Goal: Information Seeking & Learning: Learn about a topic

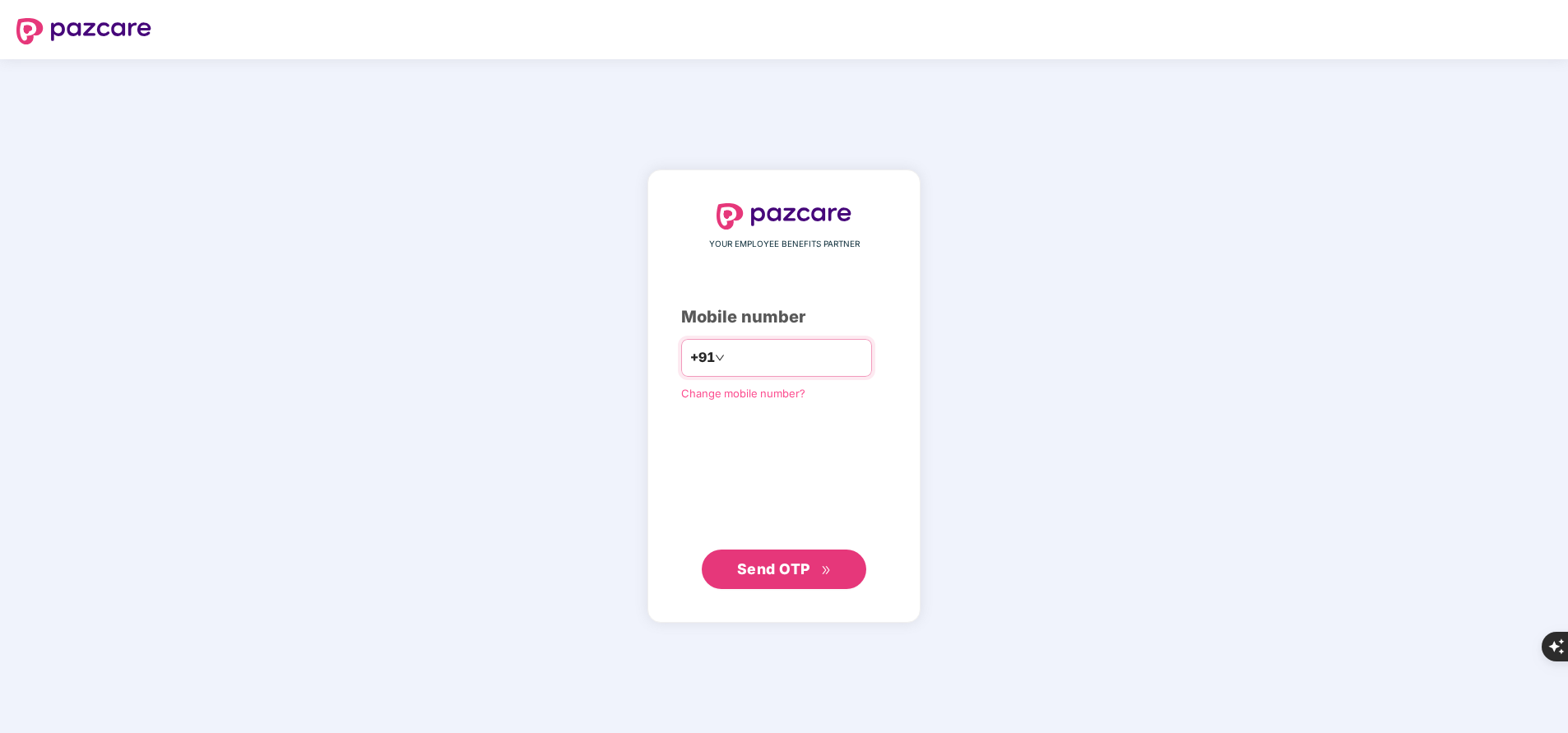
click at [746, 346] on input "number" at bounding box center [796, 358] width 135 height 26
type input "**********"
click at [798, 570] on span "Send OTP" at bounding box center [773, 569] width 73 height 18
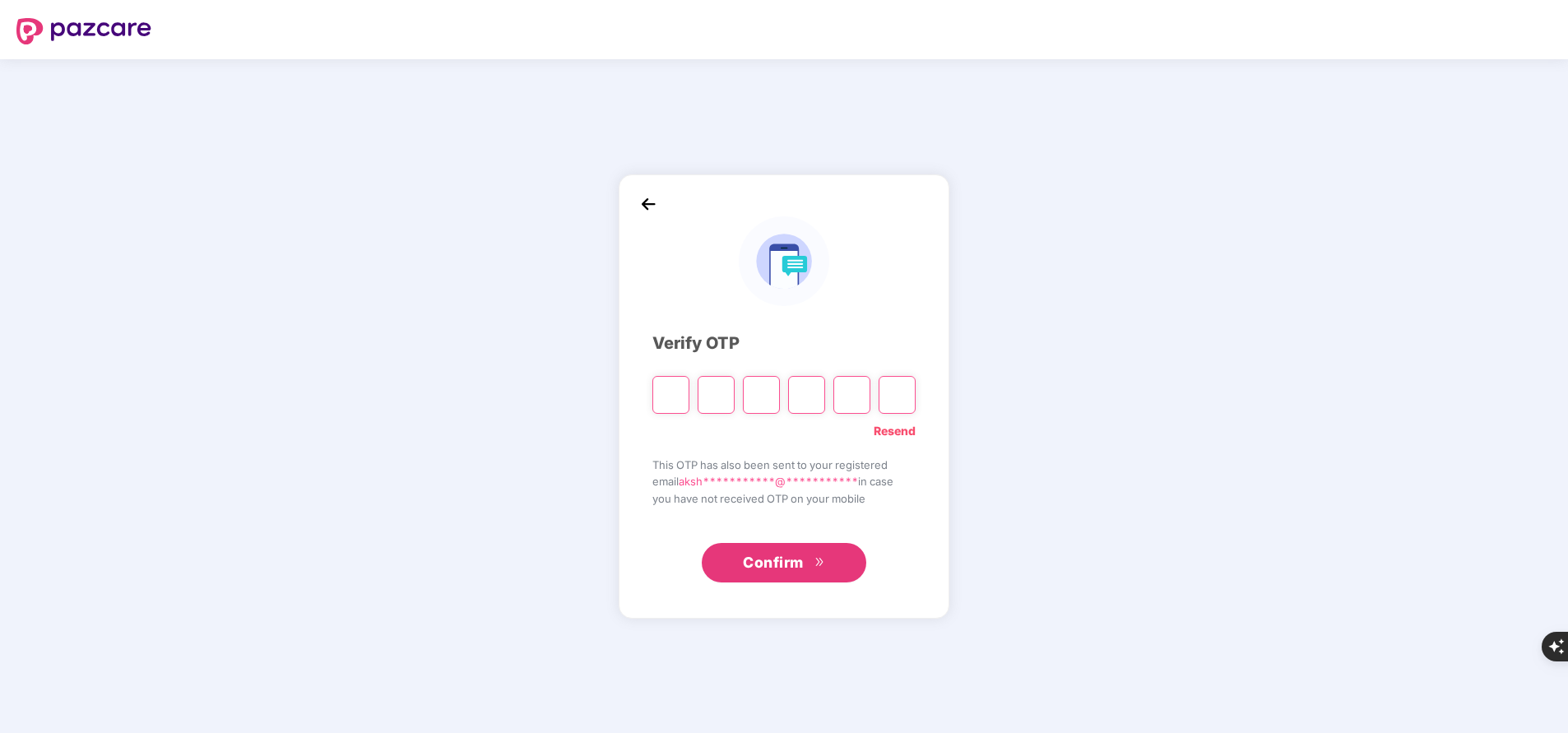
type input "*"
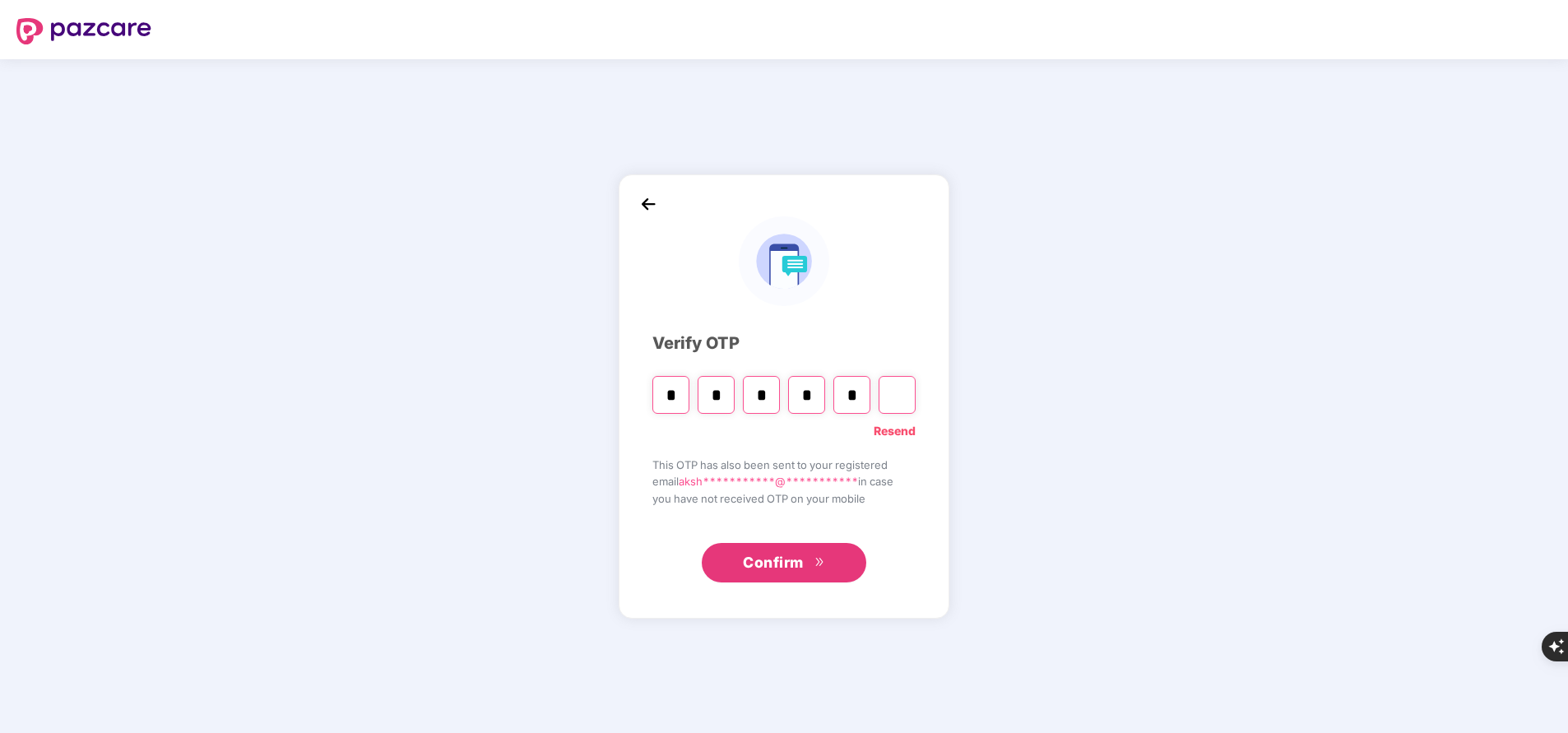
type input "*"
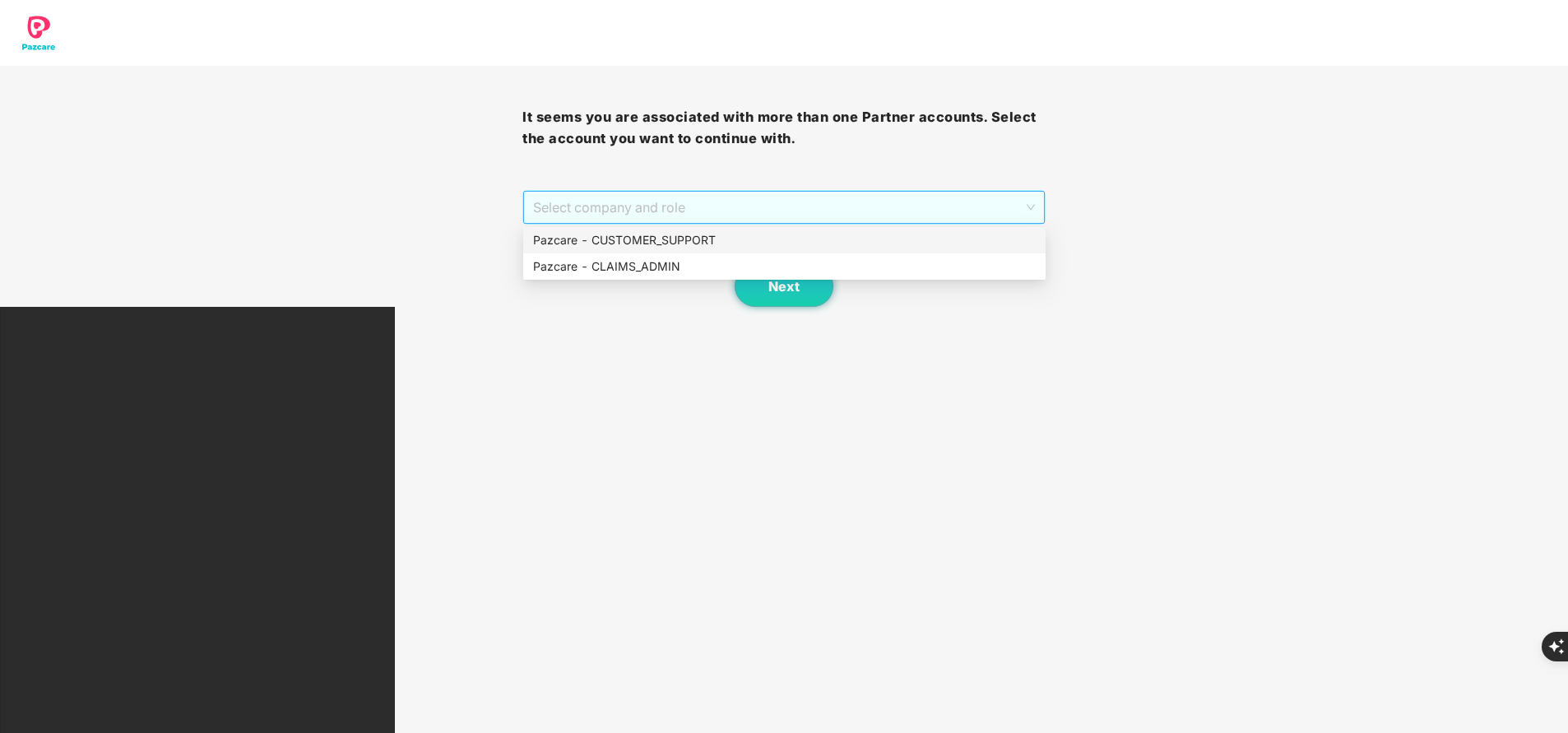
click at [755, 209] on span "Select company and role" at bounding box center [784, 207] width 501 height 32
click at [707, 236] on div "Pazcare - CUSTOMER_SUPPORT" at bounding box center [784, 240] width 502 height 18
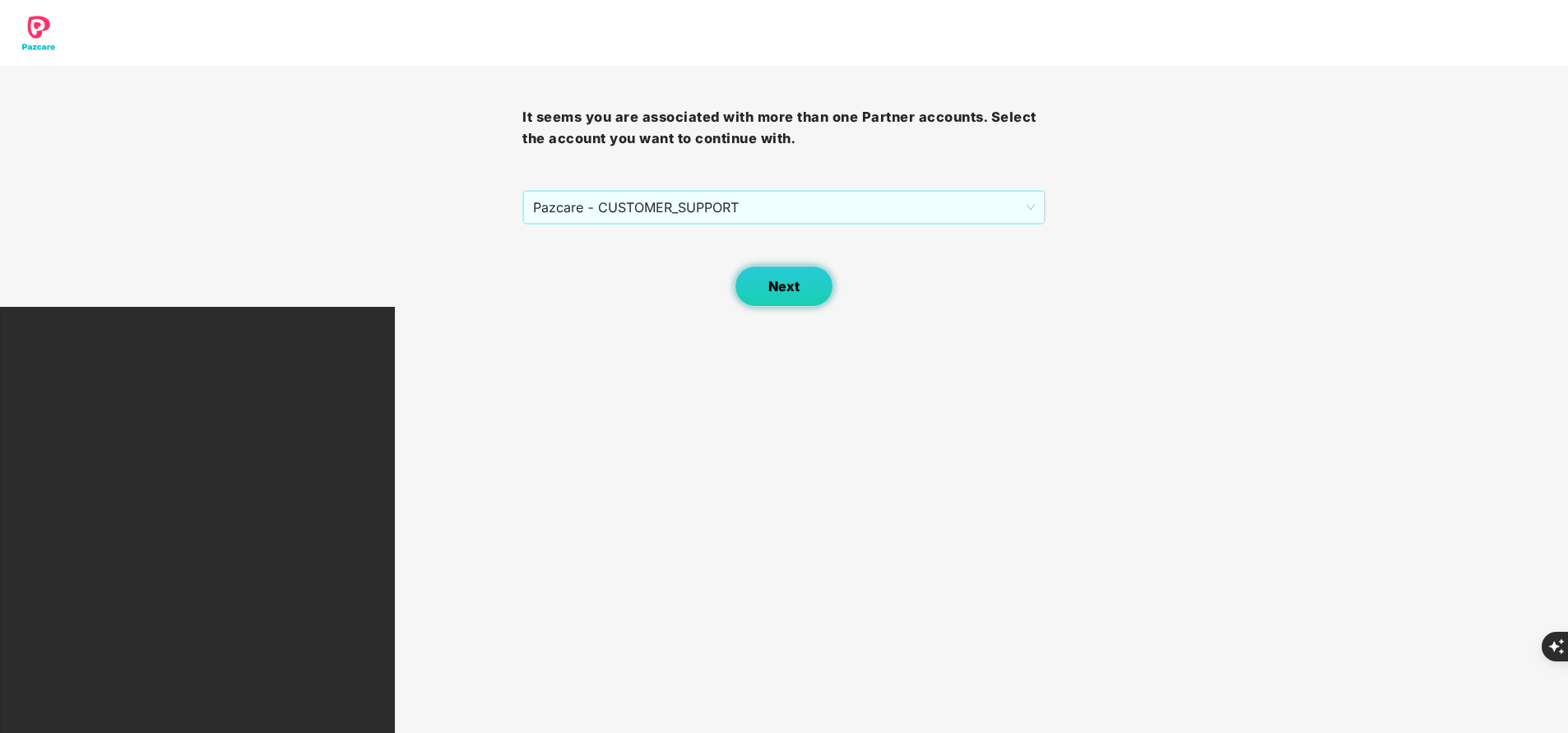
click at [795, 301] on button "Next" at bounding box center [784, 286] width 98 height 41
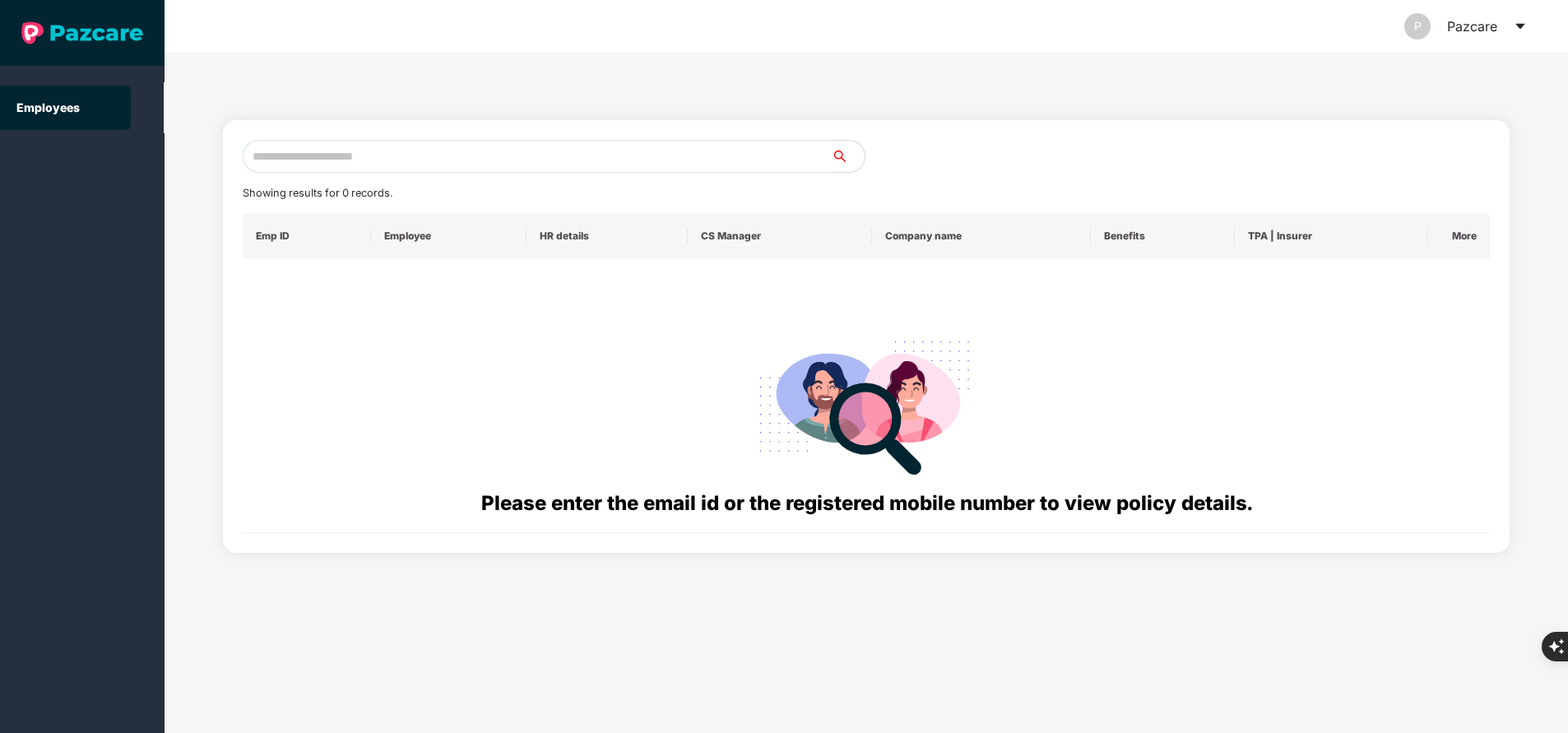
click at [611, 169] on input "text" at bounding box center [537, 156] width 589 height 33
paste input "**********"
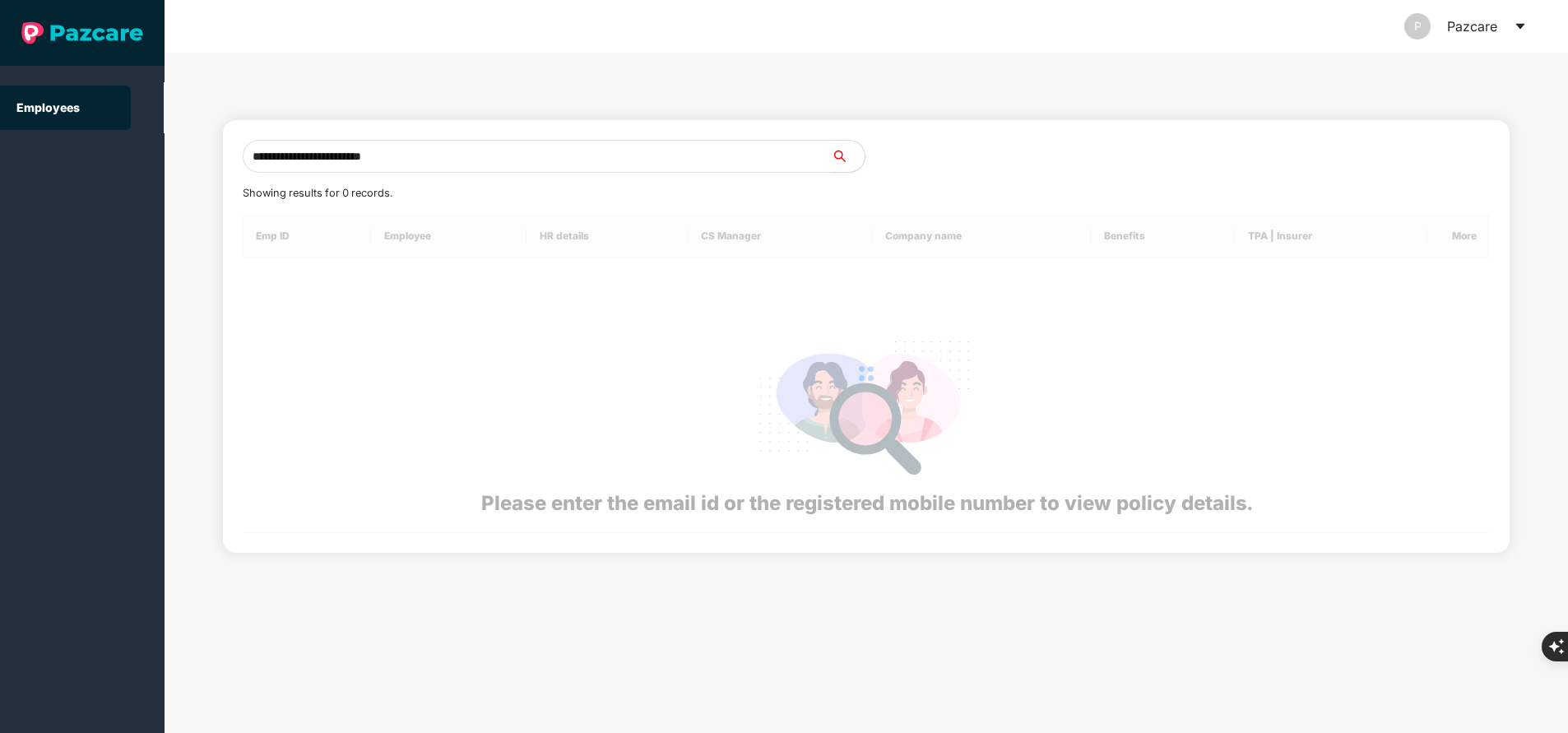
click at [611, 169] on input "**********" at bounding box center [537, 156] width 589 height 33
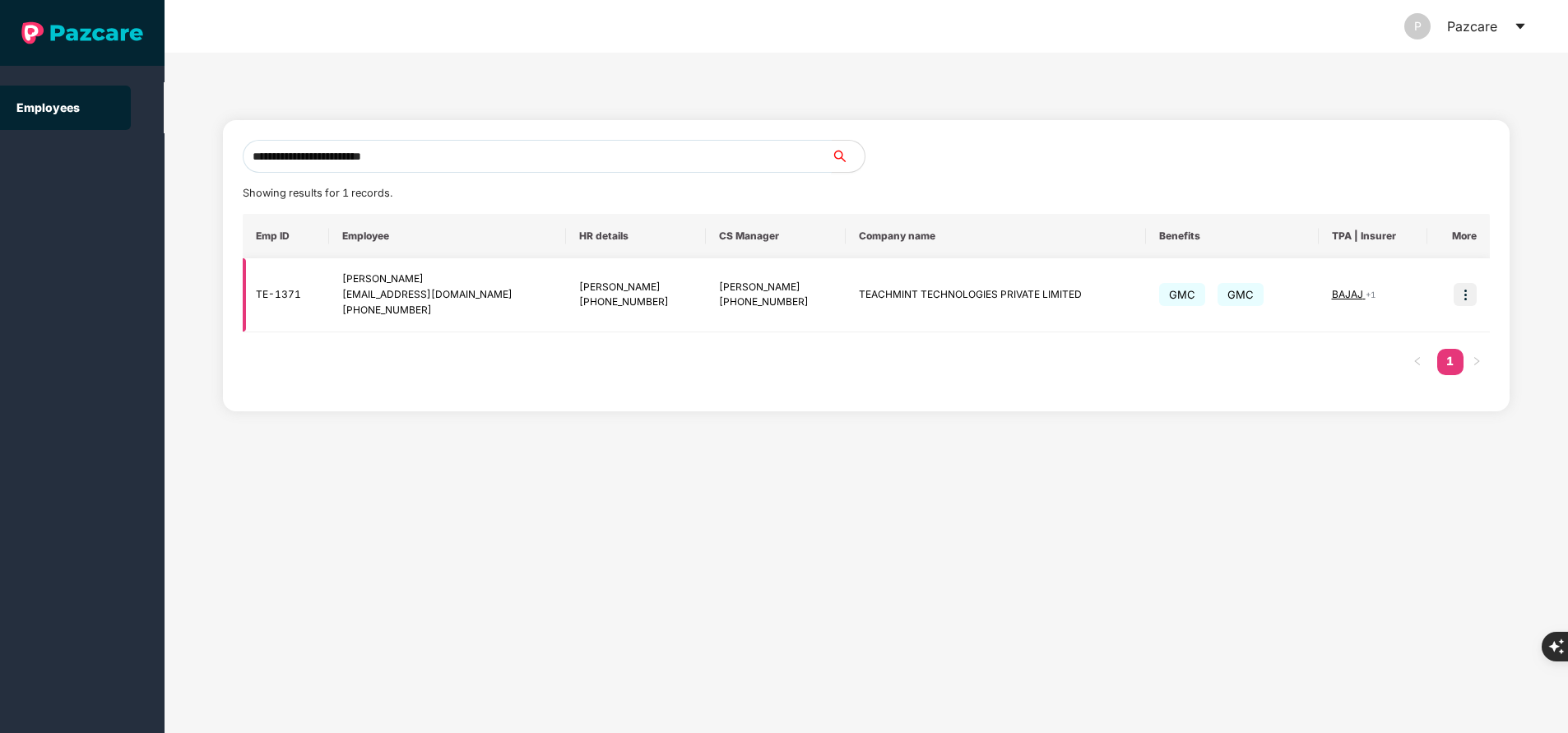
type input "**********"
click at [1469, 297] on img at bounding box center [1465, 294] width 23 height 23
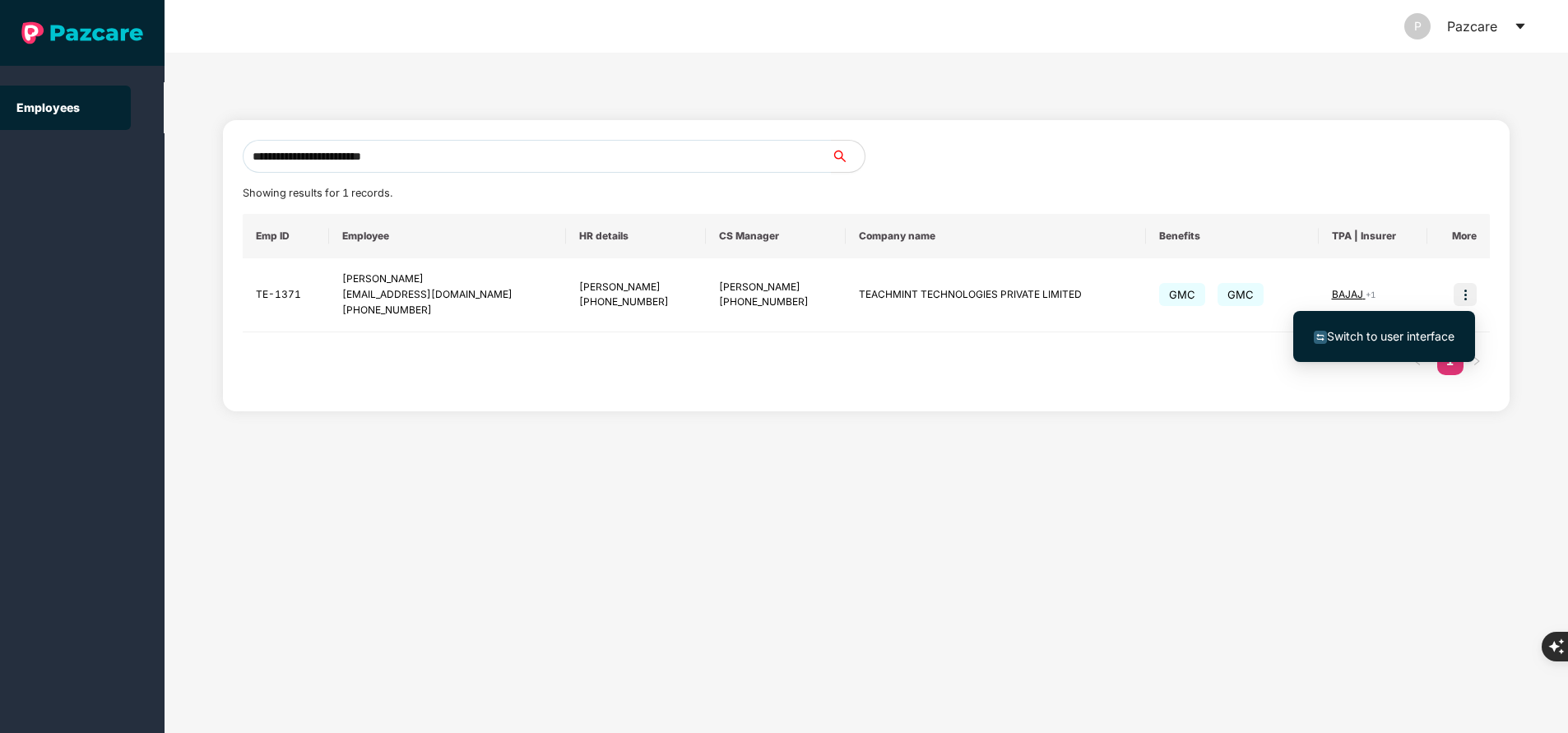
click at [1409, 330] on span "Switch to user interface" at bounding box center [1390, 337] width 127 height 14
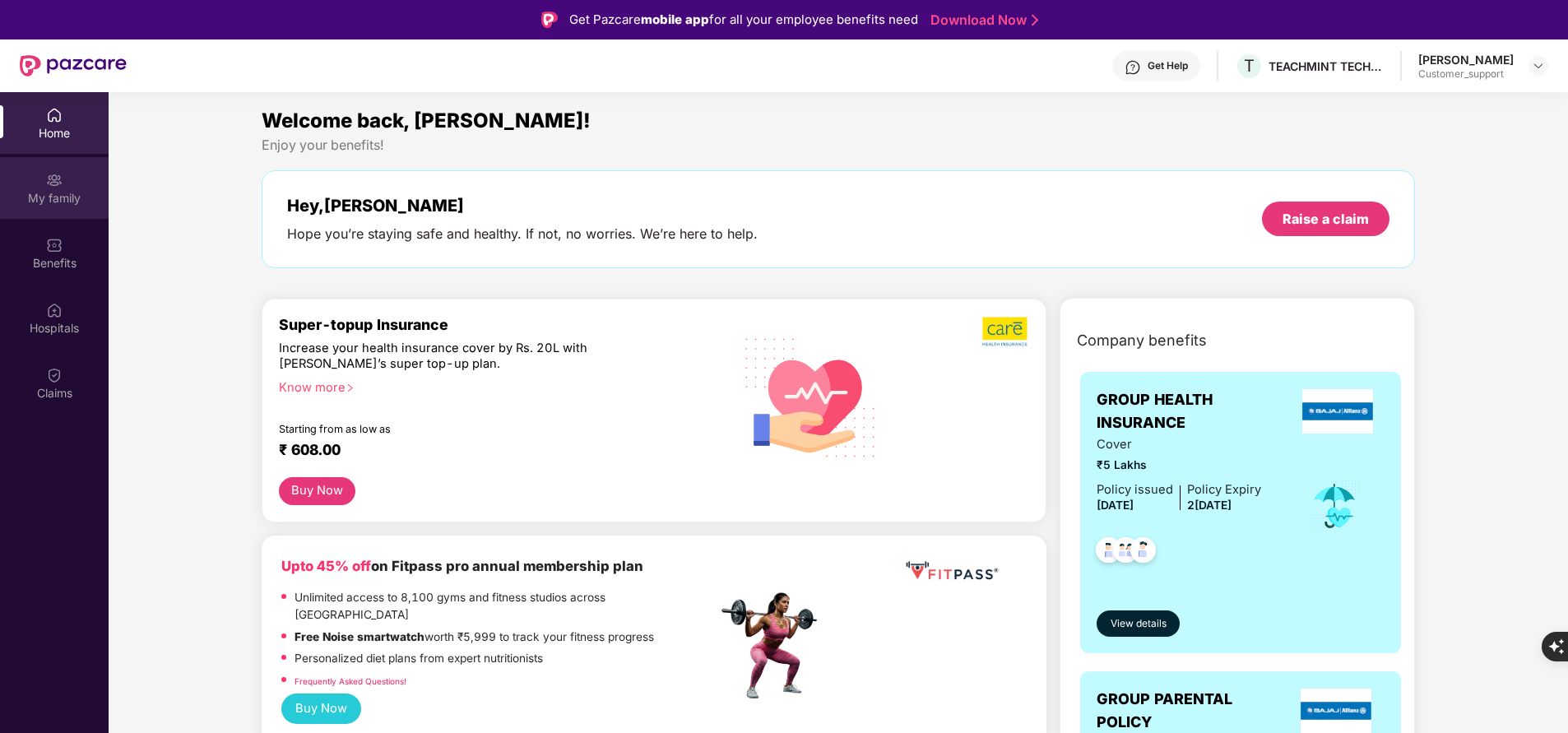
click at [75, 205] on div "My family" at bounding box center [54, 198] width 109 height 17
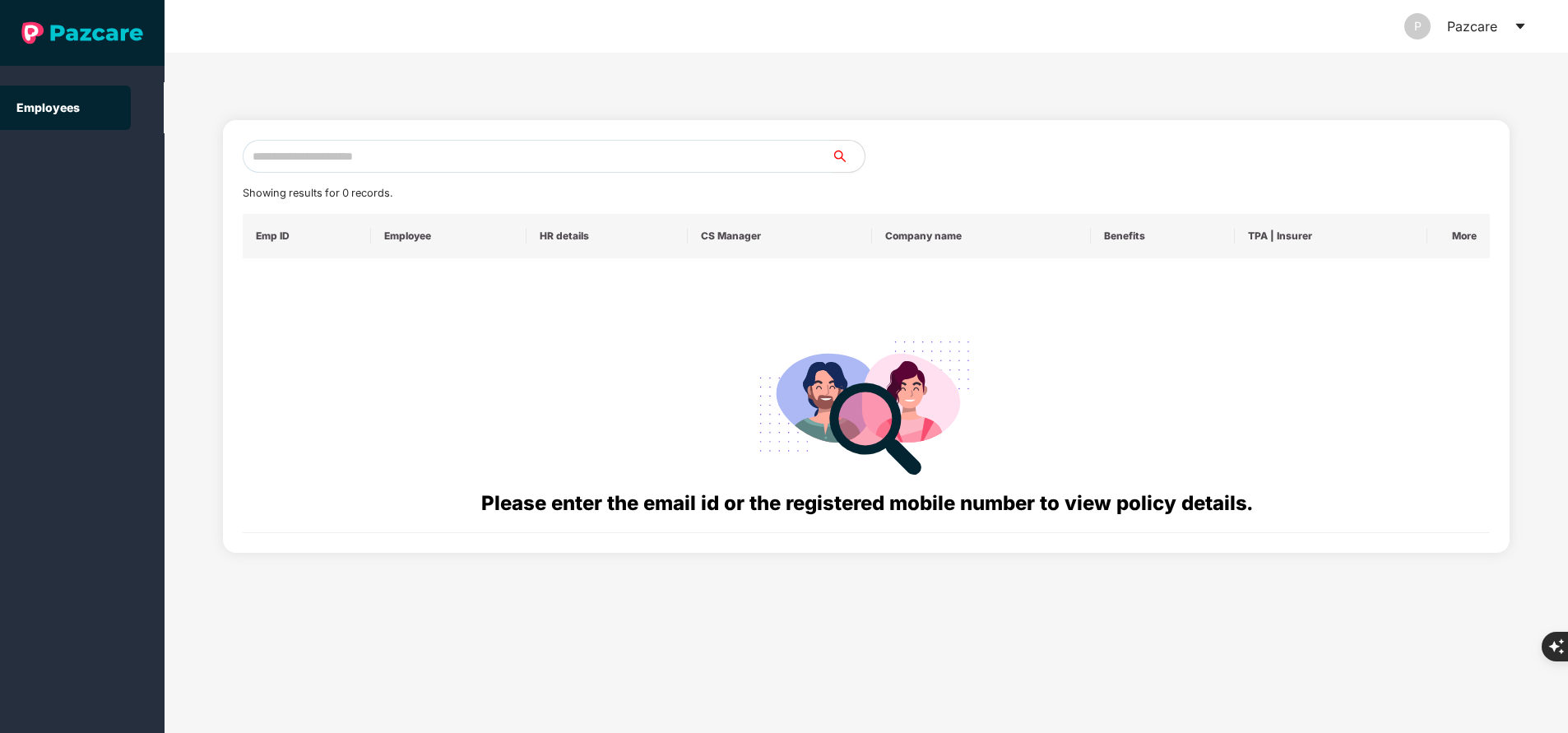
click at [387, 152] on input "text" at bounding box center [537, 156] width 589 height 33
paste input "**********"
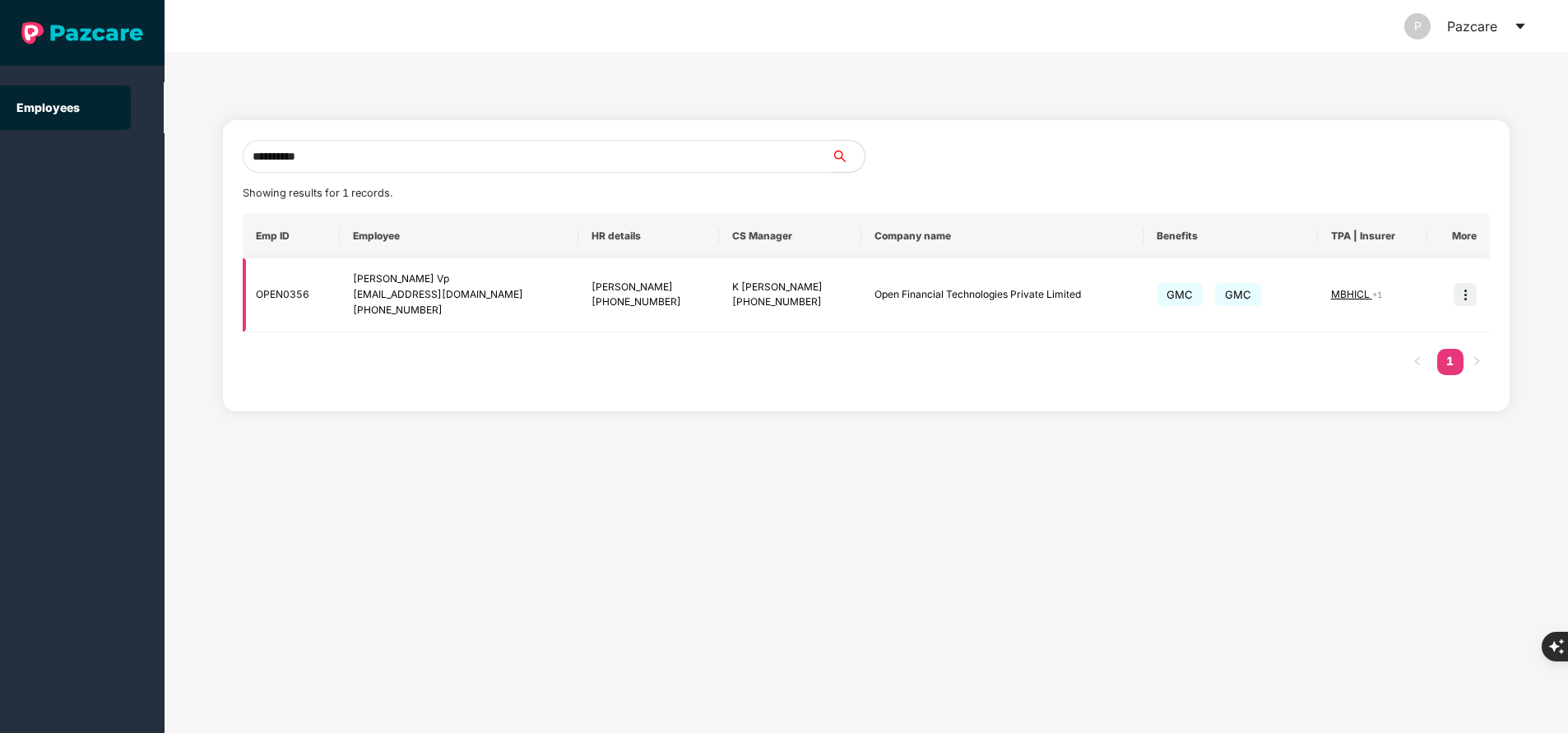
type input "**********"
click at [1463, 295] on img at bounding box center [1465, 294] width 23 height 23
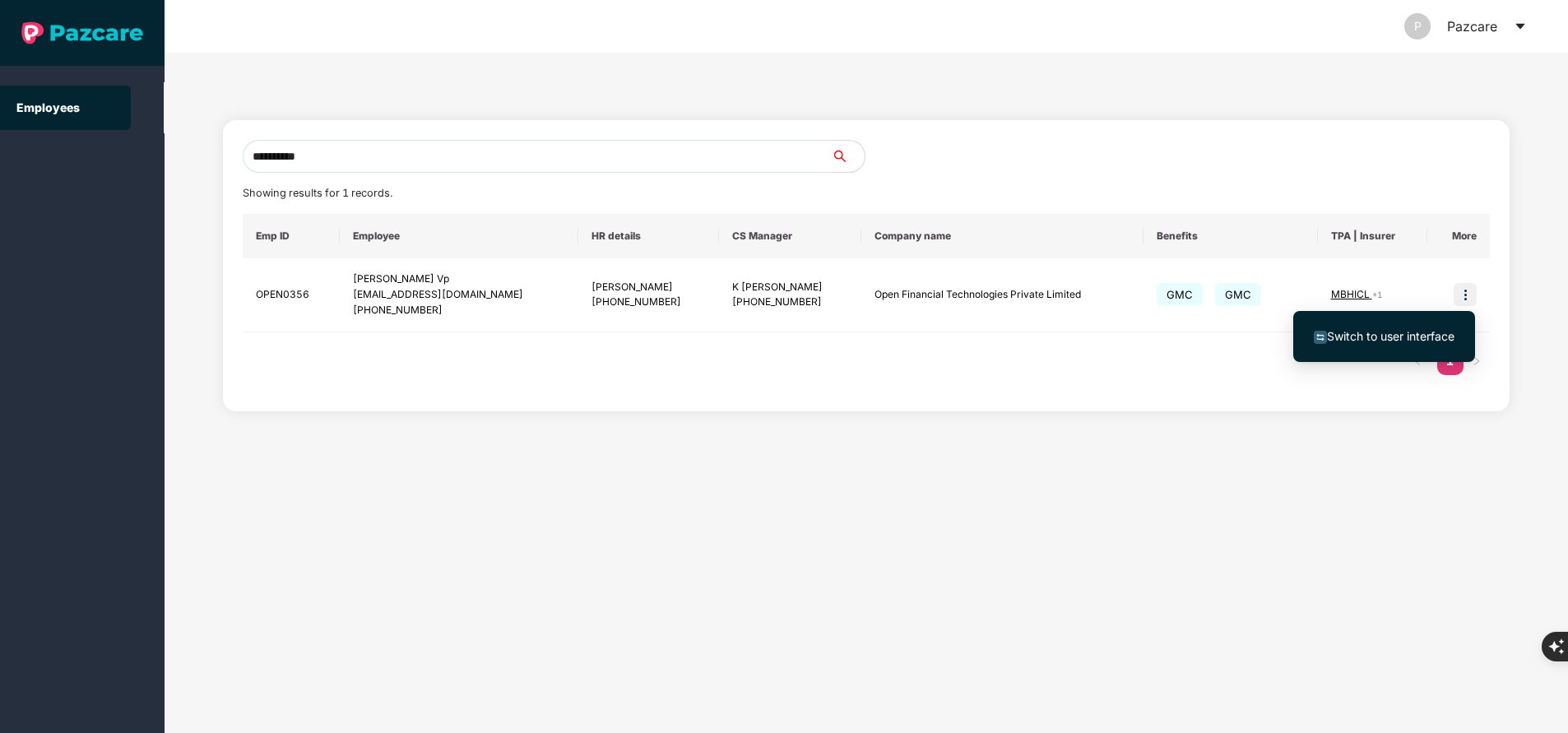
click at [1373, 330] on span "Switch to user interface" at bounding box center [1390, 337] width 127 height 14
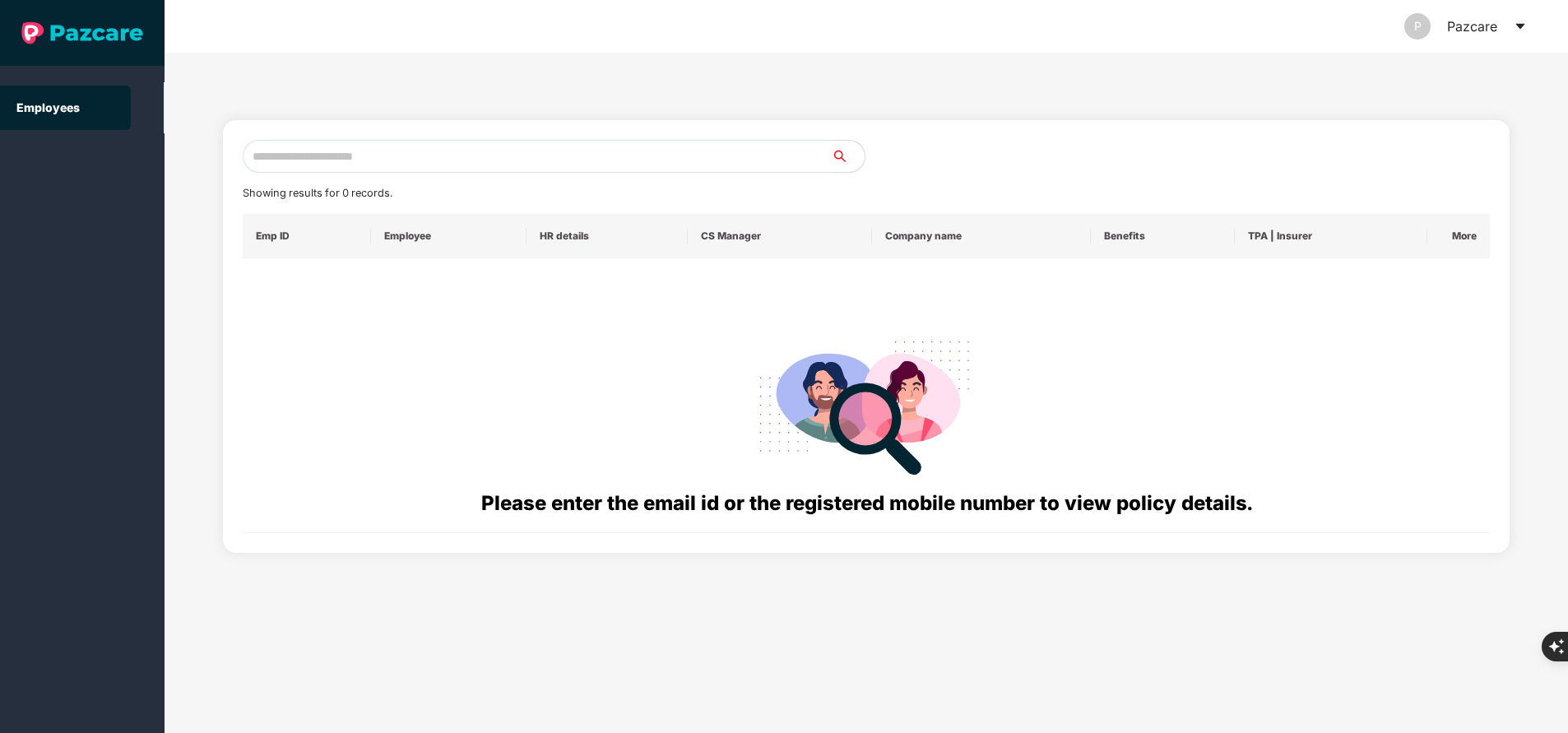
click at [431, 155] on input "text" at bounding box center [537, 156] width 589 height 33
paste input "**********"
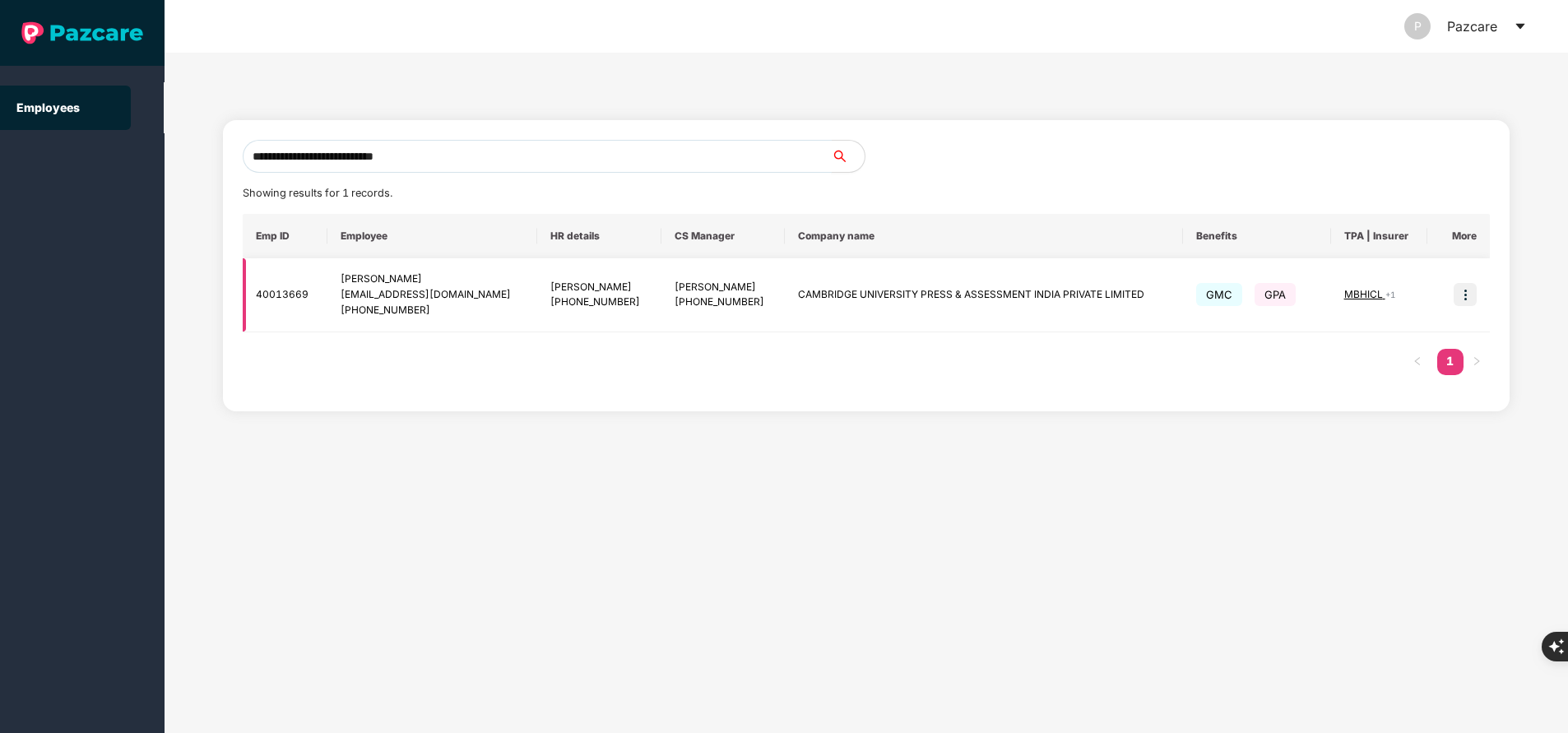
type input "**********"
click at [1462, 299] on img at bounding box center [1465, 294] width 23 height 23
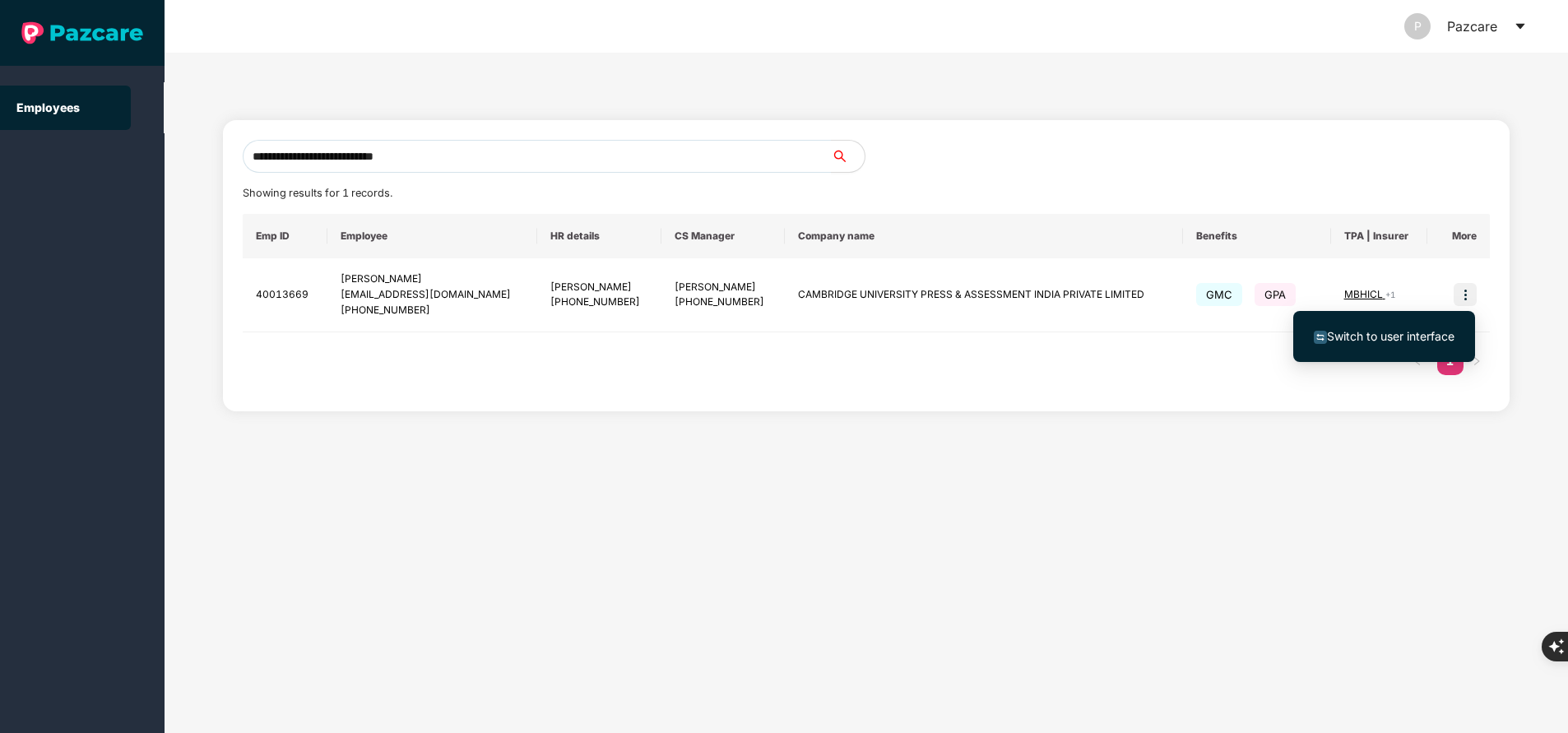
click at [1402, 329] on span "Switch to user interface" at bounding box center [1384, 337] width 141 height 18
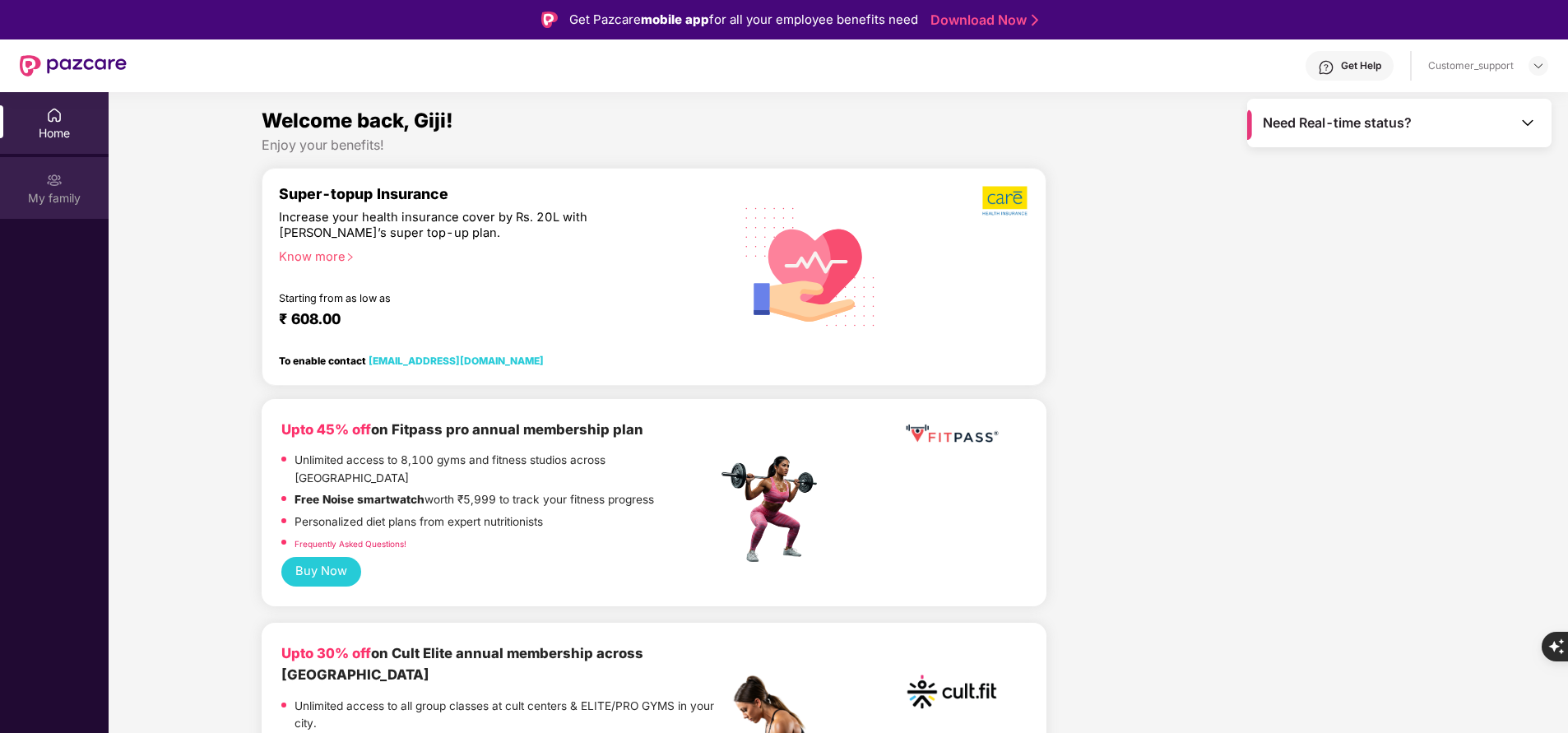
click at [68, 186] on div "My family" at bounding box center [54, 188] width 109 height 62
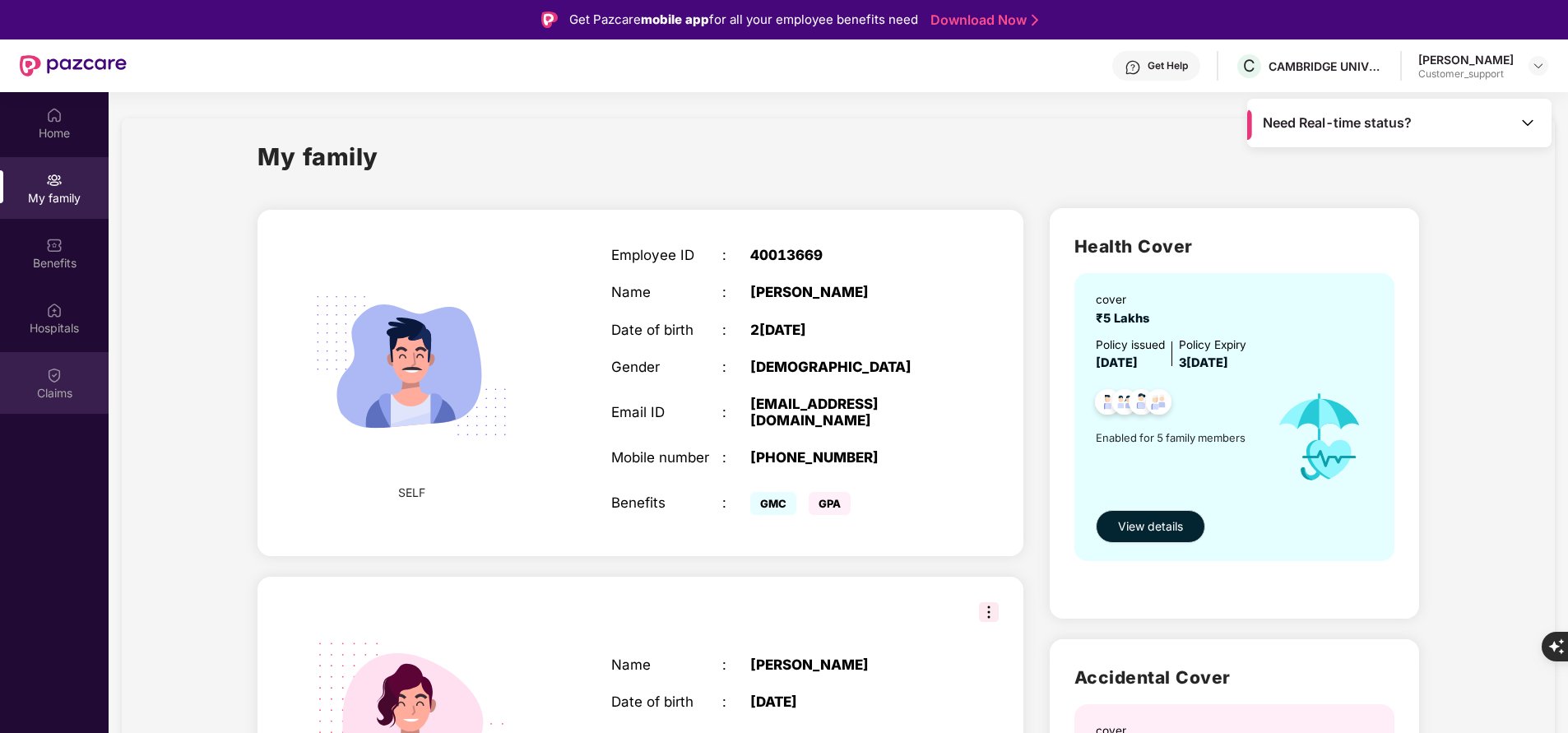
click at [61, 393] on div "Claims" at bounding box center [54, 393] width 109 height 17
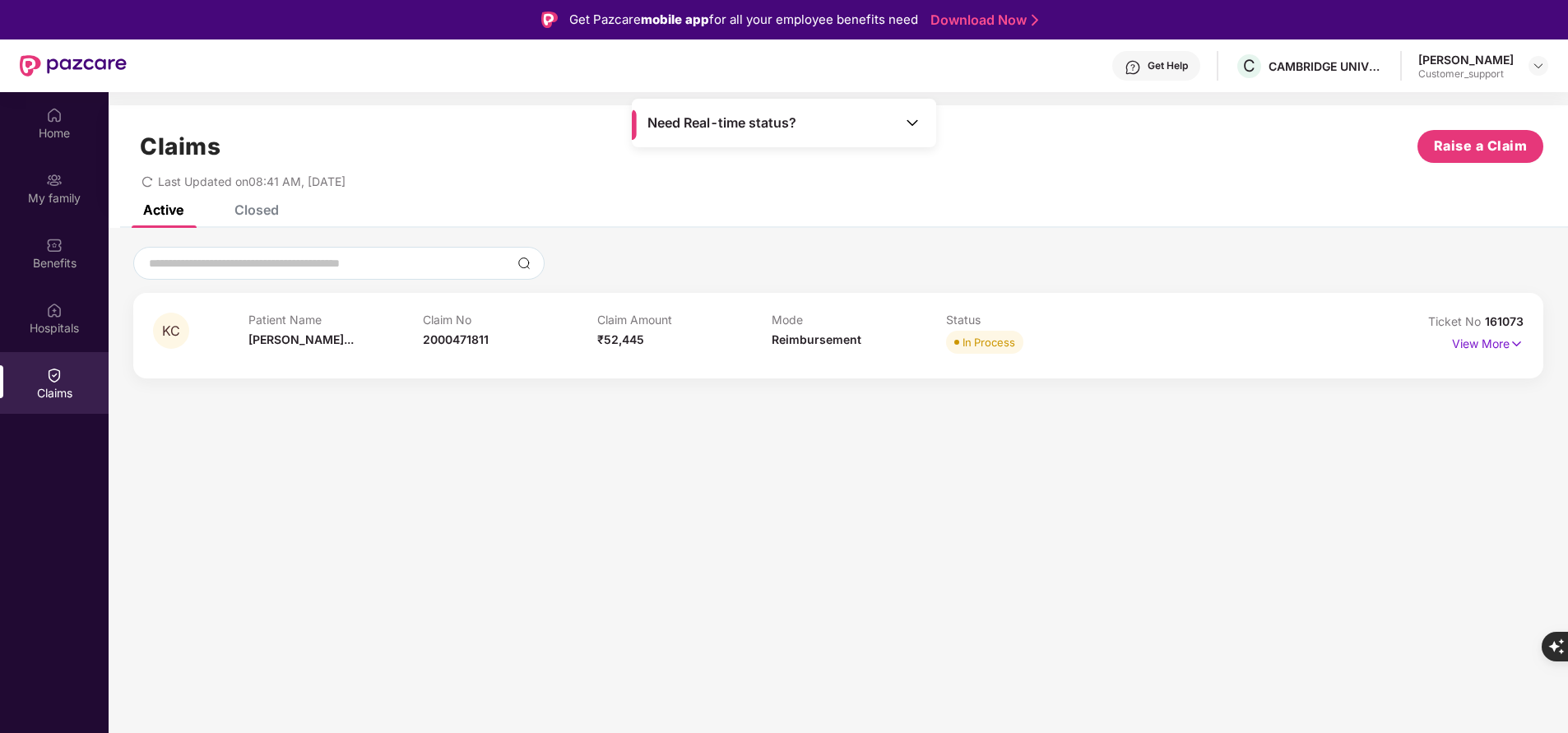
scroll to position [40, 0]
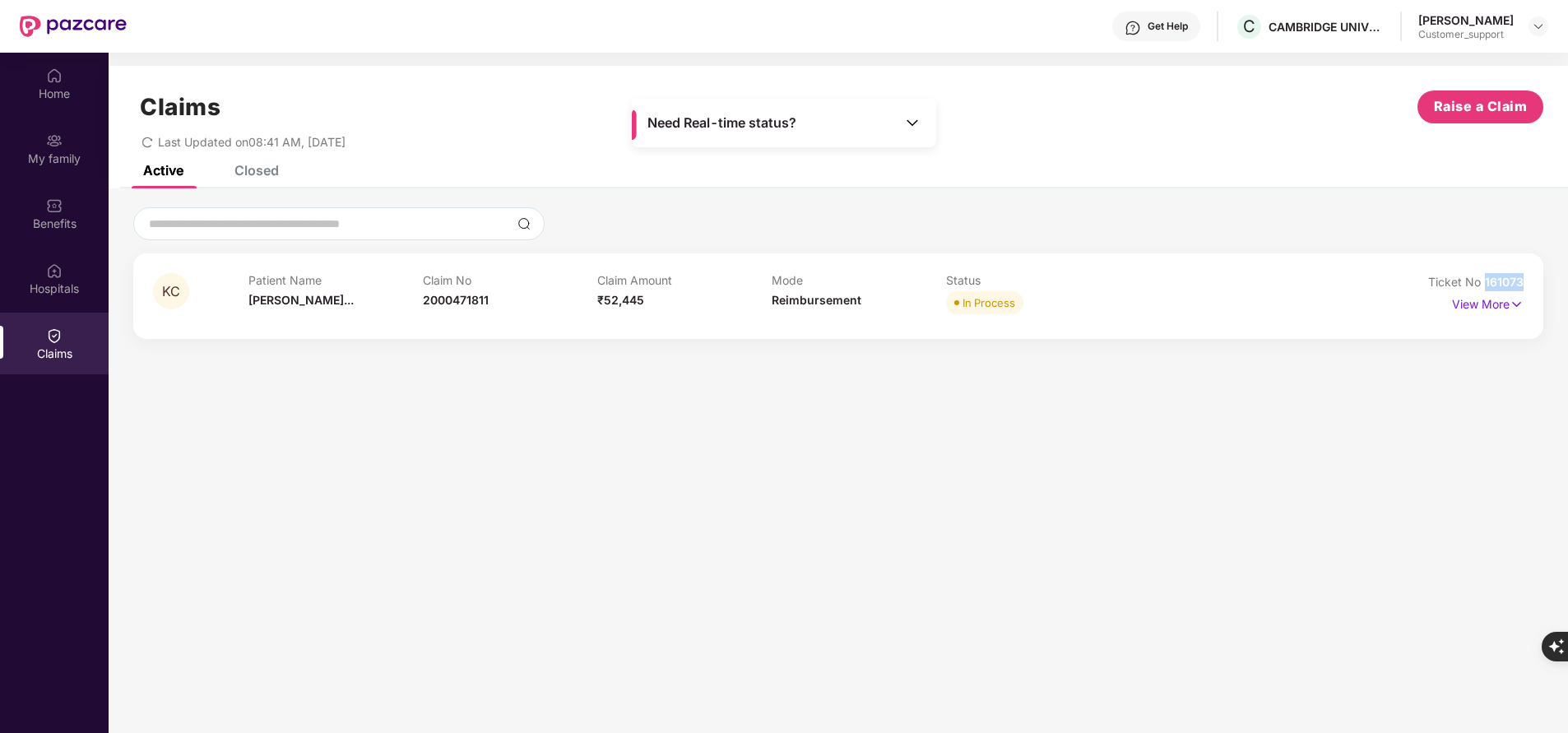
drag, startPoint x: 1486, startPoint y: 281, endPoint x: 1573, endPoint y: 286, distance: 87.1
click at [1567, 286] on html "Get Pazcare mobile app for all your employee benefits need Download Now Get Hel…" at bounding box center [784, 327] width 1568 height 733
copy span "161073"
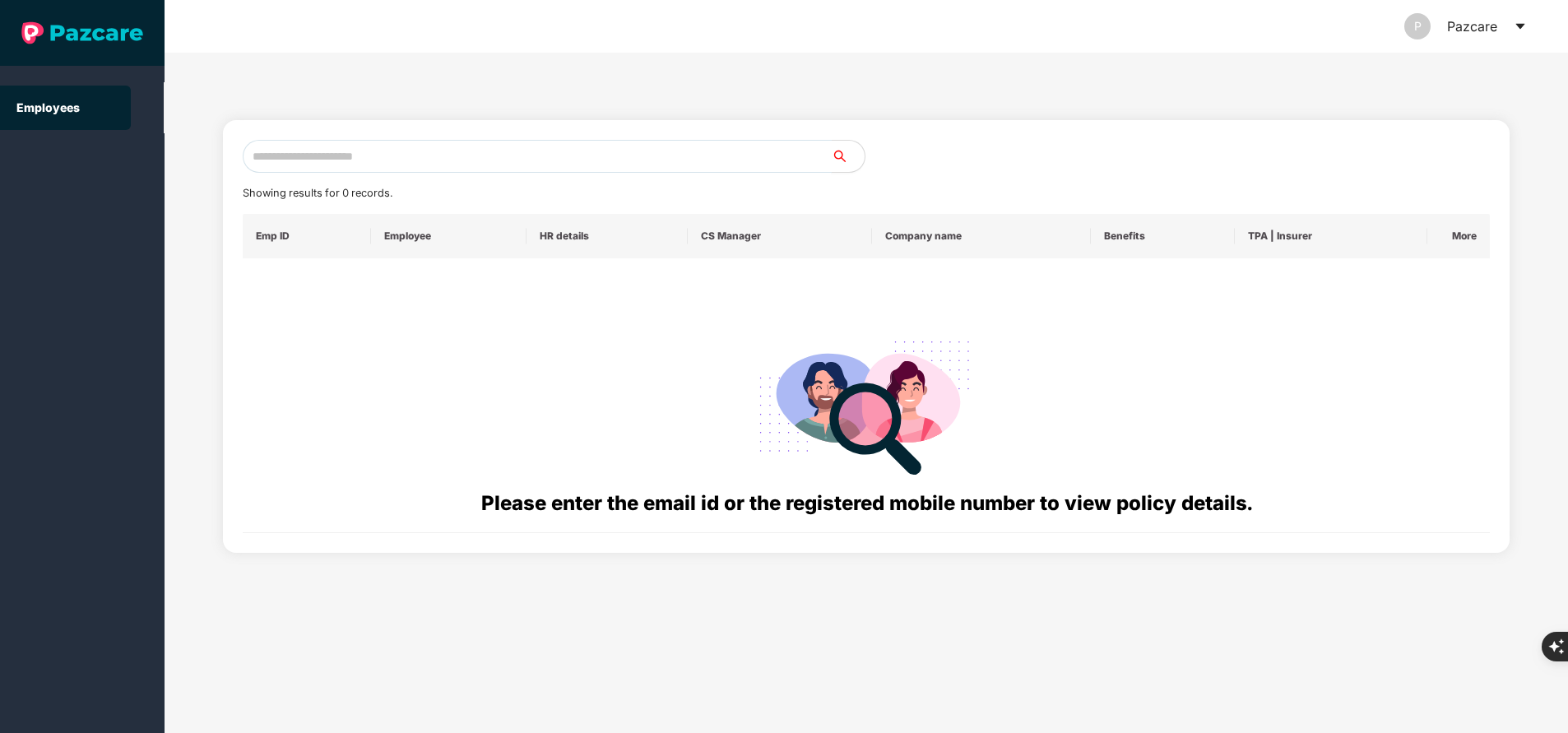
click at [433, 158] on input "text" at bounding box center [537, 156] width 589 height 33
paste input "**********"
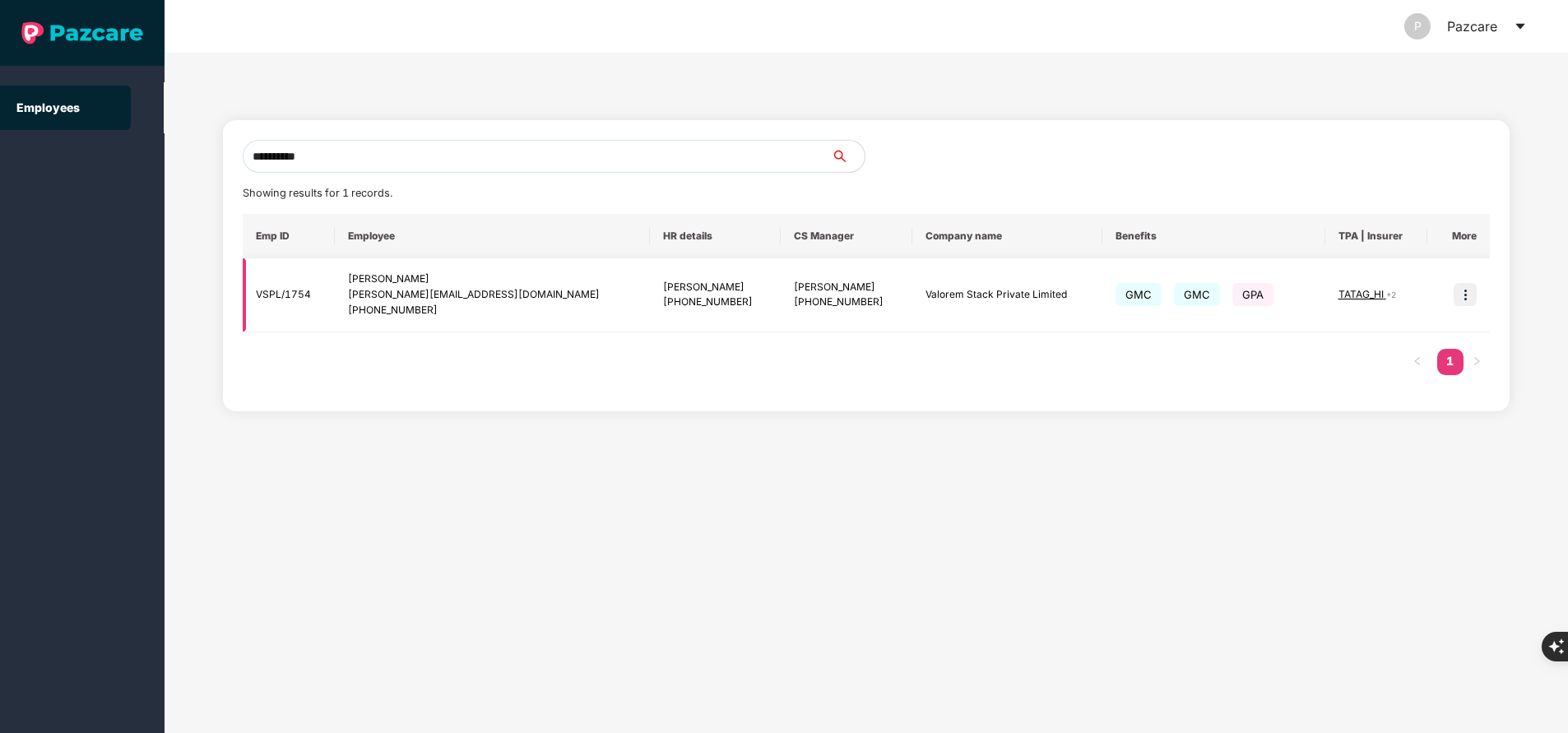
type input "**********"
click at [1470, 288] on img at bounding box center [1465, 294] width 23 height 23
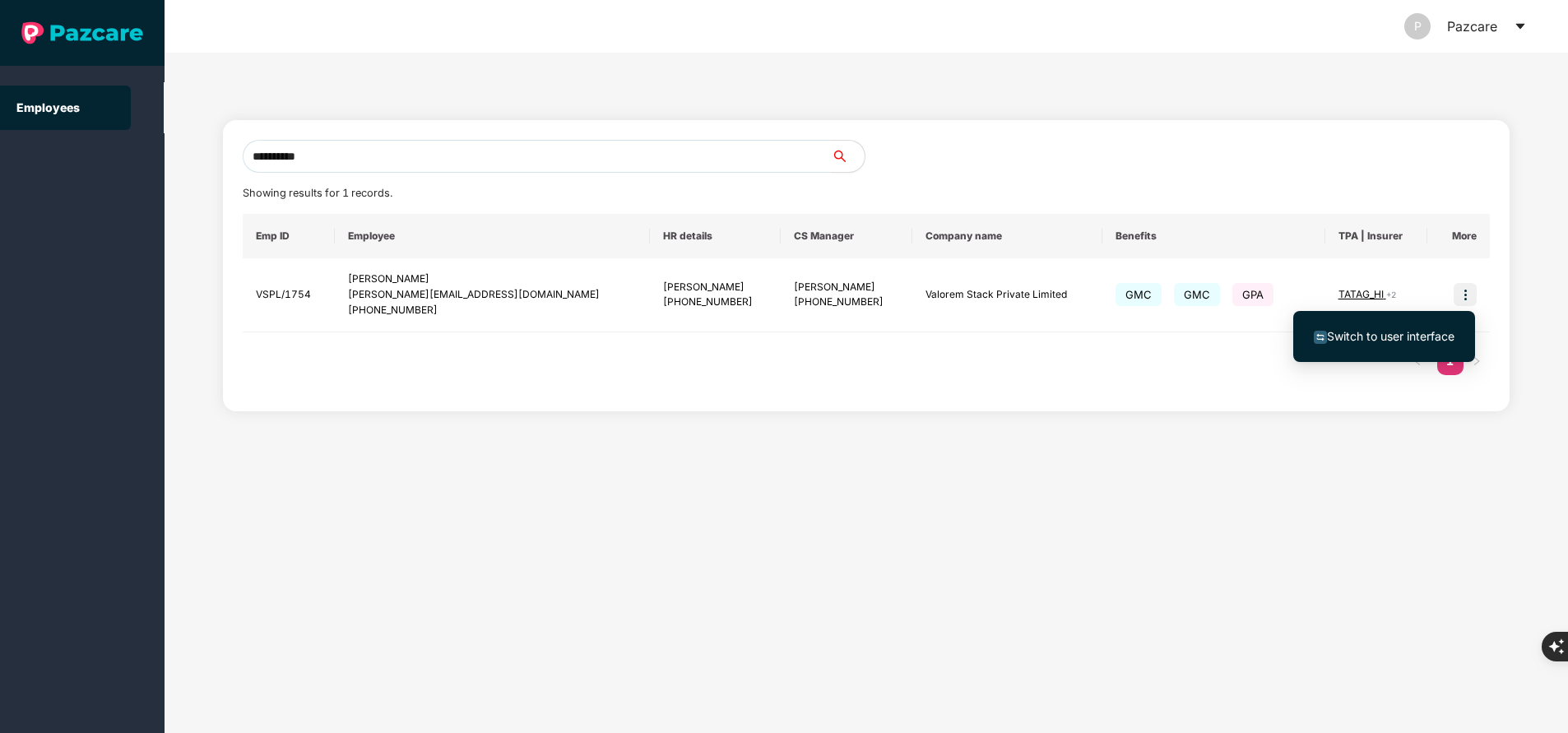
click at [1408, 337] on span "Switch to user interface" at bounding box center [1390, 337] width 127 height 14
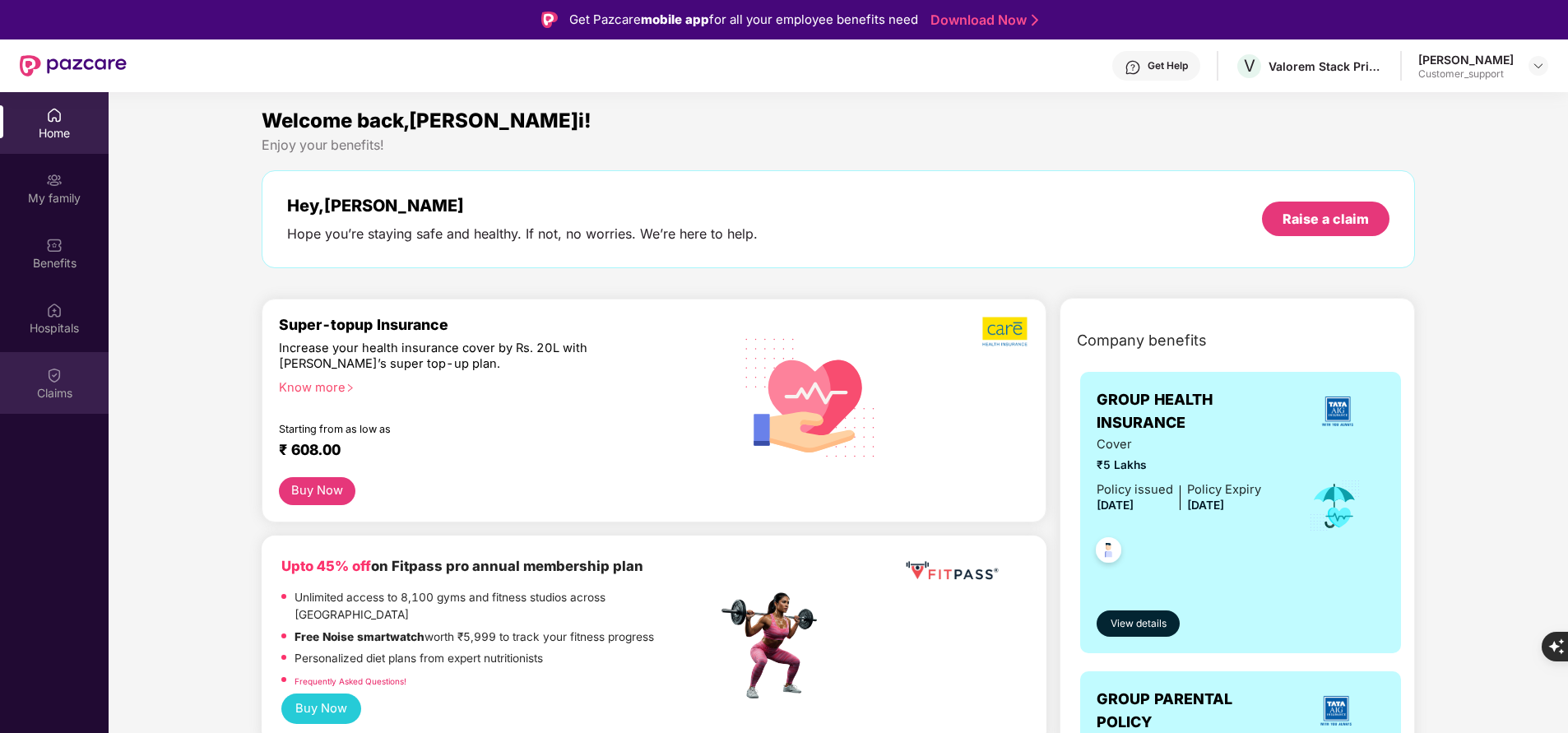
click at [48, 398] on div "Claims" at bounding box center [54, 393] width 109 height 17
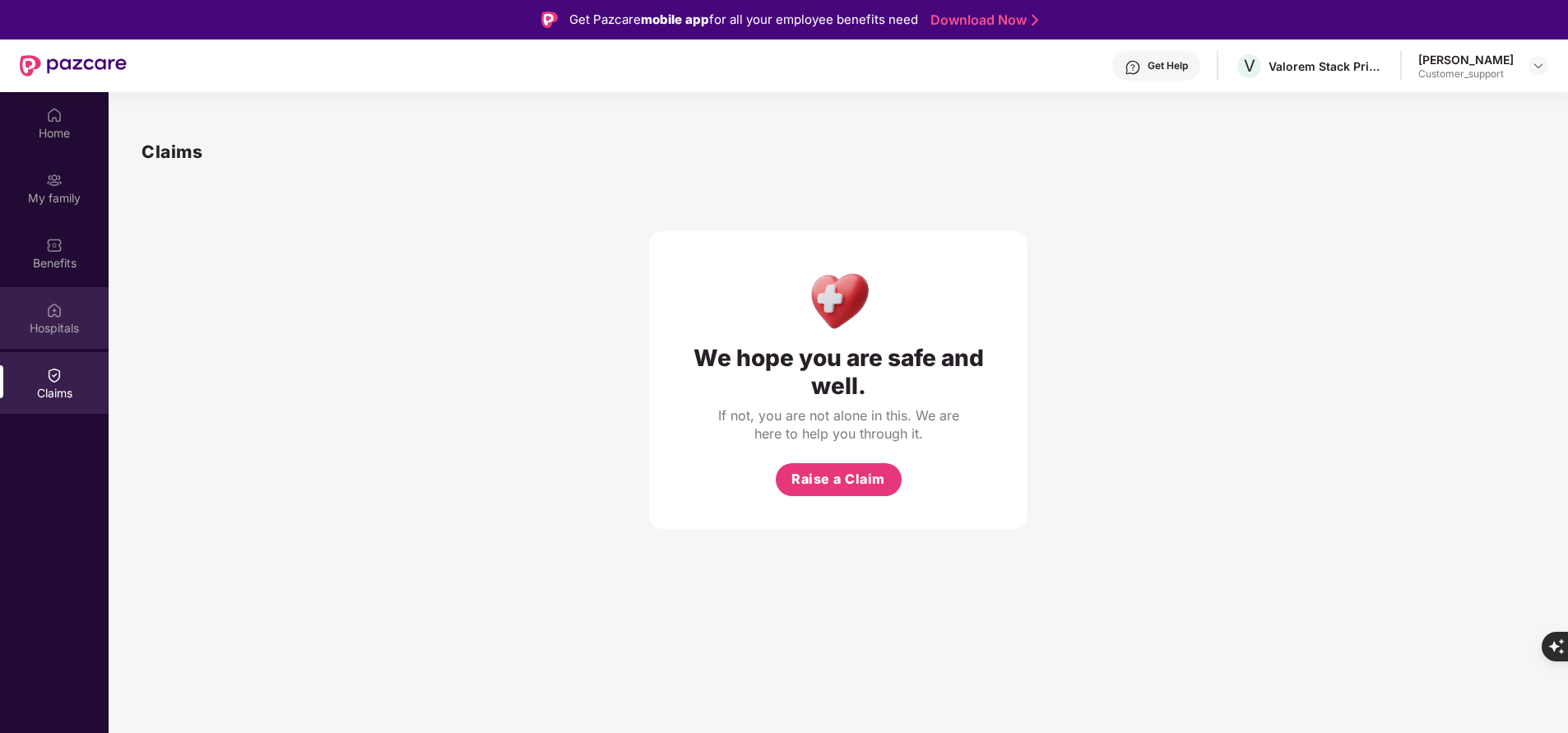
click at [60, 320] on div "Hospitals" at bounding box center [54, 328] width 109 height 17
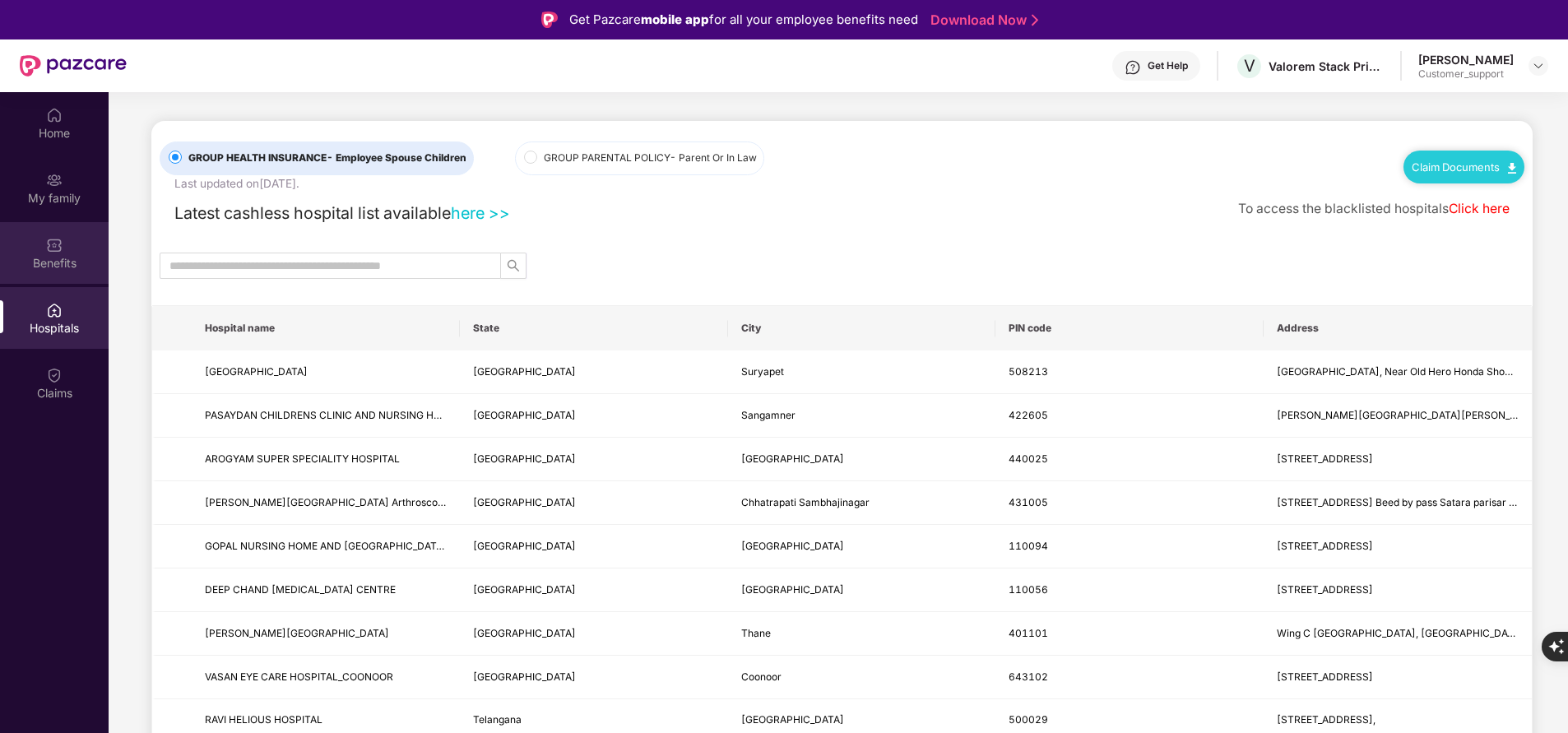
click at [55, 269] on div "Benefits" at bounding box center [54, 263] width 109 height 17
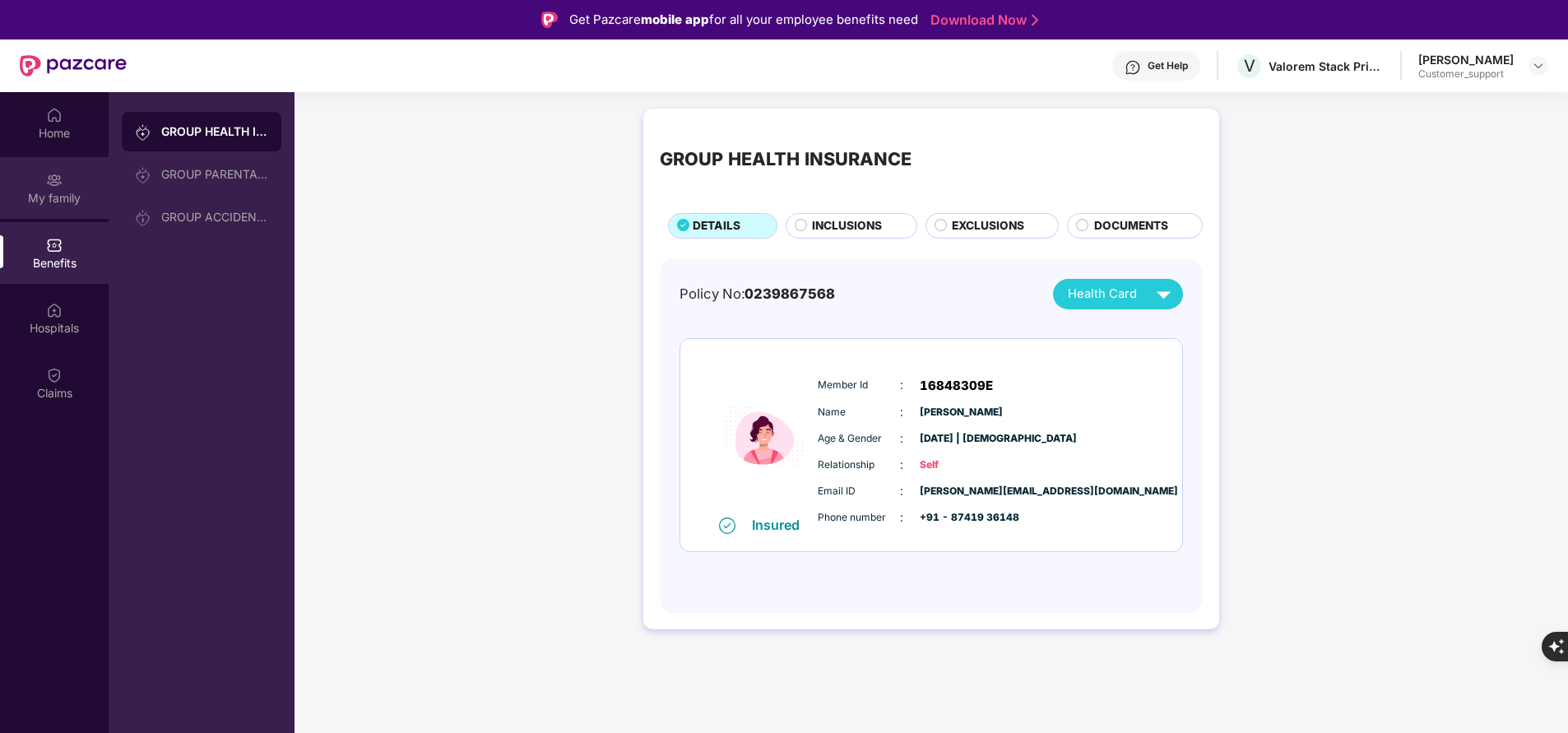
click at [69, 195] on div "My family" at bounding box center [54, 198] width 109 height 17
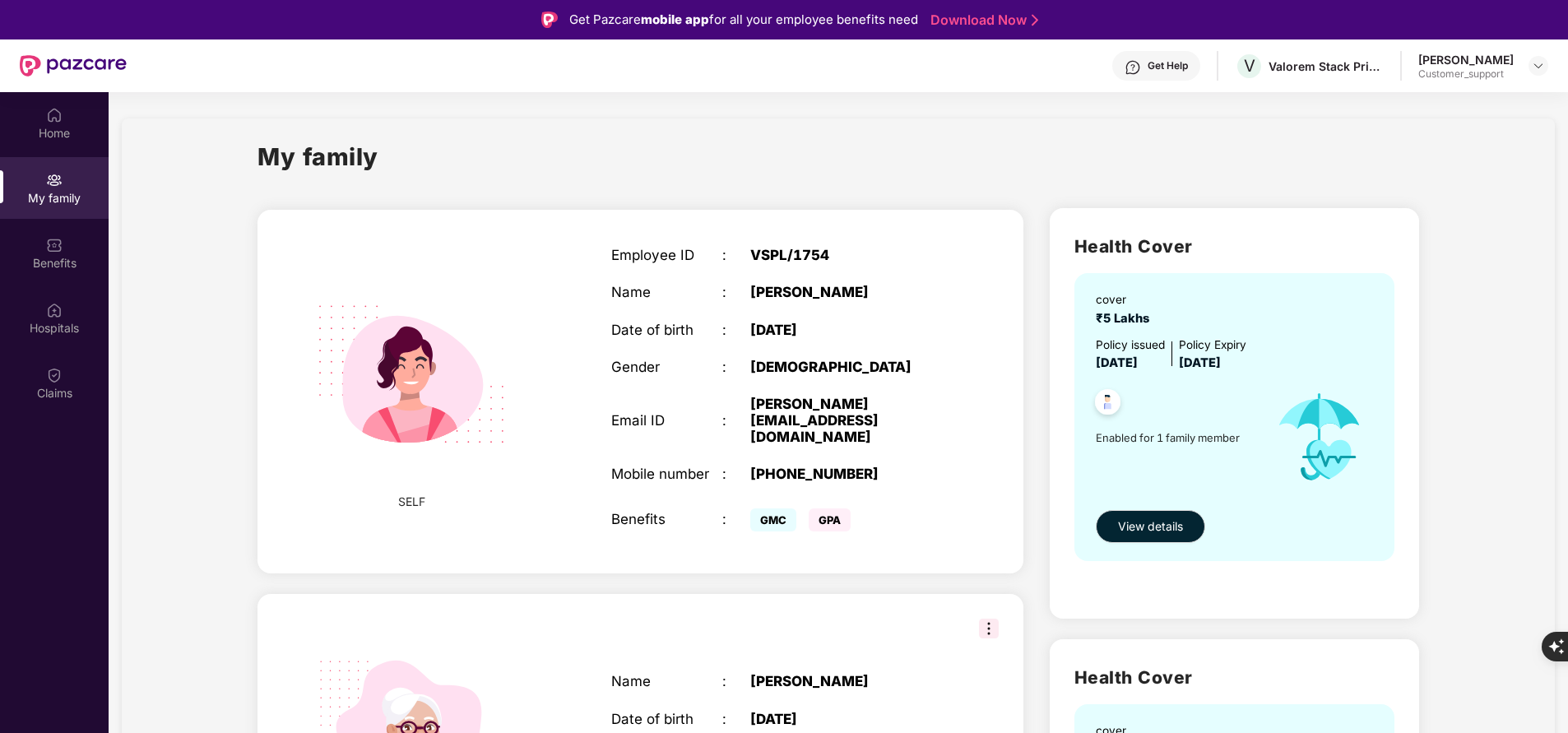
scroll to position [202, 0]
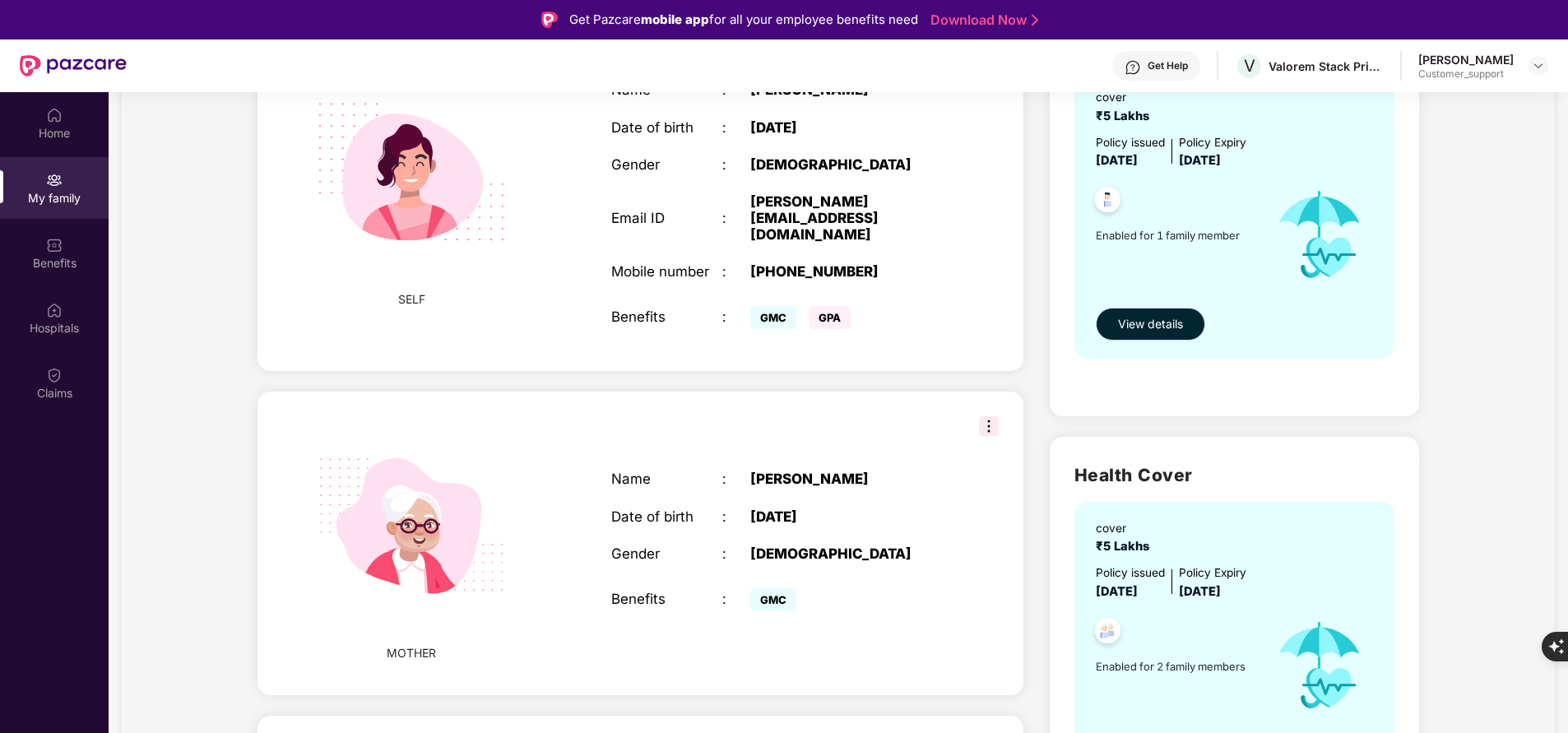
click at [1172, 313] on button "View details" at bounding box center [1150, 323] width 110 height 33
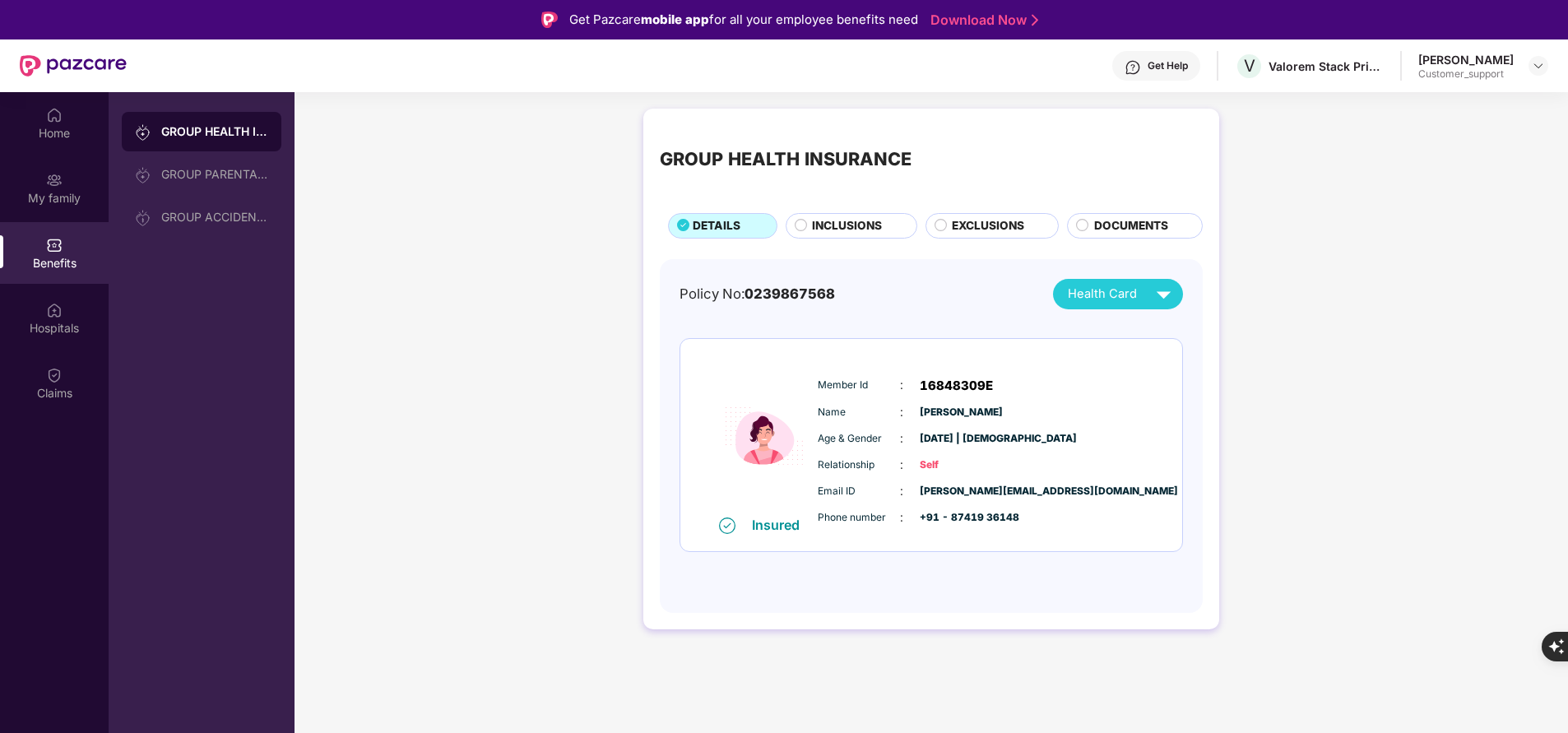
click at [871, 235] on span "INCLUSIONS" at bounding box center [847, 226] width 70 height 18
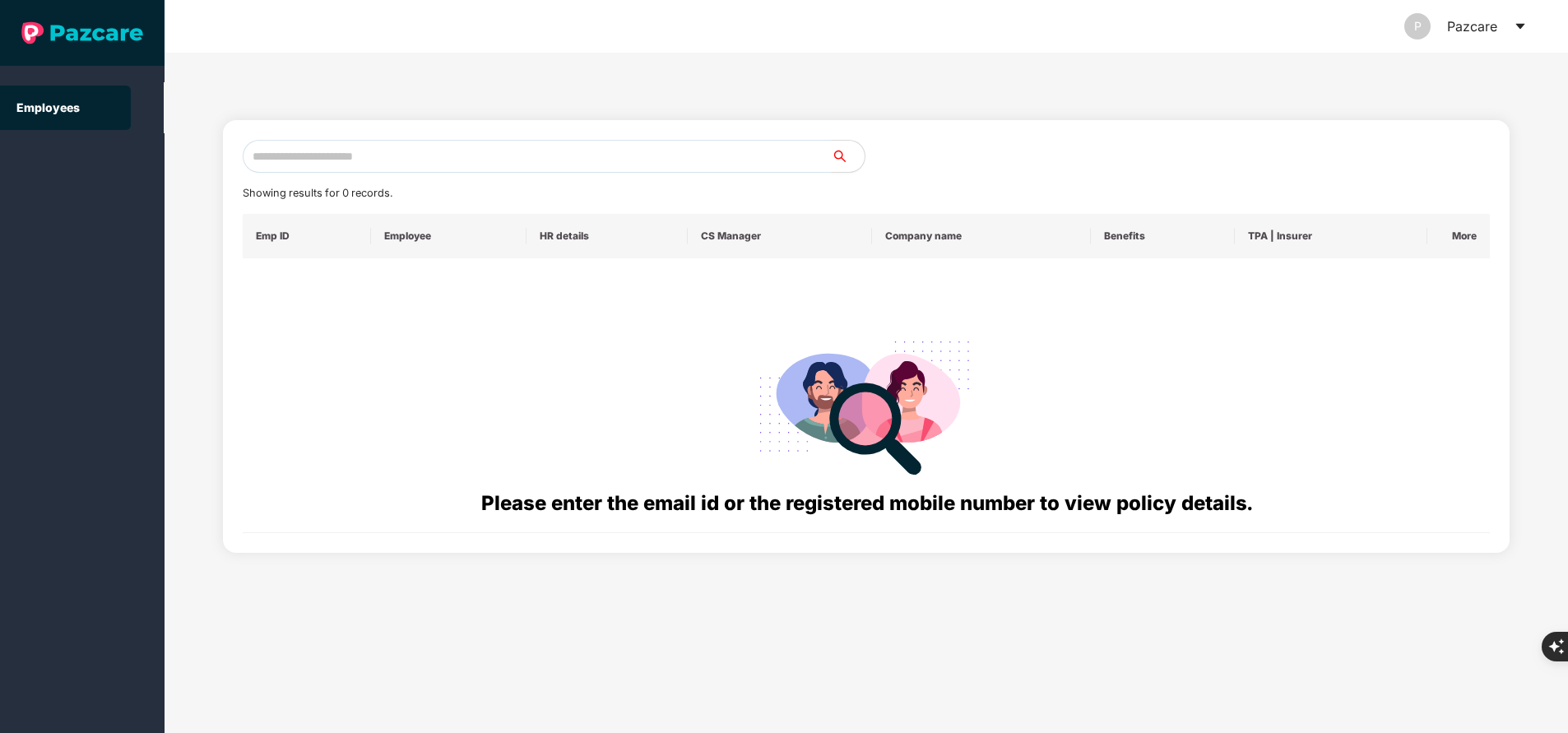
click at [503, 153] on input "text" at bounding box center [537, 156] width 589 height 33
paste input "**********"
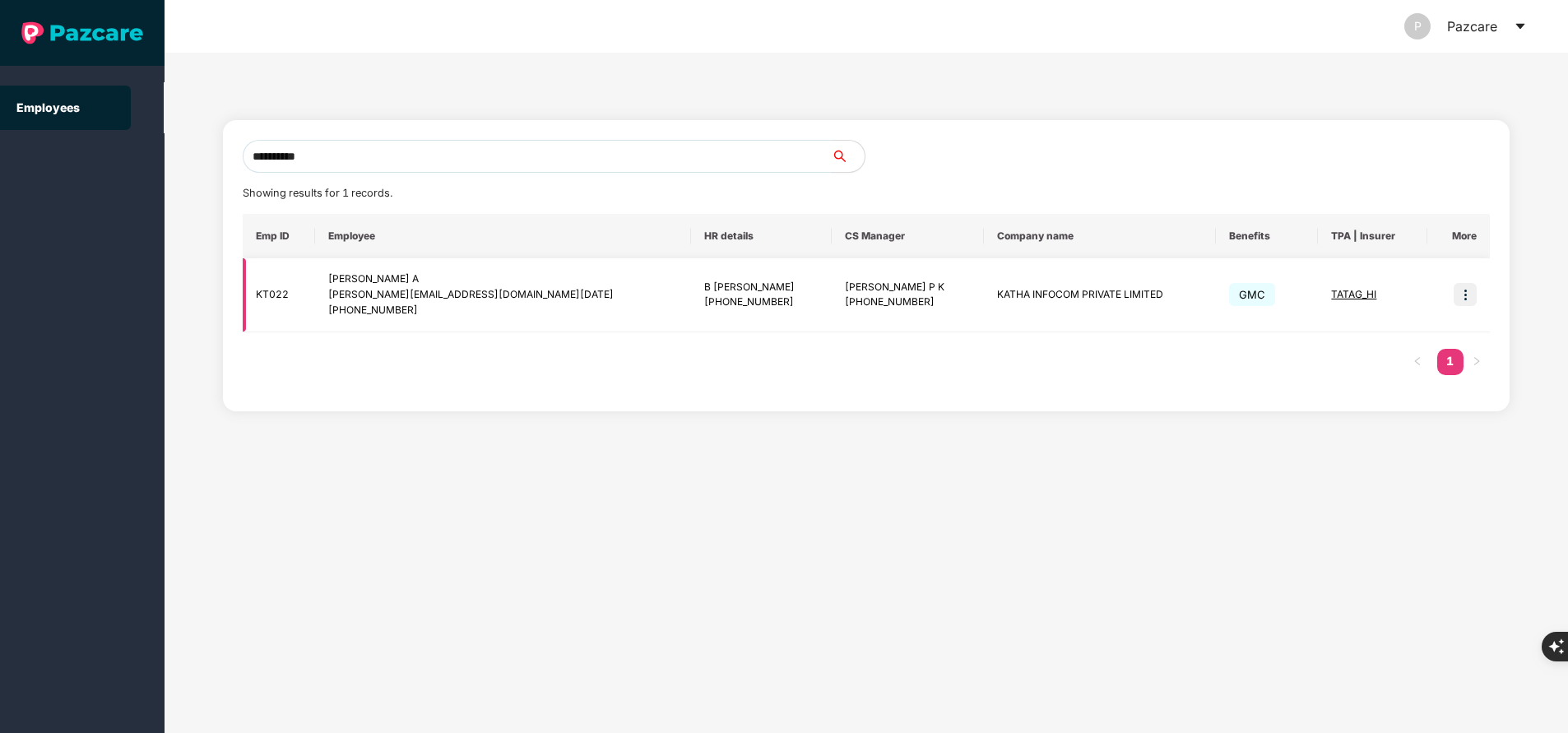
type input "**********"
click at [1456, 293] on img at bounding box center [1465, 294] width 23 height 23
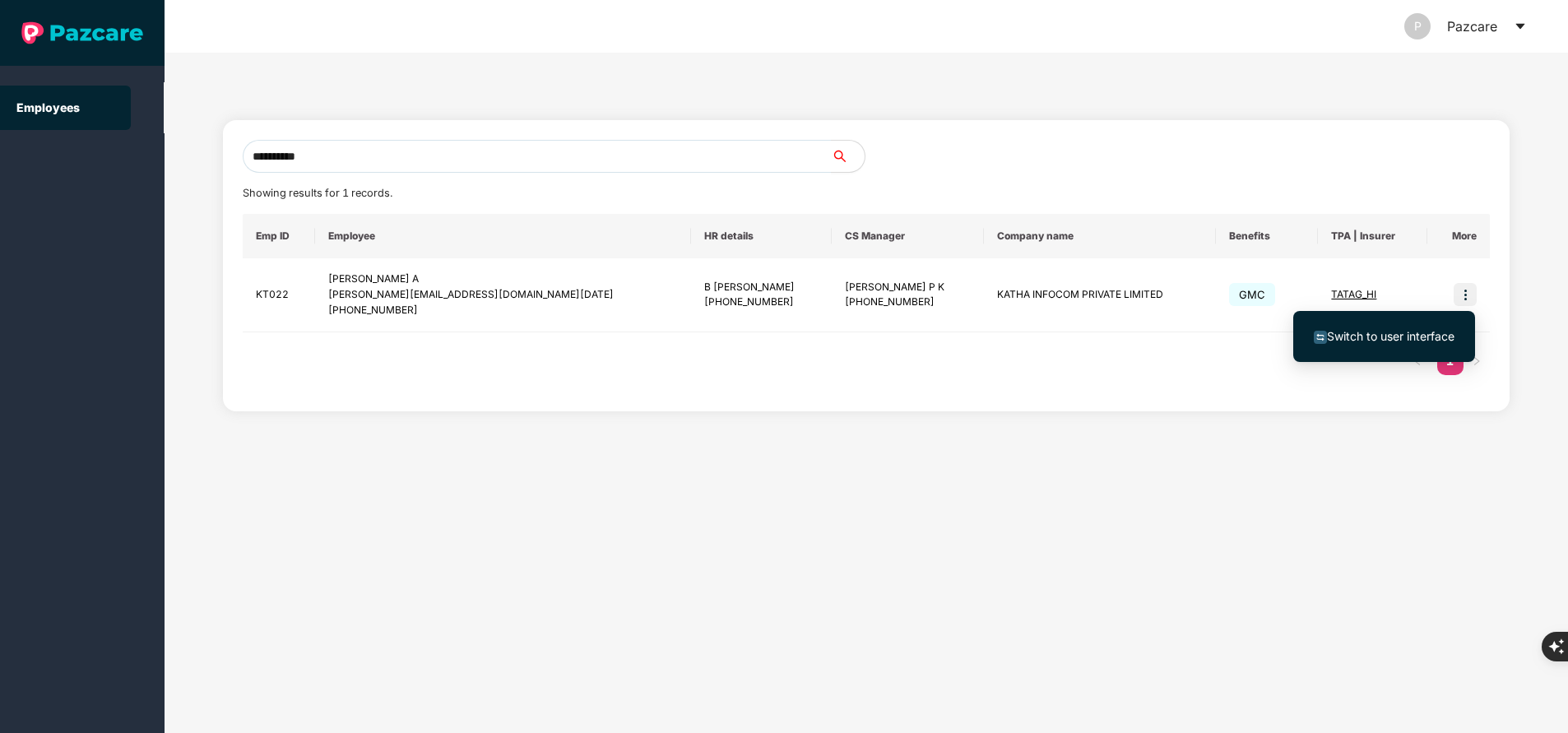
click at [1373, 332] on span "Switch to user interface" at bounding box center [1390, 337] width 127 height 14
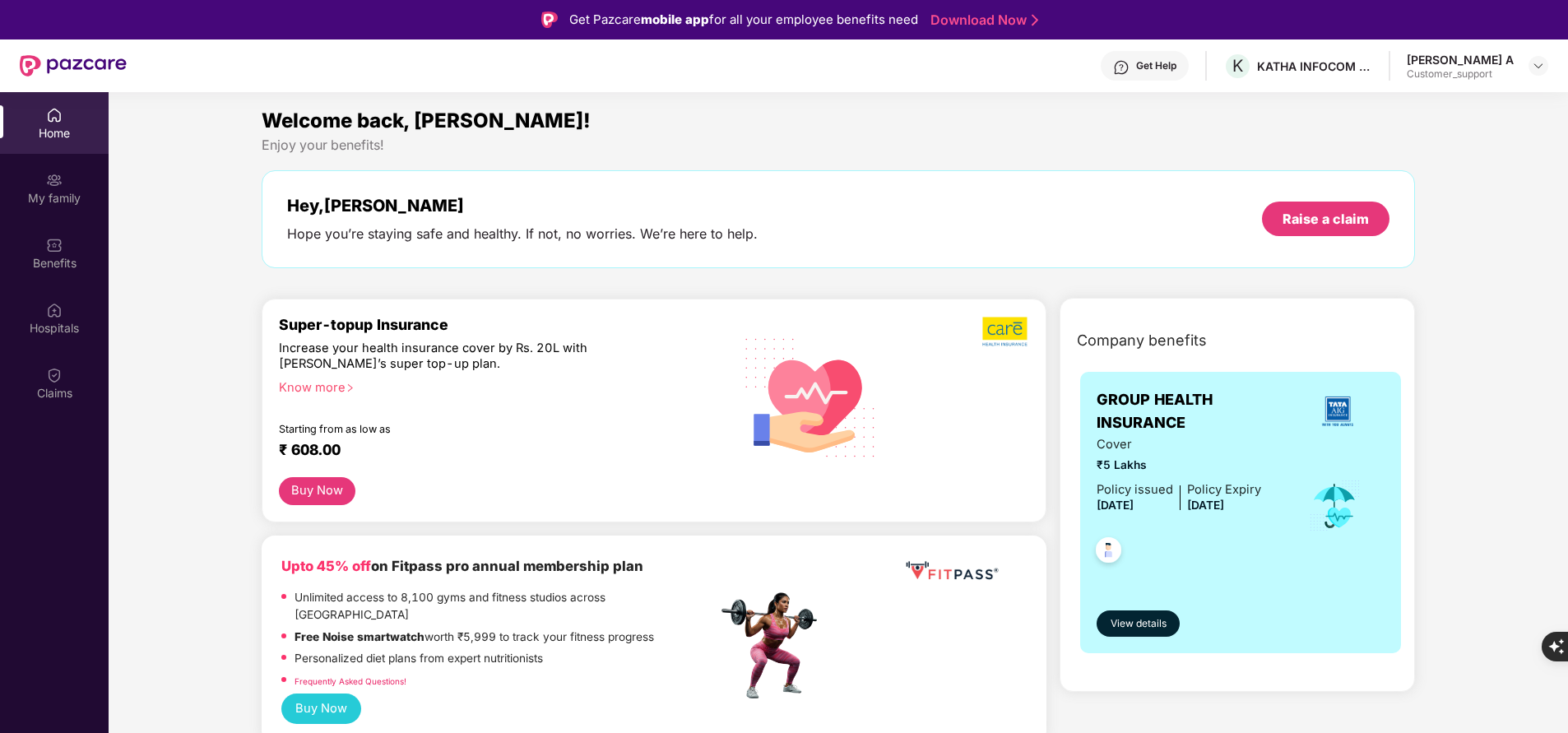
click at [54, 191] on div "My family" at bounding box center [54, 198] width 109 height 17
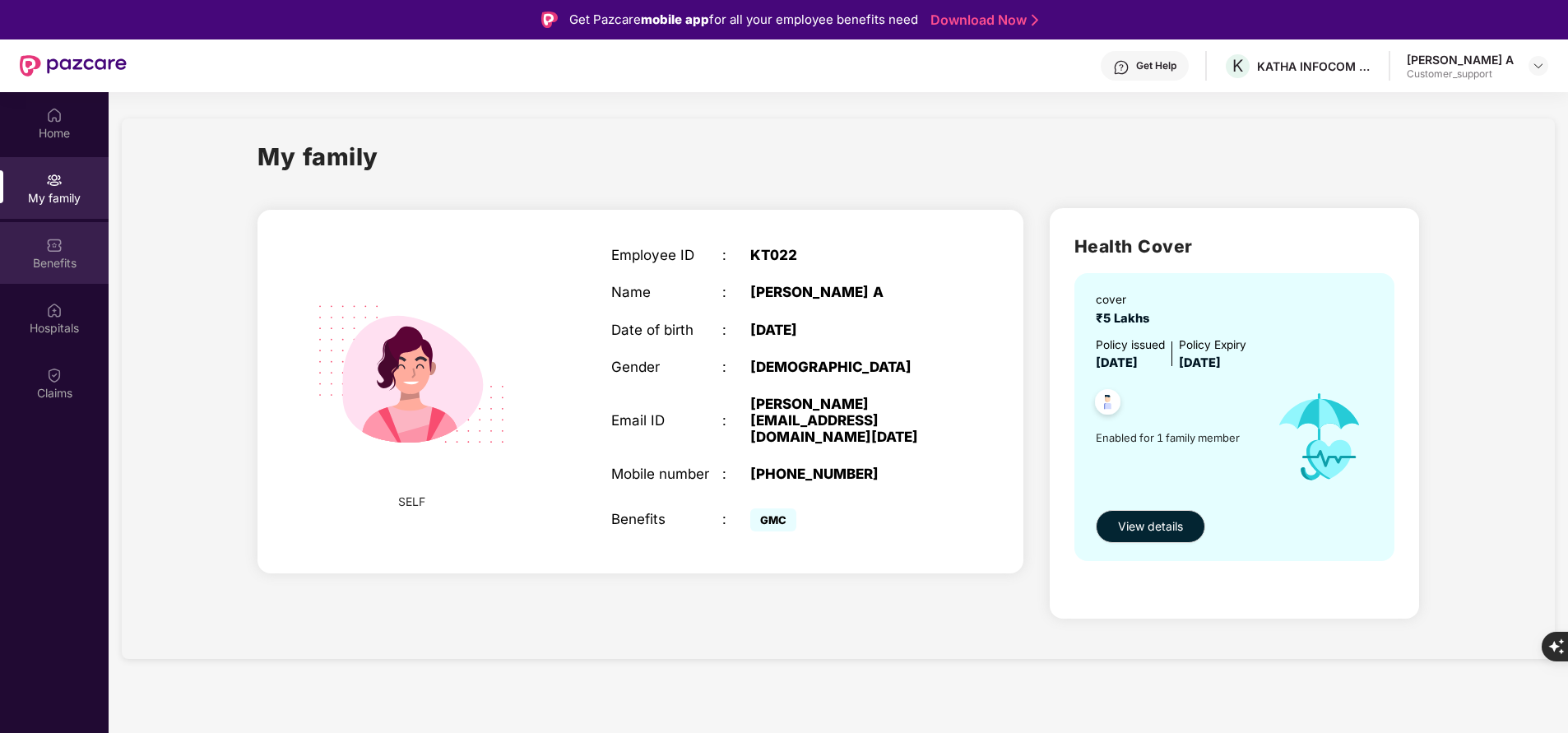
click at [47, 258] on div "Benefits" at bounding box center [54, 263] width 109 height 17
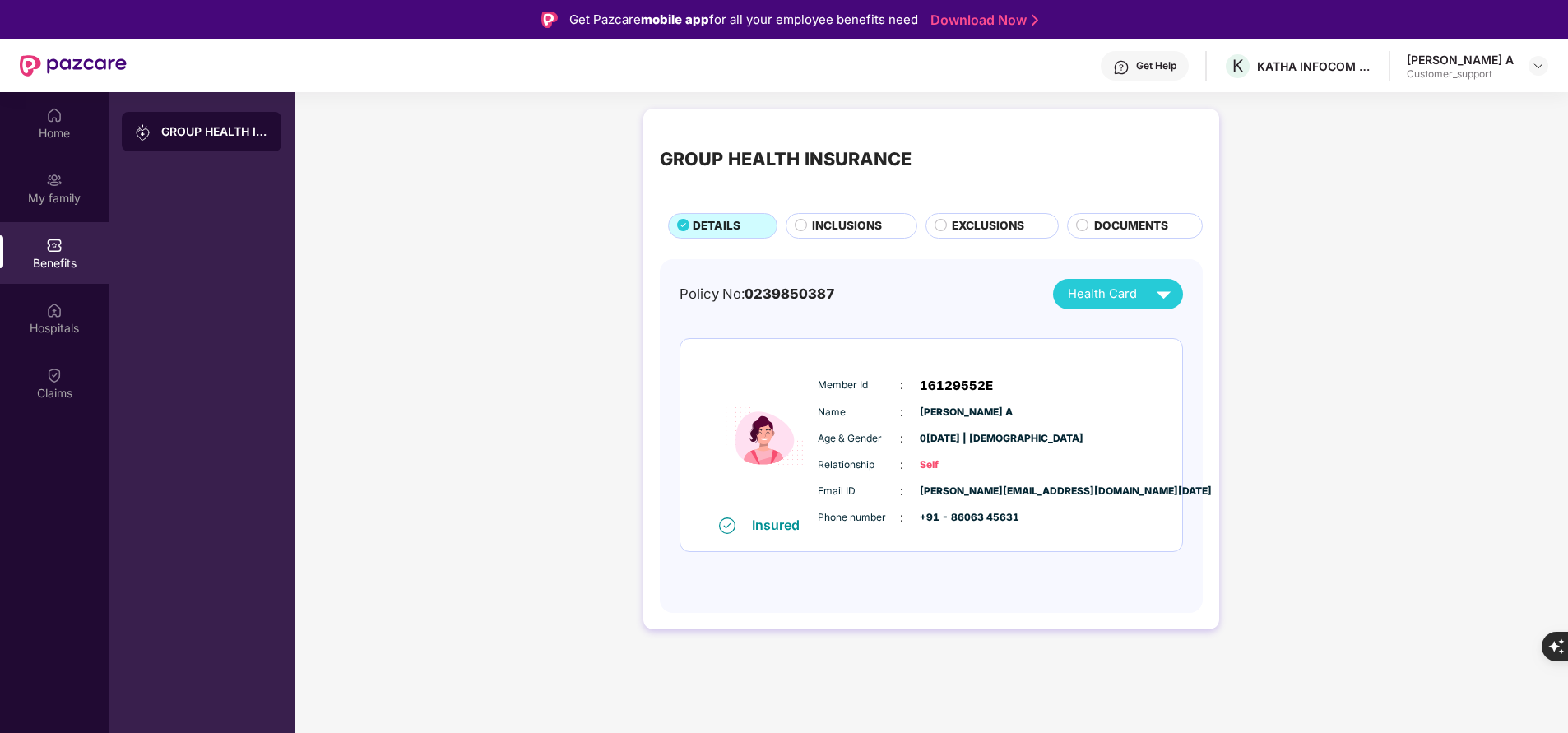
click at [858, 237] on div "INCLUSIONS" at bounding box center [856, 227] width 104 height 19
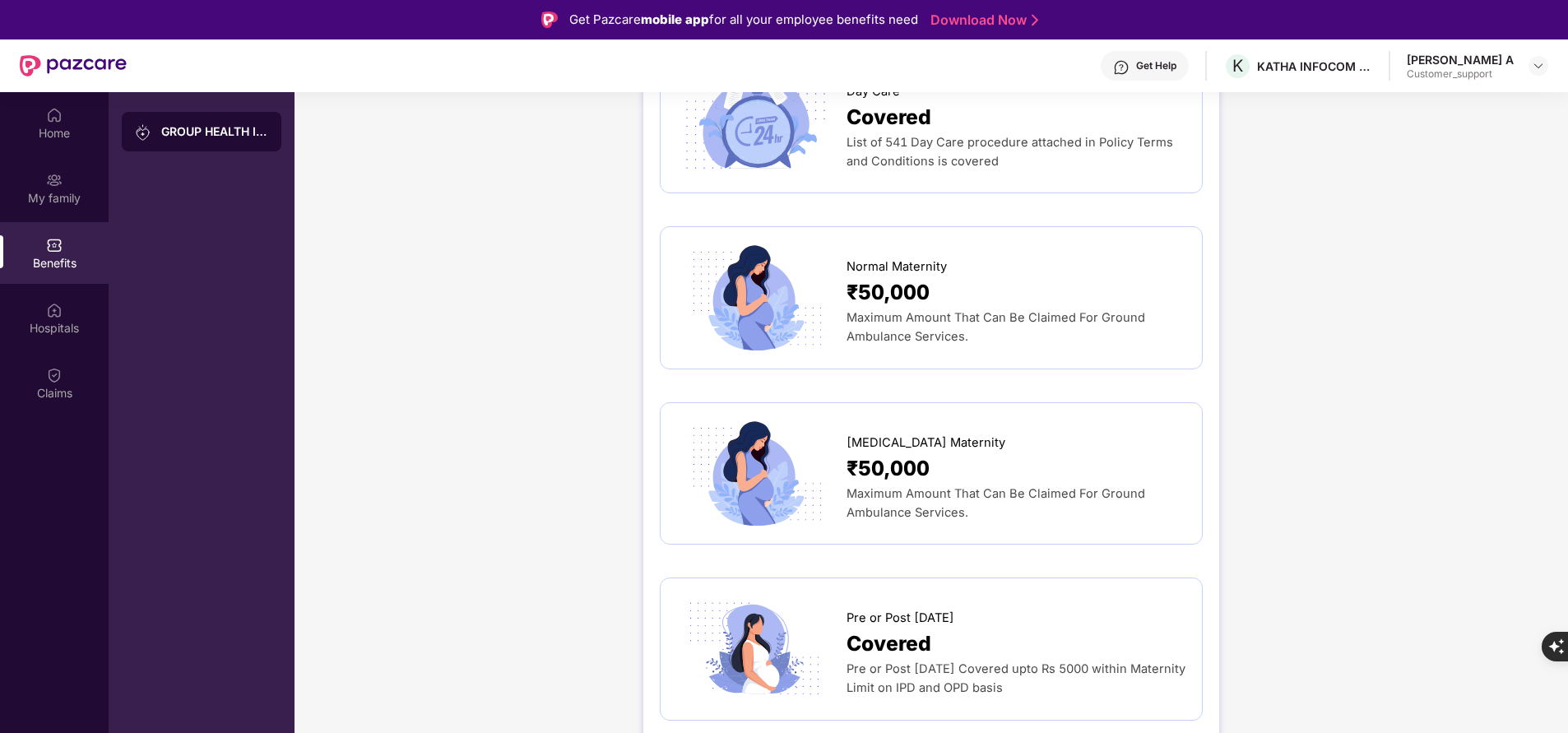
scroll to position [1597, 0]
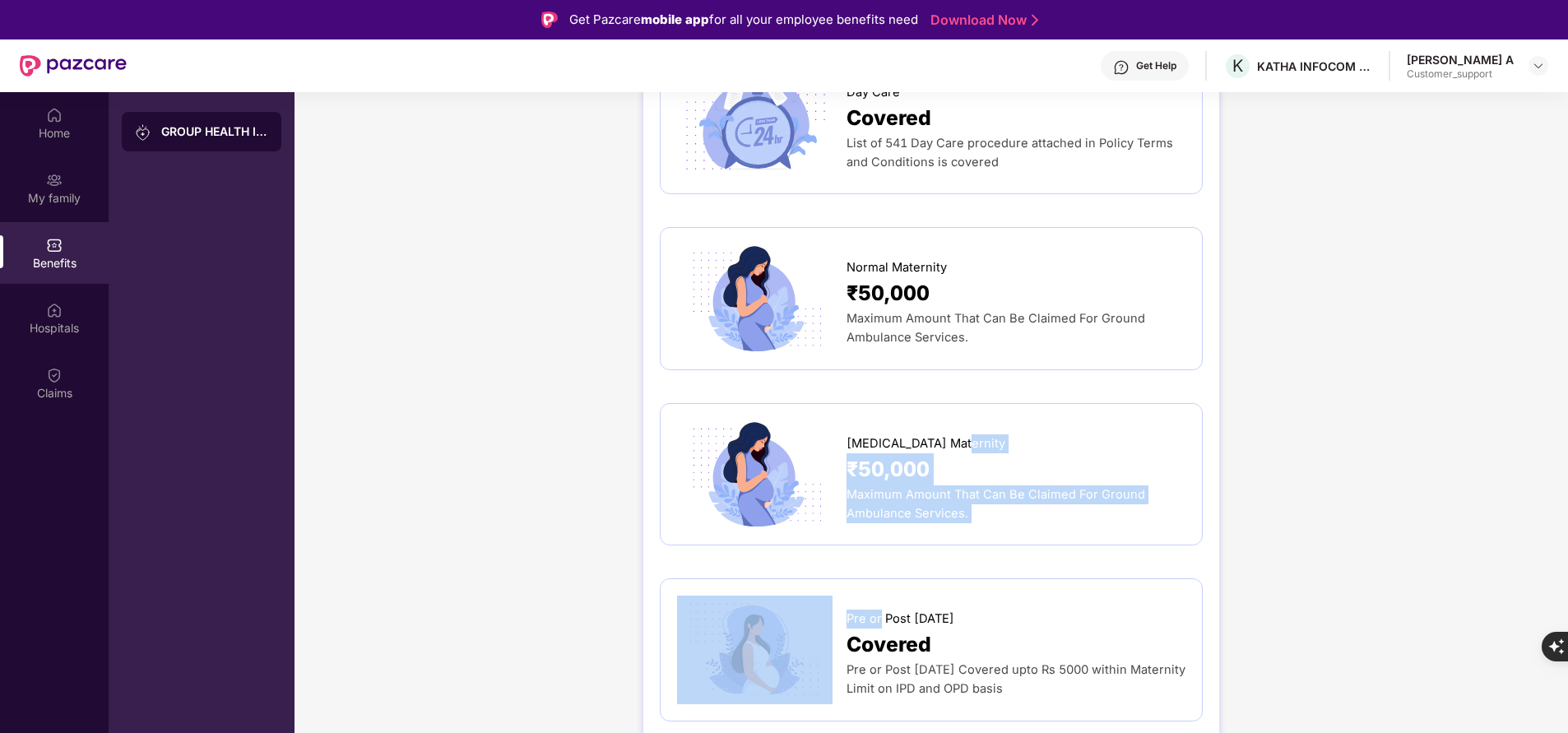
drag, startPoint x: 880, startPoint y: 562, endPoint x: 1121, endPoint y: 399, distance: 290.9
click at [1121, 399] on div "Sum Insured ₹5,00,000 Employee only Normal Room Rent ₹10,000 Maximum amount of …" at bounding box center [931, 506] width 543 height 3689
click at [1121, 426] on div "[MEDICAL_DATA] Maternity" at bounding box center [1016, 439] width 339 height 27
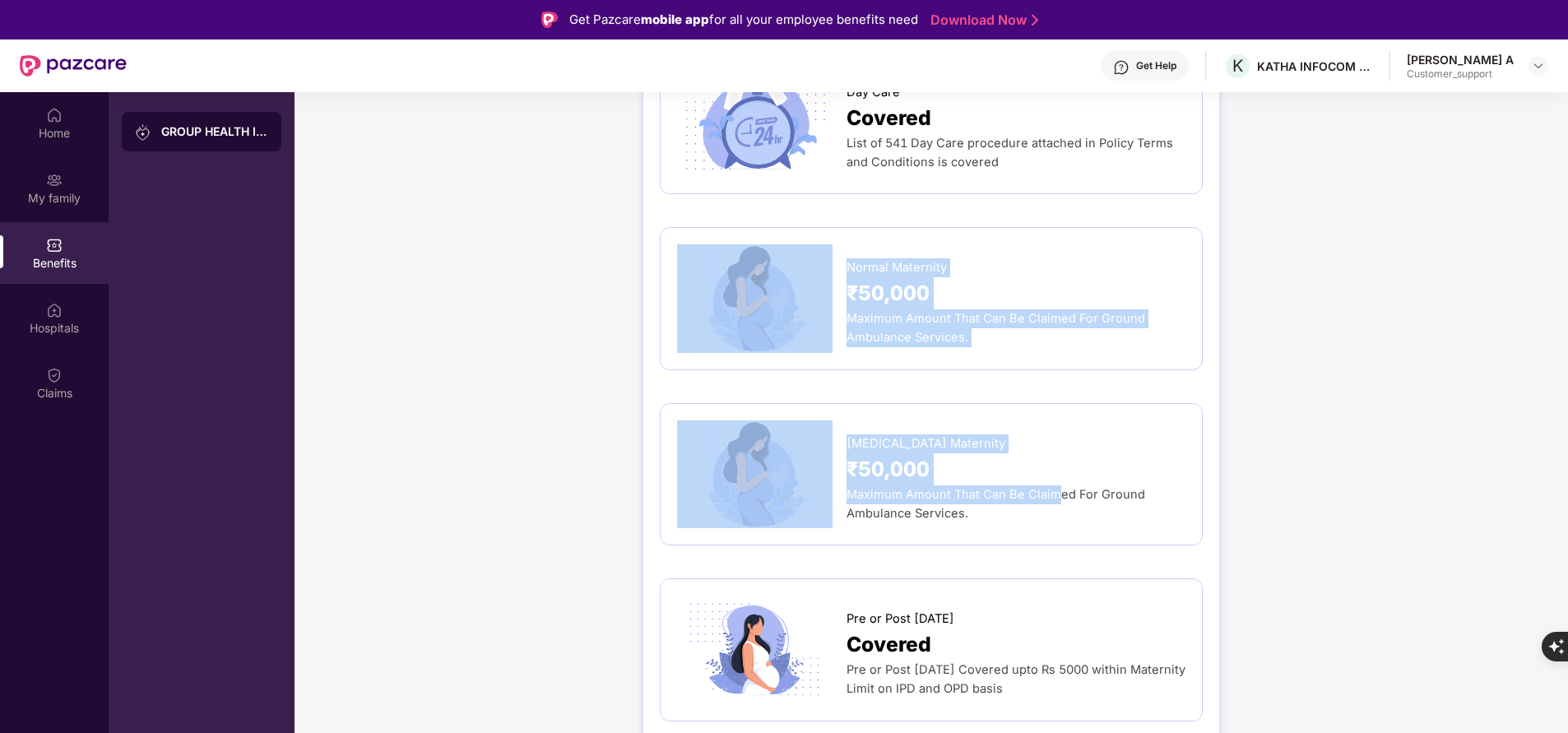
drag, startPoint x: 841, startPoint y: 228, endPoint x: 1054, endPoint y: 466, distance: 319.4
click at [1054, 466] on div "Sum Insured ₹5,00,000 Employee only Normal Room Rent ₹10,000 Maximum amount of …" at bounding box center [931, 506] width 543 height 3689
copy div "Normal Maternity ₹50,000 Maximum Amount That Can Be Claimed For Ground Ambulanc…"
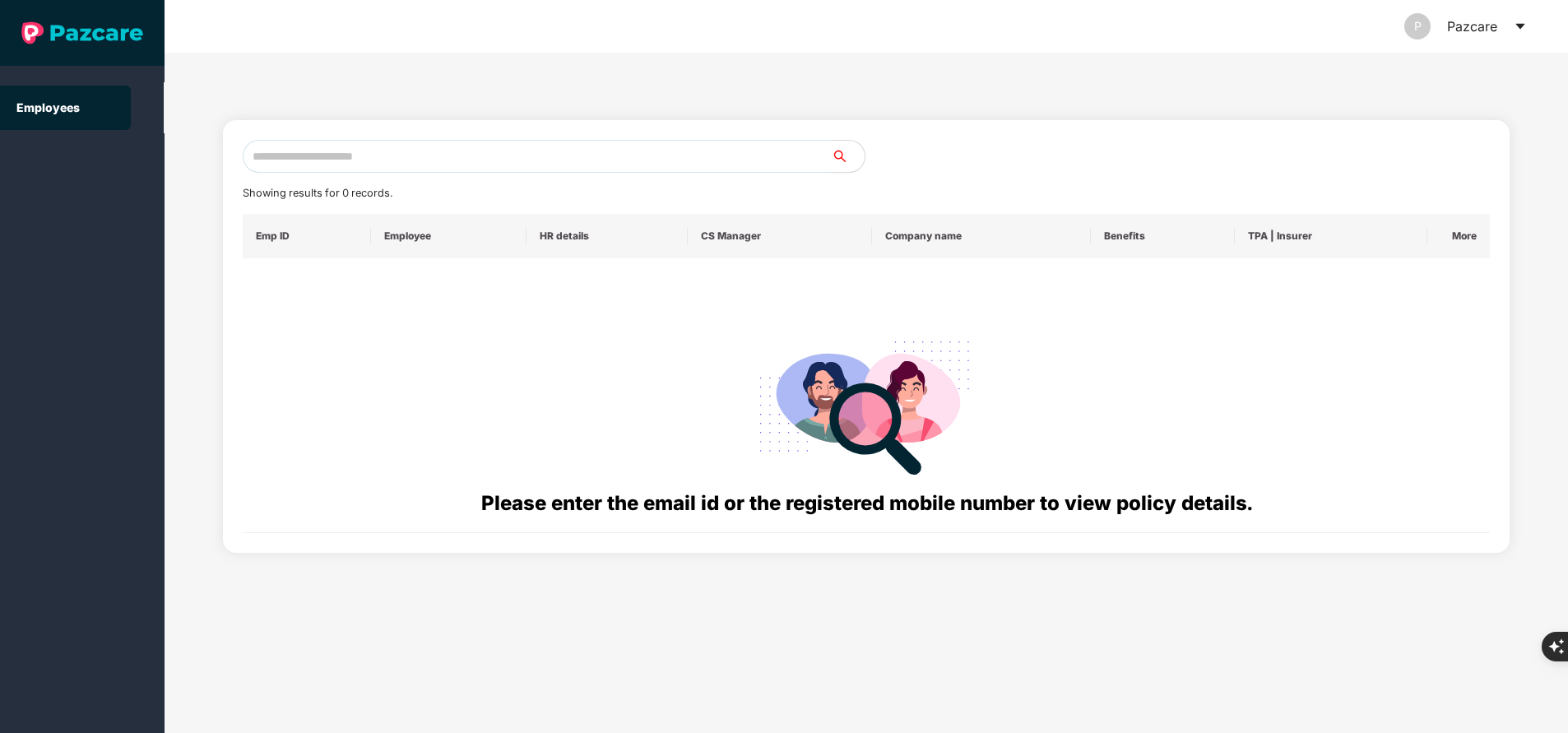
click at [344, 162] on input "text" at bounding box center [537, 156] width 589 height 33
paste input "**********"
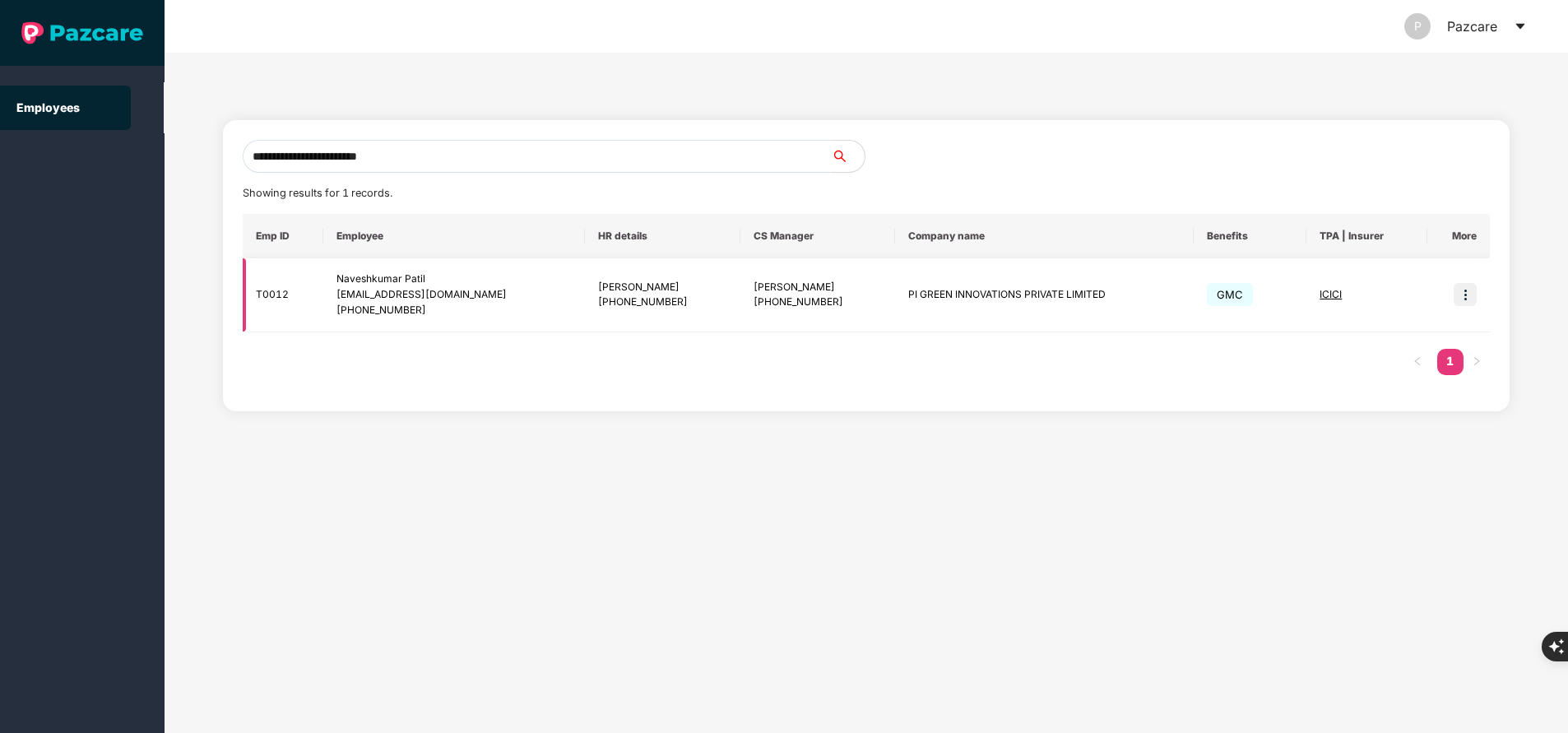
type input "**********"
click at [1469, 302] on img at bounding box center [1465, 294] width 23 height 23
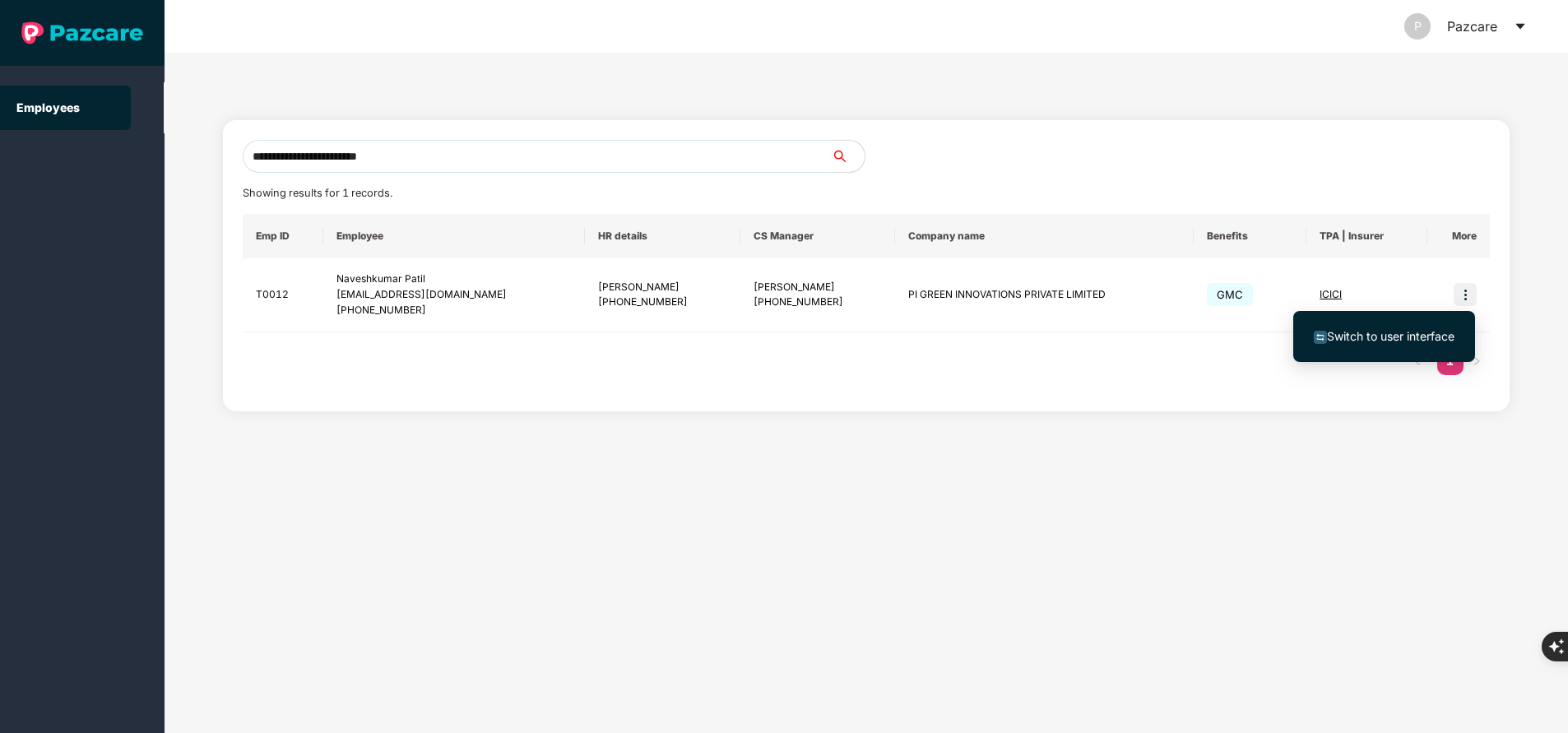
click at [1376, 341] on span "Switch to user interface" at bounding box center [1390, 337] width 127 height 14
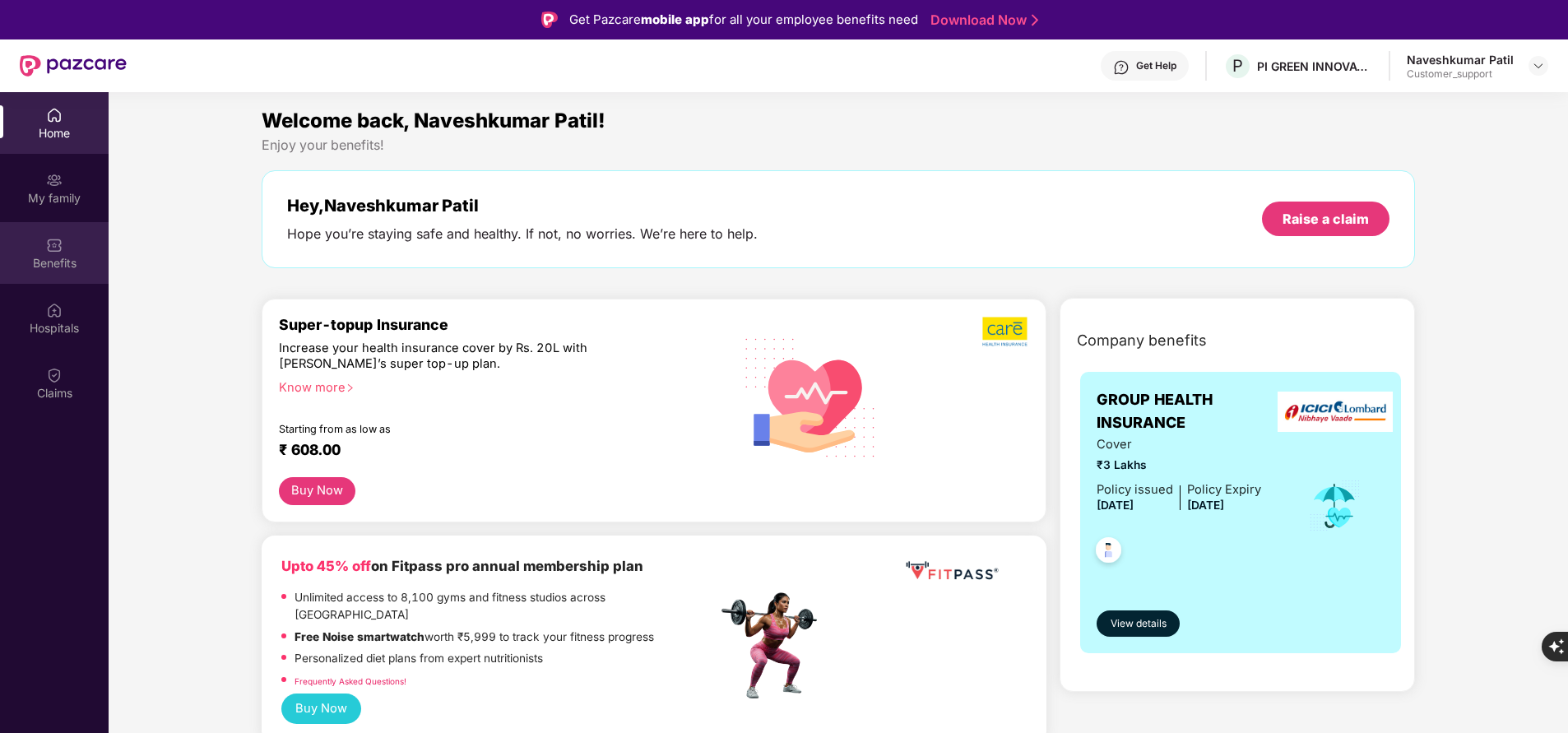
click at [54, 271] on div "Benefits" at bounding box center [54, 263] width 109 height 17
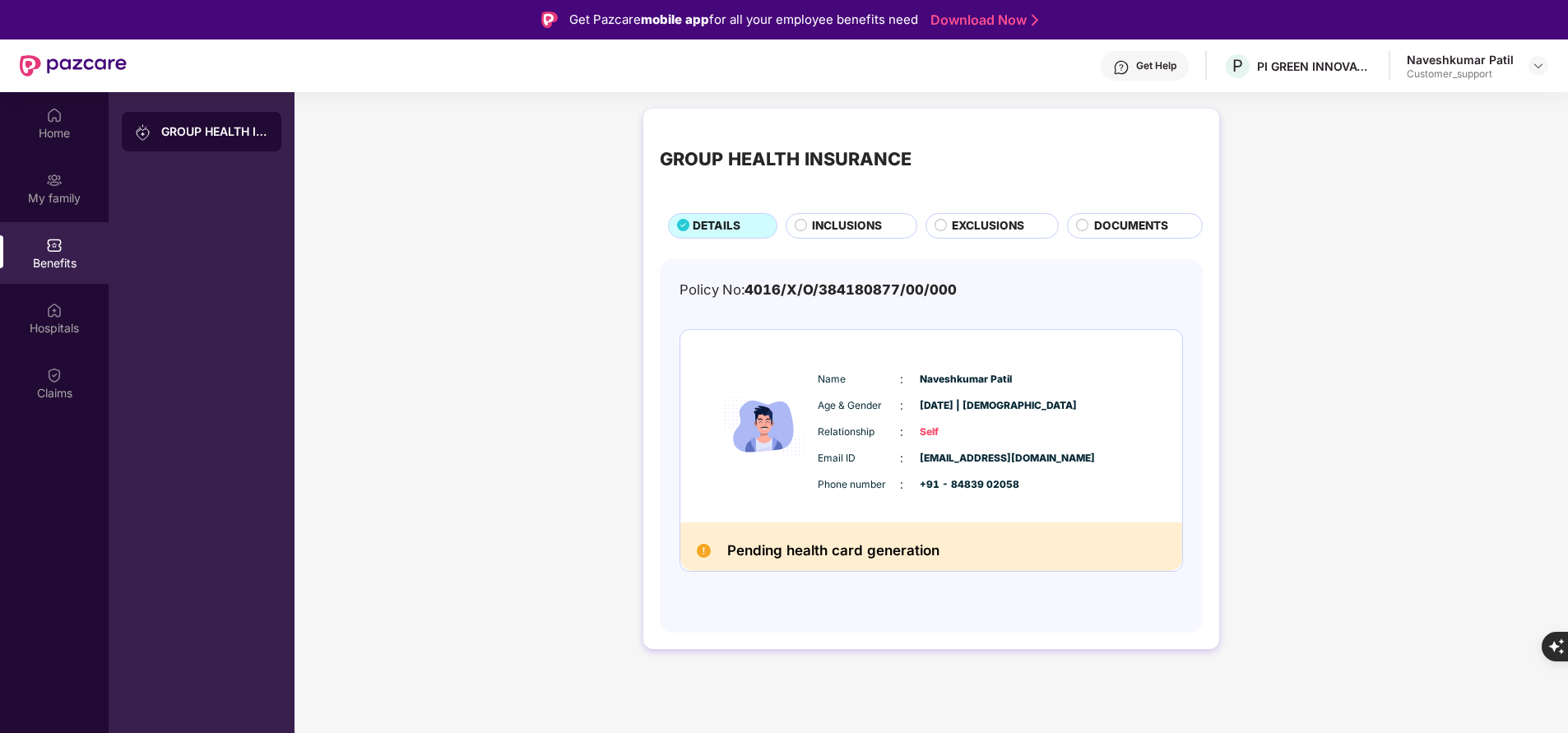
drag, startPoint x: 974, startPoint y: 475, endPoint x: 972, endPoint y: 483, distance: 8.2
click at [972, 483] on div "Email ID : naveshpatil2017@gmail.com Phone number : +91 - 84839 02058" at bounding box center [980, 471] width 335 height 45
click at [972, 483] on span "+91 - 84839 02058" at bounding box center [961, 485] width 83 height 16
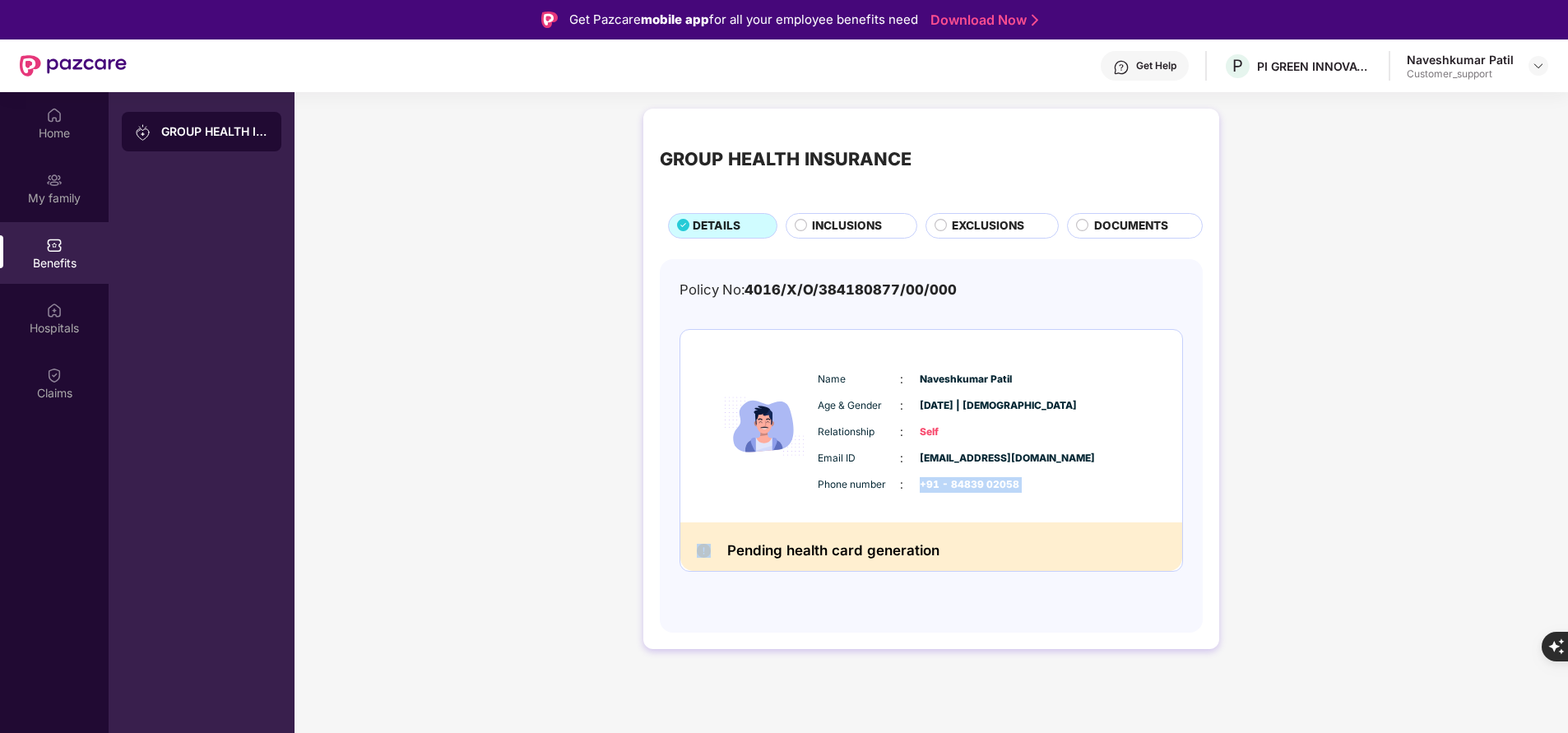
copy span "+91 - 84839 02058"
click at [843, 227] on span "INCLUSIONS" at bounding box center [847, 226] width 70 height 18
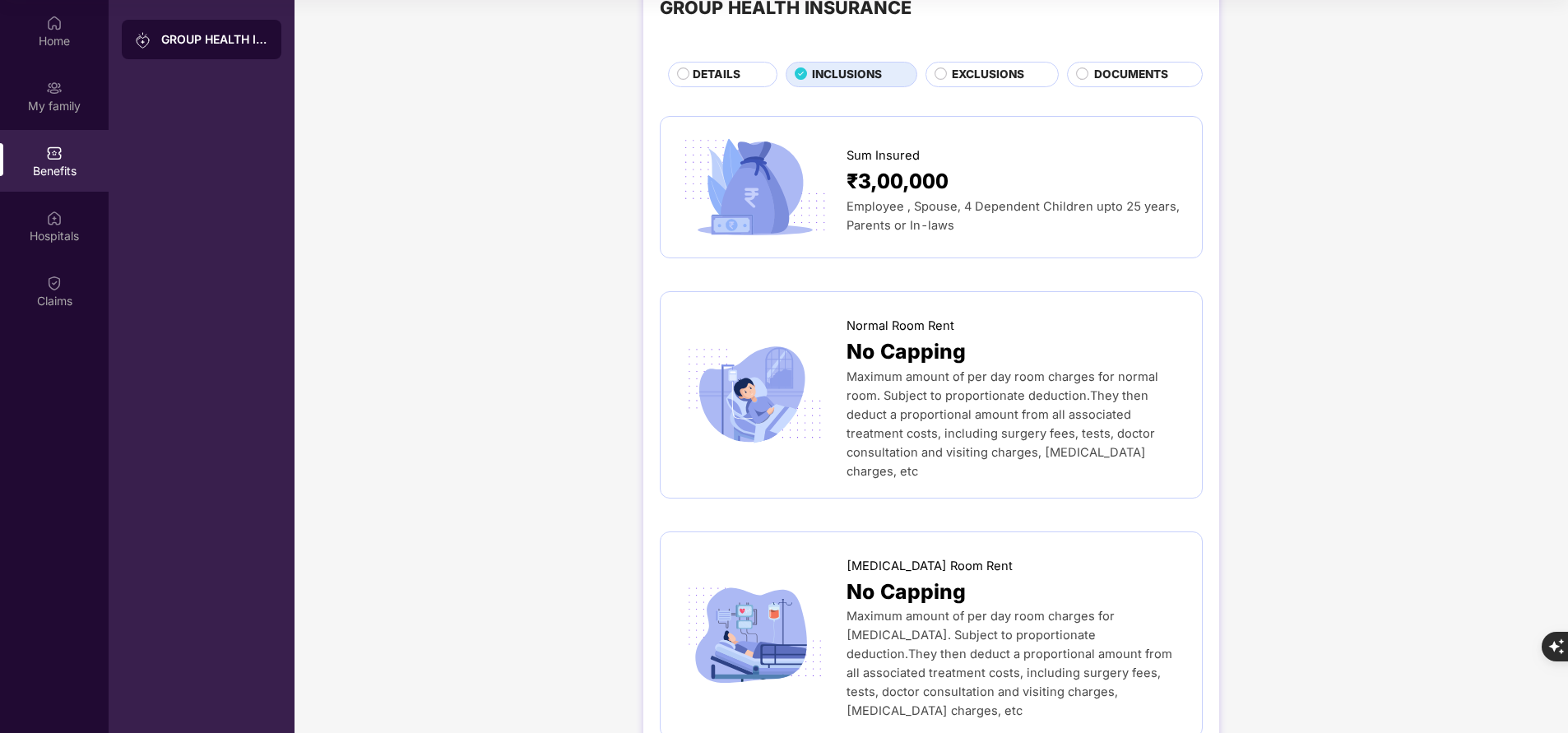
scroll to position [0, 0]
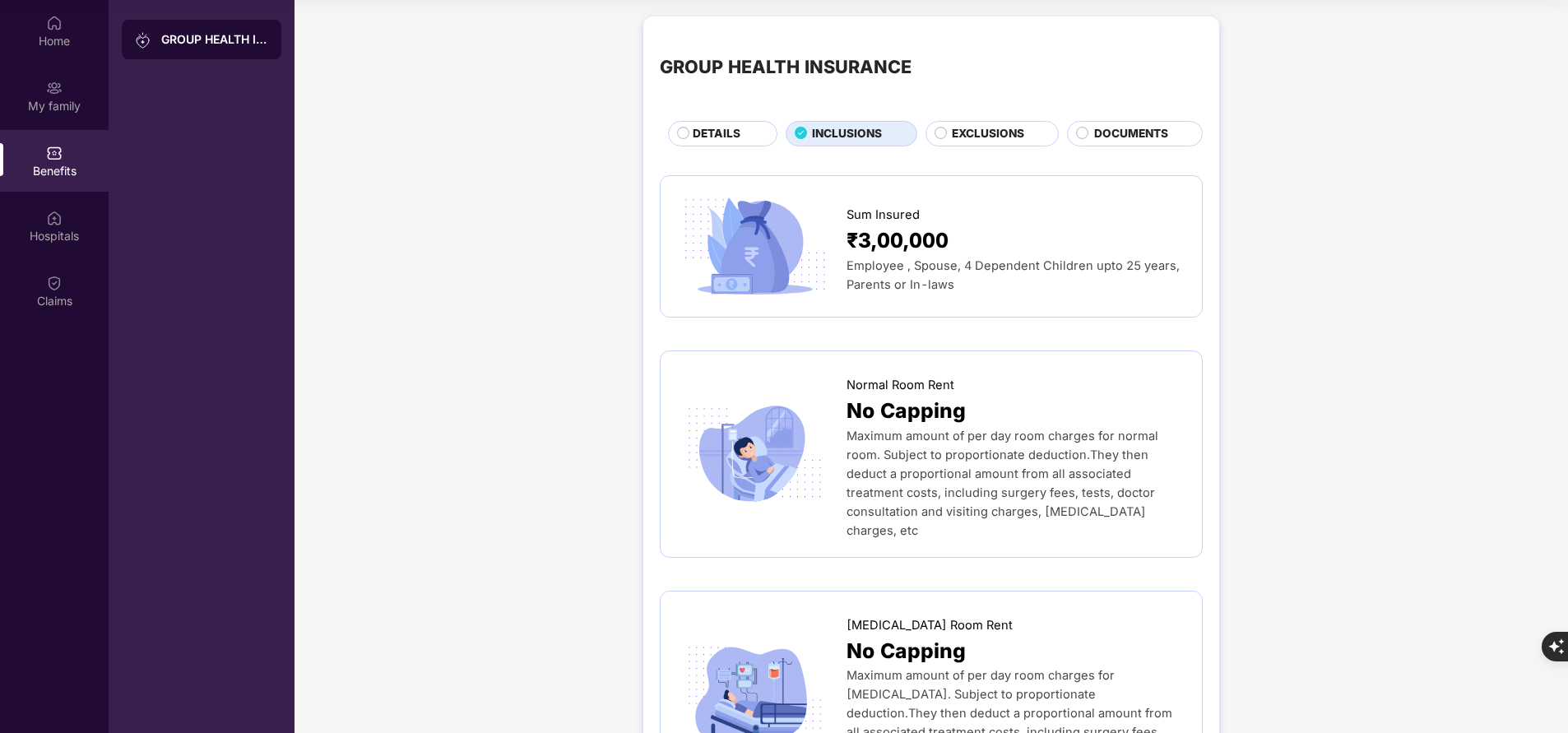
click at [992, 132] on span "EXCLUSIONS" at bounding box center [987, 134] width 72 height 18
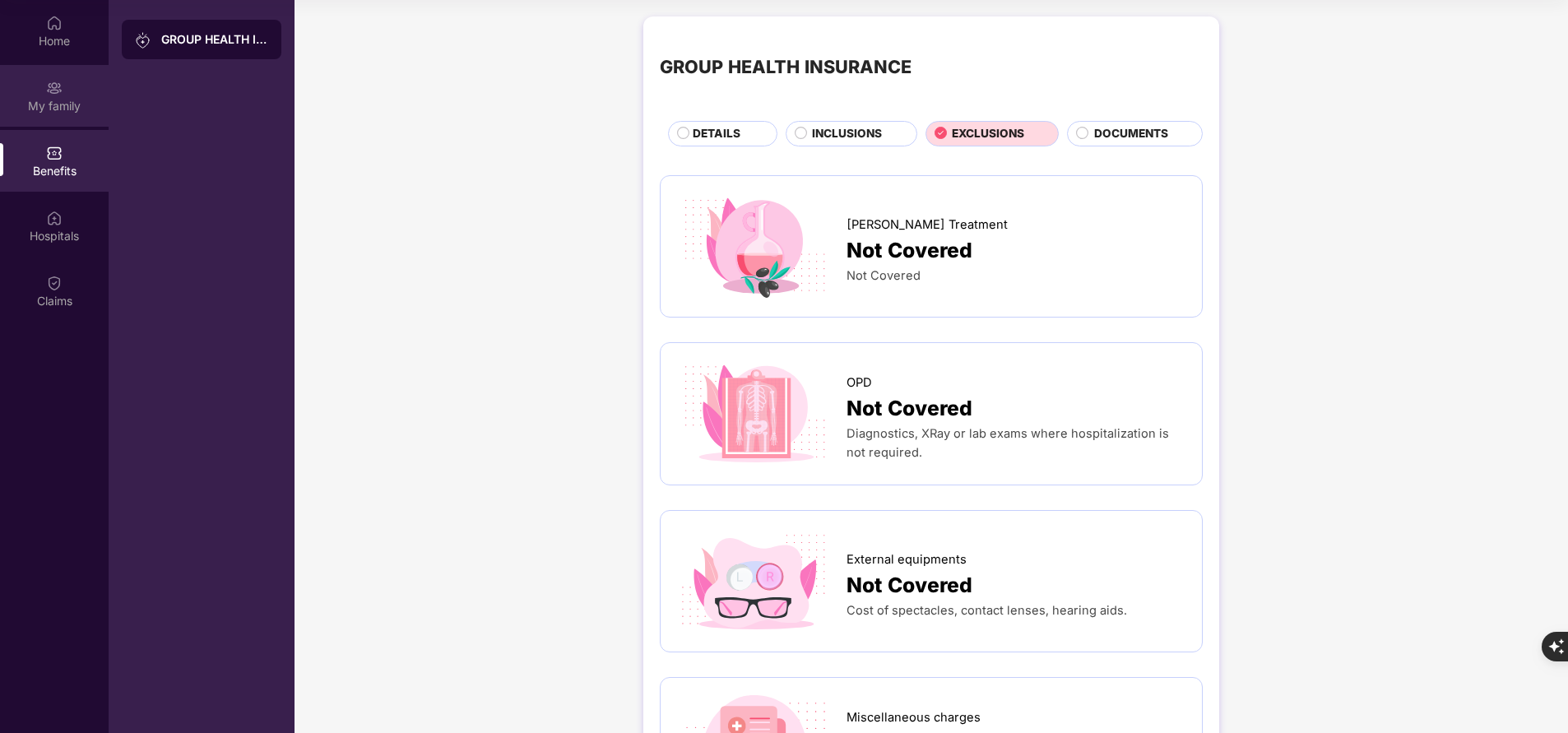
click at [58, 99] on div "My family" at bounding box center [54, 105] width 109 height 17
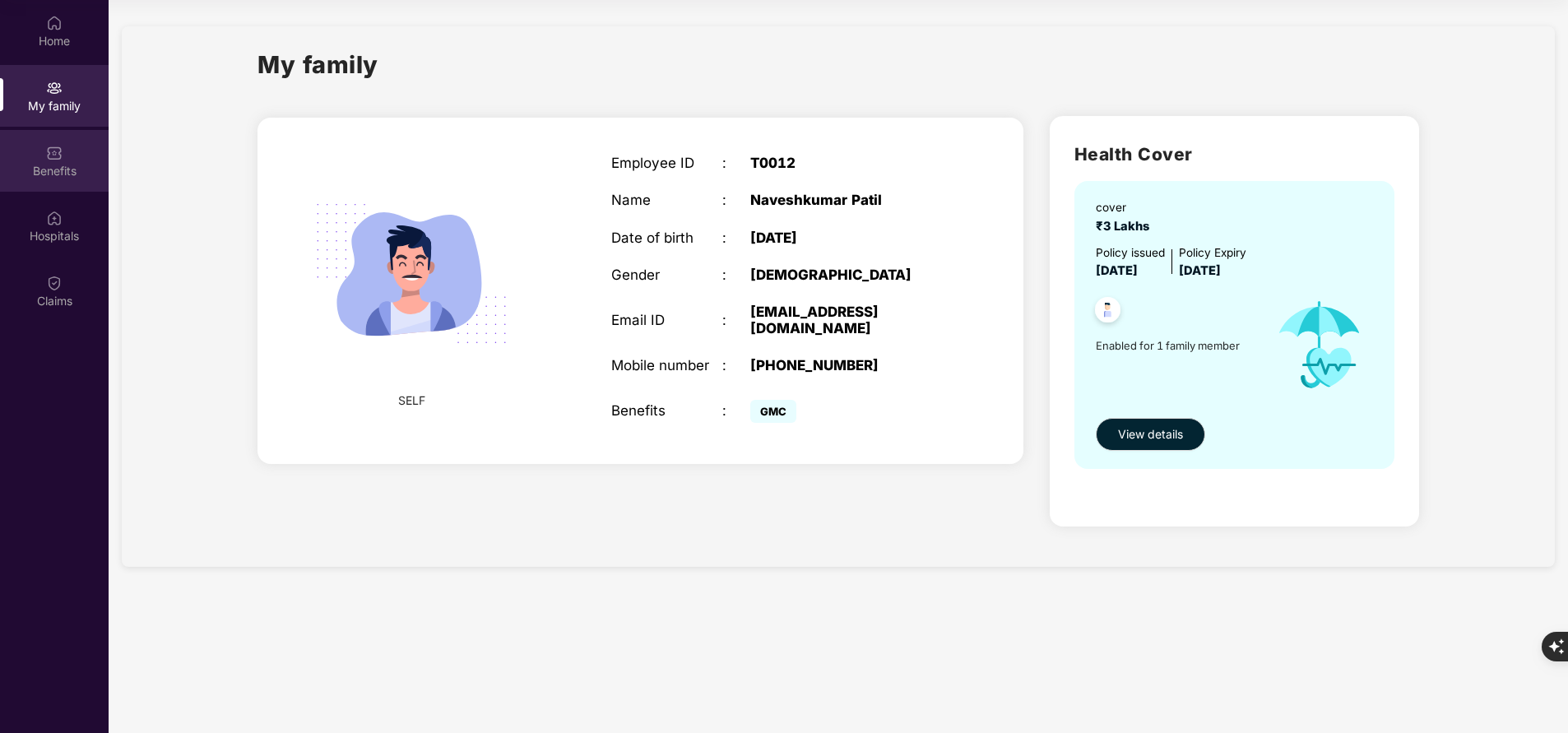
click at [68, 160] on div "Benefits" at bounding box center [54, 161] width 109 height 62
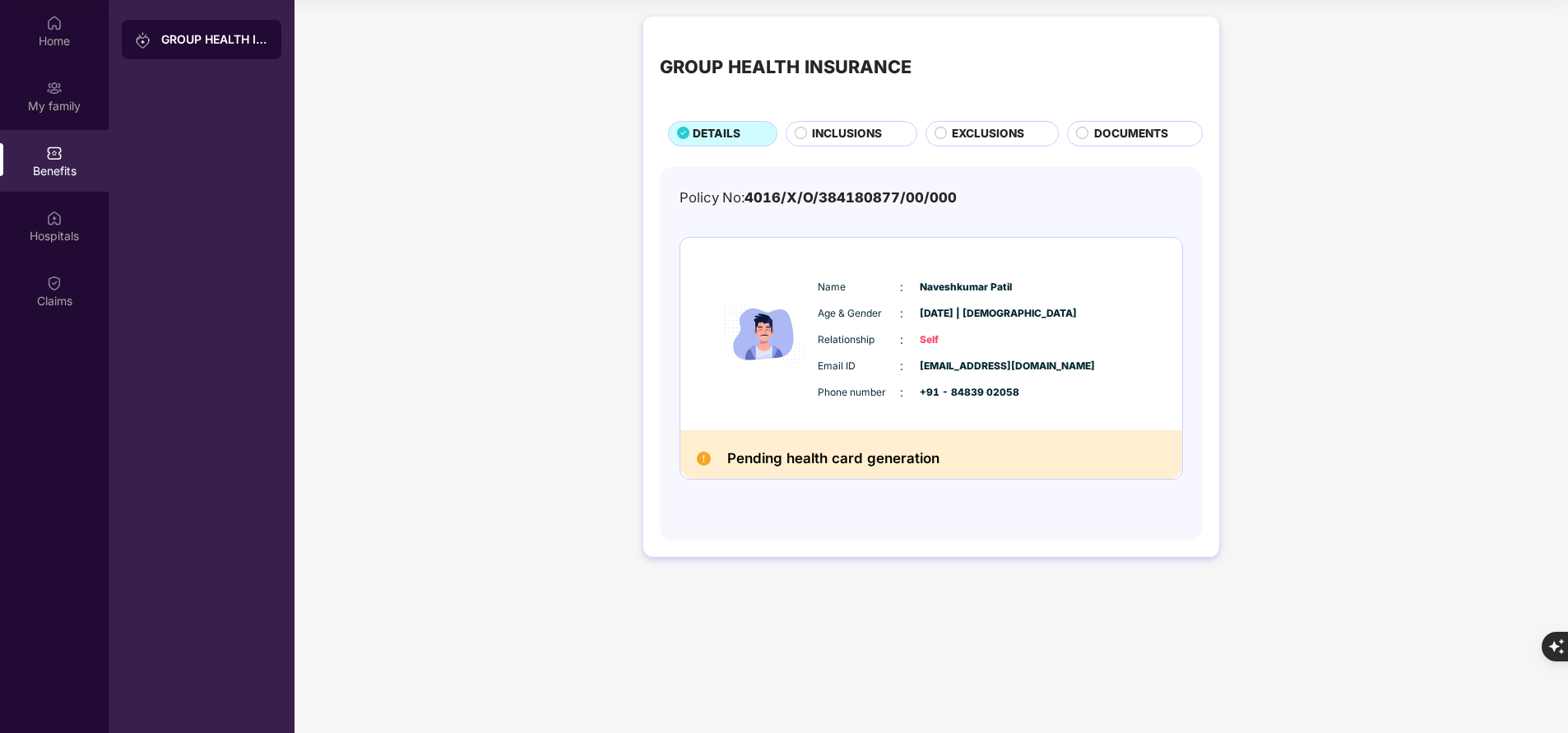
click at [854, 128] on span "INCLUSIONS" at bounding box center [847, 134] width 70 height 18
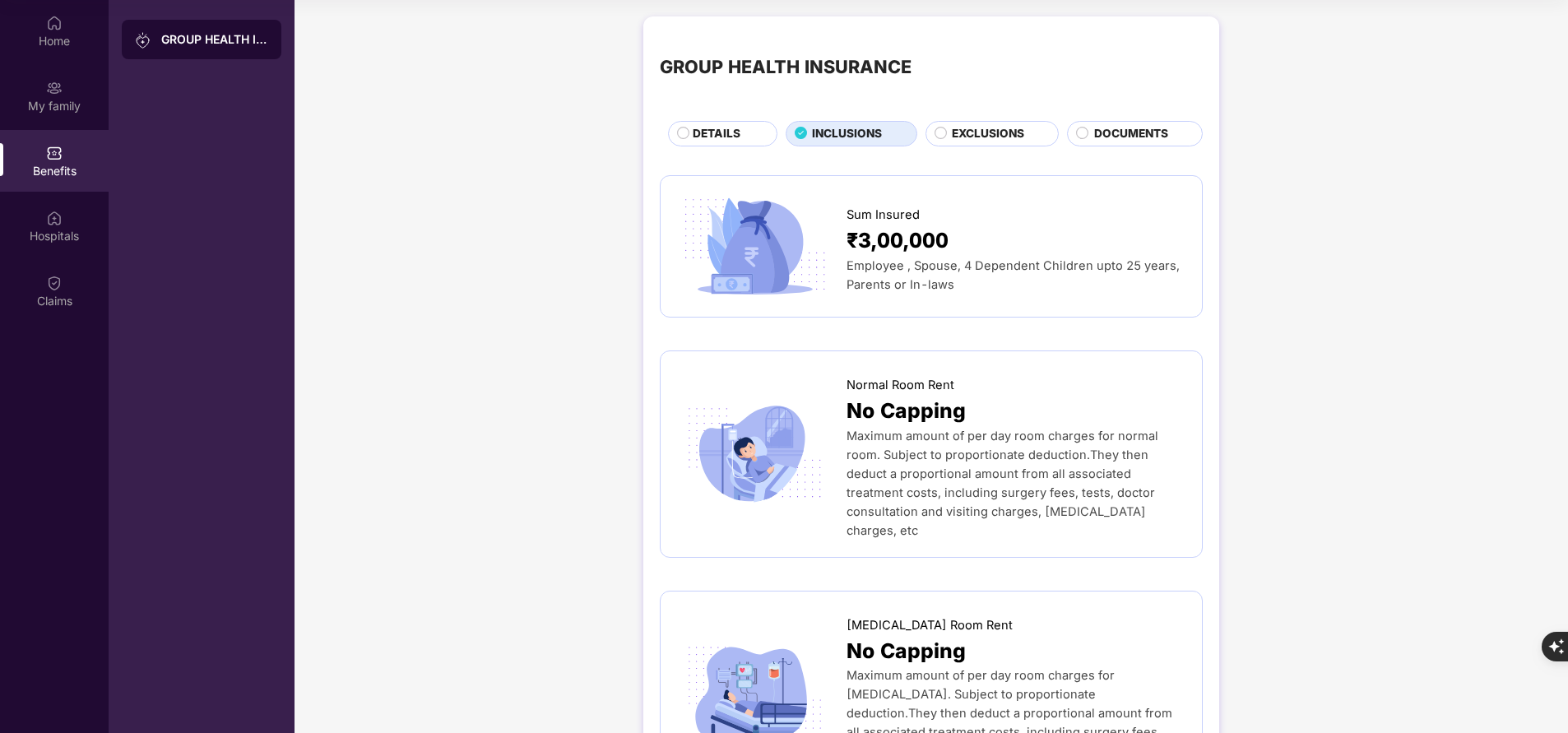
click at [959, 138] on span "EXCLUSIONS" at bounding box center [987, 134] width 72 height 18
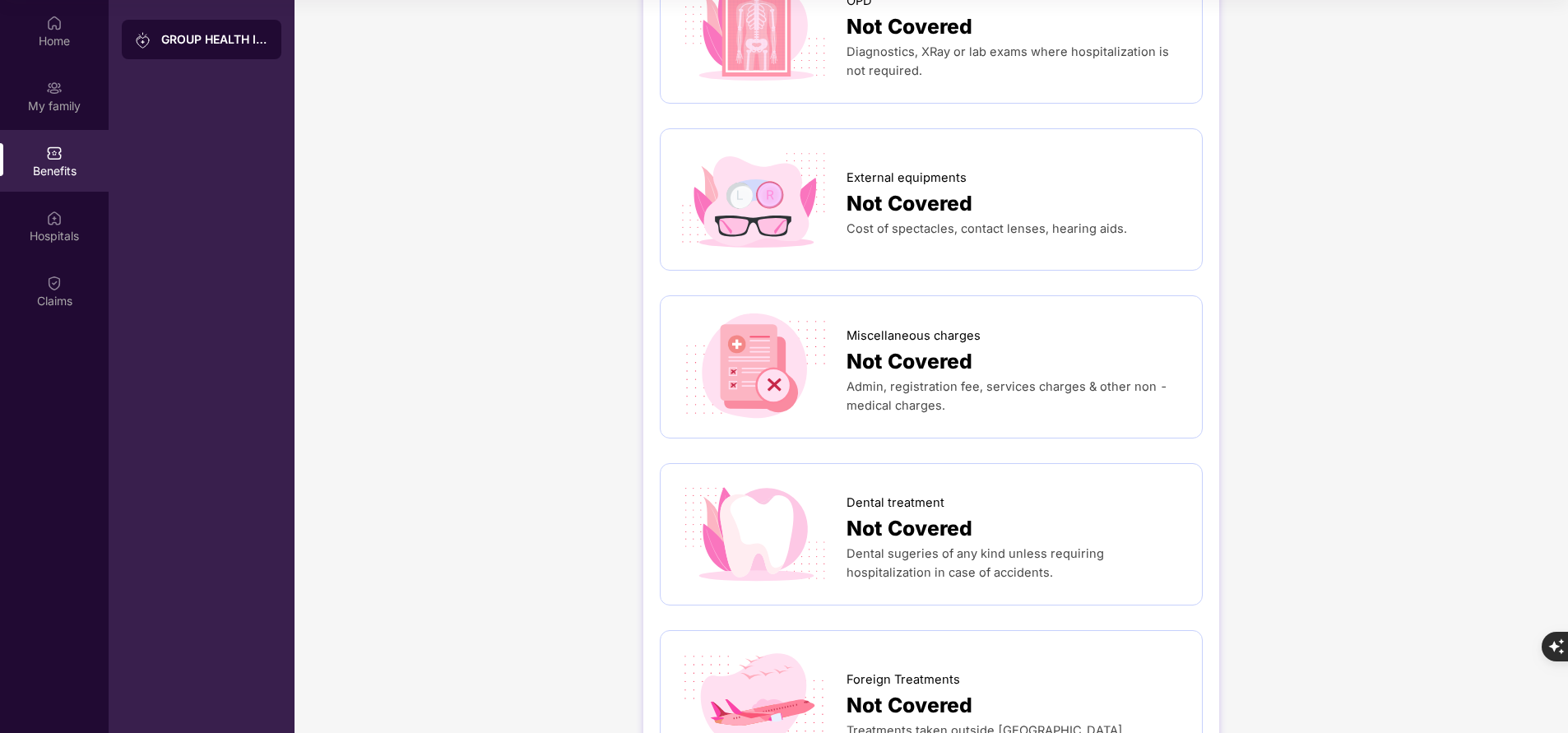
scroll to position [408, 0]
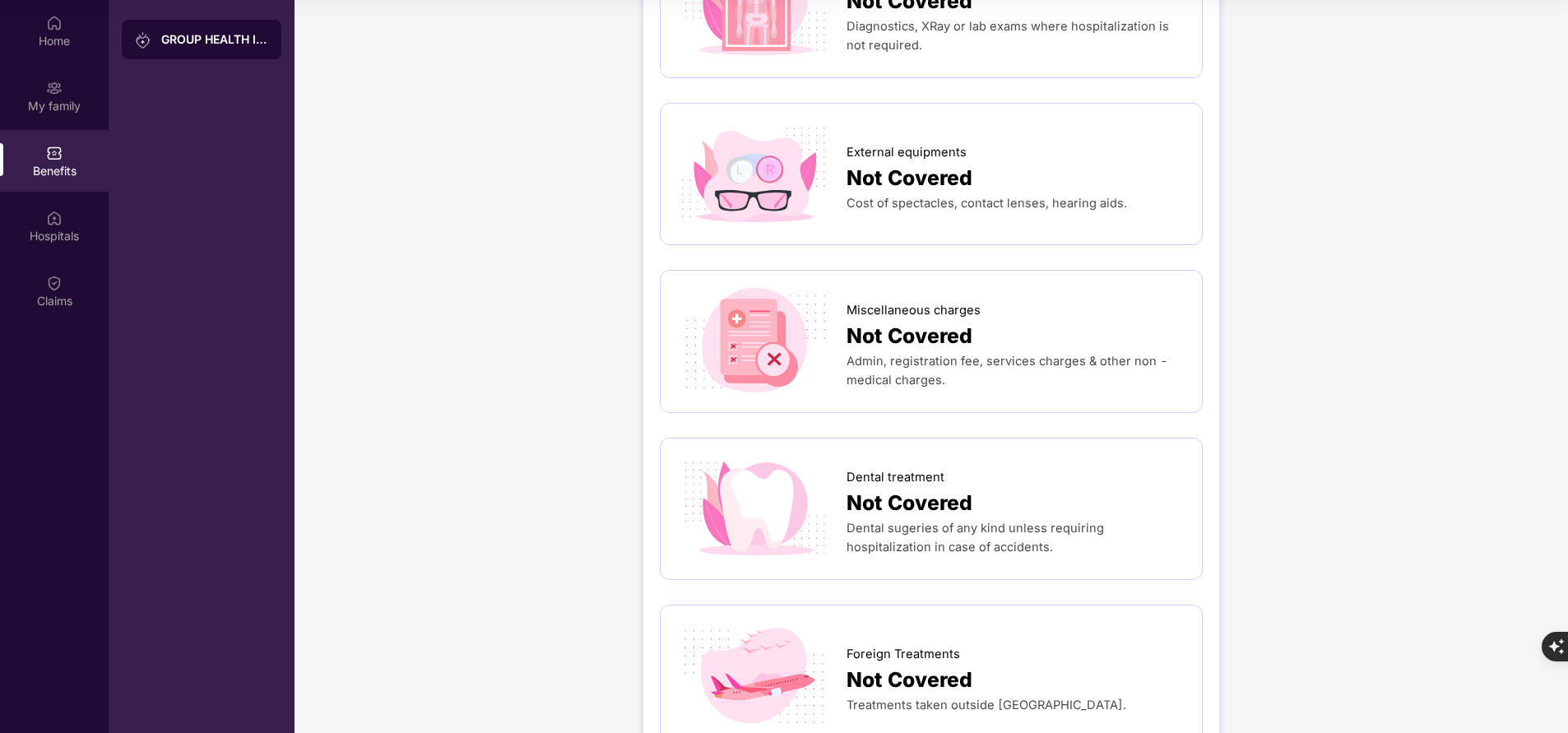
click at [838, 520] on div at bounding box center [762, 510] width 170 height 109
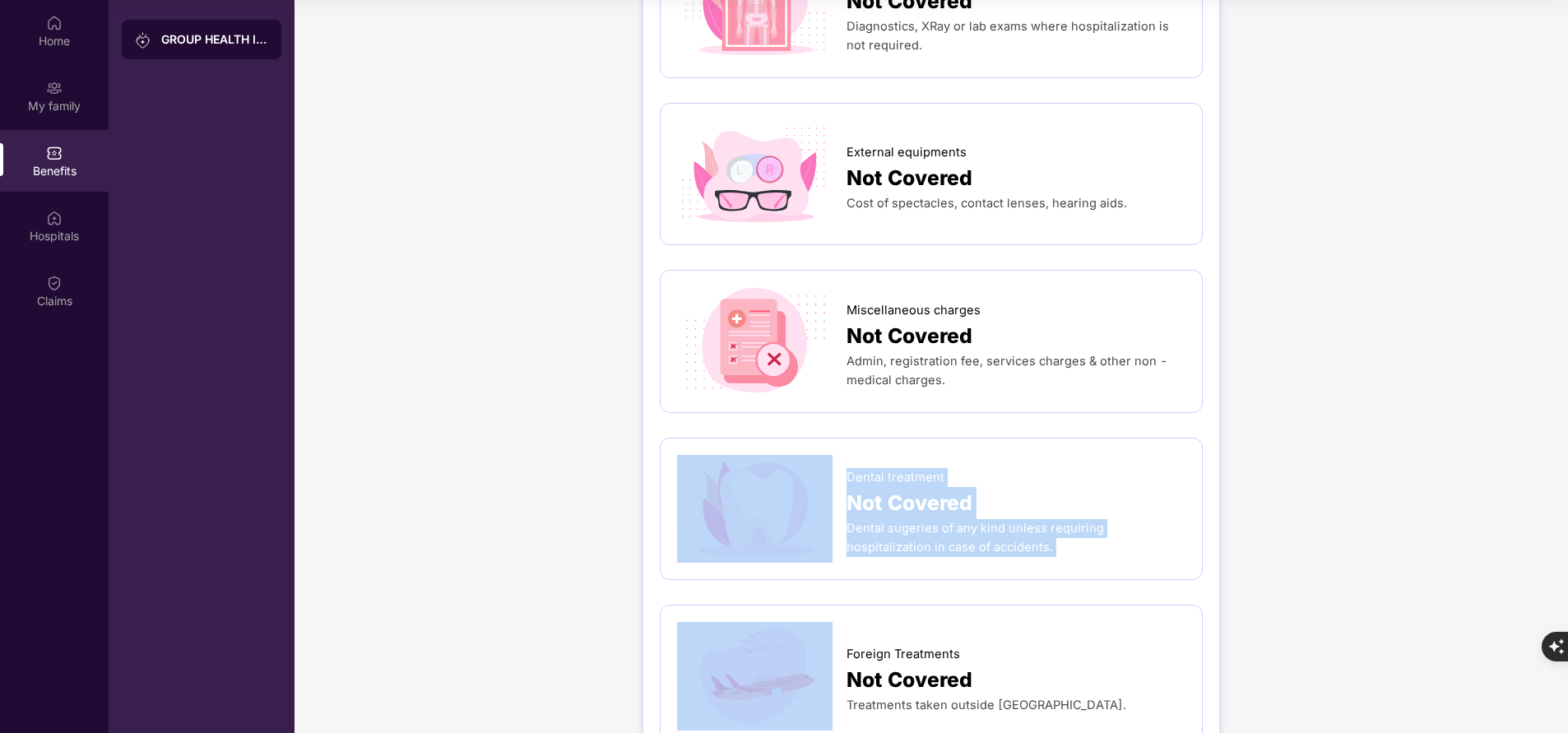
drag, startPoint x: 838, startPoint y: 520, endPoint x: 981, endPoint y: 558, distance: 148.0
click at [981, 558] on div "Dental treatment Not Covered Dental sugeries of any kind unless requiring hospi…" at bounding box center [931, 510] width 509 height 109
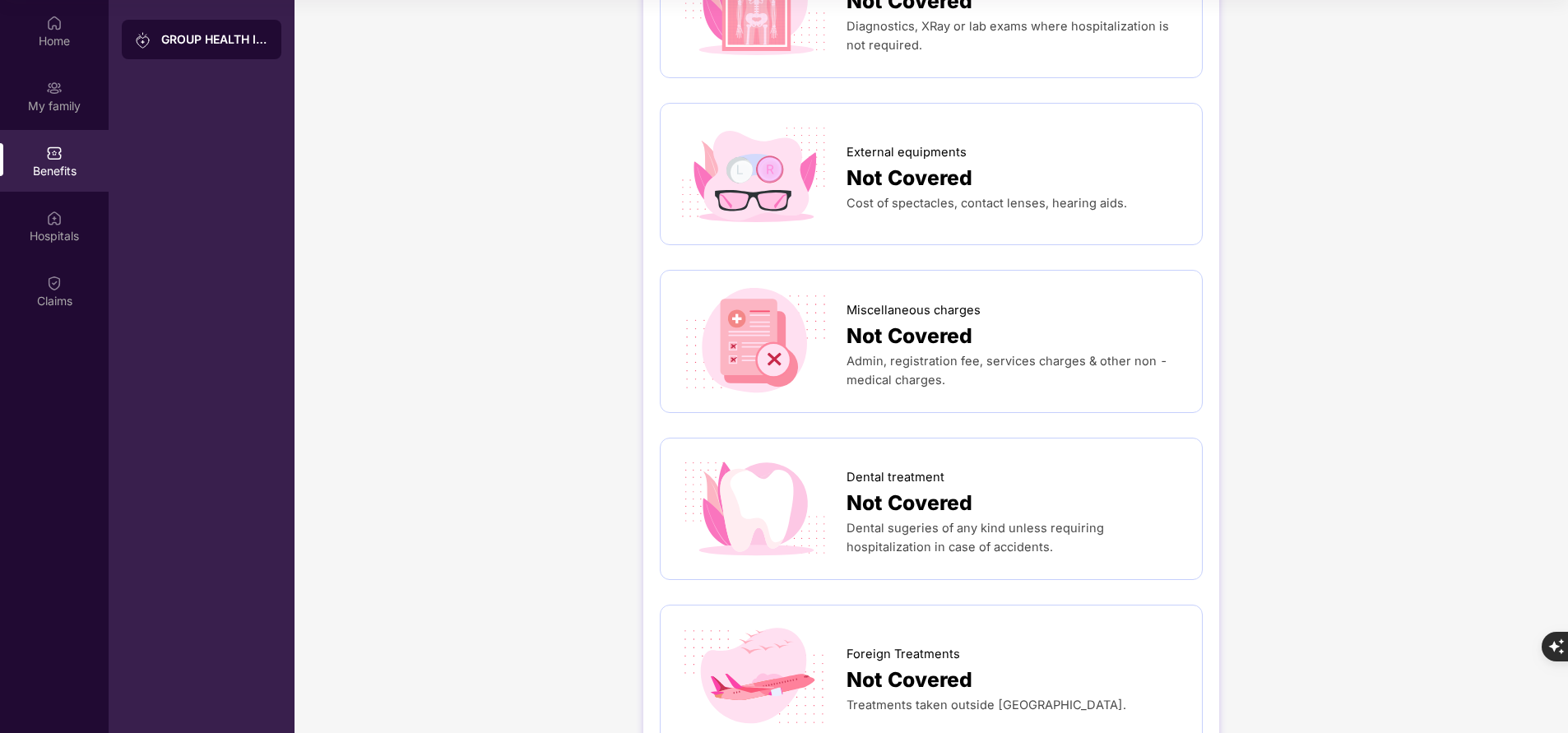
drag, startPoint x: 843, startPoint y: 478, endPoint x: 950, endPoint y: 527, distance: 117.7
drag, startPoint x: 950, startPoint y: 527, endPoint x: 848, endPoint y: 483, distance: 111.1
click at [848, 483] on span "Dental treatment" at bounding box center [895, 478] width 98 height 19
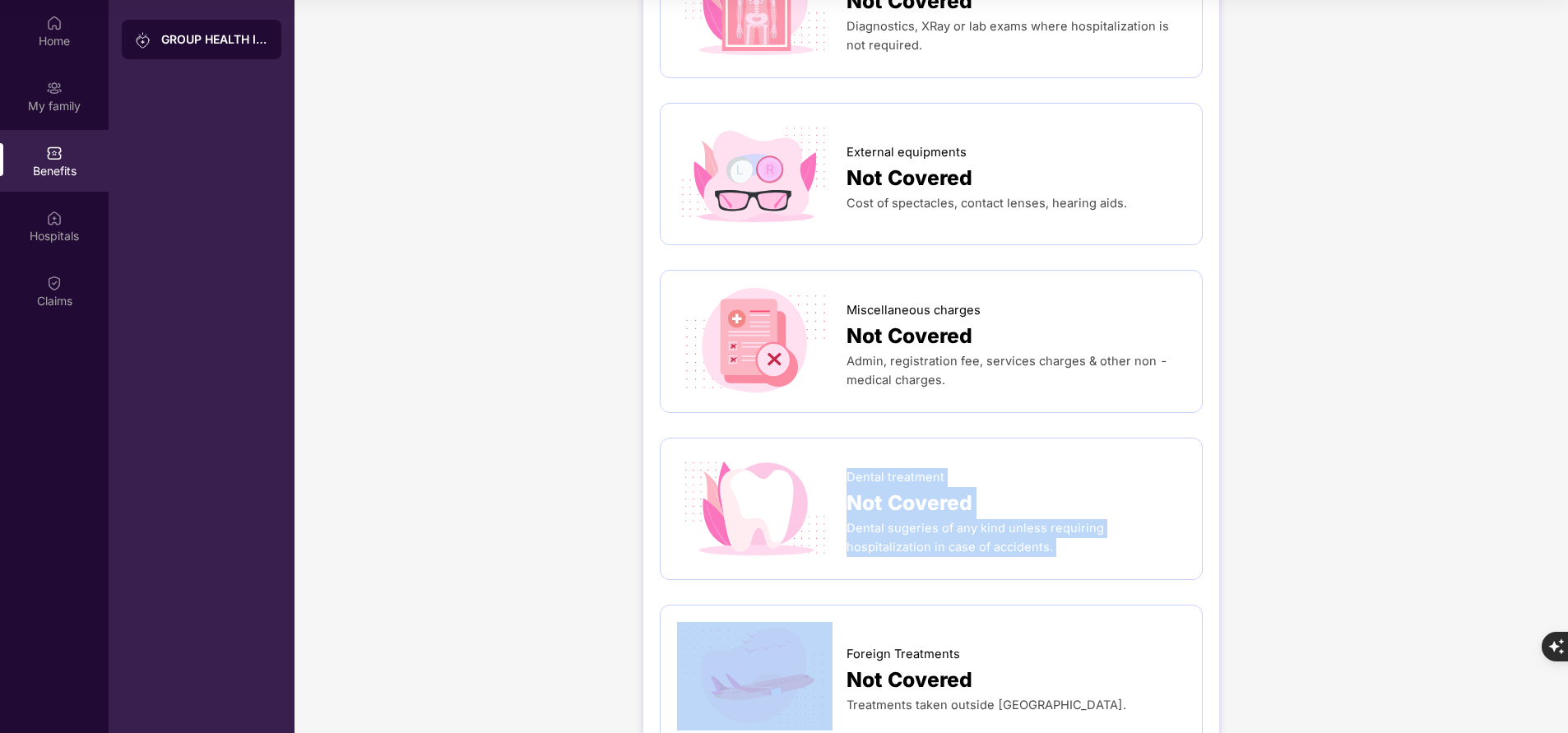
copy div "Dental treatment Not Covered Dental sugeries of any kind unless requiring hospi…"
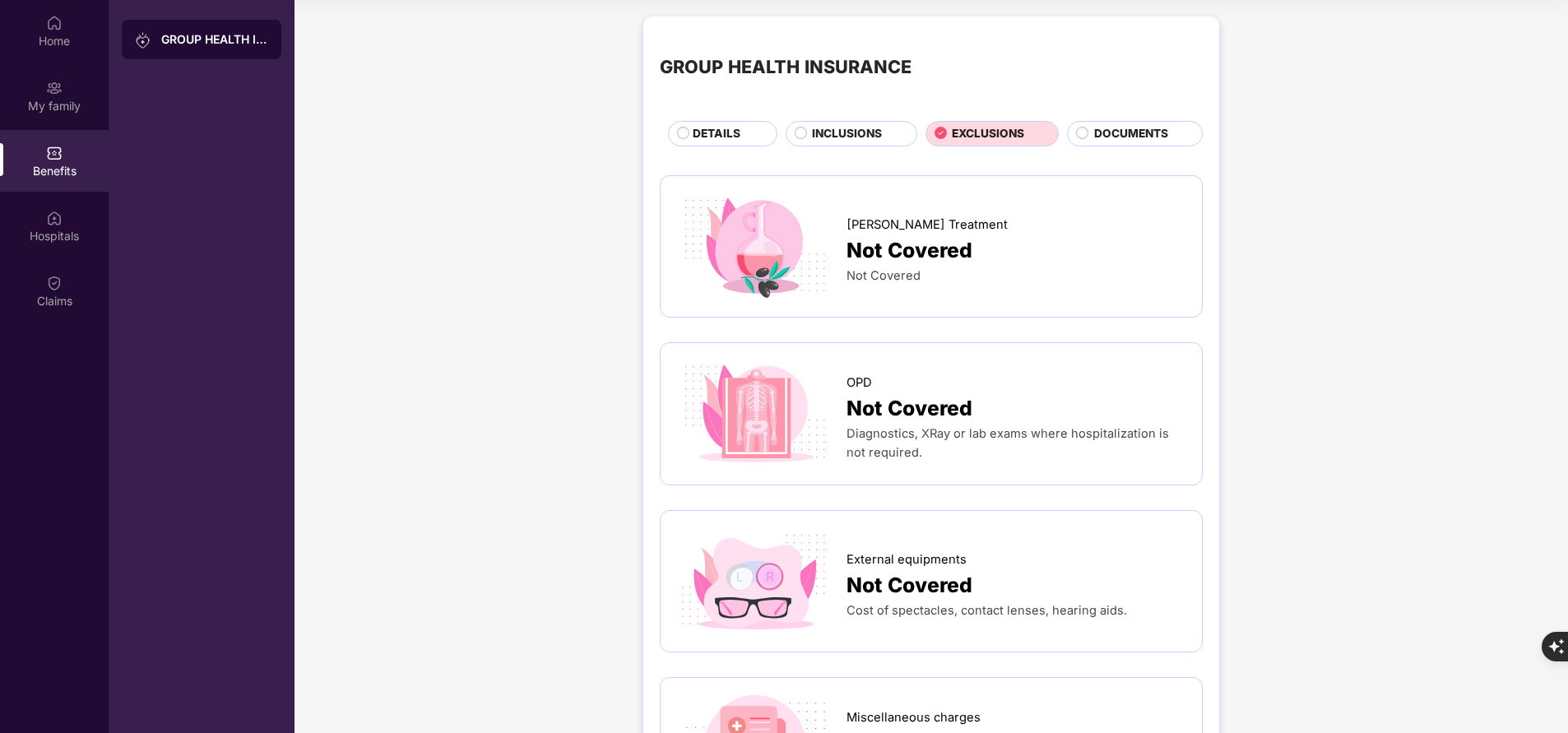
scroll to position [0, 0]
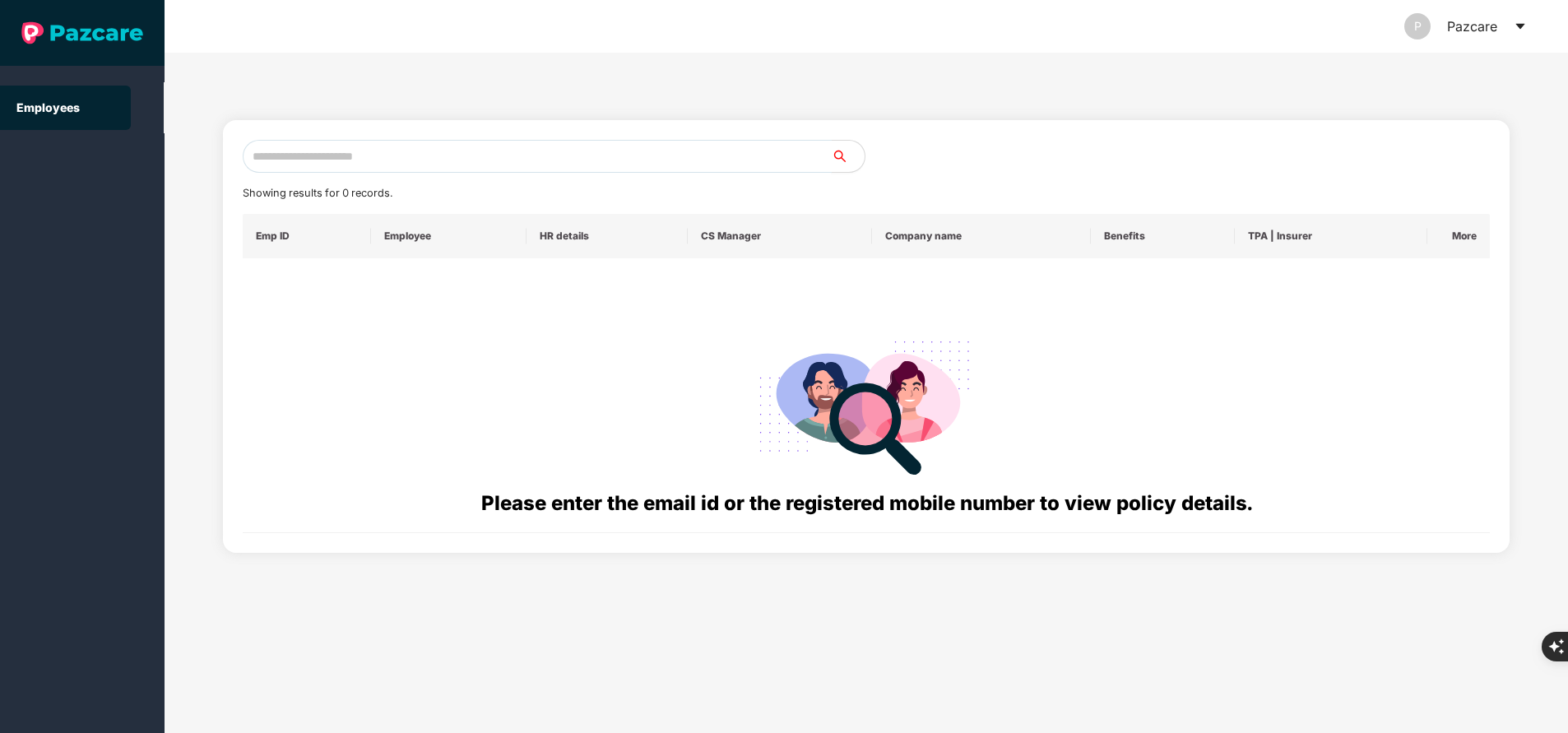
click at [382, 166] on input "text" at bounding box center [537, 156] width 589 height 33
paste input "**********"
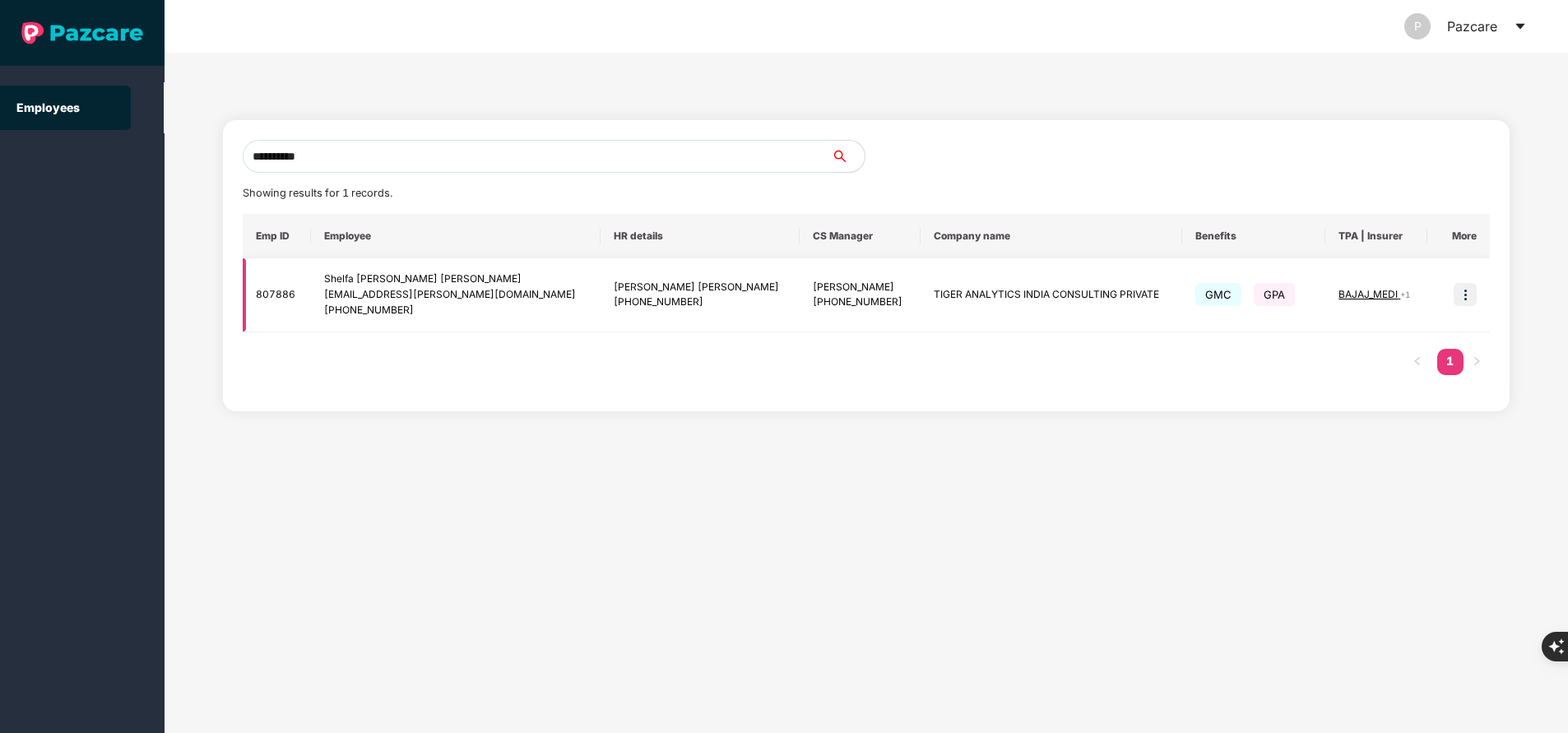
type input "**********"
click at [1463, 301] on img at bounding box center [1465, 294] width 23 height 23
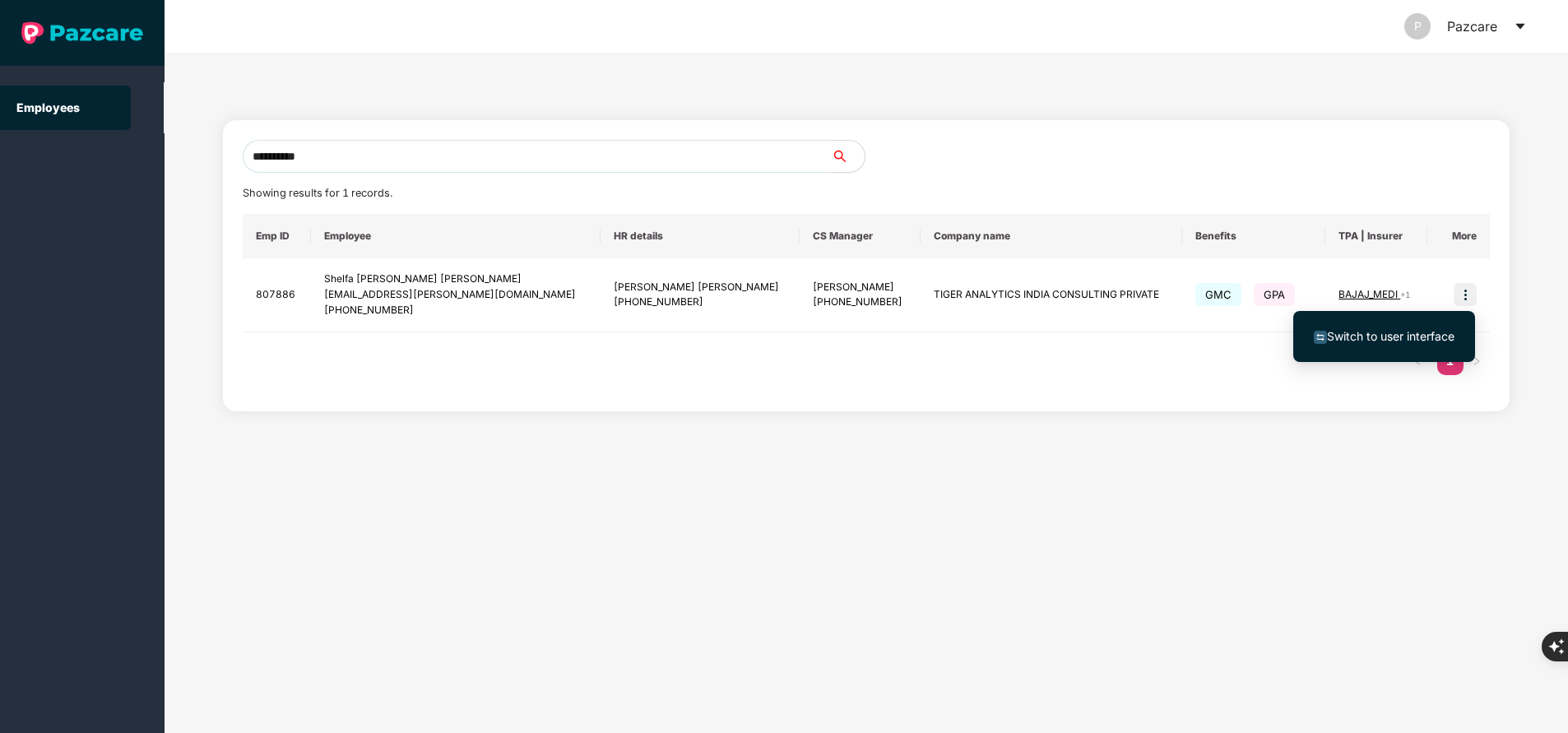
click at [1403, 334] on span "Switch to user interface" at bounding box center [1390, 337] width 127 height 14
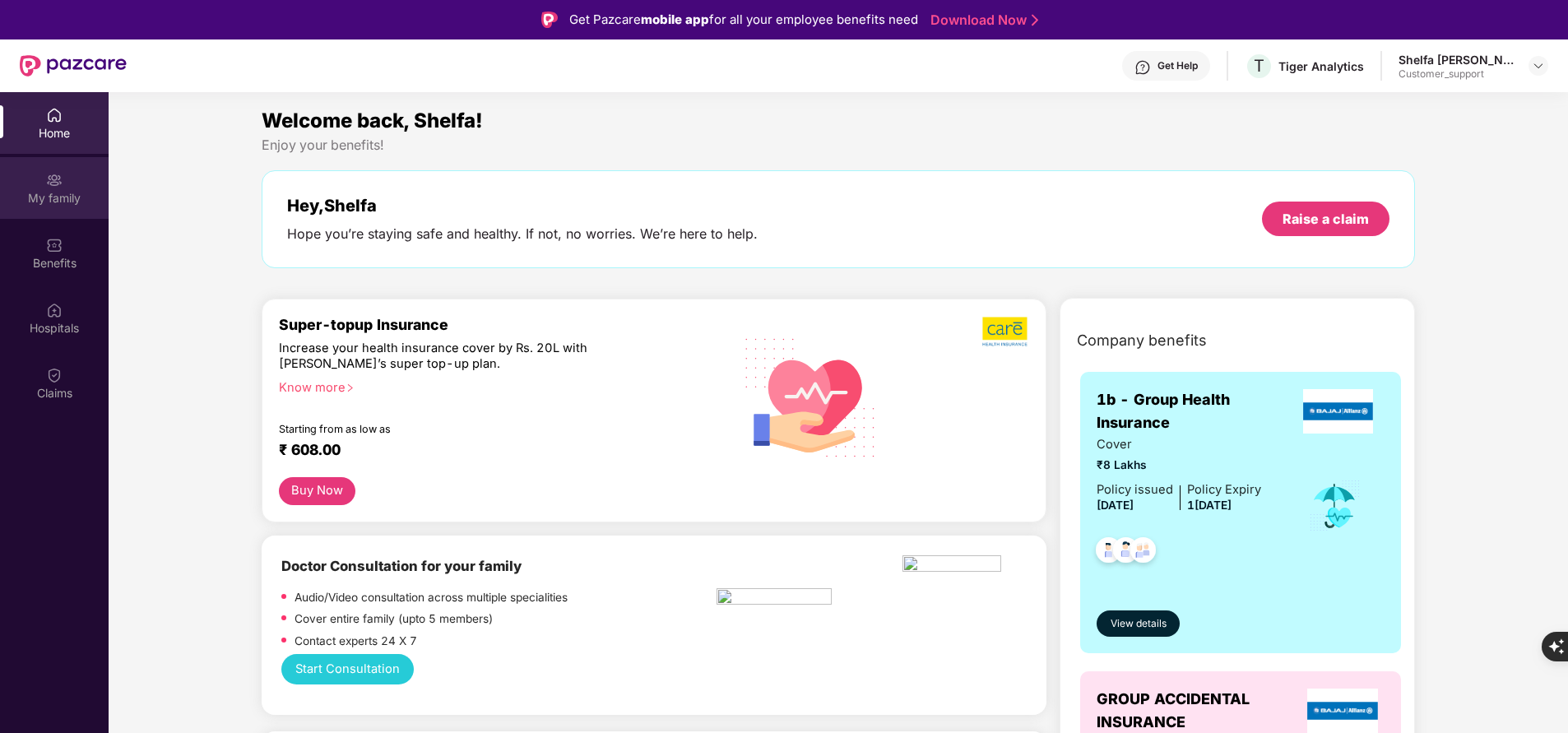
click at [63, 179] on div "My family" at bounding box center [54, 188] width 109 height 62
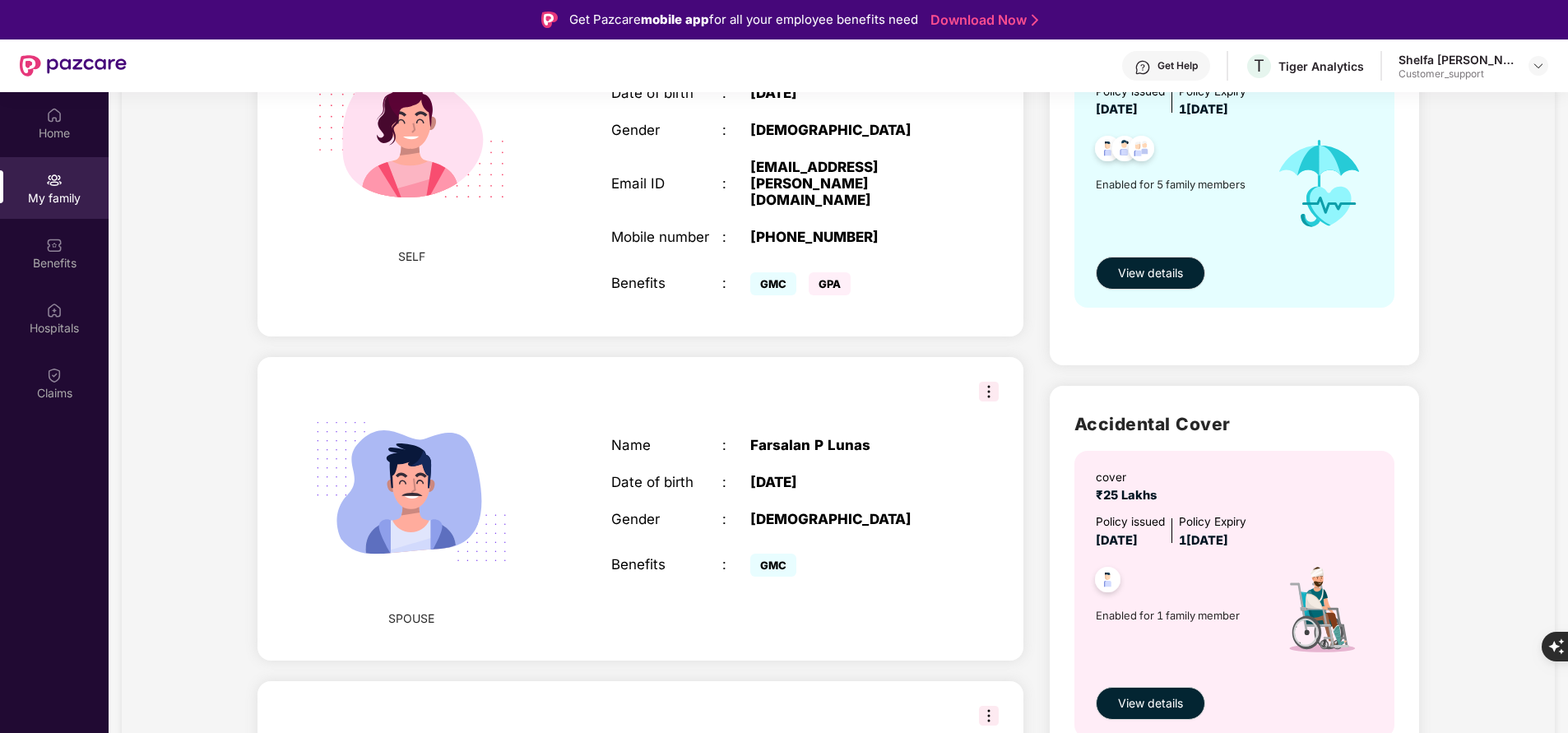
scroll to position [254, 0]
click at [61, 693] on button "Hide always" at bounding box center [25, 701] width 72 height 18
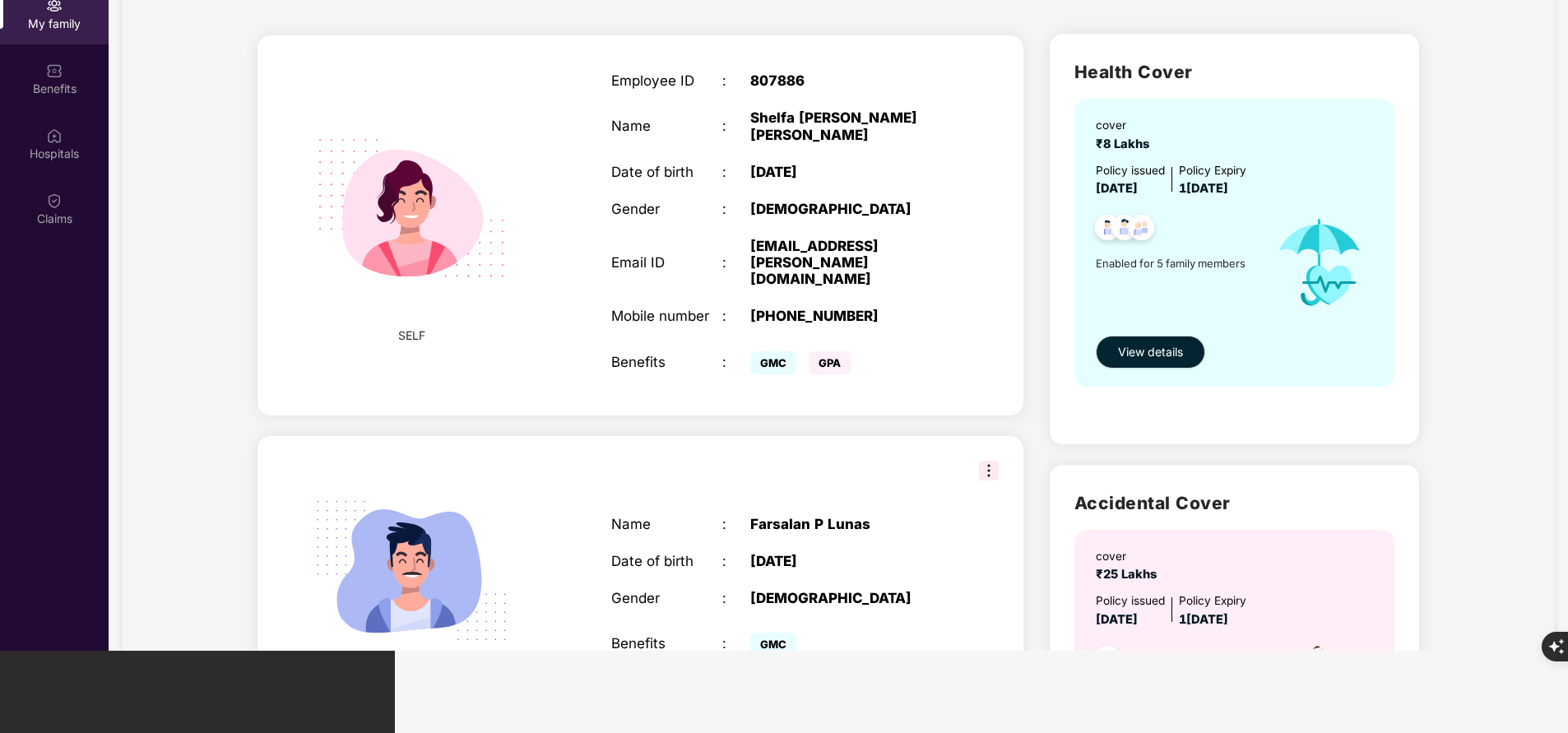
scroll to position [0, 0]
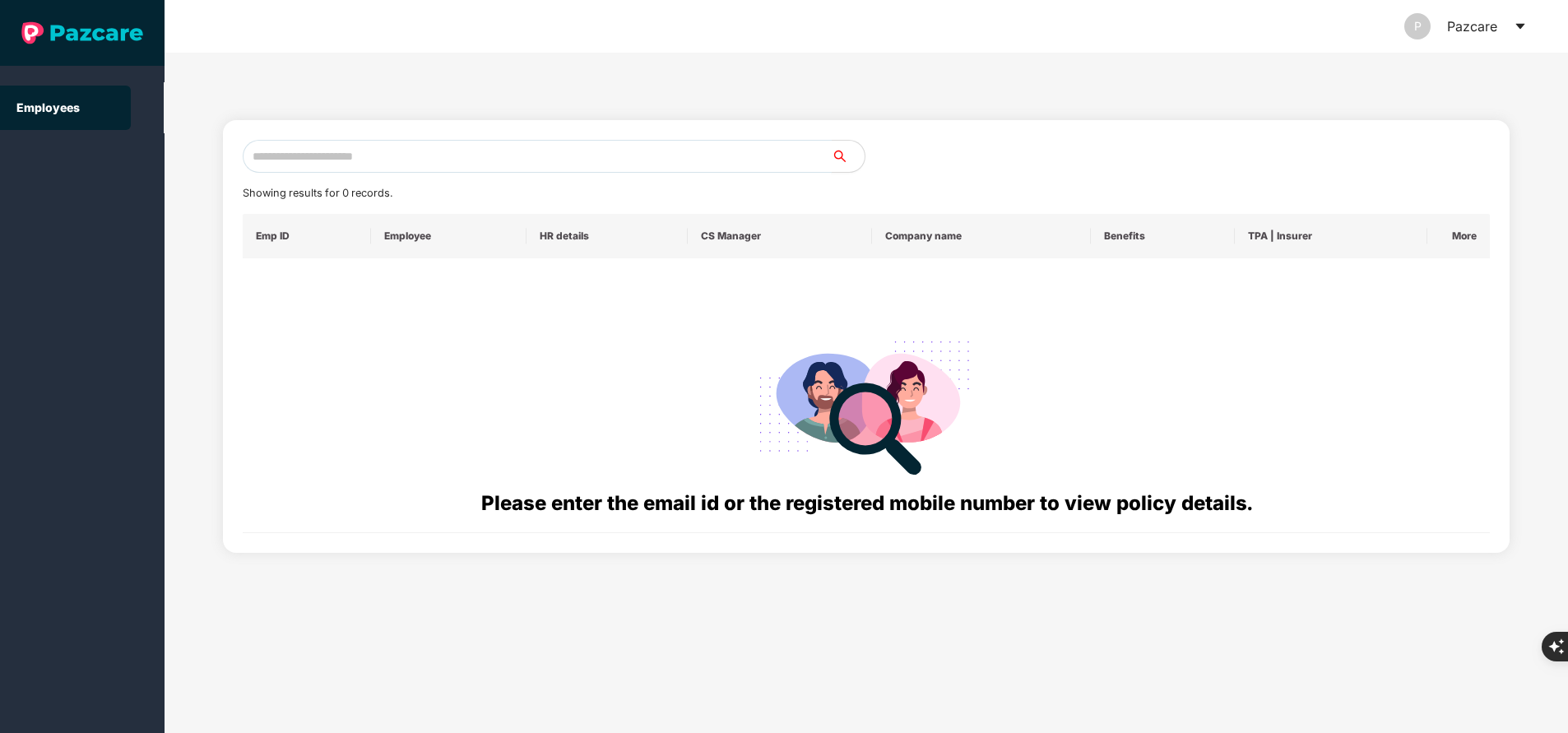
click at [459, 157] on input "text" at bounding box center [537, 156] width 589 height 33
paste input "**********"
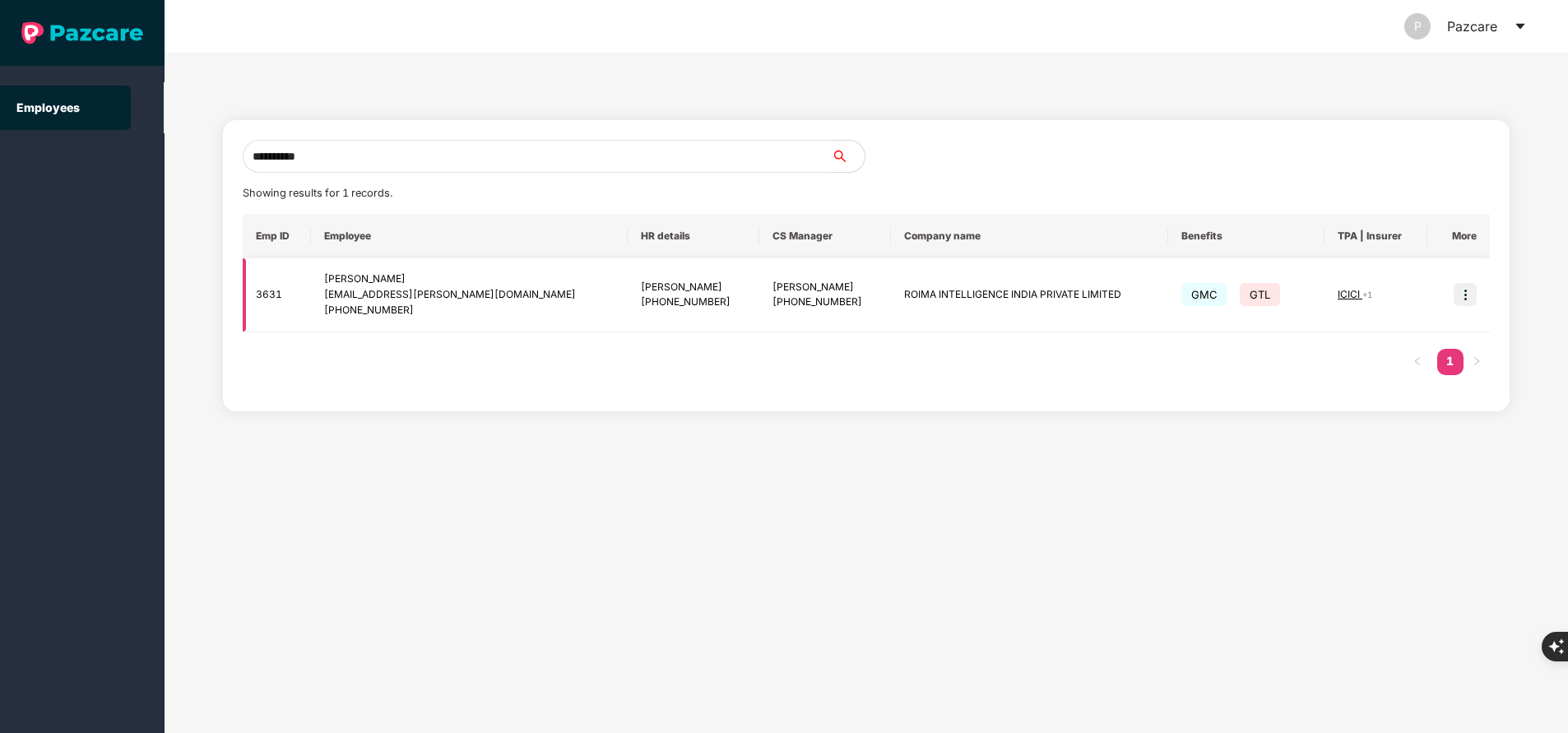
type input "**********"
click at [1472, 304] on img at bounding box center [1465, 294] width 23 height 23
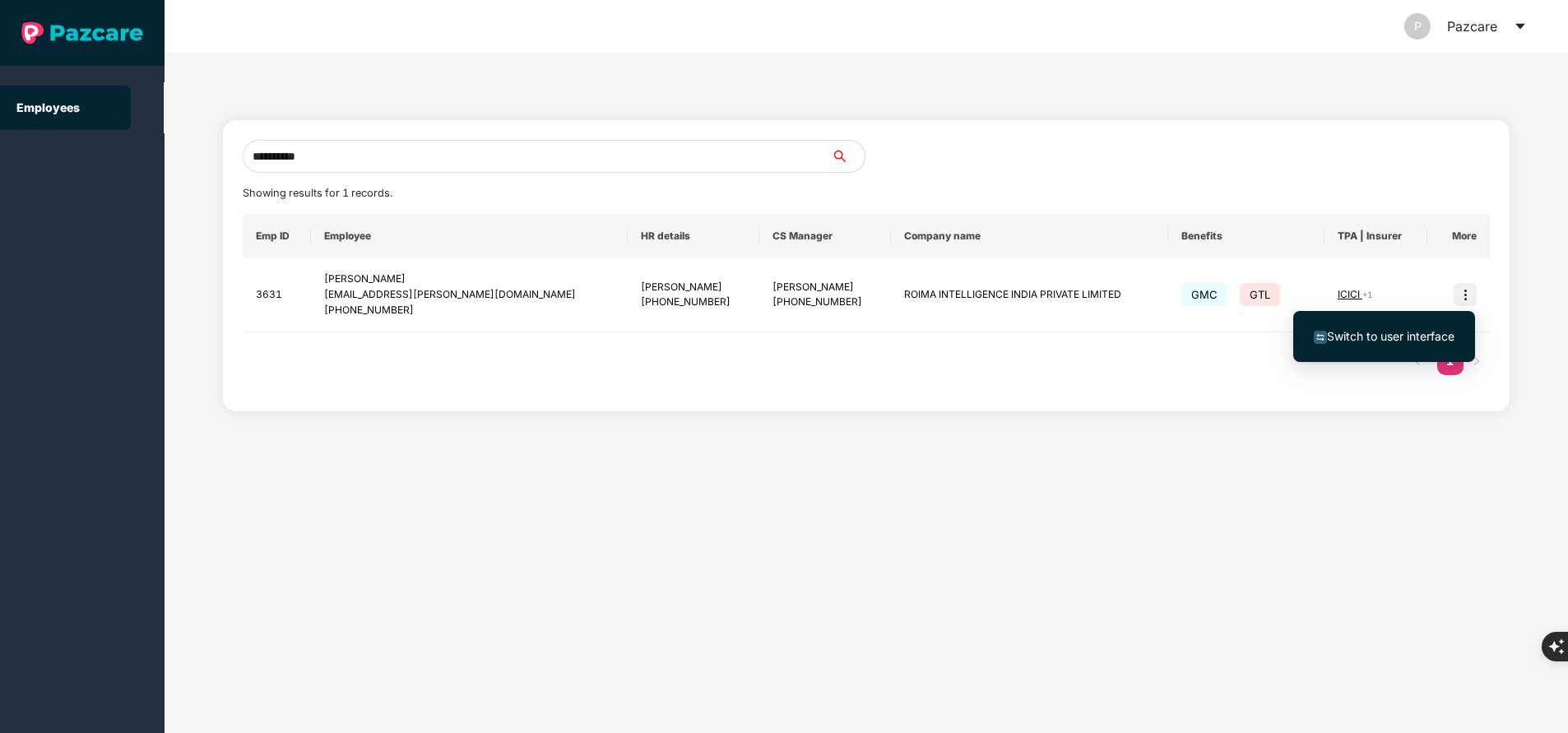
click at [1364, 345] on span "Switch to user interface" at bounding box center [1384, 337] width 141 height 18
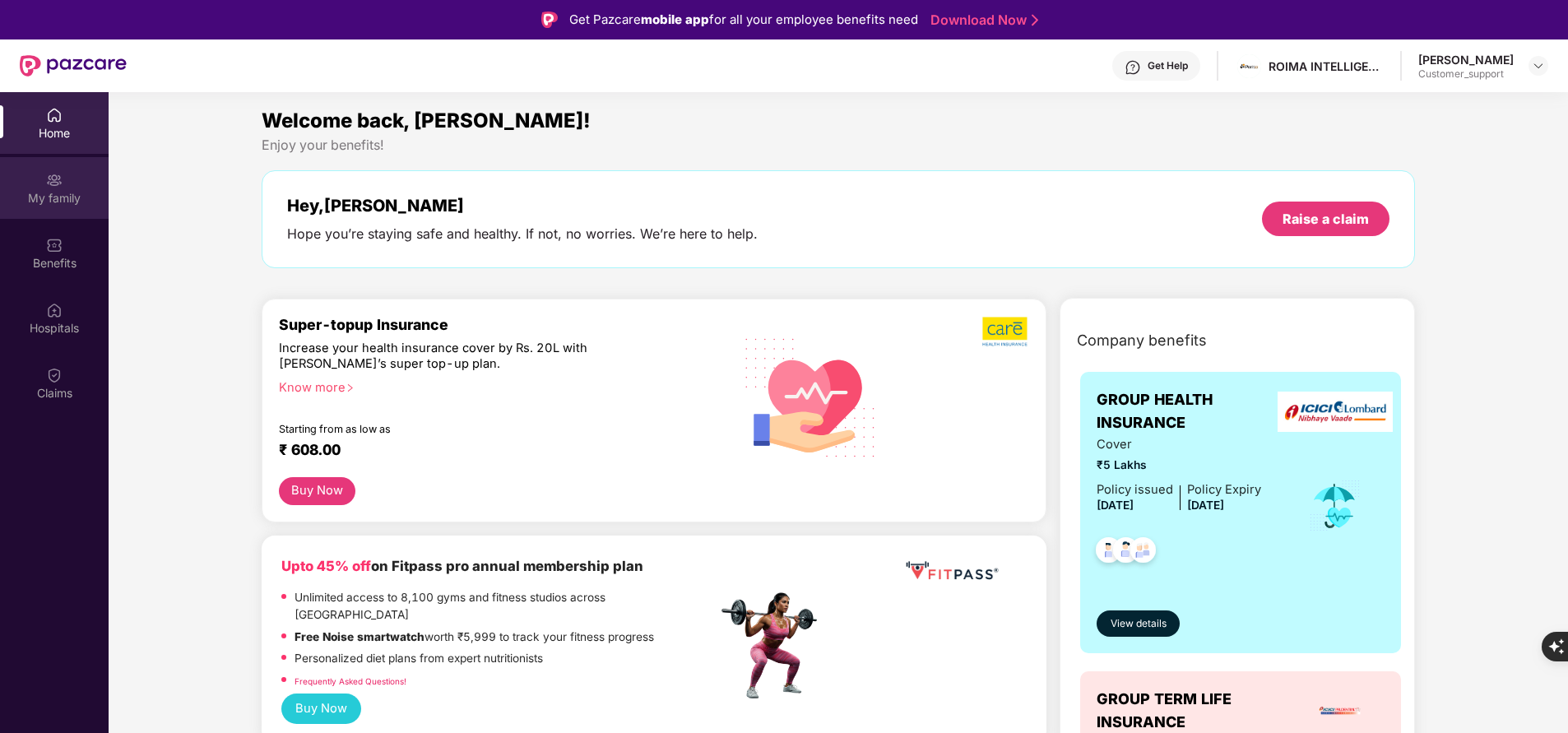
click at [50, 208] on div "My family" at bounding box center [54, 188] width 109 height 62
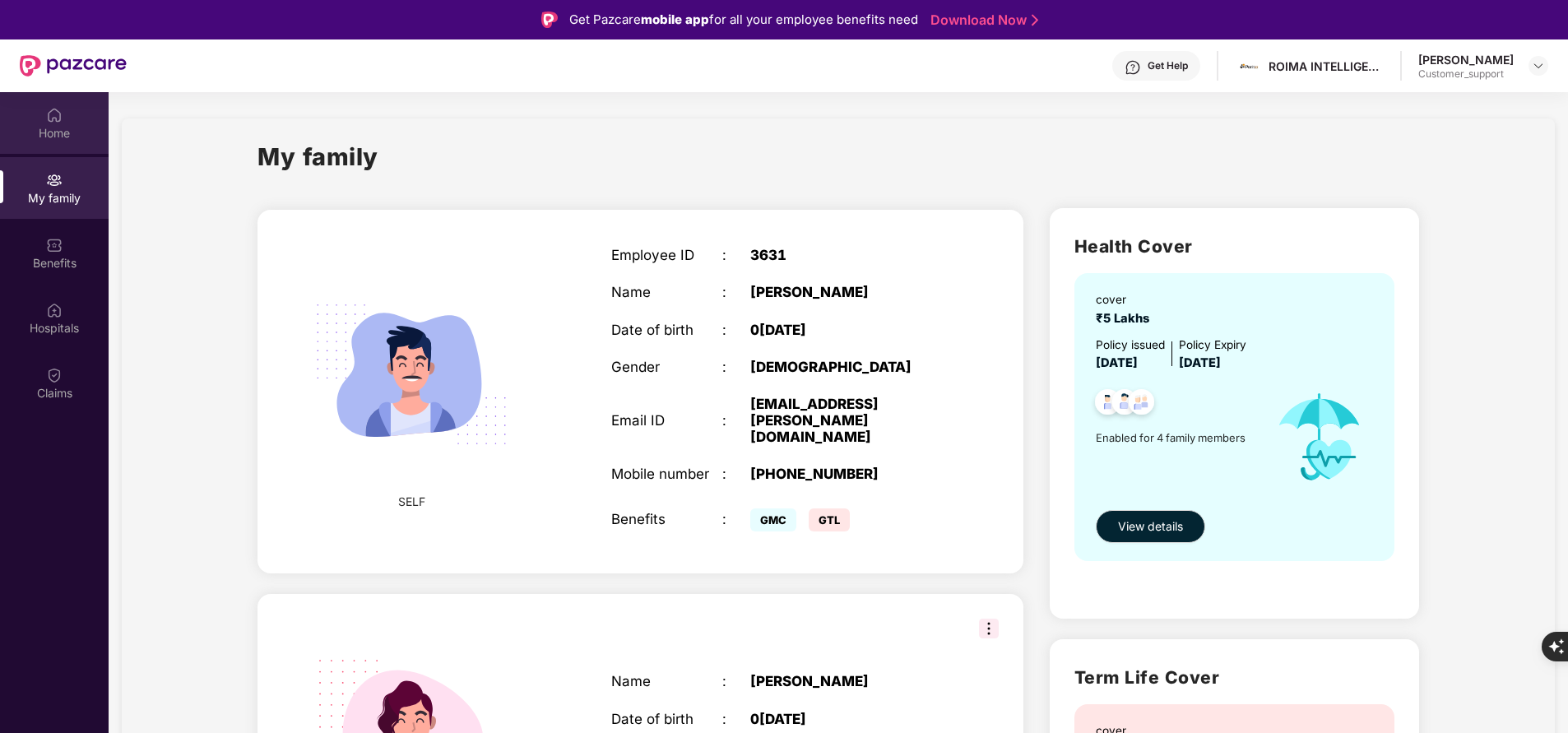
click at [50, 148] on div "Home" at bounding box center [54, 123] width 109 height 62
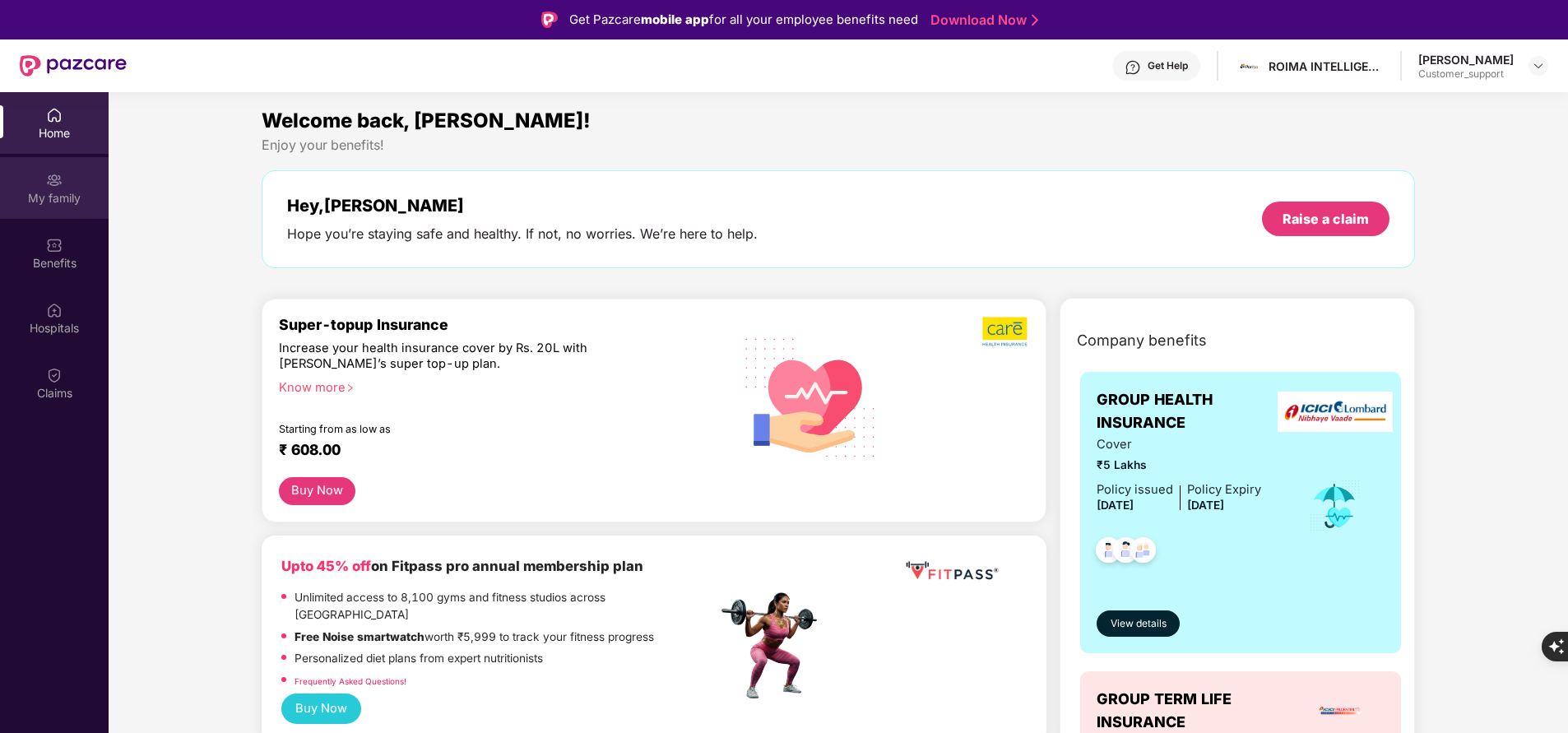
click at [52, 179] on img at bounding box center [54, 180] width 17 height 17
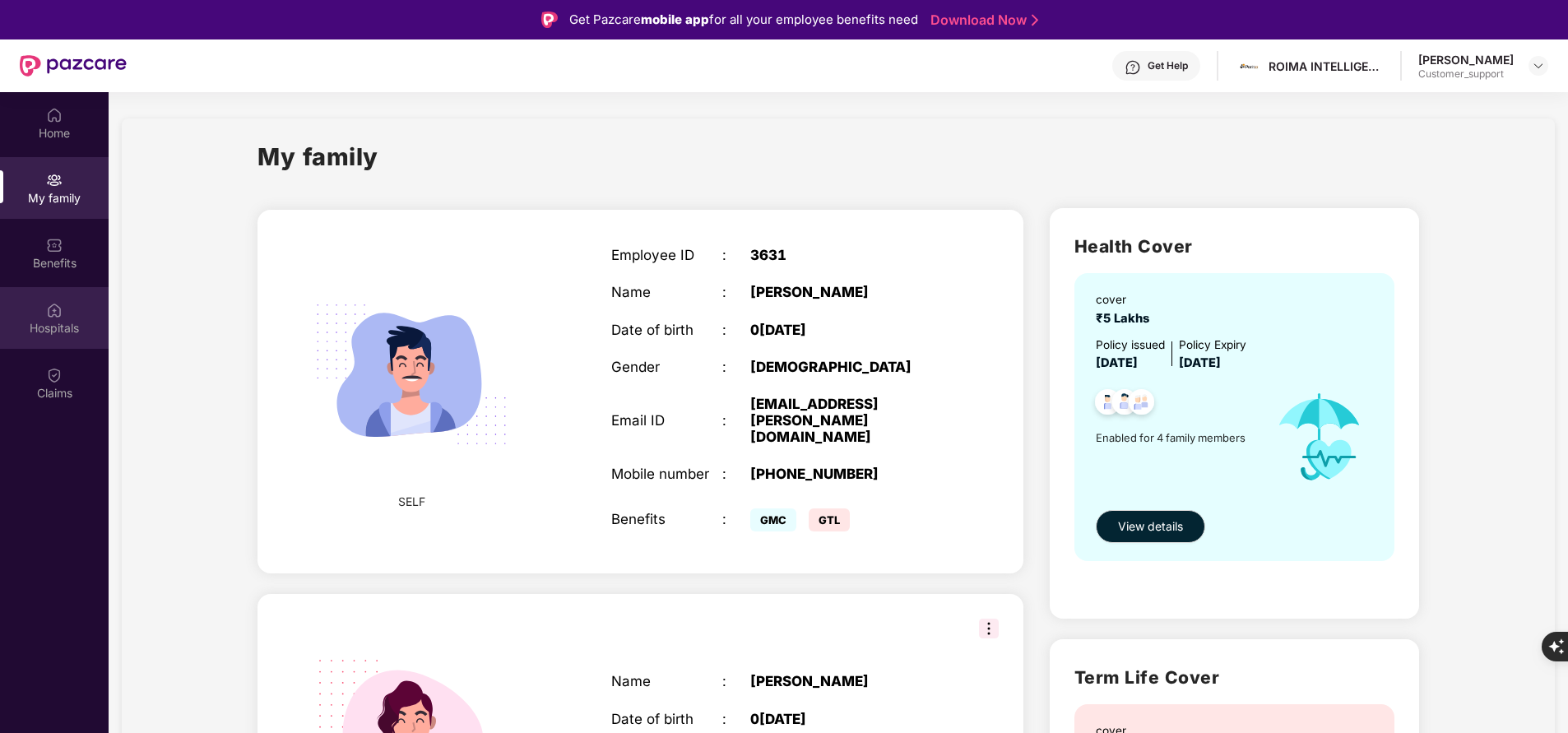
click at [59, 323] on div "Hospitals" at bounding box center [54, 328] width 109 height 17
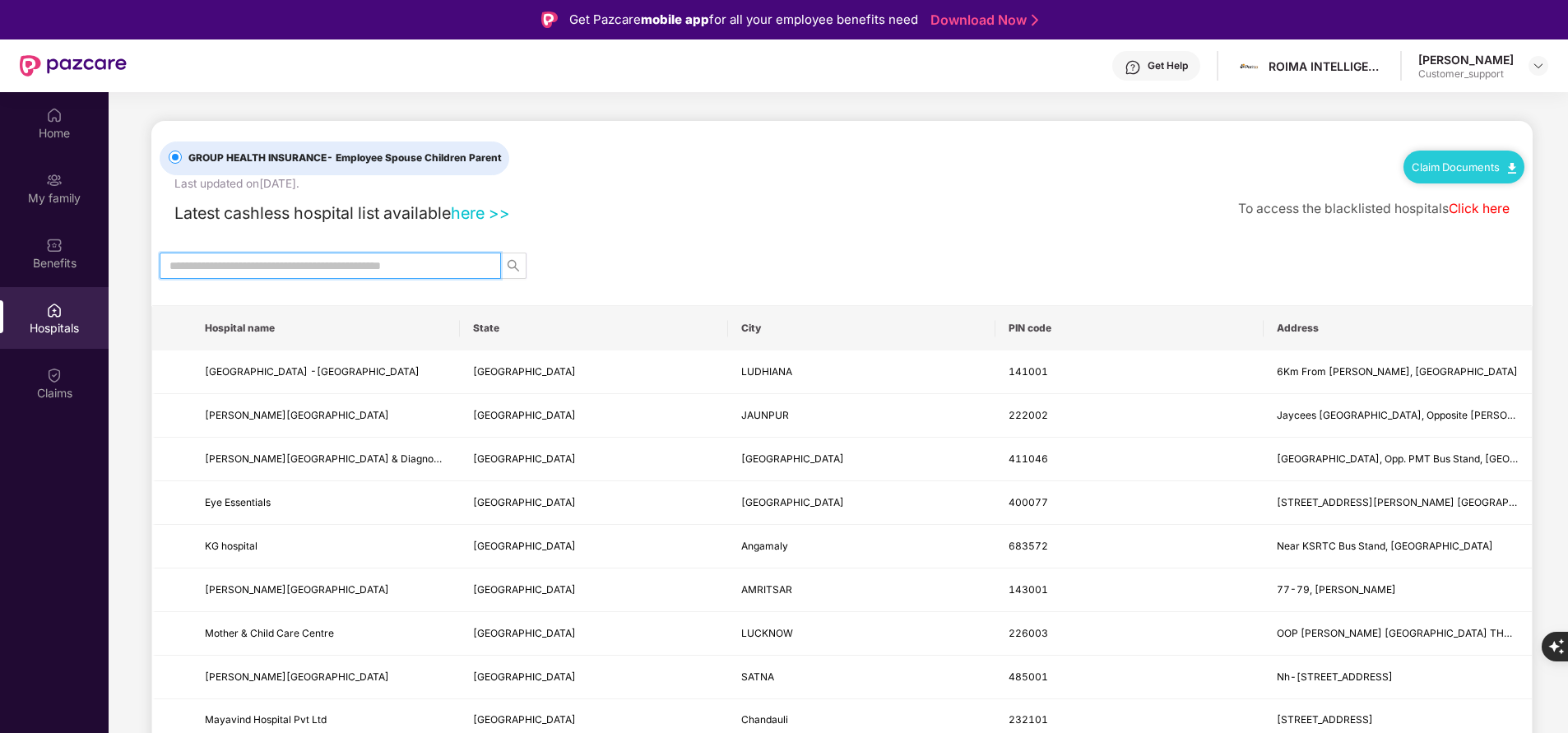
click at [311, 271] on input "text" at bounding box center [323, 265] width 308 height 18
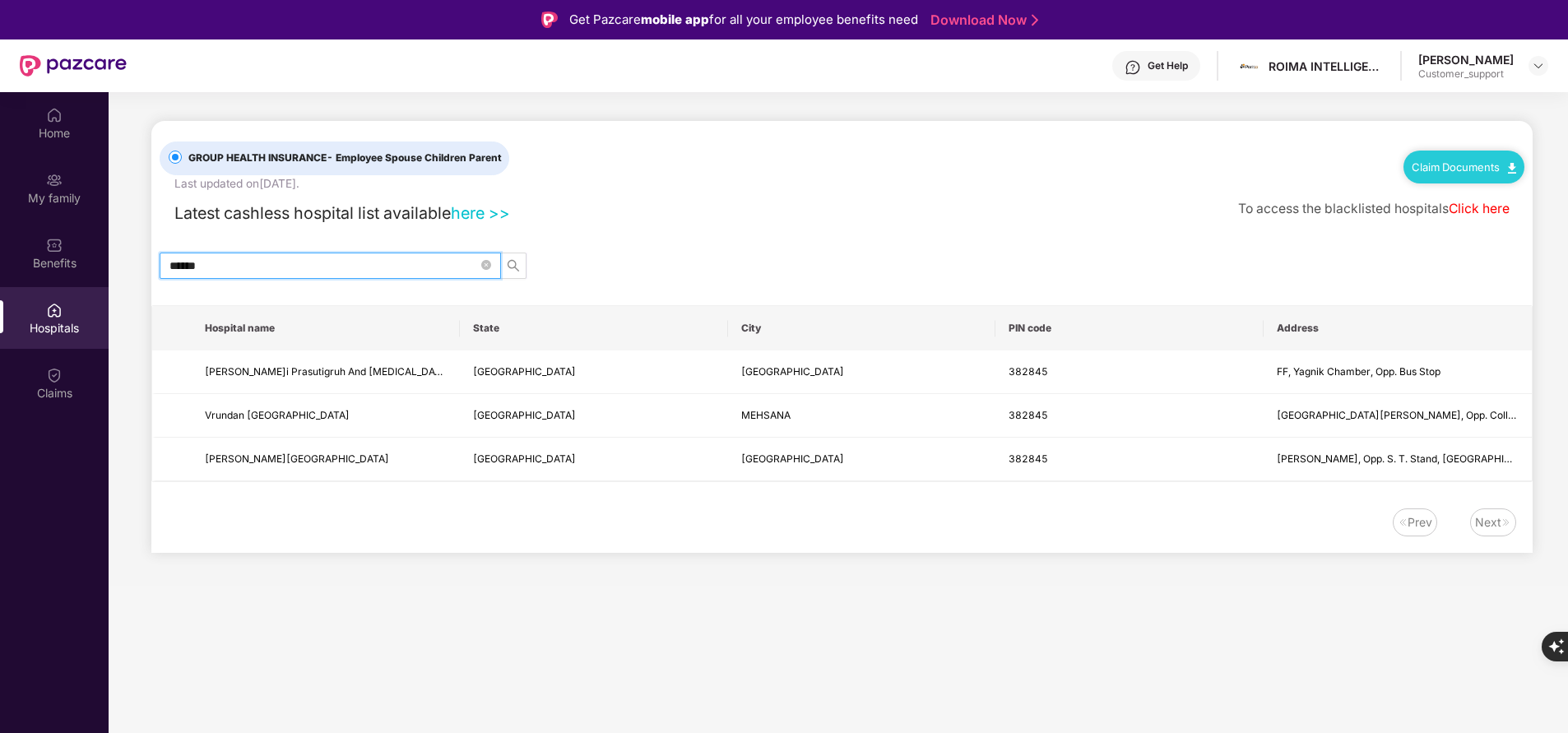
type input "******"
click at [61, 134] on div "Home" at bounding box center [54, 133] width 109 height 17
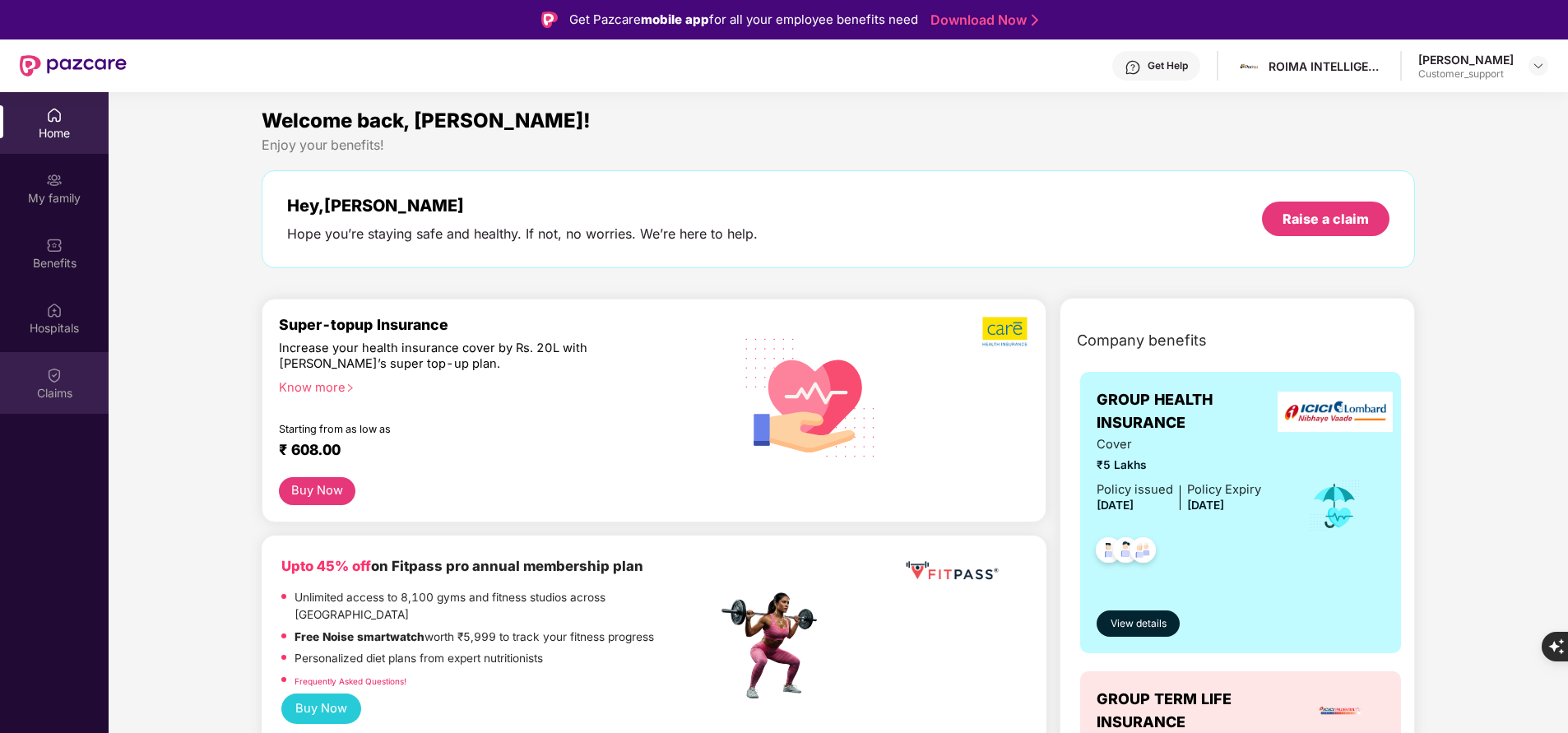
click at [68, 391] on div "Claims" at bounding box center [54, 393] width 109 height 17
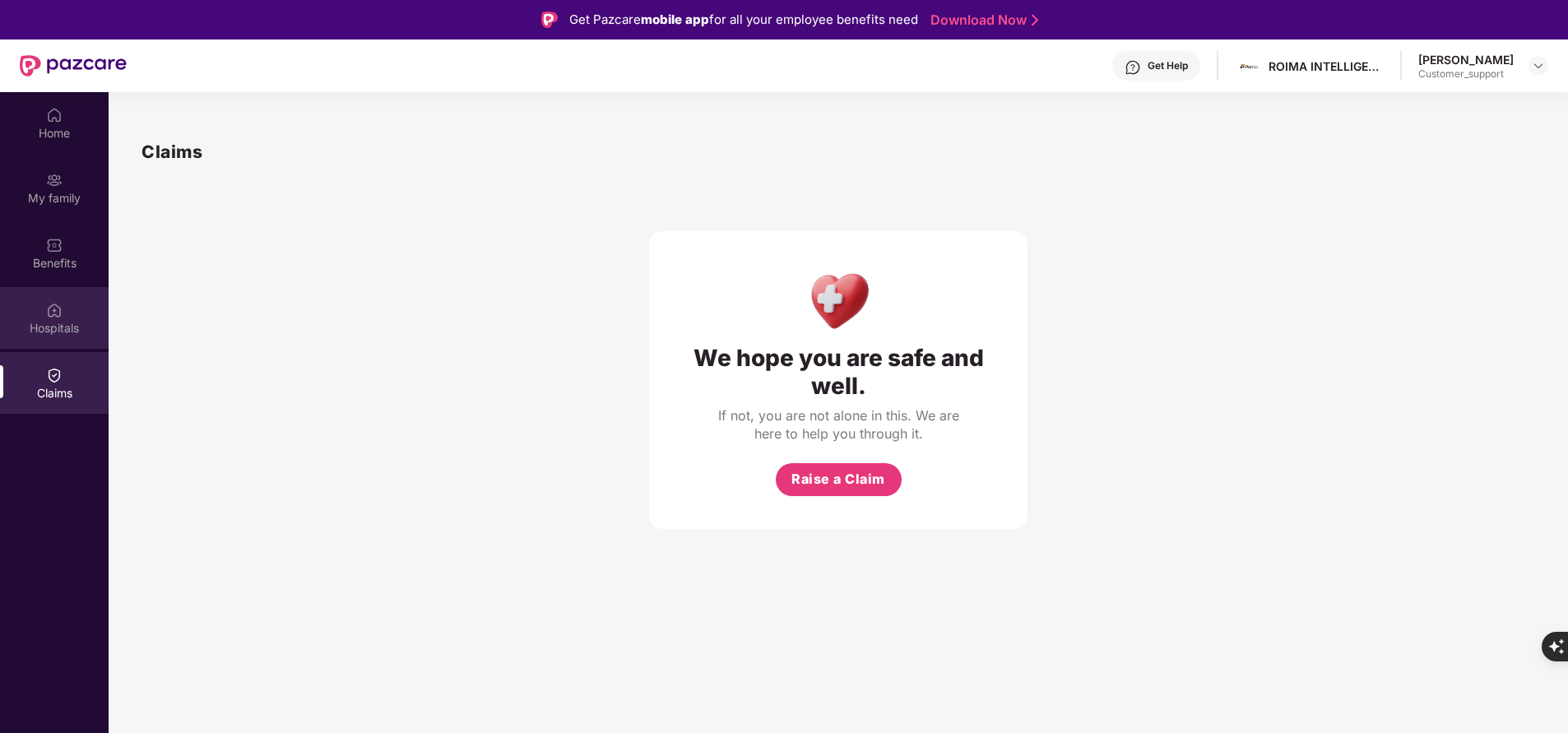
click at [43, 336] on div "Hospitals" at bounding box center [54, 328] width 109 height 17
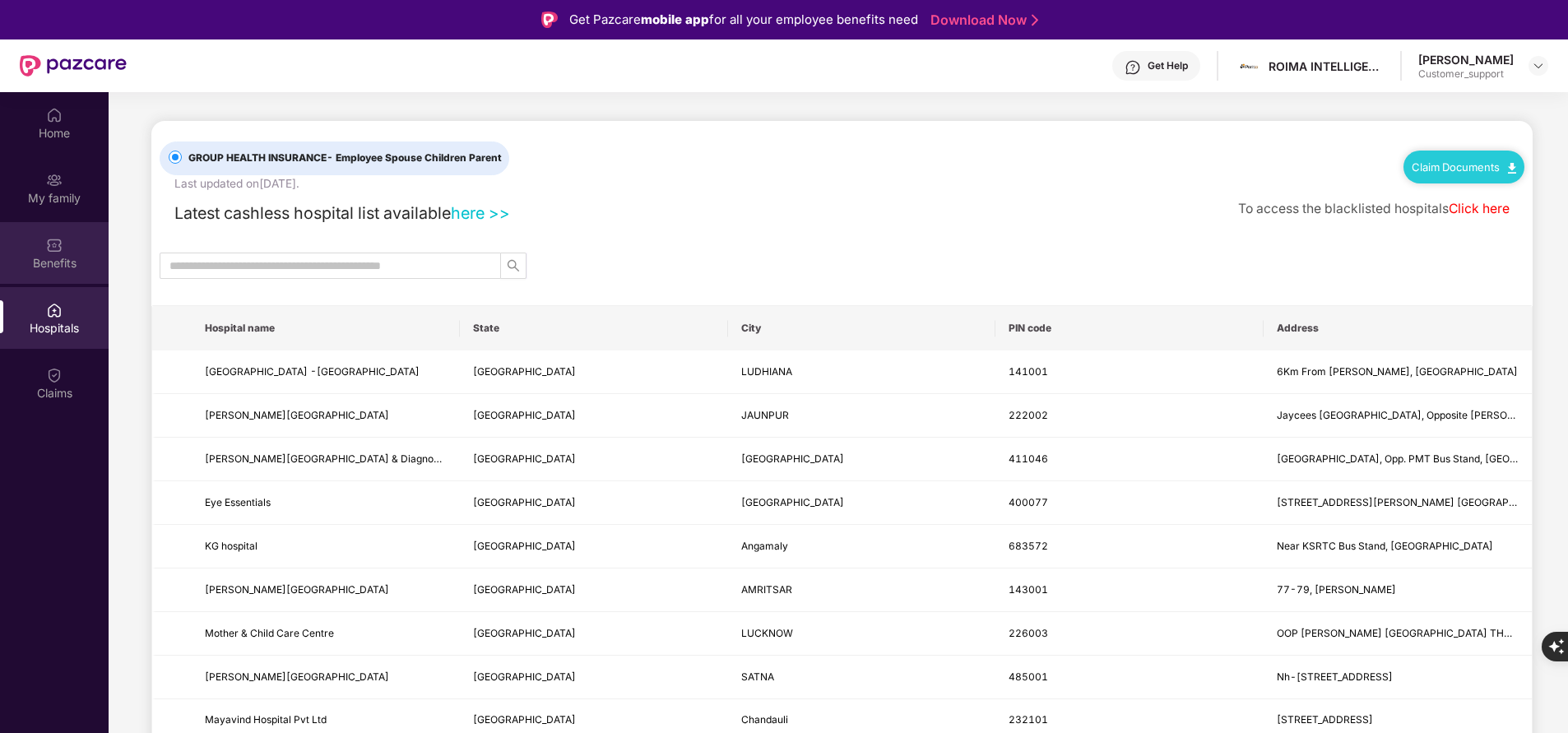
click at [54, 272] on div "Benefits" at bounding box center [54, 253] width 109 height 62
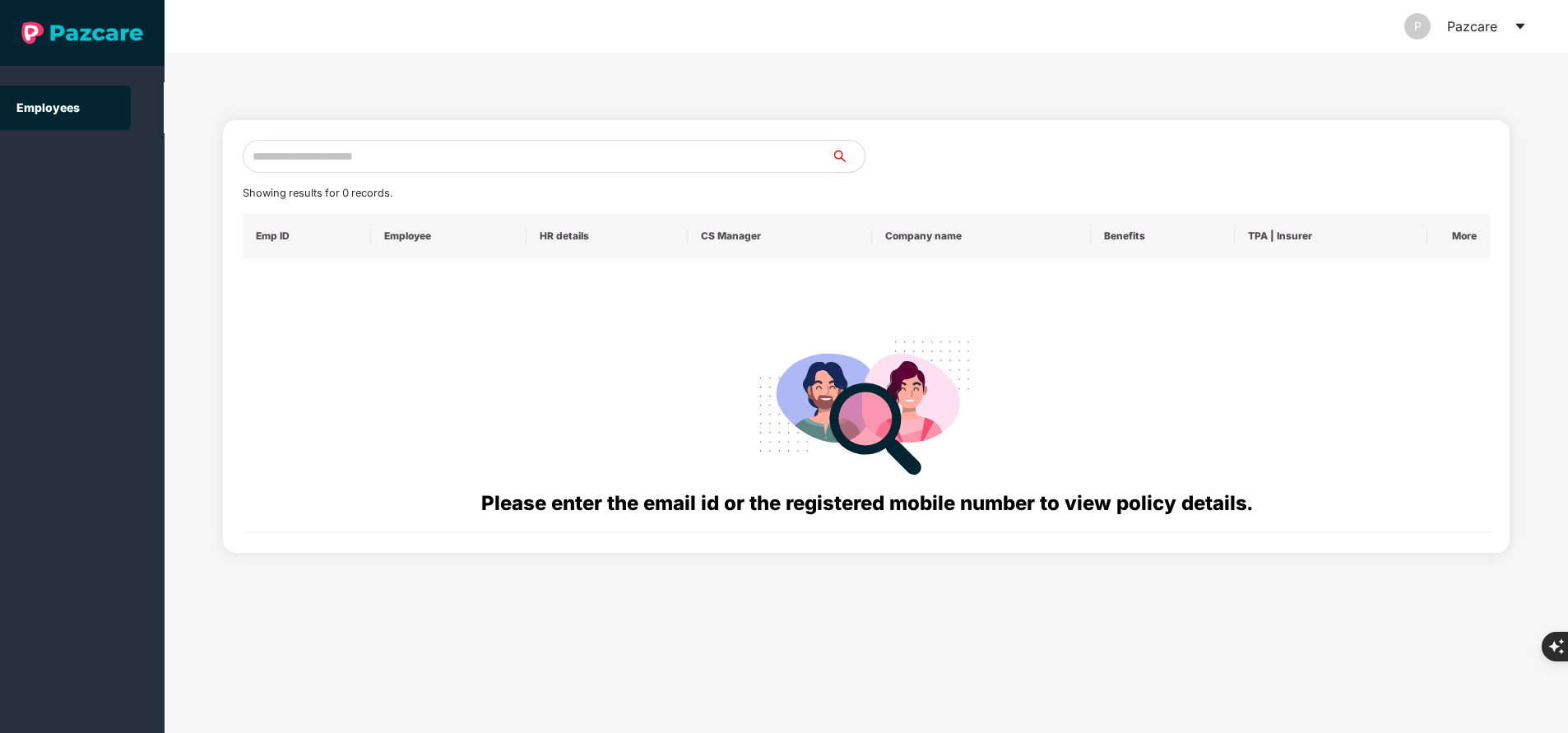
click at [363, 149] on input "text" at bounding box center [537, 156] width 589 height 33
paste input "**********"
click at [363, 149] on input "**********" at bounding box center [537, 156] width 589 height 33
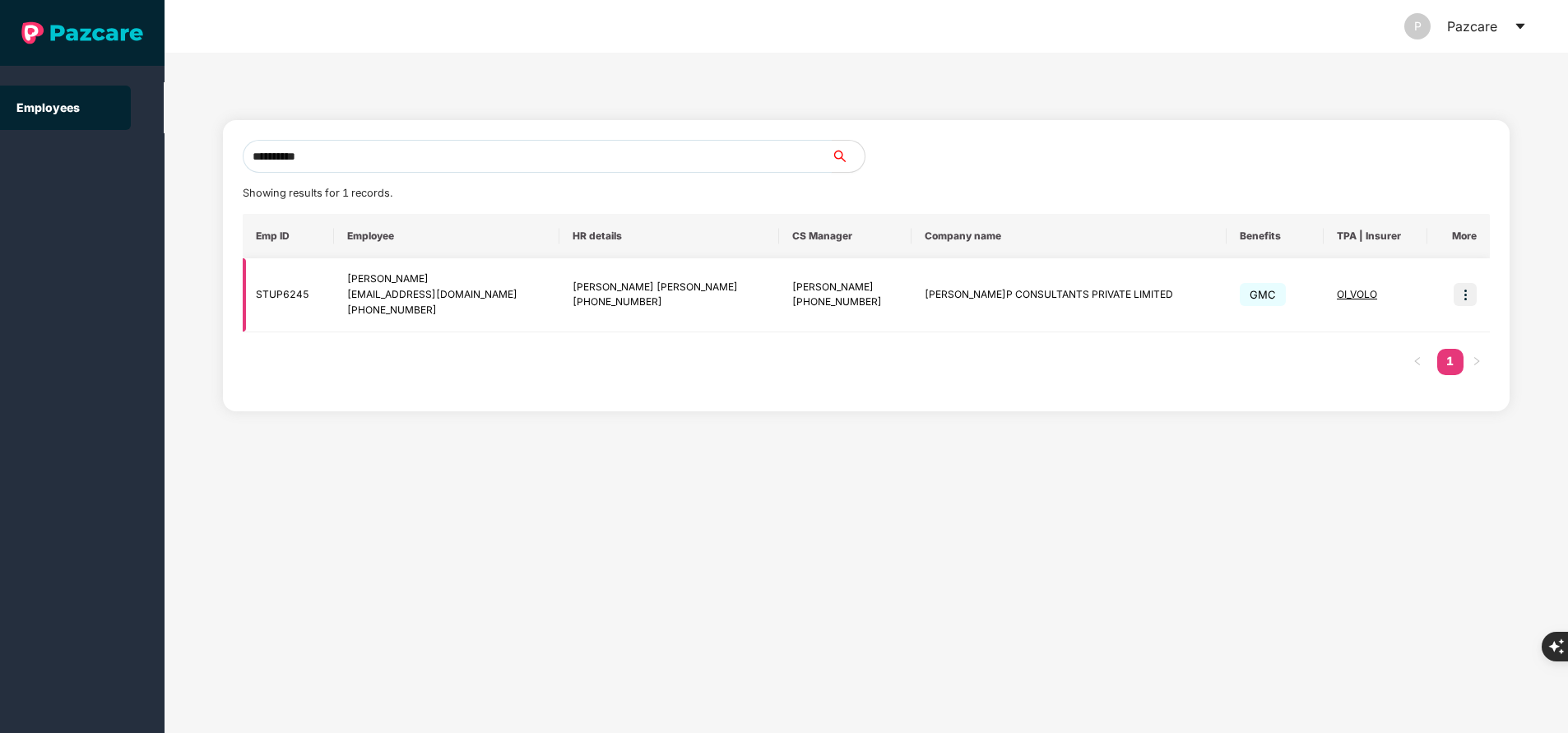
type input "**********"
click at [1468, 294] on img at bounding box center [1465, 294] width 23 height 23
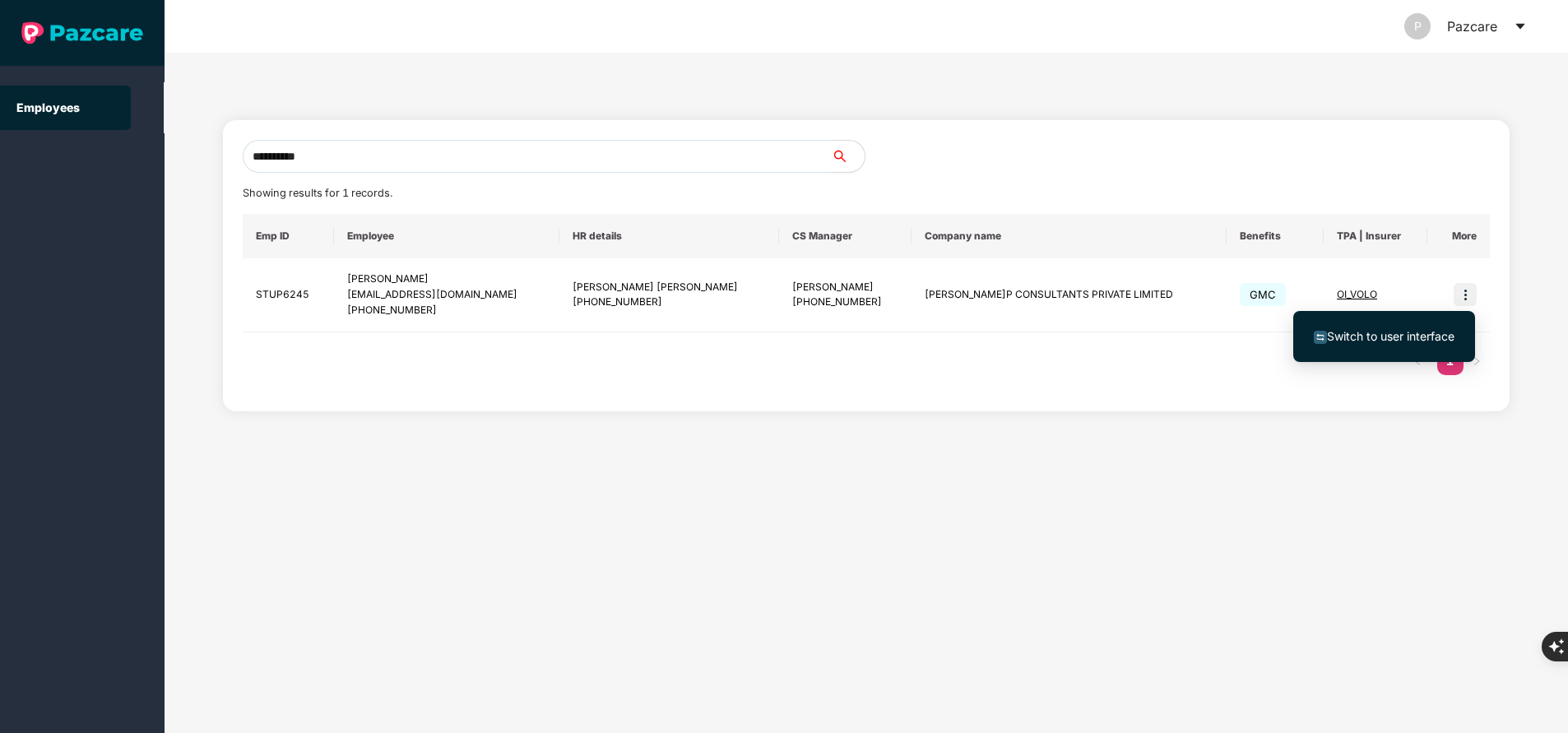
click at [1337, 327] on li "Switch to user interface" at bounding box center [1384, 336] width 182 height 34
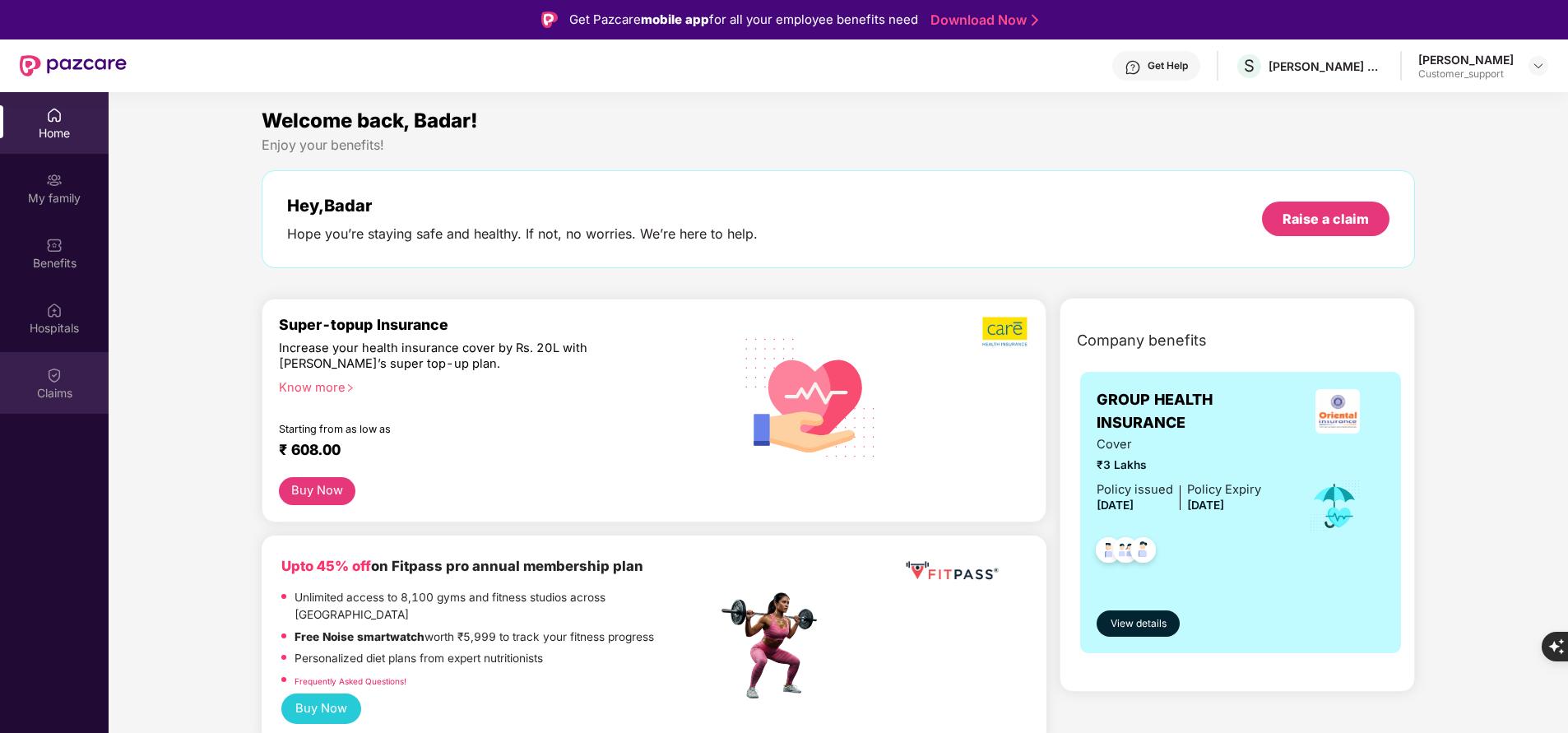
click at [58, 390] on div "Claims" at bounding box center [54, 393] width 109 height 17
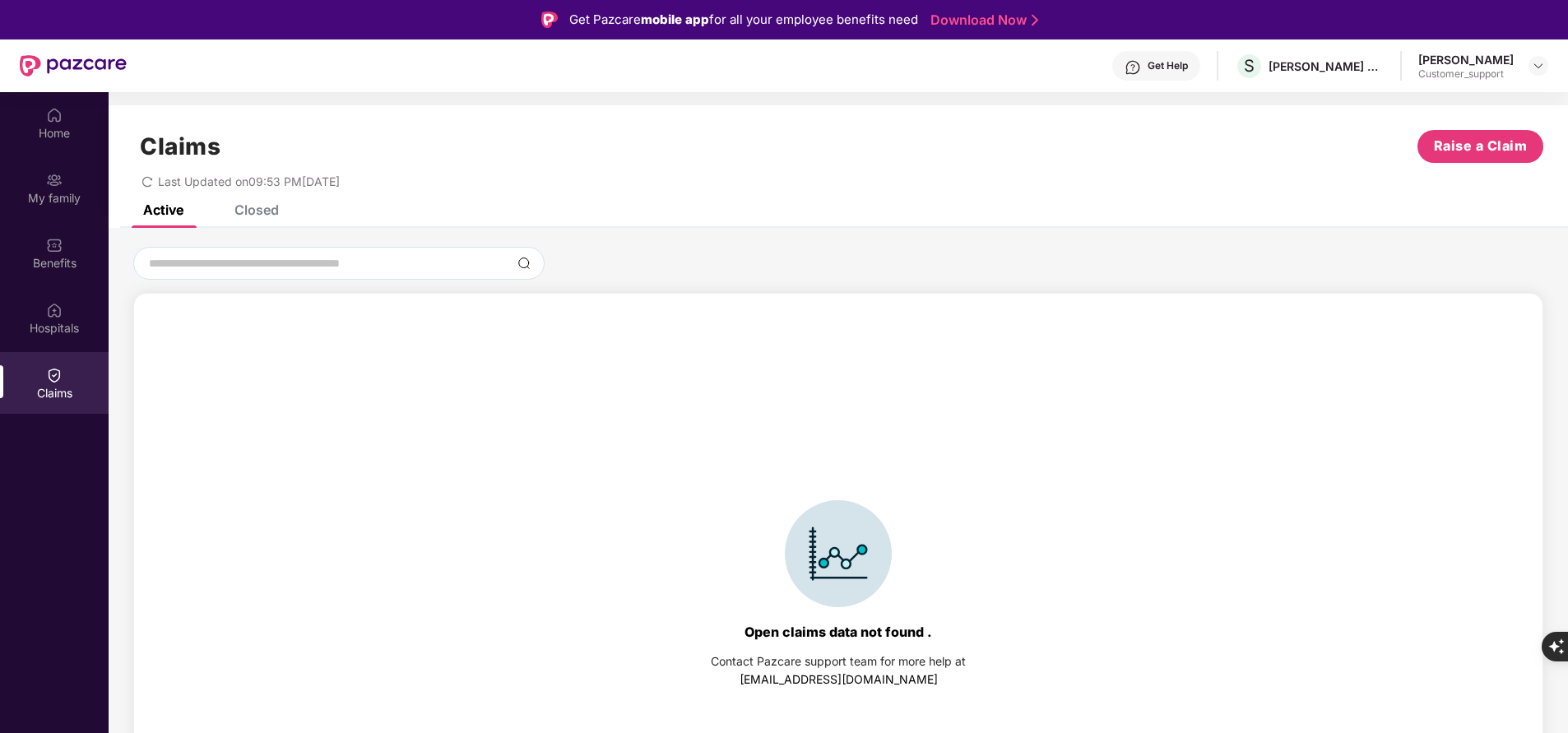
click at [272, 212] on div "Closed" at bounding box center [257, 209] width 45 height 17
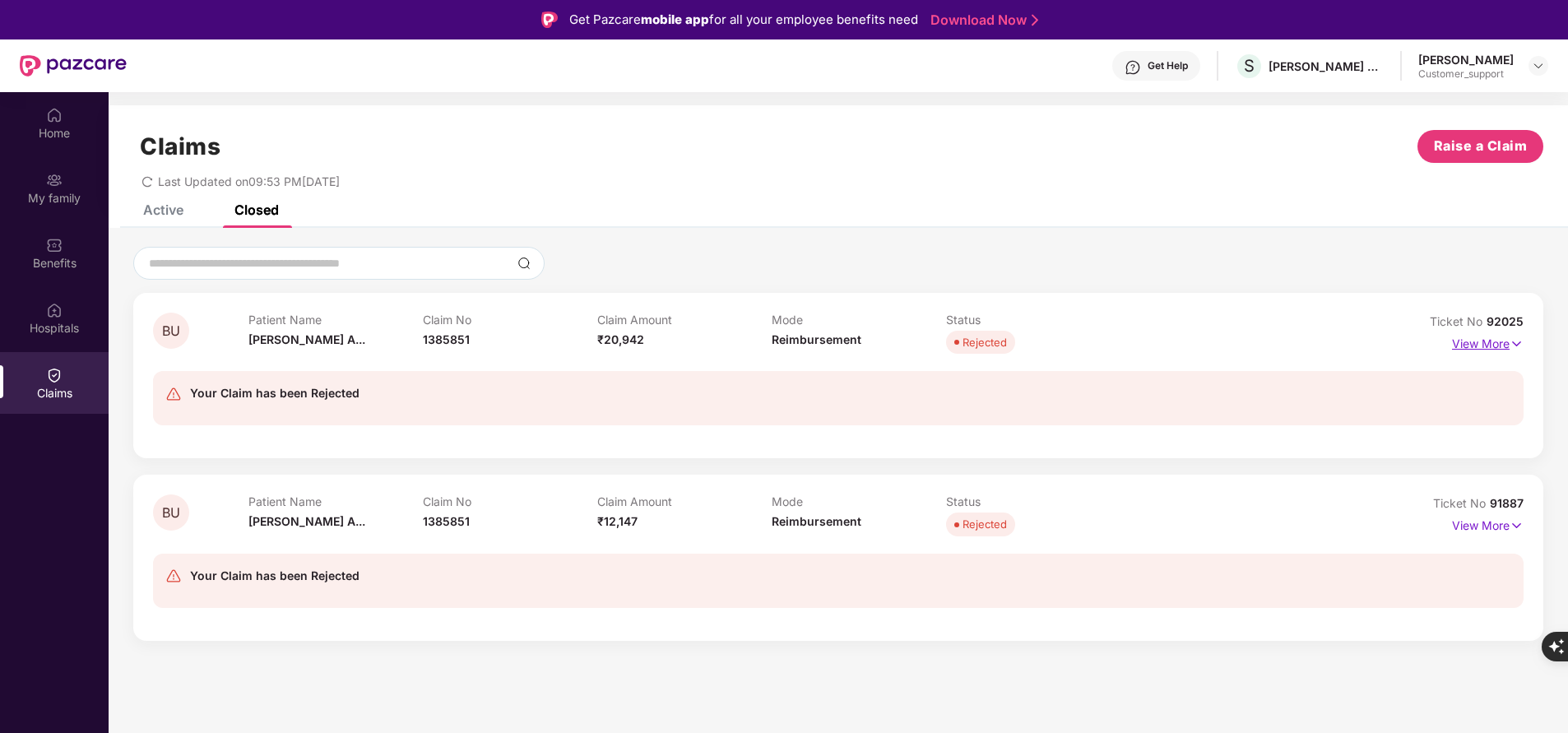
click at [1490, 346] on p "View More" at bounding box center [1487, 341] width 71 height 22
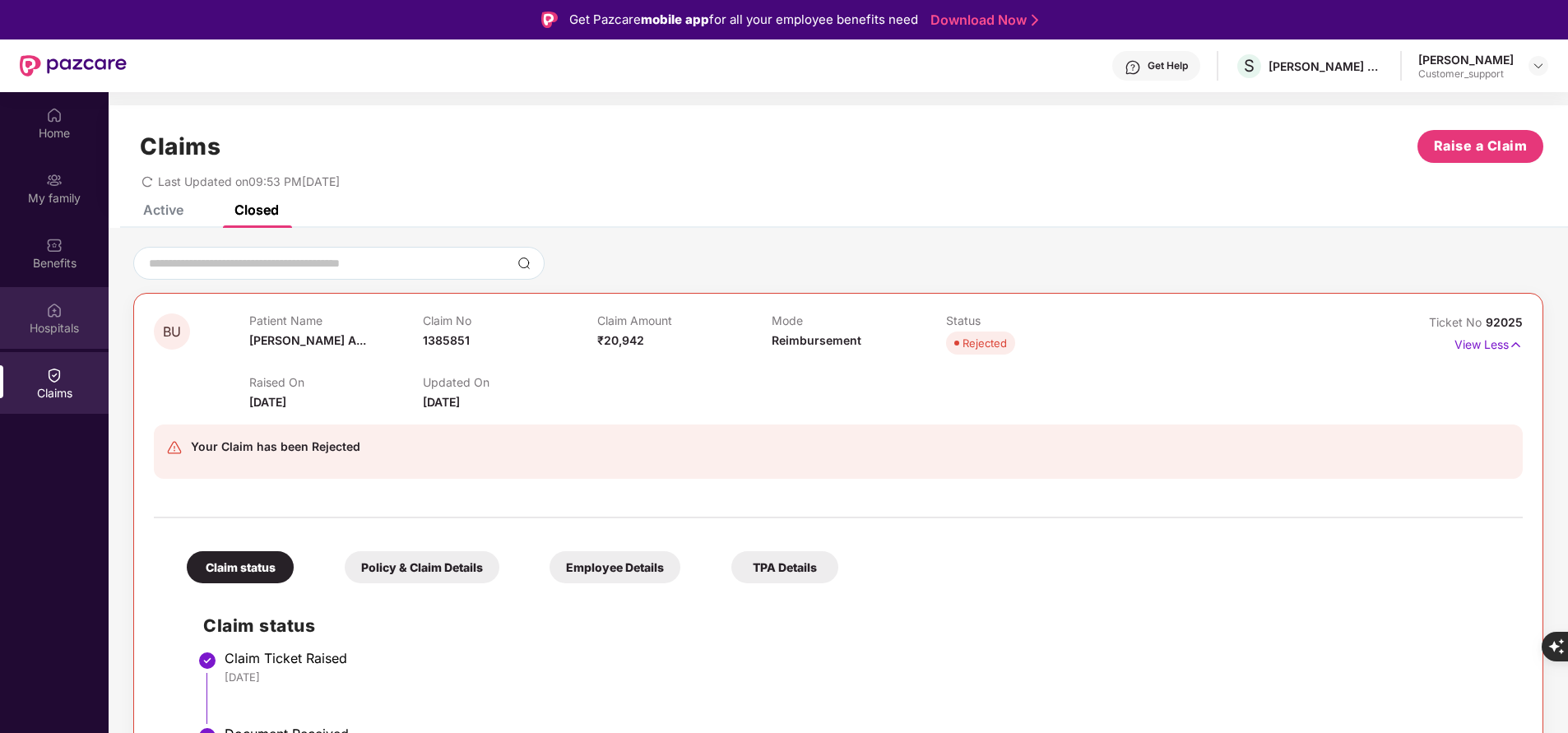
click at [63, 327] on div "Hospitals" at bounding box center [54, 328] width 109 height 17
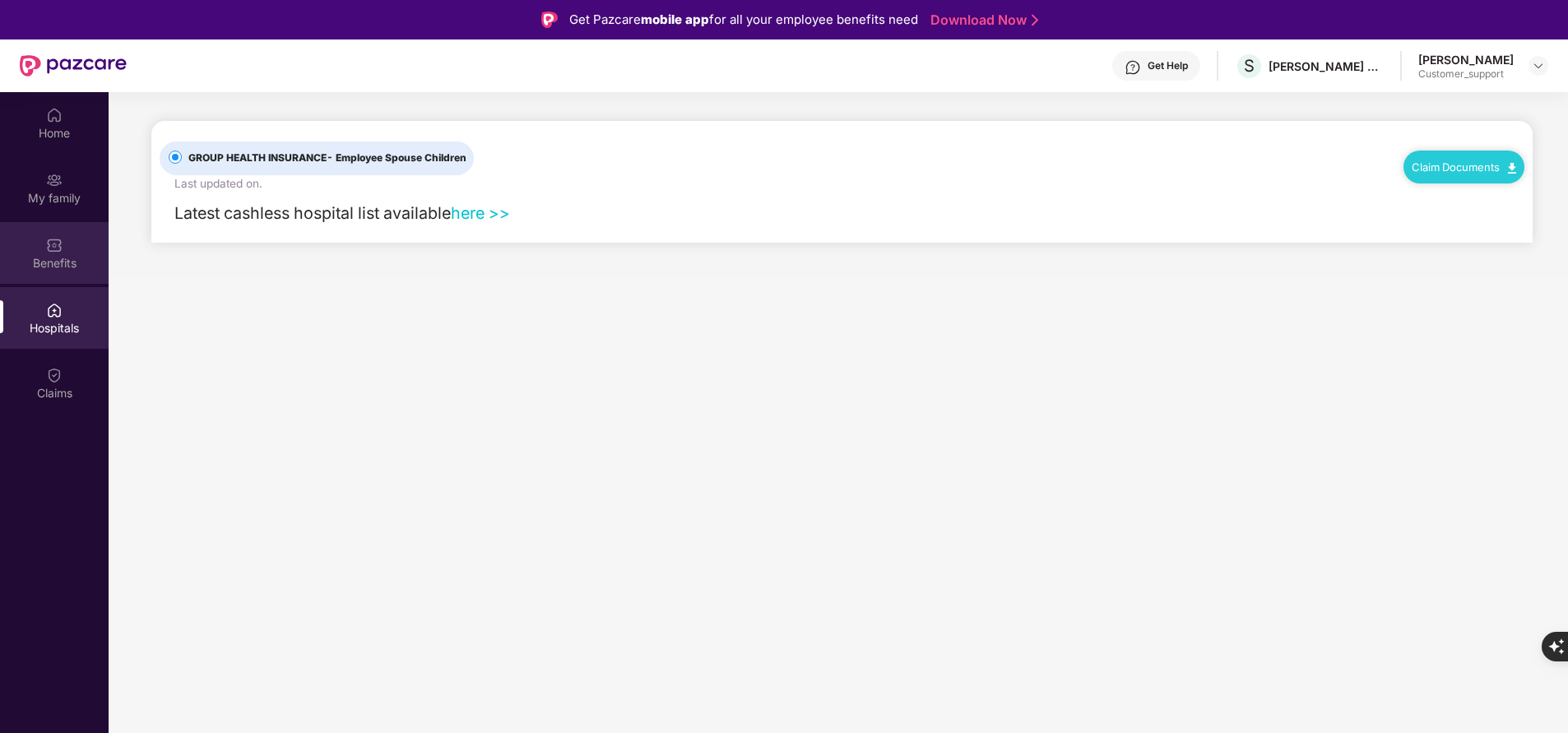
click at [46, 255] on div "Benefits" at bounding box center [54, 263] width 109 height 17
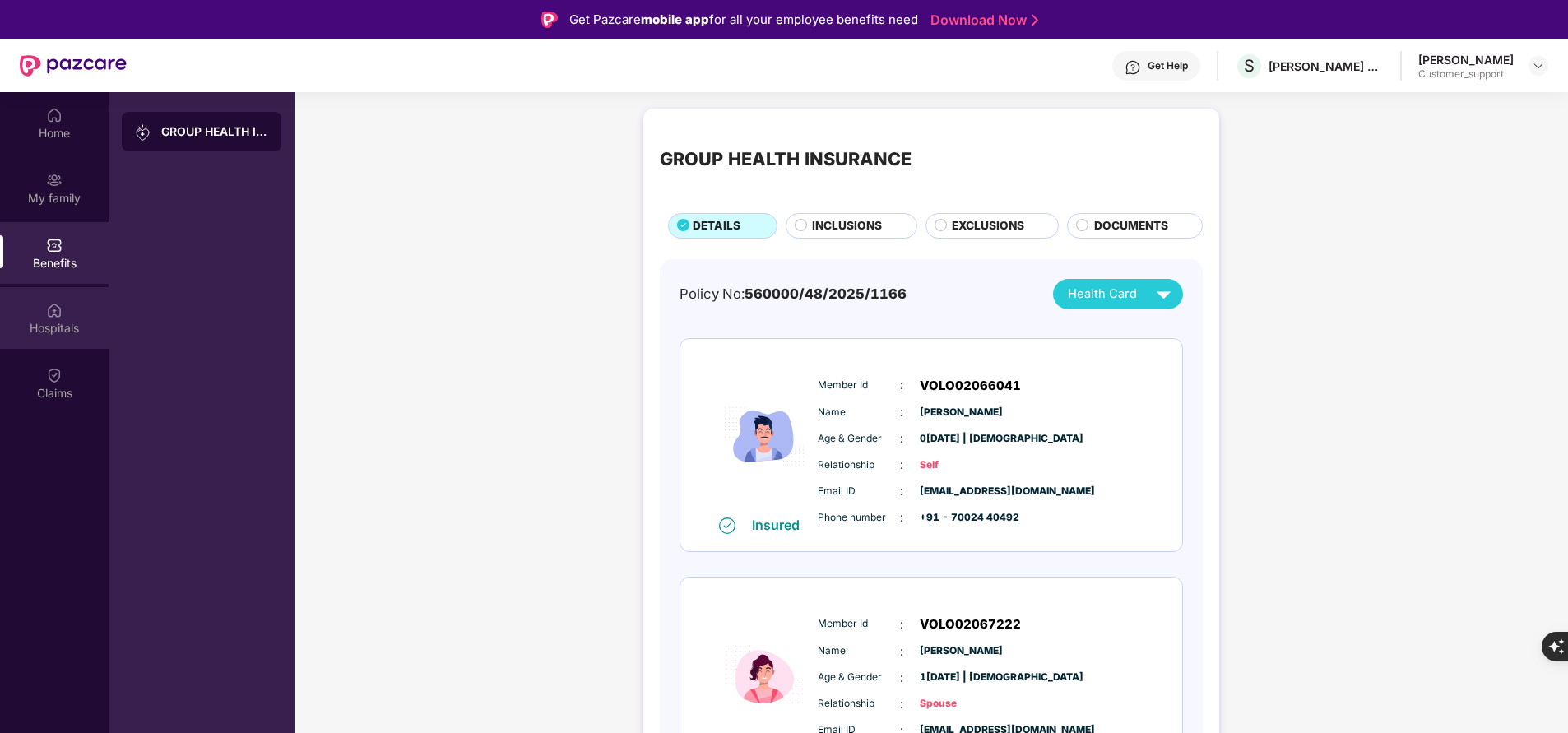
click at [49, 334] on div "Hospitals" at bounding box center [54, 328] width 109 height 17
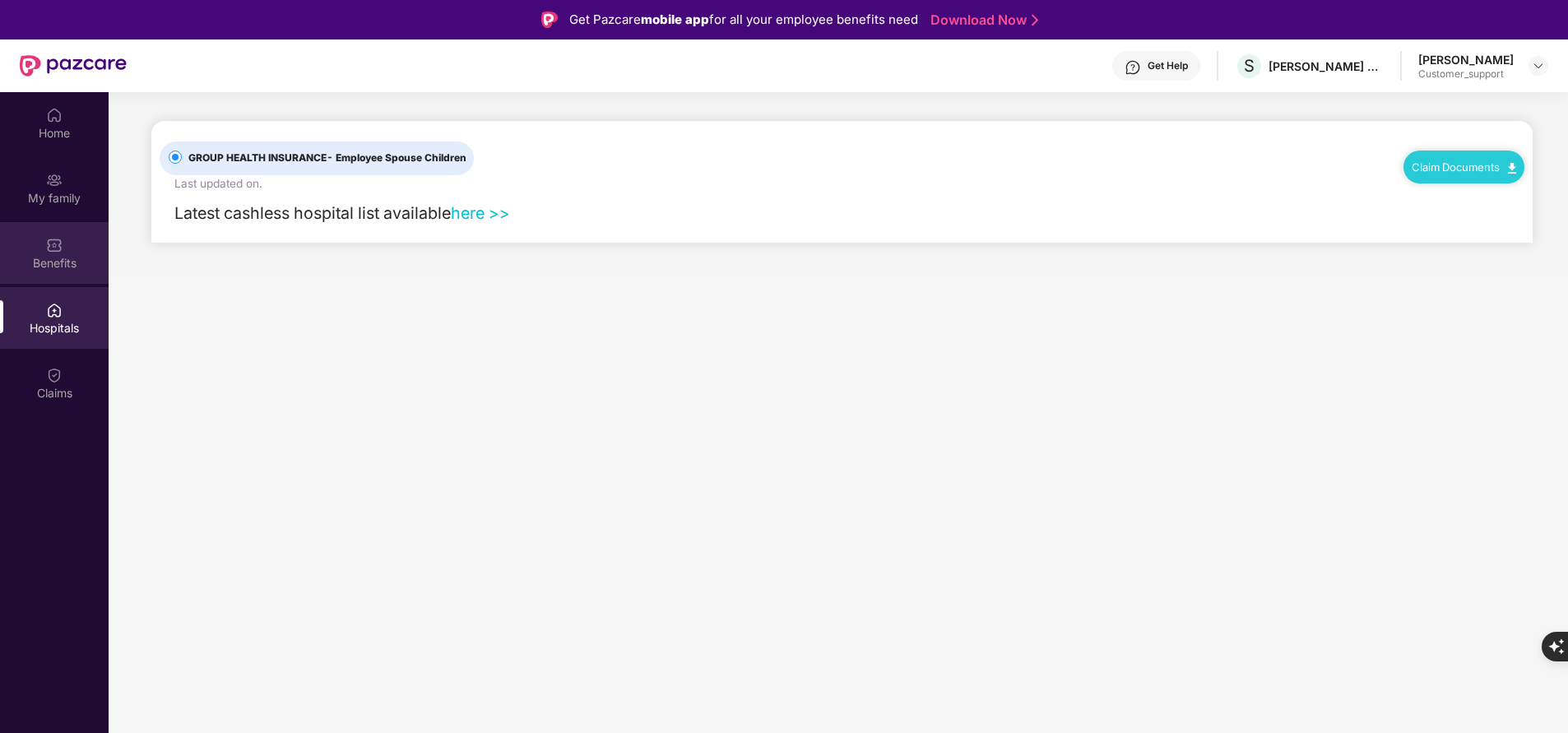
click at [59, 265] on div "Benefits" at bounding box center [54, 263] width 109 height 17
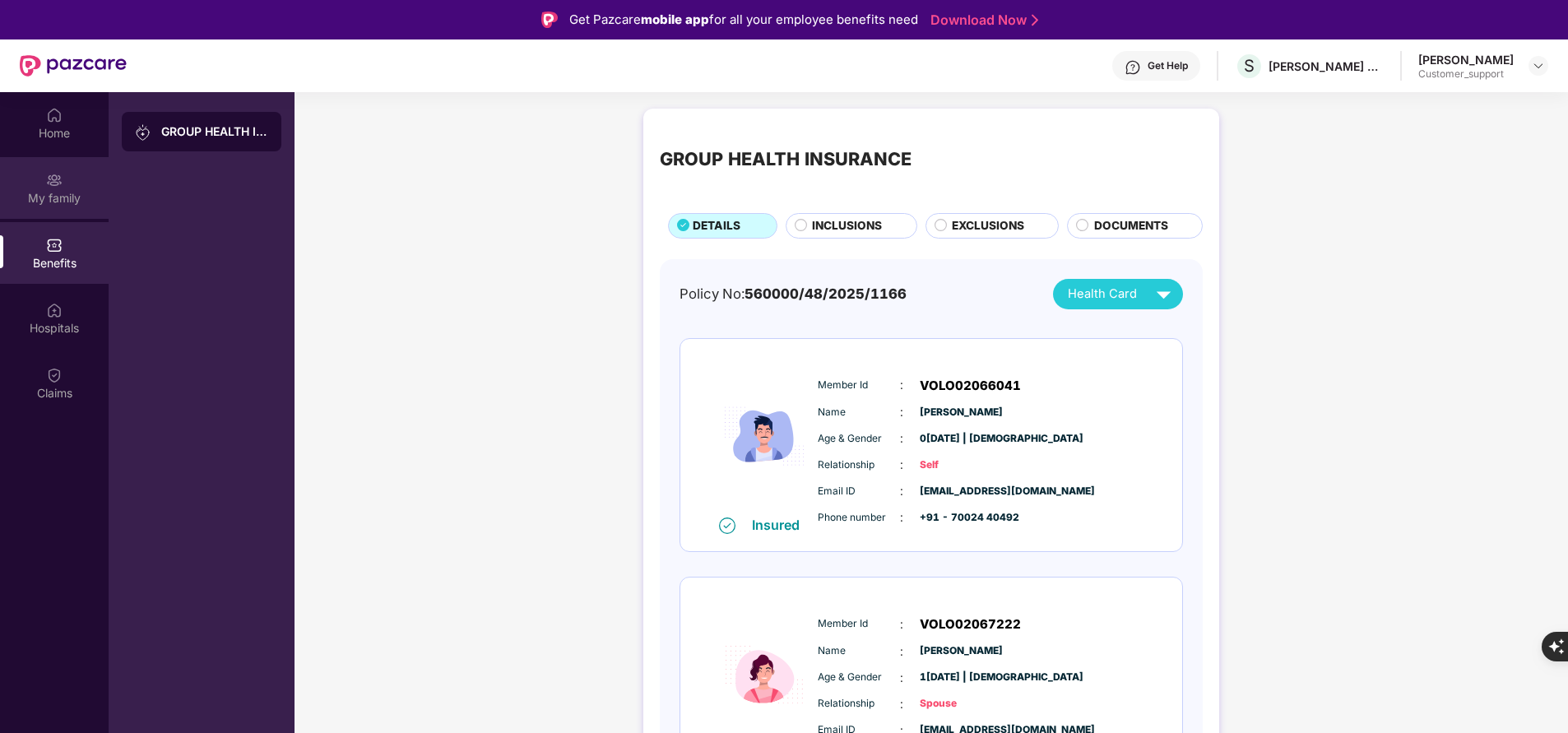
click at [61, 201] on div "My family" at bounding box center [54, 198] width 109 height 17
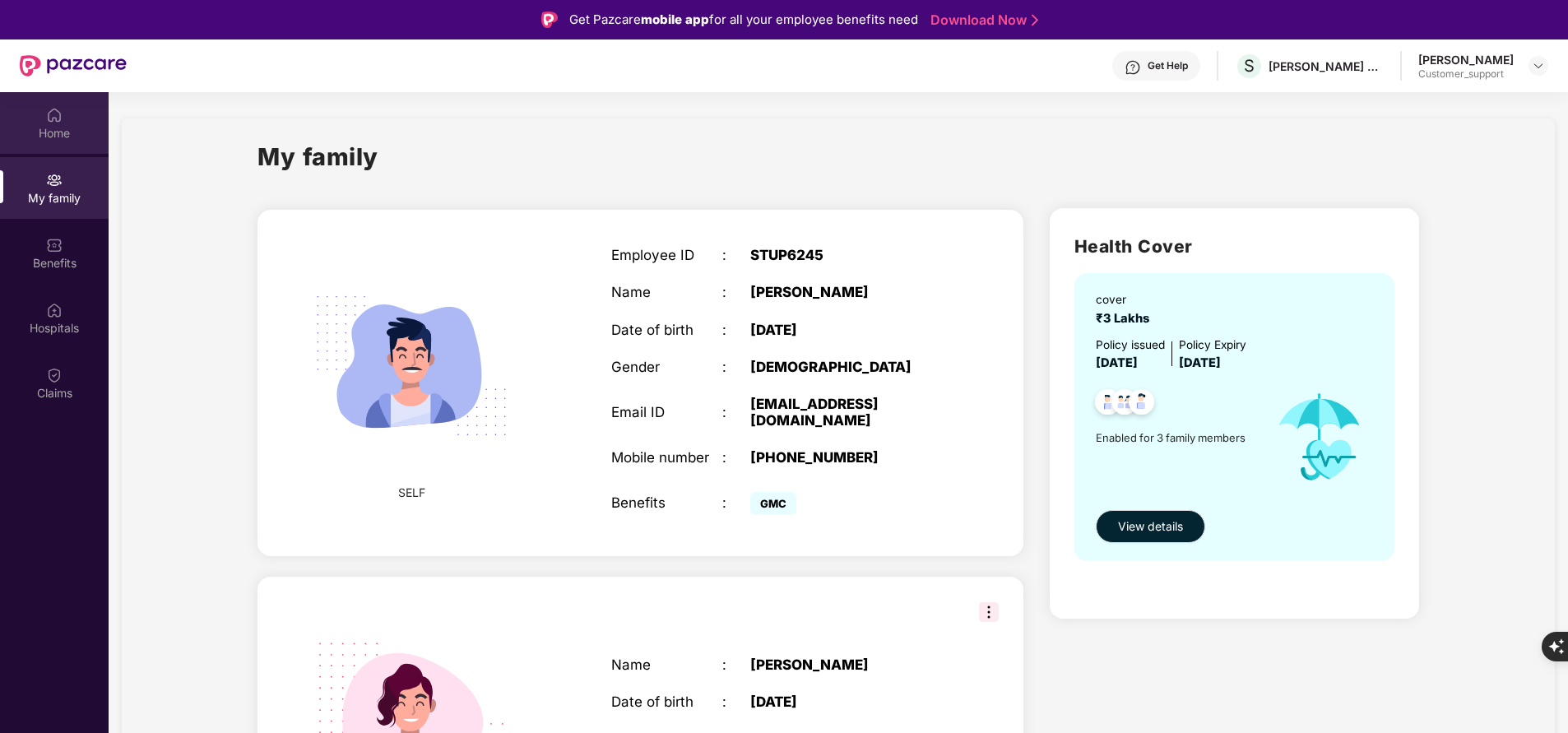
click at [49, 141] on div "Home" at bounding box center [54, 133] width 109 height 17
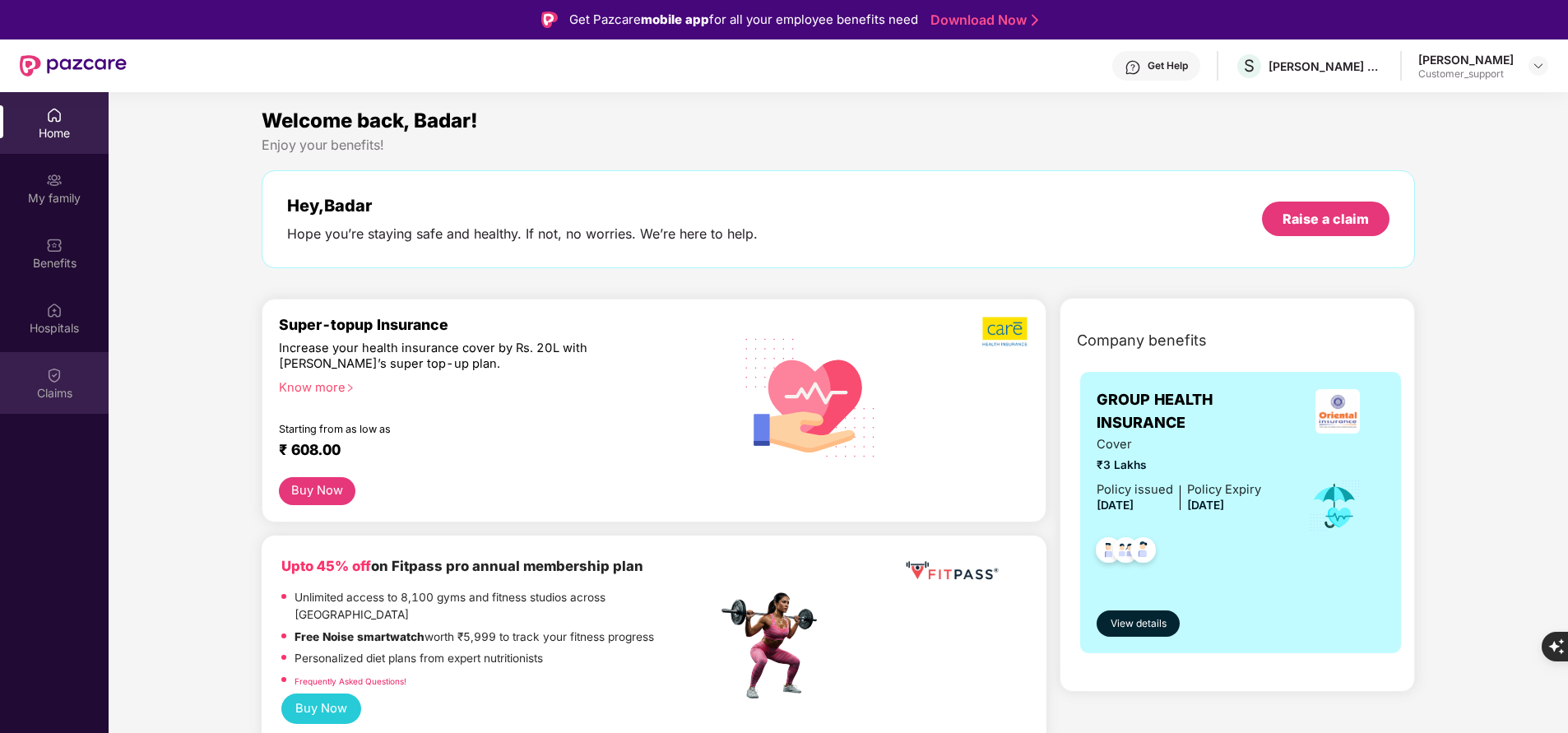
click at [58, 397] on div "Claims" at bounding box center [54, 393] width 109 height 17
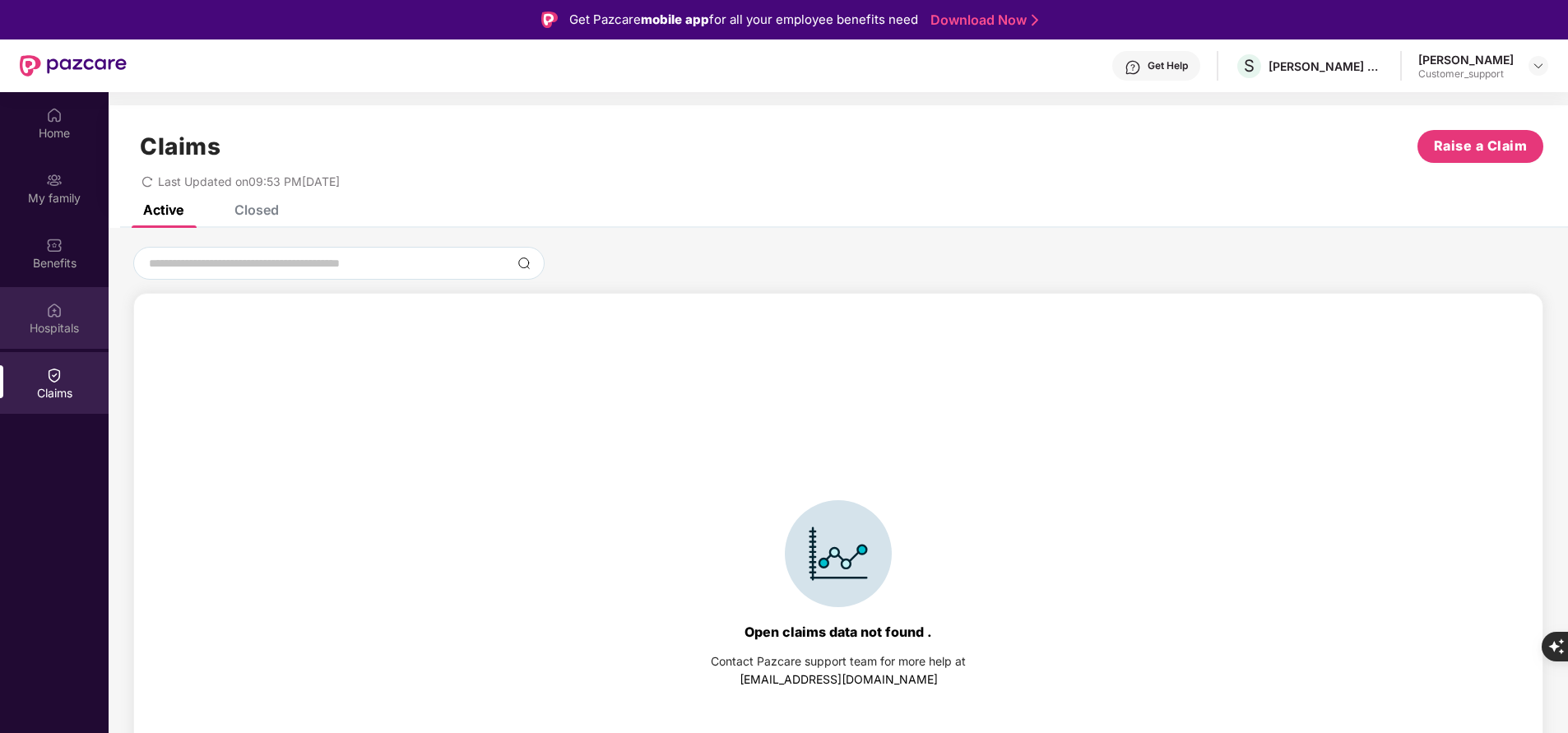
click at [53, 334] on div "Hospitals" at bounding box center [54, 328] width 109 height 17
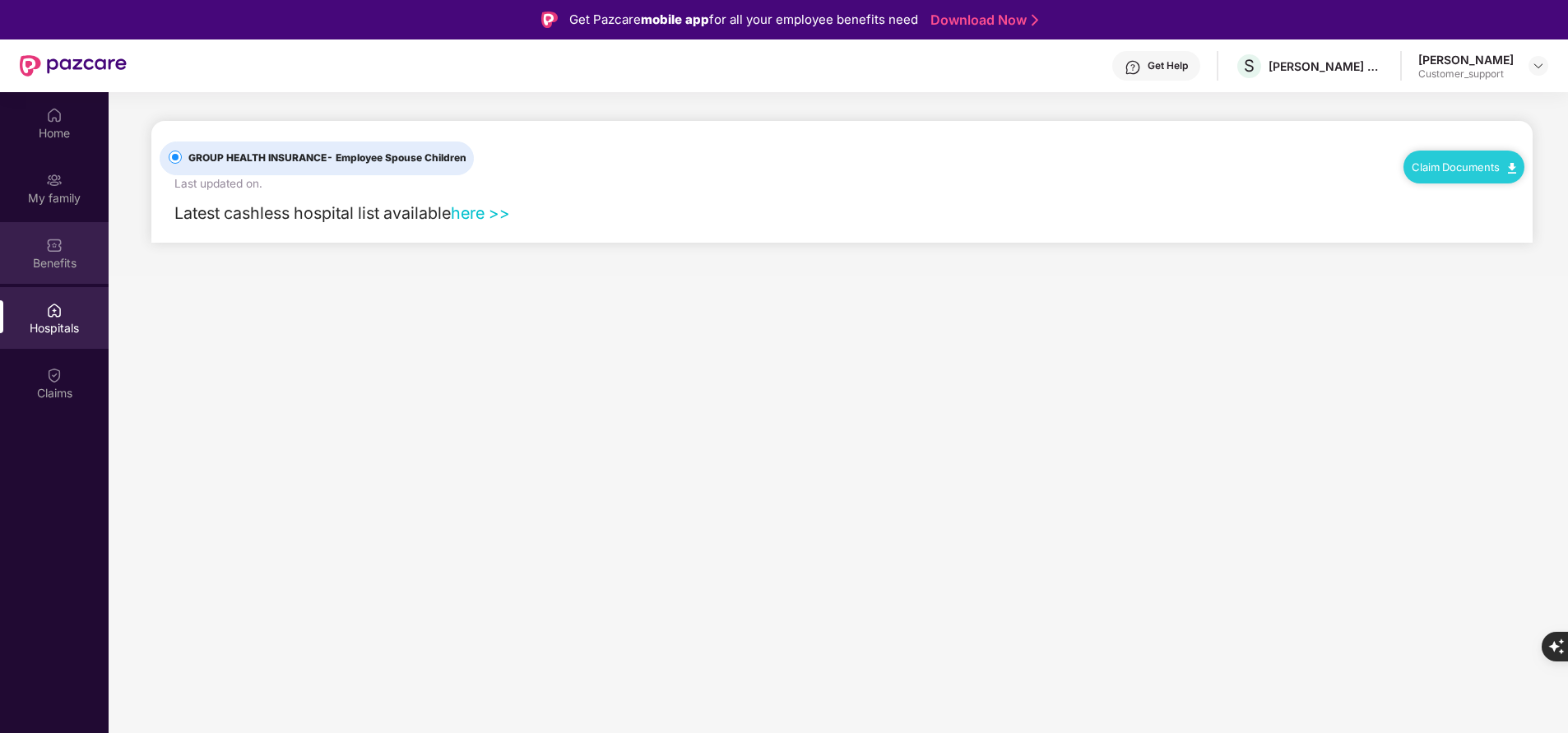
click at [74, 256] on div "Benefits" at bounding box center [54, 263] width 109 height 17
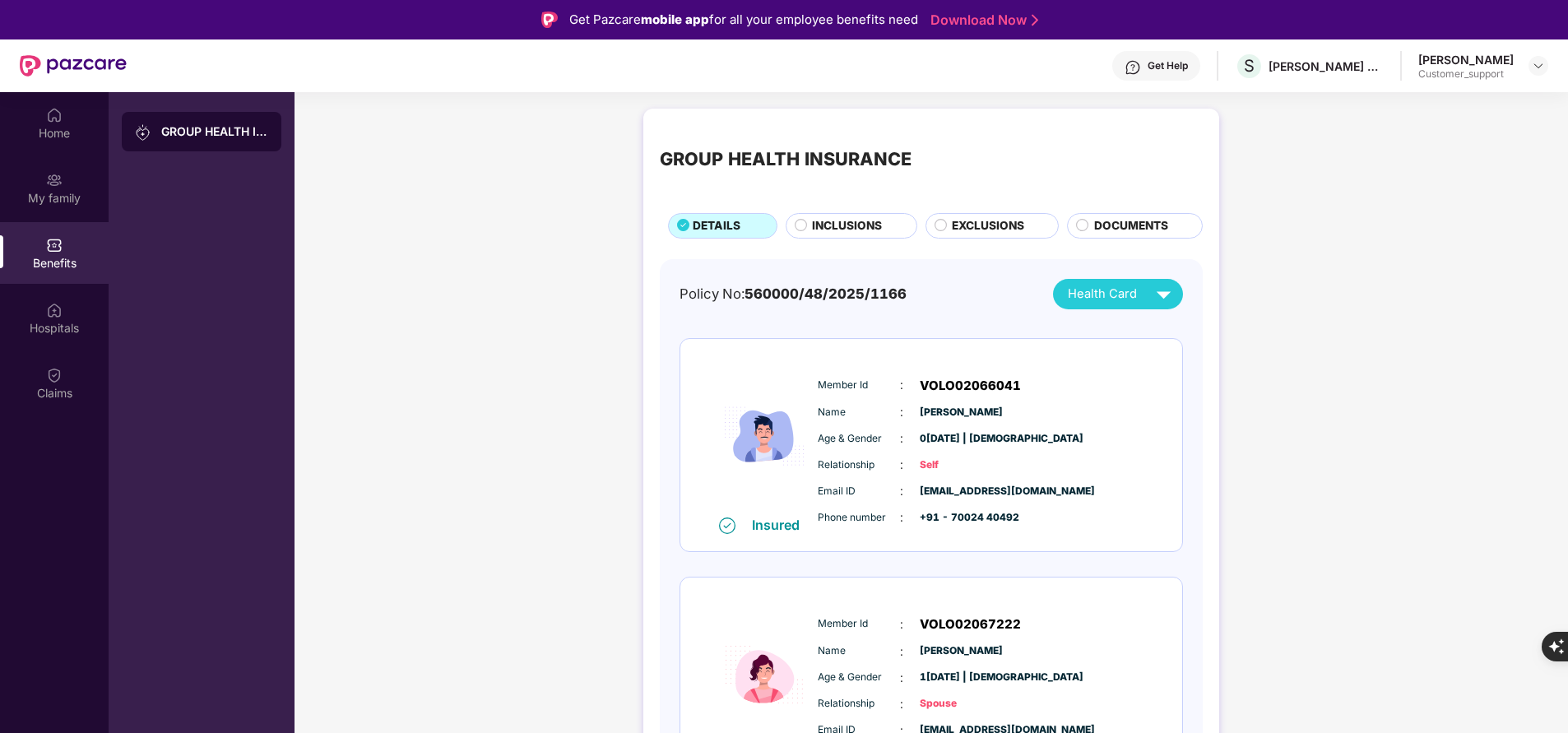
click at [847, 230] on span "INCLUSIONS" at bounding box center [847, 226] width 70 height 18
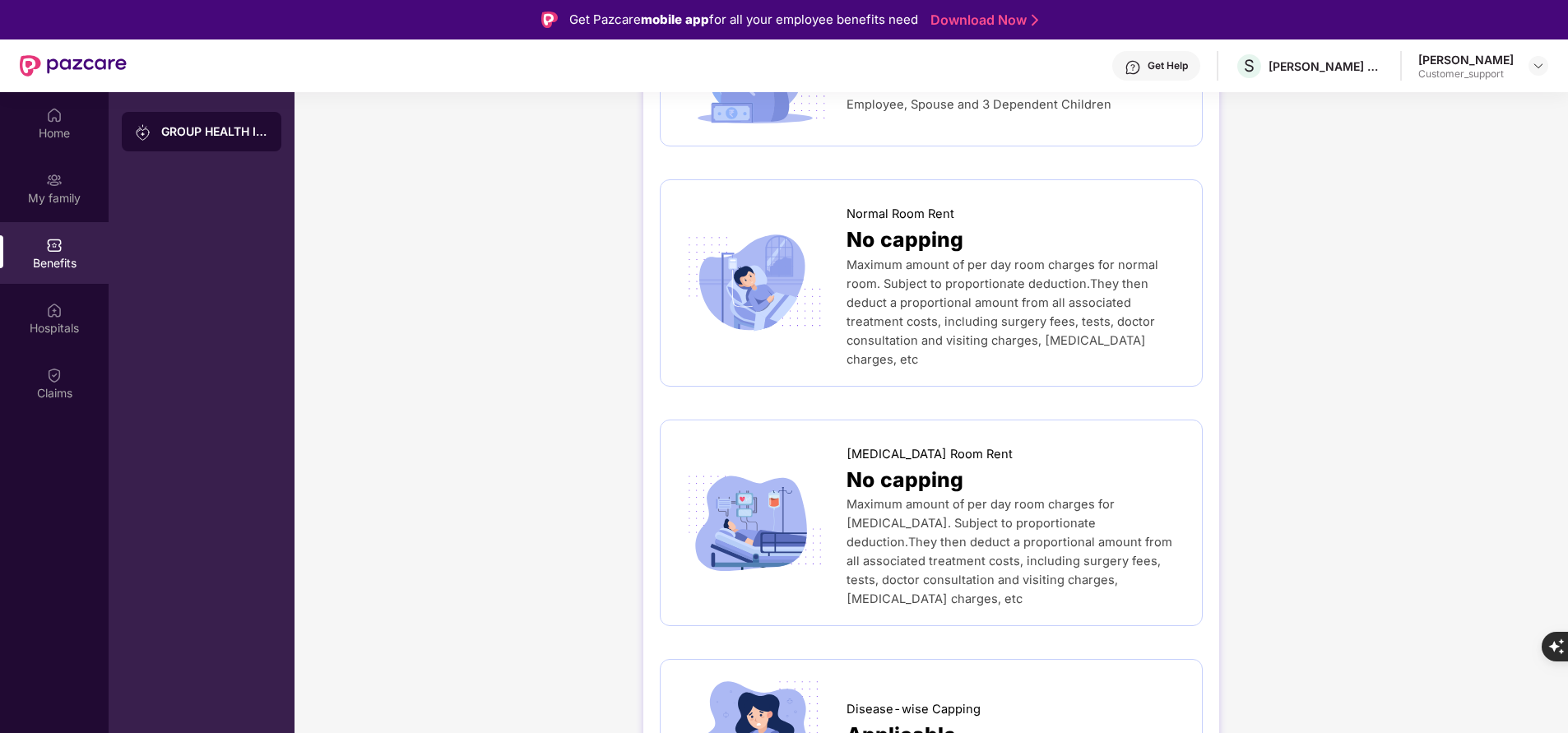
scroll to position [265, 0]
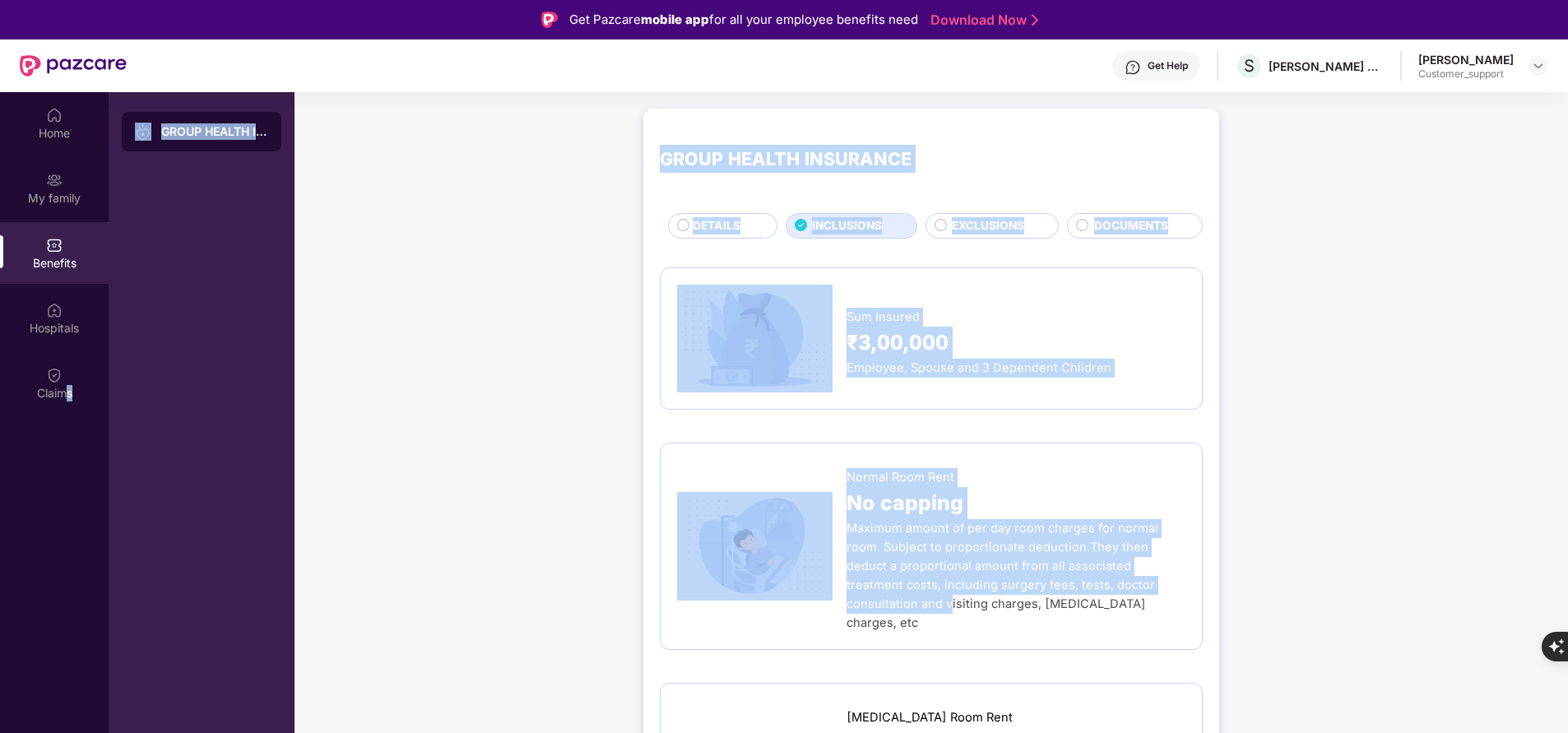
drag, startPoint x: 851, startPoint y: 599, endPoint x: 64, endPoint y: 505, distance: 792.6
click at [64, 505] on div "Home My family Benefits Hospitals Claims GROUP HEALTH INSURANCE GROUP HEALTH IN…" at bounding box center [784, 459] width 1568 height 733
click at [64, 505] on div "Home My family Benefits Hospitals Claims" at bounding box center [54, 459] width 109 height 733
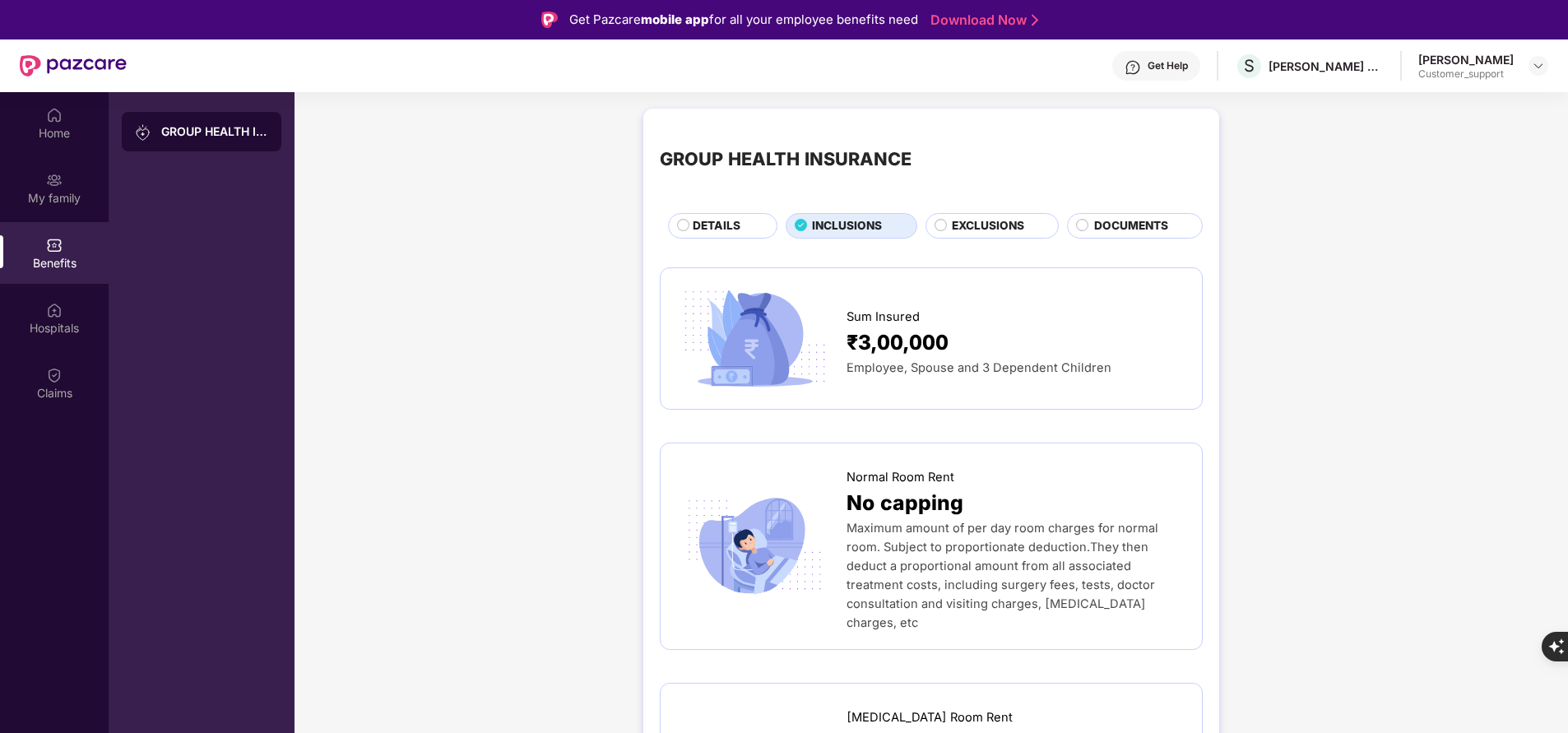
click at [1116, 231] on span "DOCUMENTS" at bounding box center [1131, 226] width 74 height 18
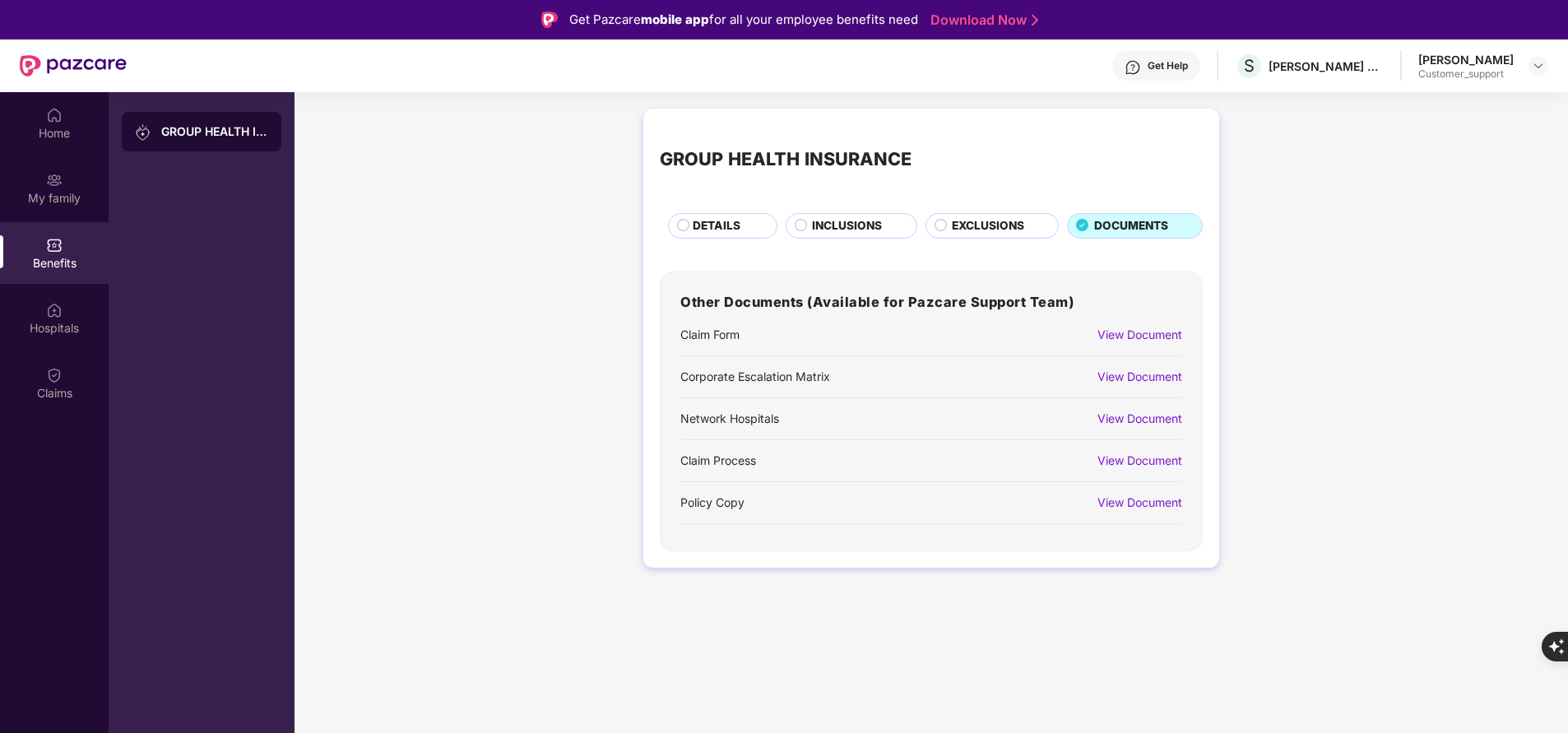
click at [1130, 329] on div "View Document" at bounding box center [1139, 335] width 84 height 18
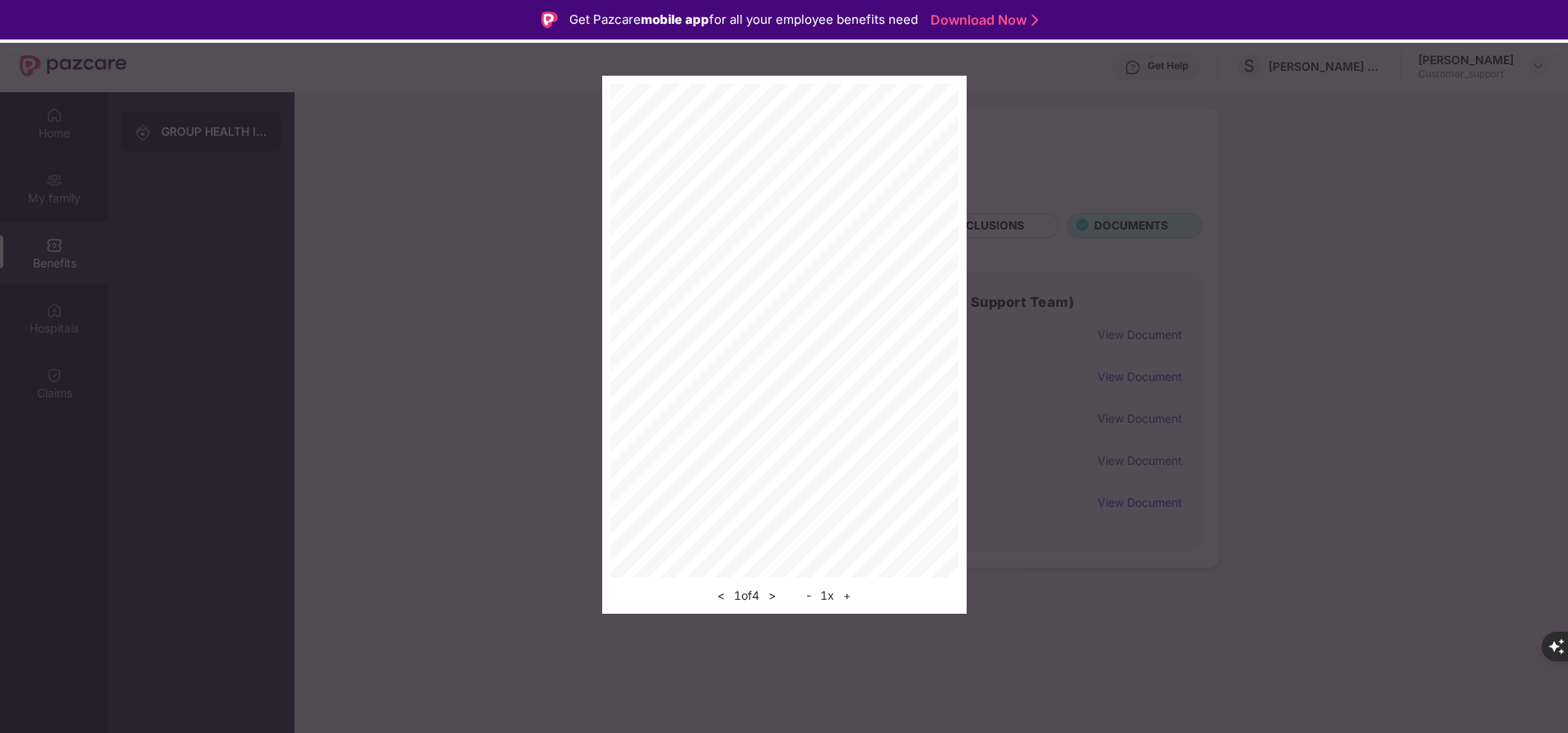
scroll to position [107, 0]
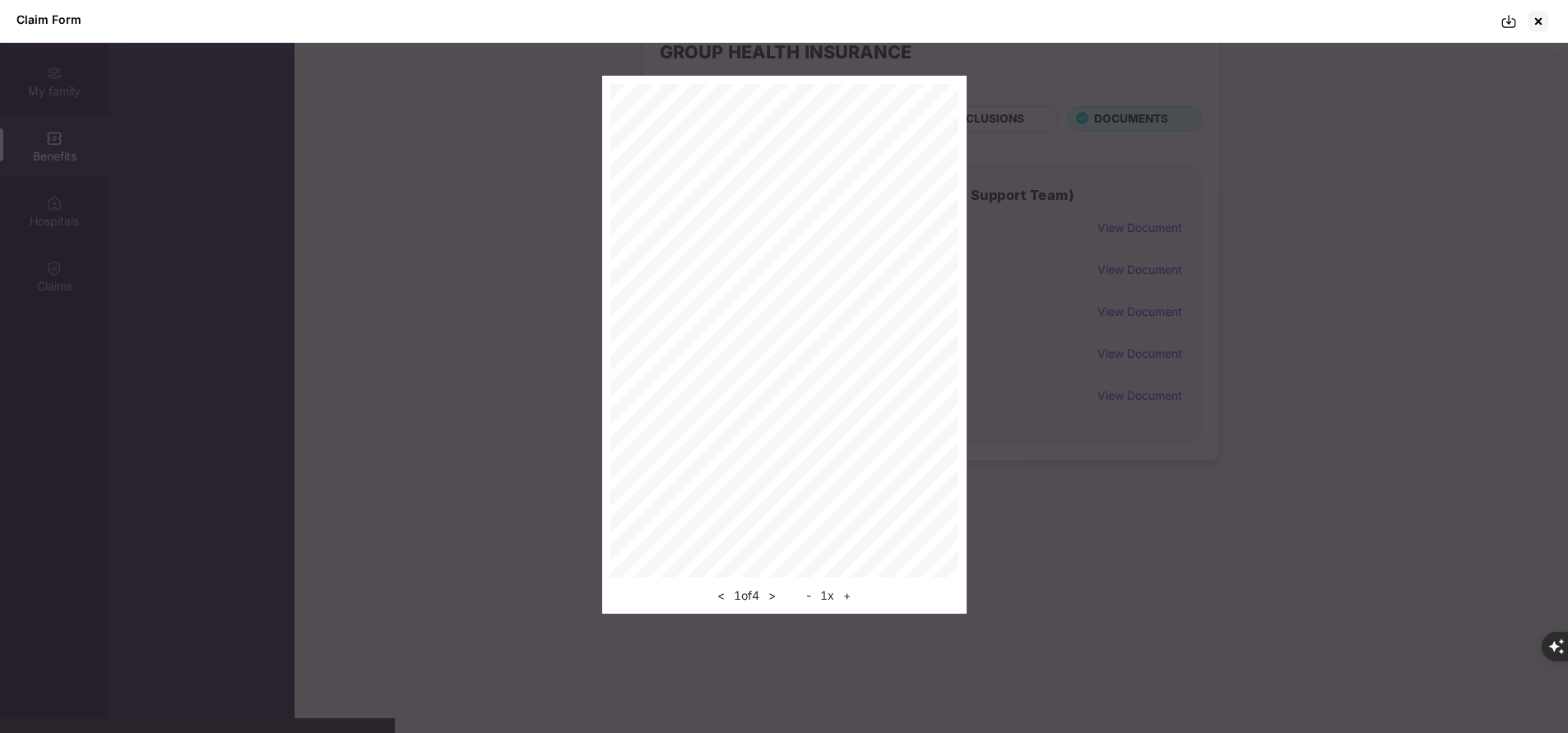
click at [1519, 27] on div at bounding box center [1526, 21] width 51 height 26
click at [1517, 21] on img at bounding box center [1508, 21] width 17 height 17
click at [1546, 13] on div at bounding box center [1538, 21] width 26 height 26
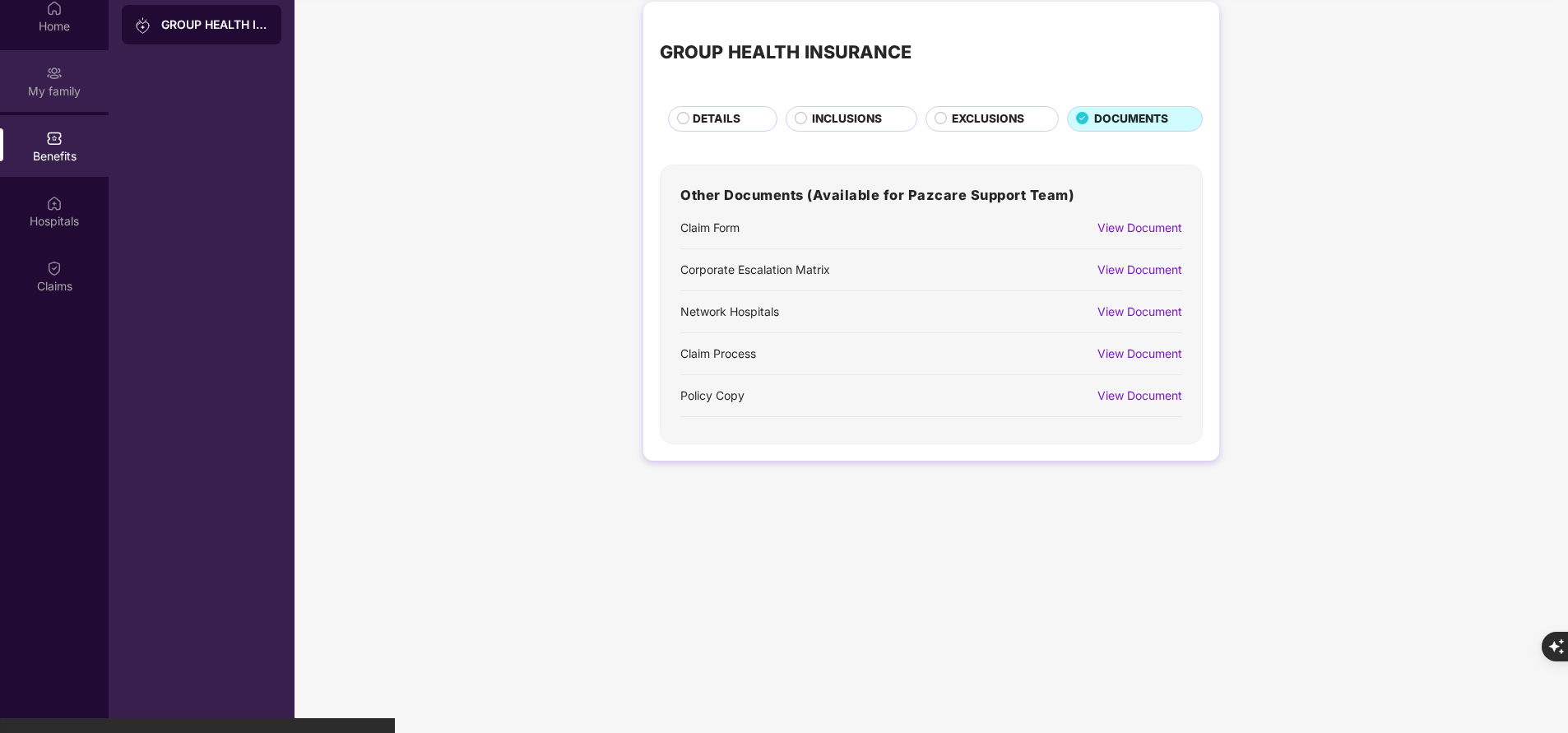
click at [54, 94] on div "My family" at bounding box center [54, 91] width 109 height 17
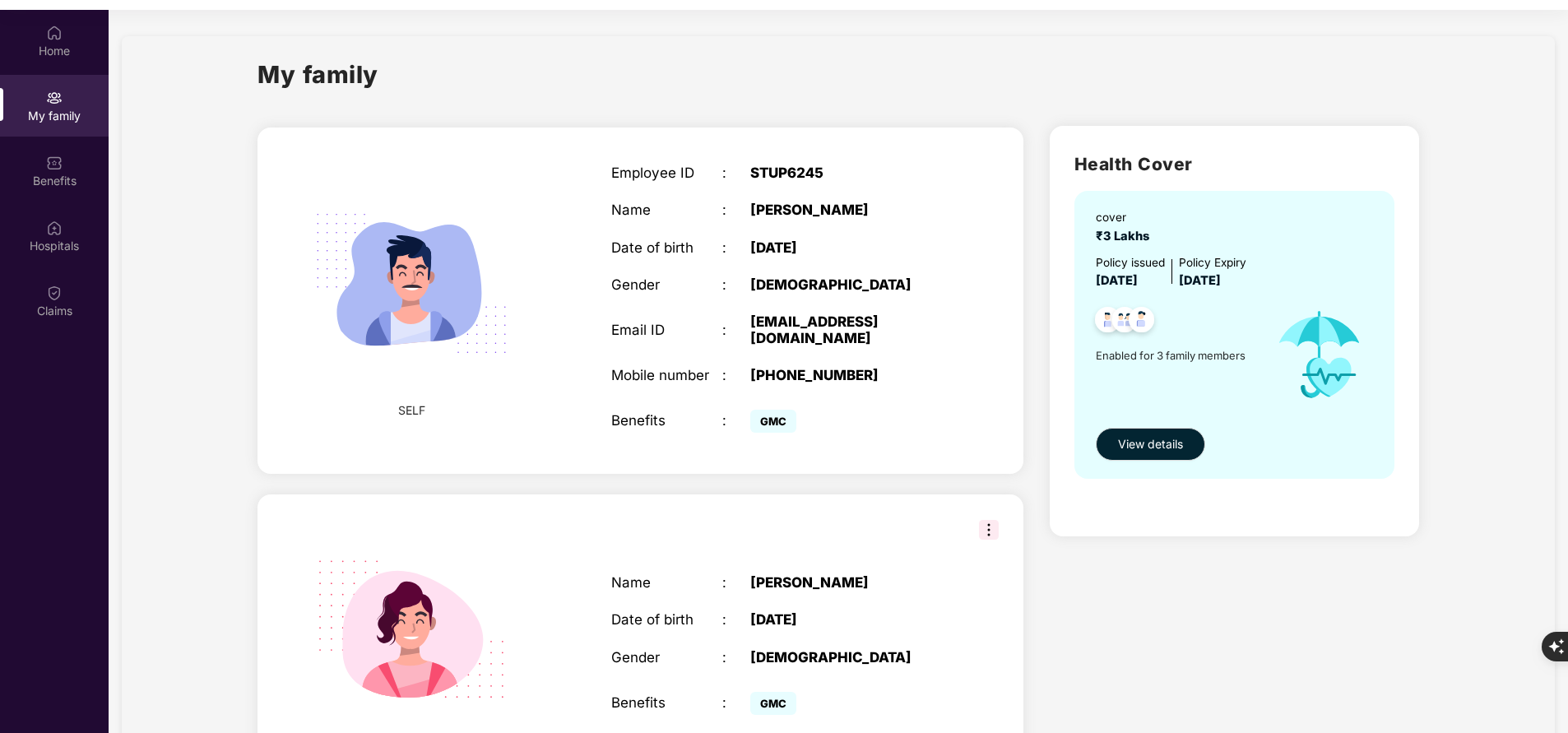
scroll to position [0, 0]
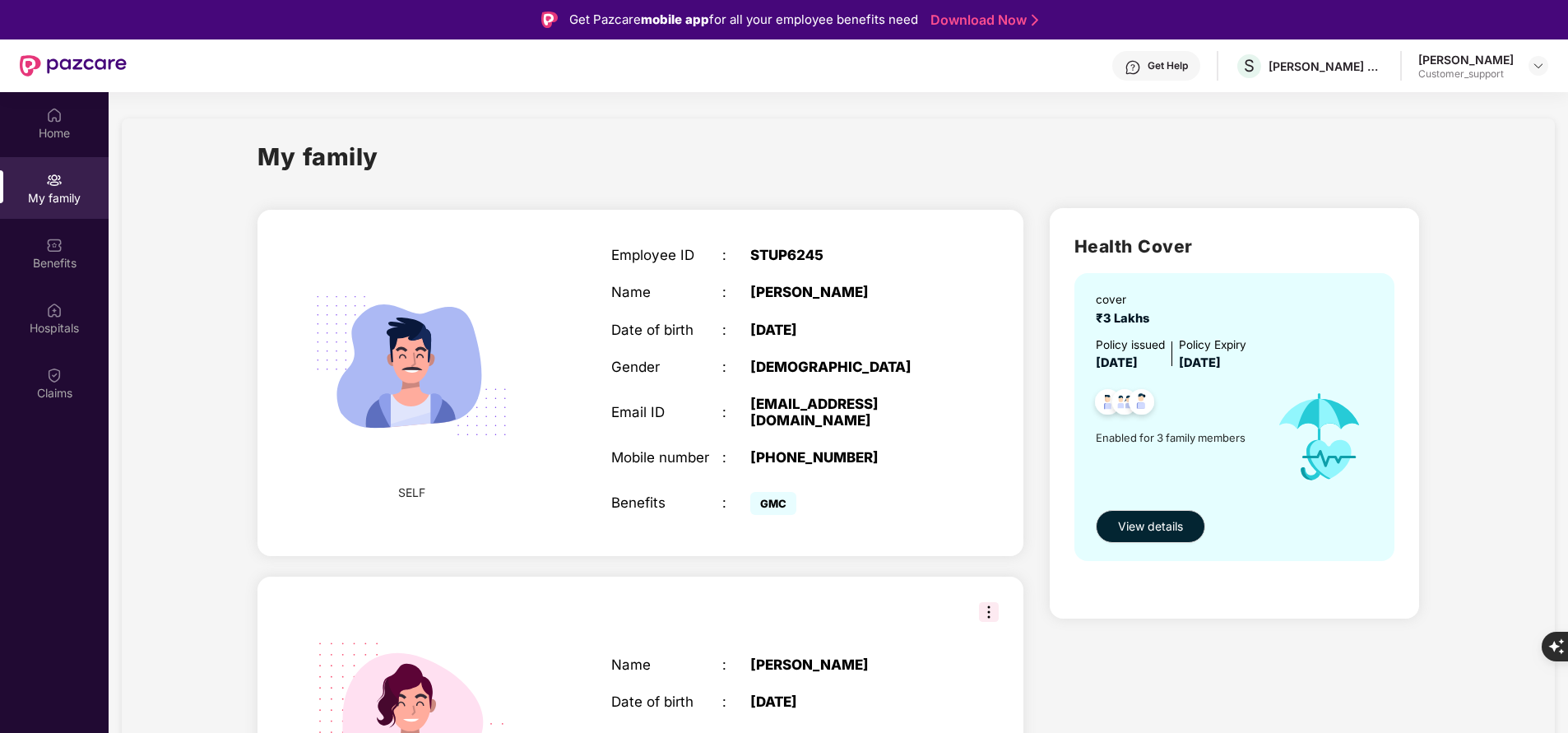
click at [1, 212] on div "My family" at bounding box center [54, 188] width 109 height 62
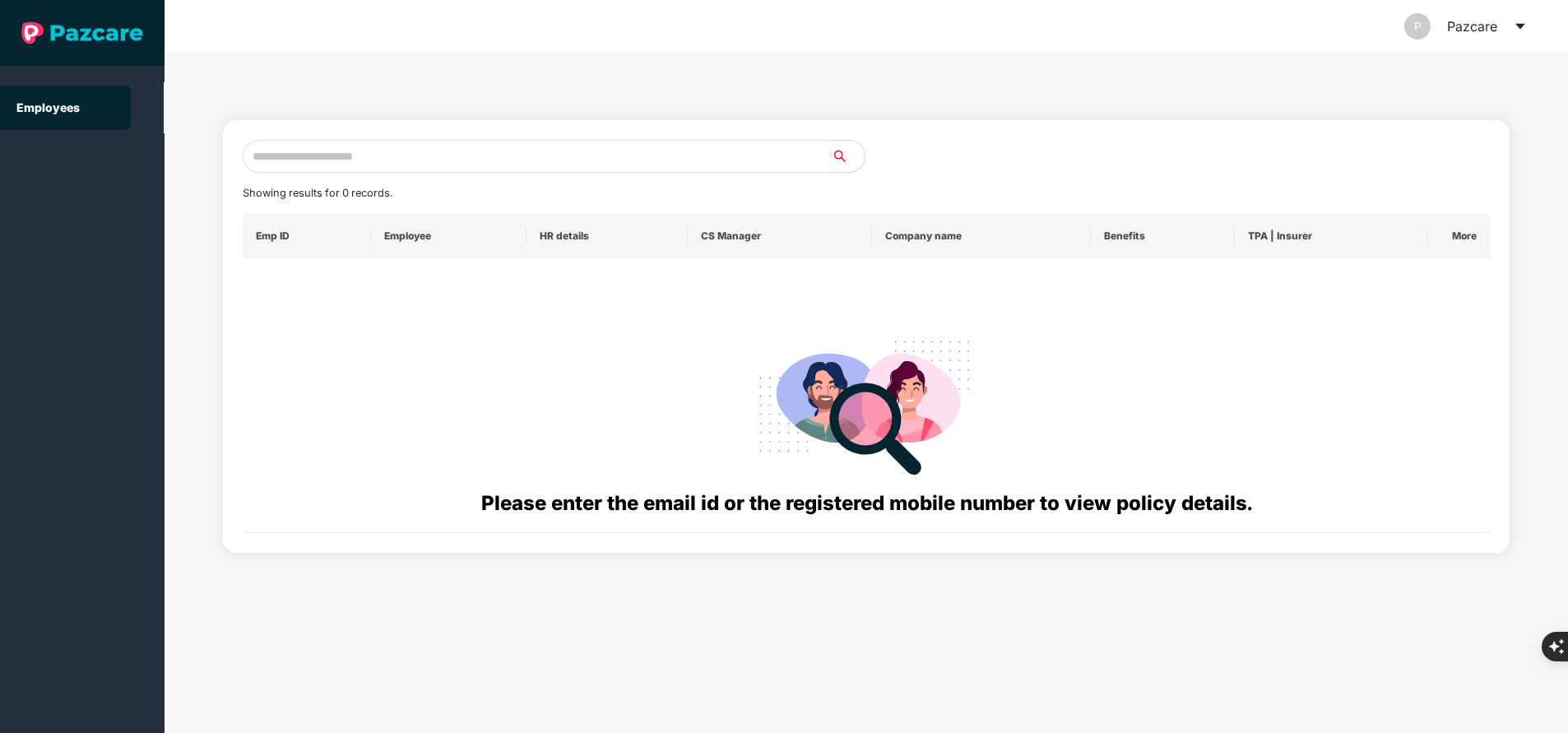
click at [431, 156] on input "text" at bounding box center [537, 156] width 589 height 33
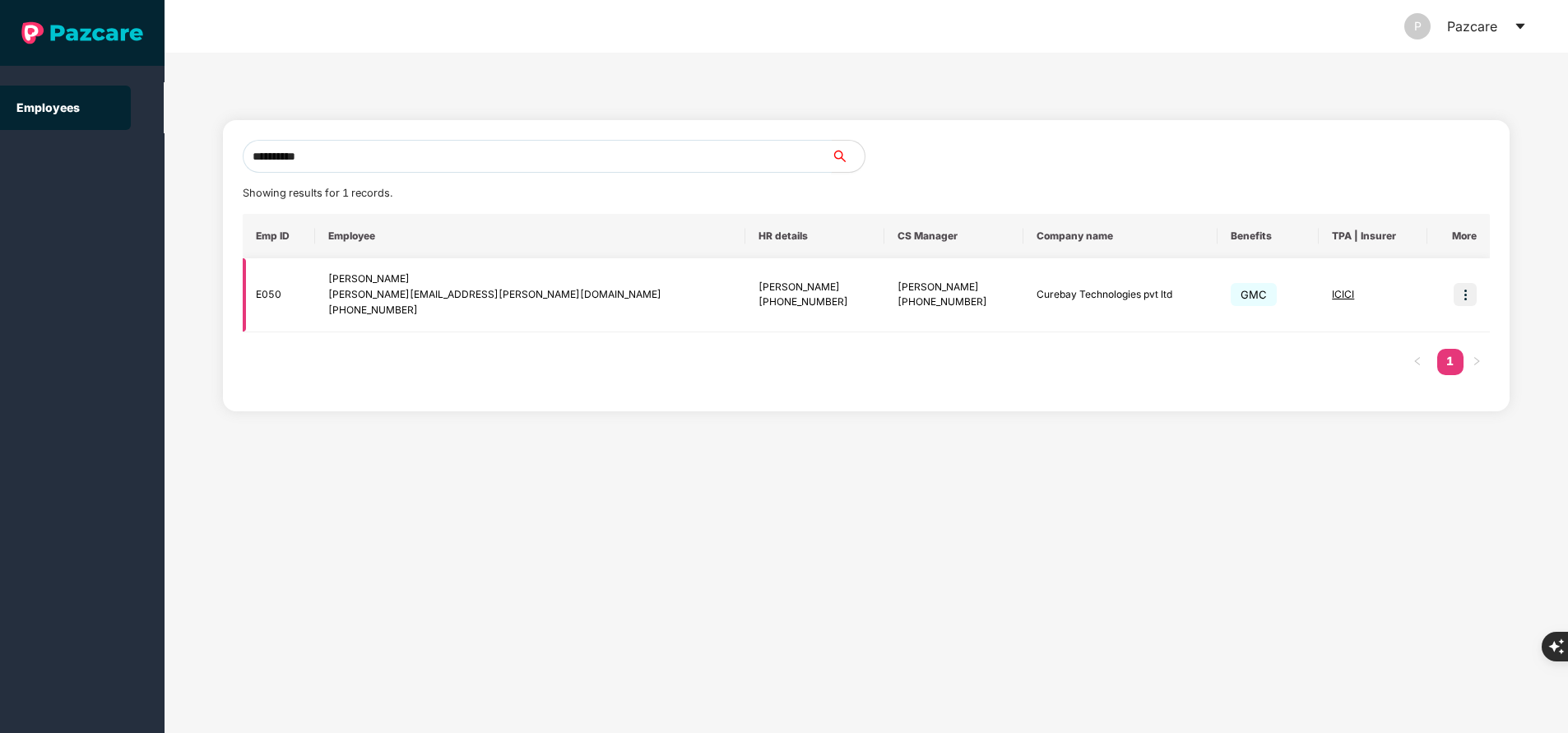
type input "**********"
click at [1476, 295] on img at bounding box center [1465, 294] width 23 height 23
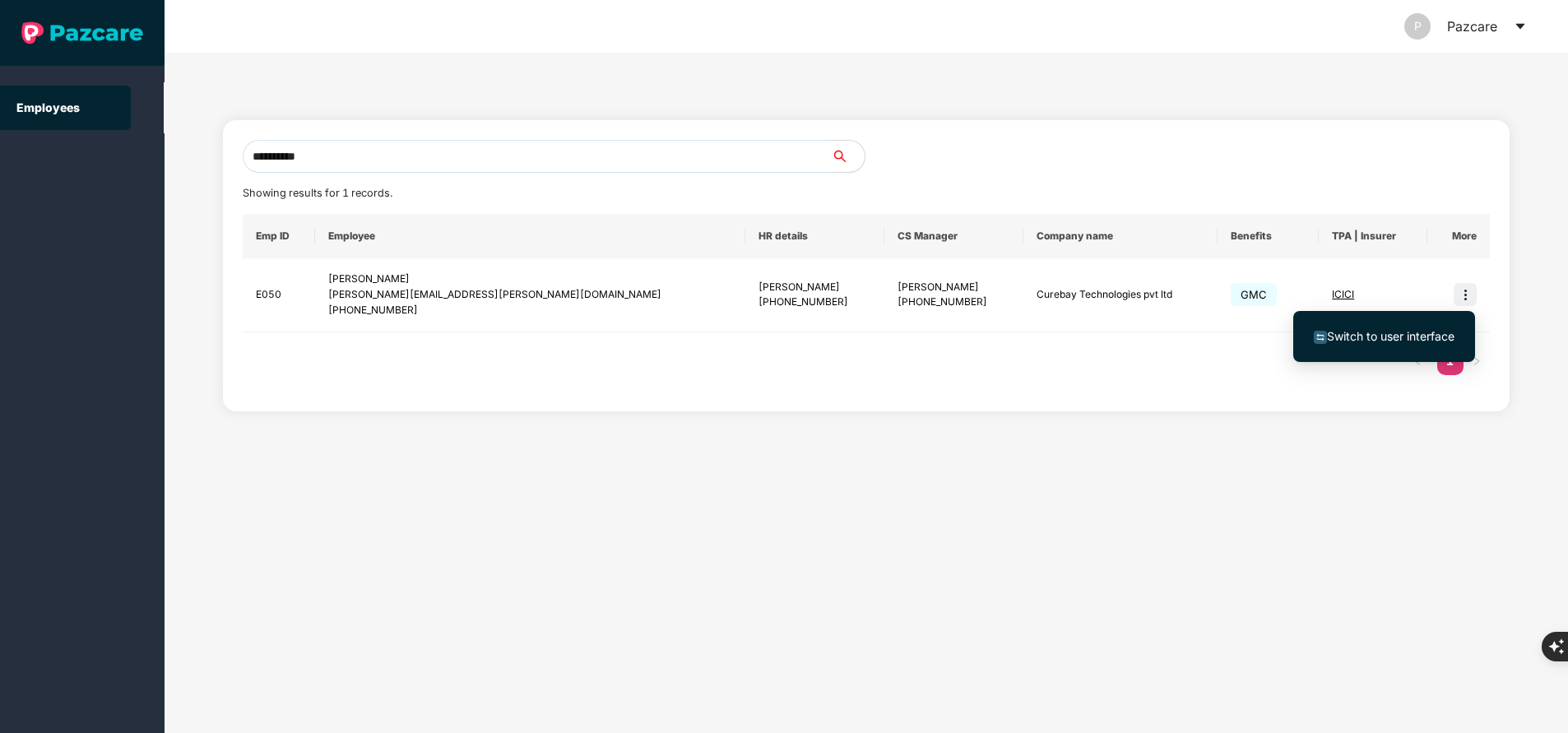
click at [1389, 333] on span "Switch to user interface" at bounding box center [1390, 337] width 127 height 14
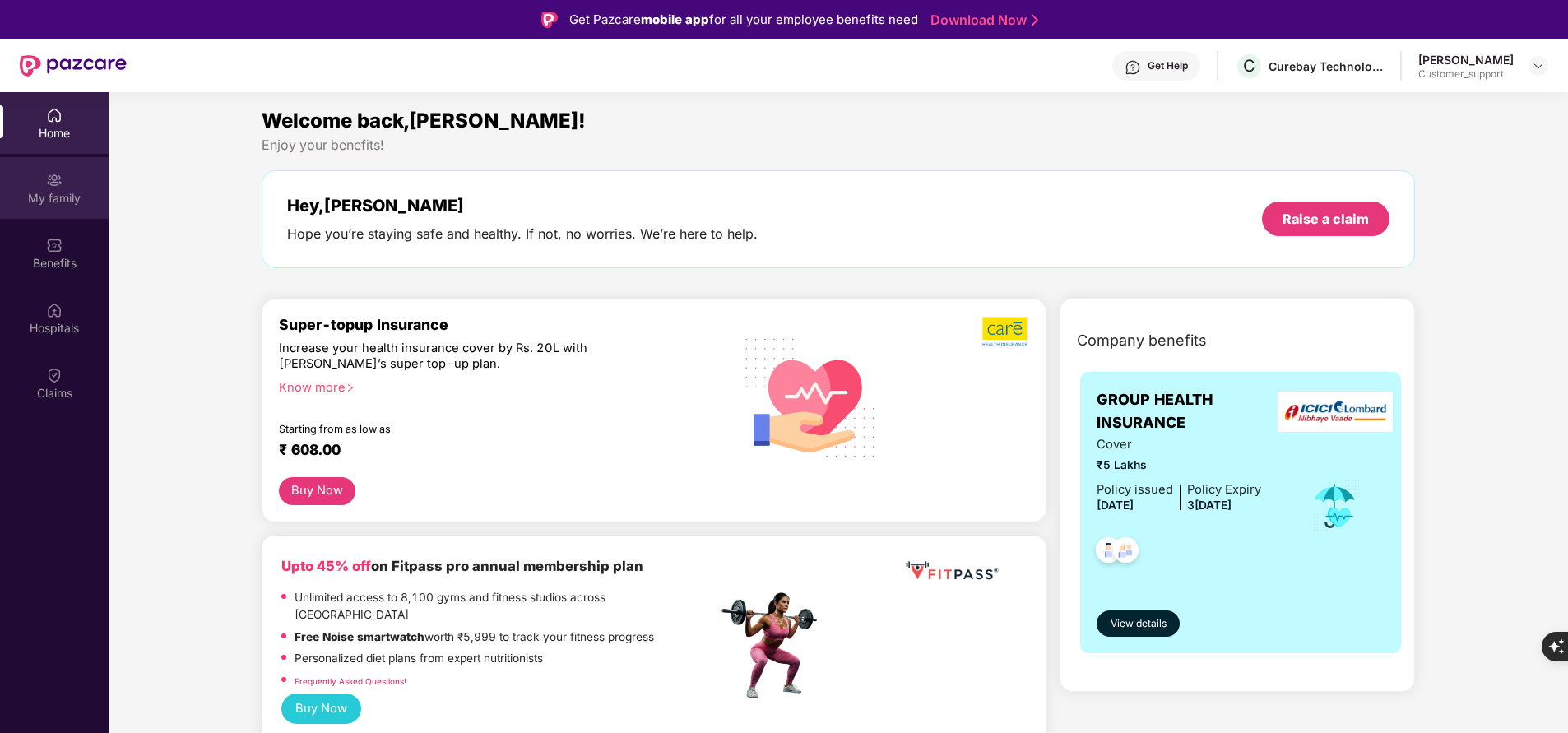
click at [47, 213] on div "My family" at bounding box center [54, 188] width 109 height 62
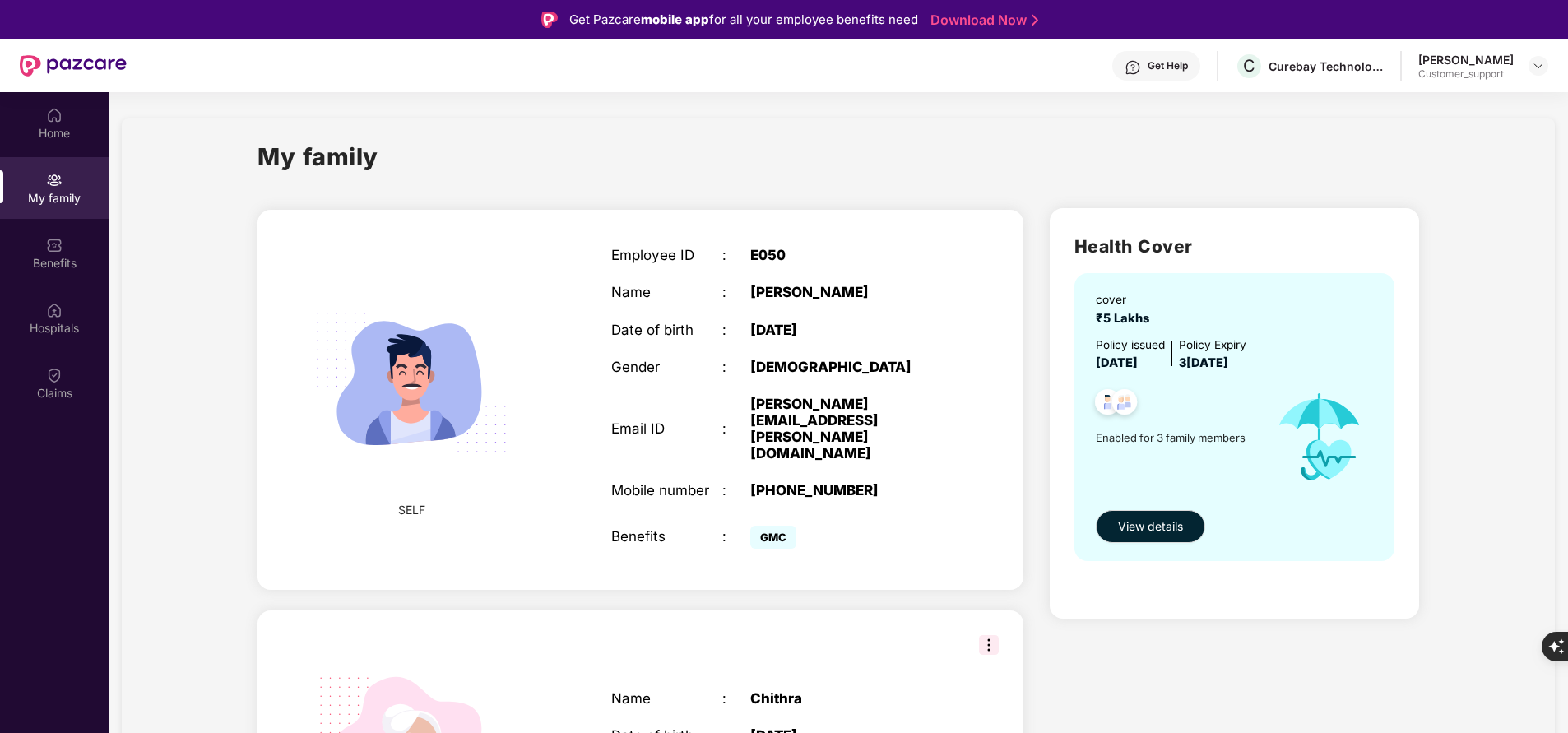
scroll to position [420, 0]
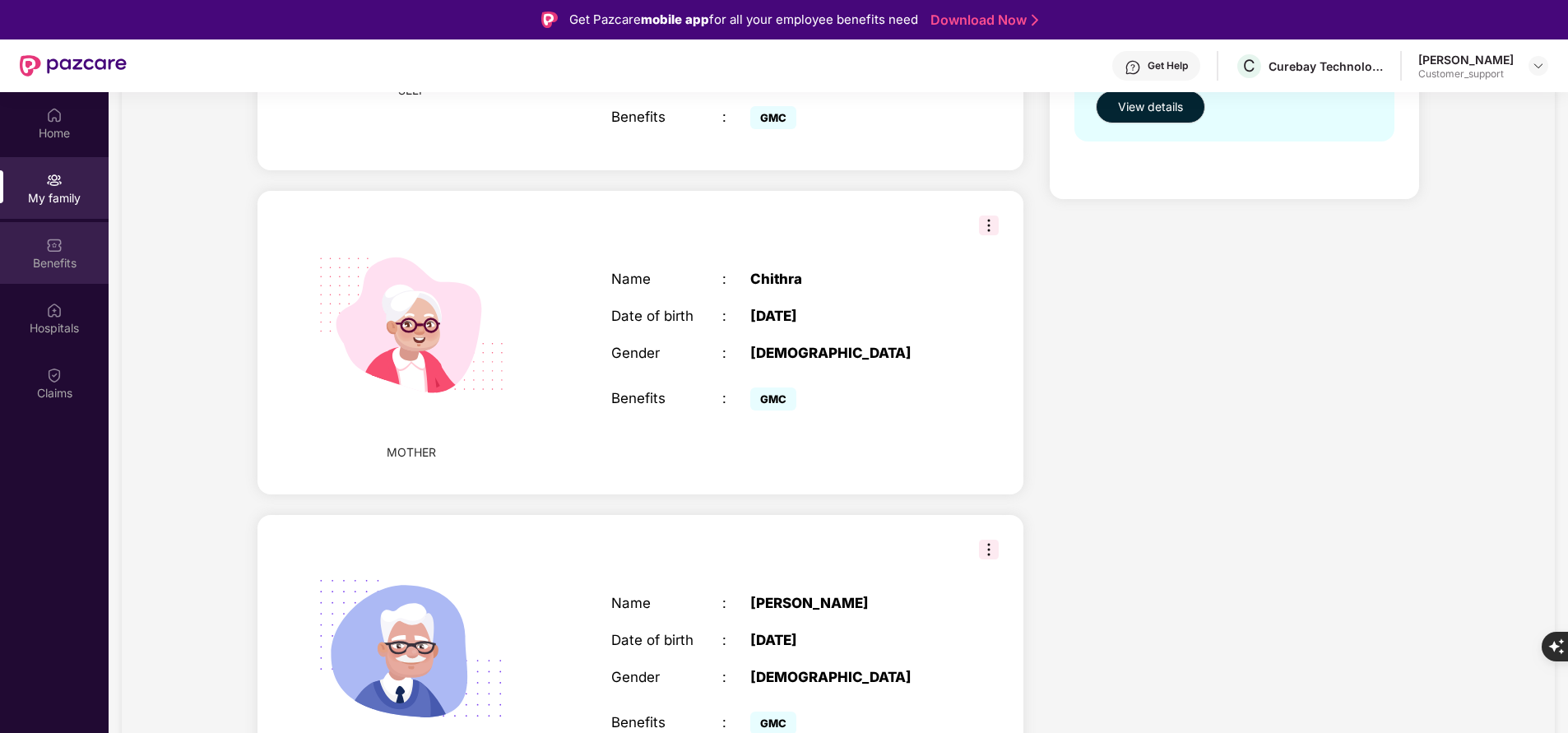
click at [43, 251] on div "Benefits" at bounding box center [54, 253] width 109 height 62
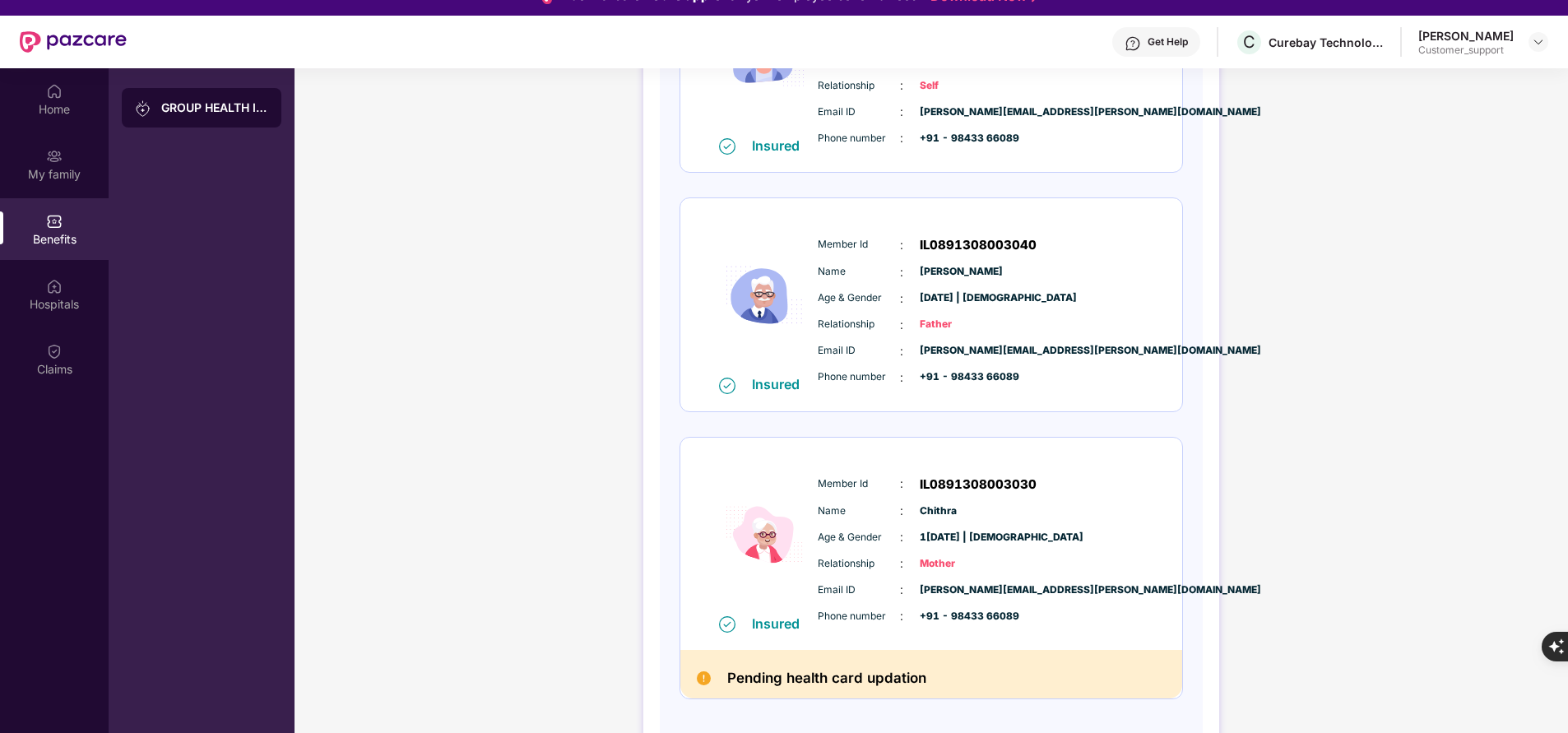
scroll to position [25, 0]
click at [46, 279] on div "Hospitals" at bounding box center [54, 294] width 109 height 62
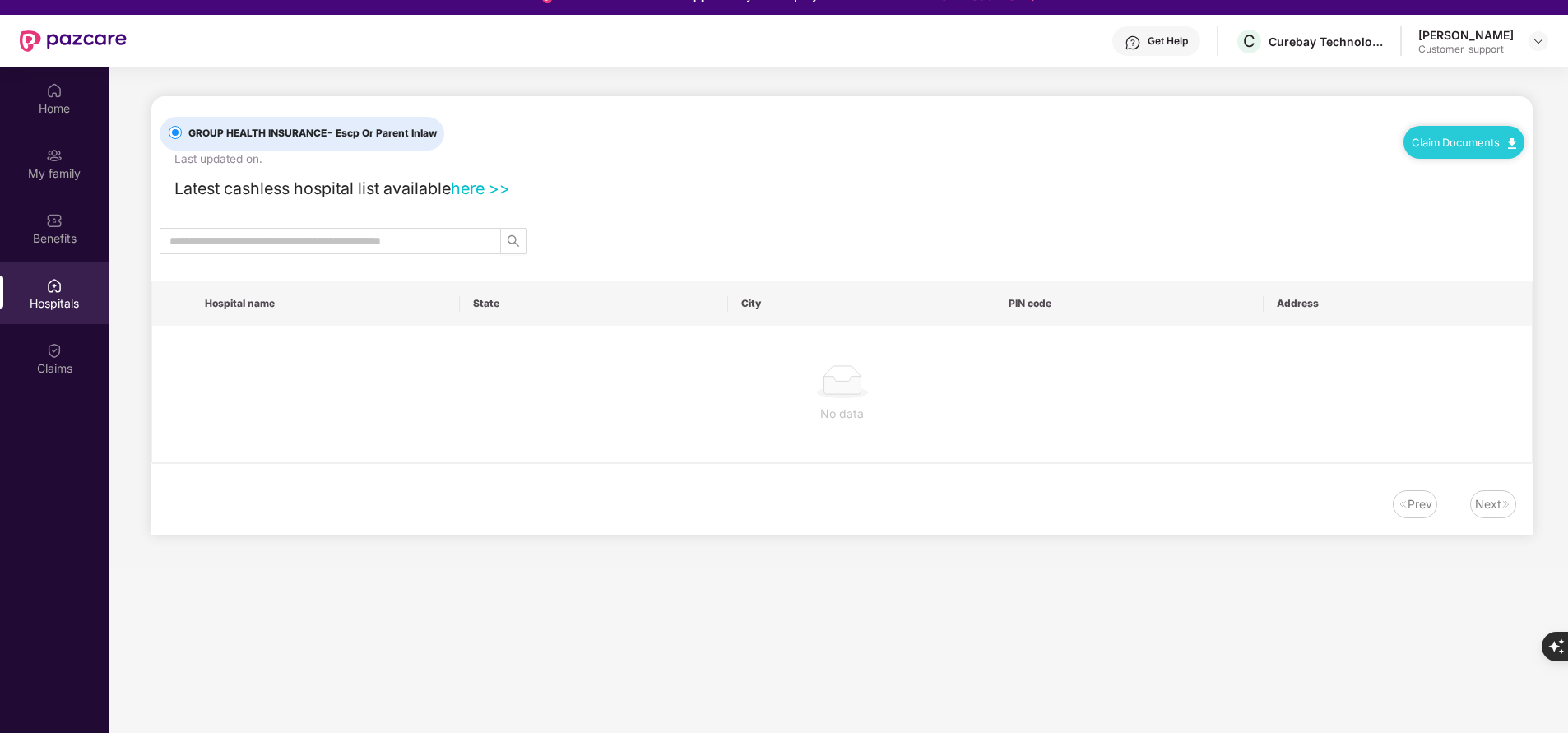
scroll to position [0, 0]
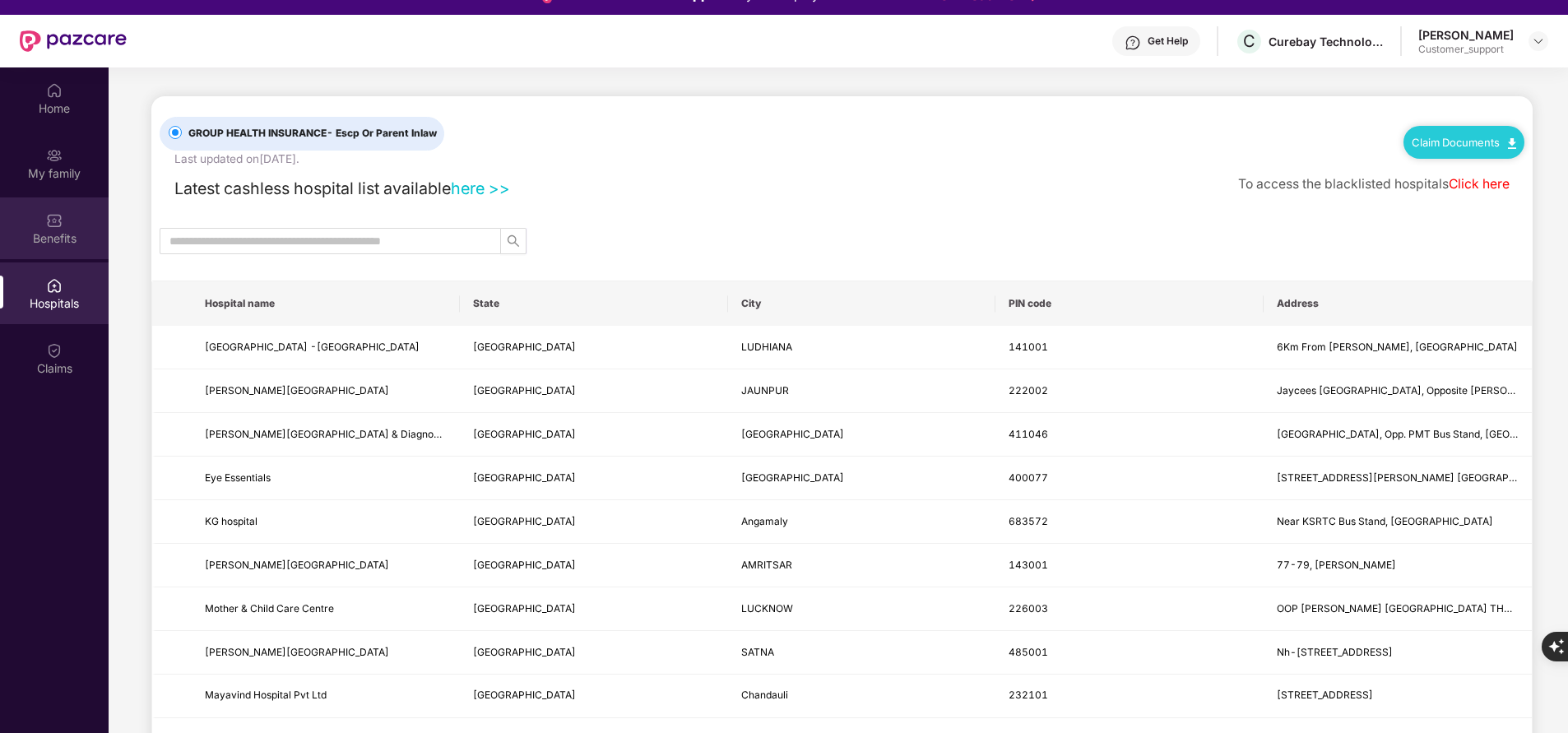
click at [69, 239] on div "Benefits" at bounding box center [54, 238] width 109 height 17
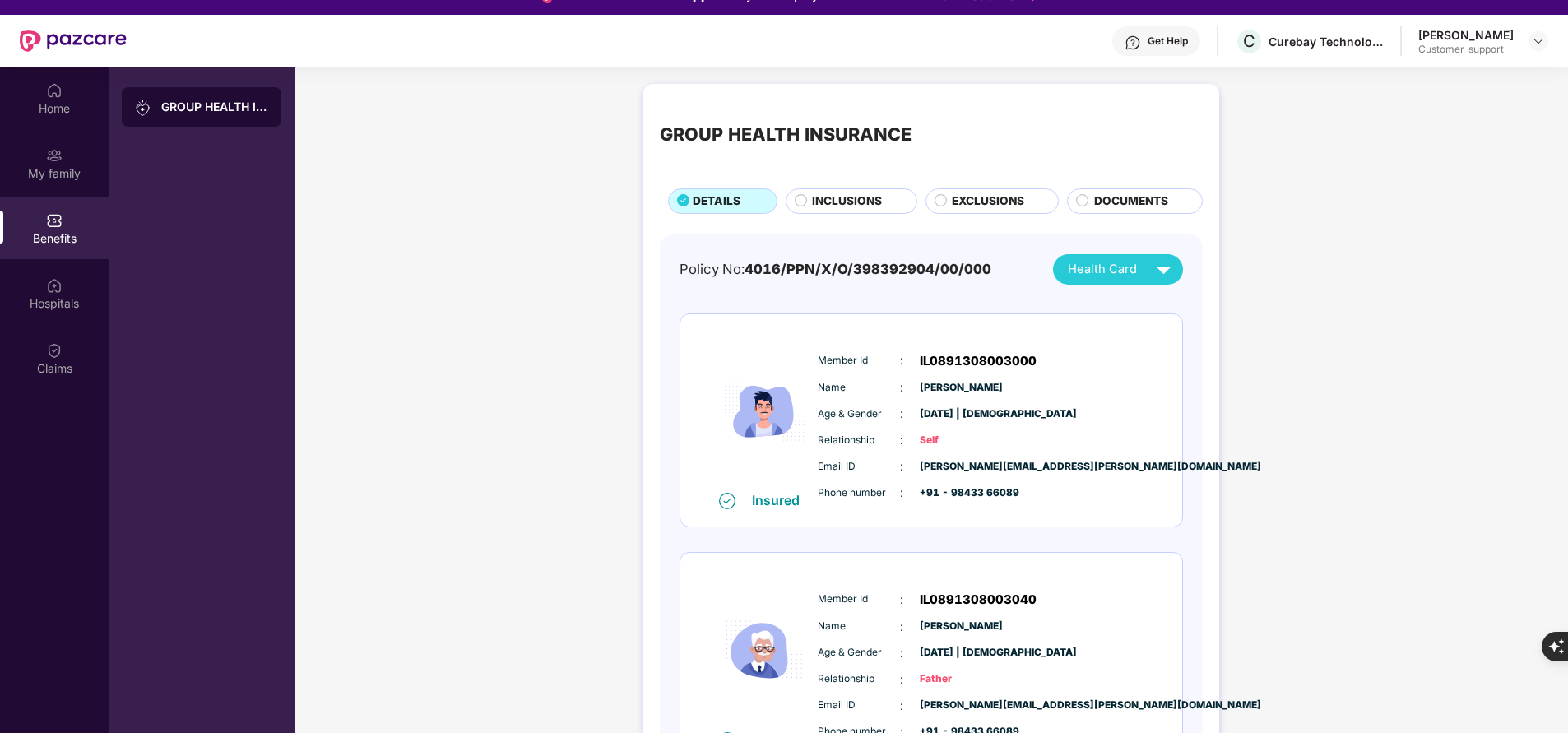
click at [833, 198] on span "INCLUSIONS" at bounding box center [847, 201] width 70 height 18
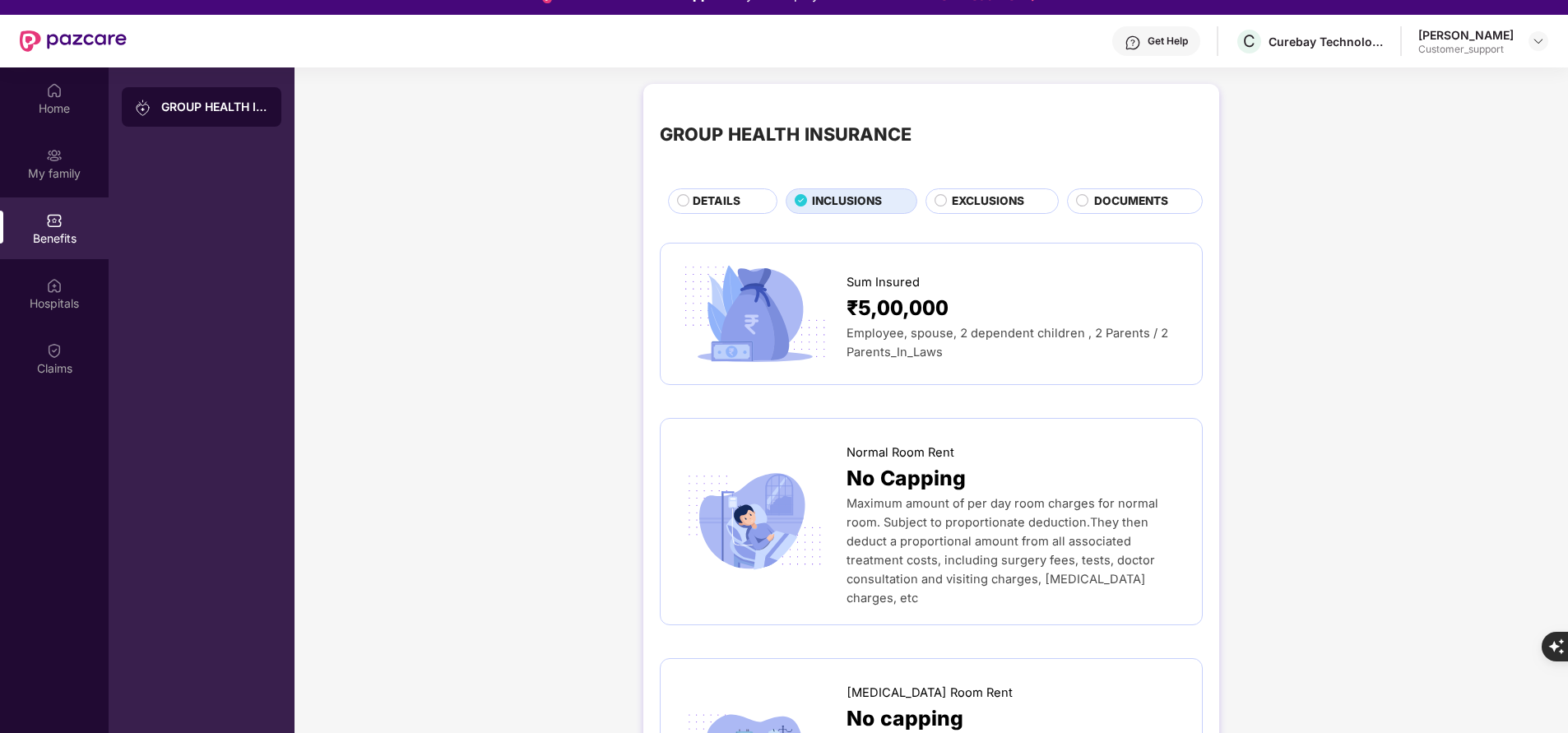
click at [954, 211] on div "EXCLUSIONS" at bounding box center [996, 202] width 106 height 19
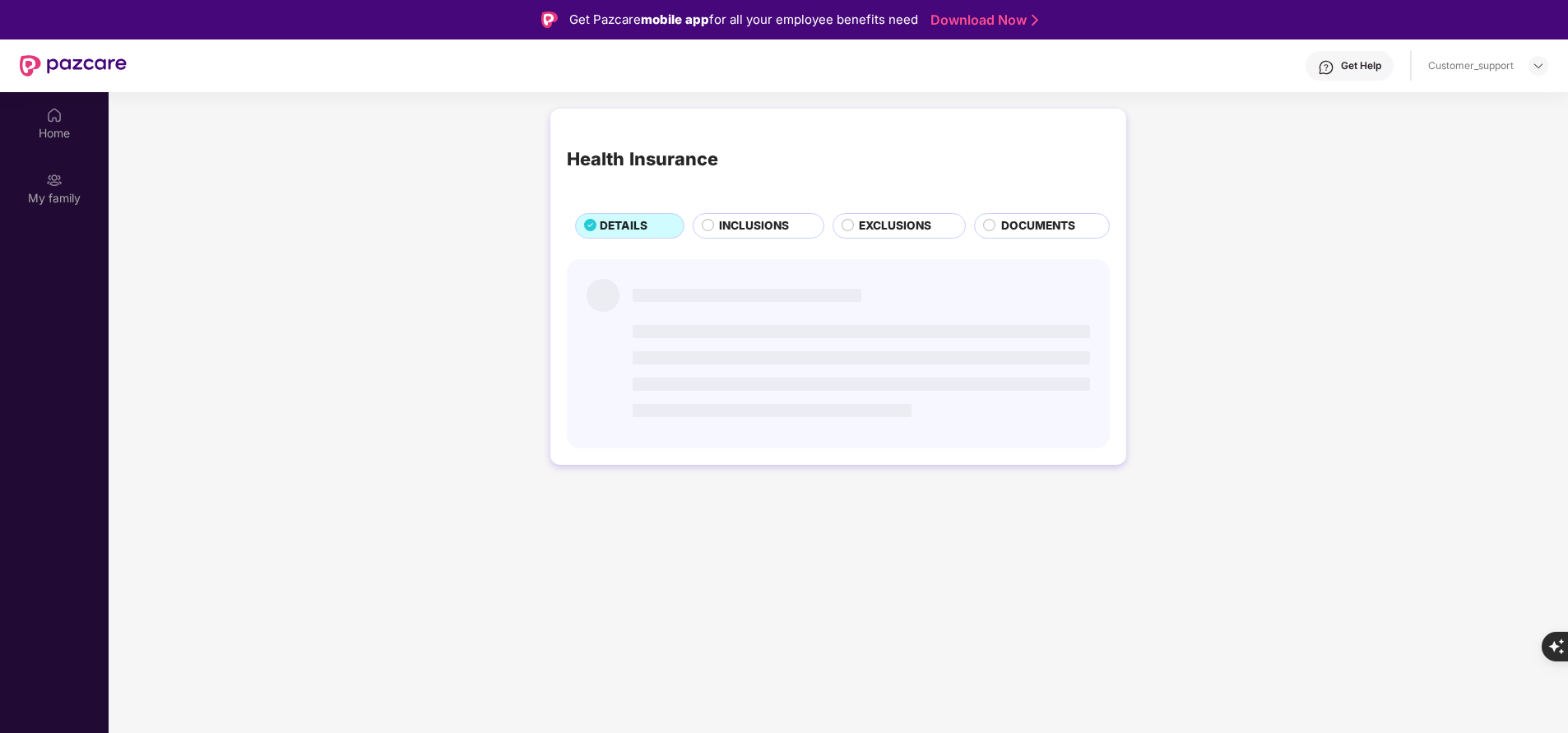
scroll to position [92, 0]
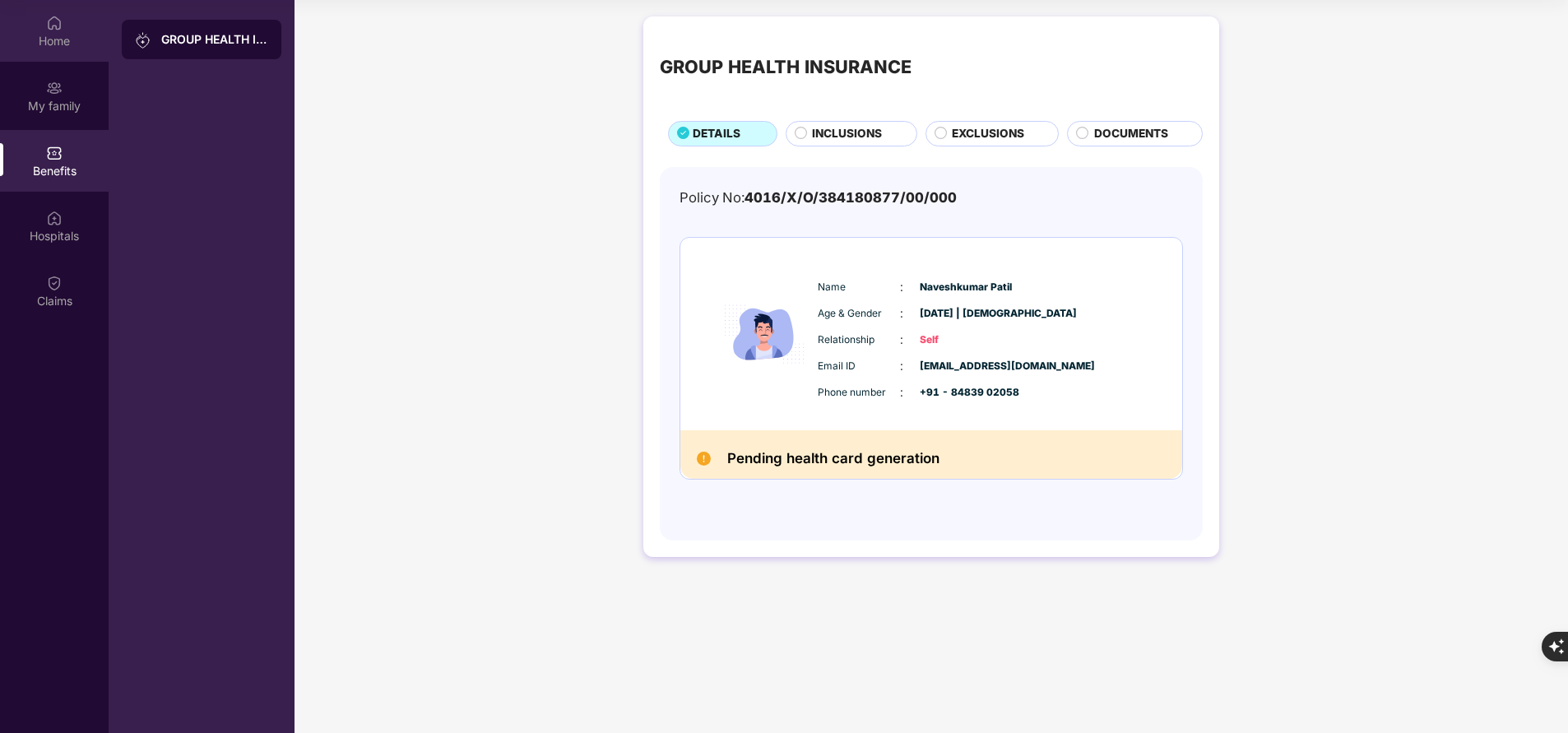
click at [56, 30] on img at bounding box center [54, 23] width 17 height 17
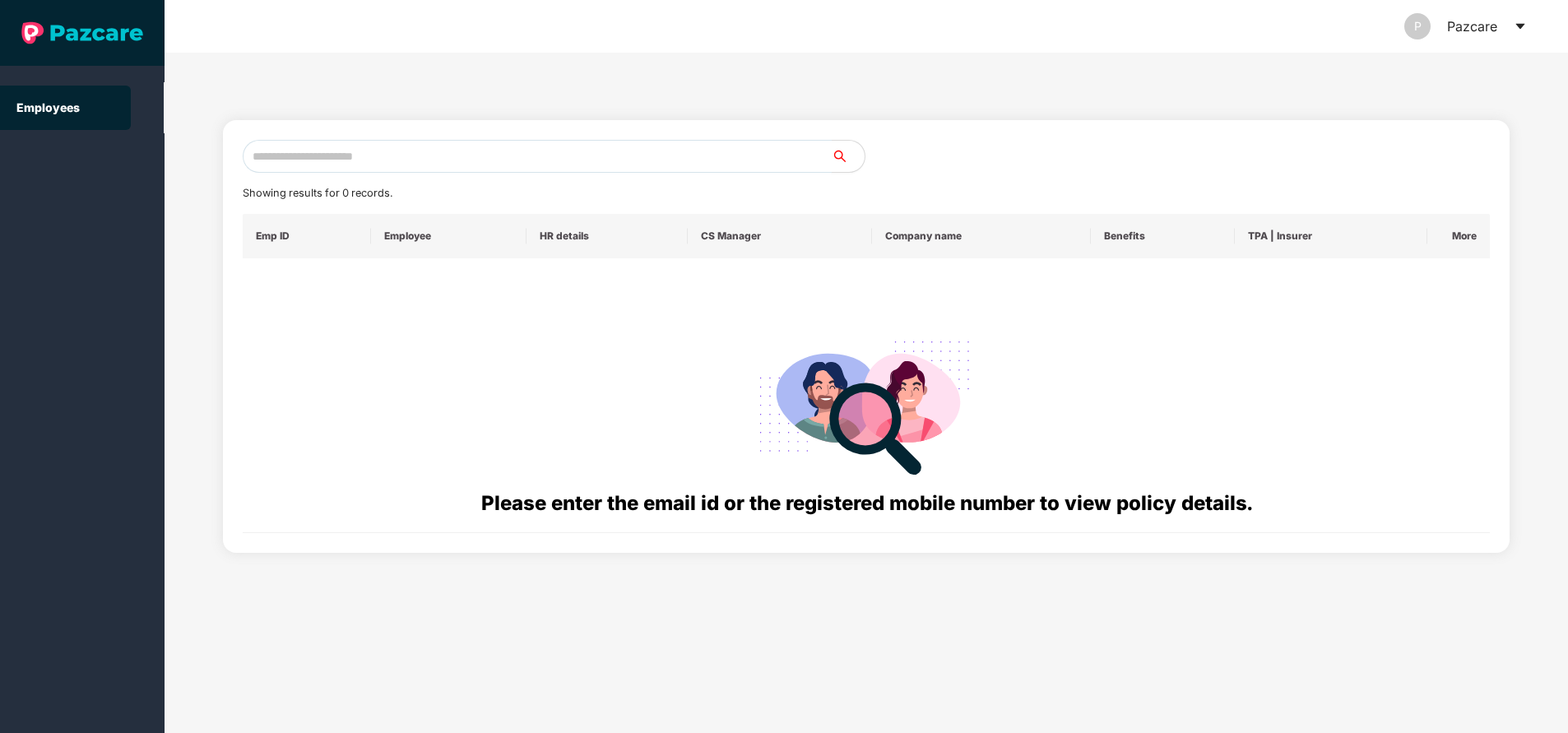
click at [519, 154] on input "text" at bounding box center [537, 156] width 589 height 33
paste input "**********"
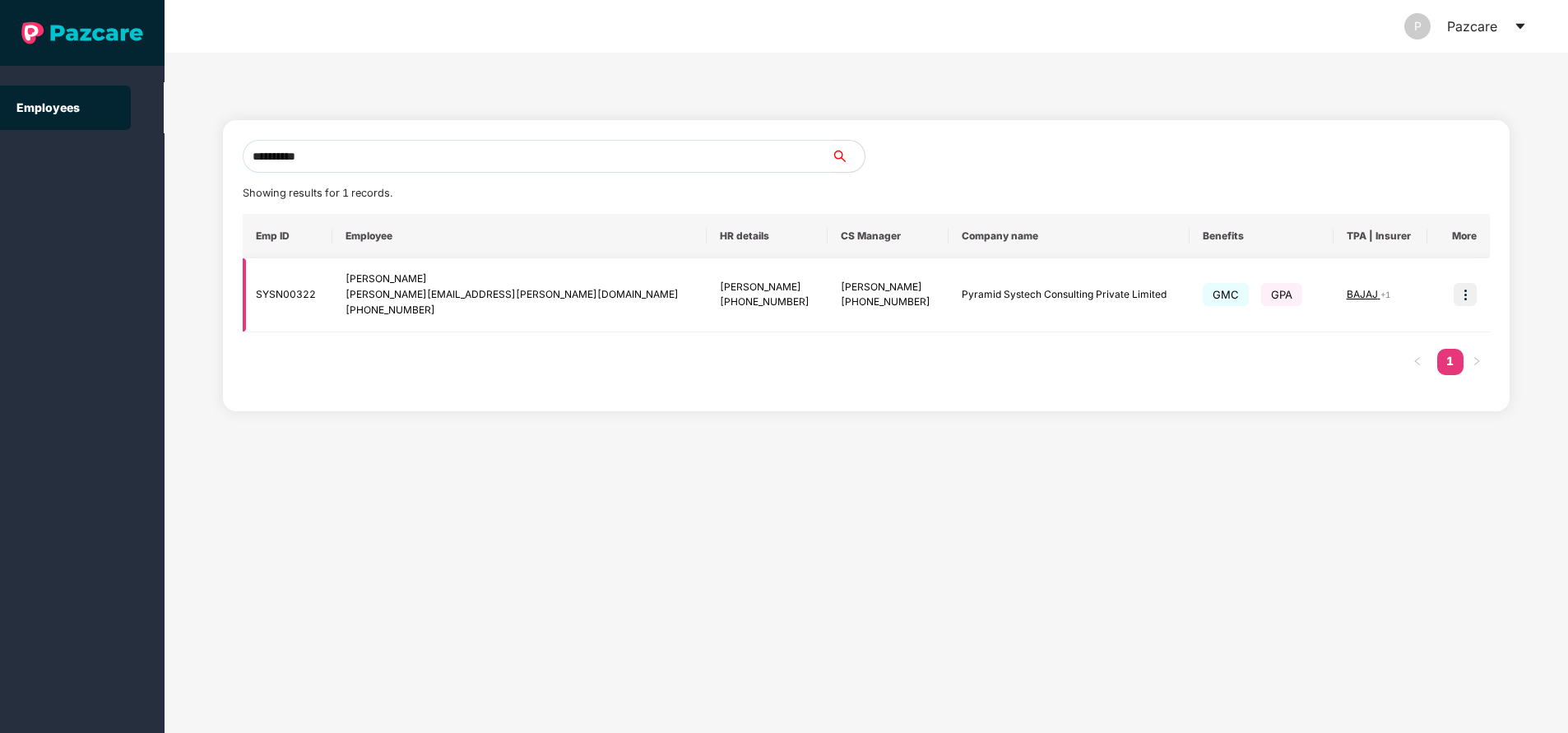
type input "**********"
click at [1465, 301] on img at bounding box center [1465, 294] width 23 height 23
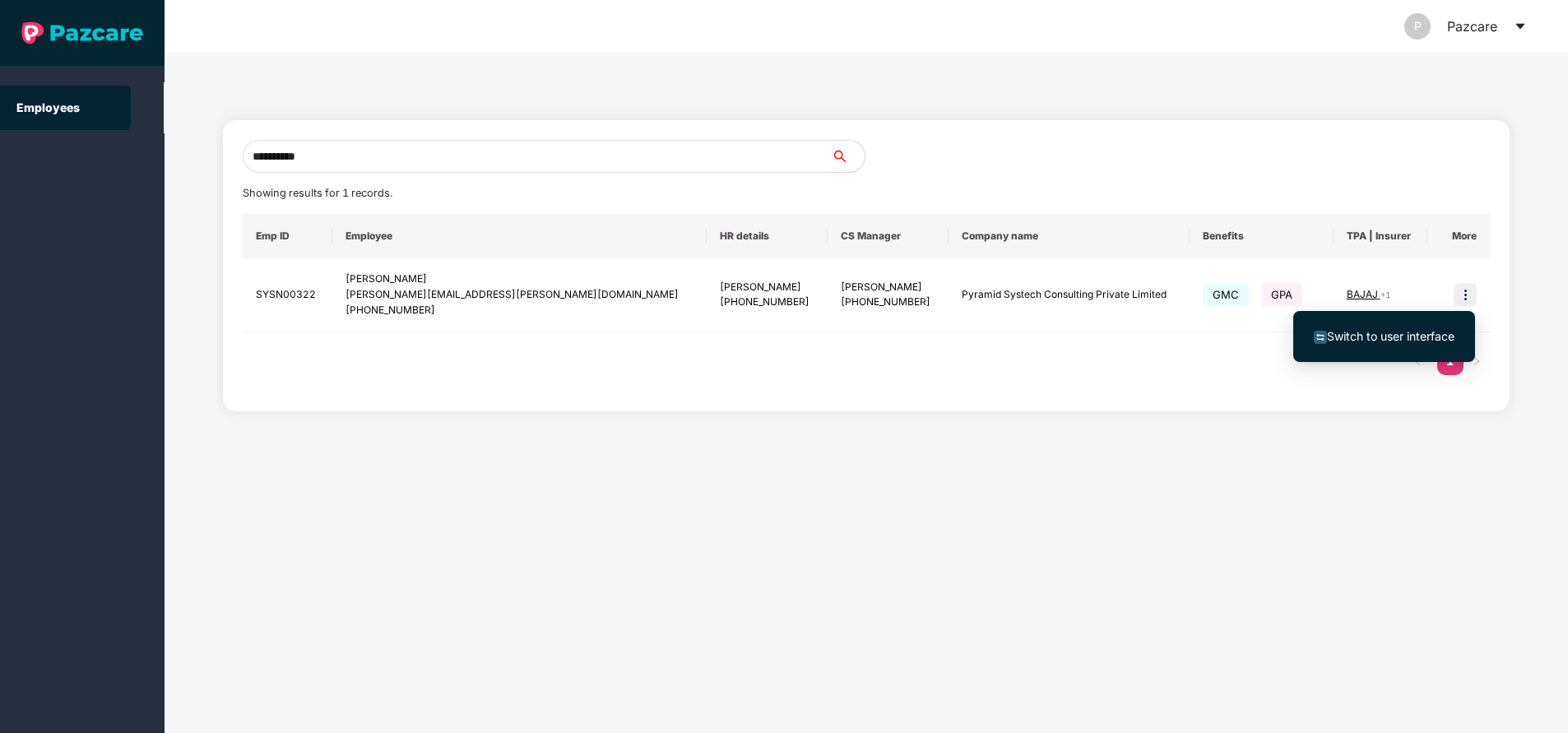
click at [1378, 343] on span "Switch to user interface" at bounding box center [1390, 337] width 127 height 14
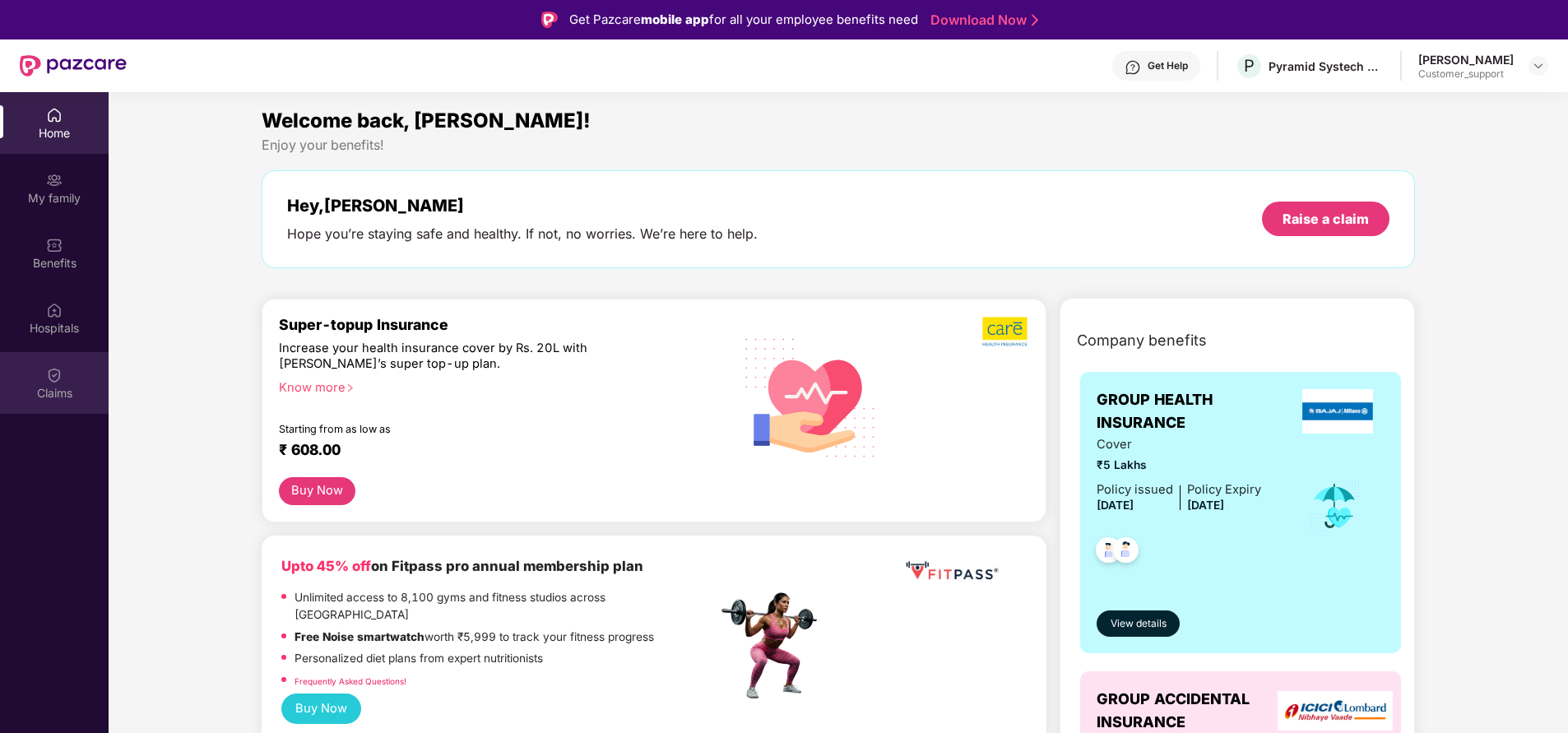
click at [44, 378] on div "Claims" at bounding box center [54, 383] width 109 height 62
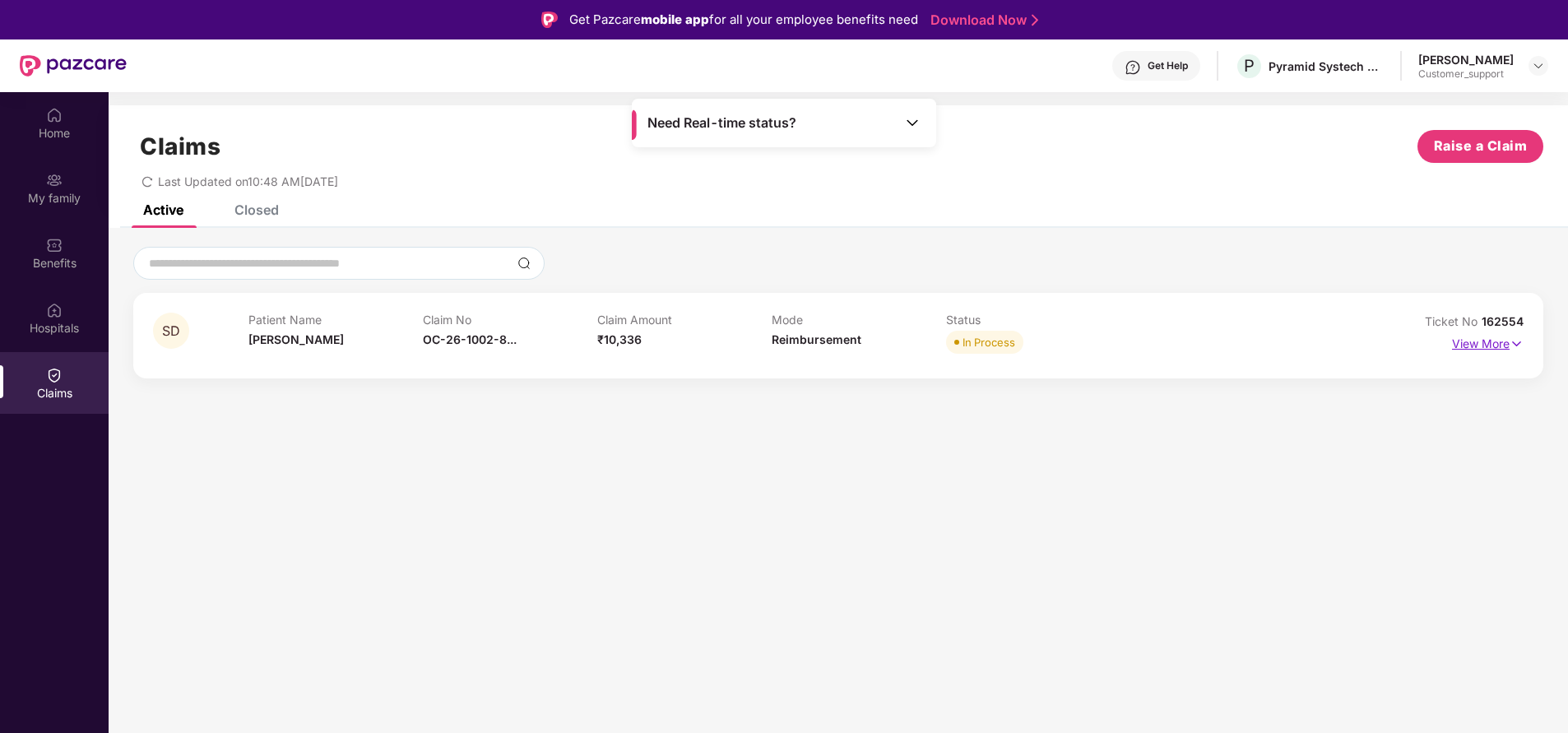
click at [1472, 345] on p "View More" at bounding box center [1487, 341] width 71 height 22
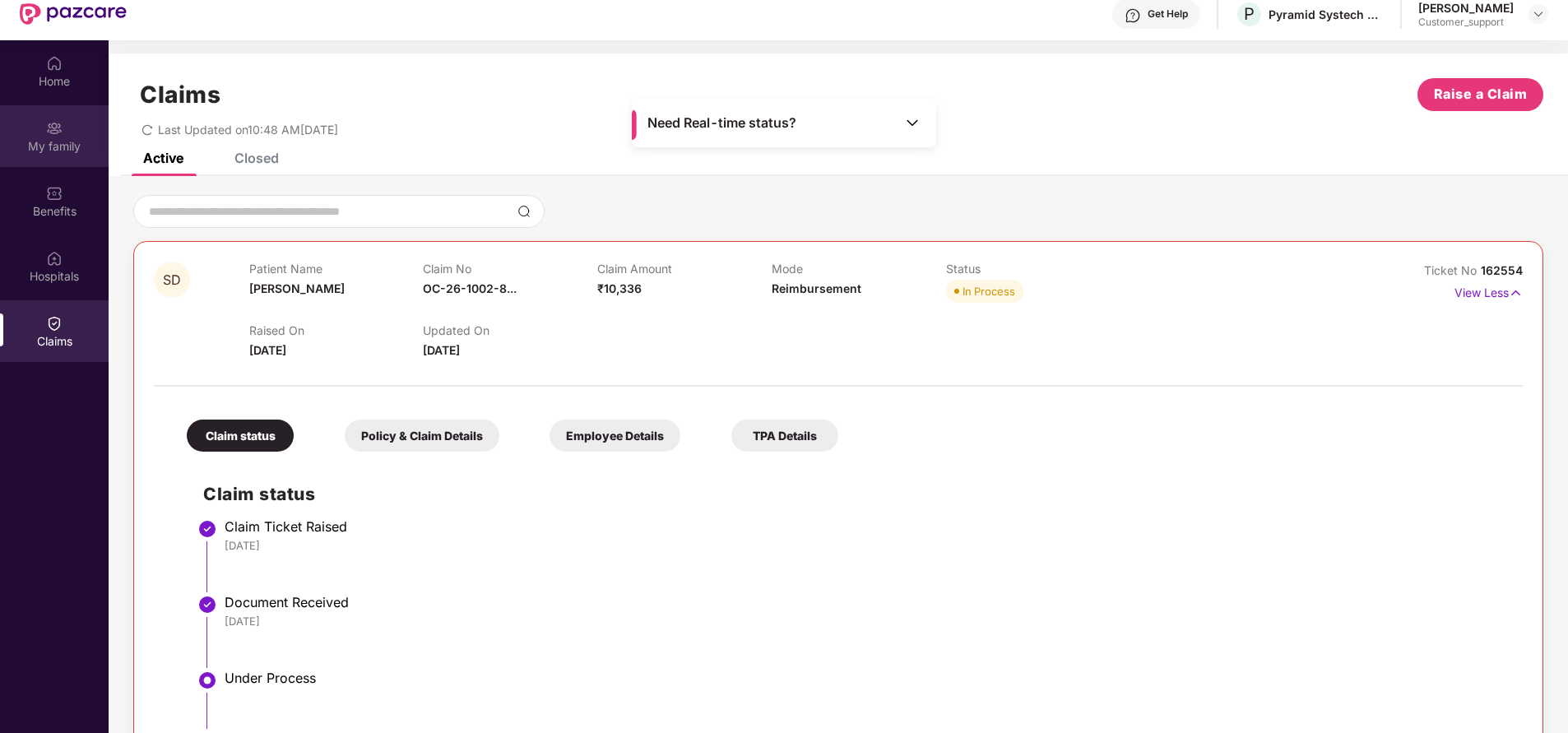
click at [57, 139] on div "My family" at bounding box center [54, 146] width 109 height 17
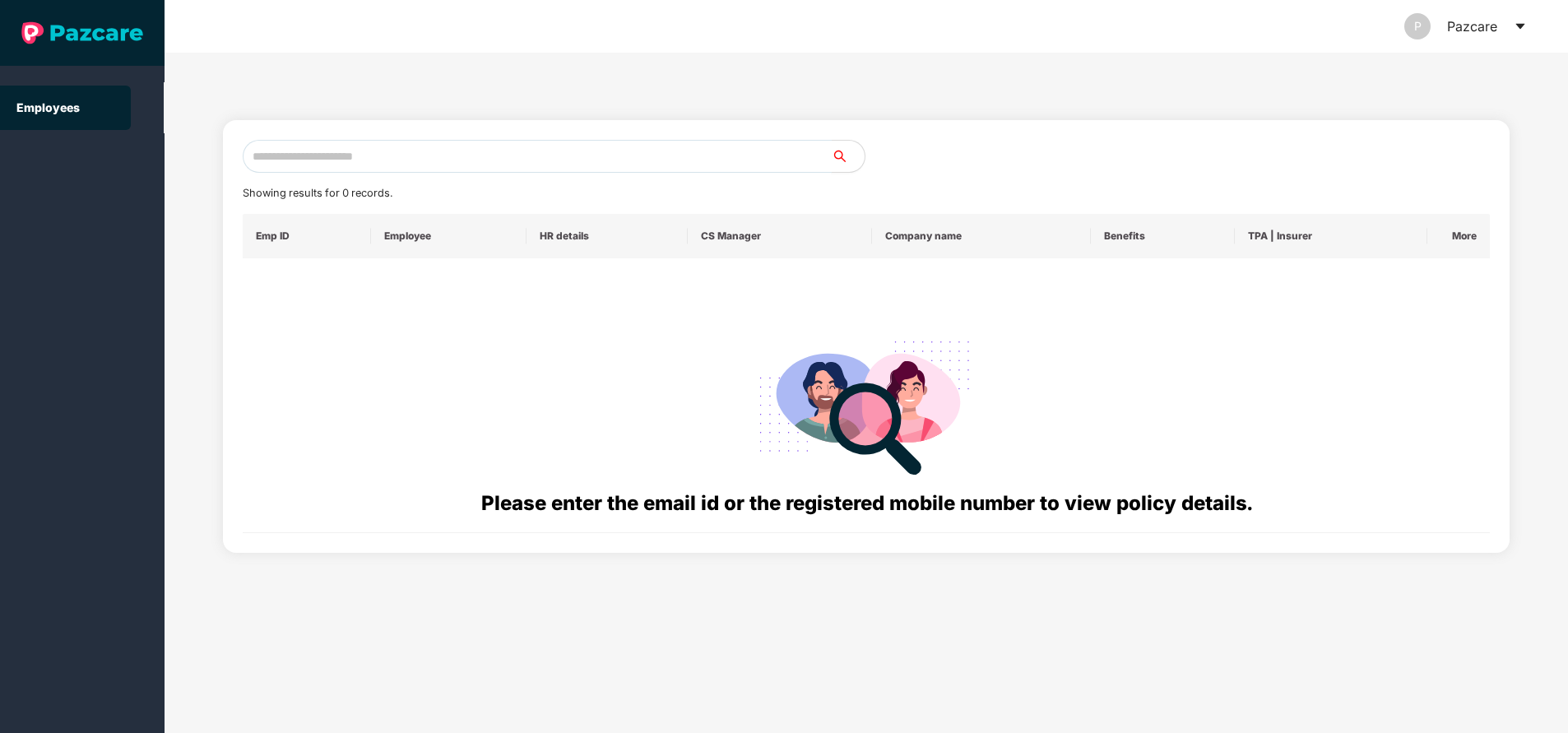
click at [459, 151] on input "text" at bounding box center [537, 156] width 589 height 33
paste input "**********"
click at [459, 151] on input "**********" at bounding box center [537, 156] width 589 height 33
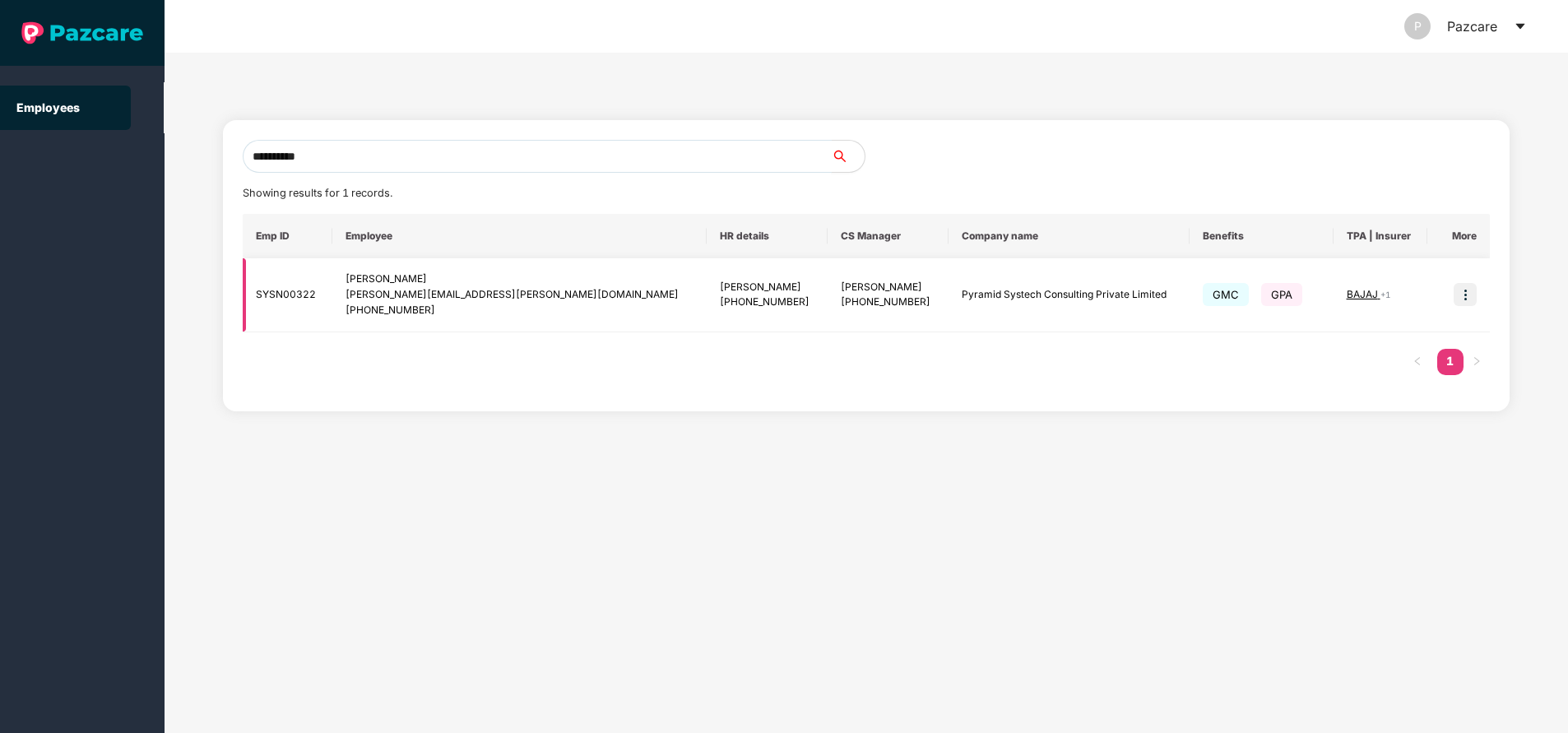
type input "**********"
click at [1466, 302] on img at bounding box center [1465, 294] width 23 height 23
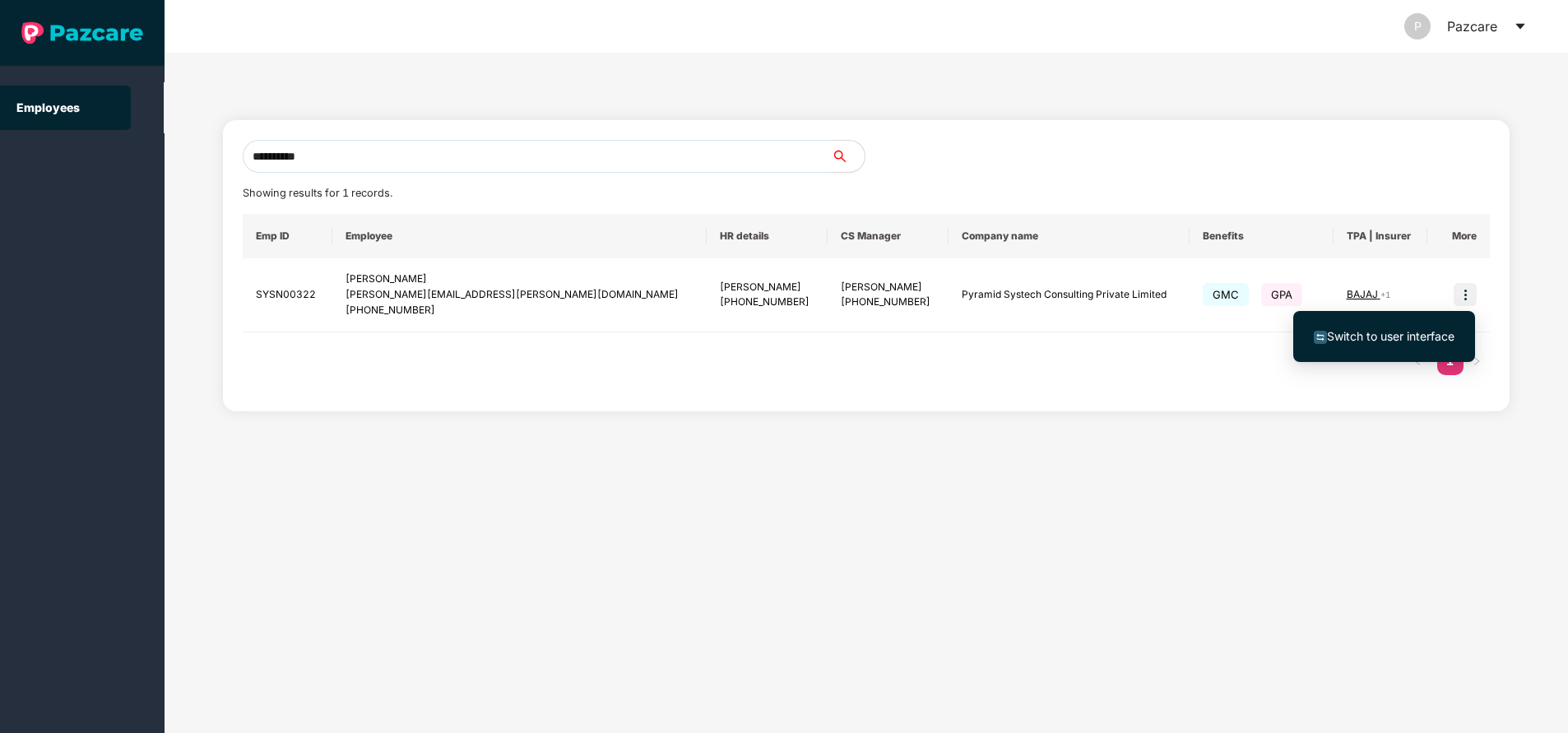
click at [1395, 334] on span "Switch to user interface" at bounding box center [1390, 337] width 127 height 14
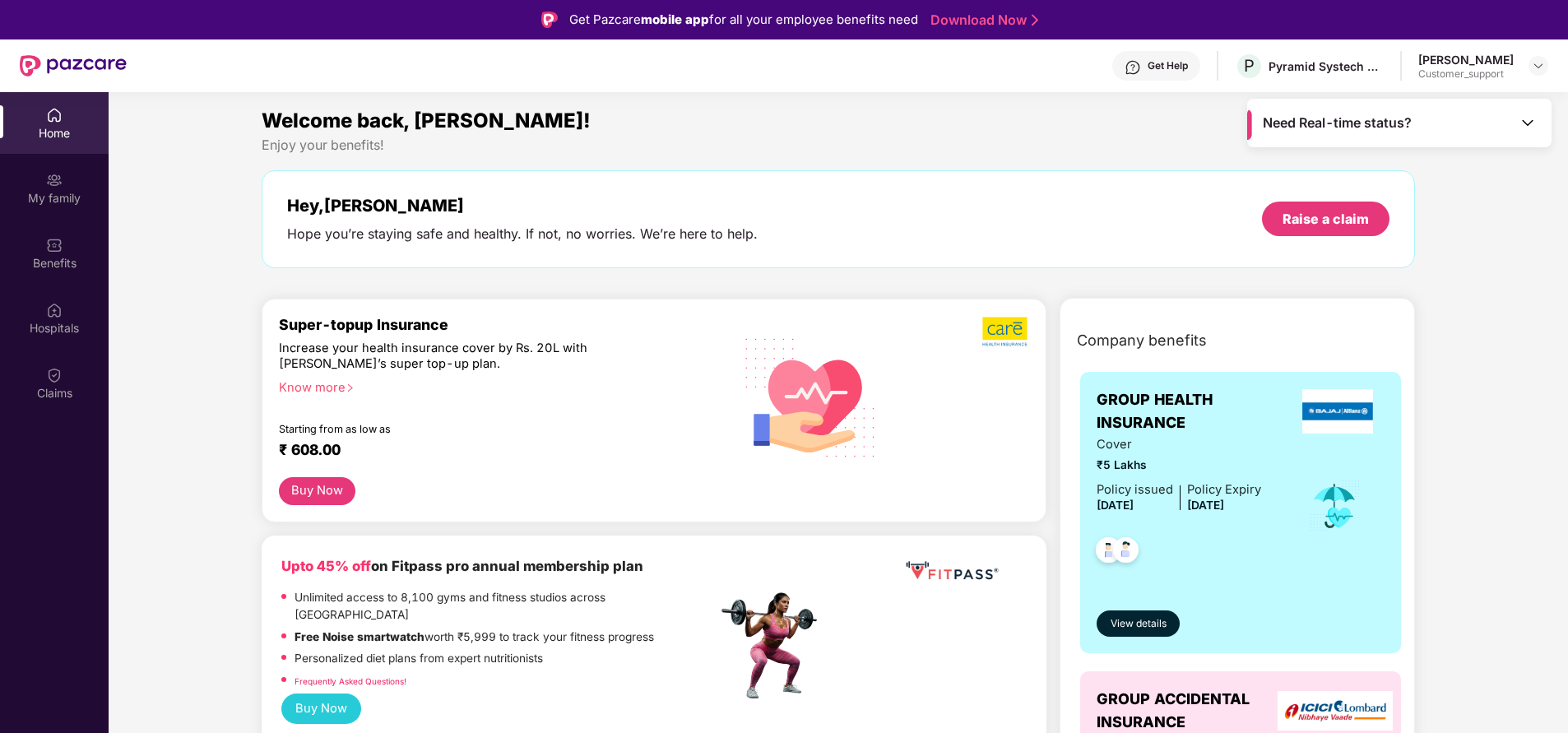
click at [63, 389] on div "Claims" at bounding box center [54, 393] width 109 height 17
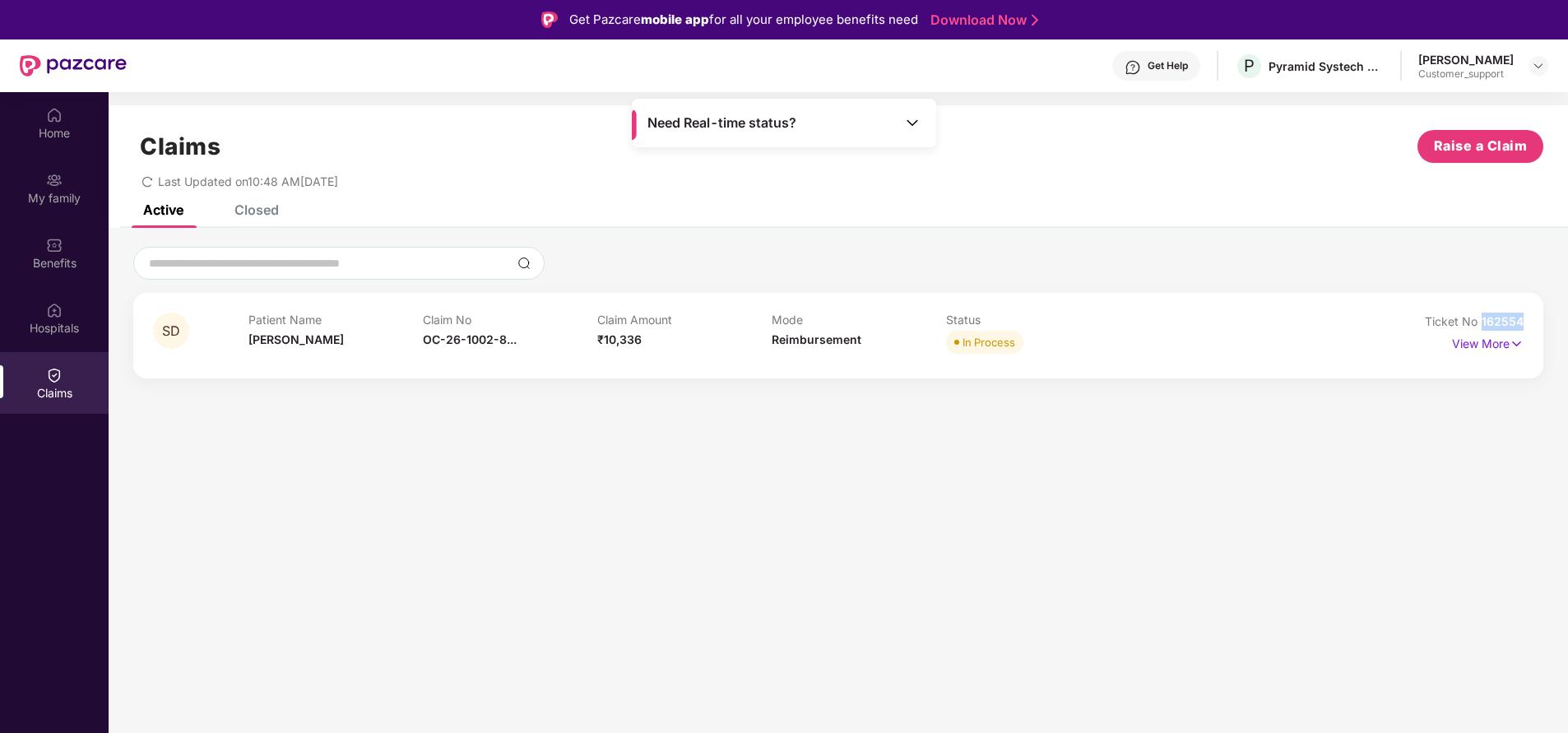
drag, startPoint x: 1481, startPoint y: 320, endPoint x: 1566, endPoint y: 314, distance: 85.2
click at [1566, 314] on div "SD Patient Name Seema Devi Claim No OC-26-1002-8... Claim Amount ₹10,336 Mode R…" at bounding box center [838, 313] width 1459 height 132
copy span "162554"
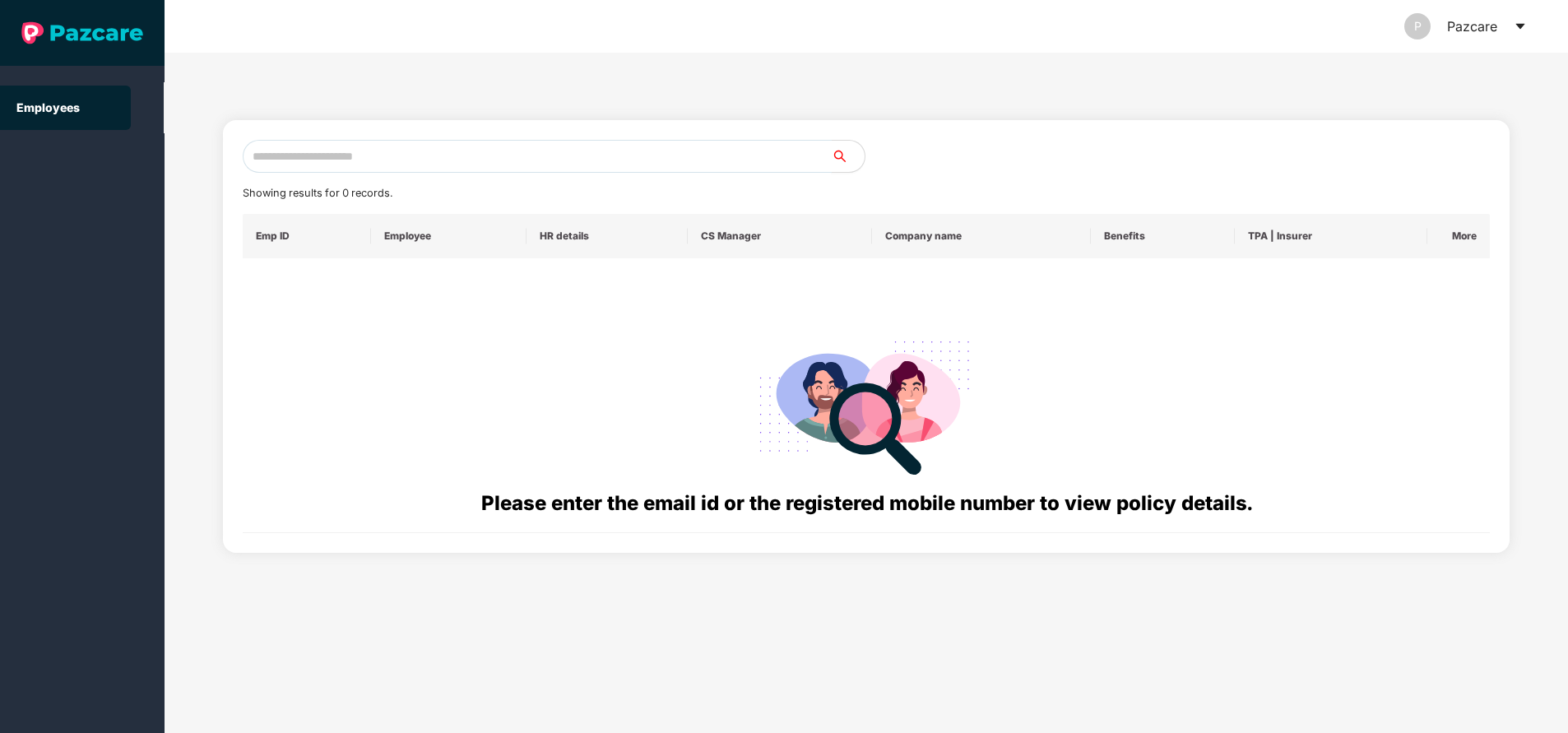
click at [454, 142] on input "text" at bounding box center [537, 156] width 589 height 33
paste input "**********"
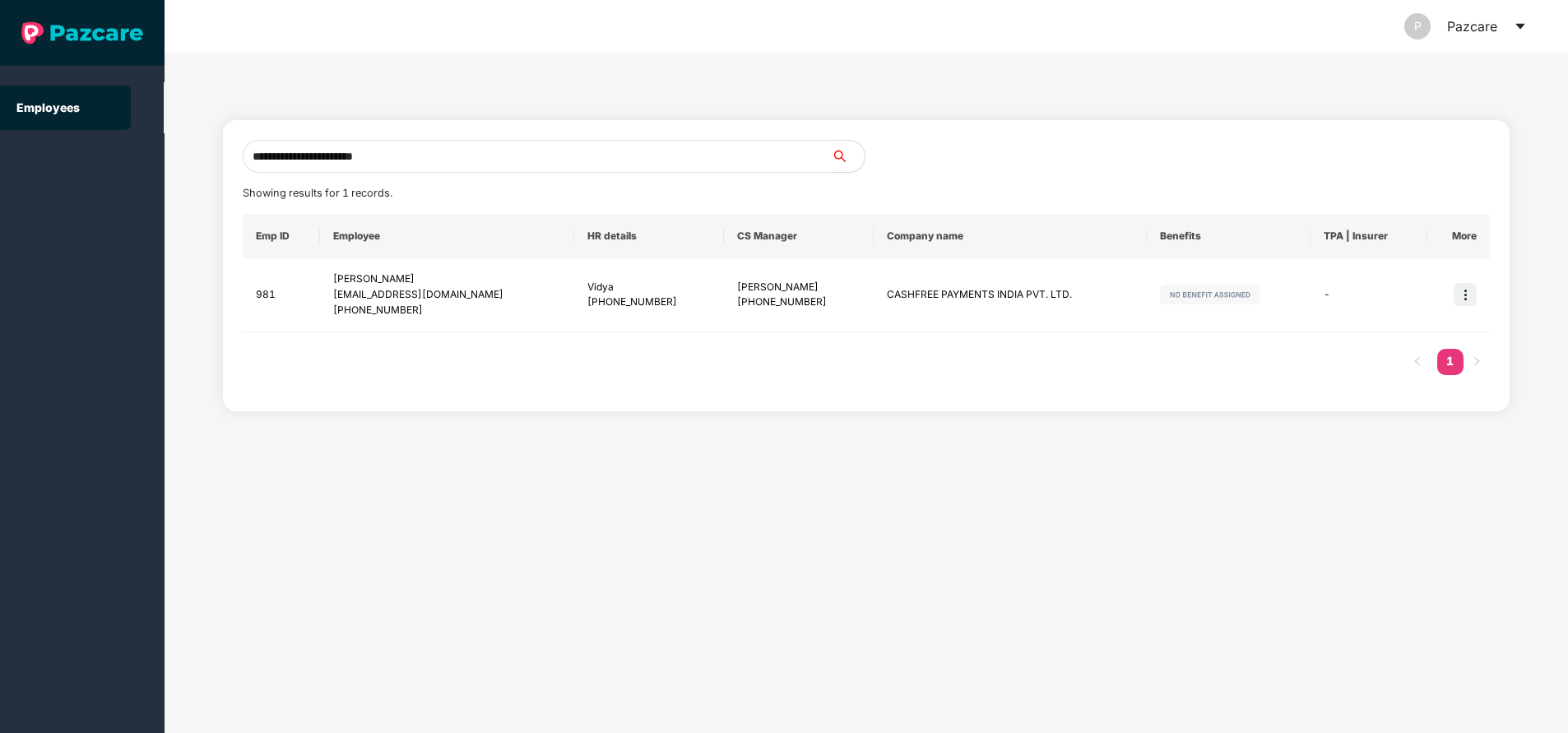
type input "**********"
paste input "**********"
type input "**********"
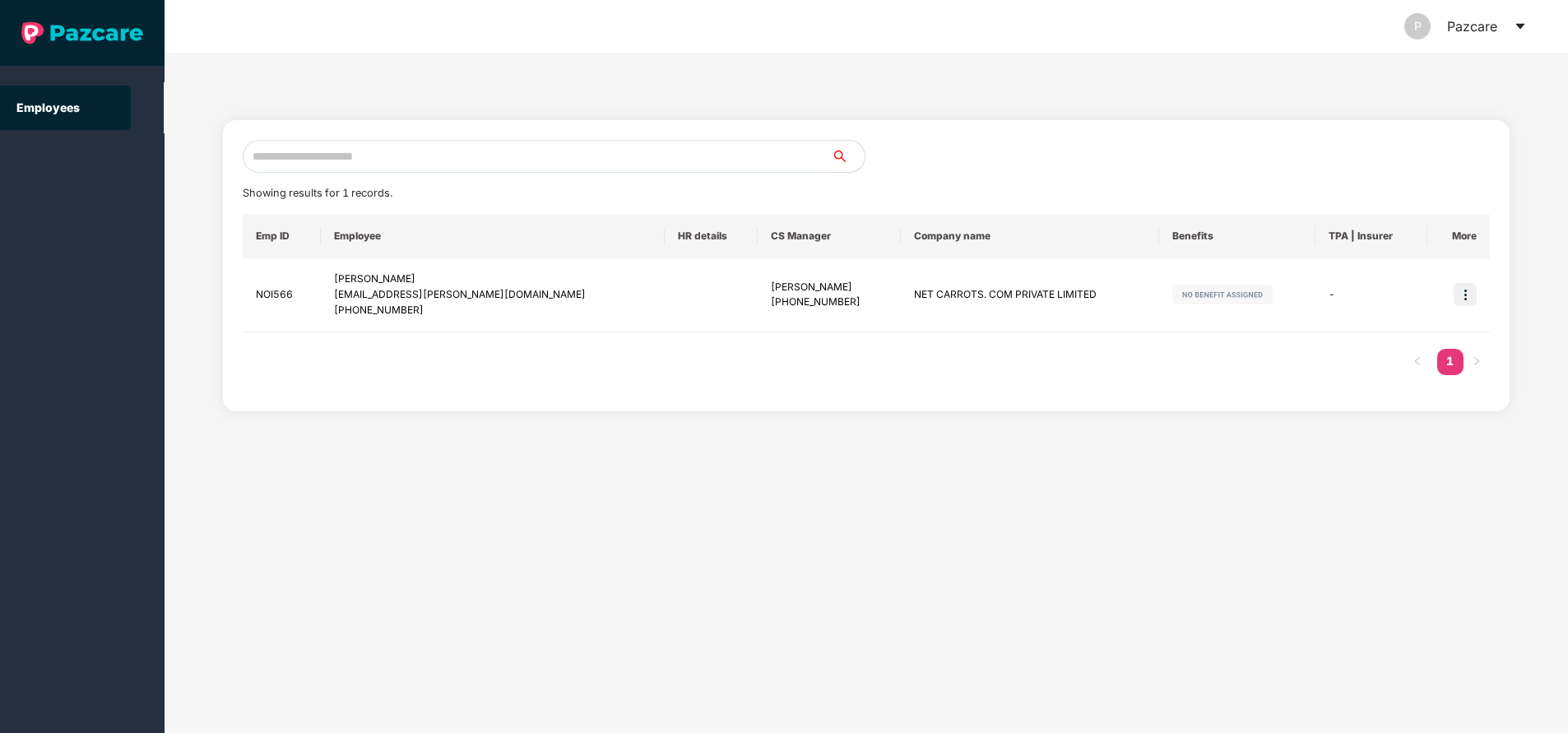
paste input "**********"
click at [1472, 294] on img at bounding box center [1465, 294] width 23 height 23
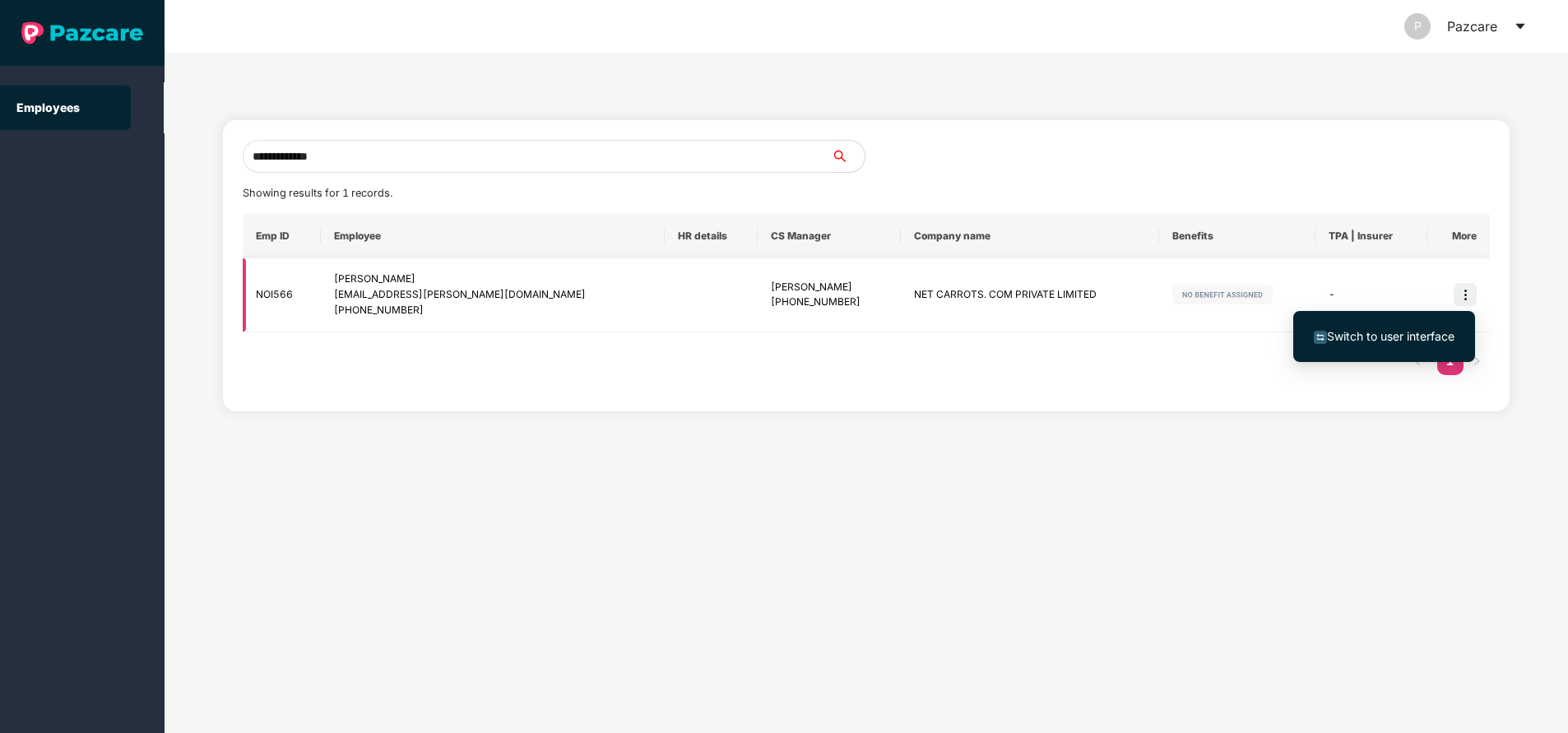
click at [1454, 296] on img at bounding box center [1465, 294] width 23 height 23
click at [1462, 294] on img at bounding box center [1465, 294] width 23 height 23
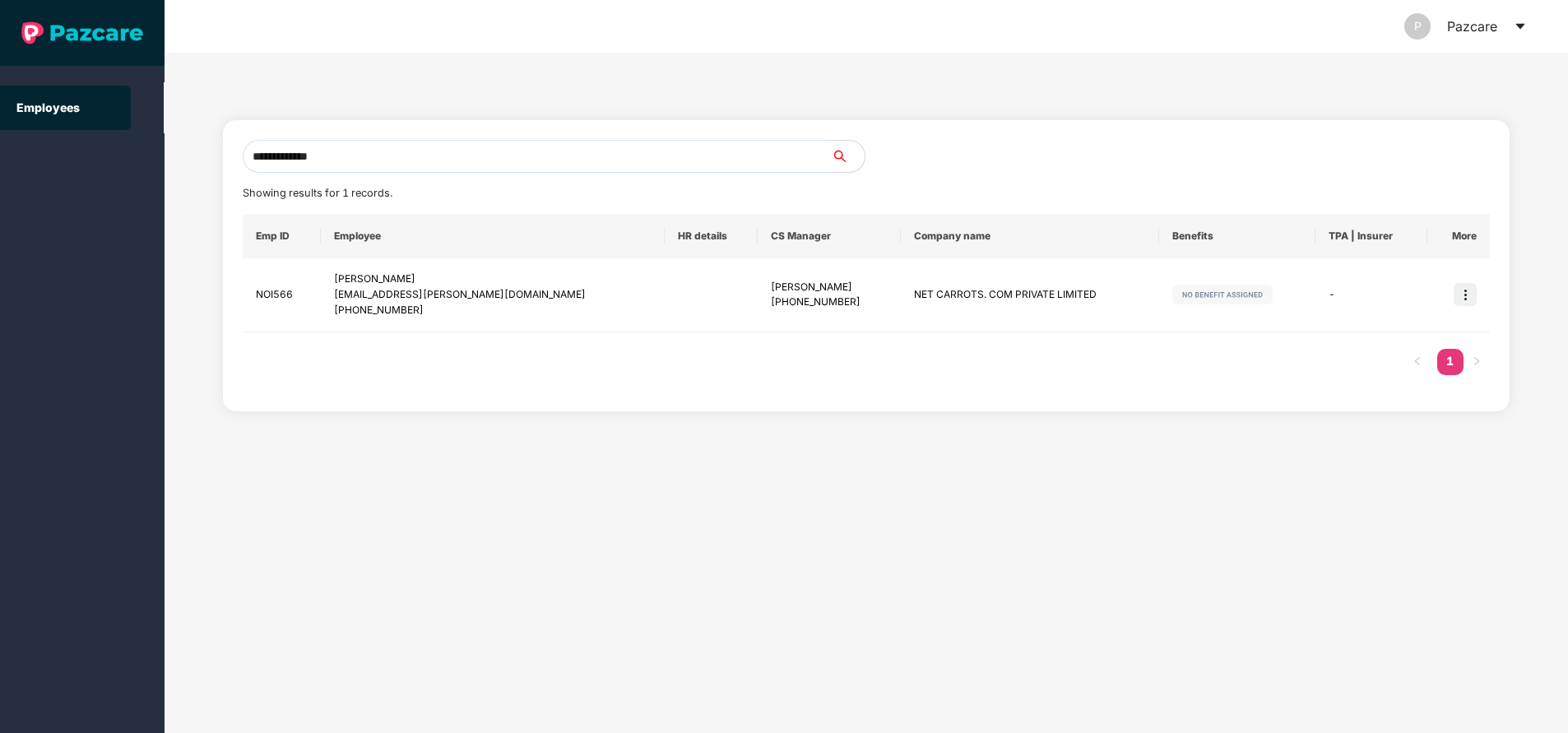
click at [1056, 491] on div "**********" at bounding box center [866, 393] width 1404 height 680
click at [434, 160] on input "**********" at bounding box center [537, 156] width 589 height 33
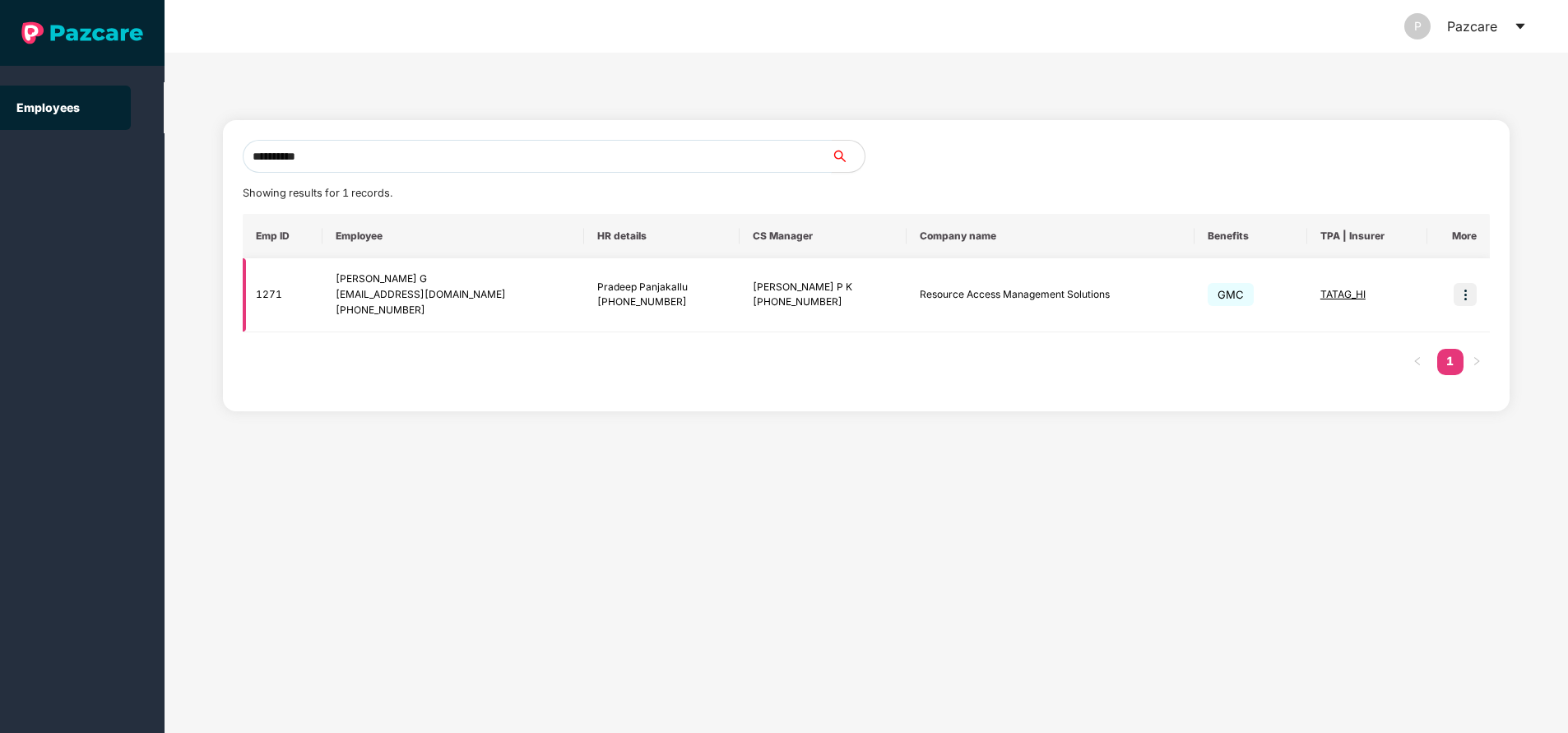
type input "**********"
click at [1456, 294] on img at bounding box center [1465, 294] width 23 height 23
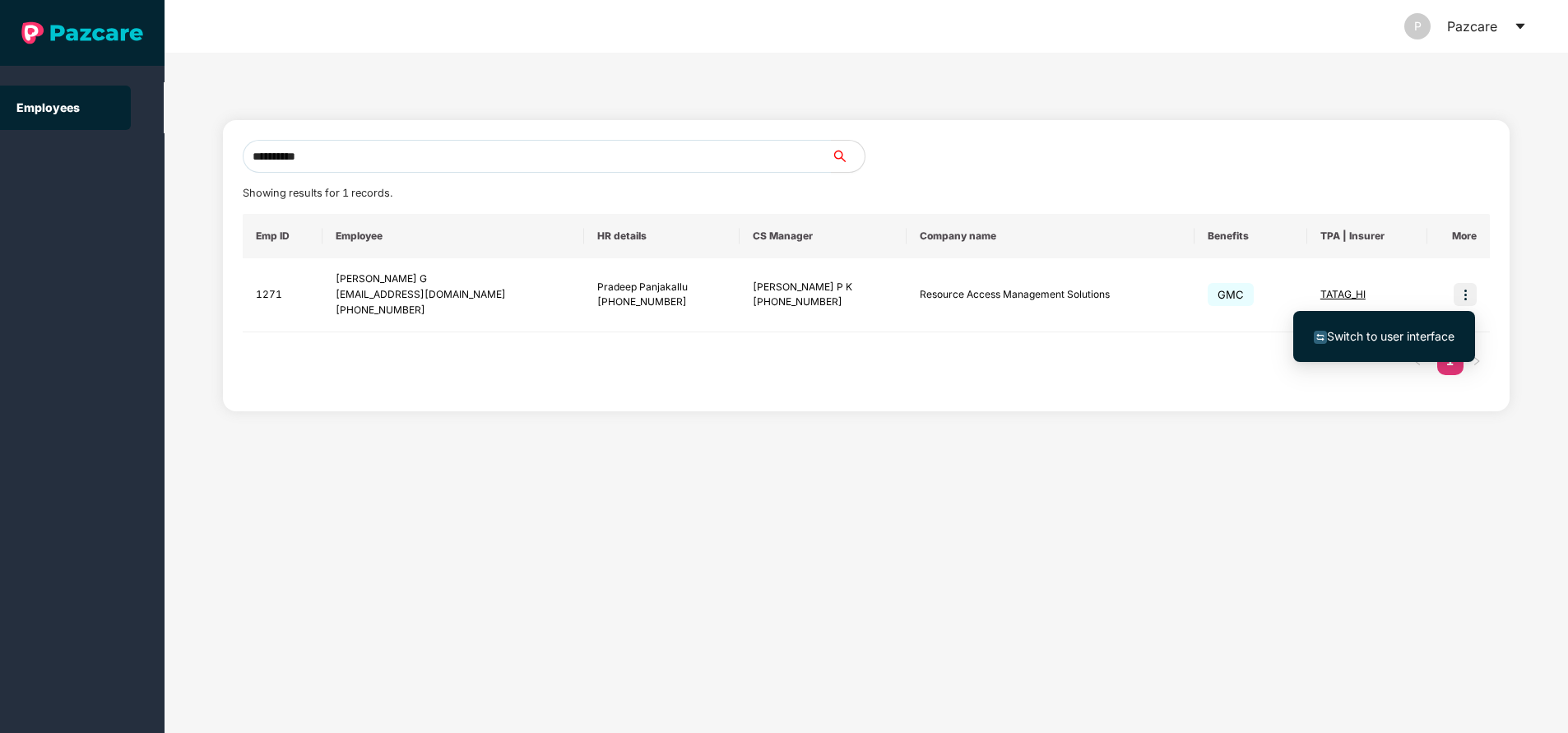
click at [1415, 331] on span "Switch to user interface" at bounding box center [1390, 337] width 127 height 14
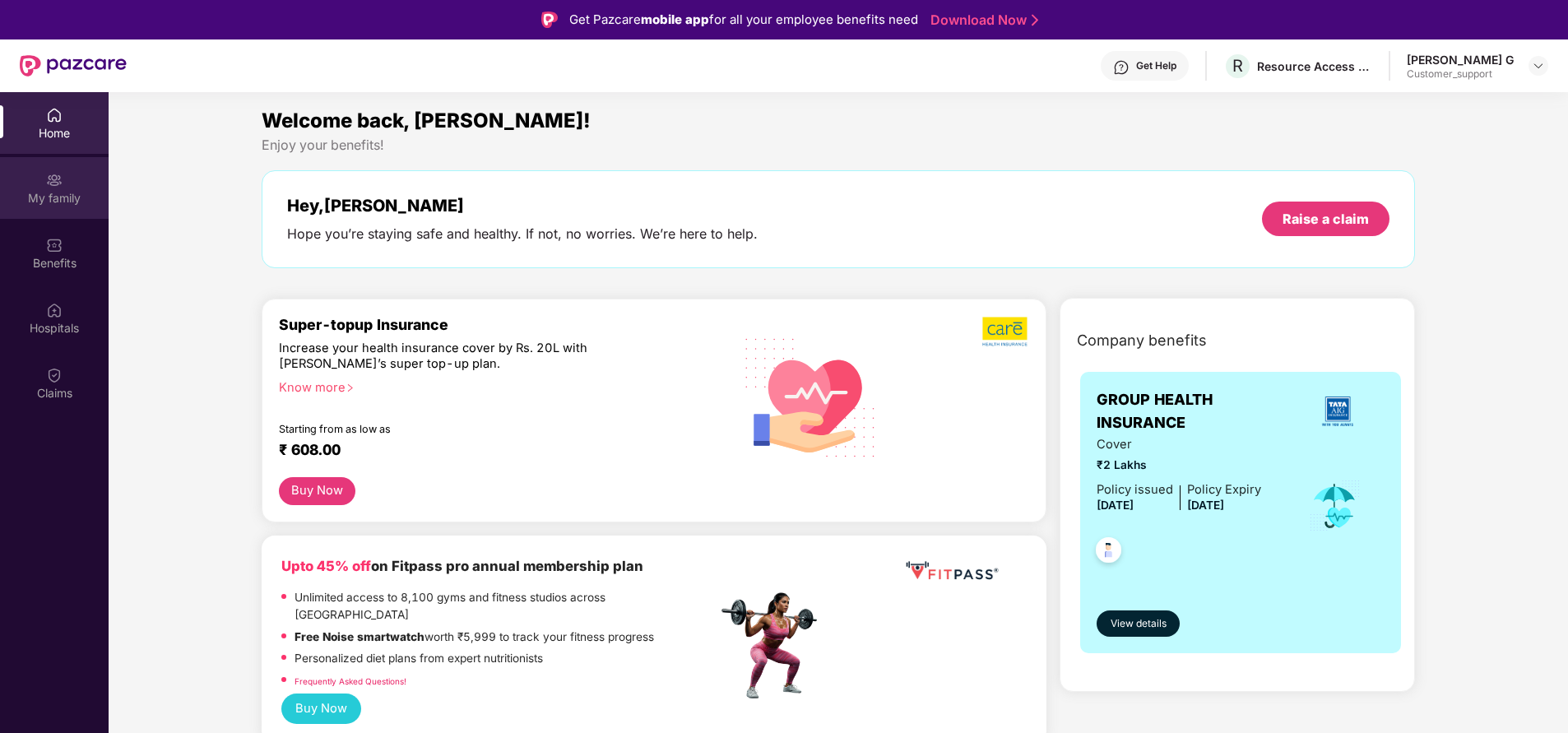
click at [45, 201] on div "My family" at bounding box center [54, 198] width 109 height 17
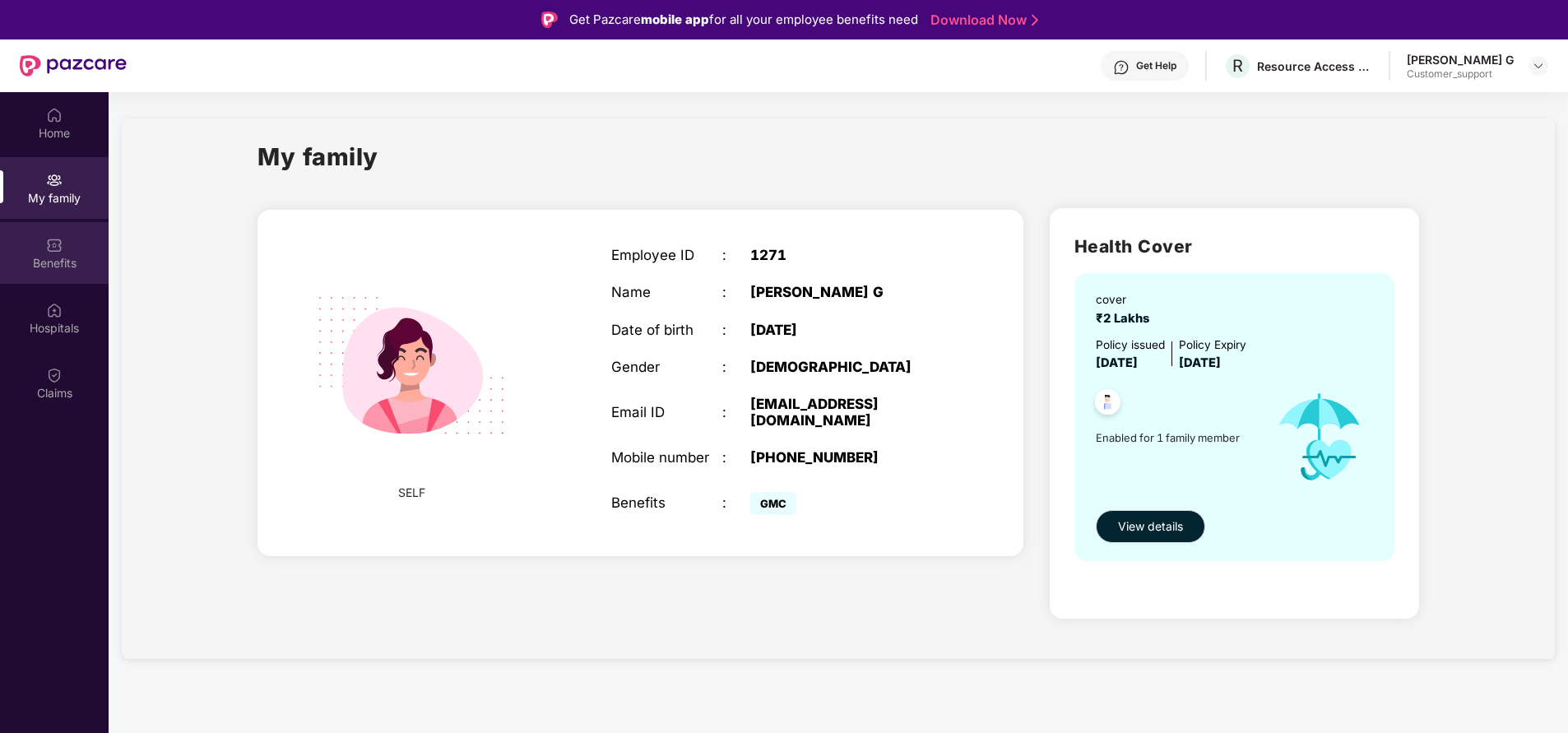
click at [69, 278] on div "Benefits" at bounding box center [54, 253] width 109 height 62
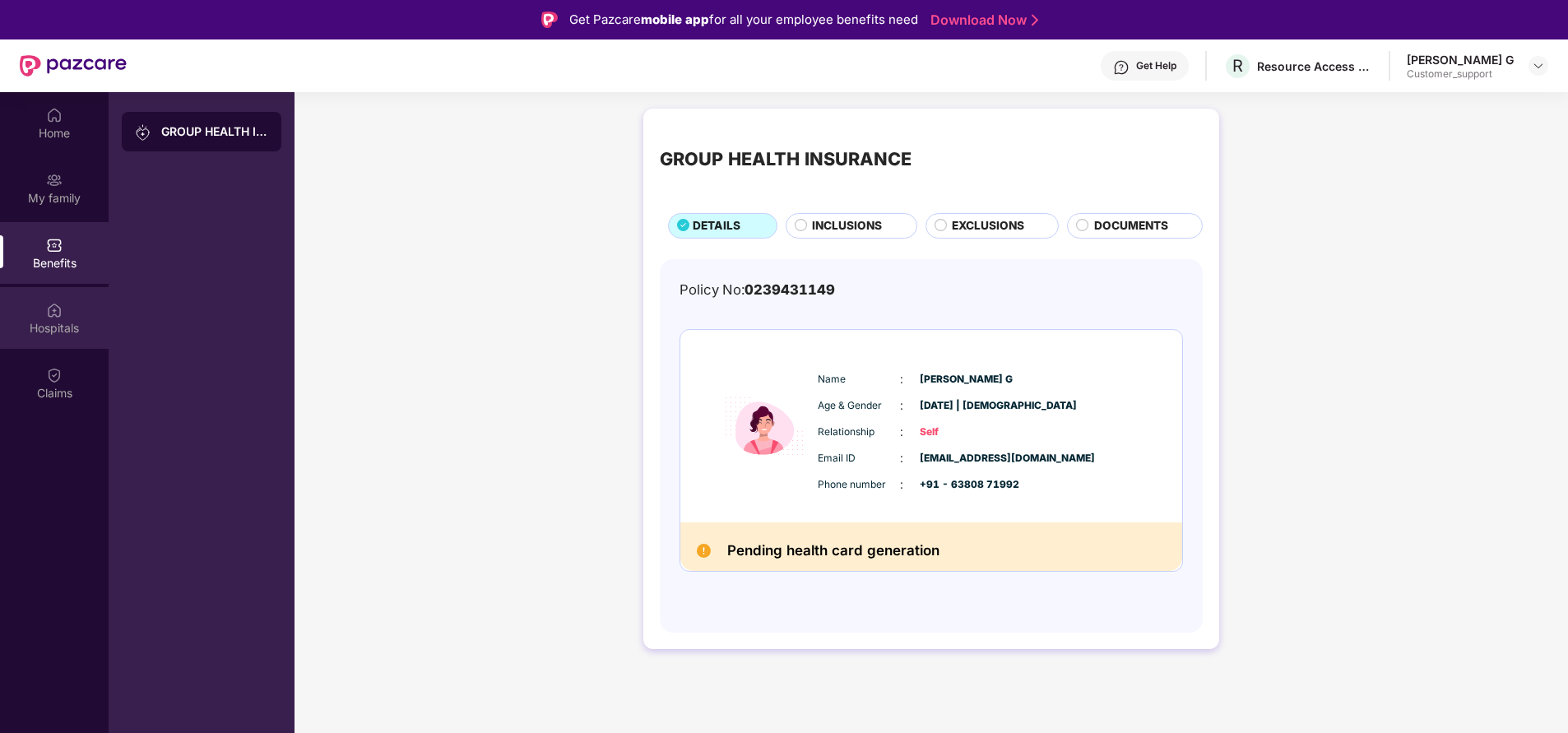
click at [71, 321] on div "Hospitals" at bounding box center [54, 328] width 109 height 17
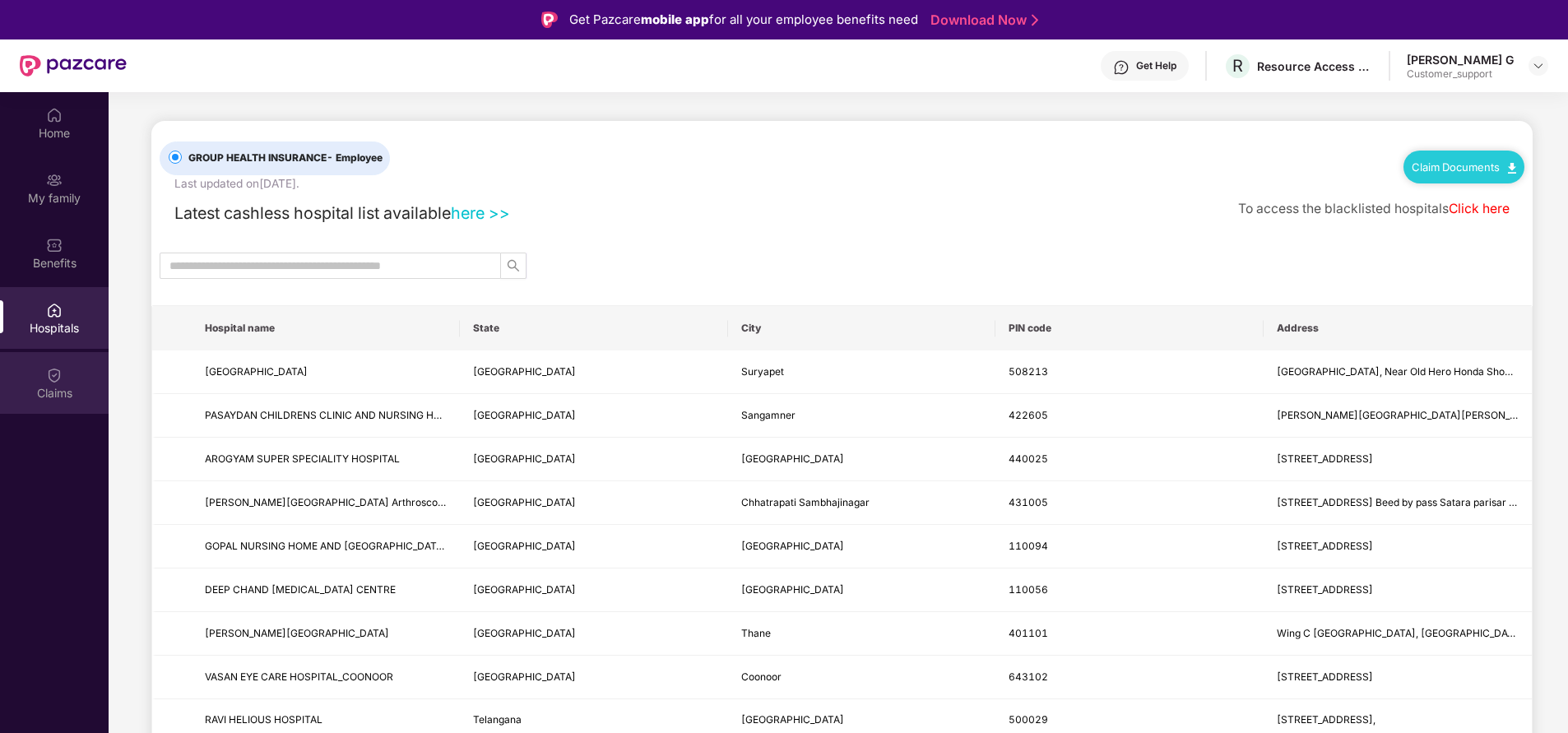
click at [47, 381] on img at bounding box center [54, 375] width 17 height 17
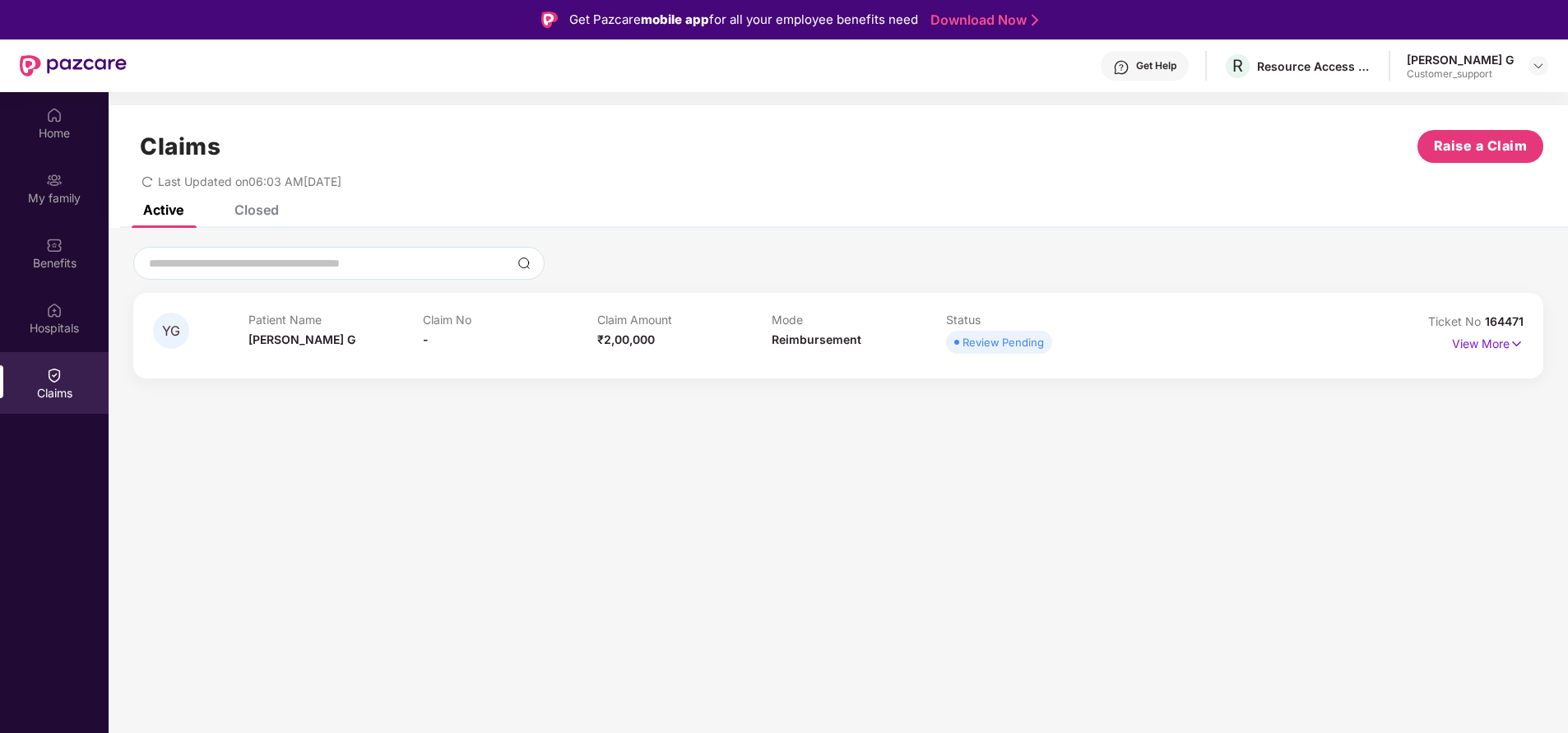
click at [267, 219] on div "Closed" at bounding box center [244, 209] width 69 height 36
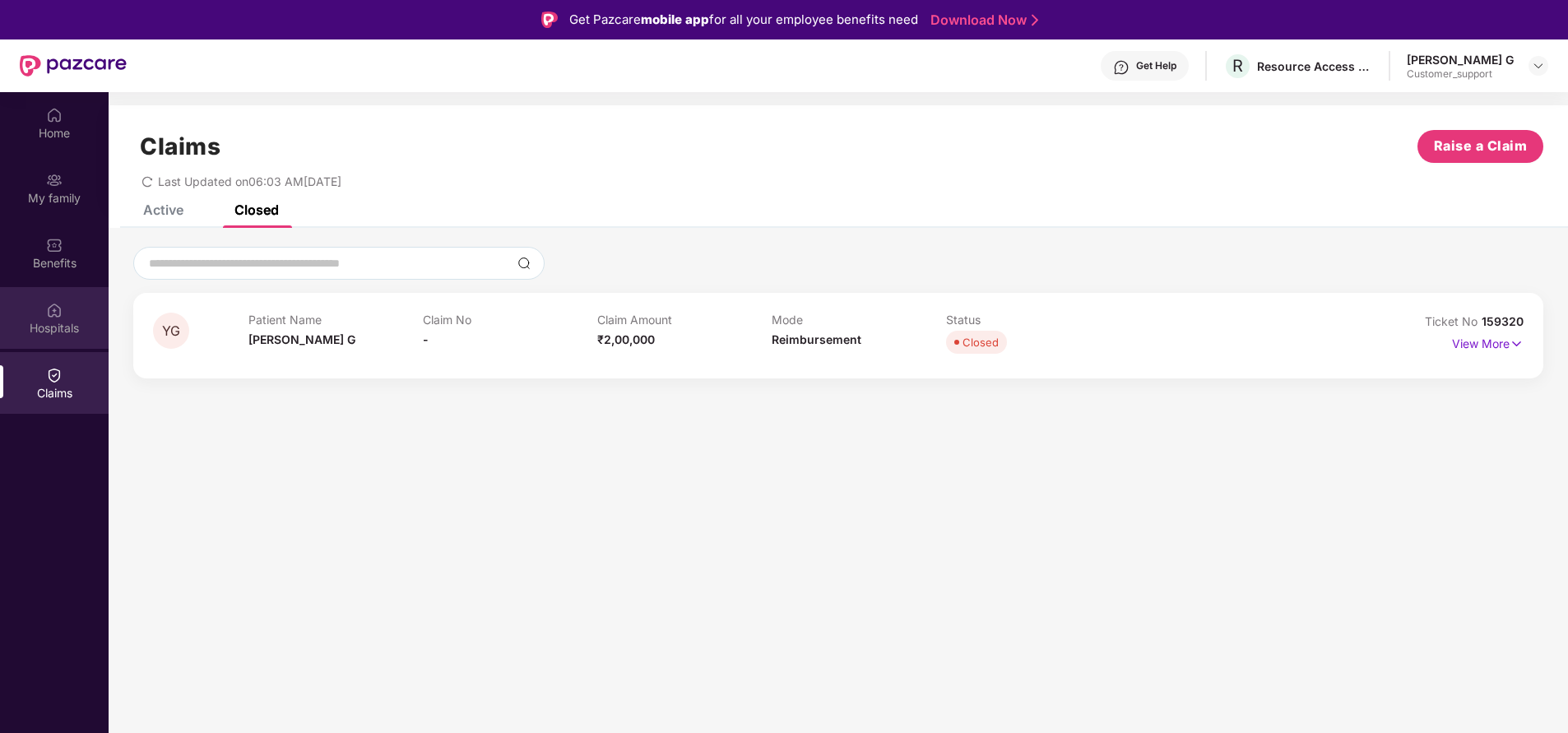
click at [46, 330] on div "Hospitals" at bounding box center [54, 328] width 109 height 17
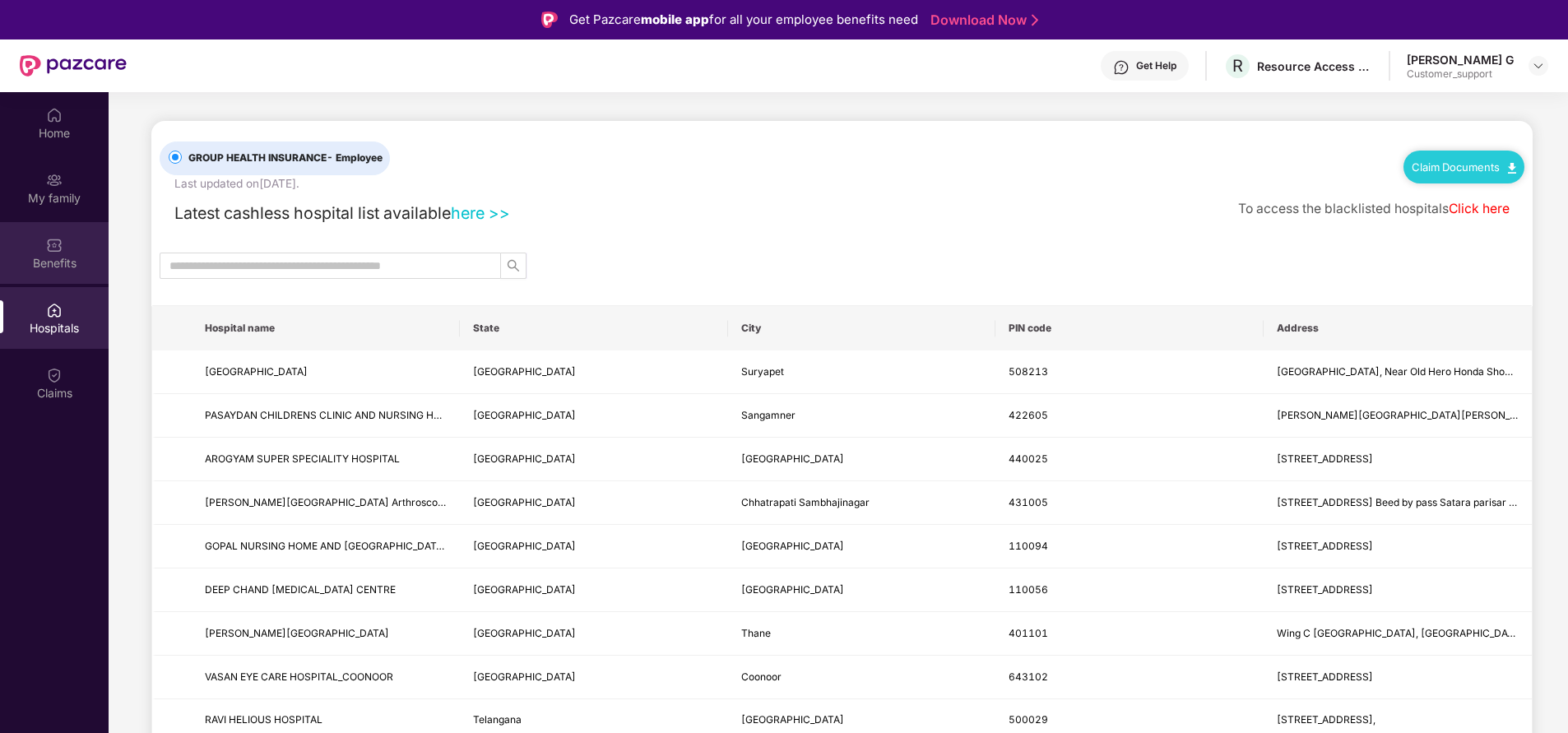
click at [57, 266] on div "Benefits" at bounding box center [54, 263] width 109 height 17
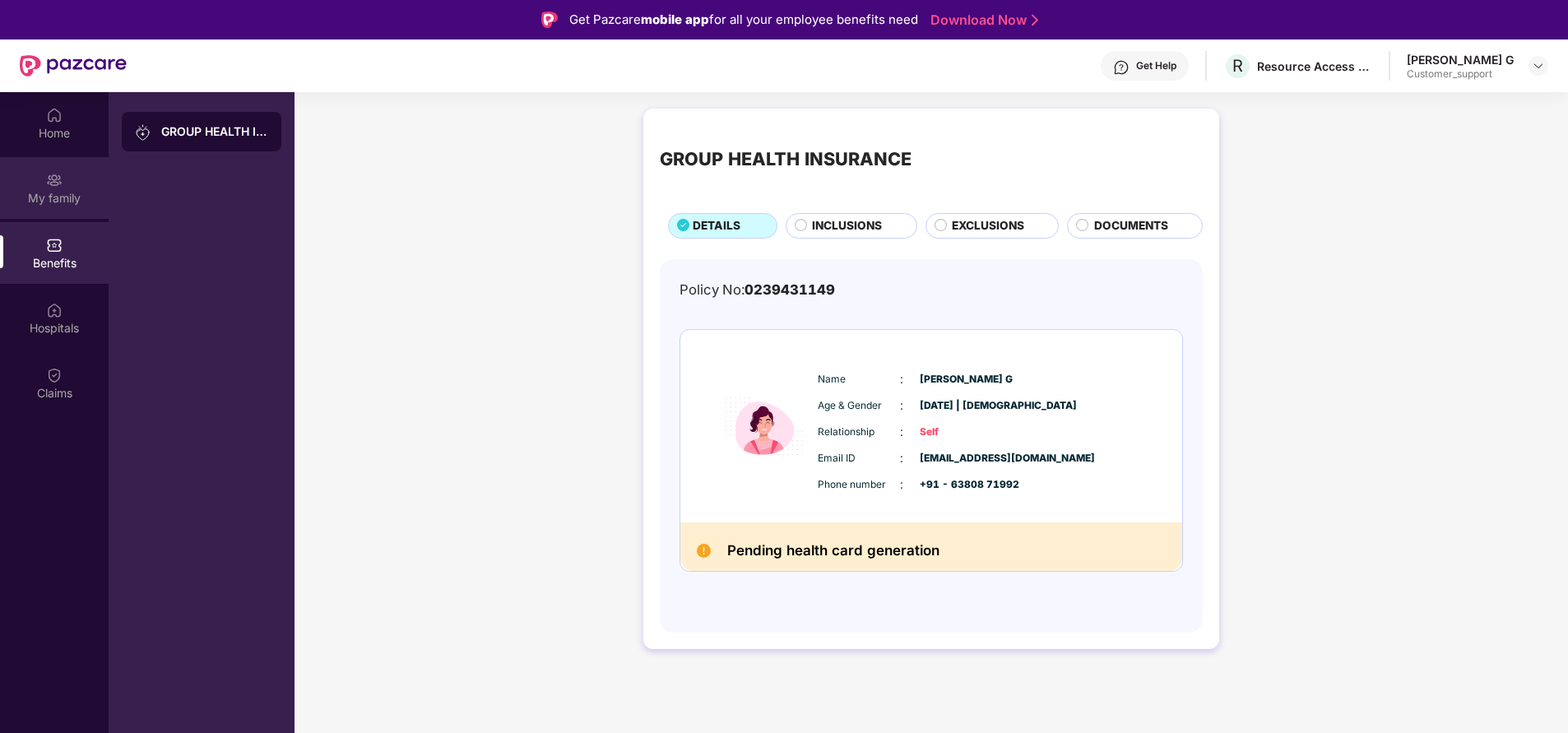
click at [47, 190] on div "My family" at bounding box center [54, 198] width 109 height 17
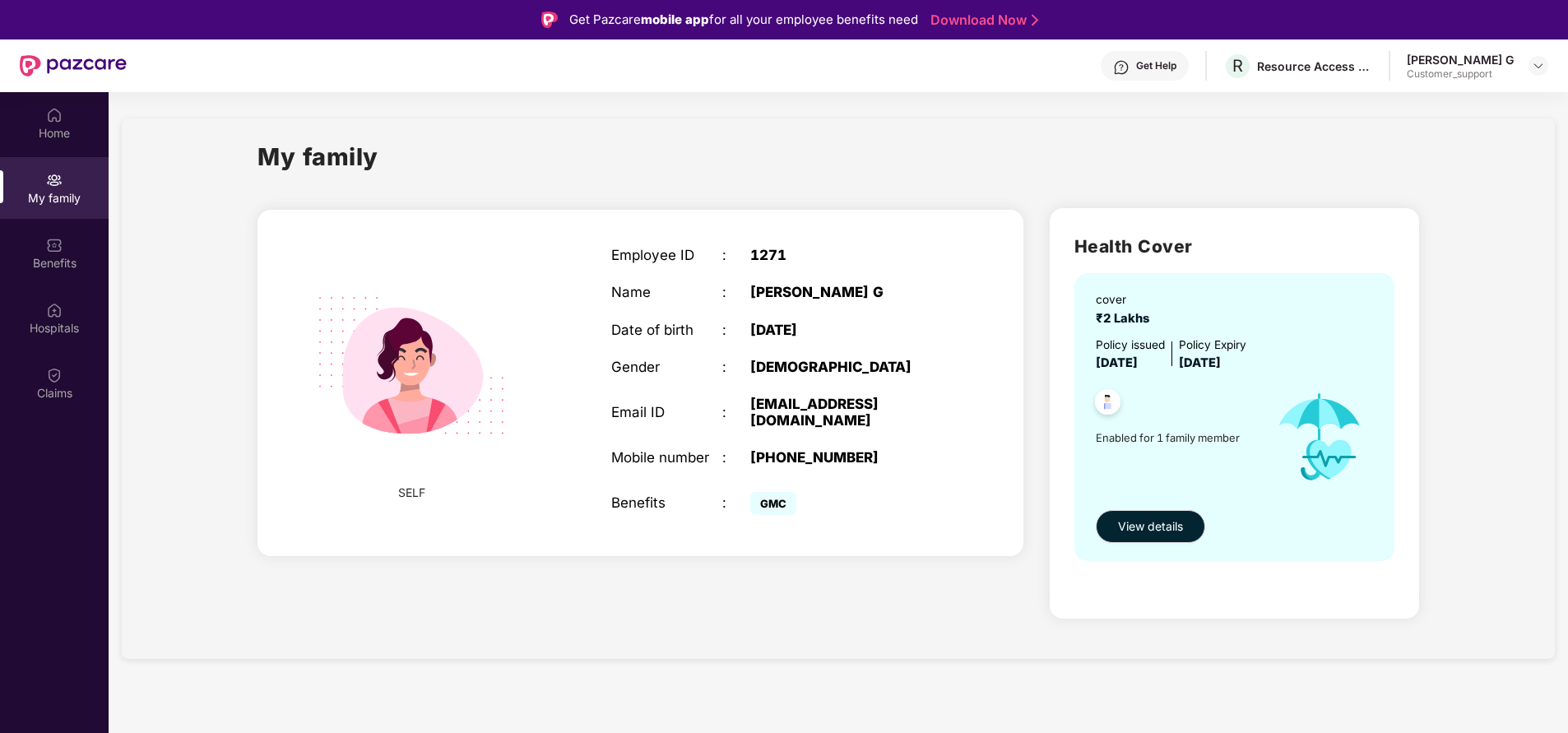
click at [1175, 69] on div "Get Help" at bounding box center [1156, 65] width 40 height 13
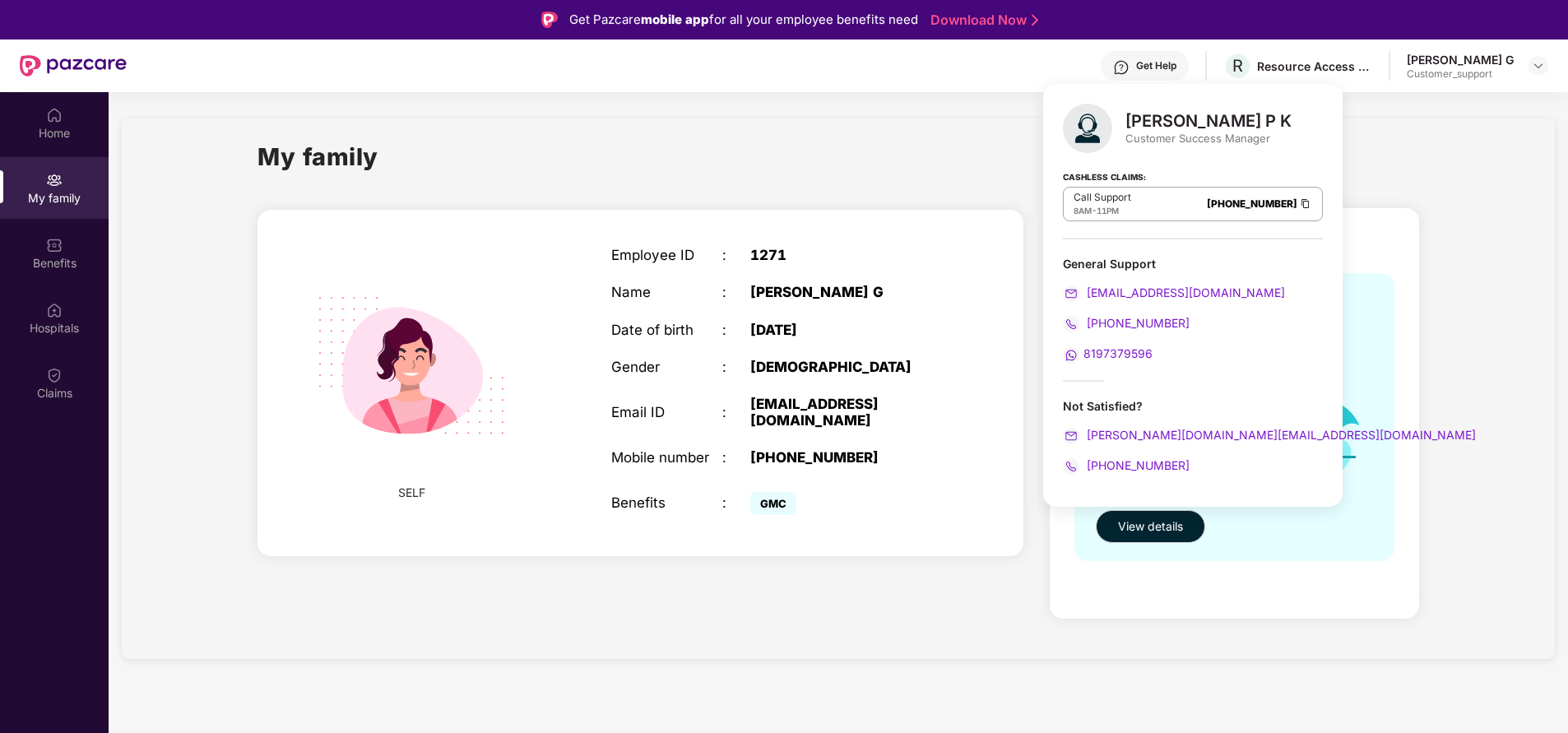
click at [1282, 153] on div "[PERSON_NAME] P K Customer Success Manager Cashless Claims: Call Support 8AM - …" at bounding box center [1192, 295] width 300 height 423
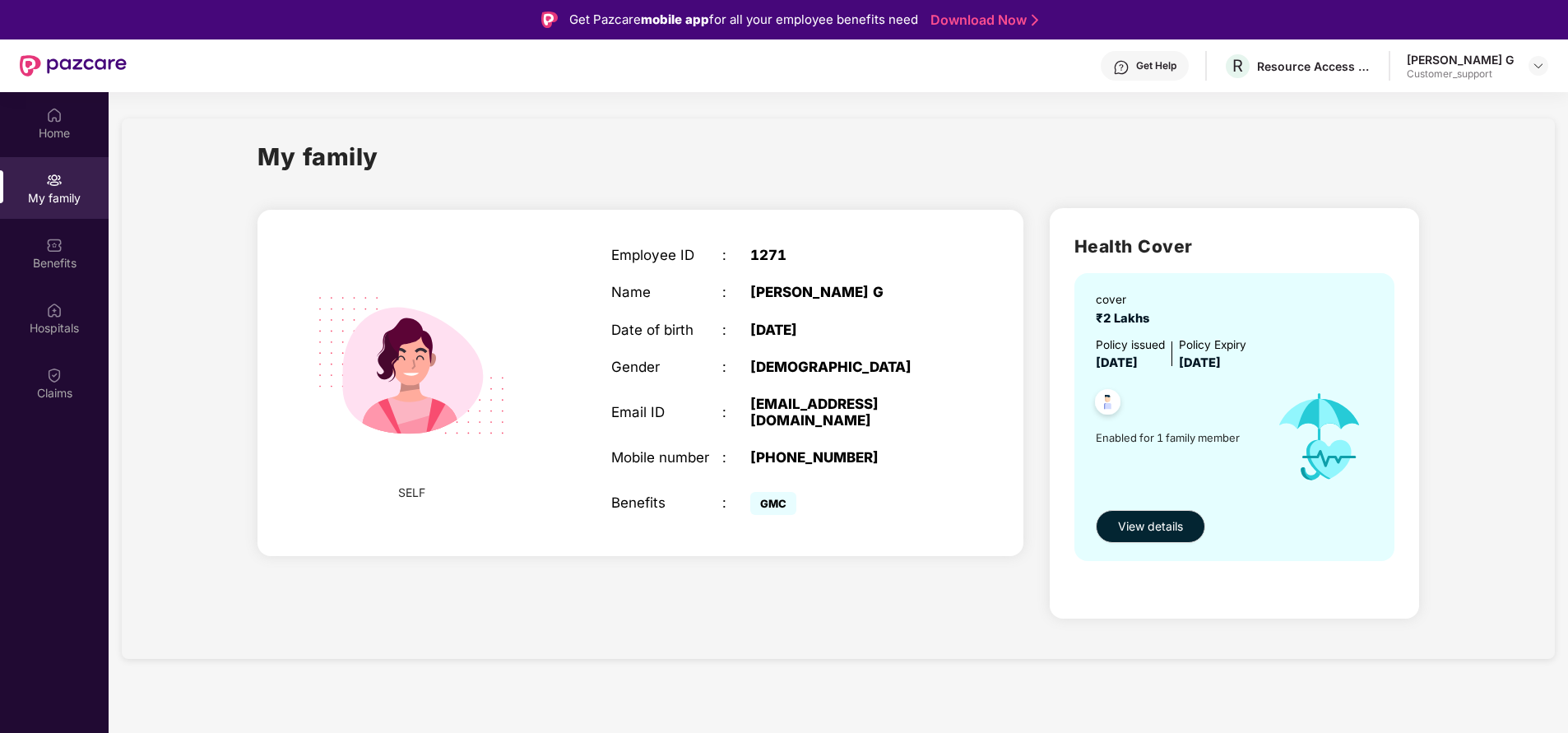
click at [1351, 144] on div "My family" at bounding box center [838, 166] width 1161 height 57
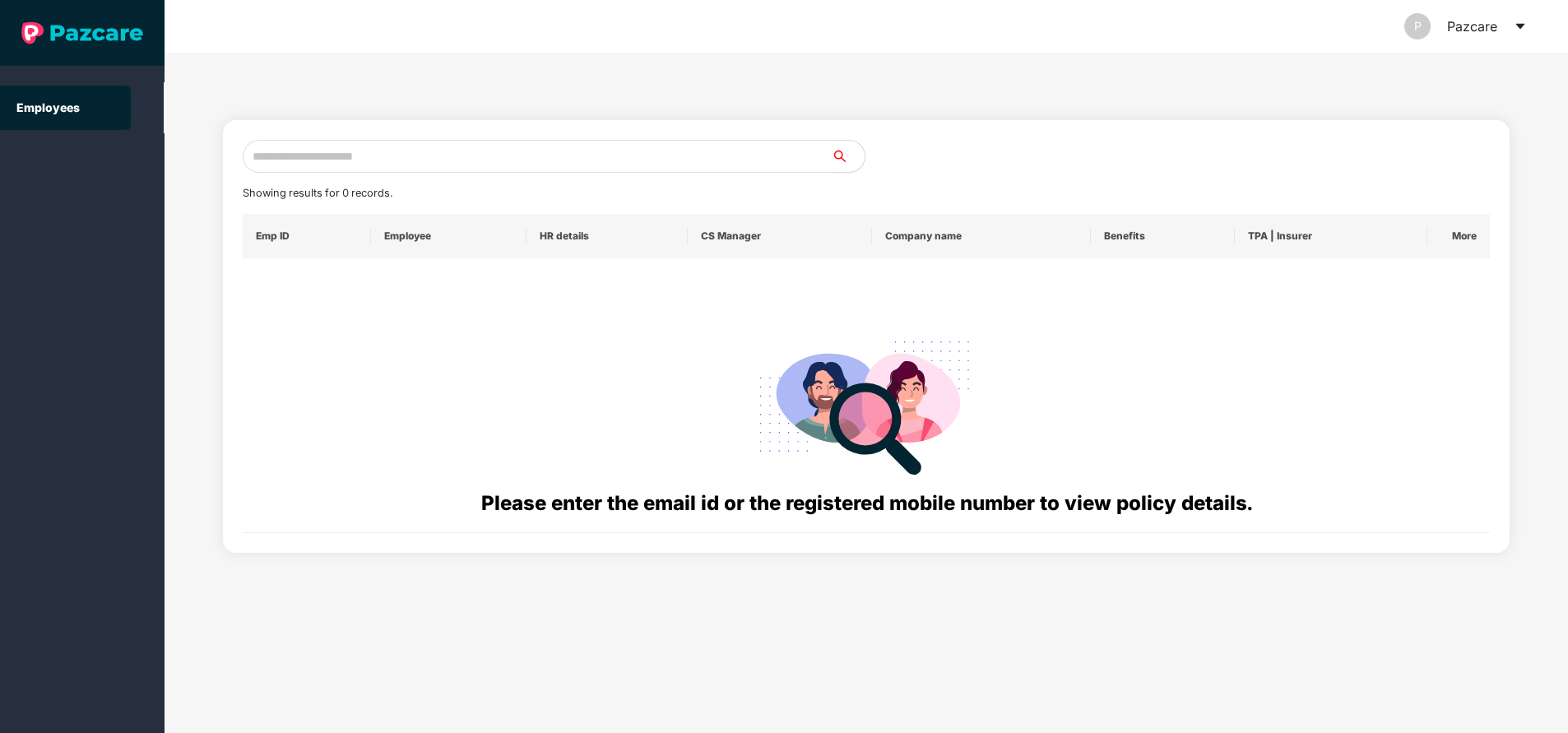
click at [466, 146] on input "text" at bounding box center [537, 156] width 589 height 33
paste input "**********"
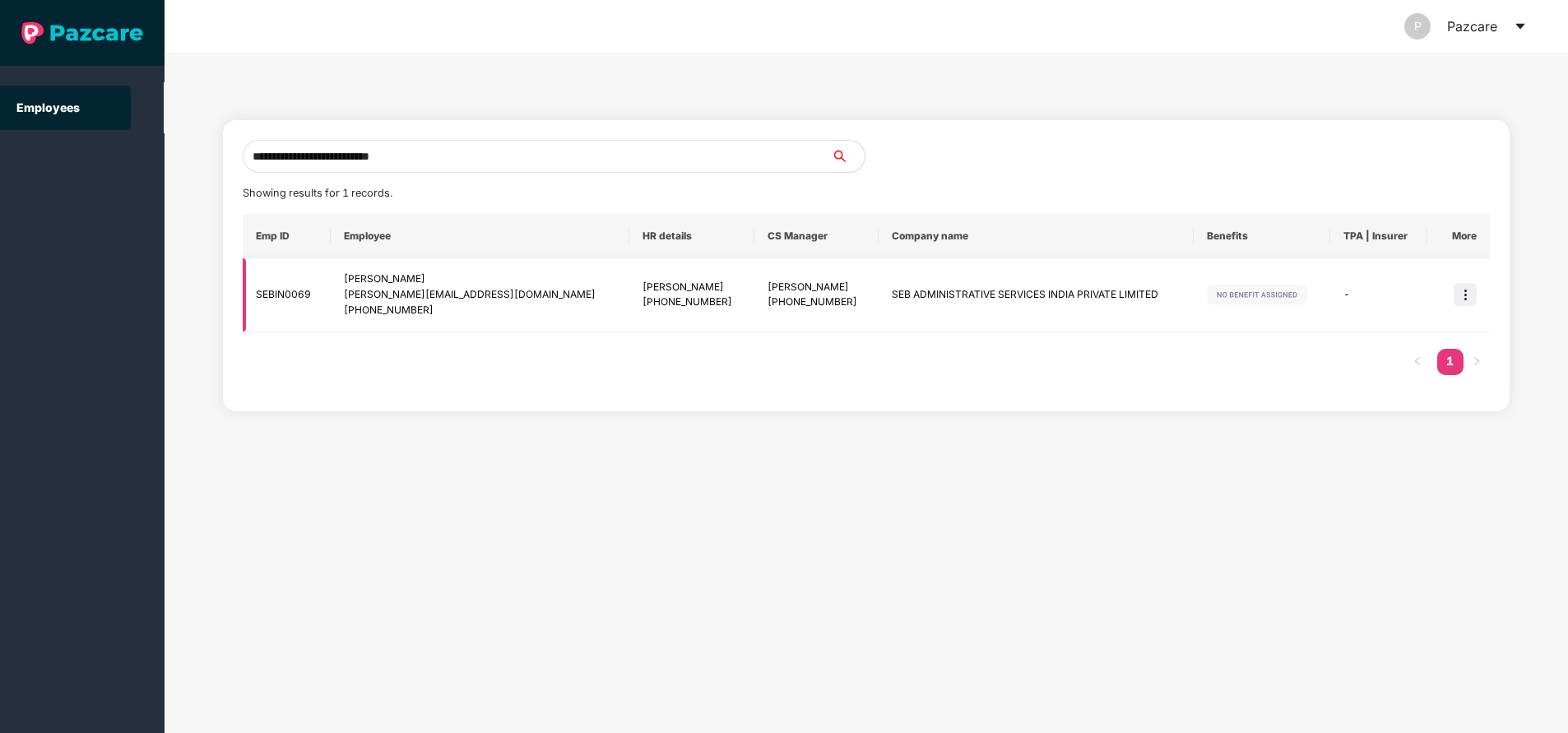
type input "**********"
click at [1462, 295] on img at bounding box center [1465, 294] width 23 height 23
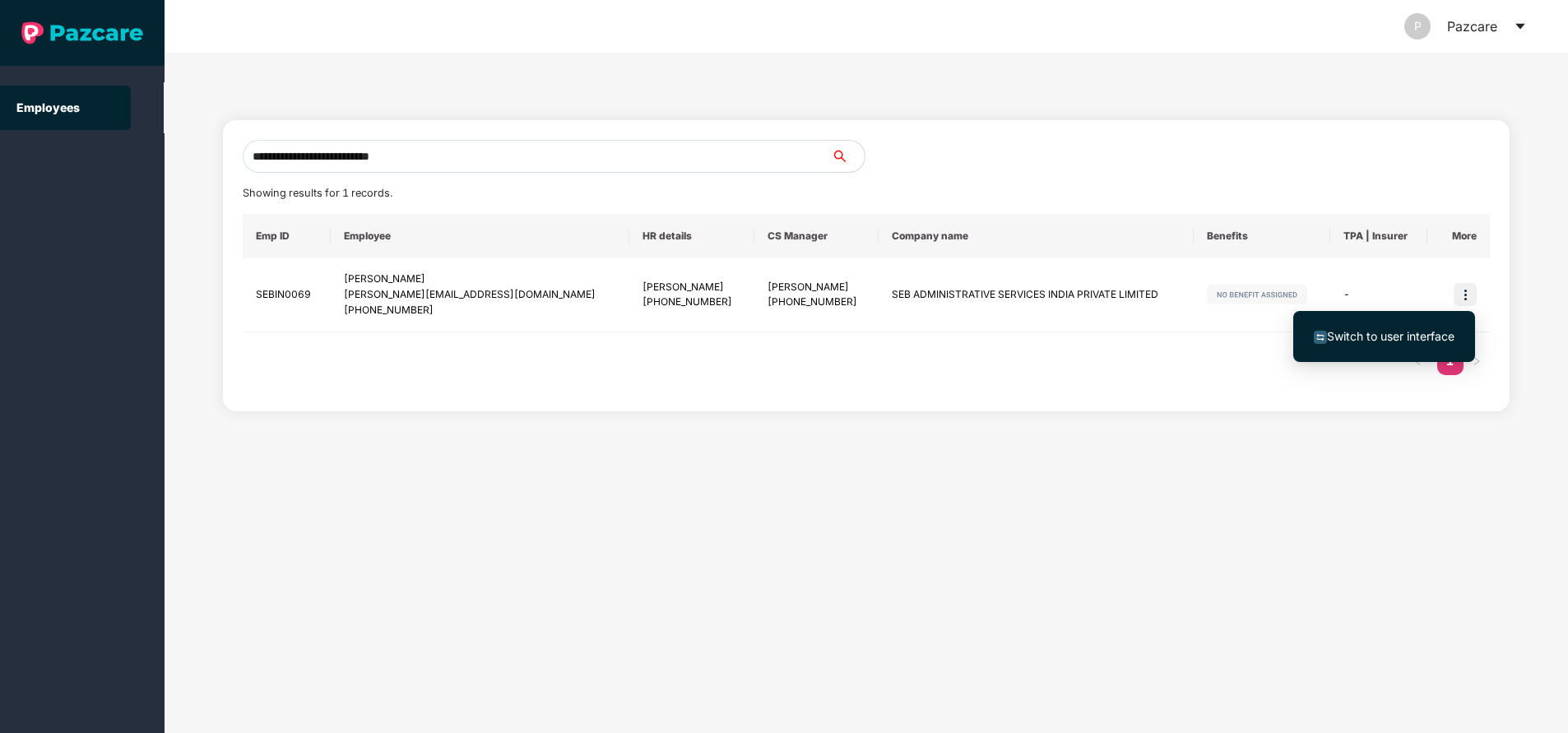
click at [1405, 334] on span "Switch to user interface" at bounding box center [1390, 337] width 127 height 14
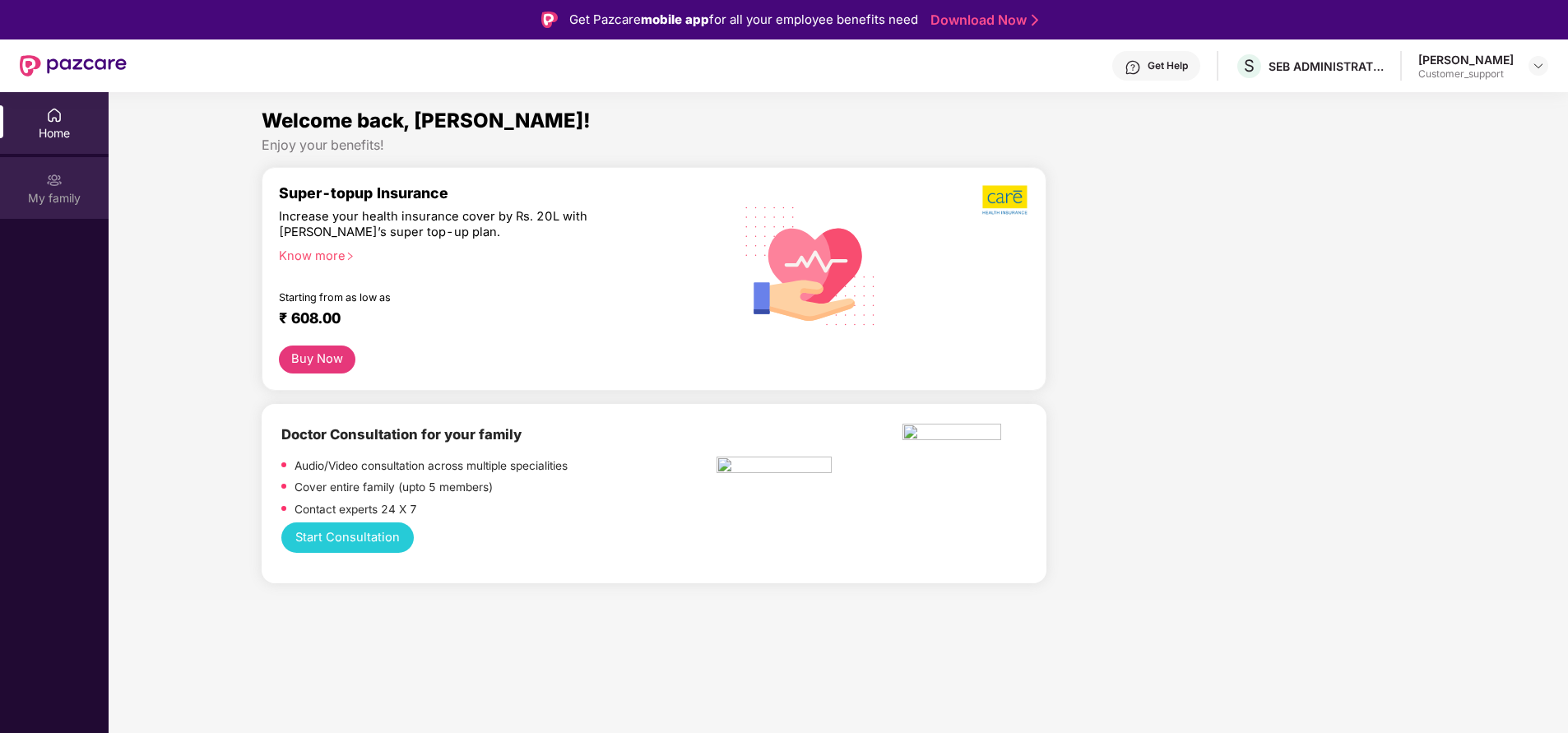
click at [40, 188] on div "My family" at bounding box center [54, 188] width 109 height 62
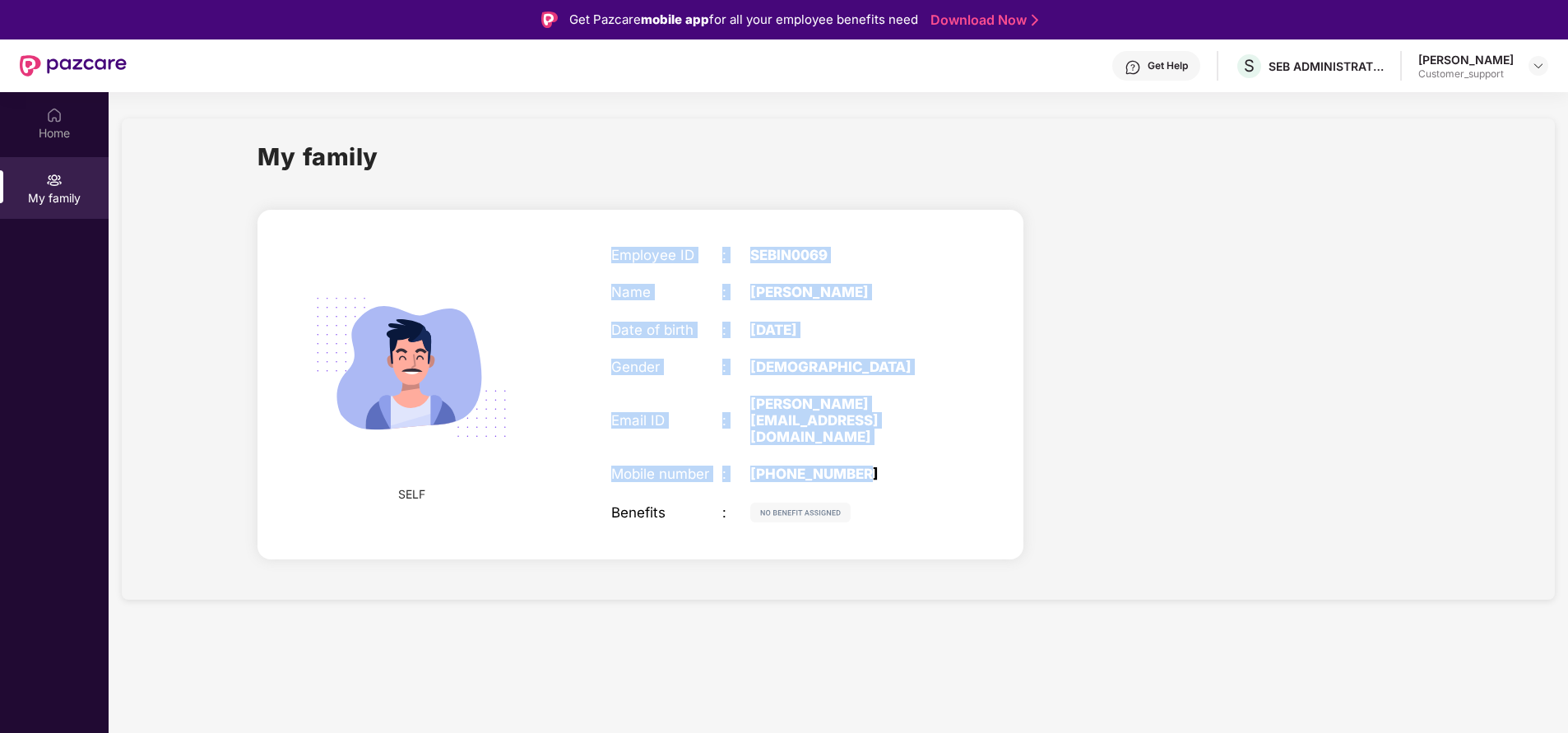
drag, startPoint x: 610, startPoint y: 263, endPoint x: 925, endPoint y: 460, distance: 371.5
click at [925, 460] on div "Employee ID : SEBIN0069 Name : [PERSON_NAME] Date of birth : [DEMOGRAPHIC_DATA]…" at bounding box center [777, 385] width 366 height 317
copy div "Employee ID : SEBIN0069 Name : [PERSON_NAME] Date of birth : [DEMOGRAPHIC_DATA]…"
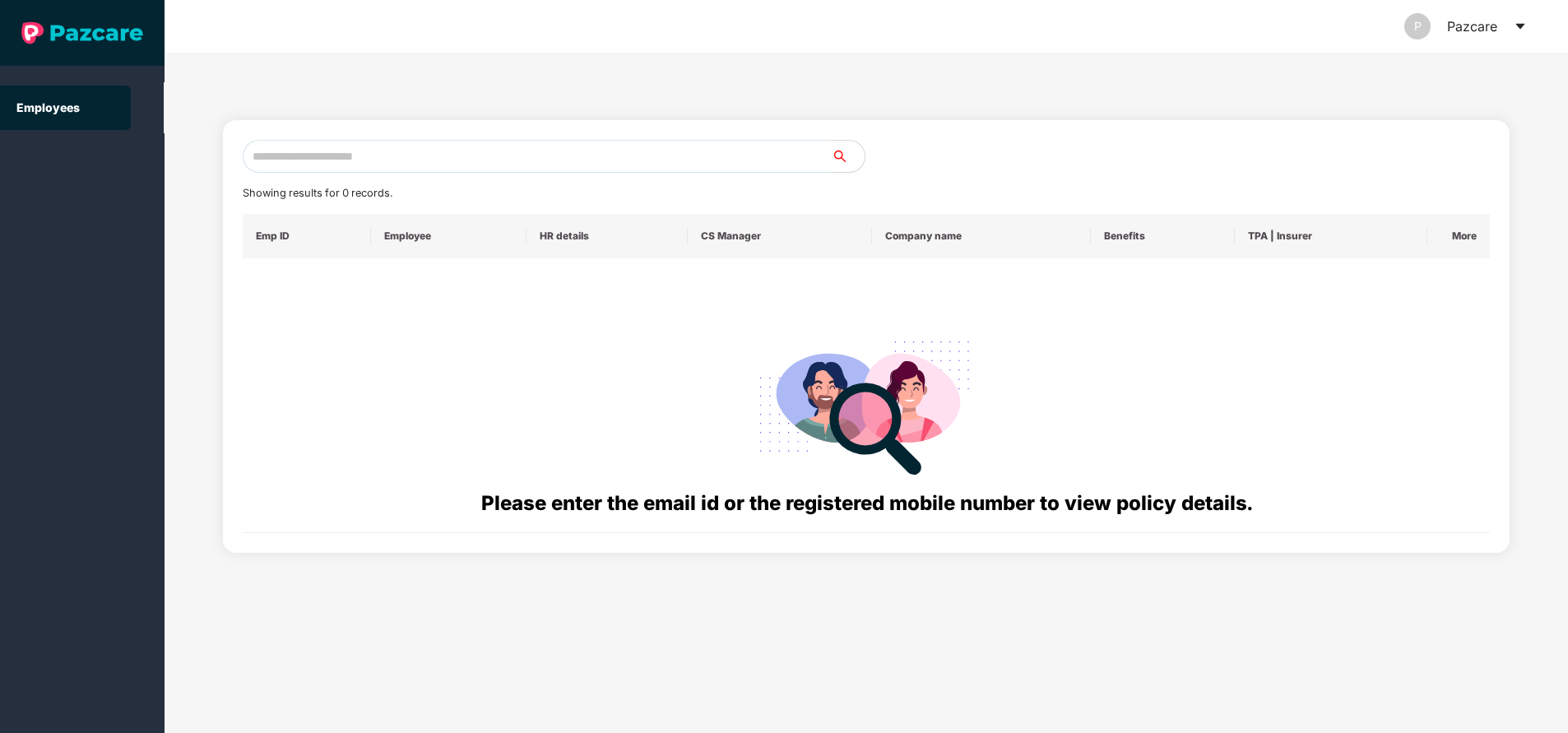
click at [567, 152] on input "text" at bounding box center [537, 156] width 589 height 33
paste input "**********"
type input "**********"
paste input "**********"
type input "**********"
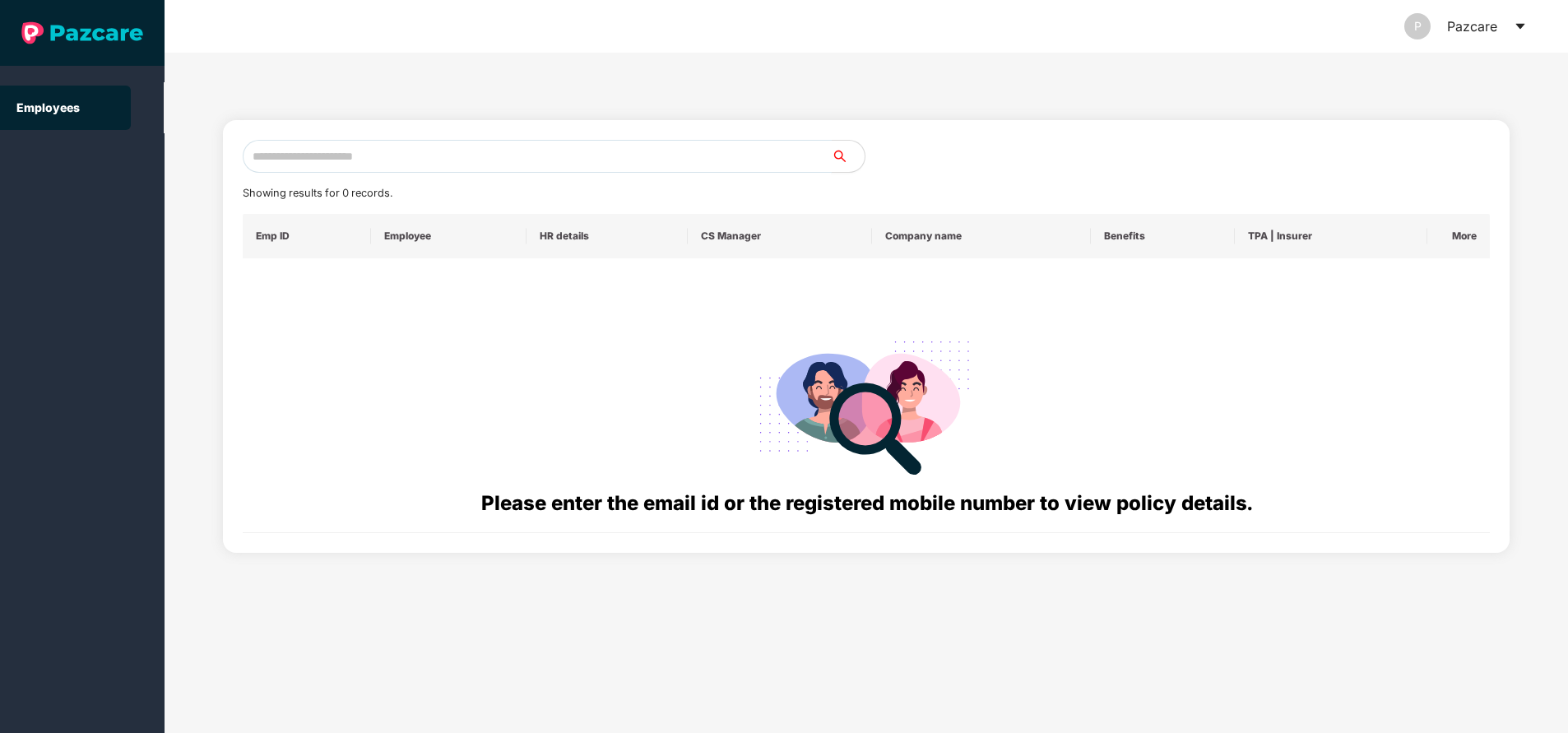
paste input "**********"
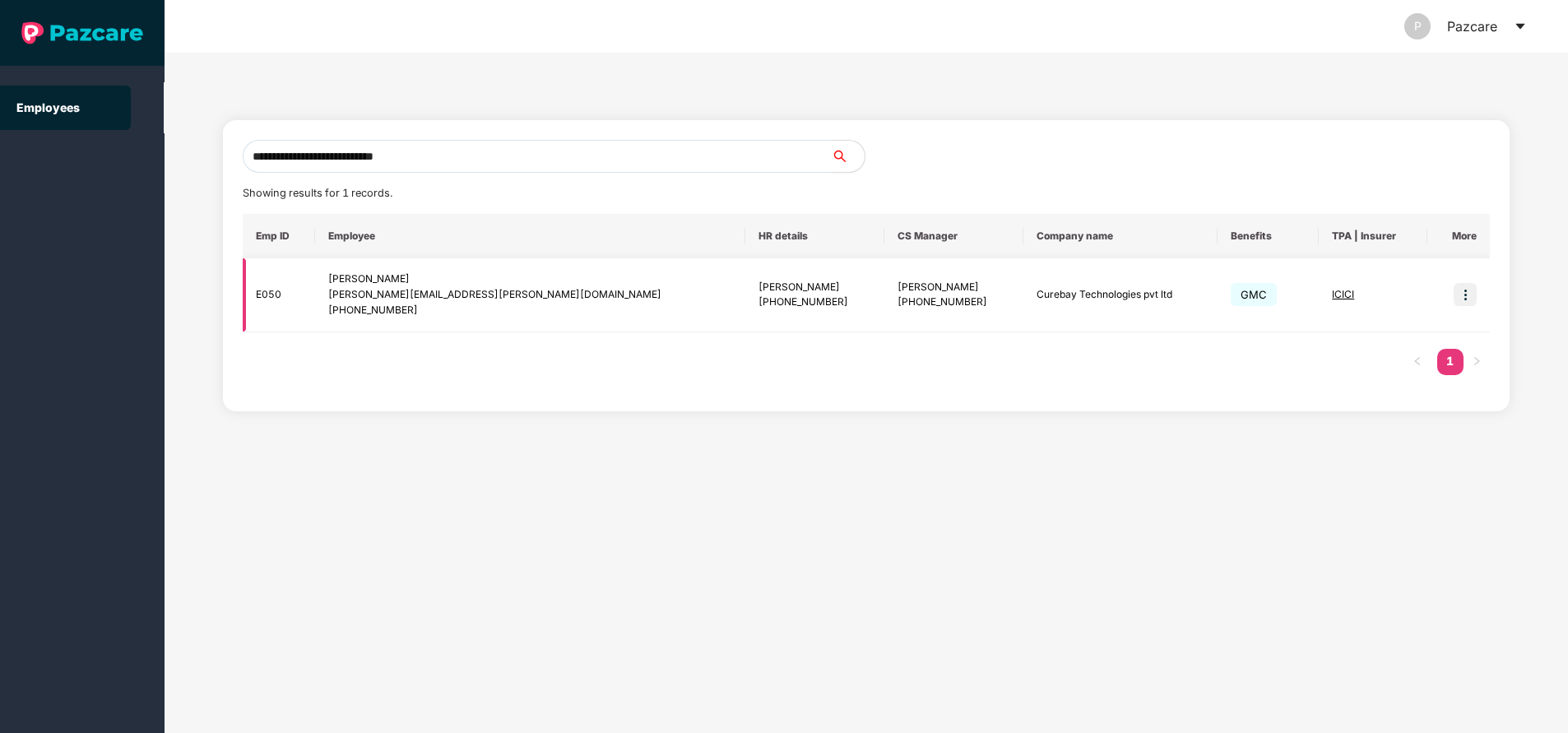
type input "**********"
click at [1465, 300] on img at bounding box center [1465, 294] width 23 height 23
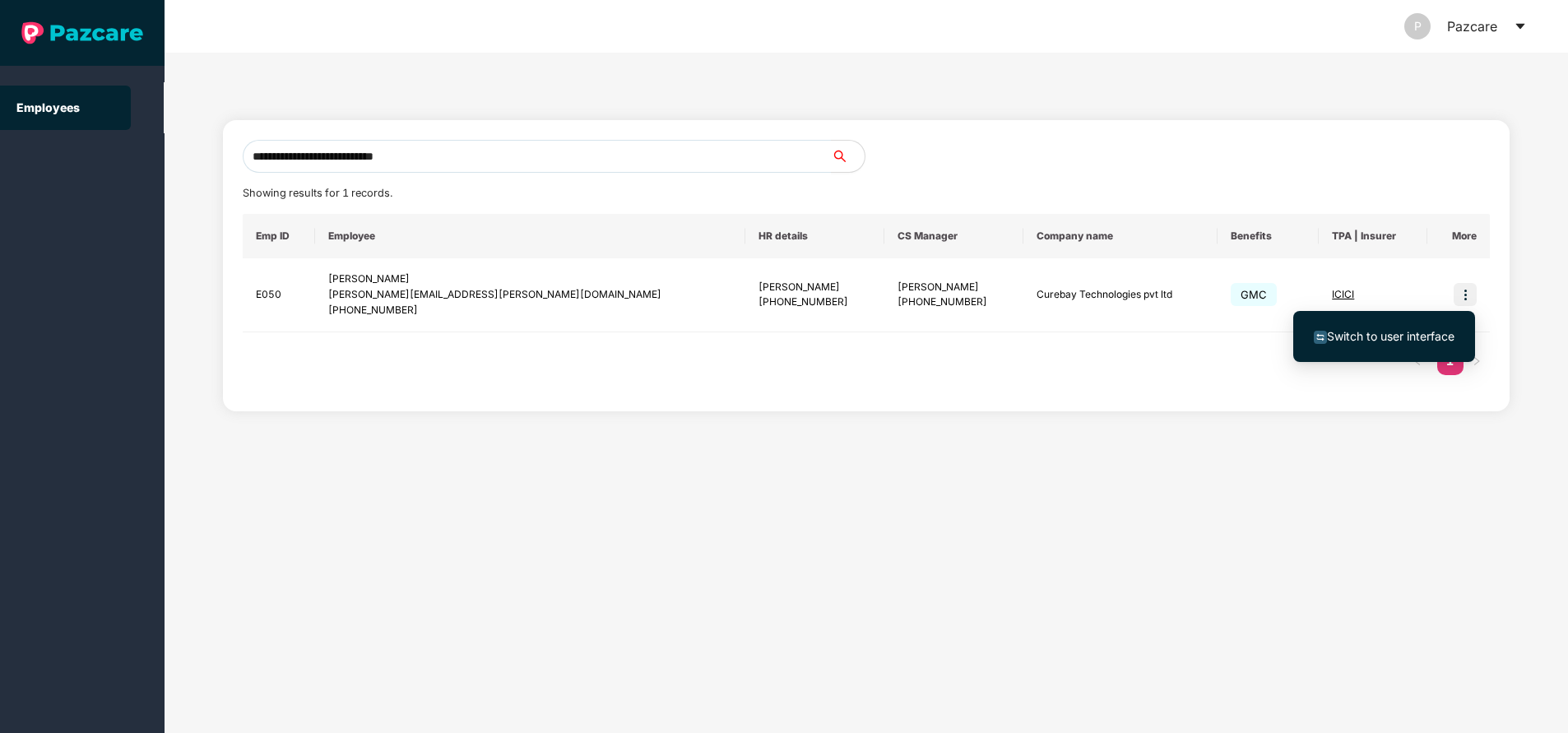
click at [1395, 330] on span "Switch to user interface" at bounding box center [1390, 337] width 127 height 14
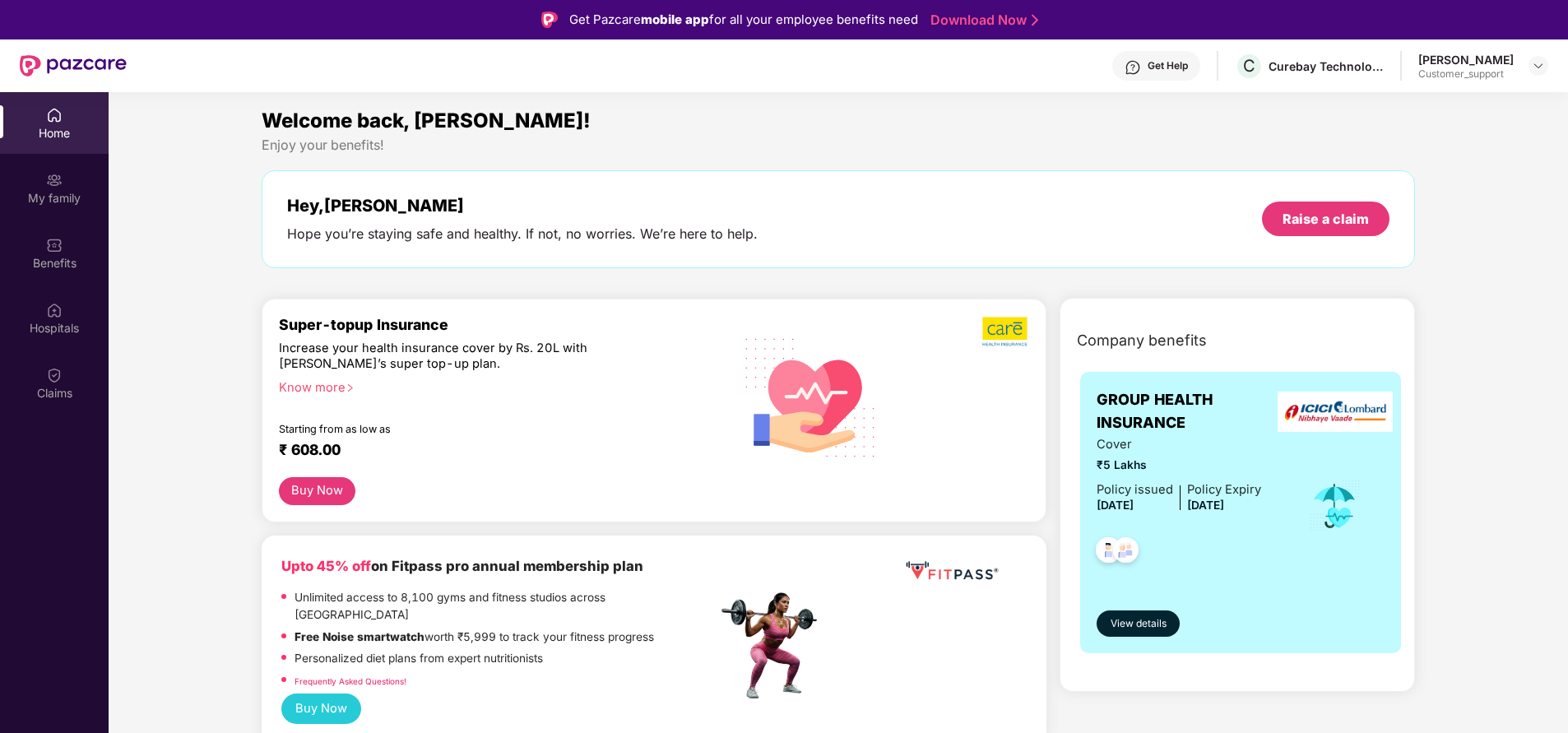
click at [1159, 76] on div "Get Help" at bounding box center [1156, 66] width 88 height 30
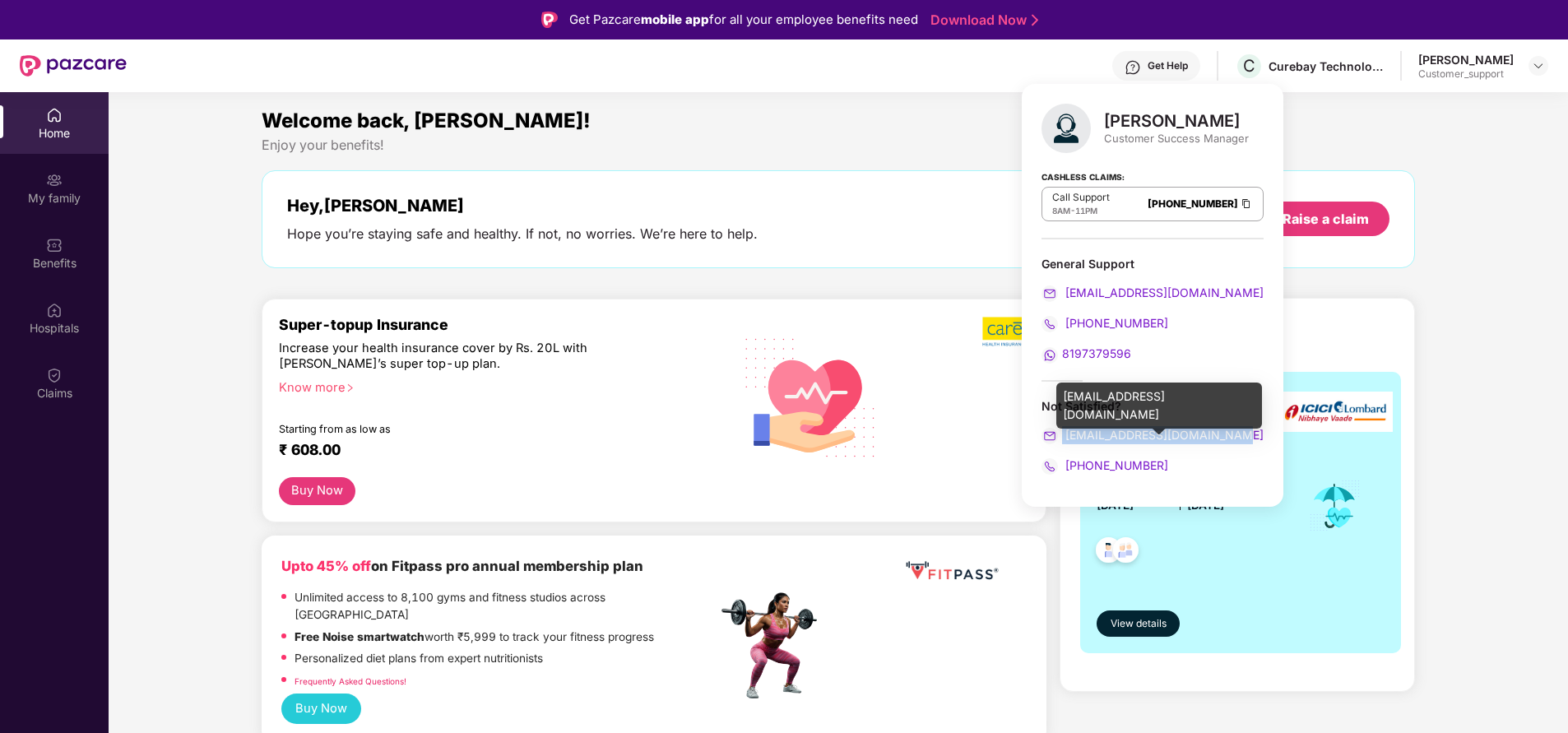
drag, startPoint x: 1249, startPoint y: 432, endPoint x: 1063, endPoint y: 434, distance: 186.0
click at [1063, 434] on div "[PERSON_NAME] Customer Success Manager Cashless Claims: Call Support 8AM - 11PM…" at bounding box center [1153, 295] width 262 height 423
copy span "[EMAIL_ADDRESS][DOMAIN_NAME]"
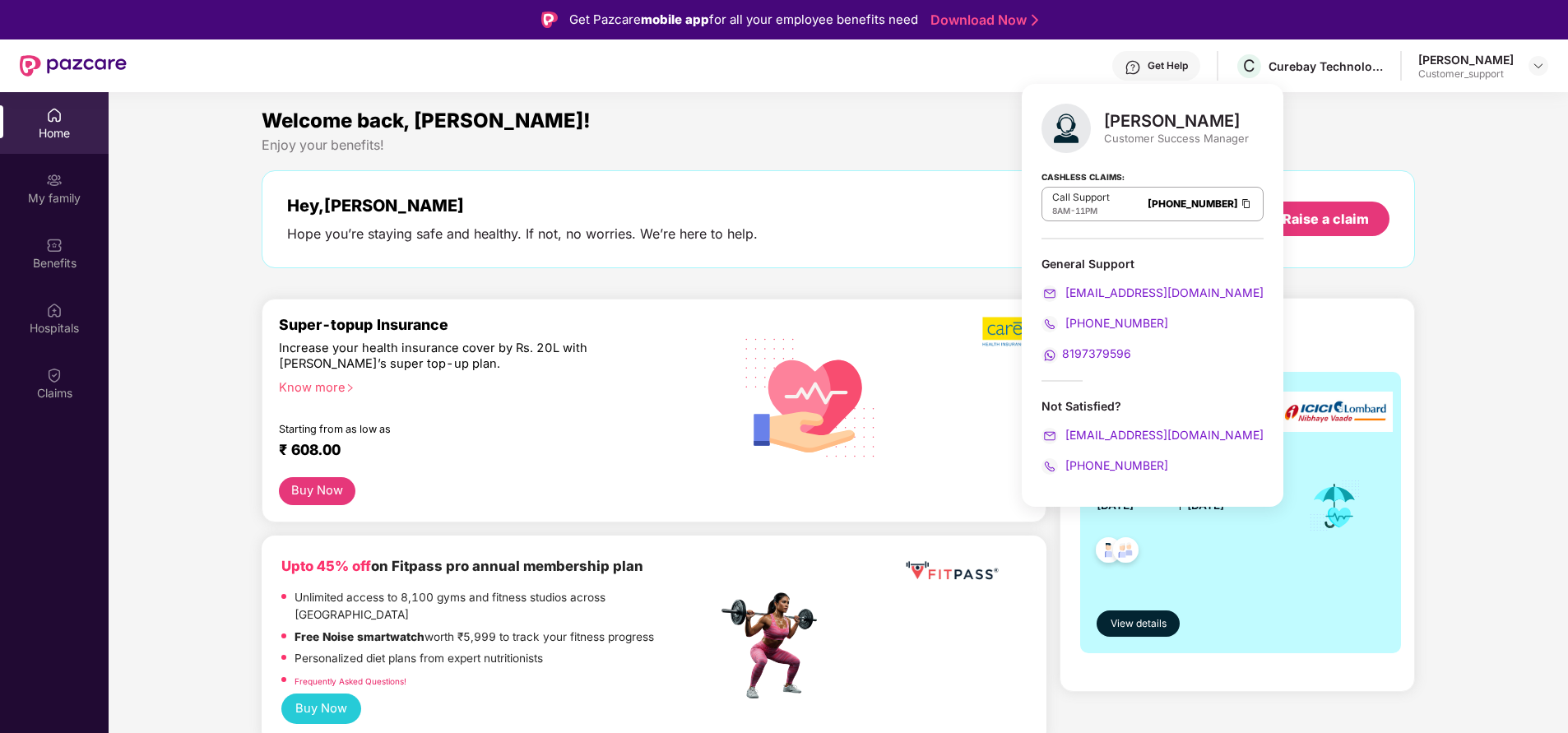
click at [607, 143] on div "Enjoy your benefits!" at bounding box center [838, 145] width 1153 height 18
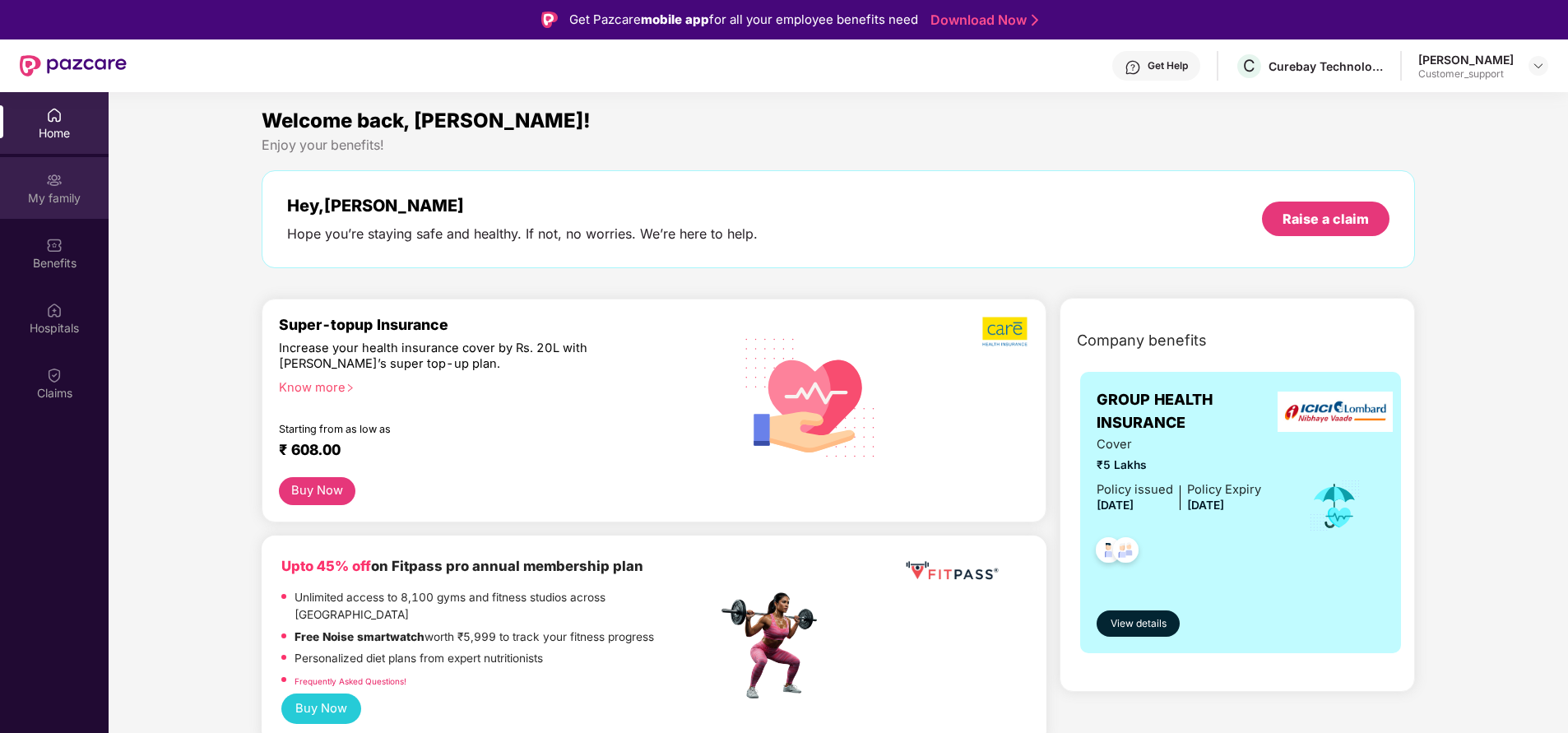
click at [58, 200] on div "My family" at bounding box center [54, 198] width 109 height 17
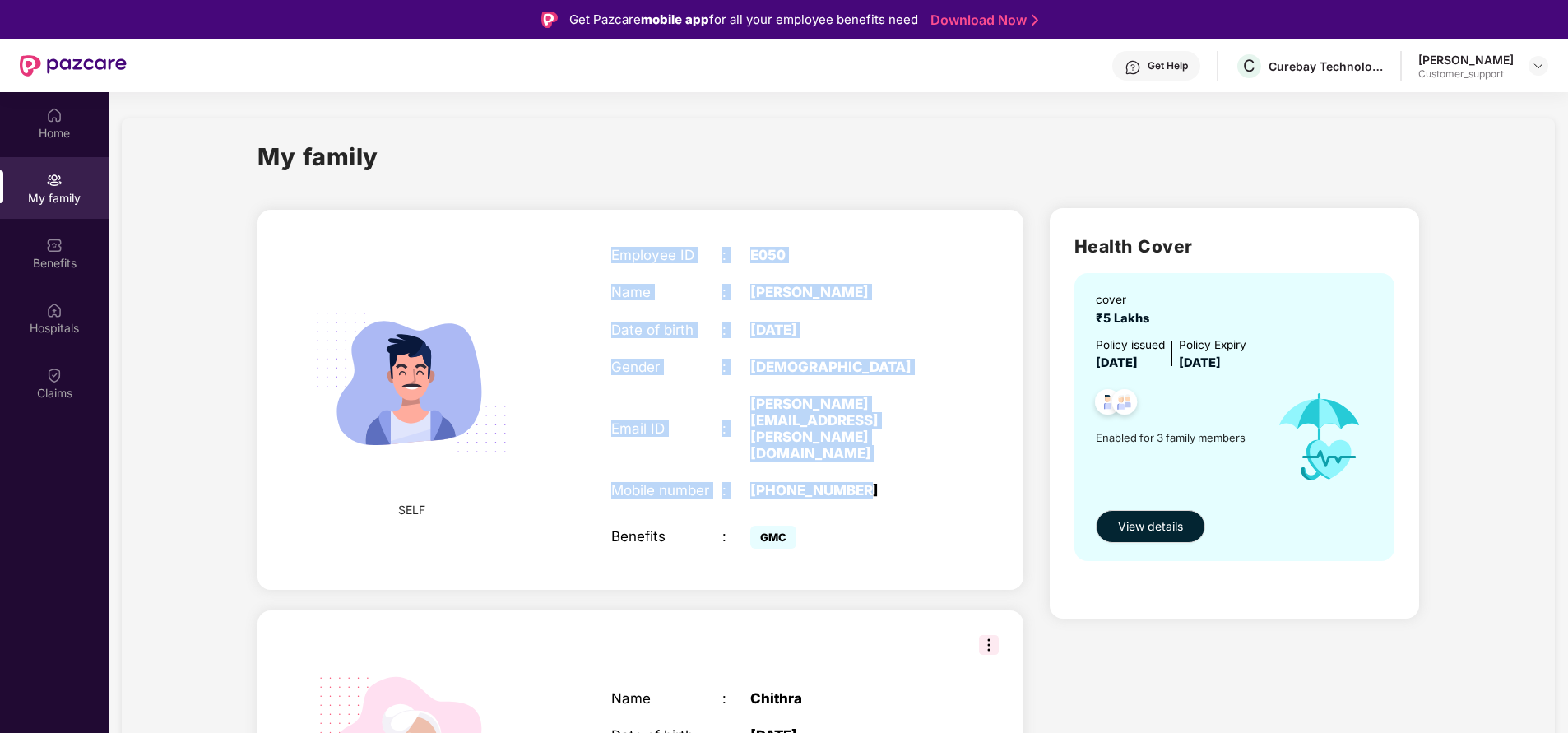
drag, startPoint x: 615, startPoint y: 255, endPoint x: 878, endPoint y: 448, distance: 326.2
click at [878, 448] on div "Employee ID : E050 Name : [PERSON_NAME] Date of birth : [DEMOGRAPHIC_DATA] Gend…" at bounding box center [777, 400] width 366 height 346
copy div "Employee ID : E050 Name : [PERSON_NAME] Date of birth : [DEMOGRAPHIC_DATA] Gend…"
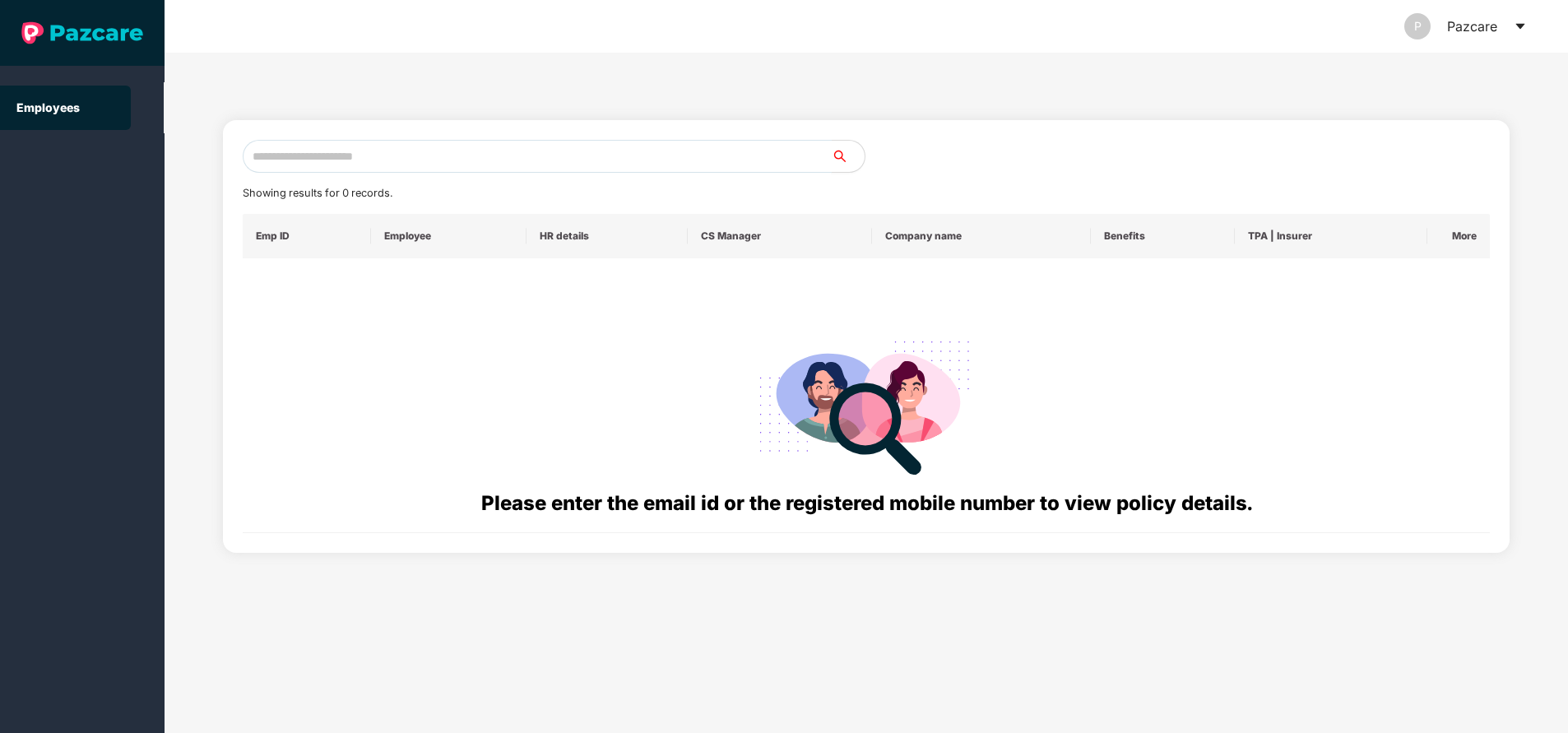
click at [451, 154] on input "text" at bounding box center [537, 156] width 589 height 33
paste input "**********"
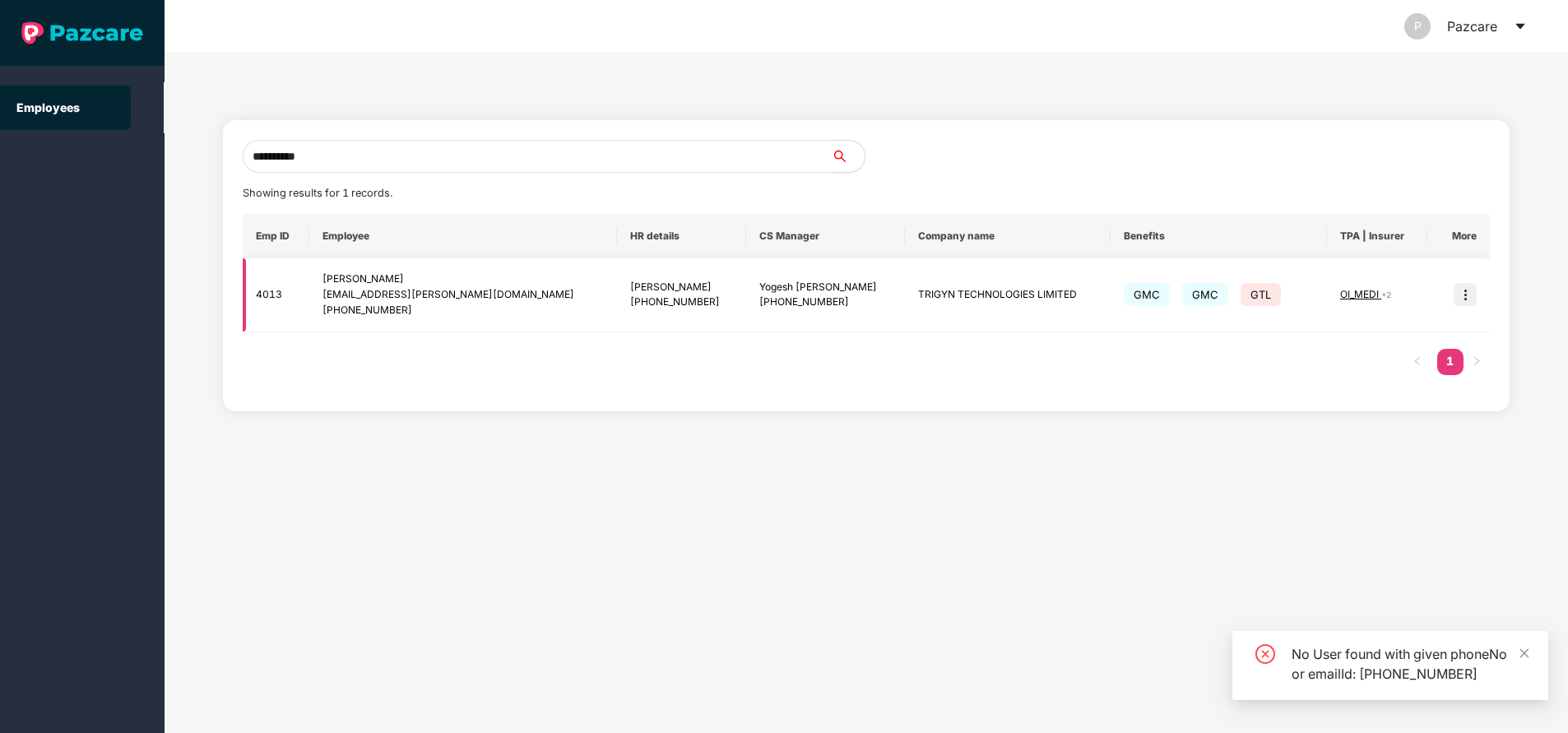
type input "**********"
click at [1466, 291] on img at bounding box center [1465, 294] width 23 height 23
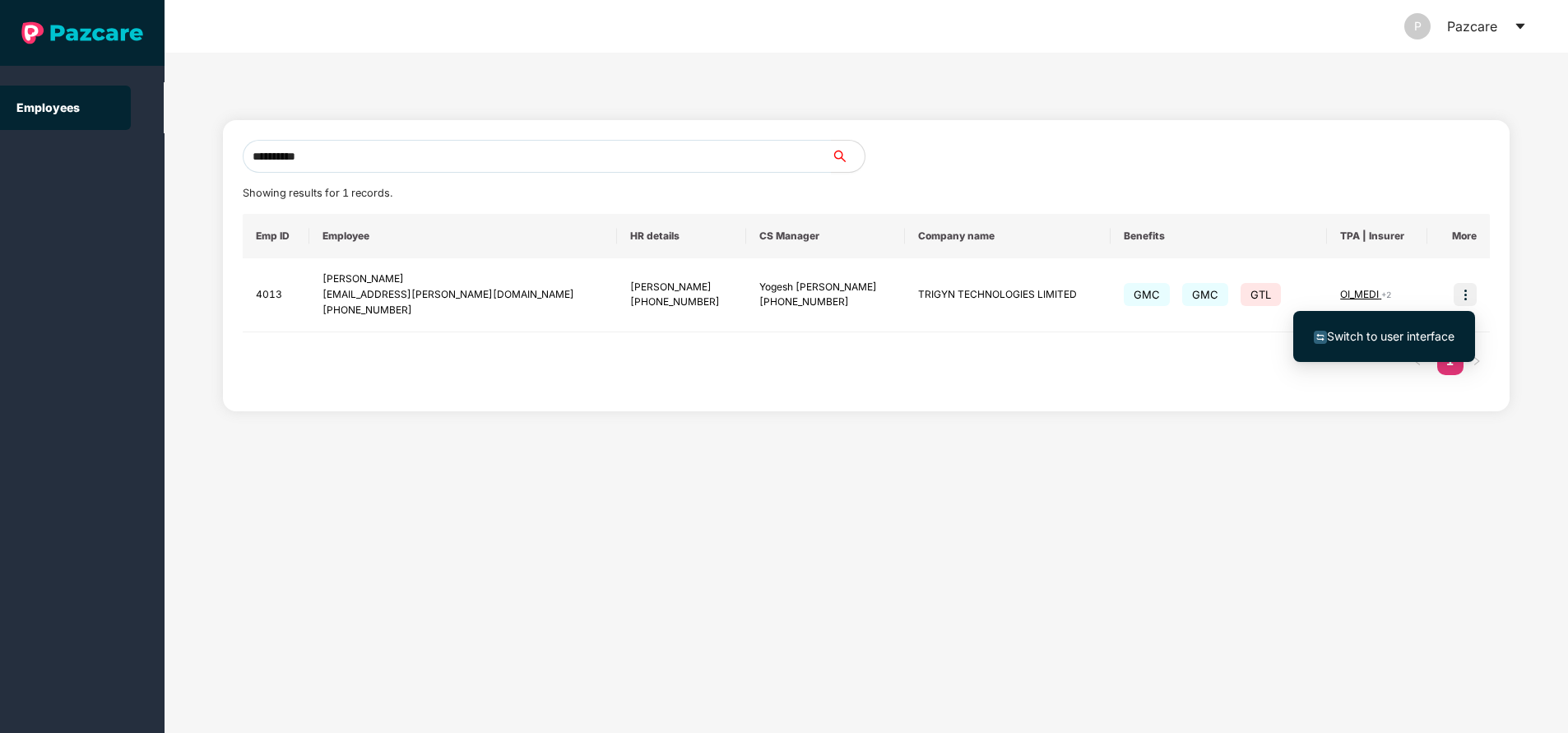
click at [1380, 335] on span "Switch to user interface" at bounding box center [1390, 337] width 127 height 14
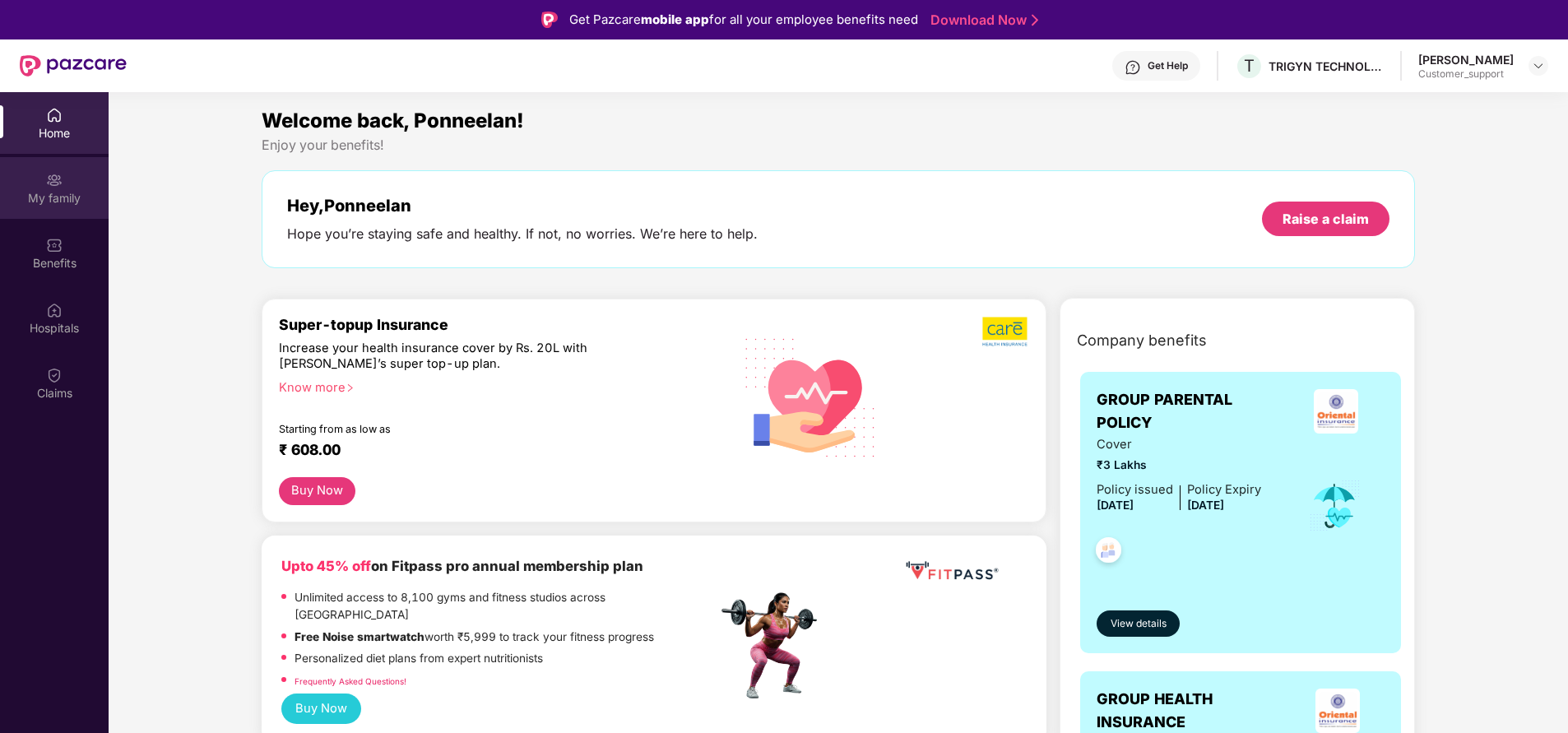
click at [60, 187] on img at bounding box center [54, 180] width 17 height 17
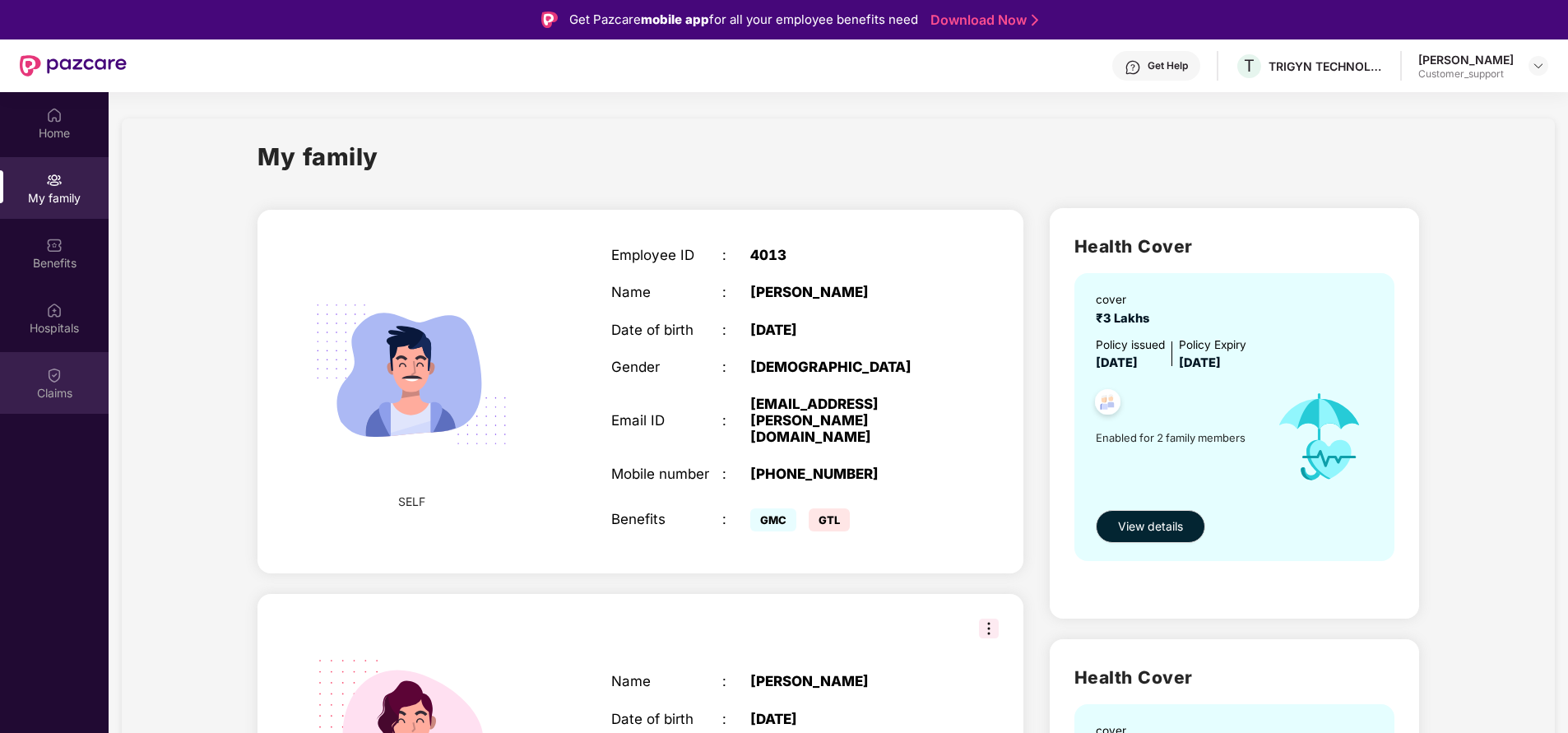
click at [55, 373] on img at bounding box center [54, 375] width 17 height 17
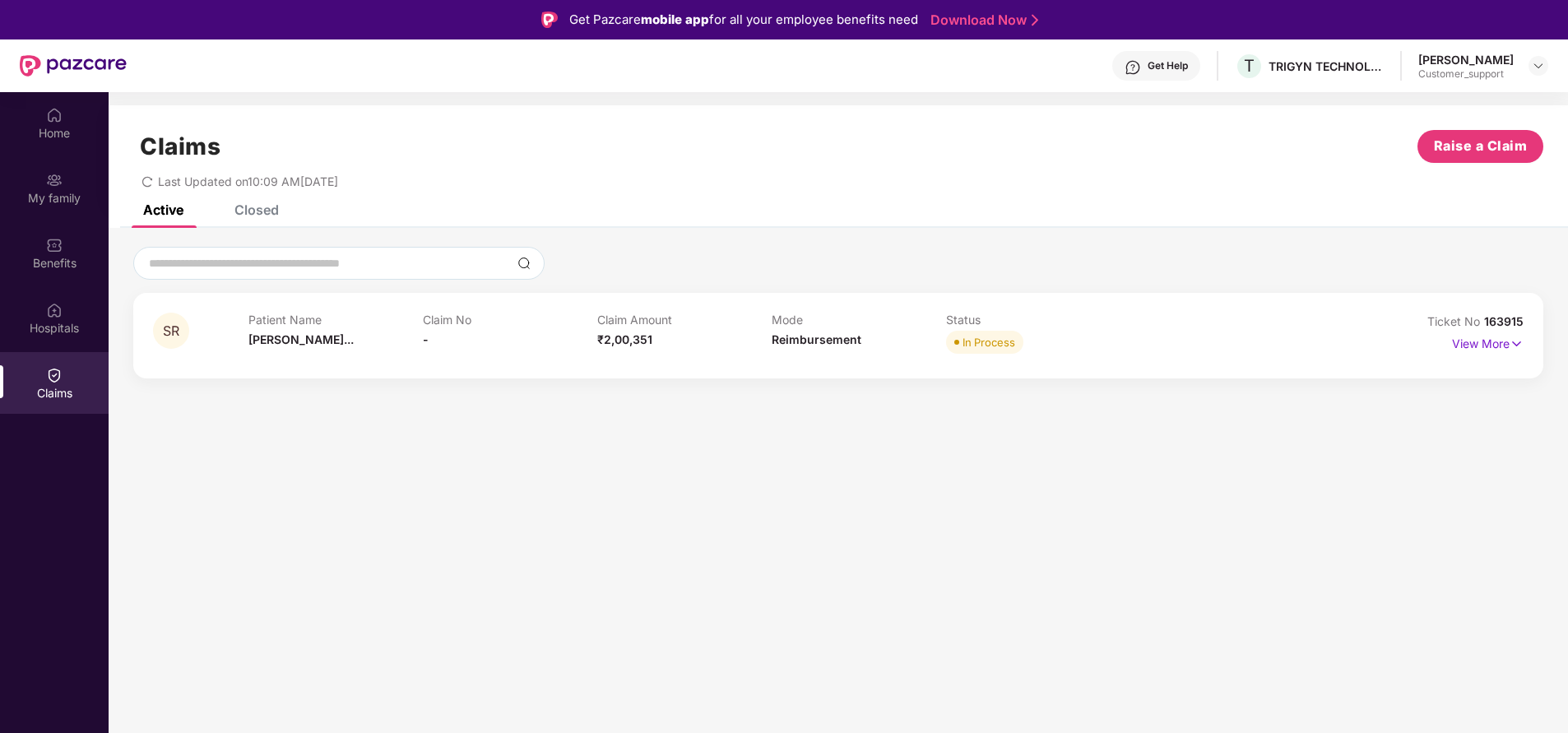
click at [1509, 299] on div "SR Patient Name [PERSON_NAME]... Claim No - Claim Amount ₹2,00,351 Mode Reimbur…" at bounding box center [838, 335] width 1410 height 85
click at [1507, 314] on div "Ticket No 163915" at bounding box center [1476, 322] width 97 height 18
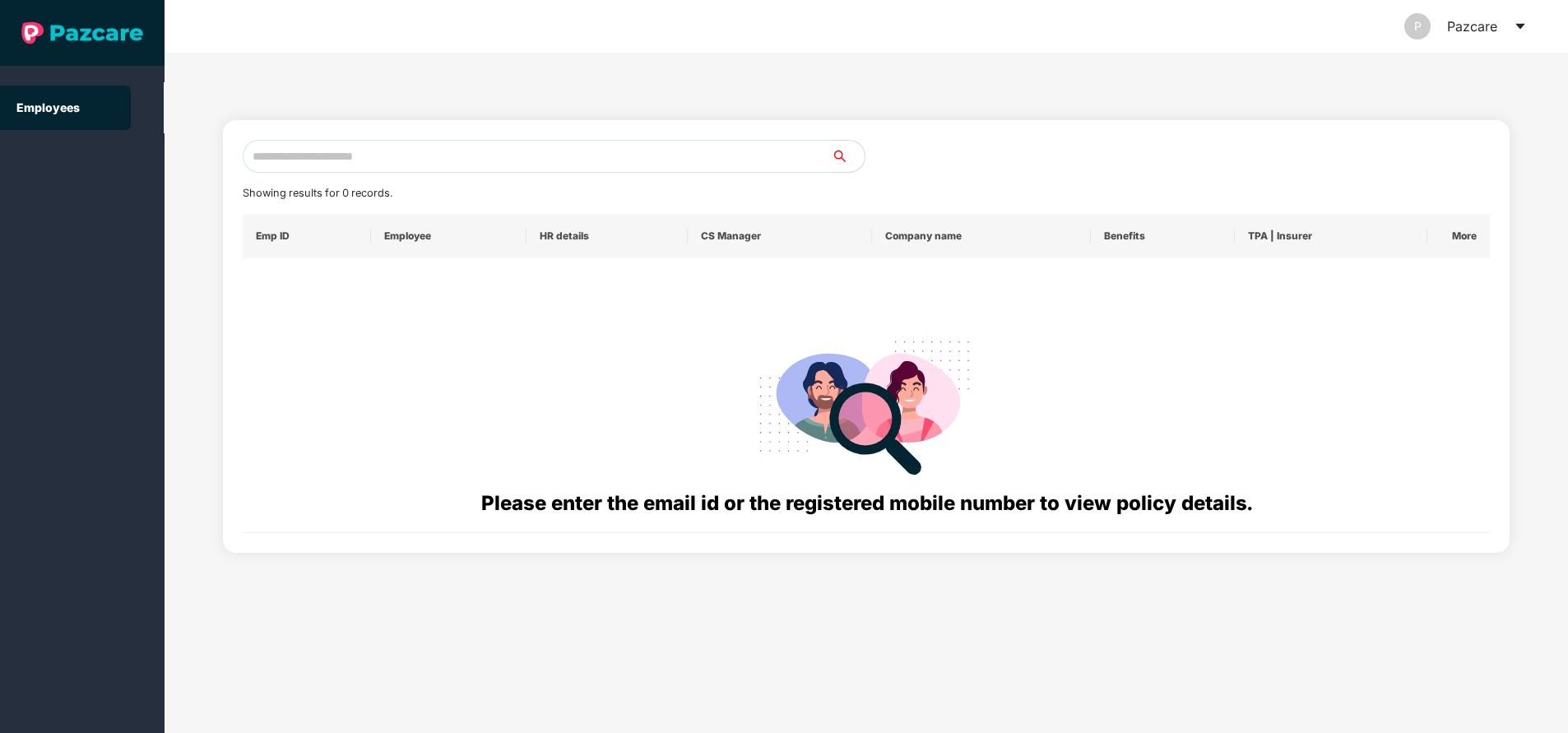
click at [422, 163] on input "text" at bounding box center [537, 156] width 589 height 33
paste input "**********"
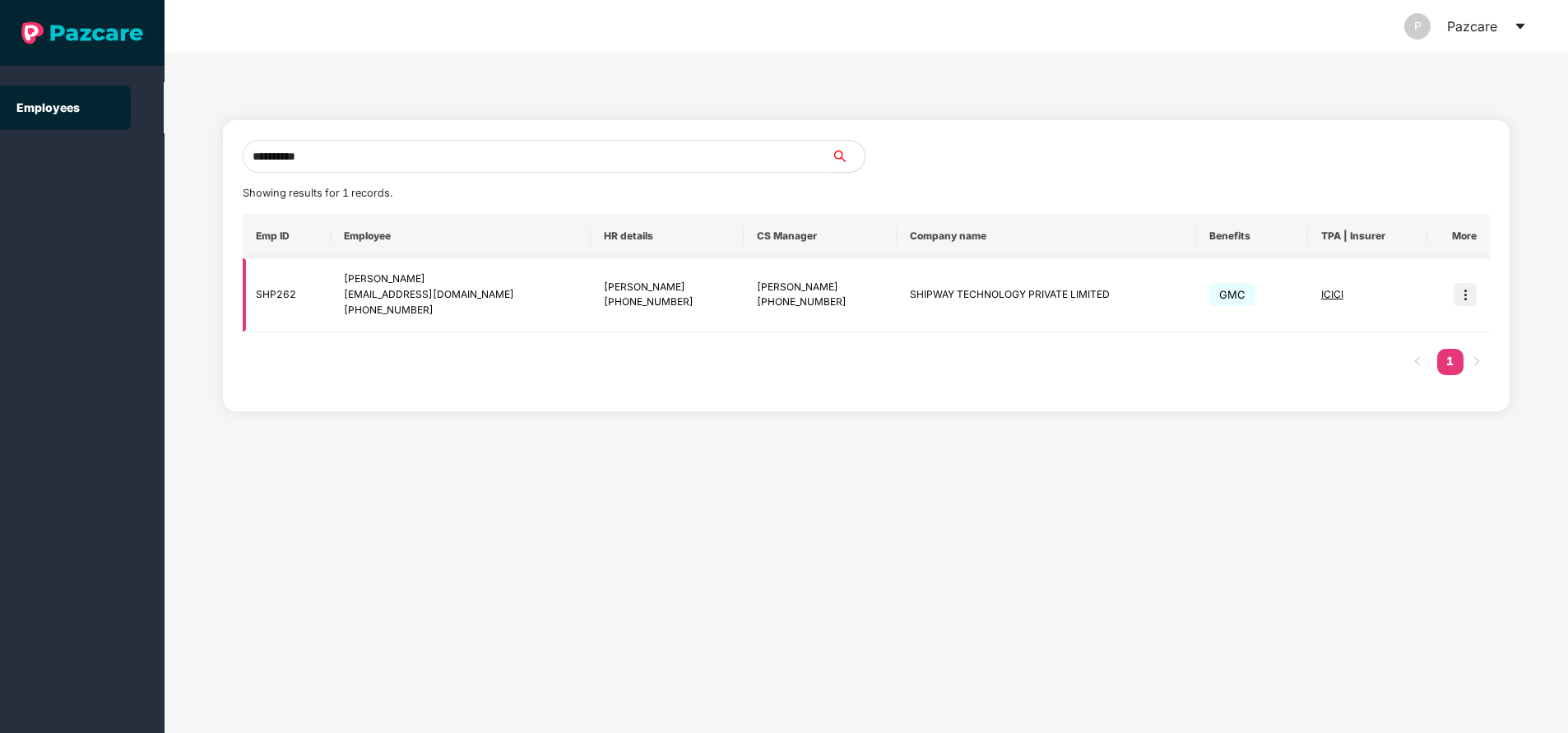
type input "**********"
click at [1469, 293] on img at bounding box center [1465, 294] width 23 height 23
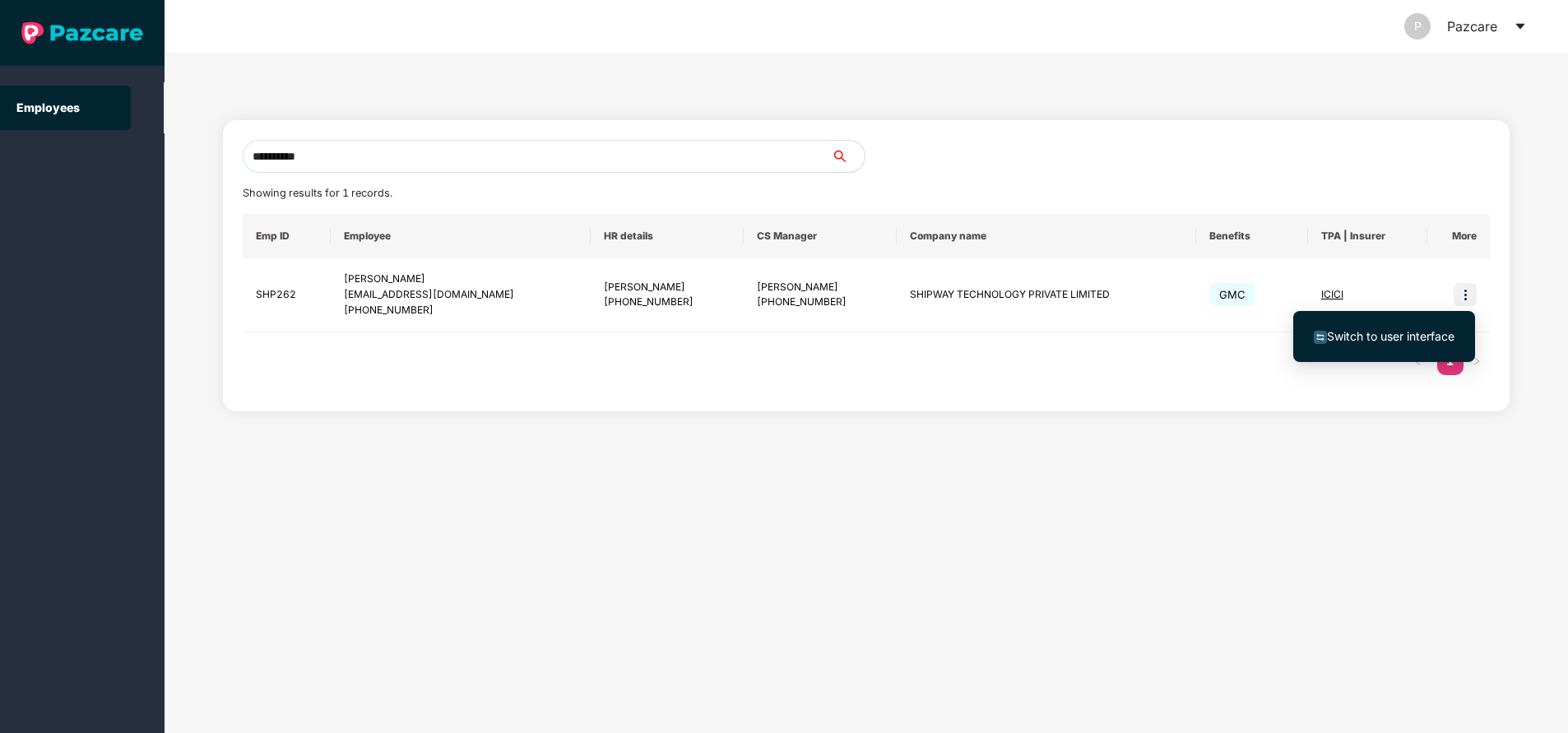
click at [1386, 340] on span "Switch to user interface" at bounding box center [1390, 337] width 127 height 14
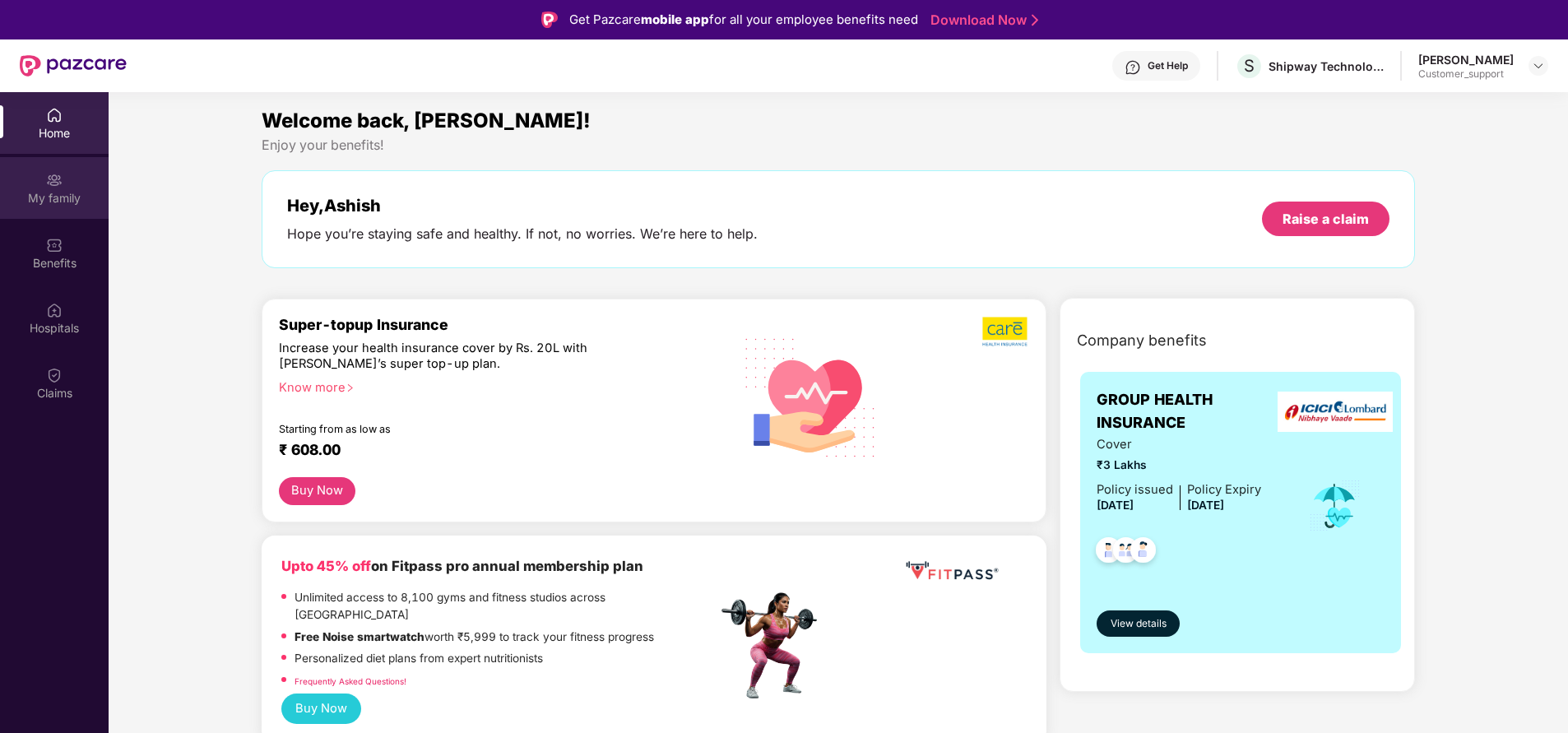
click at [36, 194] on div "My family" at bounding box center [54, 198] width 109 height 17
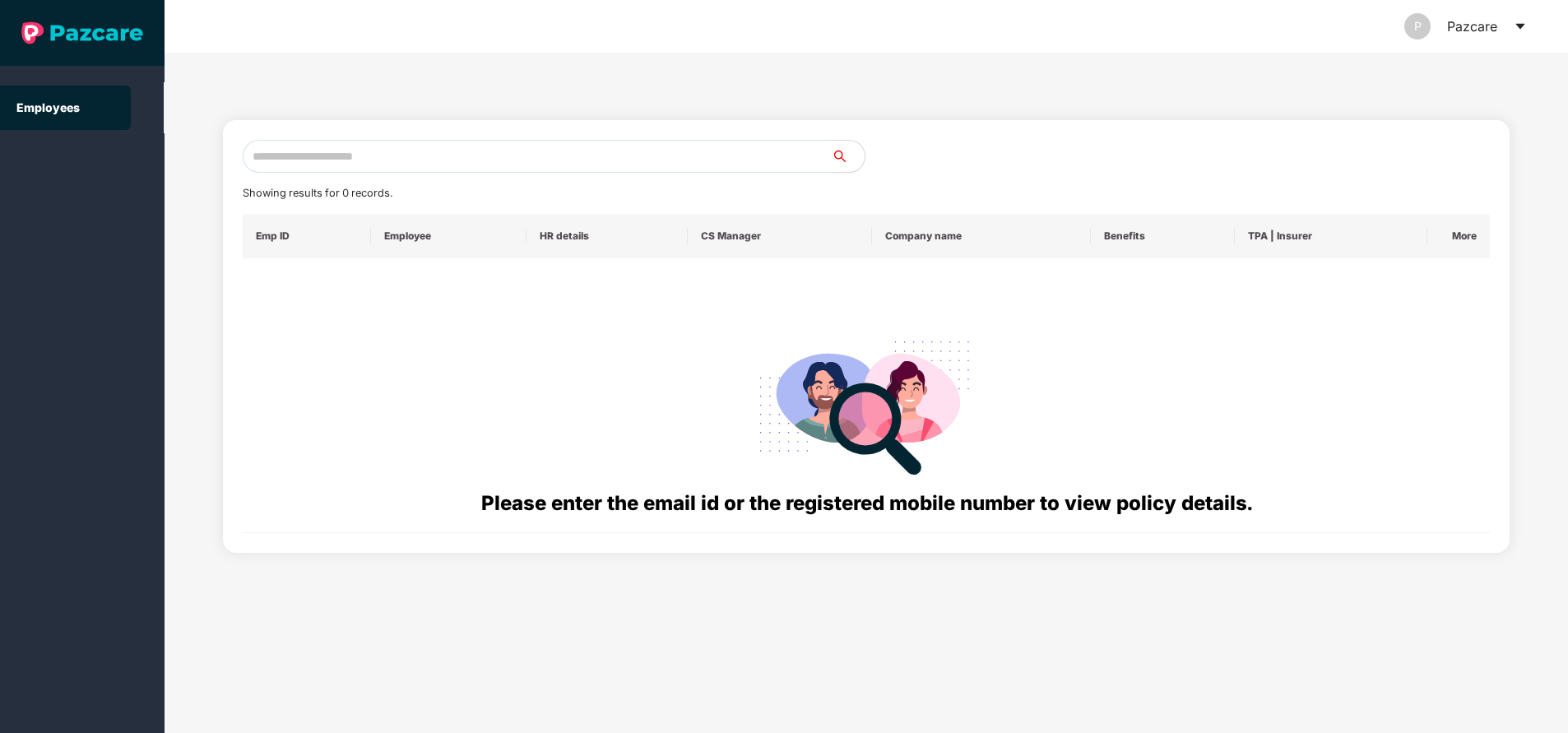
click at [425, 158] on input "text" at bounding box center [537, 156] width 589 height 33
paste input "**********"
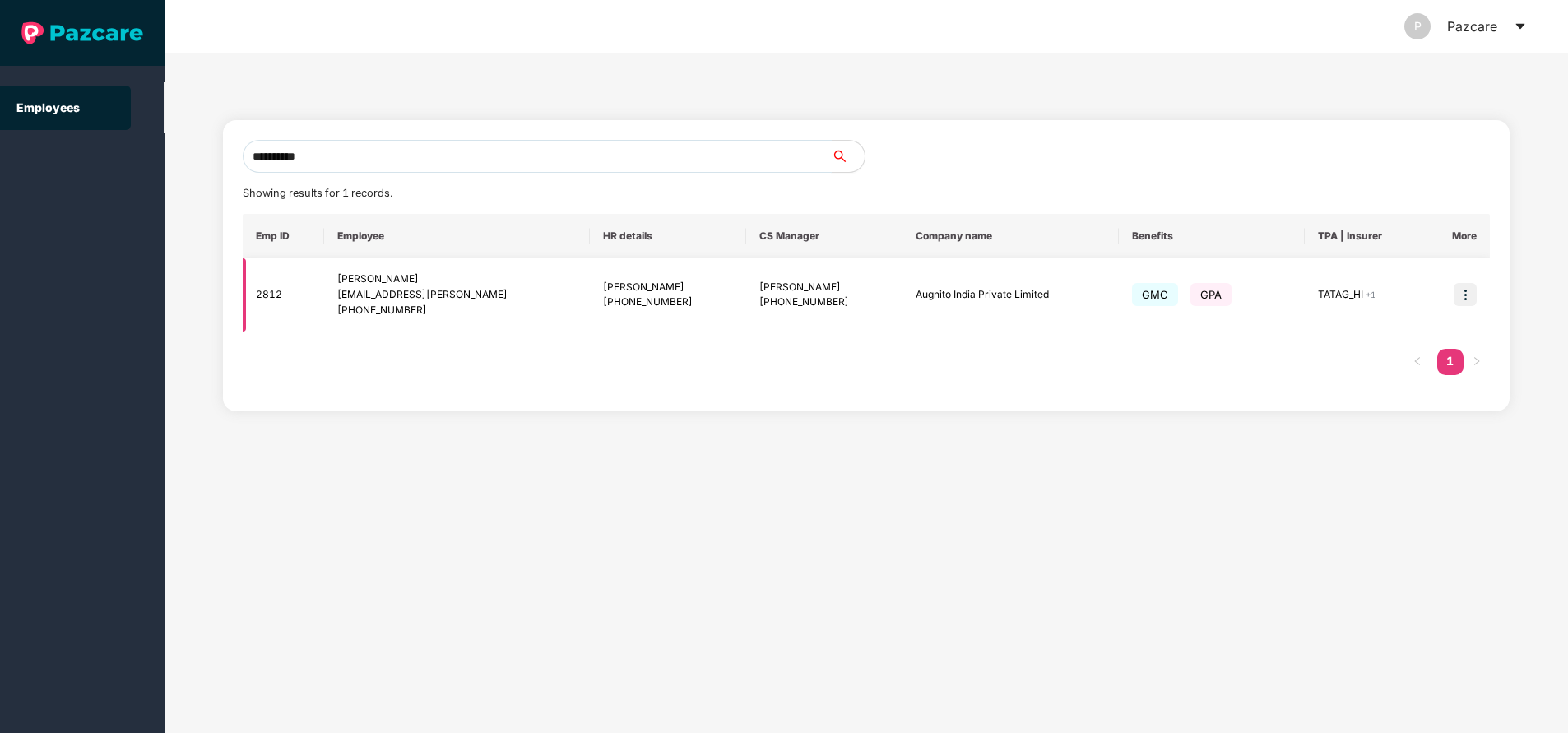
type input "**********"
click at [1463, 301] on img at bounding box center [1465, 294] width 23 height 23
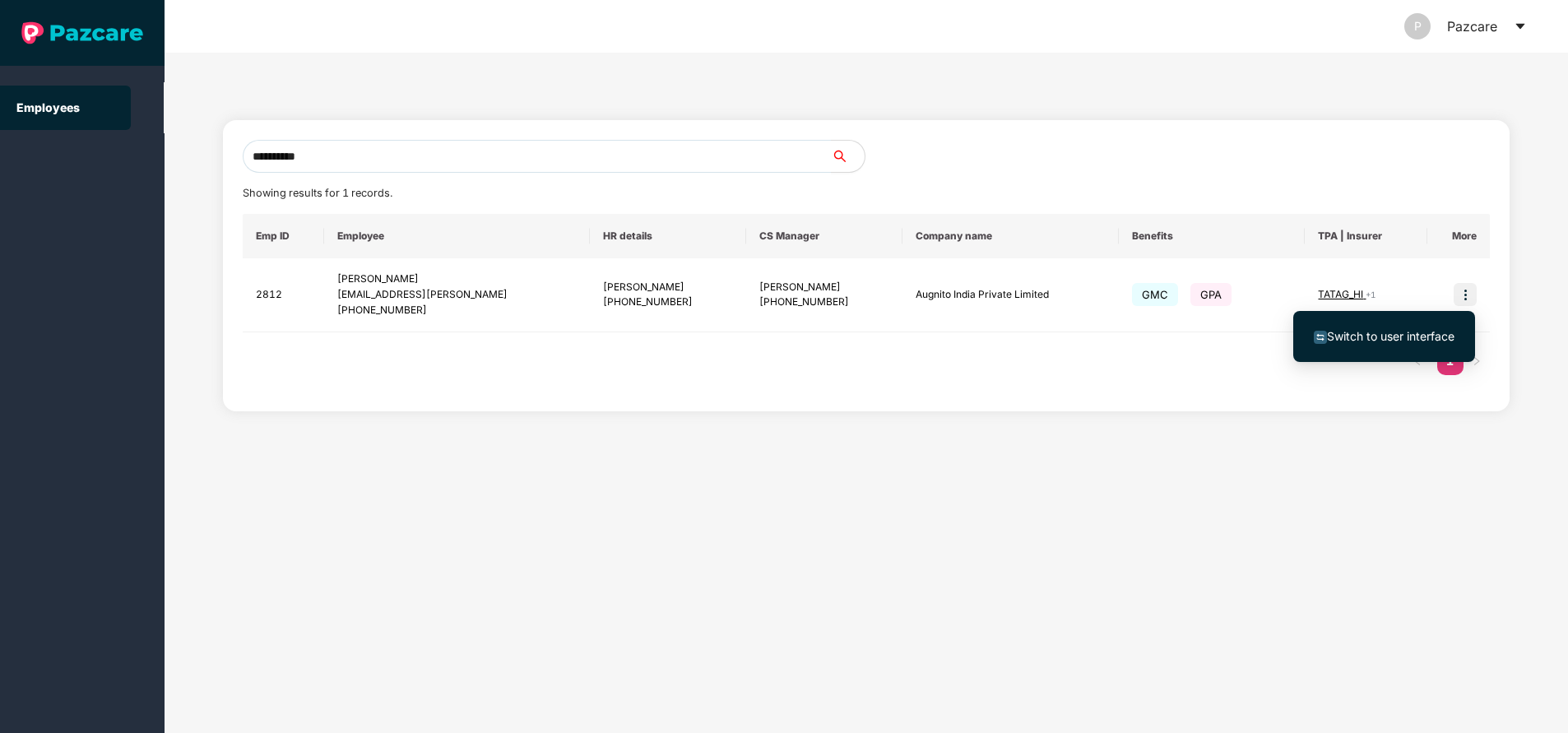
click at [1383, 333] on span "Switch to user interface" at bounding box center [1390, 337] width 127 height 14
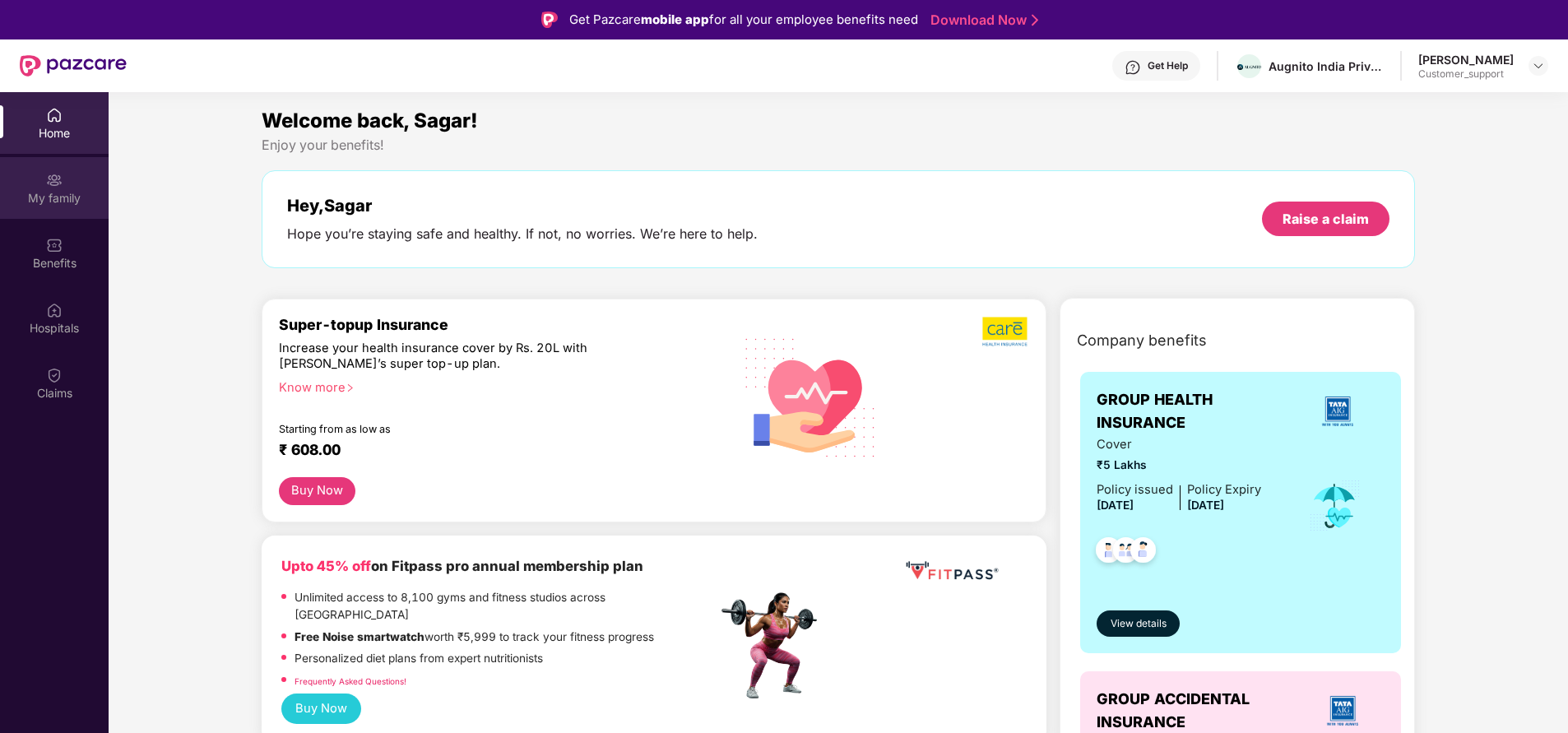
click at [43, 190] on div "My family" at bounding box center [54, 198] width 109 height 17
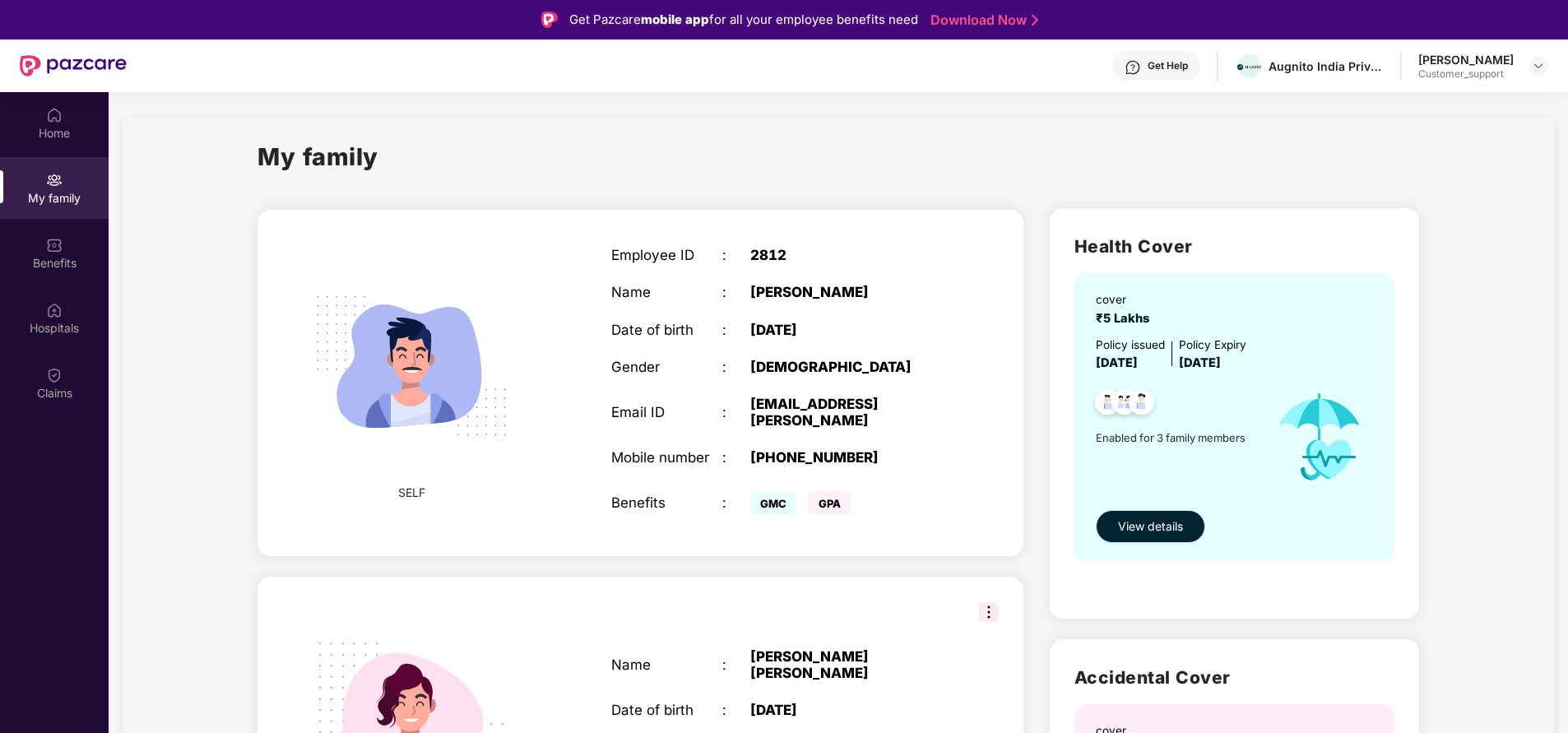
click at [1124, 528] on span "View details" at bounding box center [1151, 526] width 65 height 18
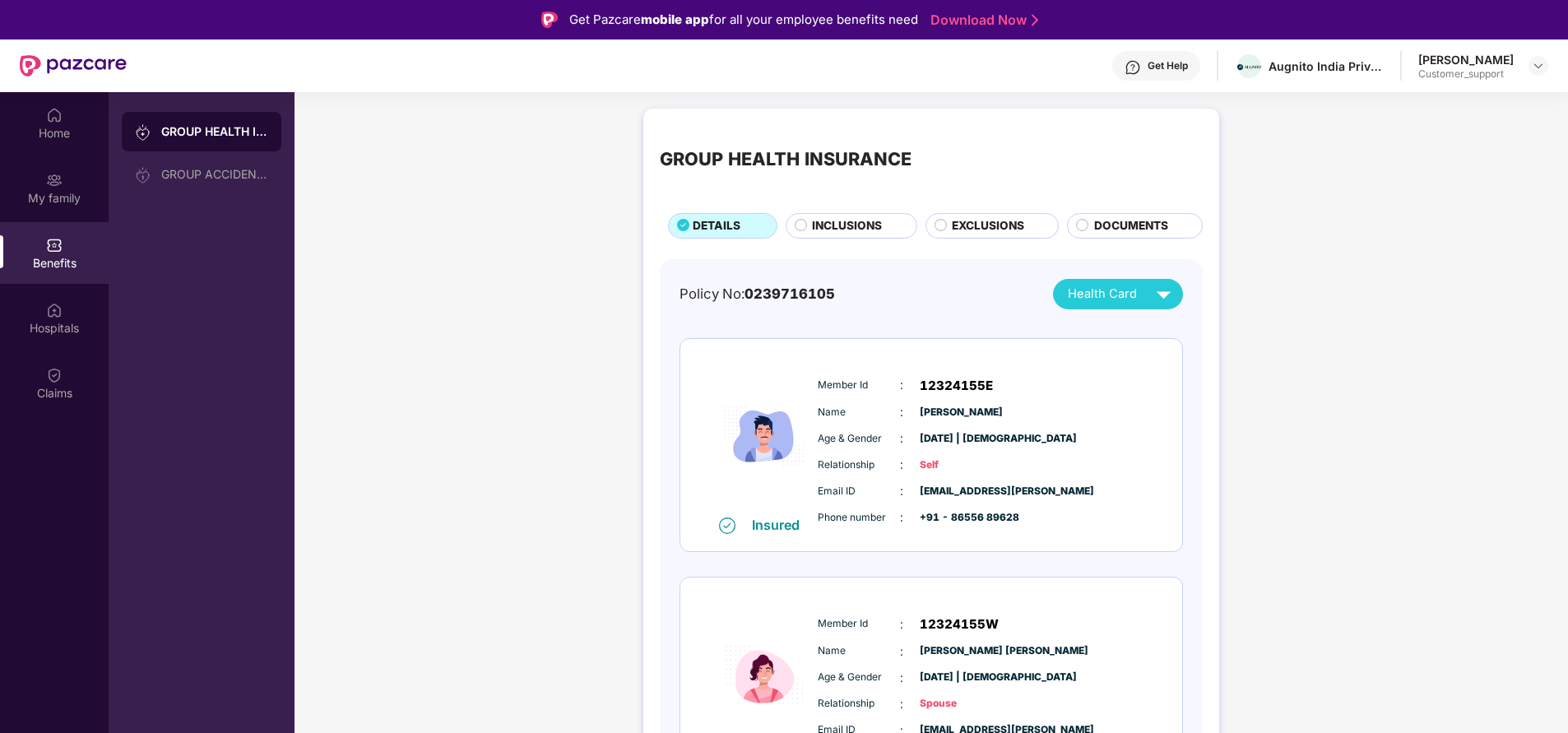
click at [846, 218] on span "INCLUSIONS" at bounding box center [847, 226] width 70 height 18
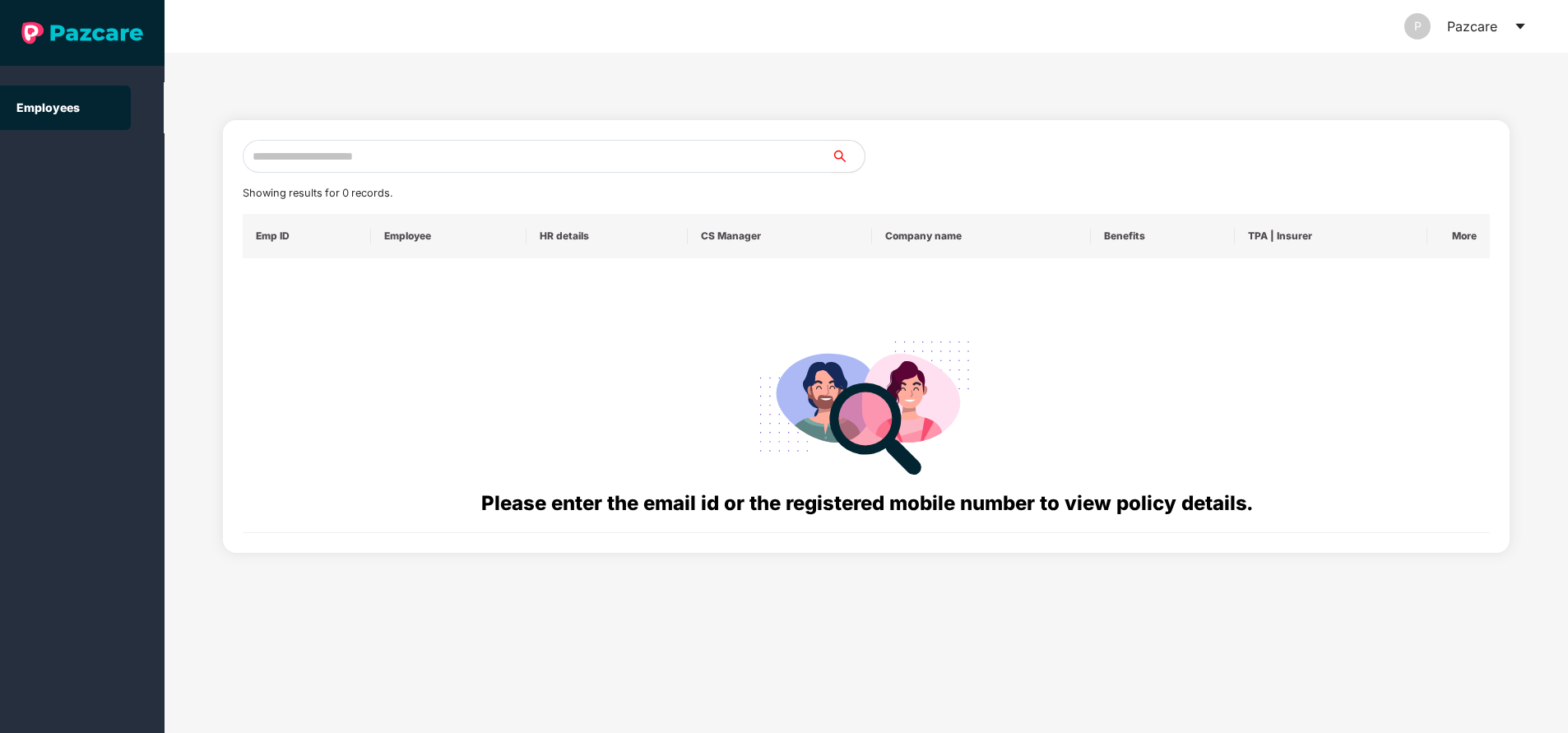
click at [406, 159] on input "text" at bounding box center [537, 156] width 589 height 33
paste input "**********"
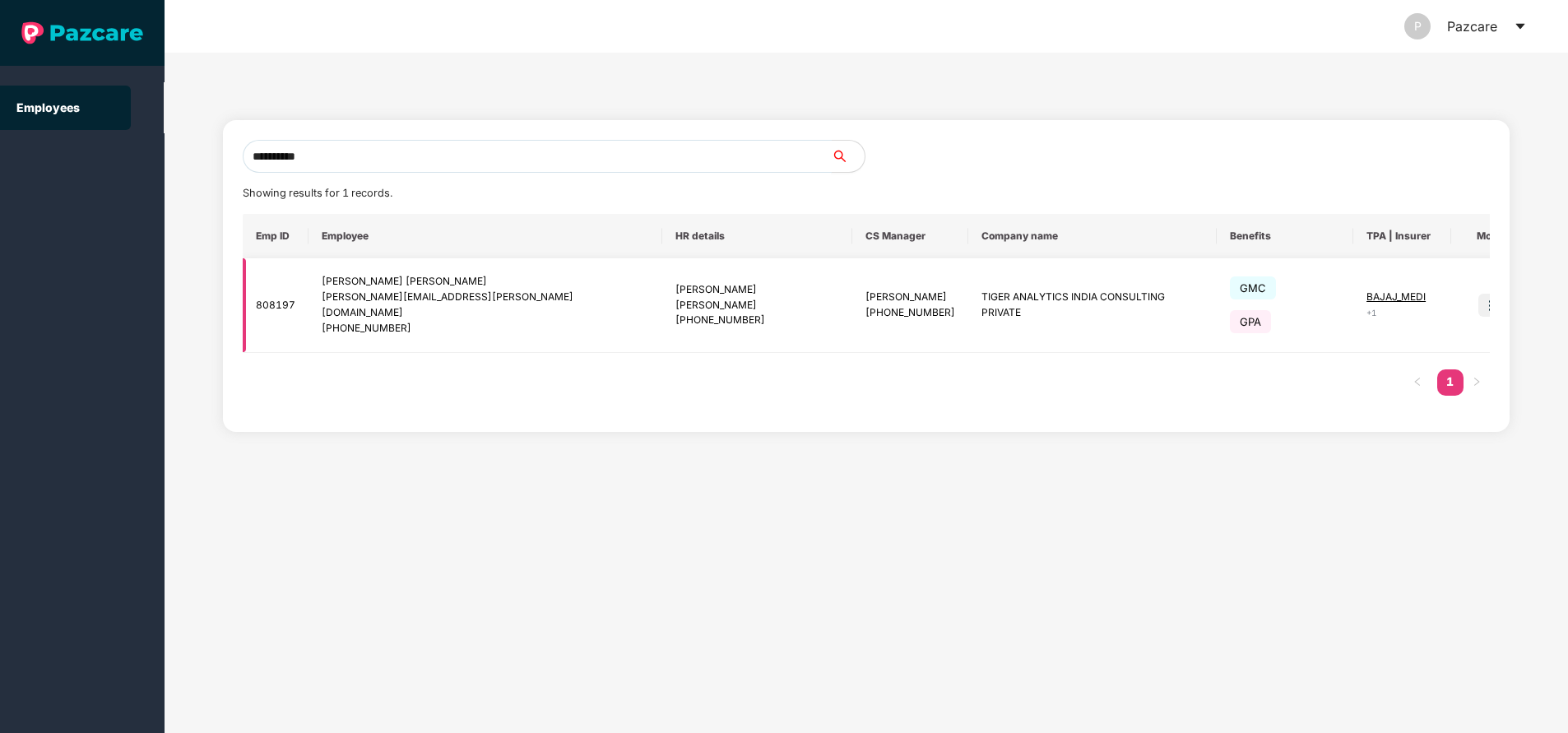
type input "**********"
click at [1478, 296] on img at bounding box center [1490, 305] width 23 height 23
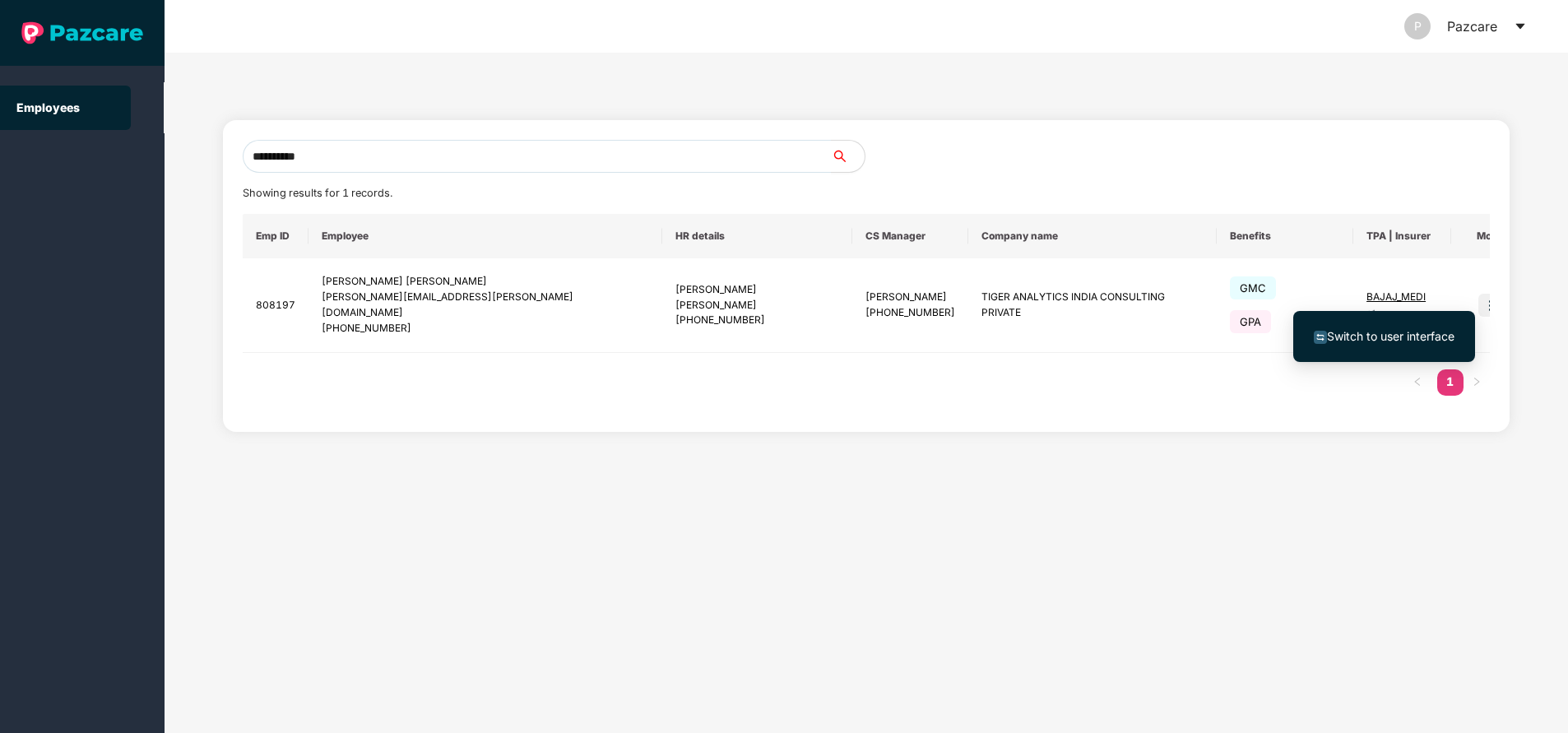
click at [1425, 330] on span "Switch to user interface" at bounding box center [1390, 337] width 127 height 14
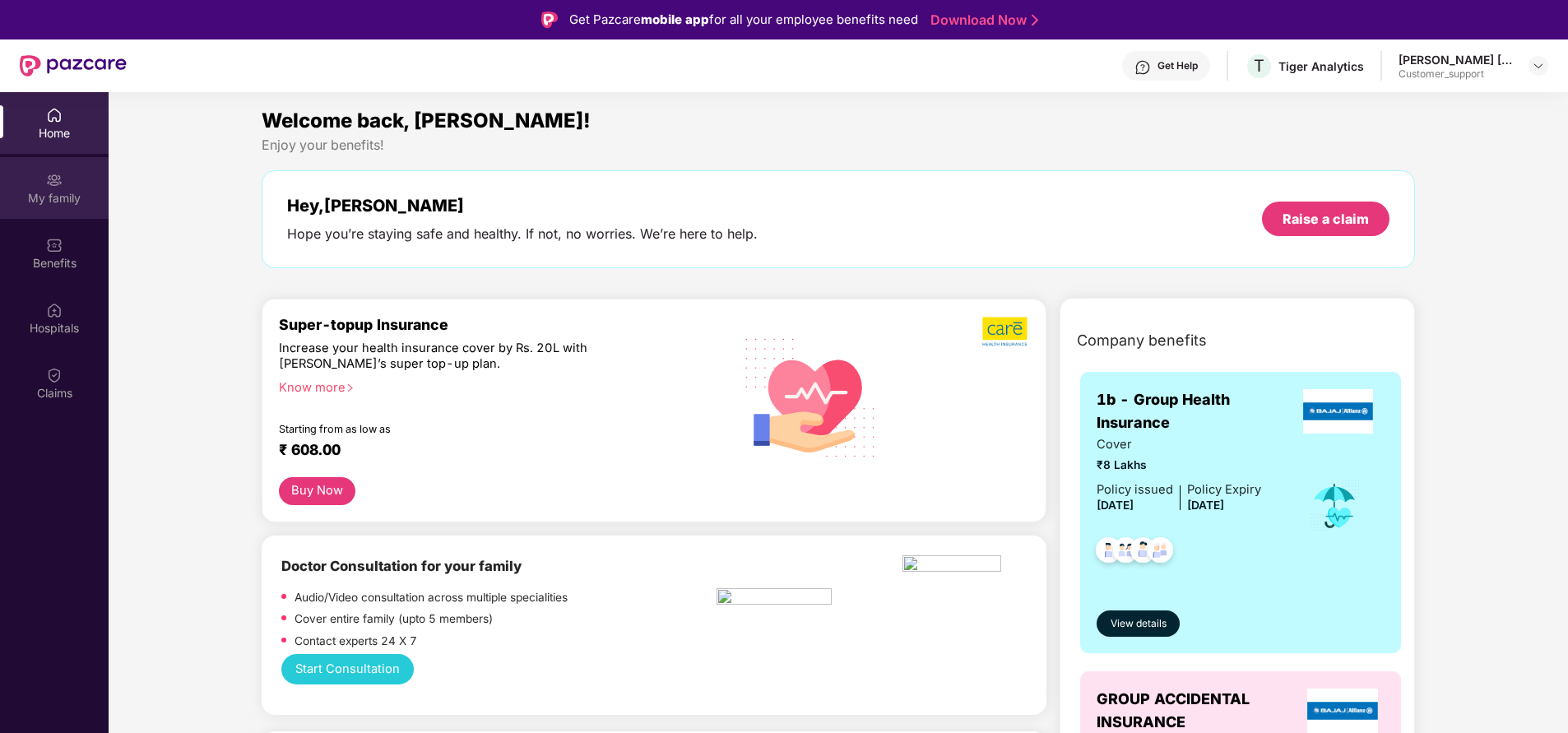
click at [65, 205] on div "My family" at bounding box center [54, 198] width 109 height 17
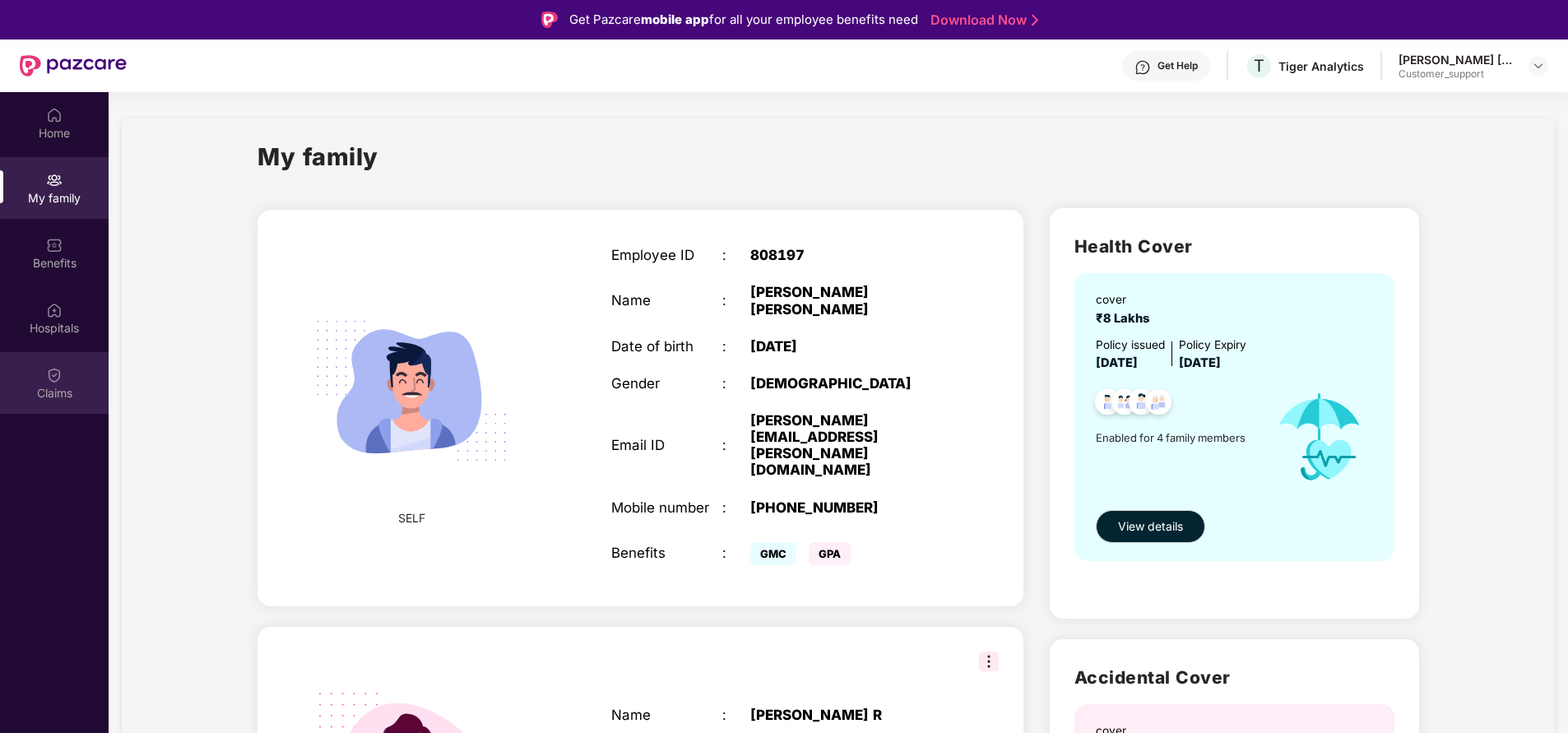
click at [62, 395] on div "Claims" at bounding box center [54, 393] width 109 height 17
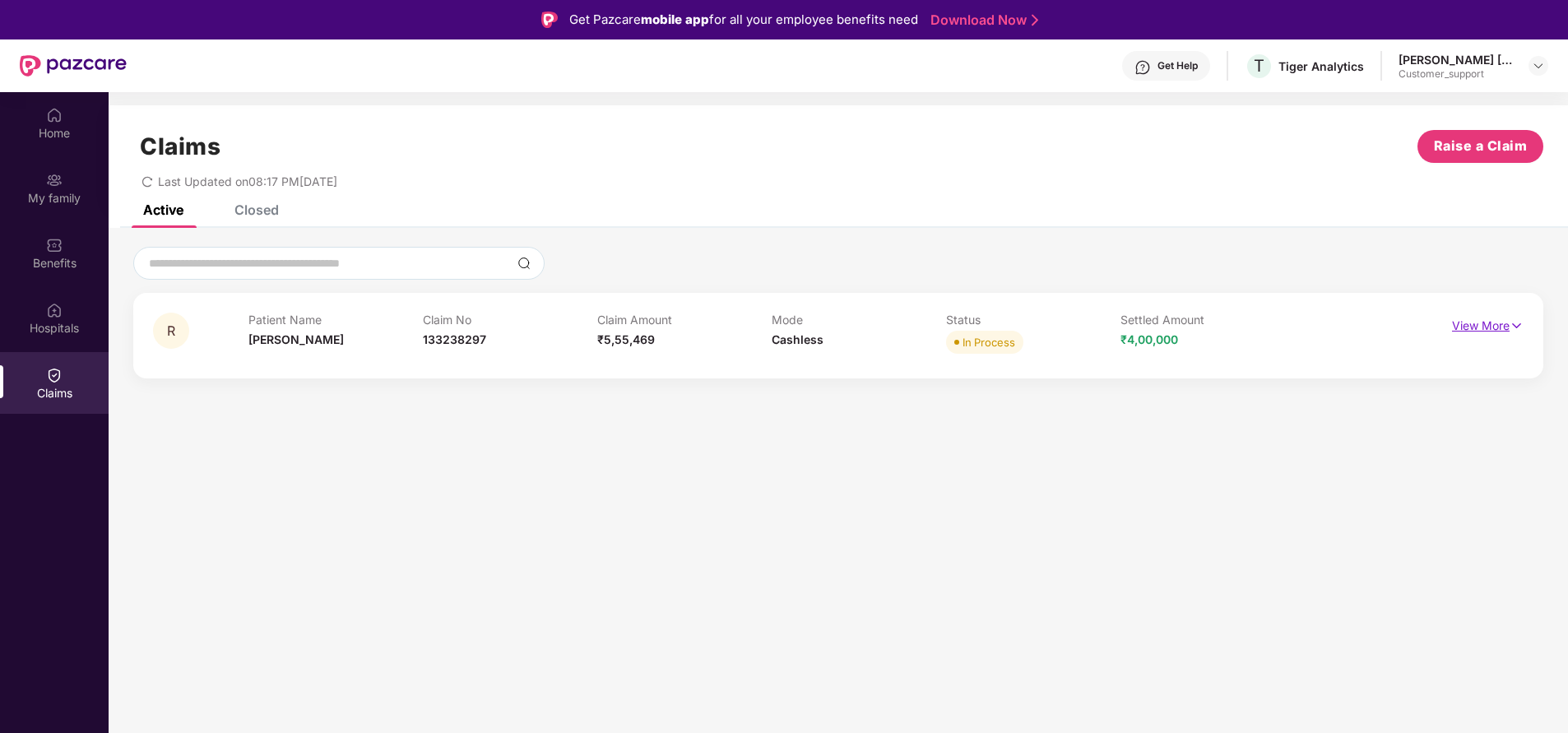
click at [1475, 331] on p "View More" at bounding box center [1487, 323] width 71 height 22
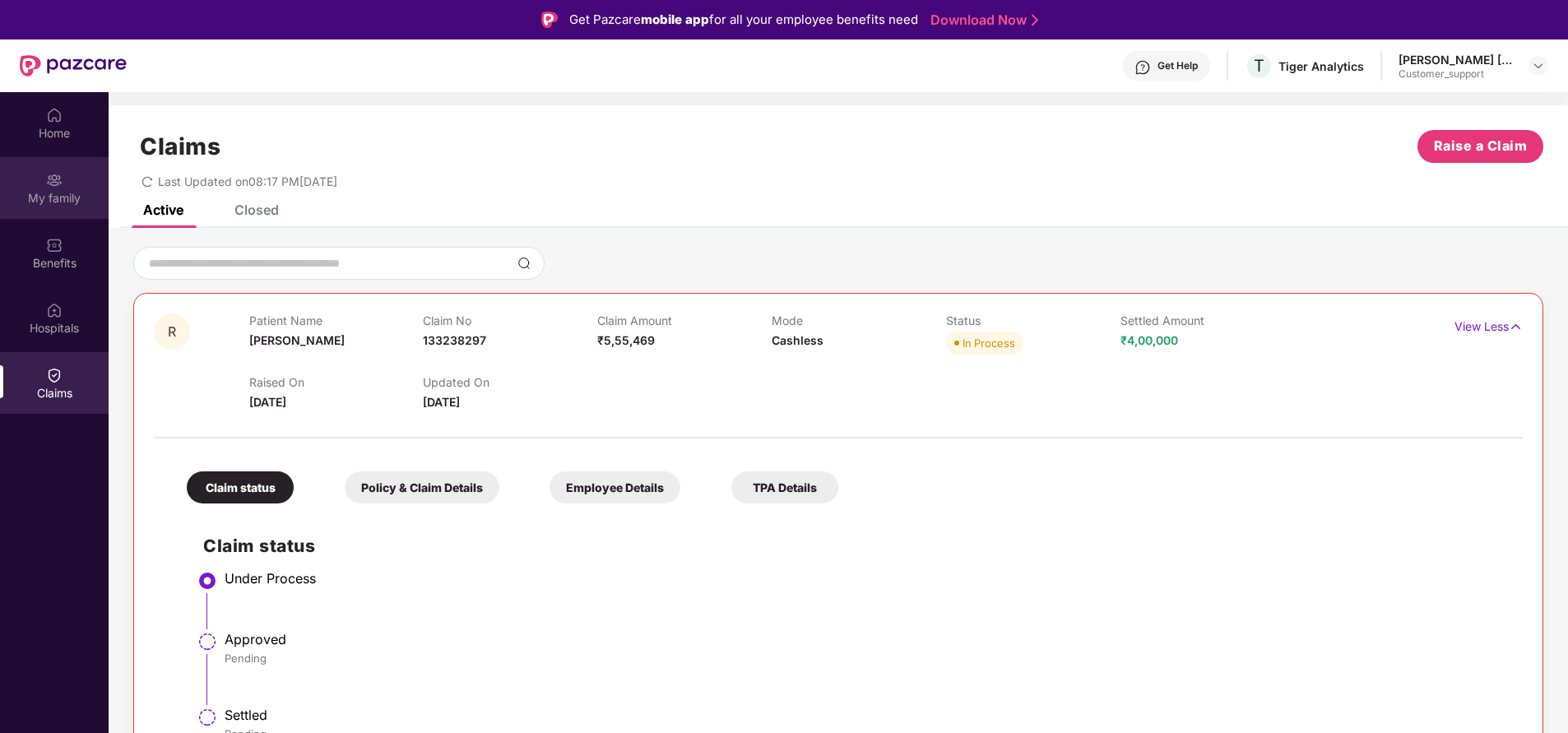
click at [57, 191] on div "My family" at bounding box center [54, 198] width 109 height 17
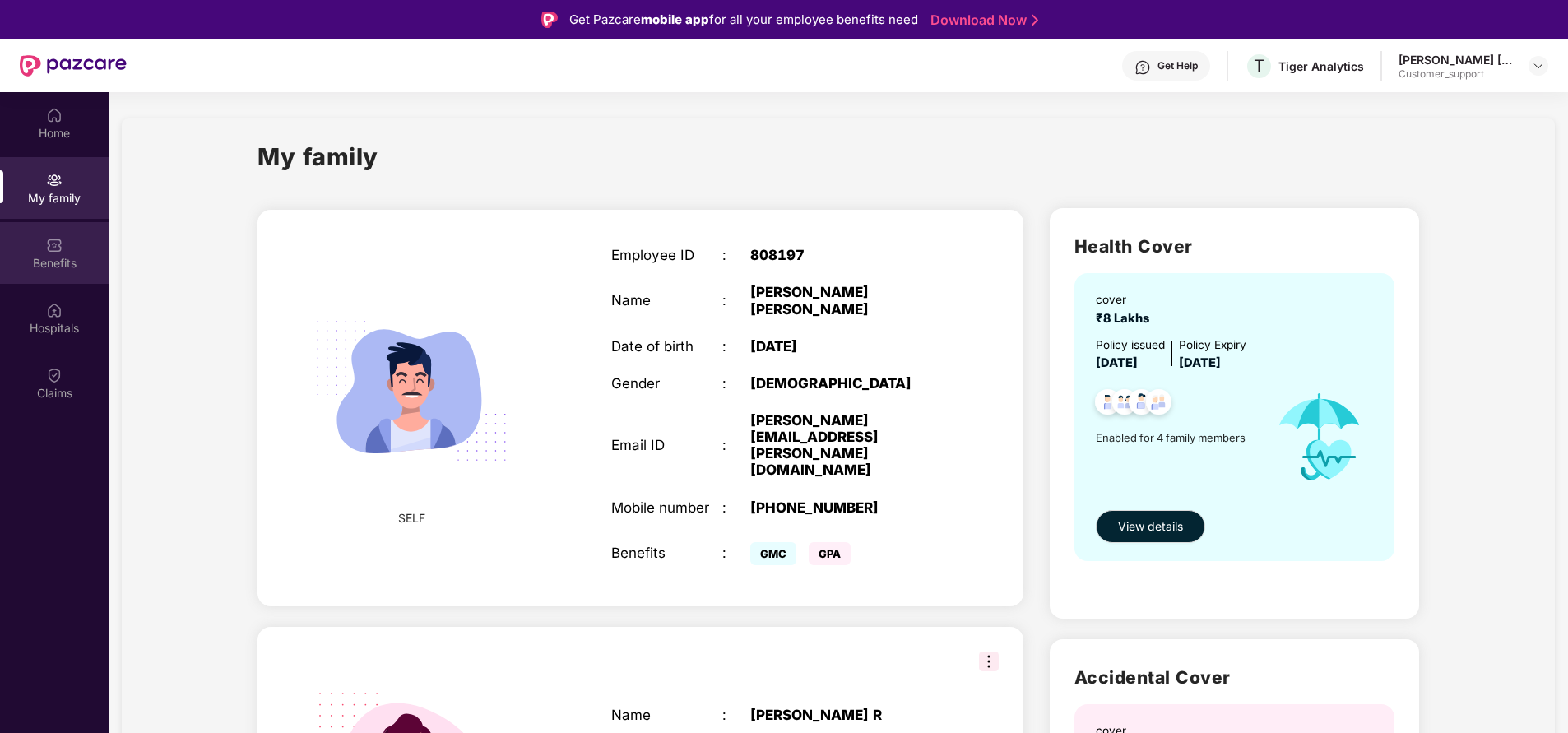
click at [27, 255] on div "Benefits" at bounding box center [54, 263] width 109 height 17
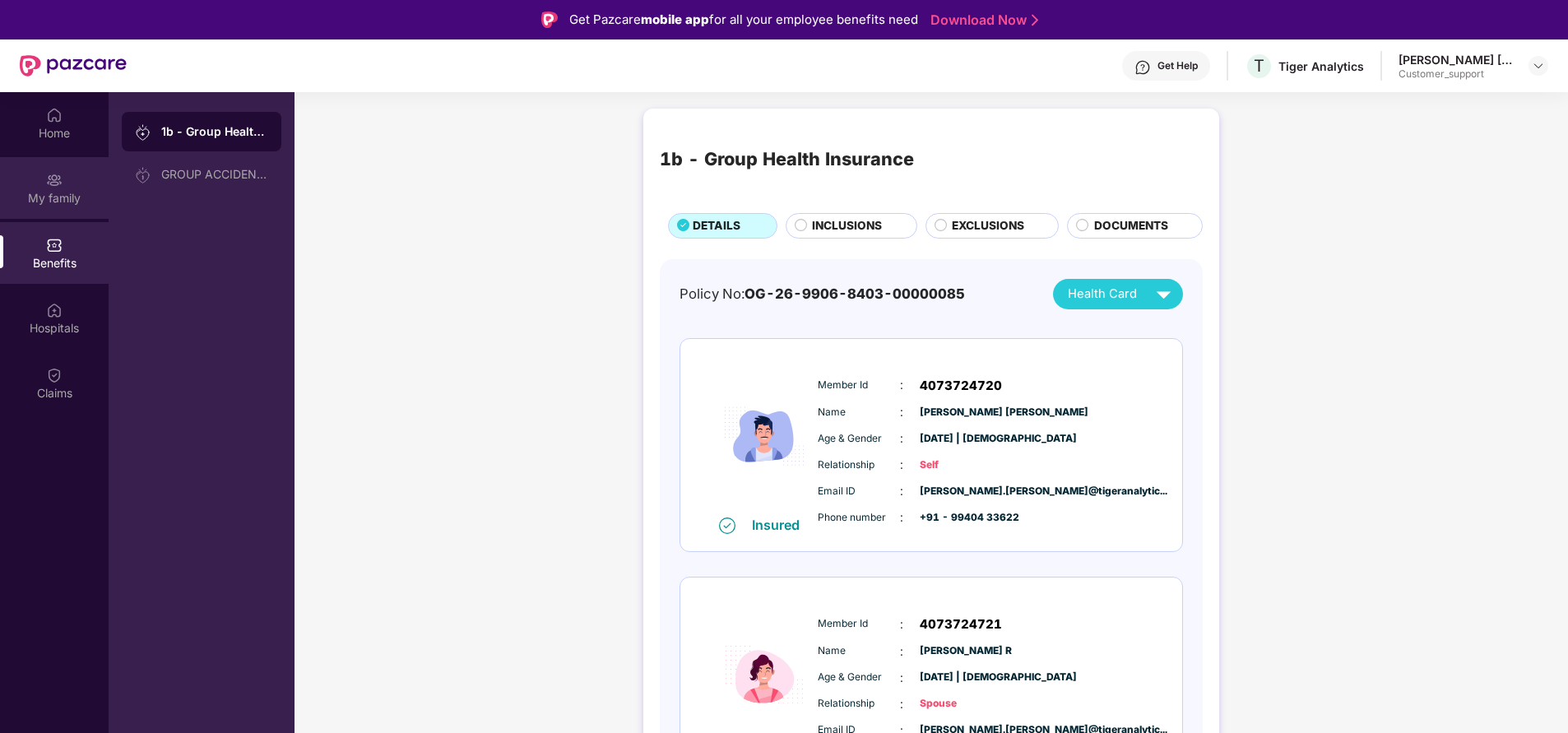
click at [40, 181] on div "My family" at bounding box center [54, 188] width 109 height 62
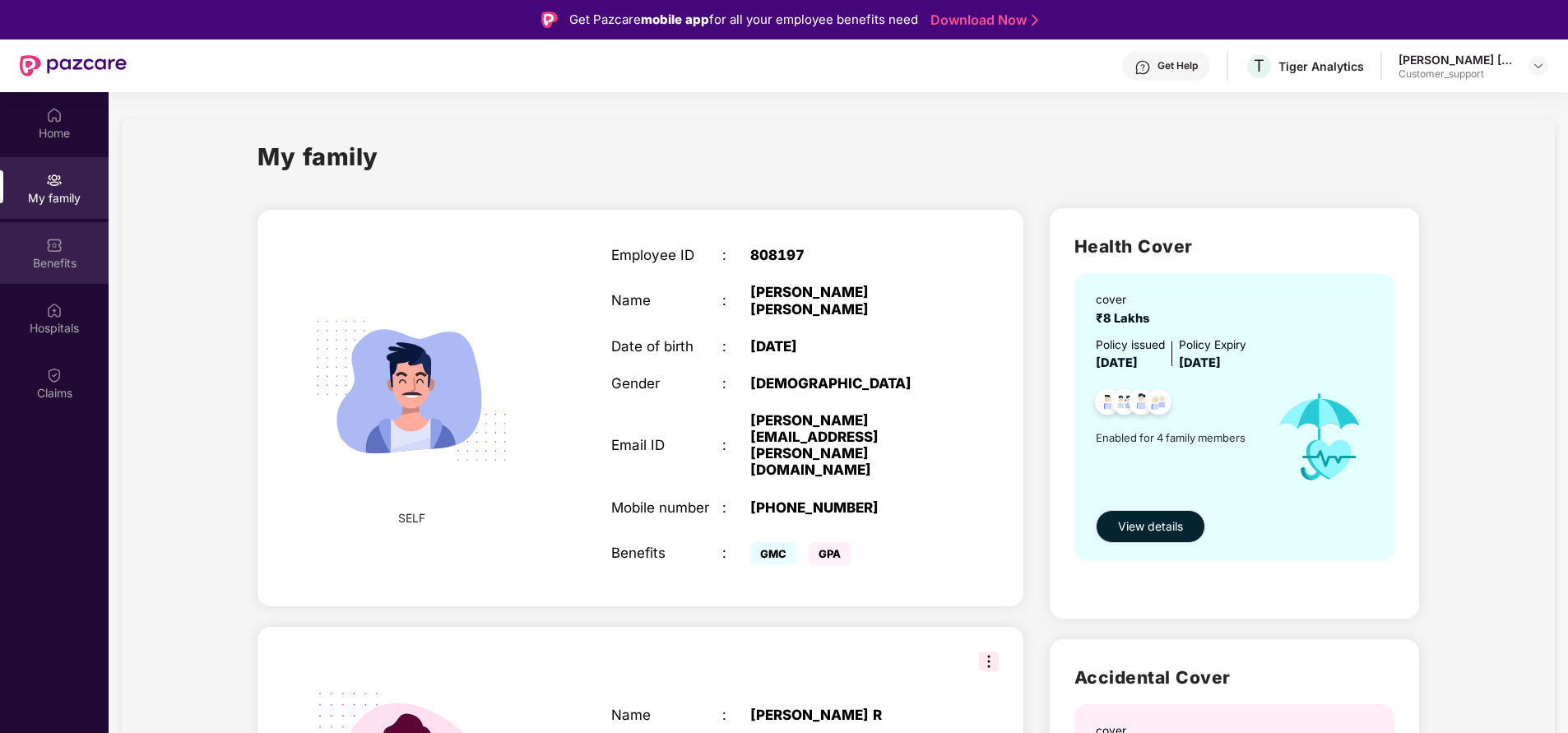
click at [46, 269] on div "Benefits" at bounding box center [54, 263] width 109 height 17
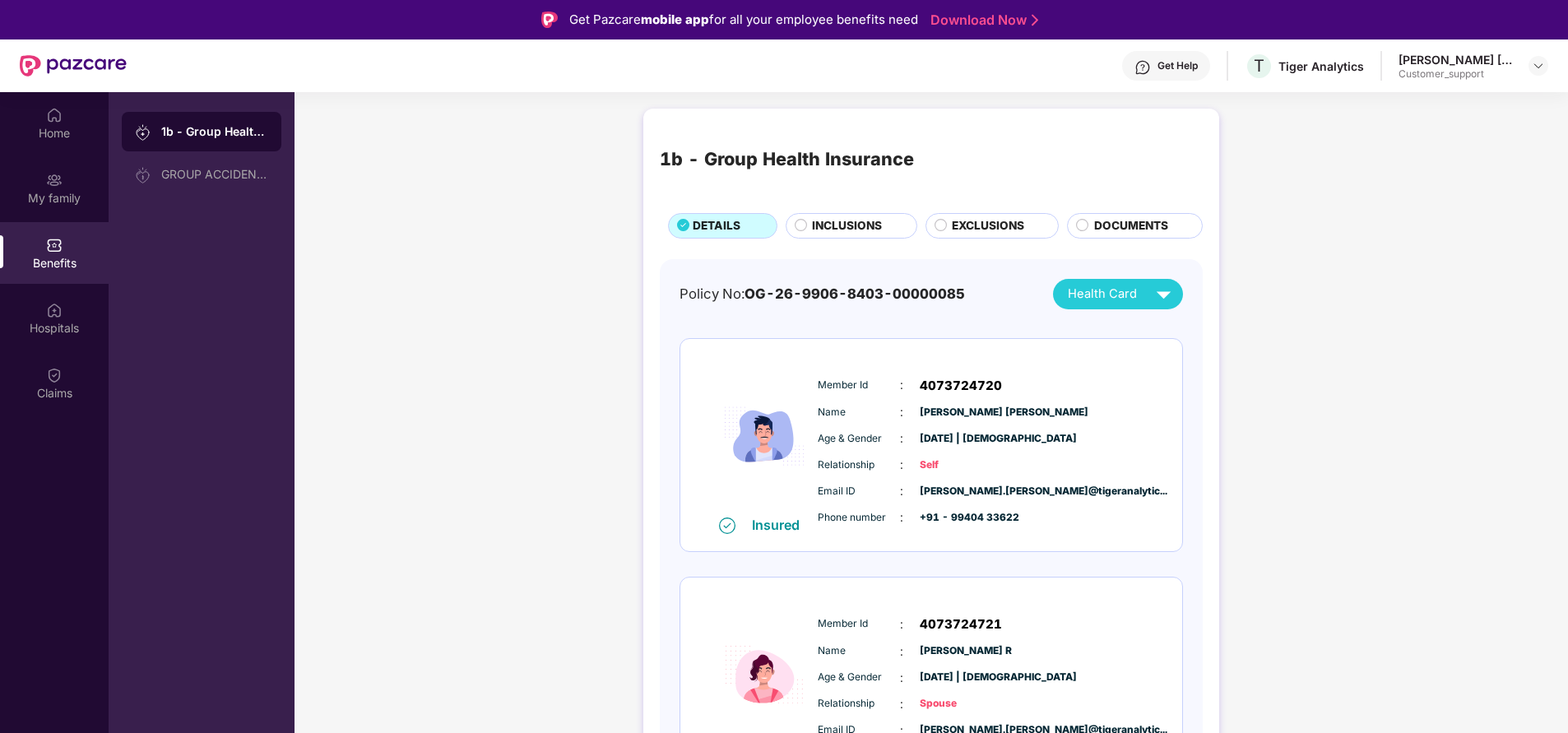
click at [829, 223] on span "INCLUSIONS" at bounding box center [847, 226] width 70 height 18
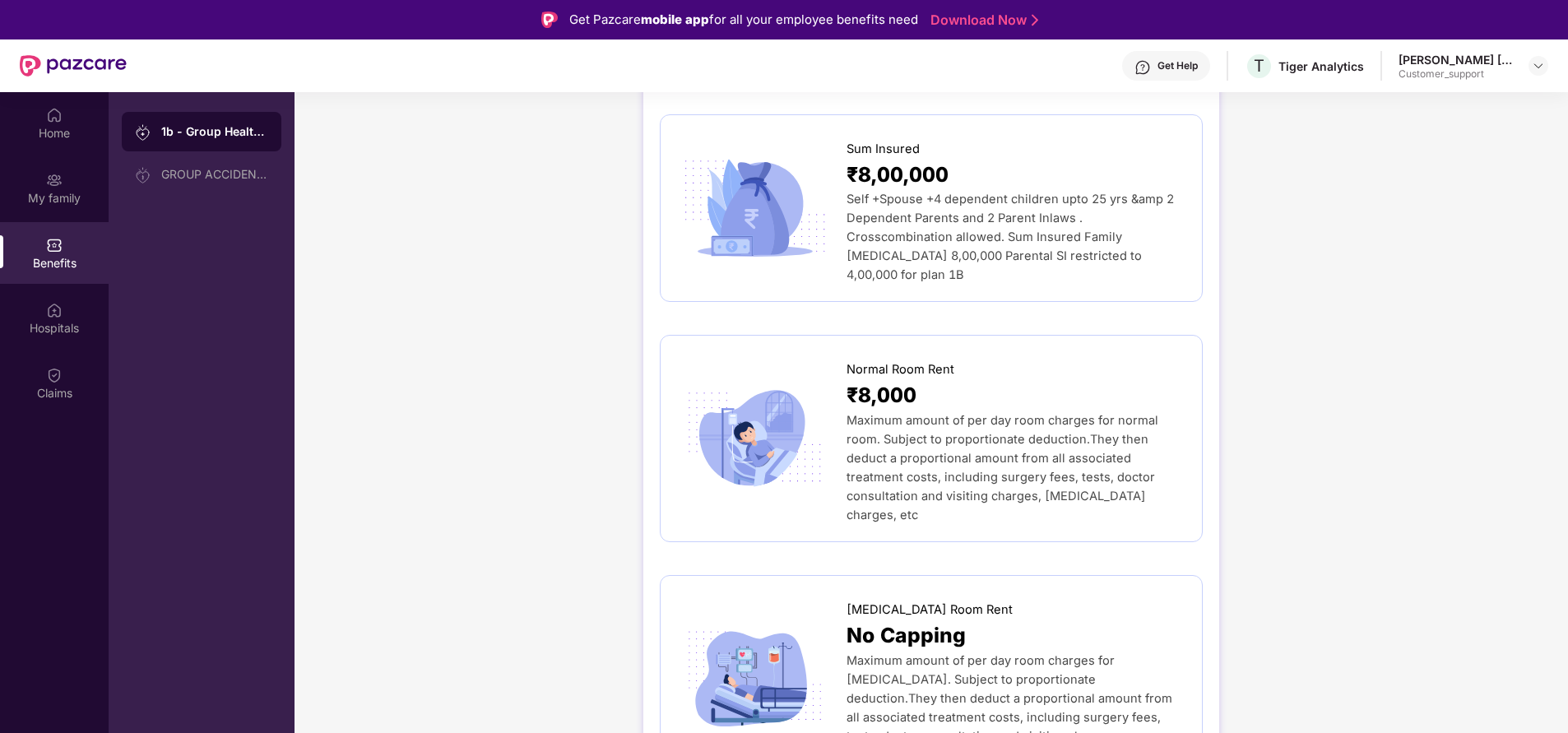
scroll to position [152, 0]
click at [54, 320] on div "Hospitals" at bounding box center [54, 328] width 109 height 17
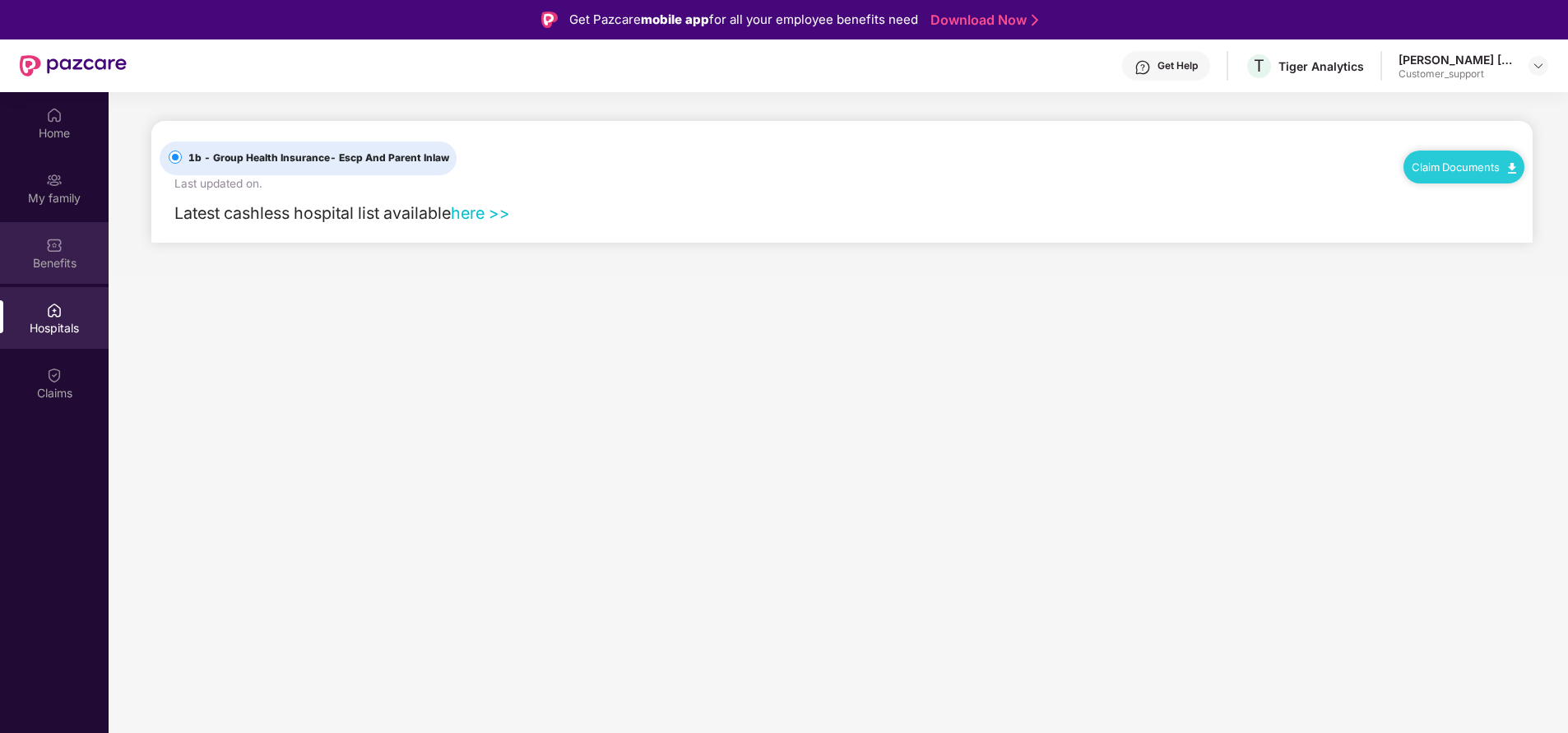
click at [49, 258] on div "Benefits" at bounding box center [54, 263] width 109 height 17
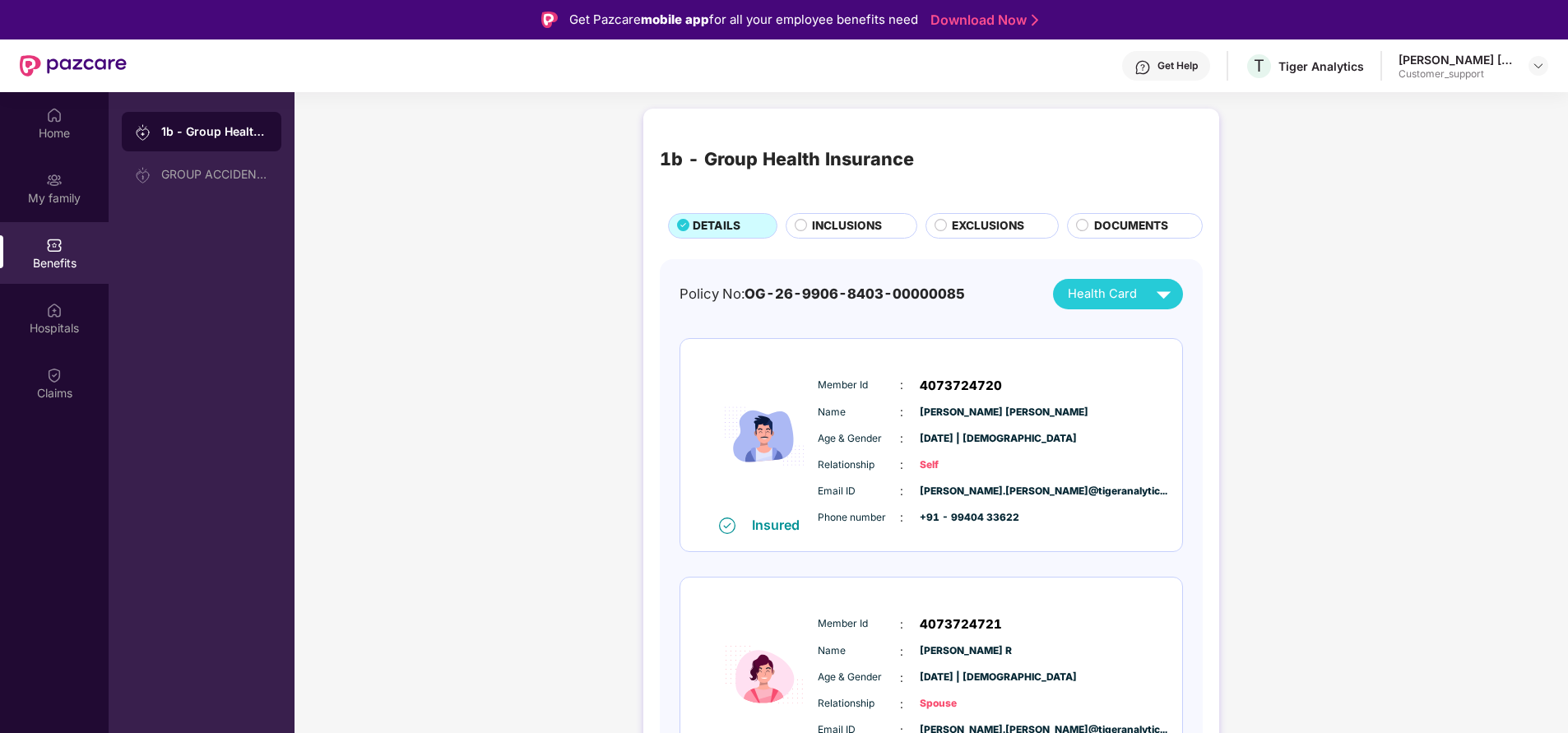
click at [825, 229] on span "INCLUSIONS" at bounding box center [847, 226] width 70 height 18
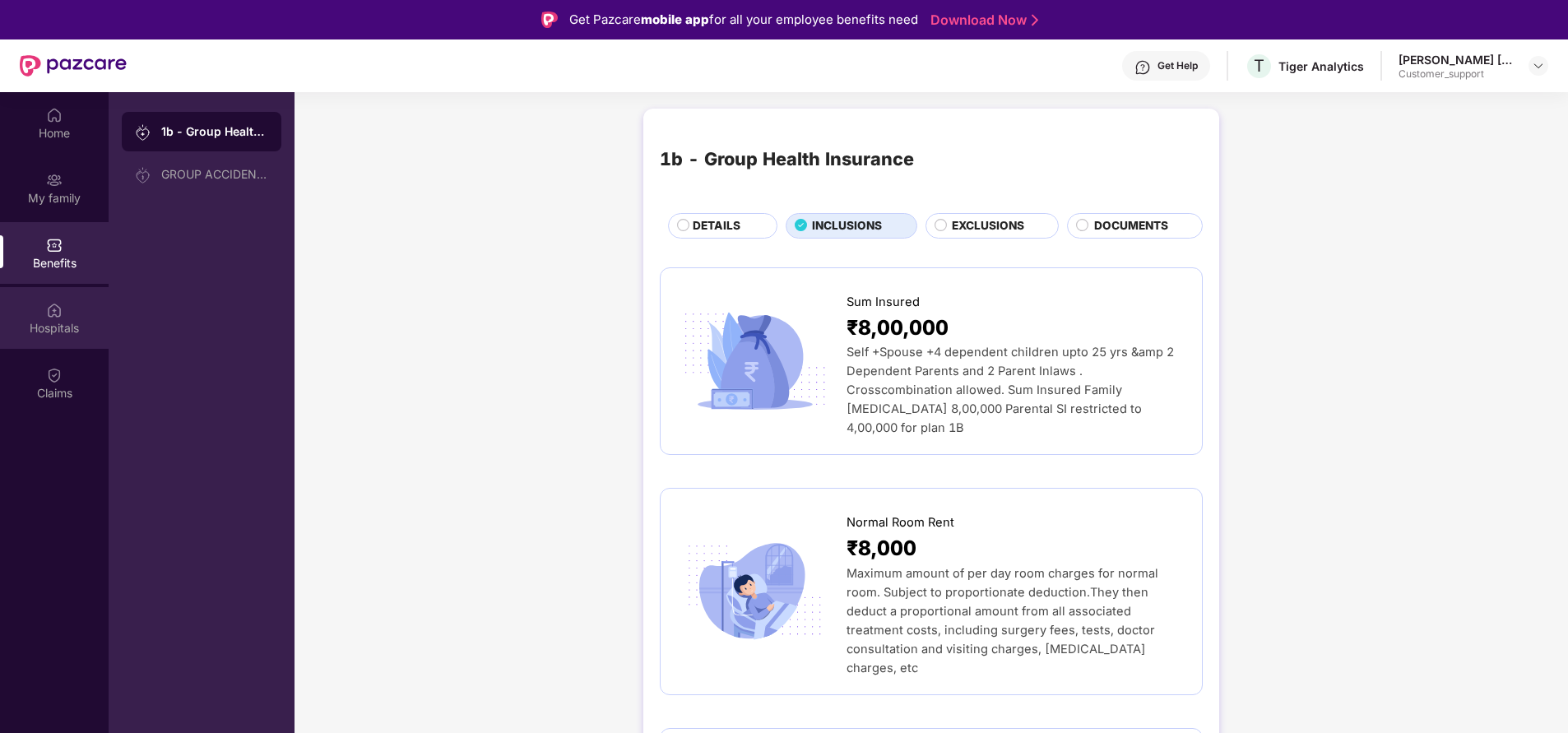
click at [44, 330] on div "Hospitals" at bounding box center [54, 328] width 109 height 17
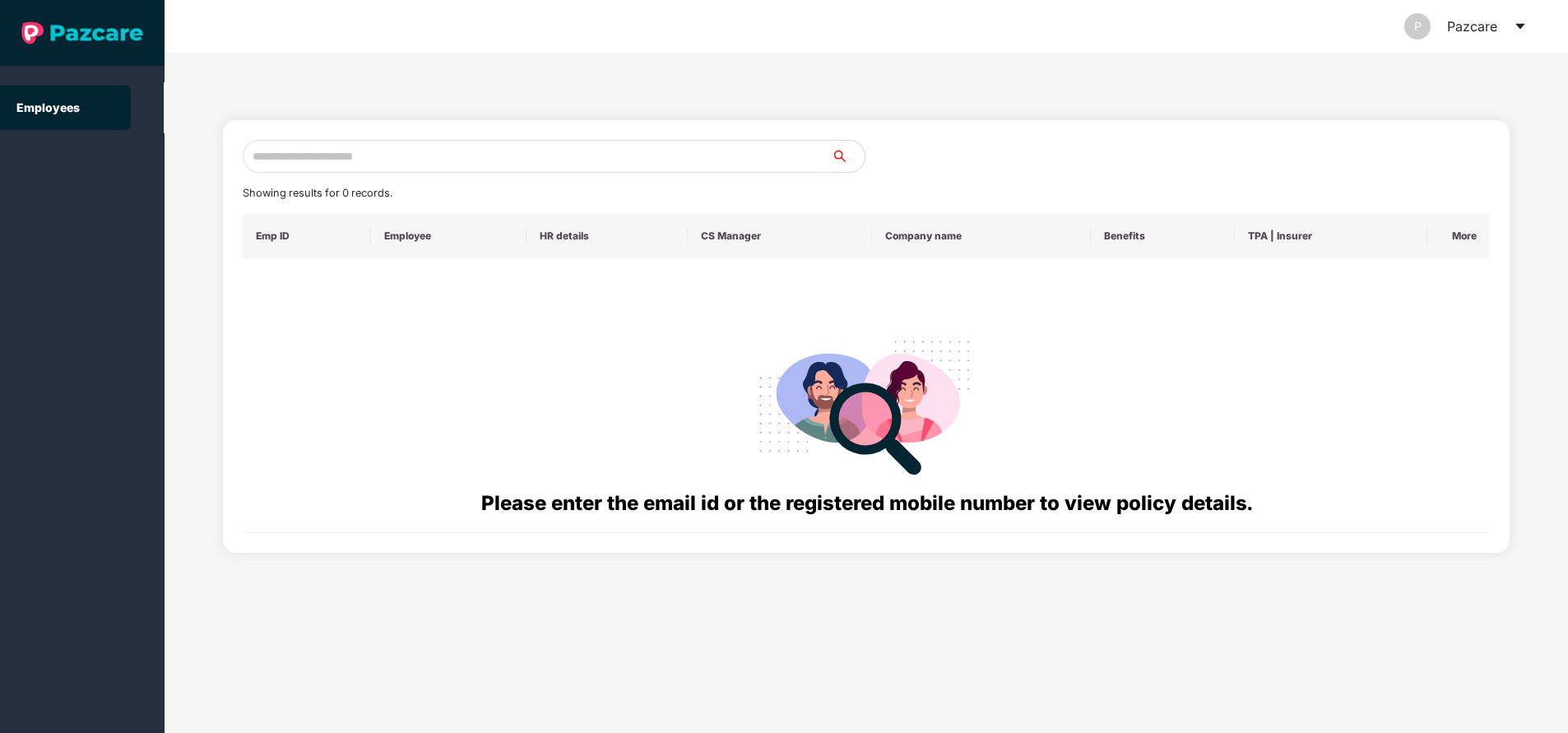
click at [389, 167] on input "text" at bounding box center [537, 156] width 589 height 33
paste input "**********"
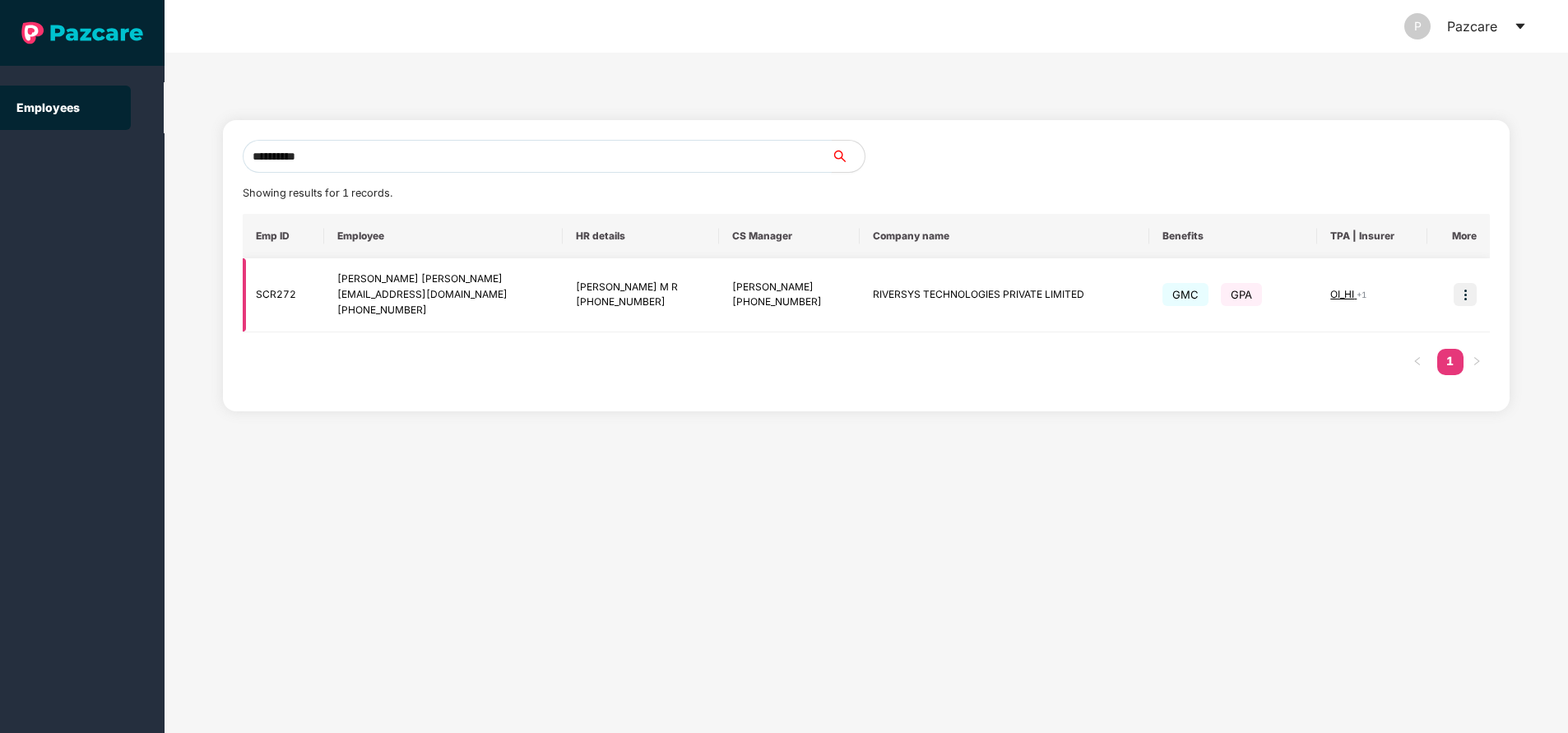
type input "**********"
click at [1465, 302] on img at bounding box center [1465, 294] width 23 height 23
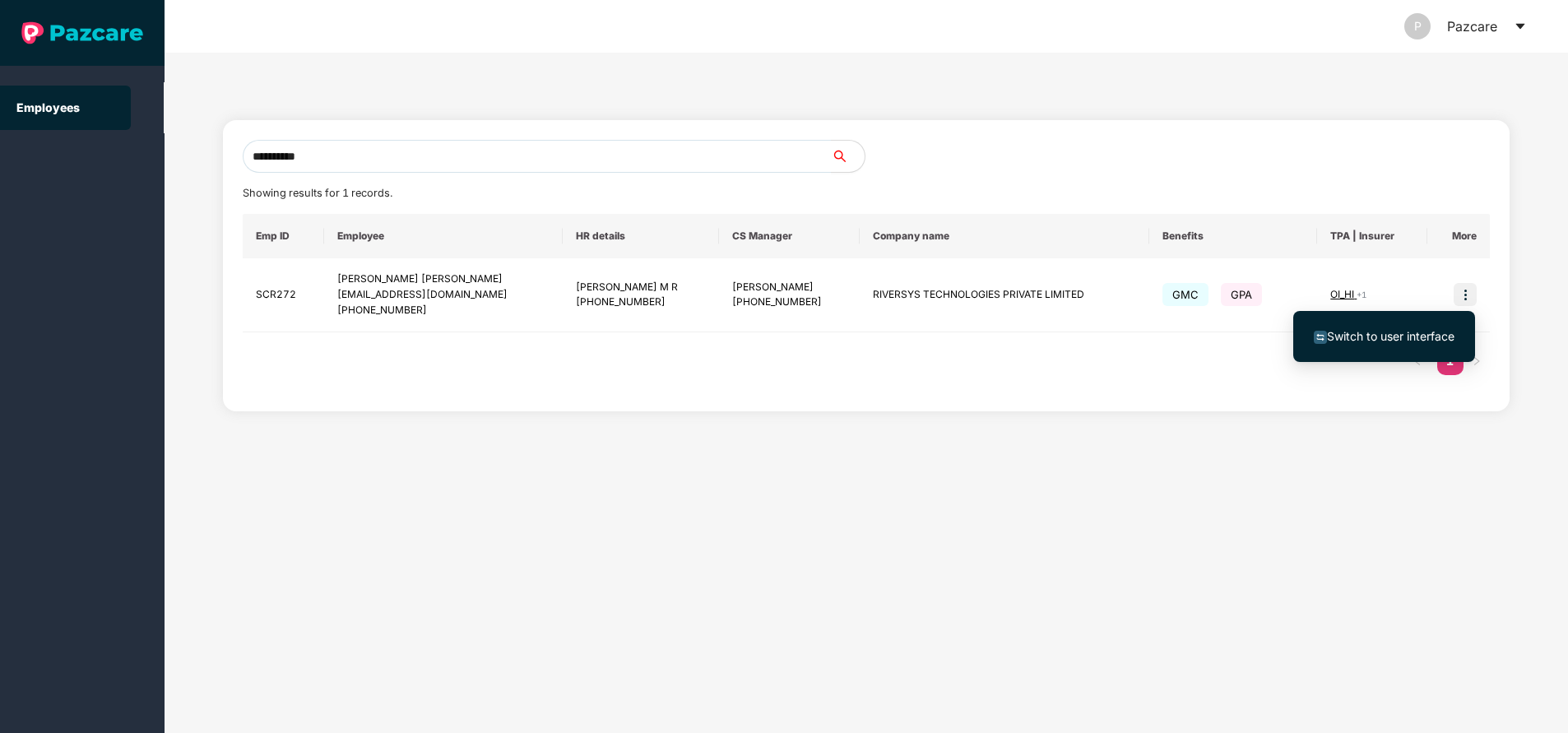
click at [1351, 337] on span "Switch to user interface" at bounding box center [1390, 337] width 127 height 14
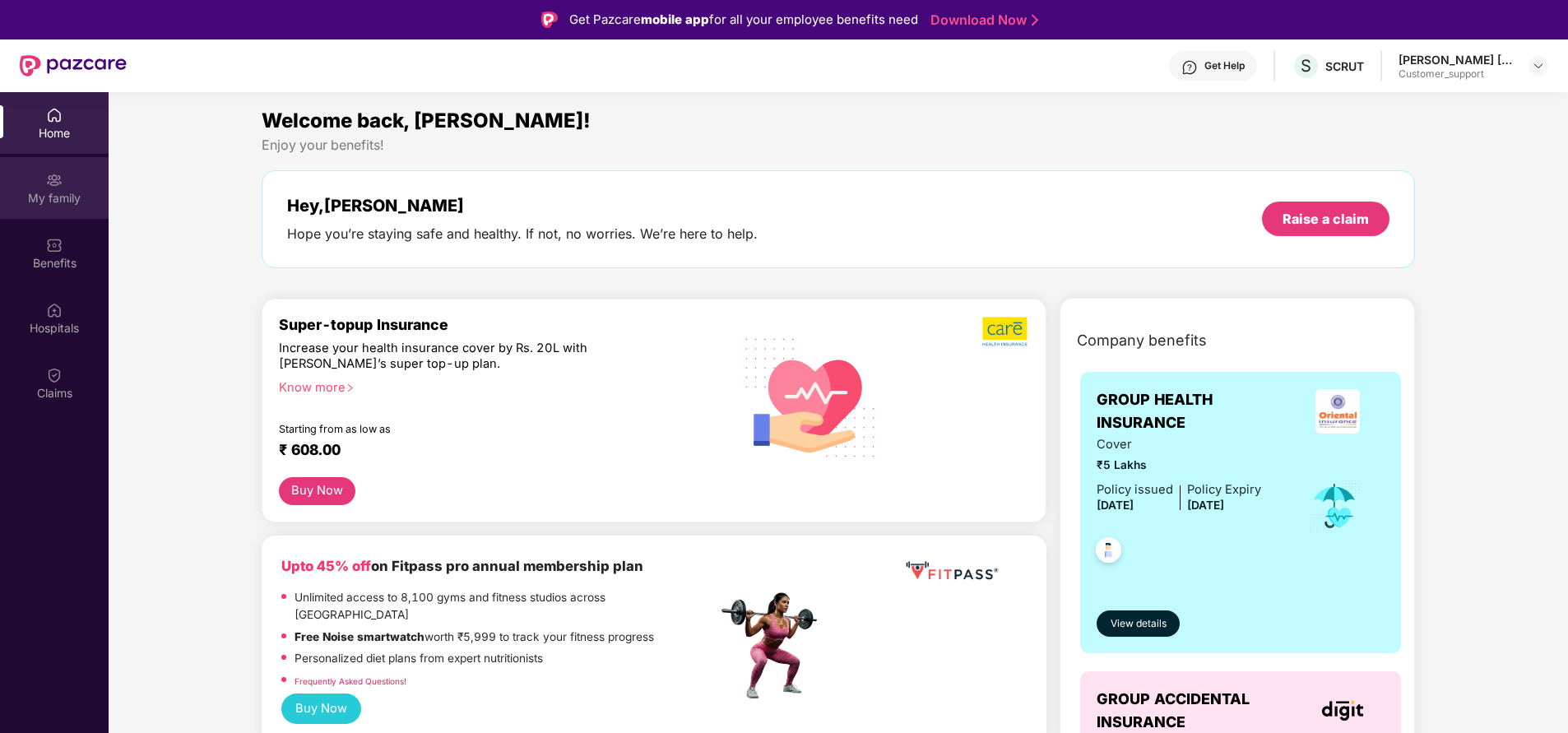
click at [51, 187] on img at bounding box center [54, 180] width 17 height 17
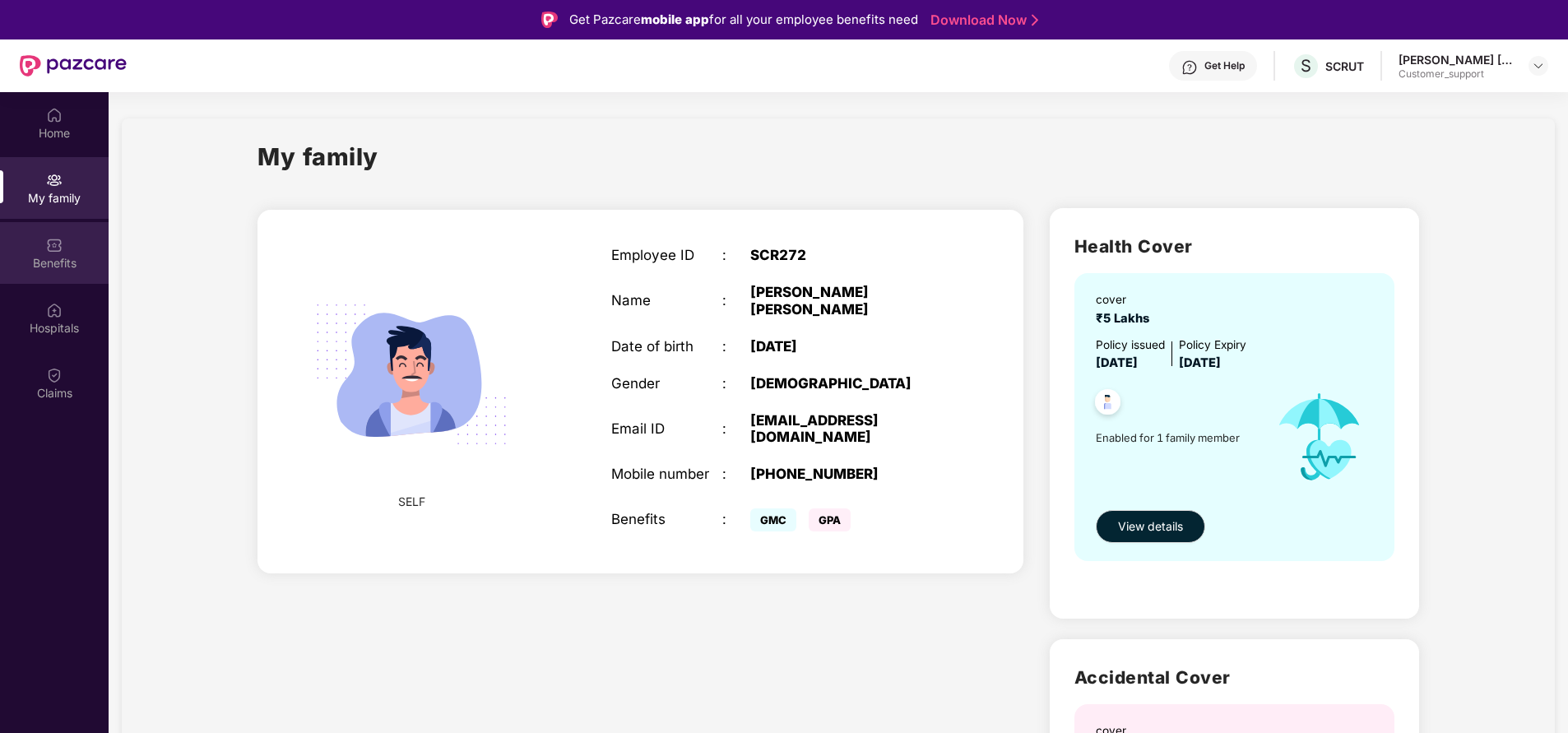
click at [69, 257] on div "Benefits" at bounding box center [54, 263] width 109 height 17
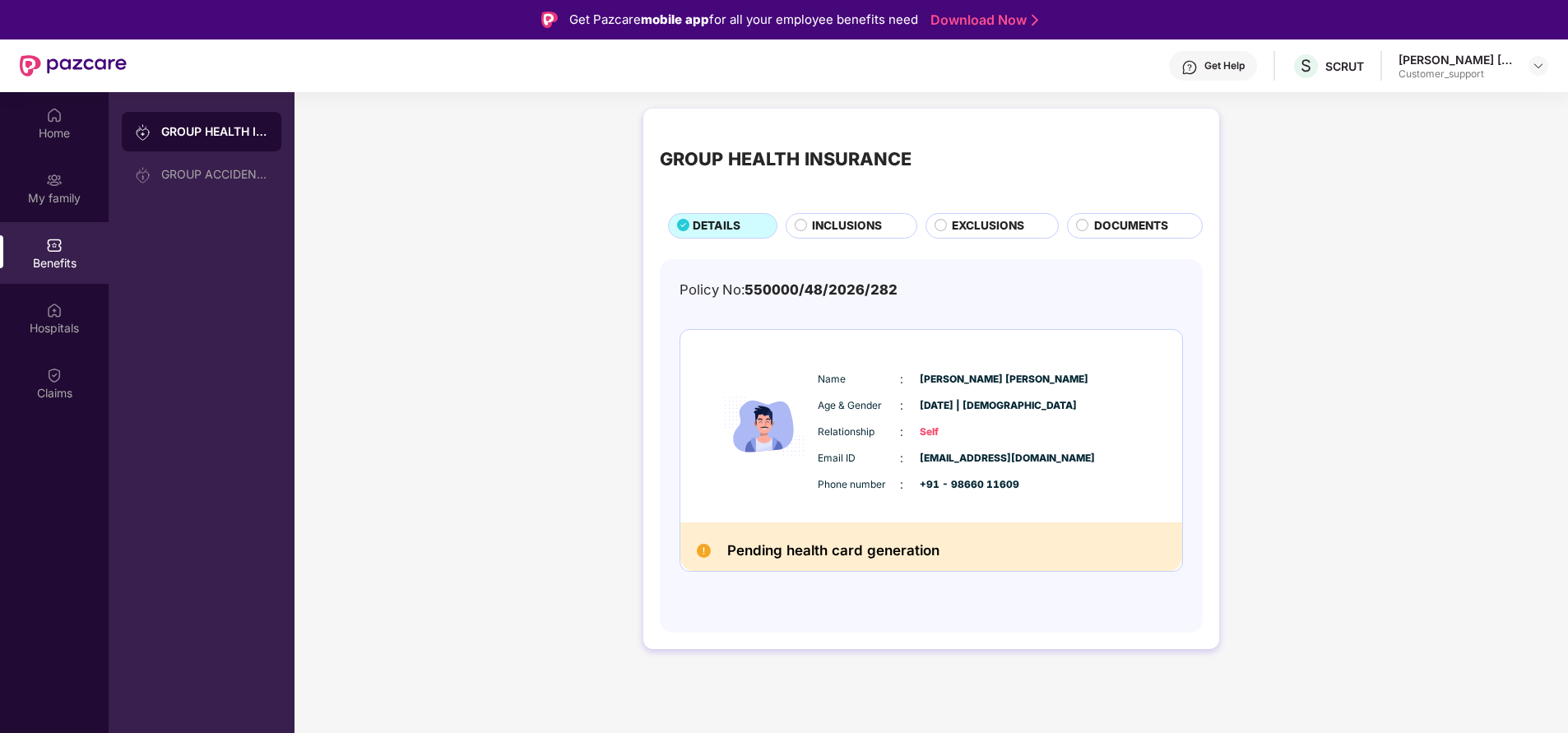
click at [865, 226] on span "INCLUSIONS" at bounding box center [847, 226] width 70 height 18
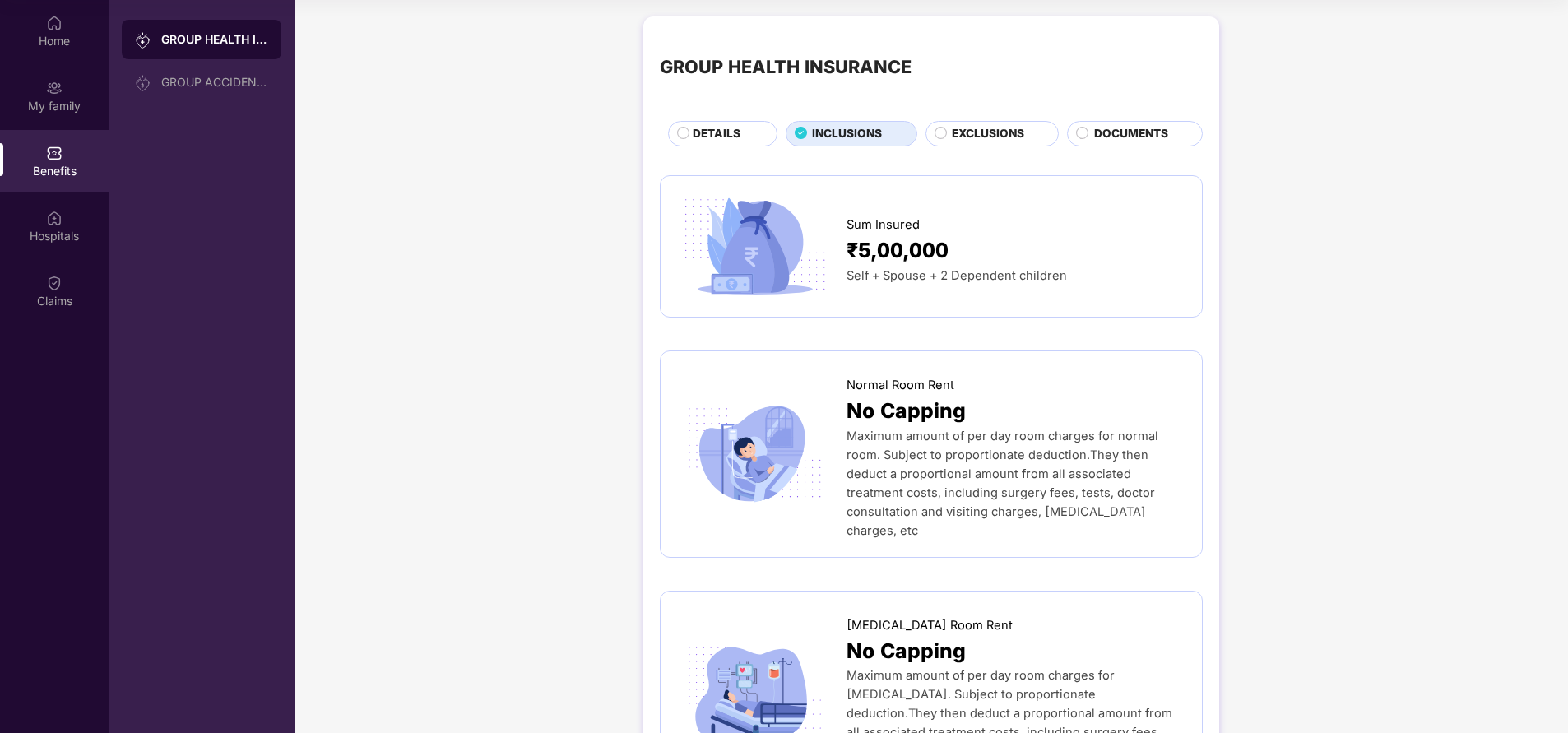
click at [973, 143] on div "EXCLUSIONS" at bounding box center [996, 134] width 106 height 19
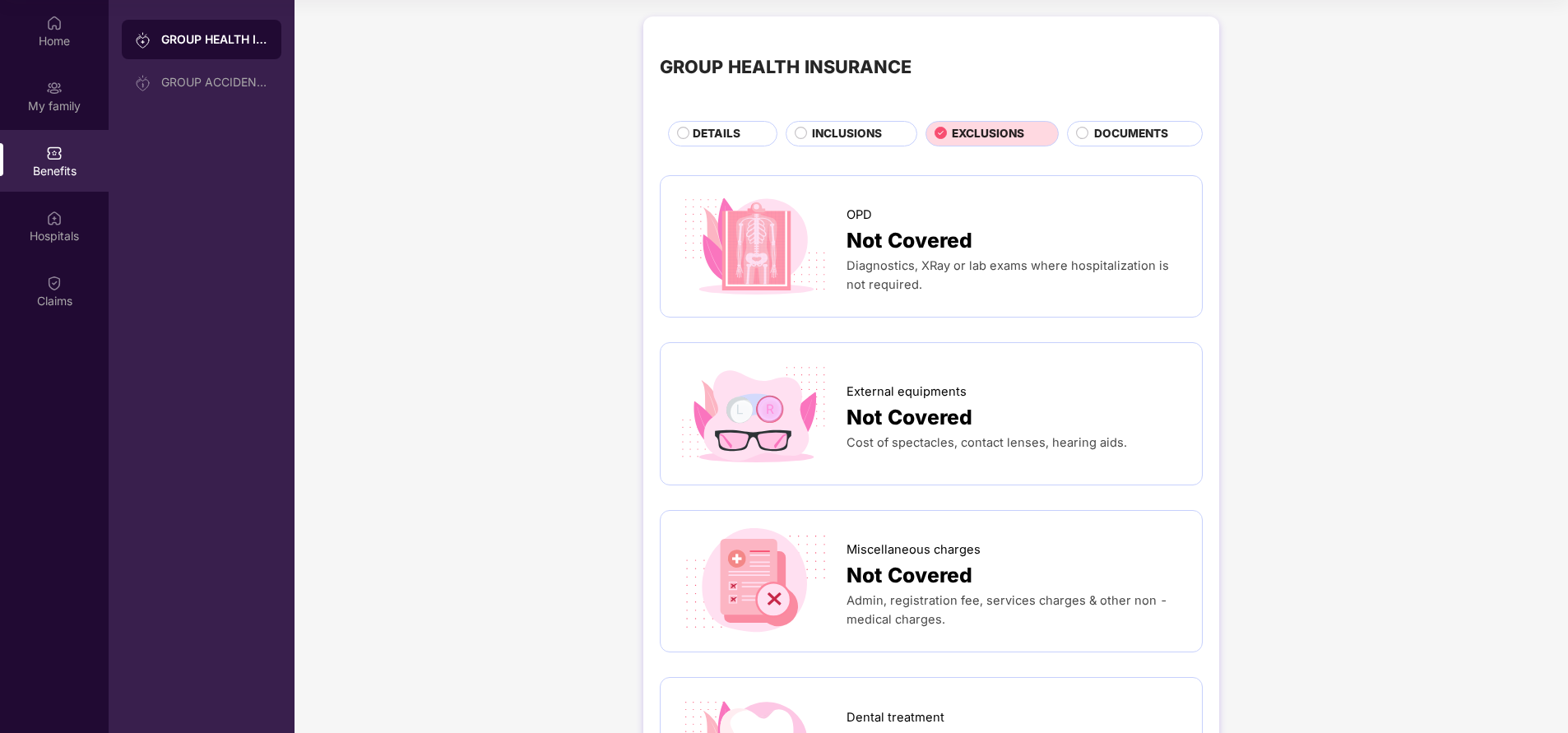
click at [839, 136] on span "INCLUSIONS" at bounding box center [847, 134] width 70 height 18
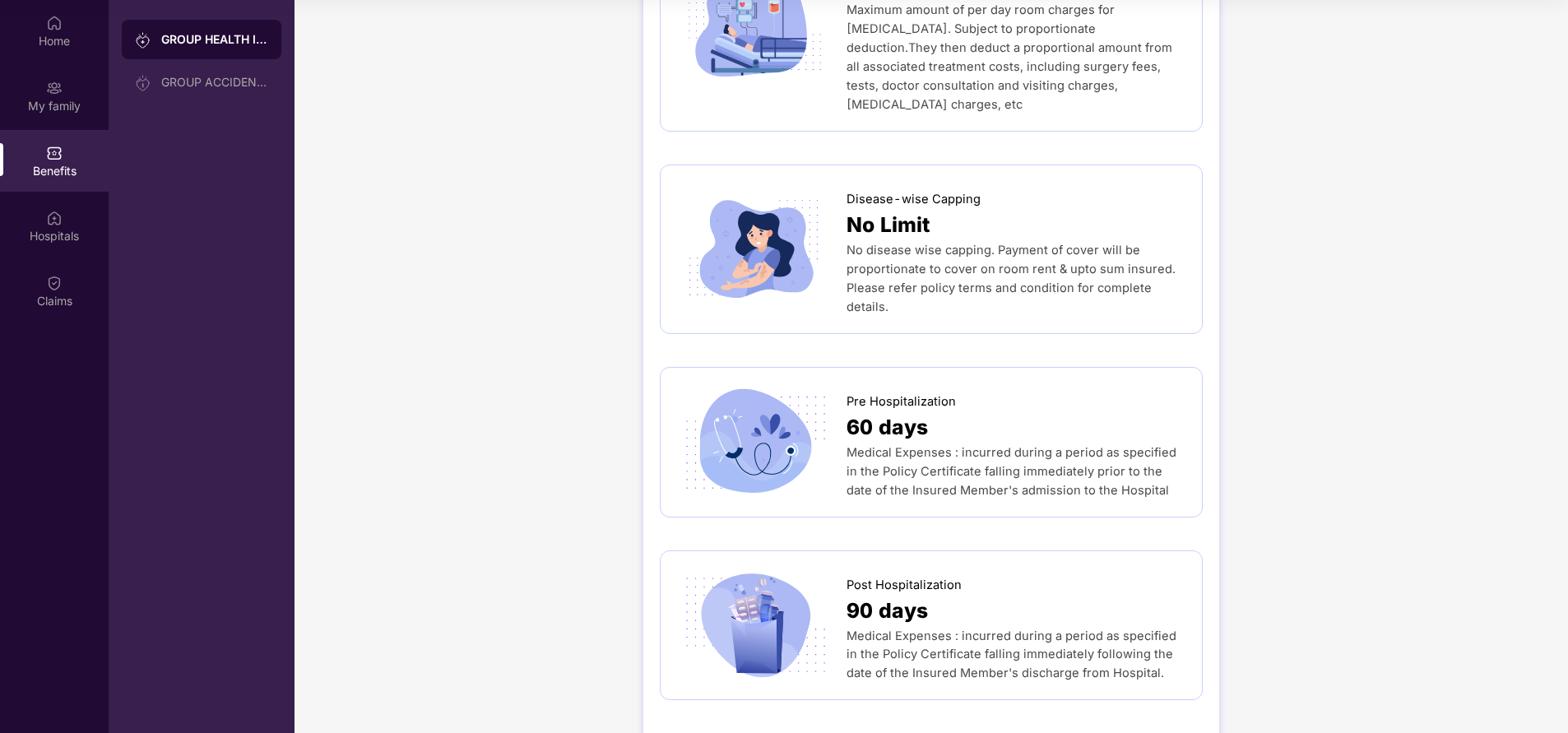
scroll to position [669, 0]
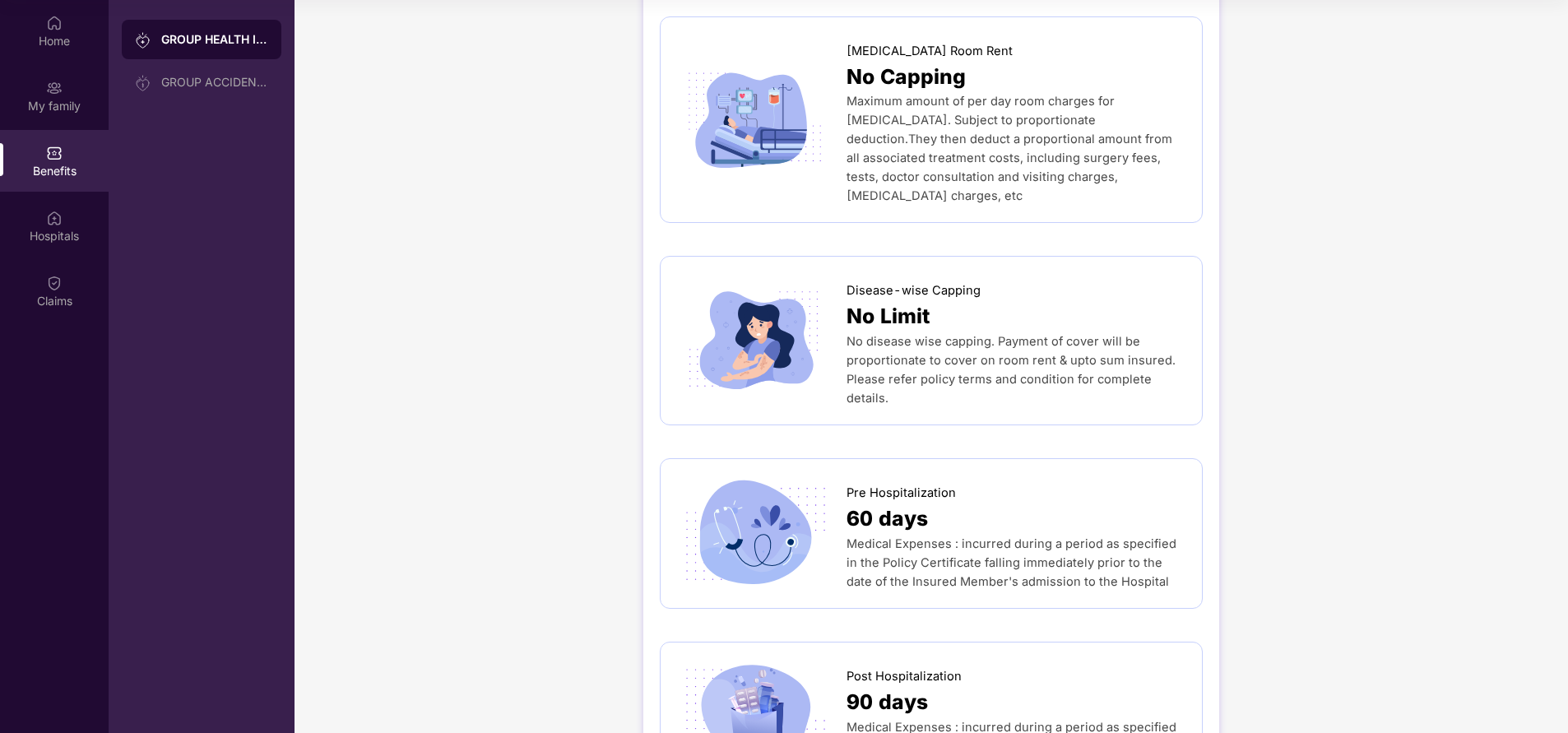
scroll to position [560, 0]
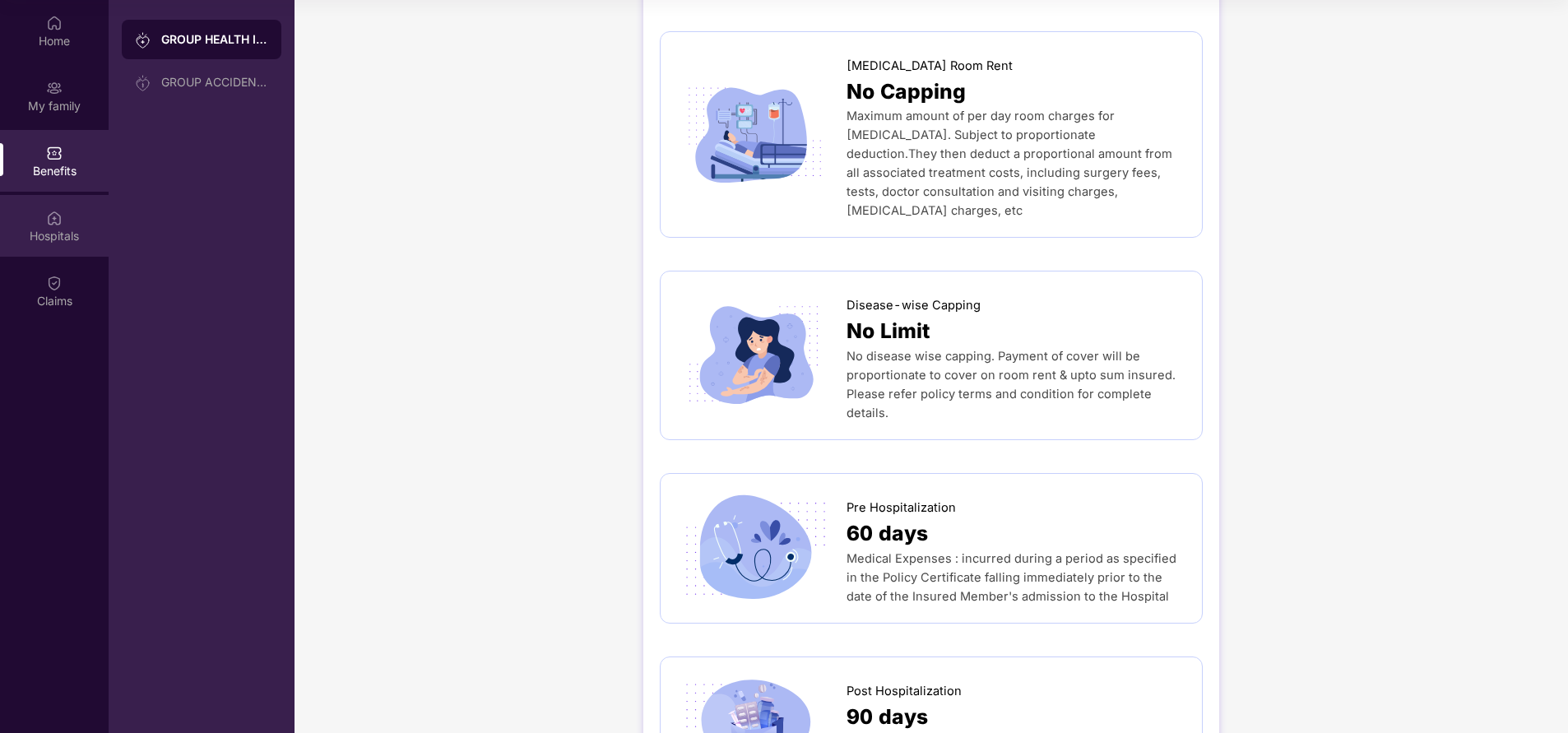
click at [66, 230] on div "Hospitals" at bounding box center [54, 236] width 109 height 17
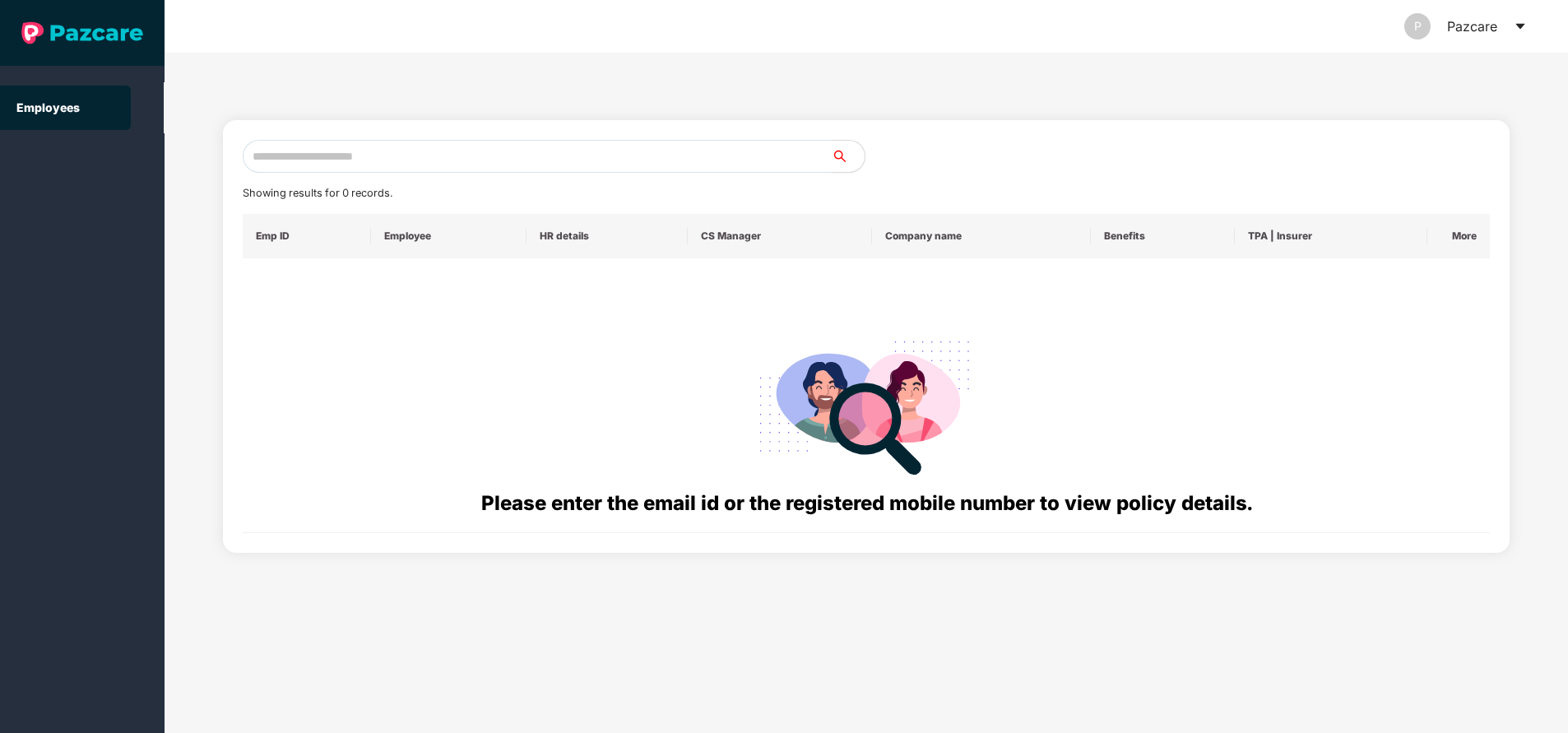
click at [503, 153] on input "text" at bounding box center [537, 156] width 589 height 33
paste input "**********"
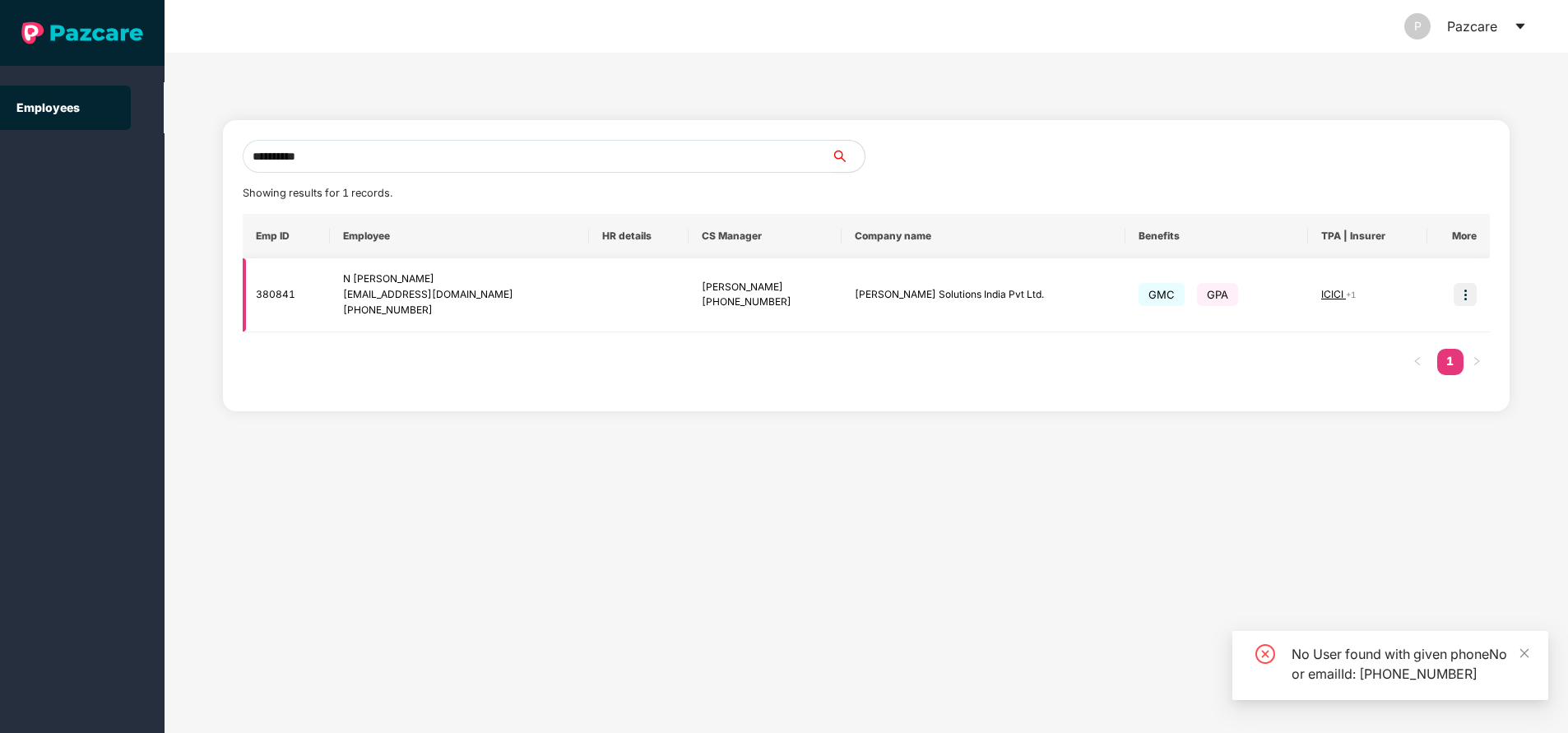
type input "**********"
click at [1460, 291] on img at bounding box center [1465, 294] width 23 height 23
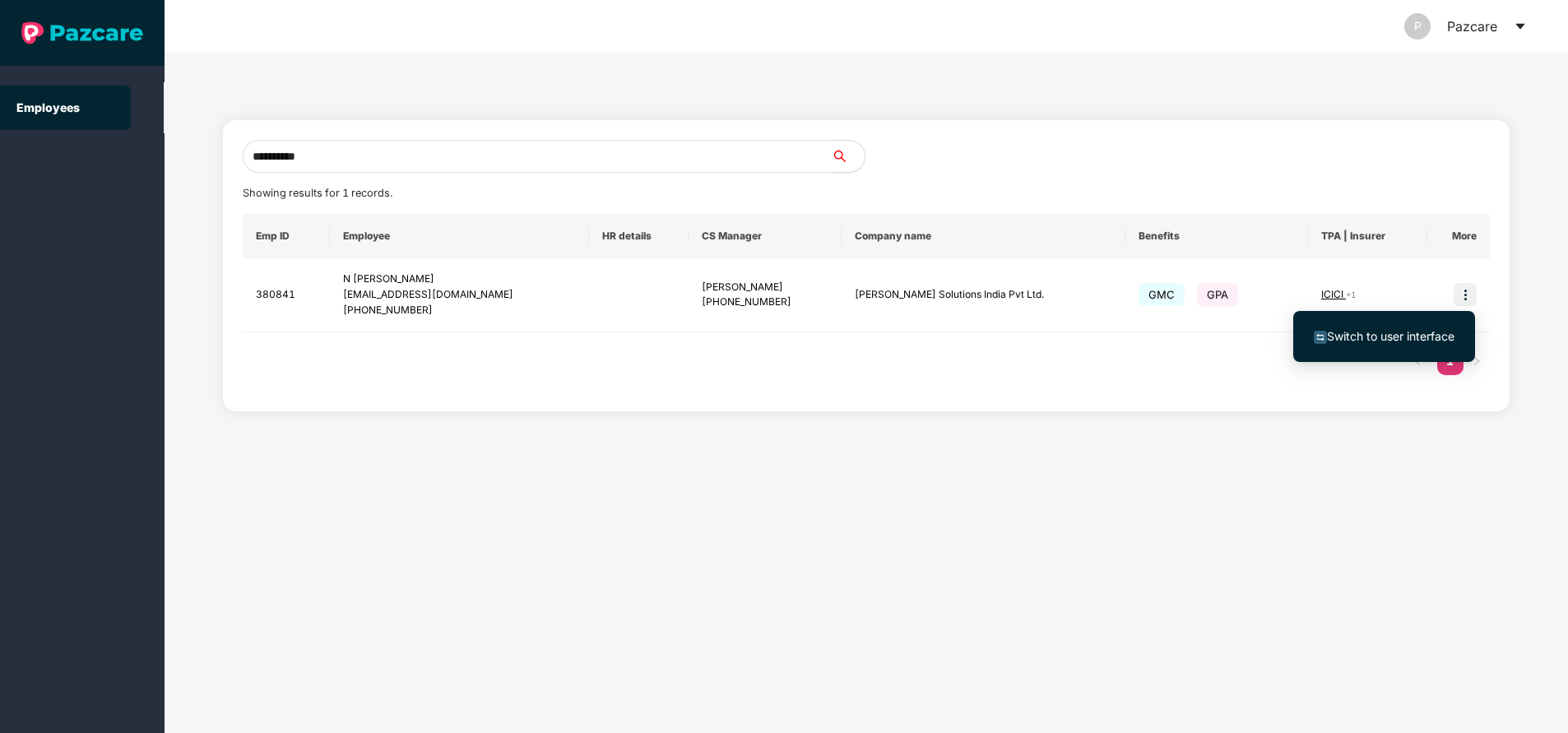
click at [1378, 337] on span "Switch to user interface" at bounding box center [1390, 337] width 127 height 14
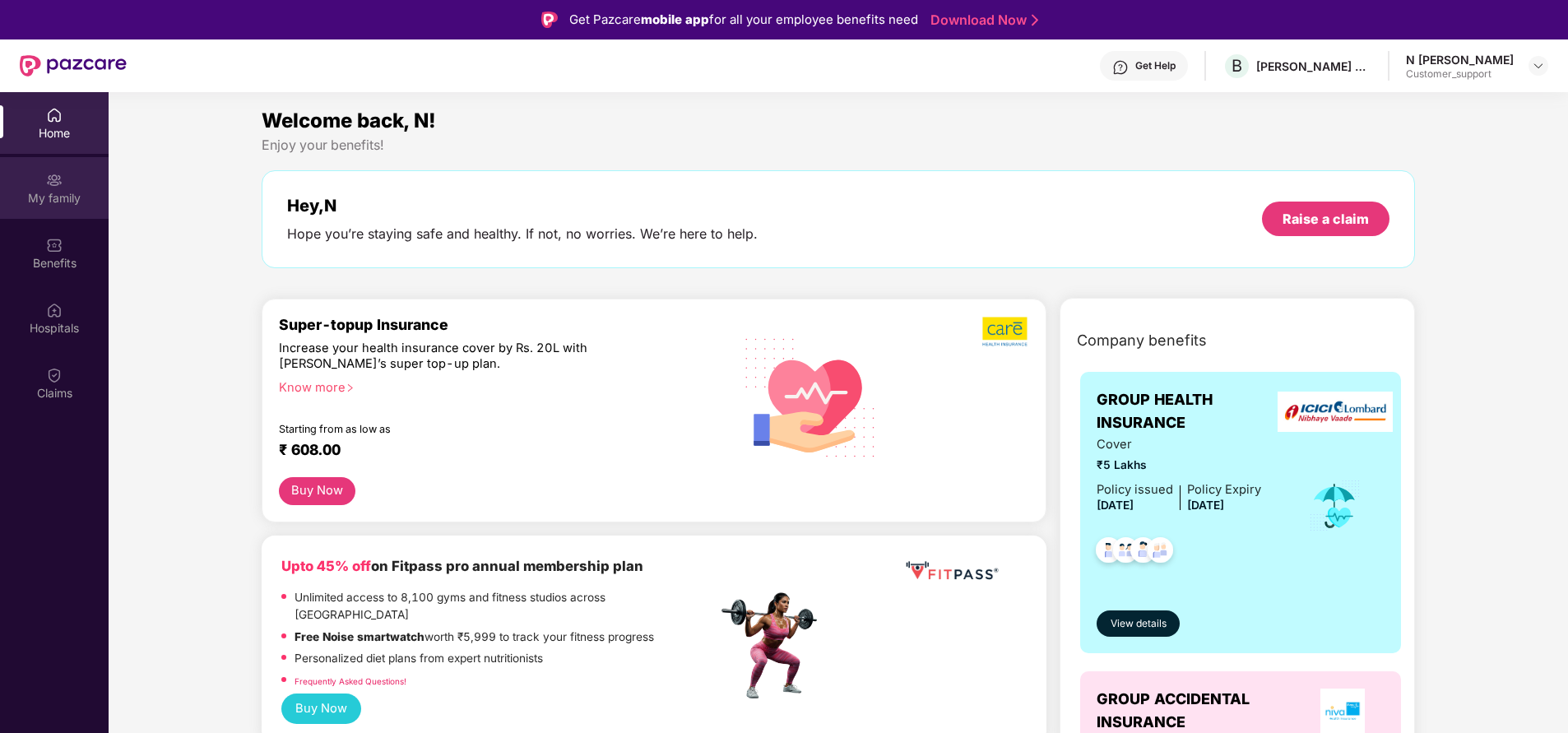
click at [53, 202] on div "My family" at bounding box center [54, 198] width 109 height 17
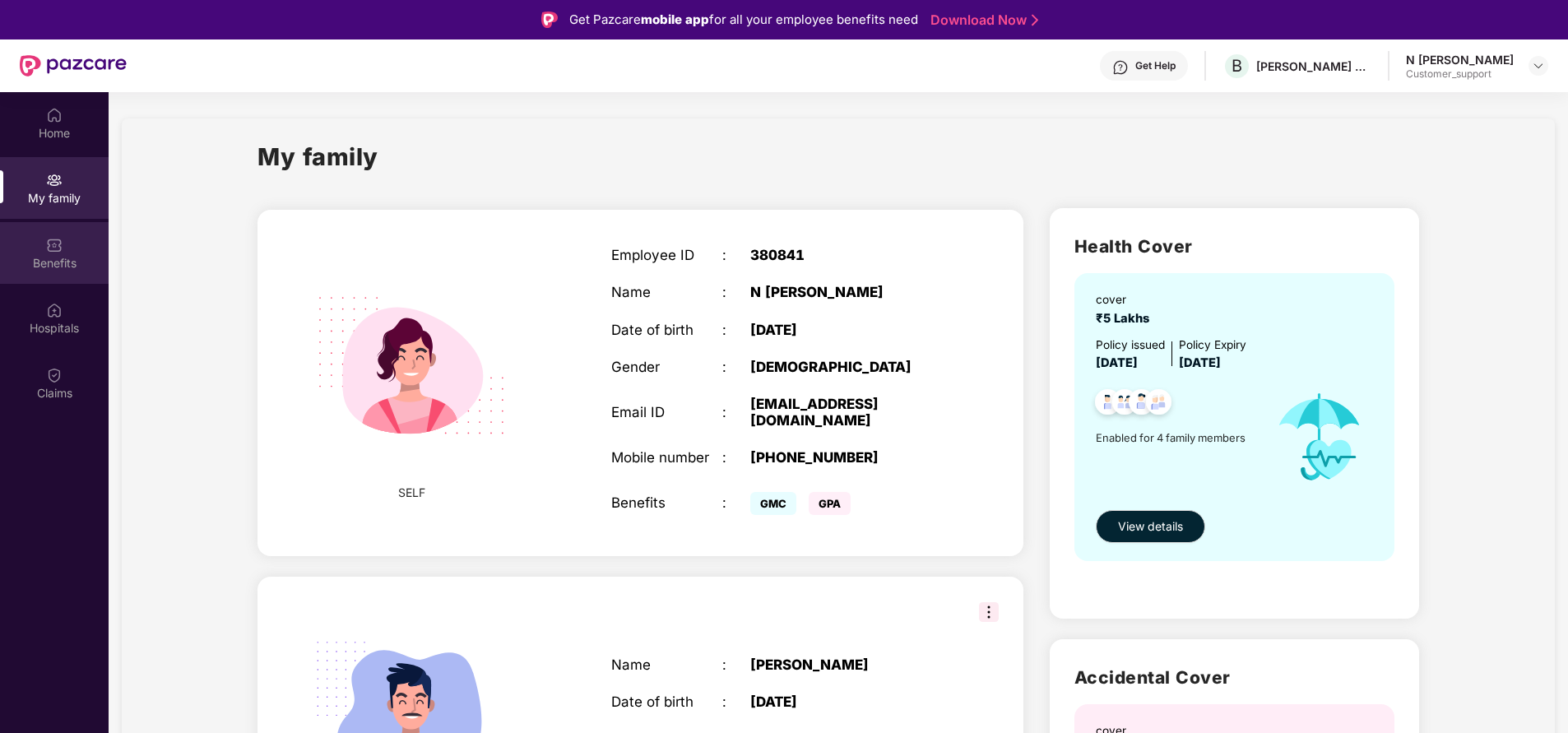
click at [33, 249] on div "Benefits" at bounding box center [54, 253] width 109 height 62
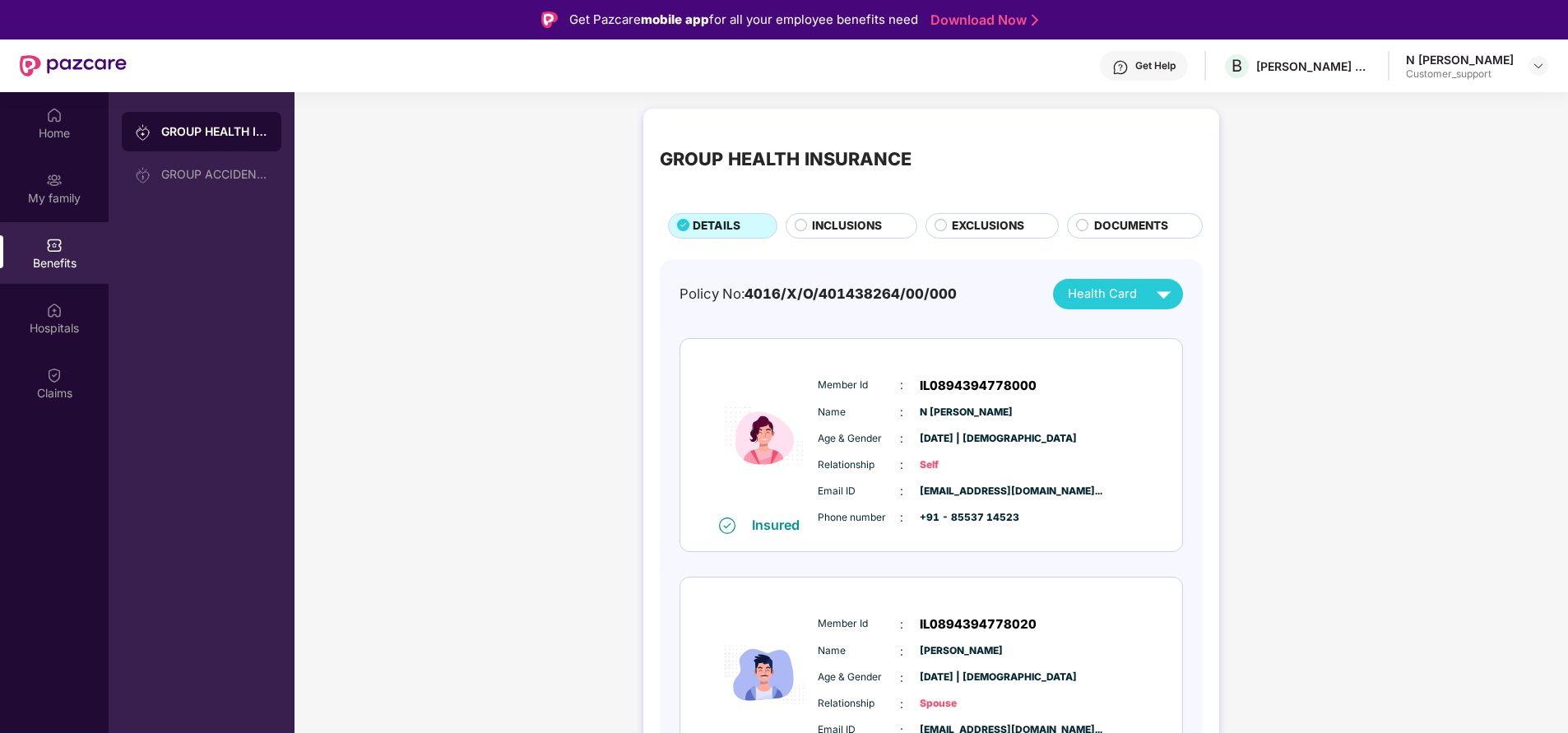
click at [853, 227] on span "INCLUSIONS" at bounding box center [847, 226] width 70 height 18
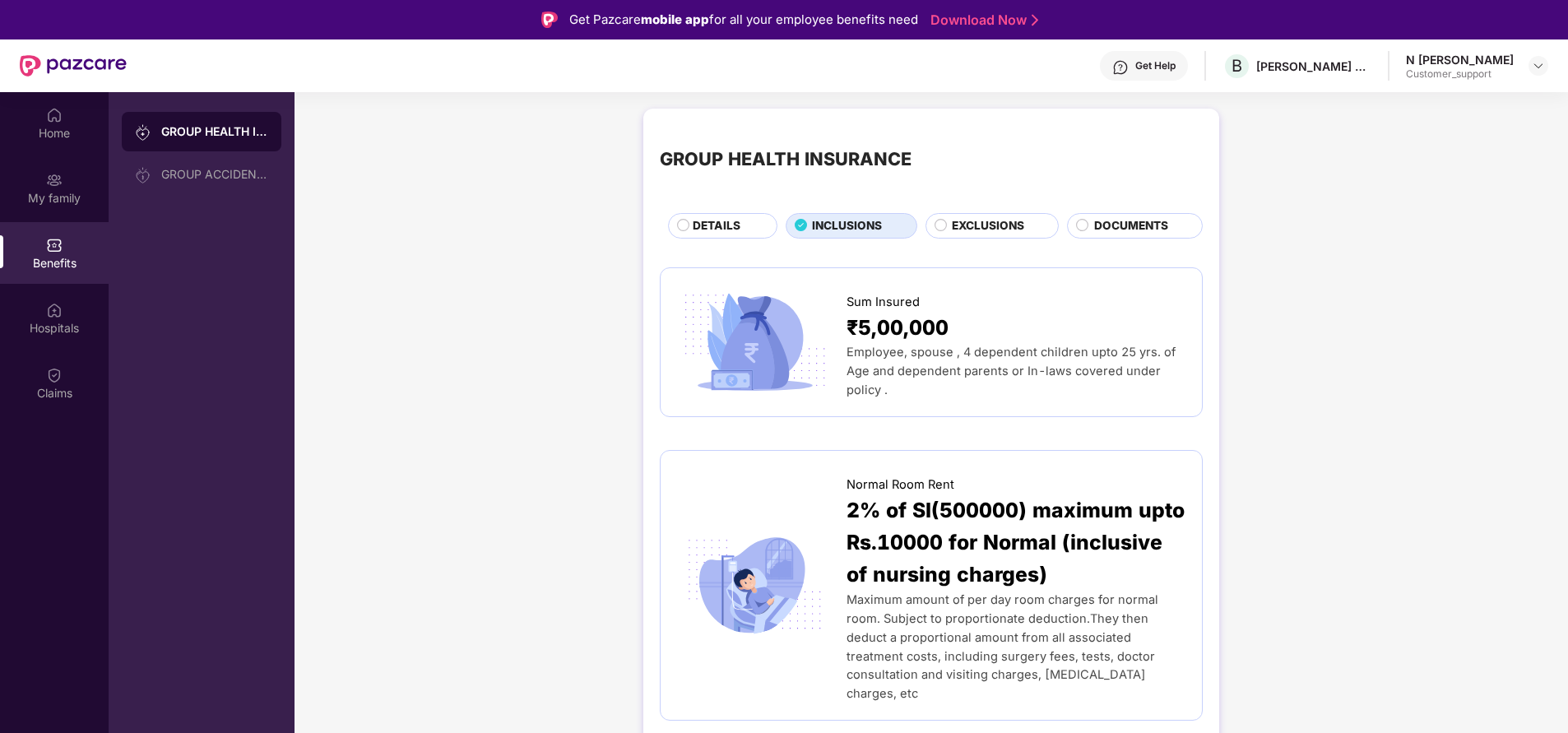
click at [723, 216] on div "DETAILS" at bounding box center [722, 226] width 110 height 25
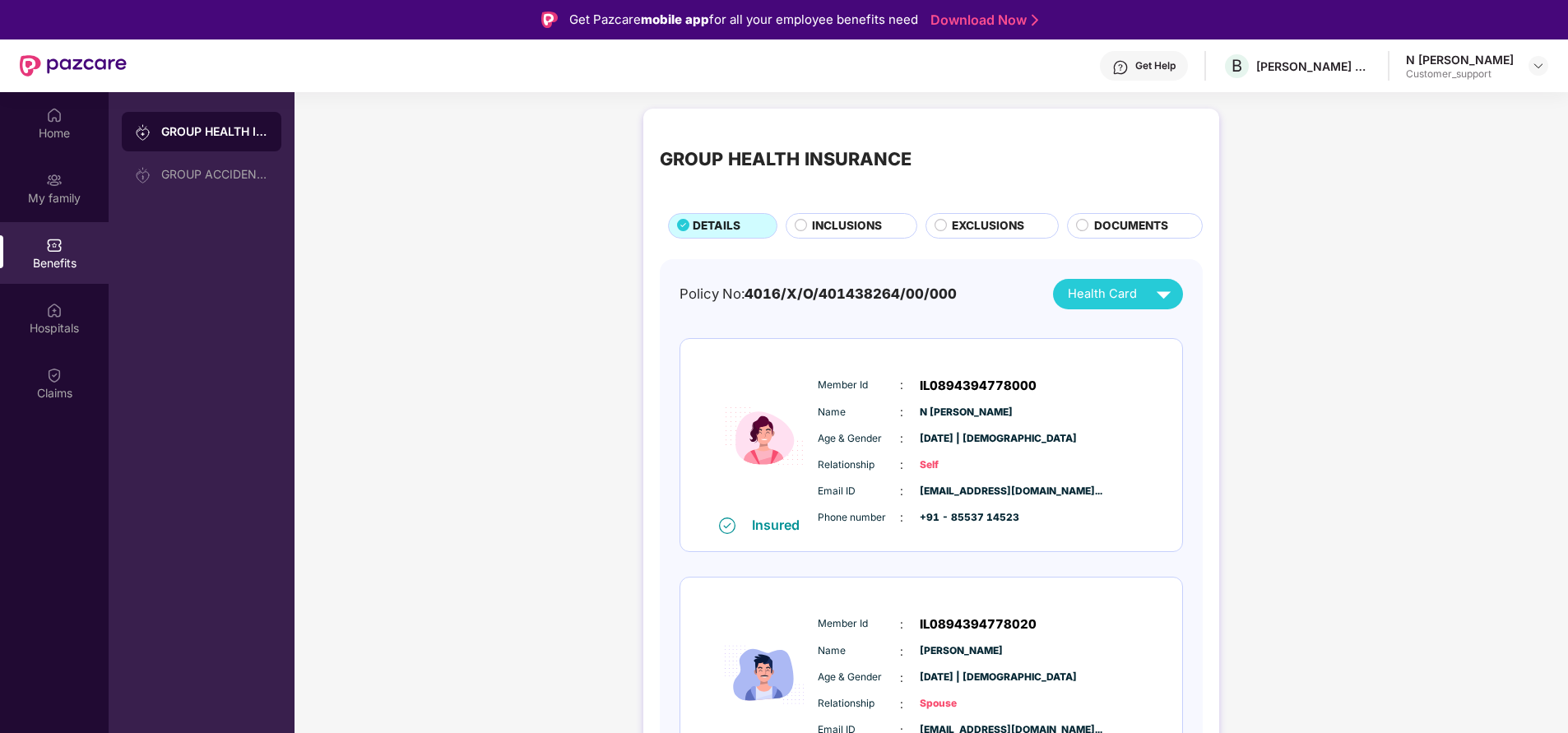
click at [835, 229] on span "INCLUSIONS" at bounding box center [847, 226] width 70 height 18
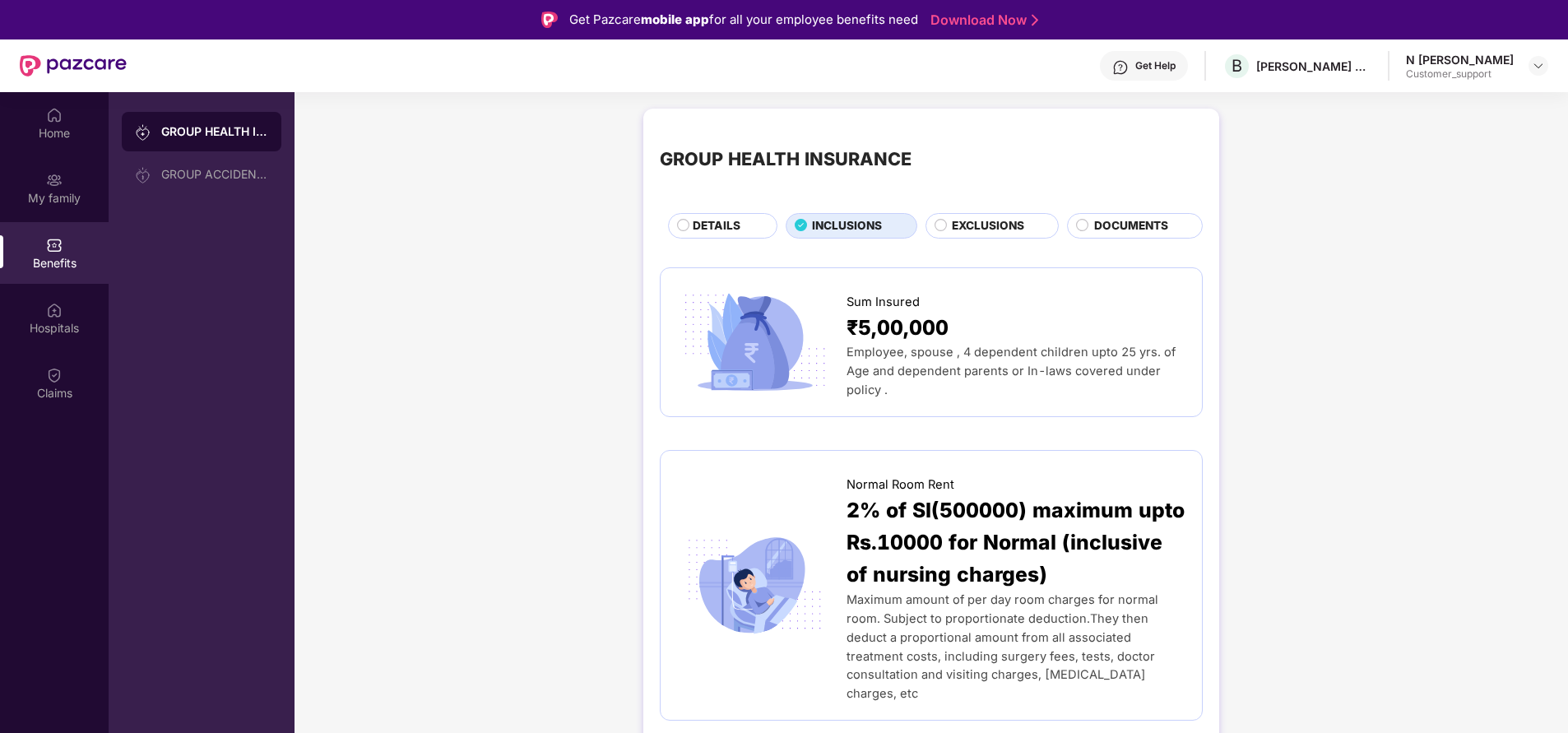
click at [712, 222] on span "DETAILS" at bounding box center [716, 226] width 47 height 18
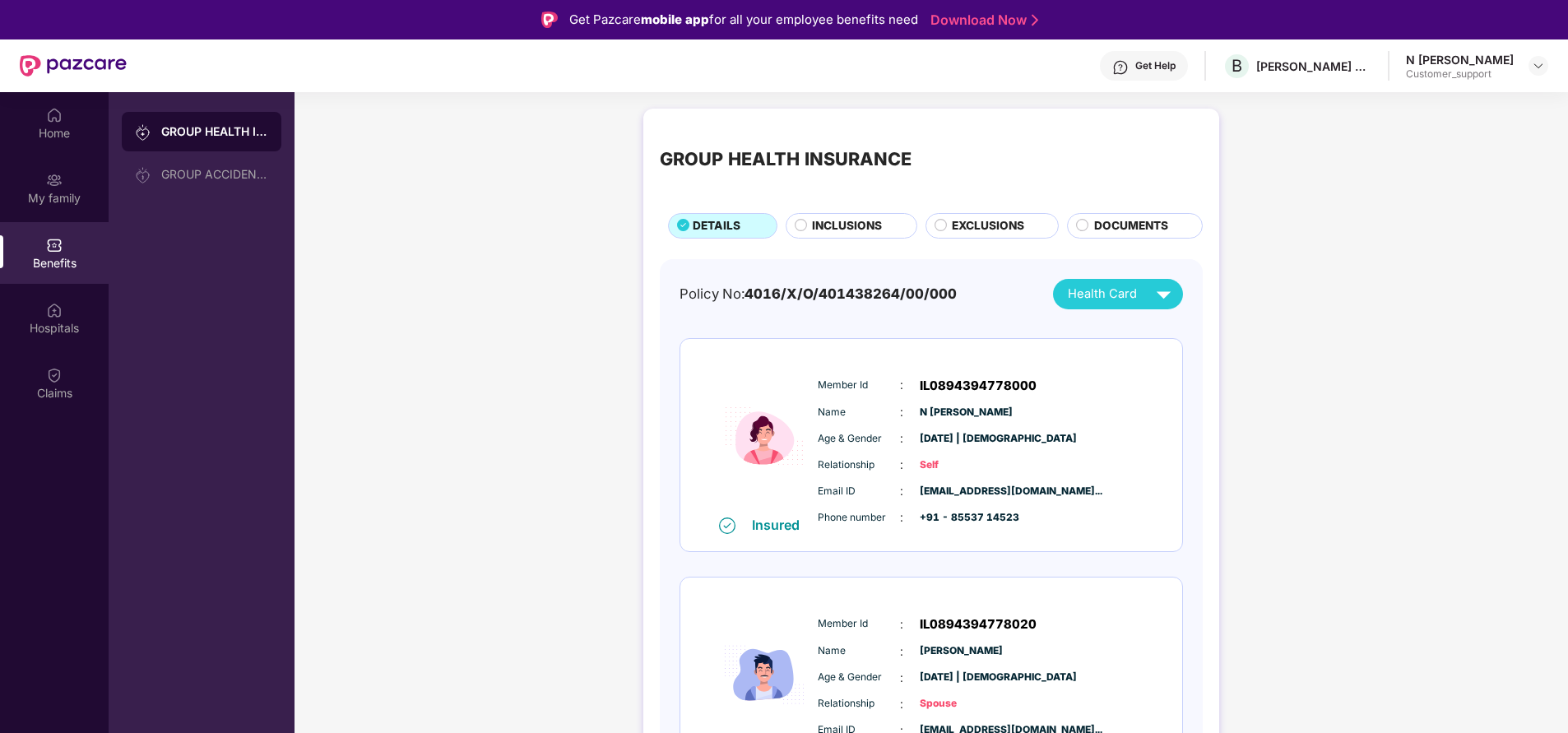
click at [849, 231] on span "INCLUSIONS" at bounding box center [847, 226] width 70 height 18
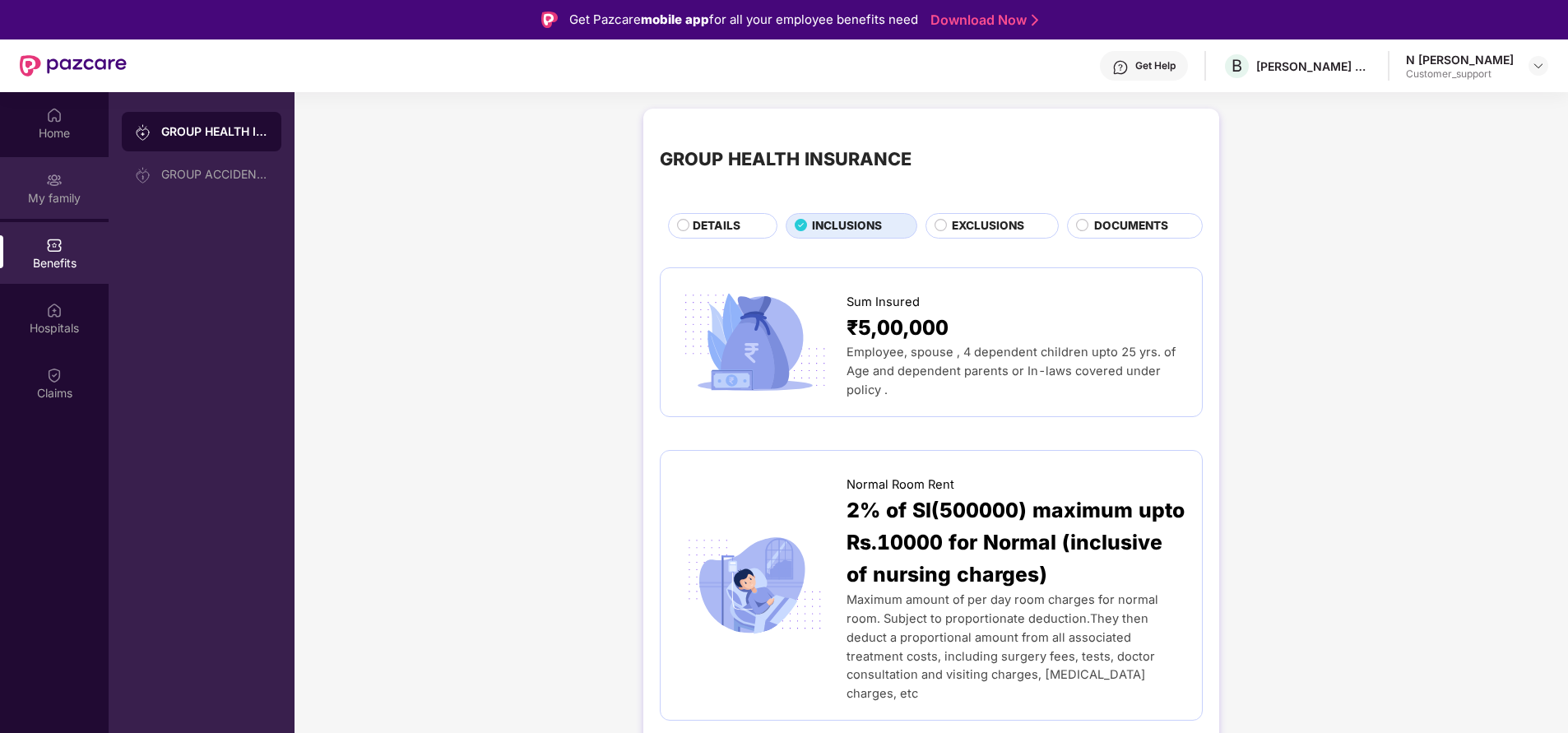
click at [69, 211] on div "My family" at bounding box center [54, 188] width 109 height 62
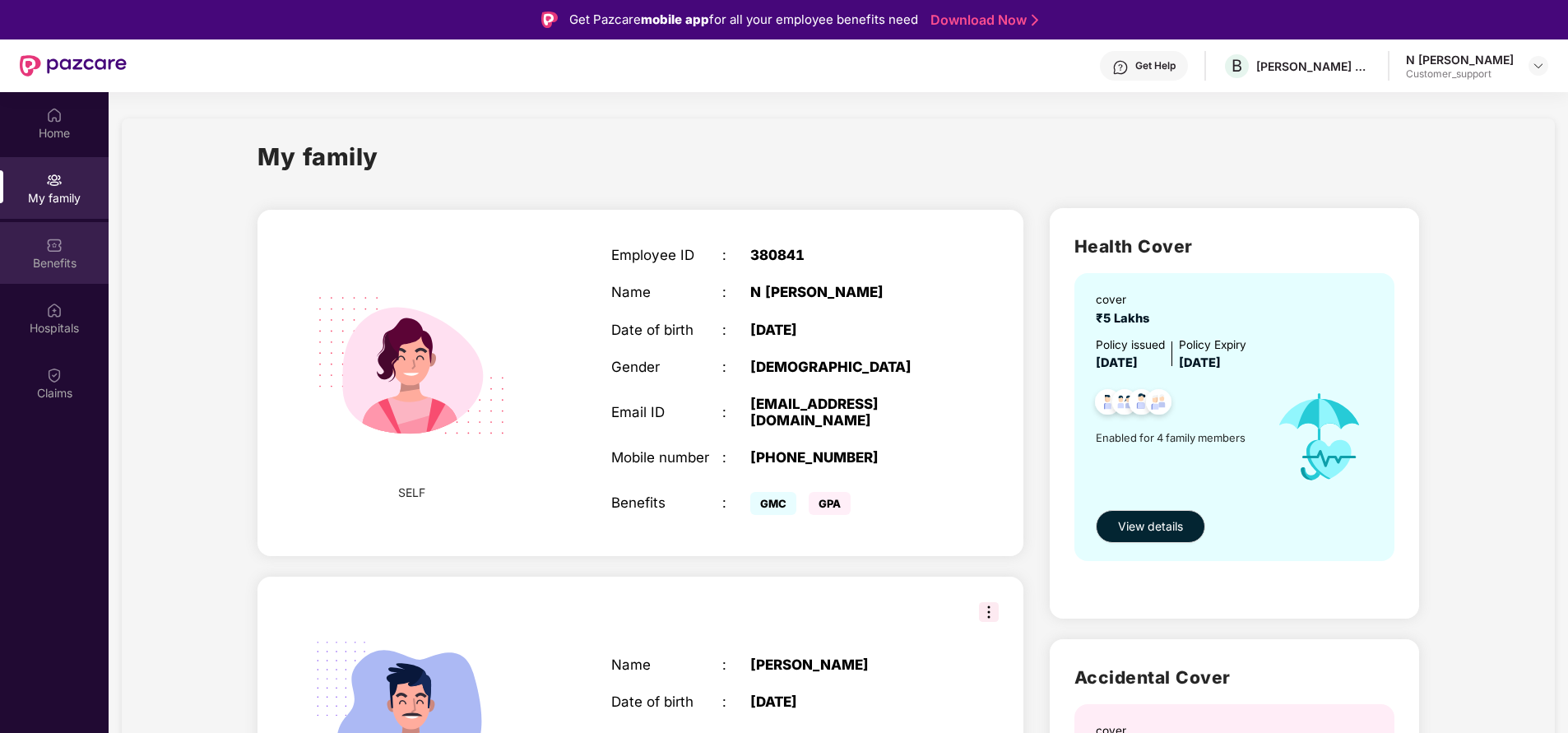
click at [41, 265] on div "Benefits" at bounding box center [54, 263] width 109 height 17
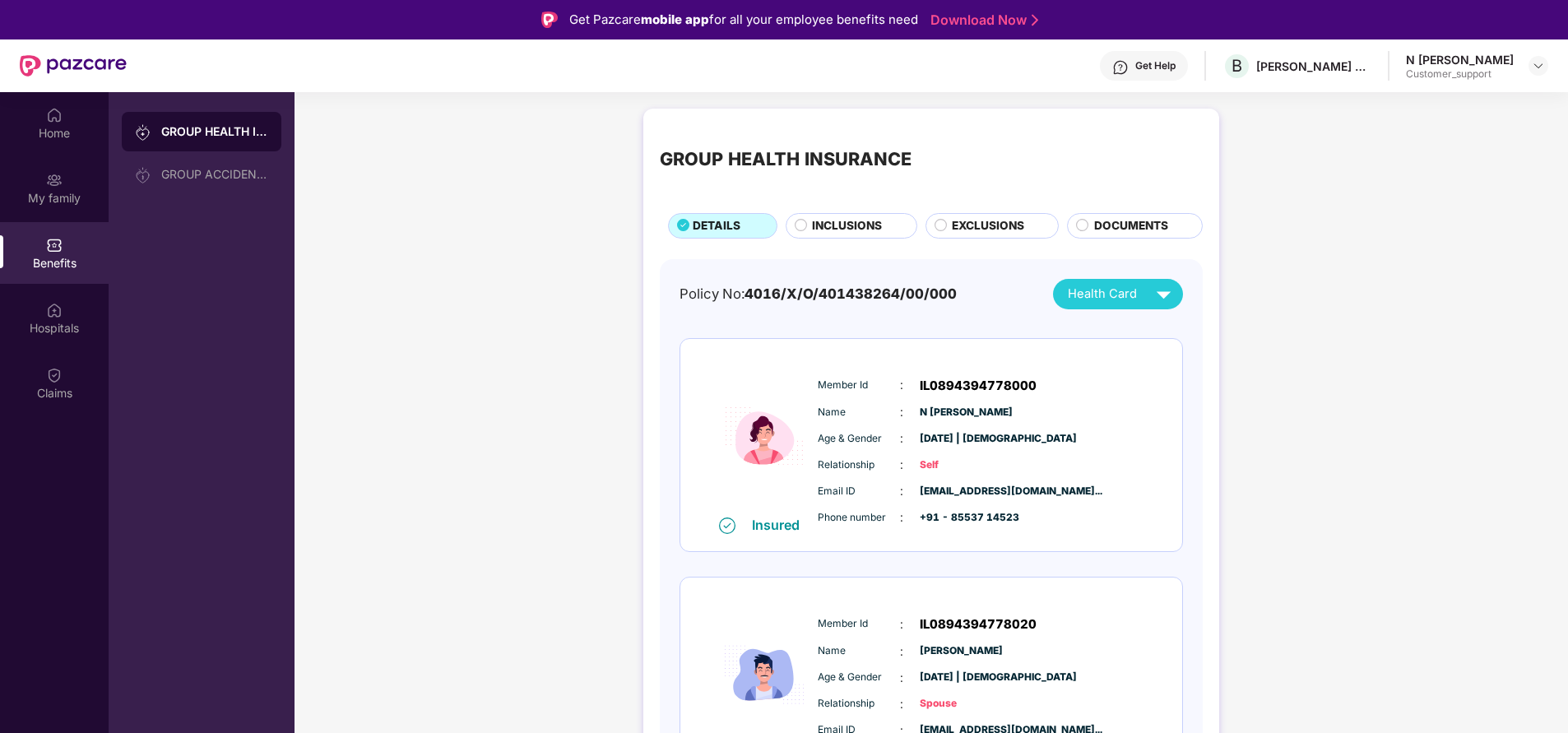
click at [844, 231] on span "INCLUSIONS" at bounding box center [847, 226] width 70 height 18
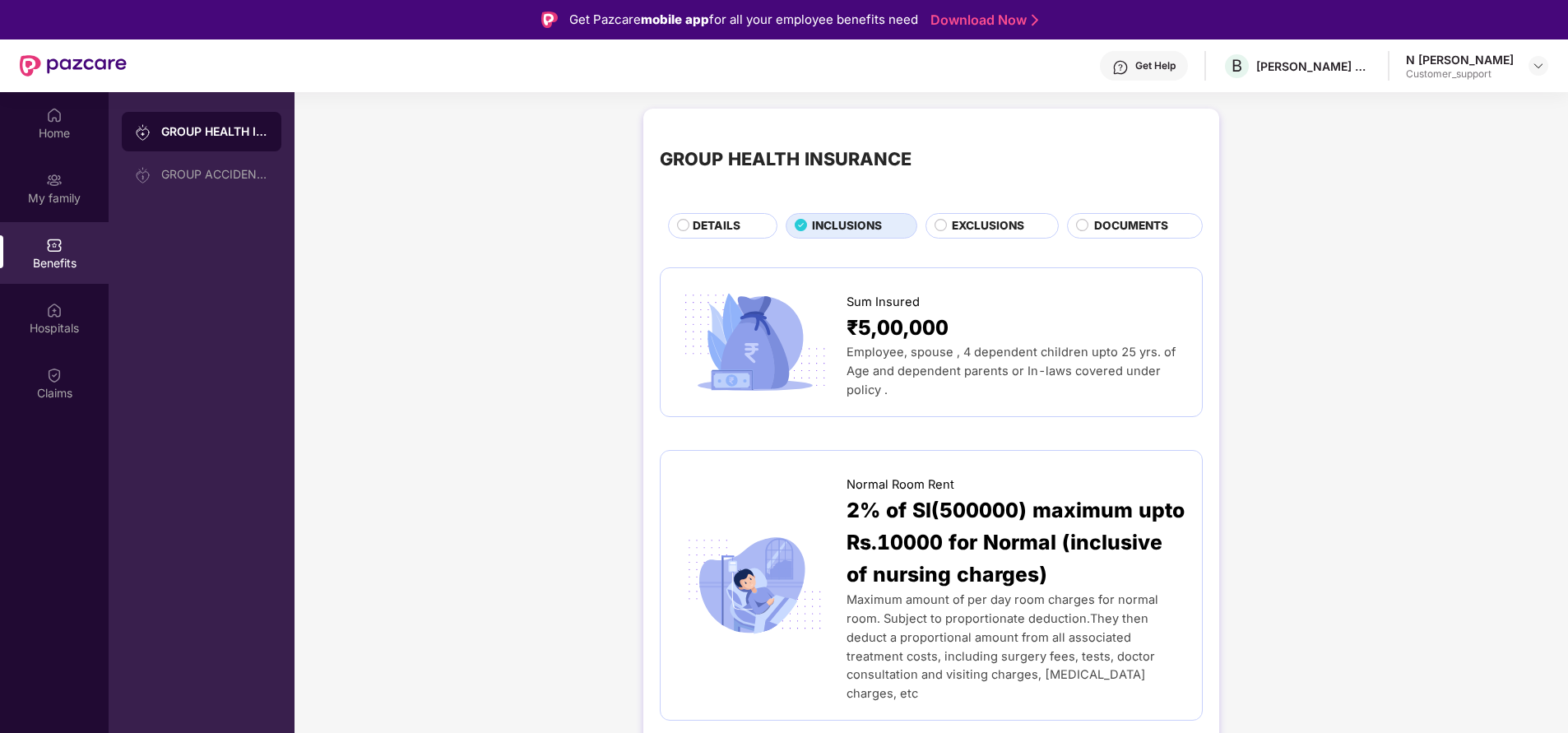
click at [950, 217] on div "EXCLUSIONS" at bounding box center [996, 227] width 106 height 19
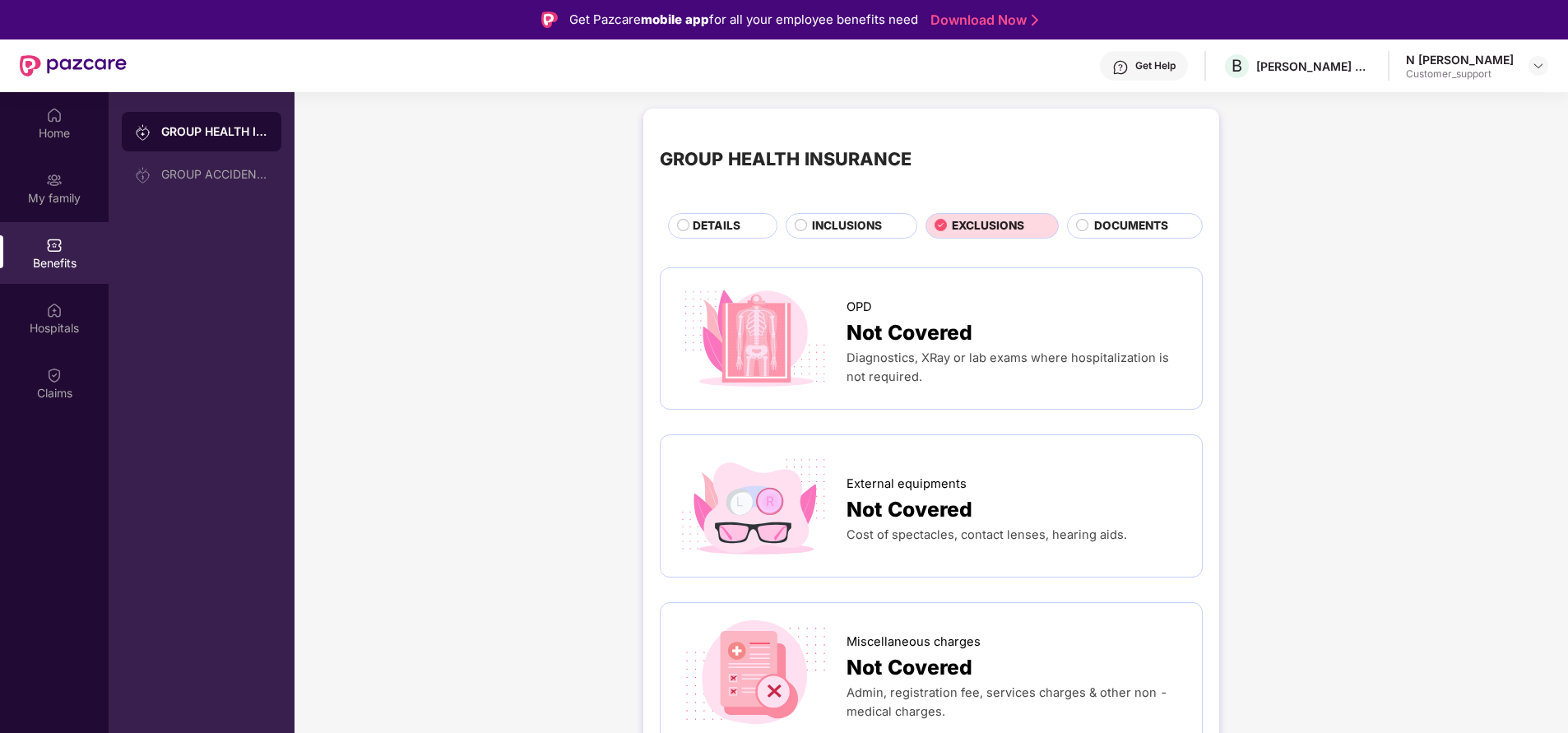
scroll to position [18, 0]
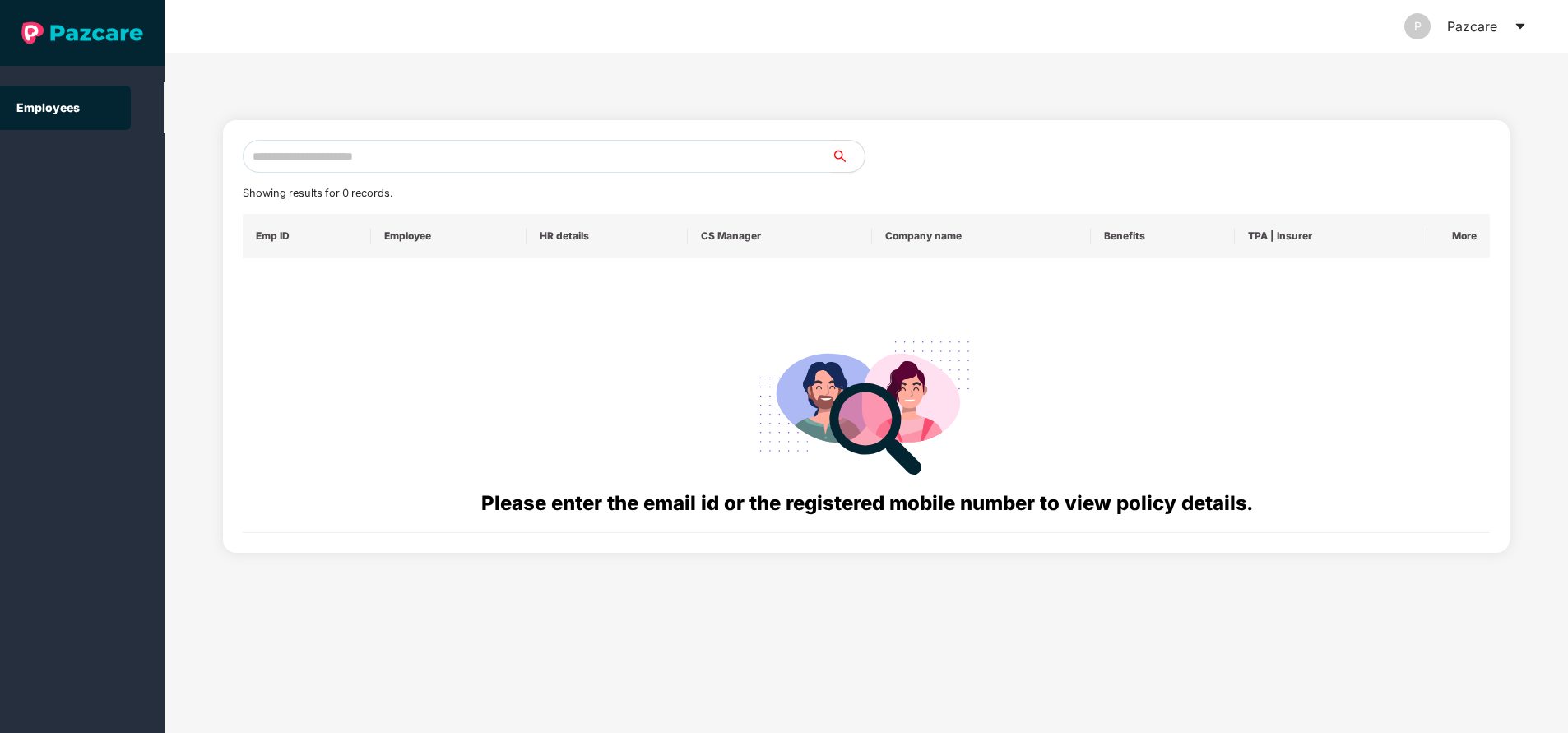
click at [517, 153] on input "text" at bounding box center [537, 156] width 589 height 33
paste input "**********"
click at [517, 153] on input "**********" at bounding box center [537, 156] width 589 height 33
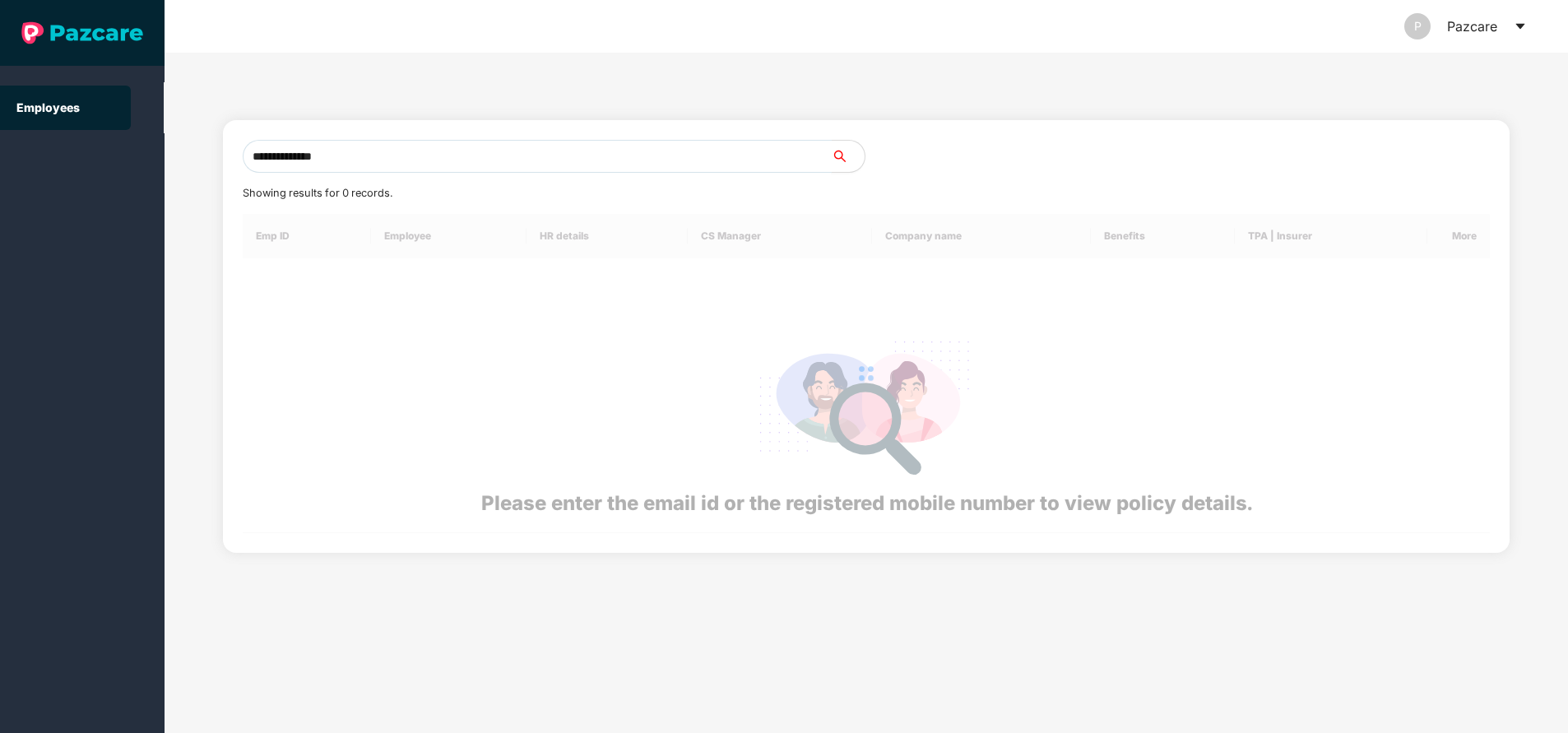
click at [517, 153] on input "**********" at bounding box center [537, 156] width 589 height 33
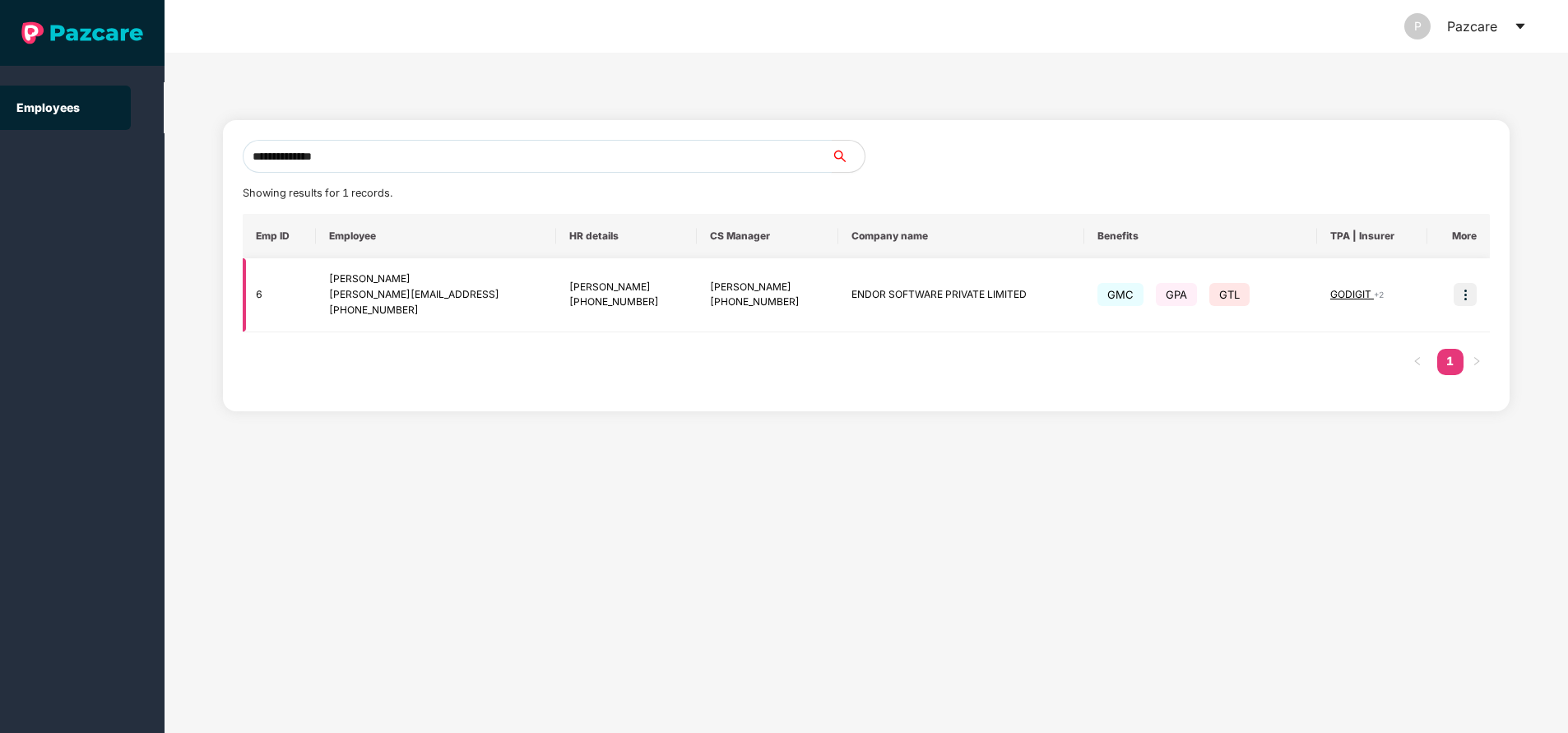
type input "**********"
click at [1464, 292] on img at bounding box center [1465, 294] width 23 height 23
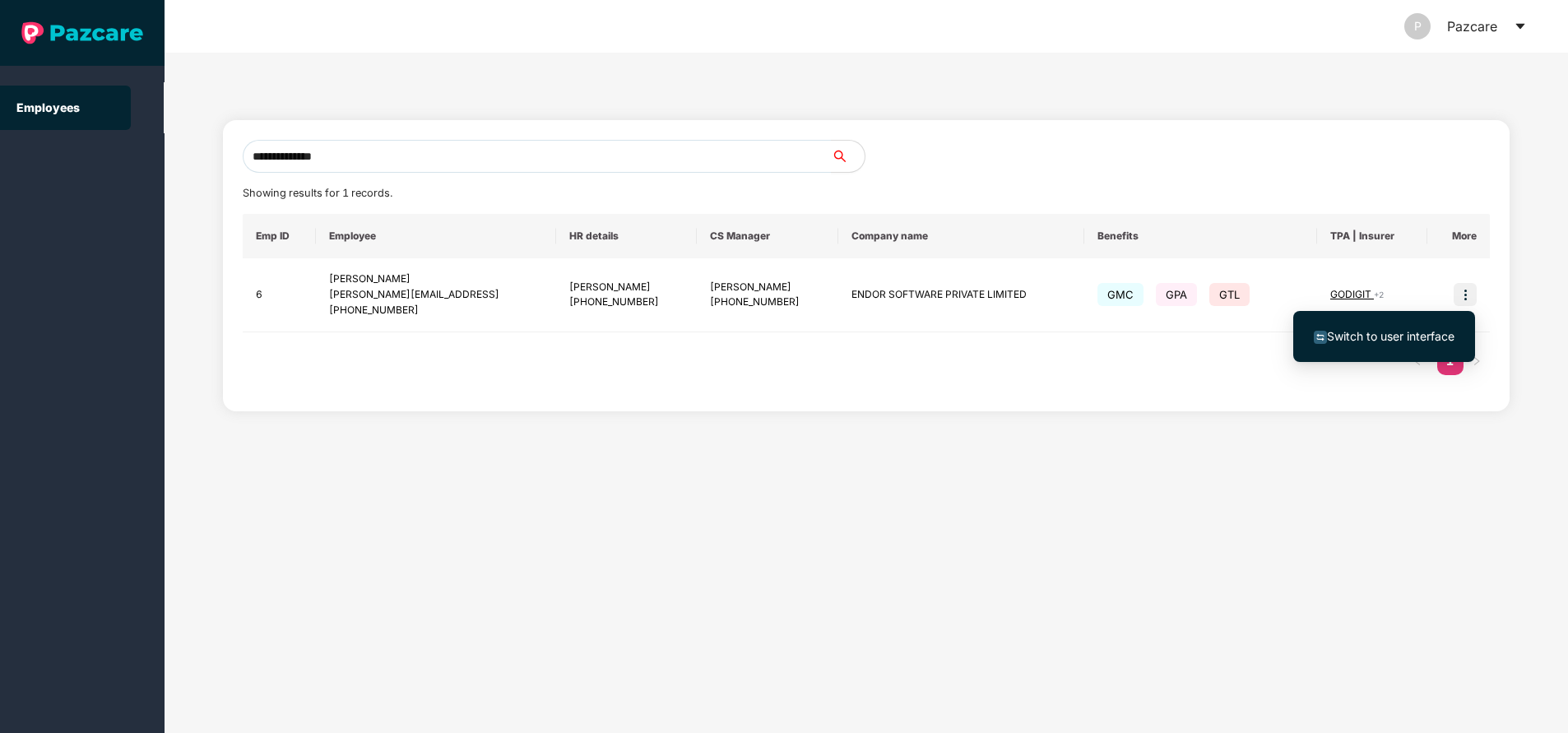
click at [1362, 336] on span "Switch to user interface" at bounding box center [1390, 337] width 127 height 14
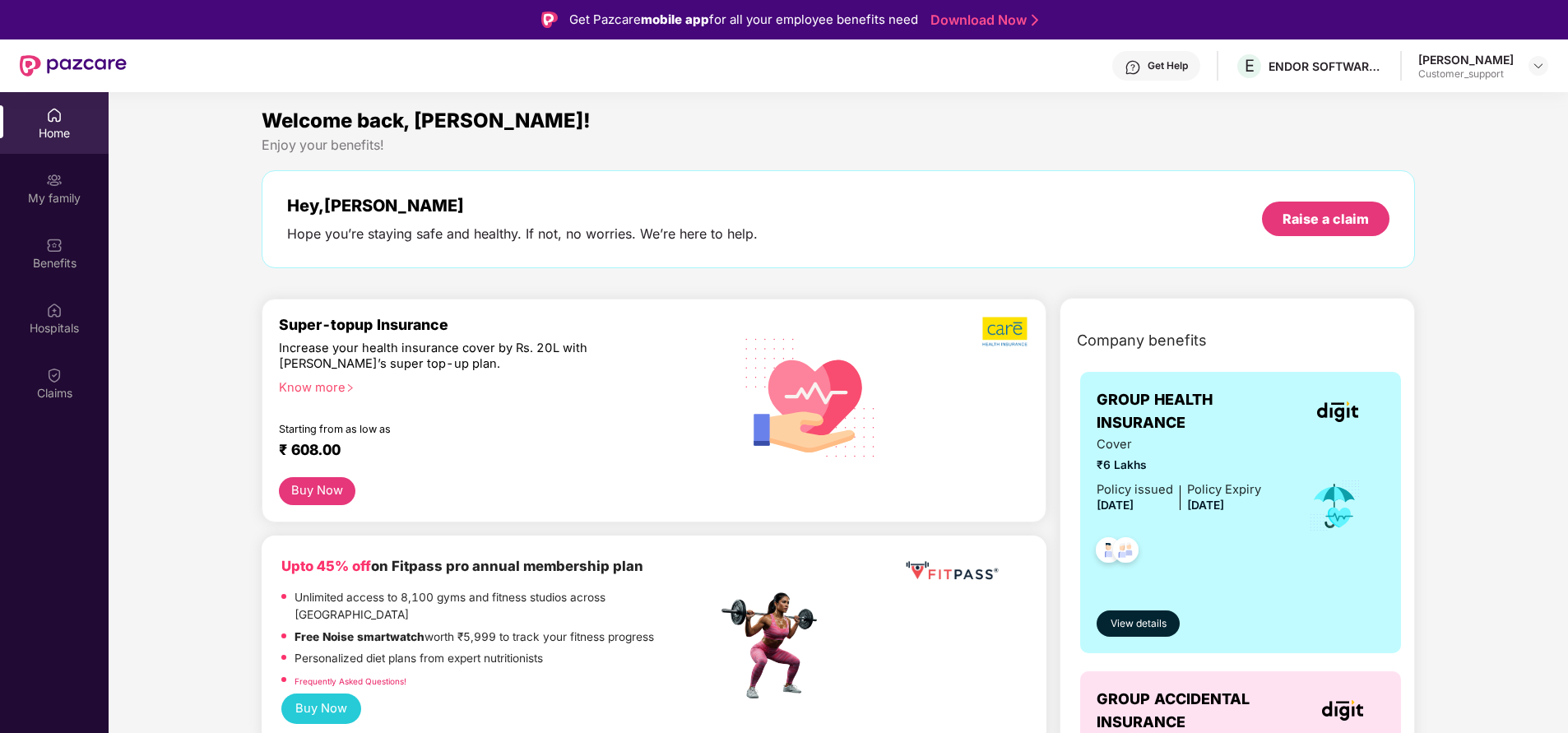
click at [34, 188] on div "My family" at bounding box center [54, 188] width 109 height 62
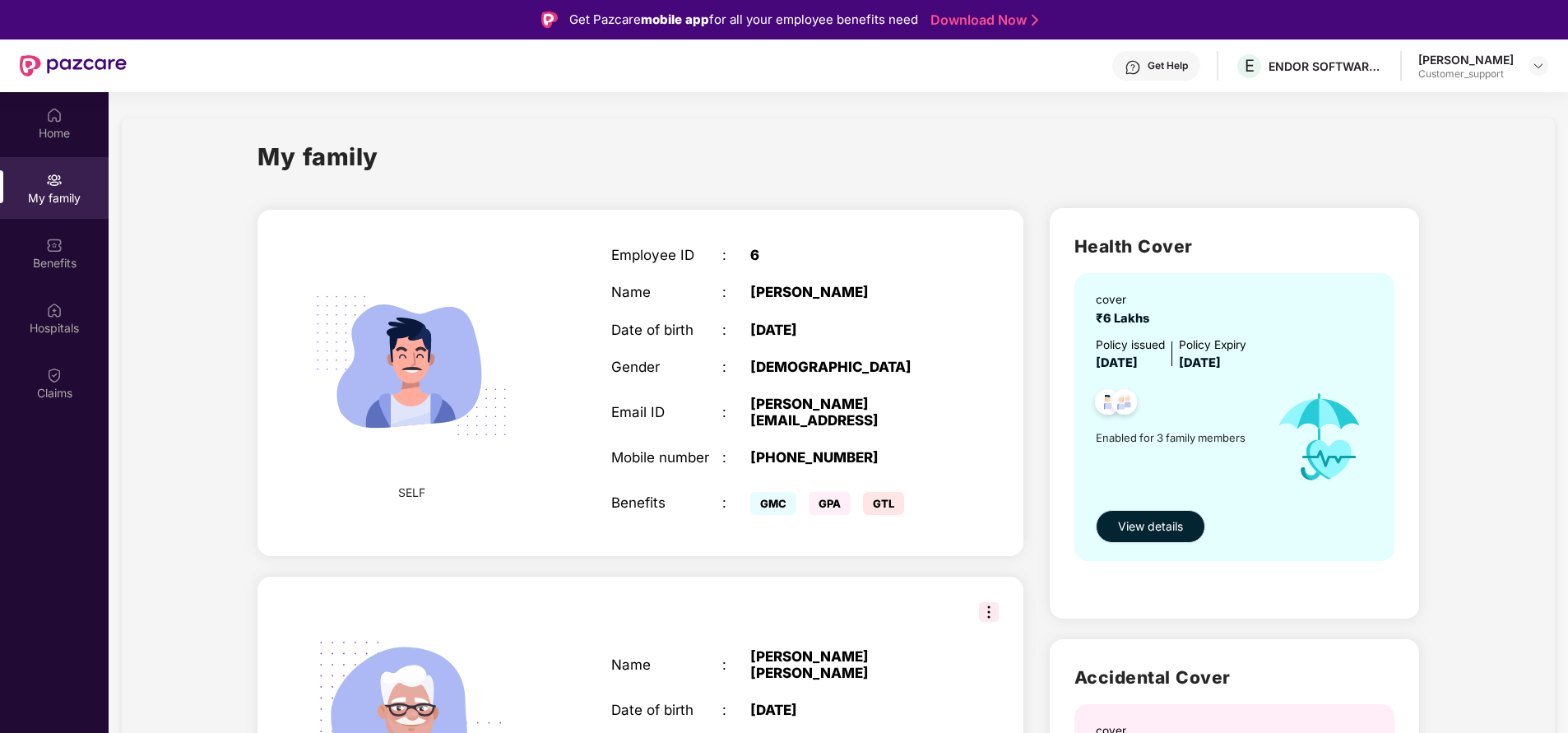
click at [1145, 518] on span "View details" at bounding box center [1151, 526] width 65 height 18
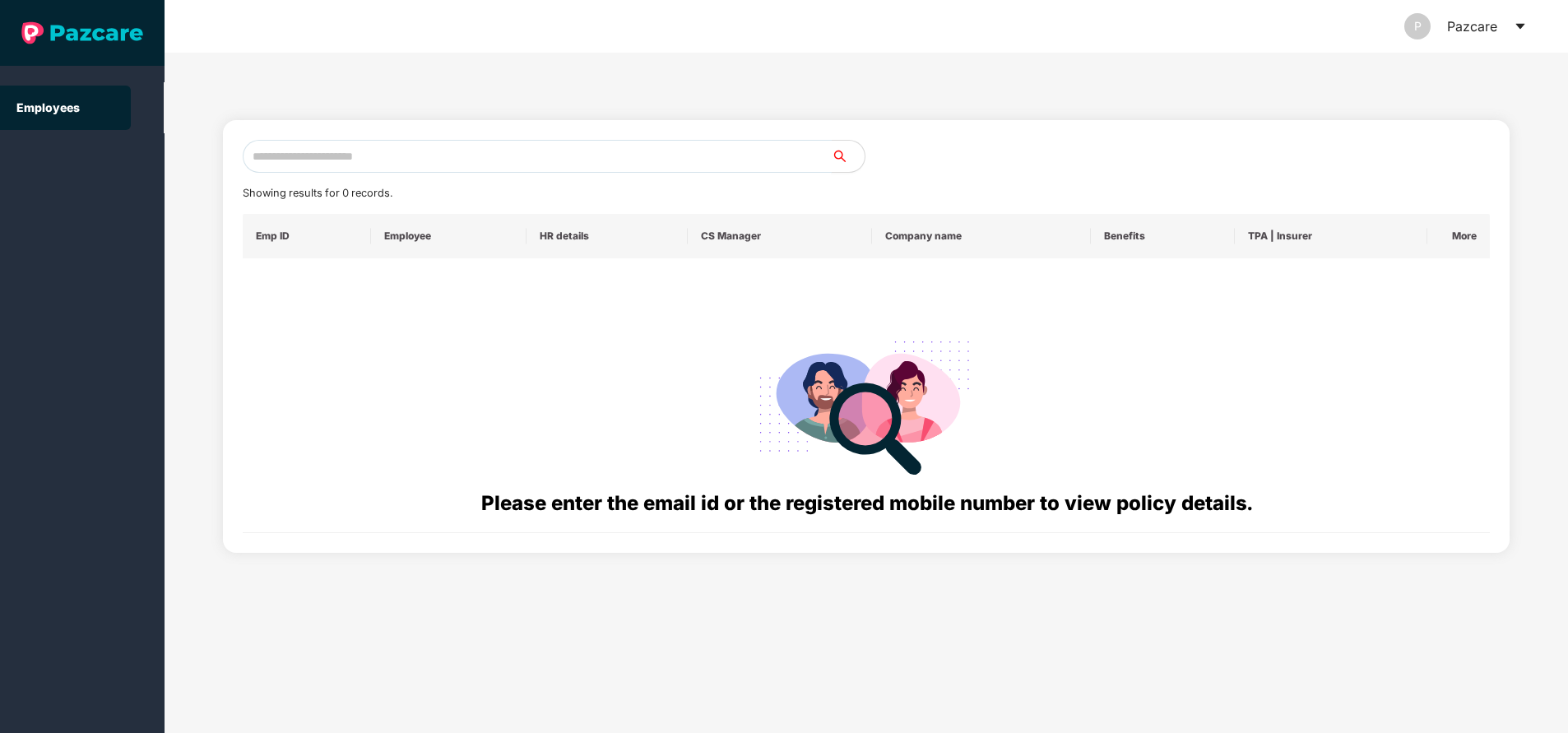
click at [341, 162] on input "text" at bounding box center [537, 156] width 589 height 33
paste input "**********"
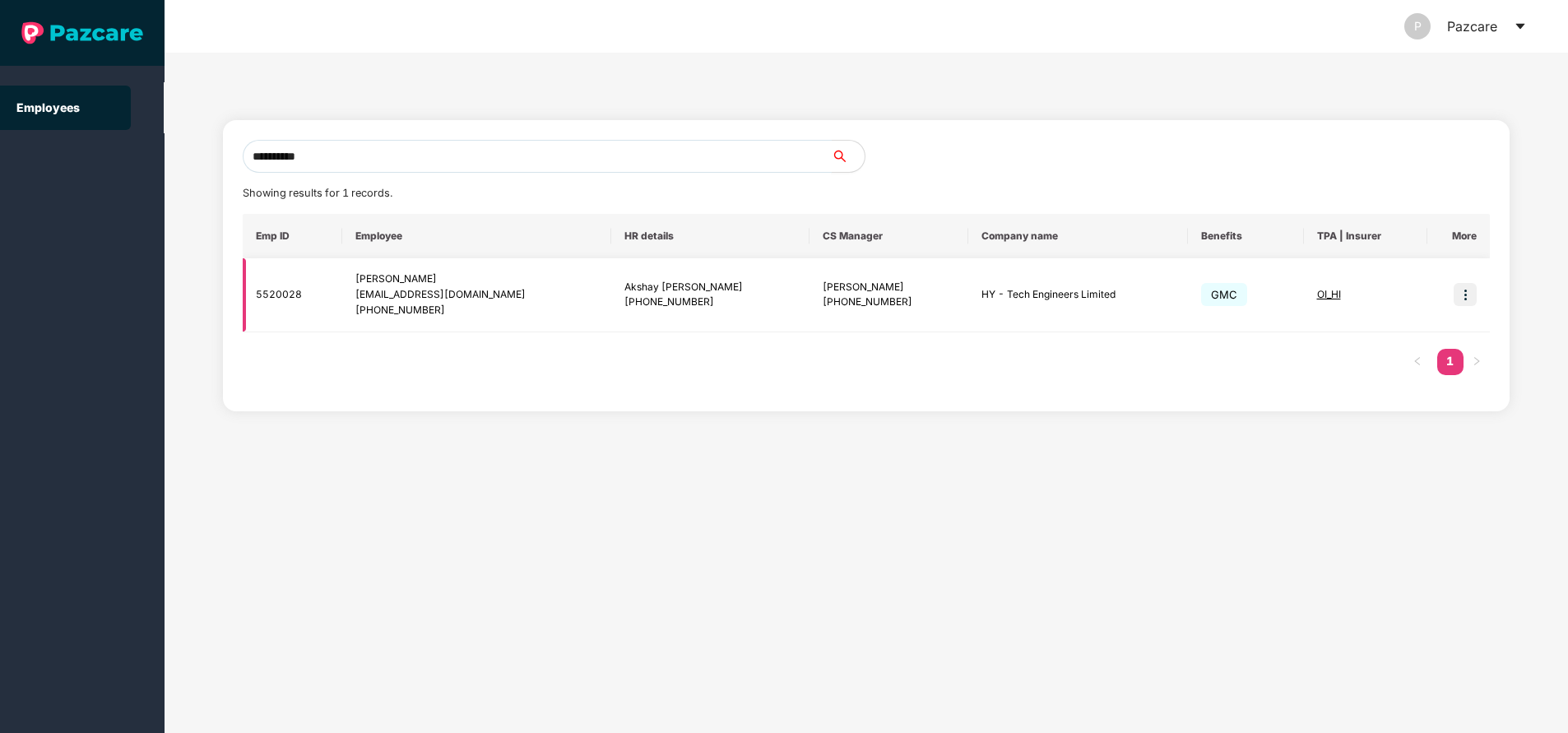
type input "**********"
click at [1472, 299] on img at bounding box center [1465, 294] width 23 height 23
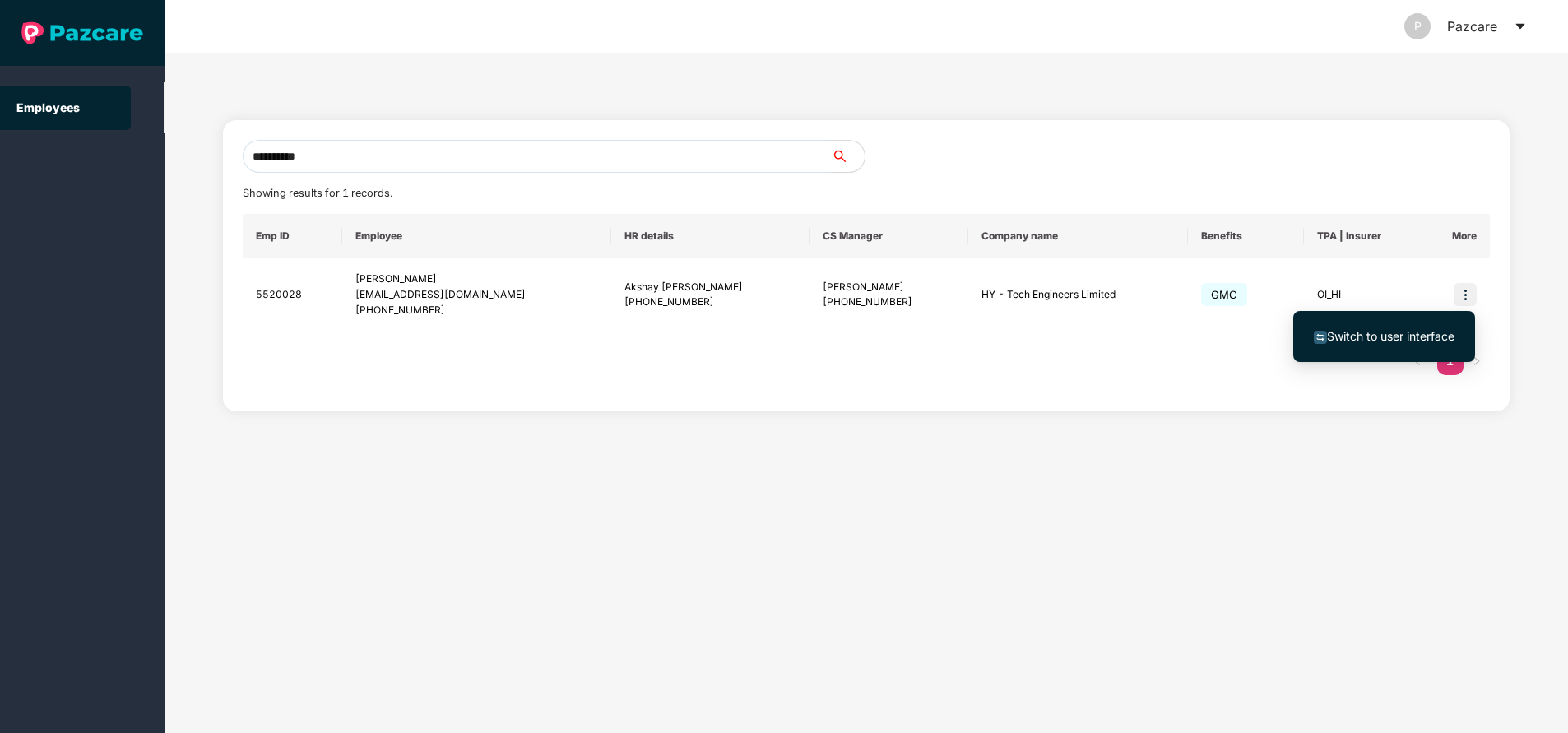
click at [1408, 334] on span "Switch to user interface" at bounding box center [1390, 337] width 127 height 14
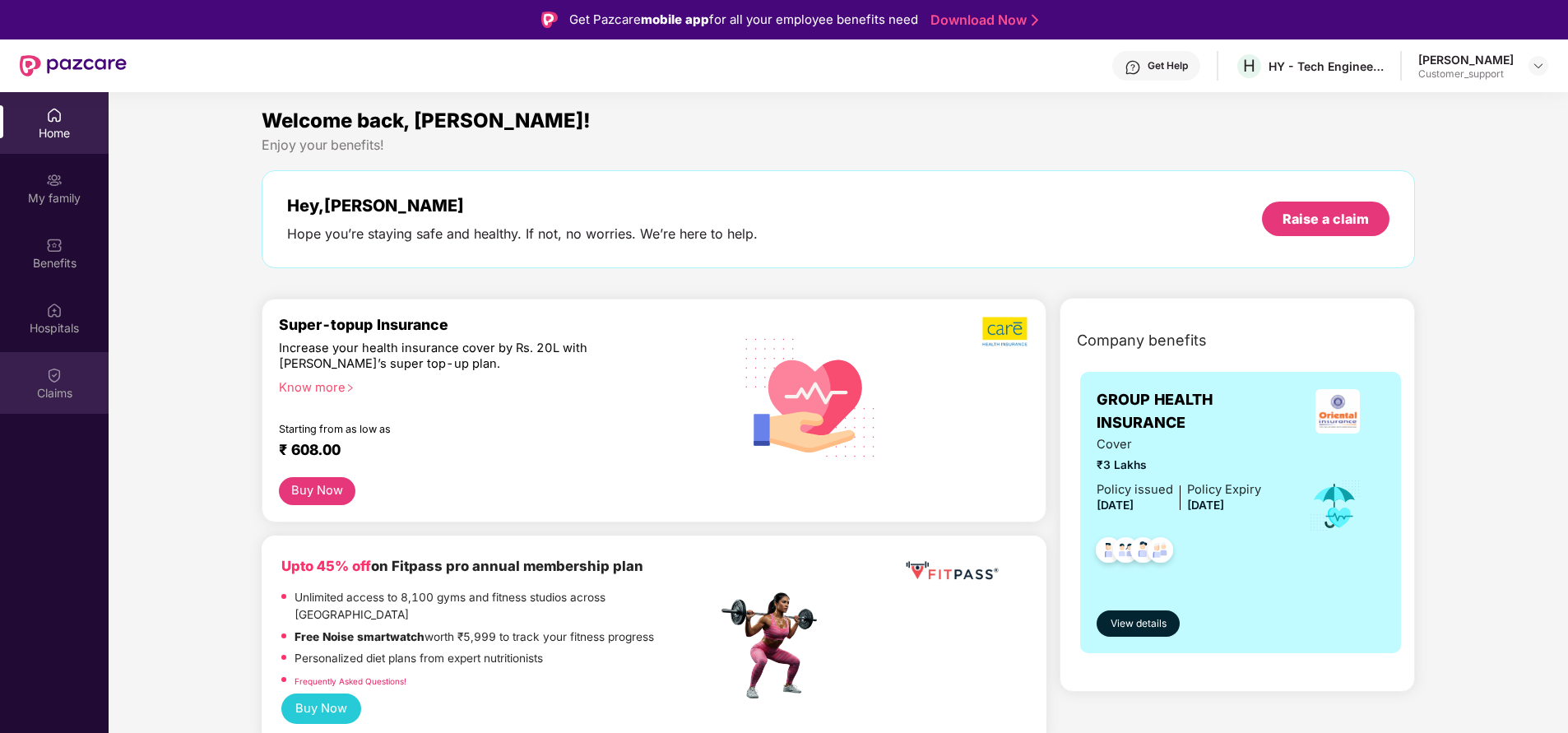
click at [55, 404] on div "Claims" at bounding box center [54, 383] width 109 height 62
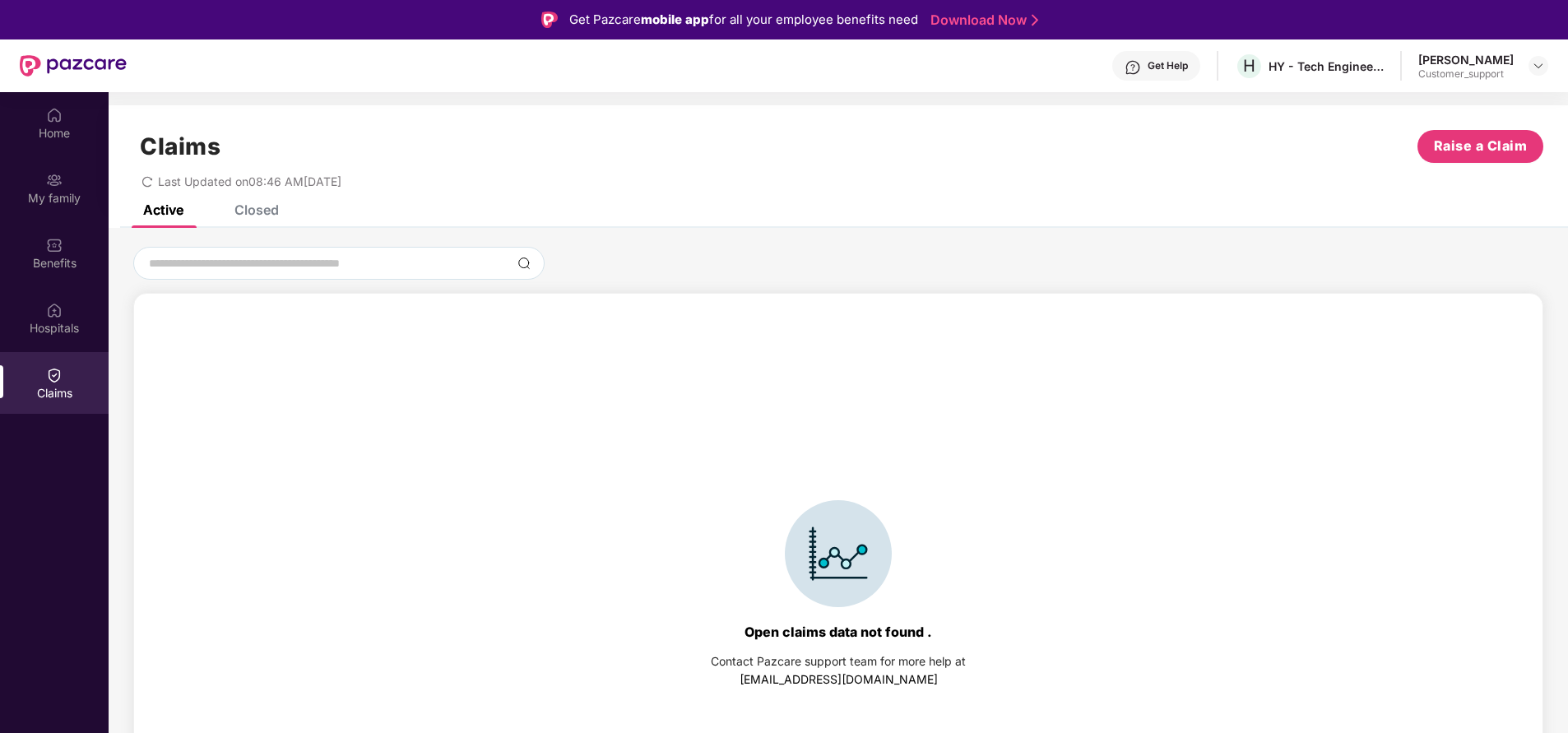
click at [249, 209] on div "Closed" at bounding box center [257, 209] width 45 height 17
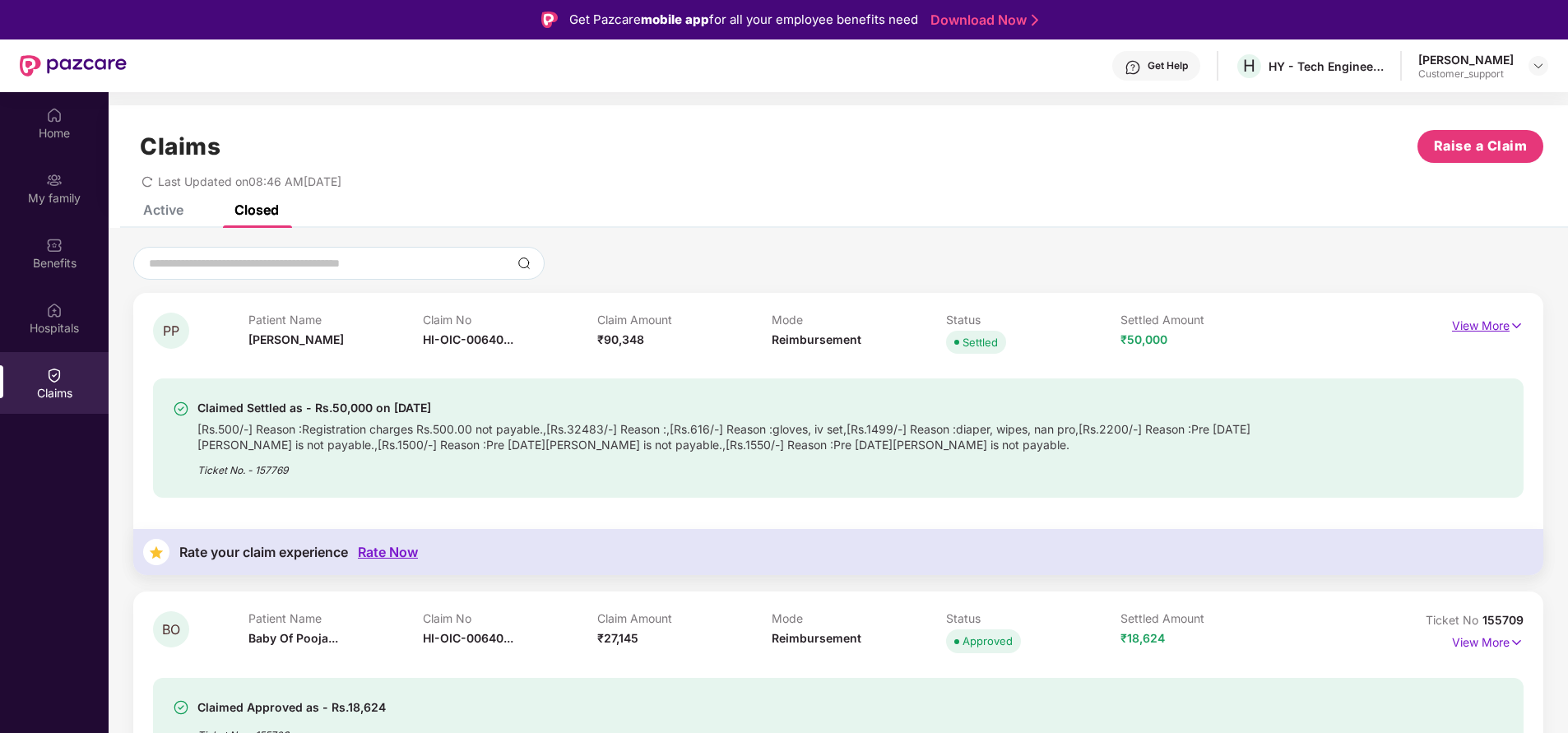
click at [1490, 326] on p "View More" at bounding box center [1487, 323] width 71 height 22
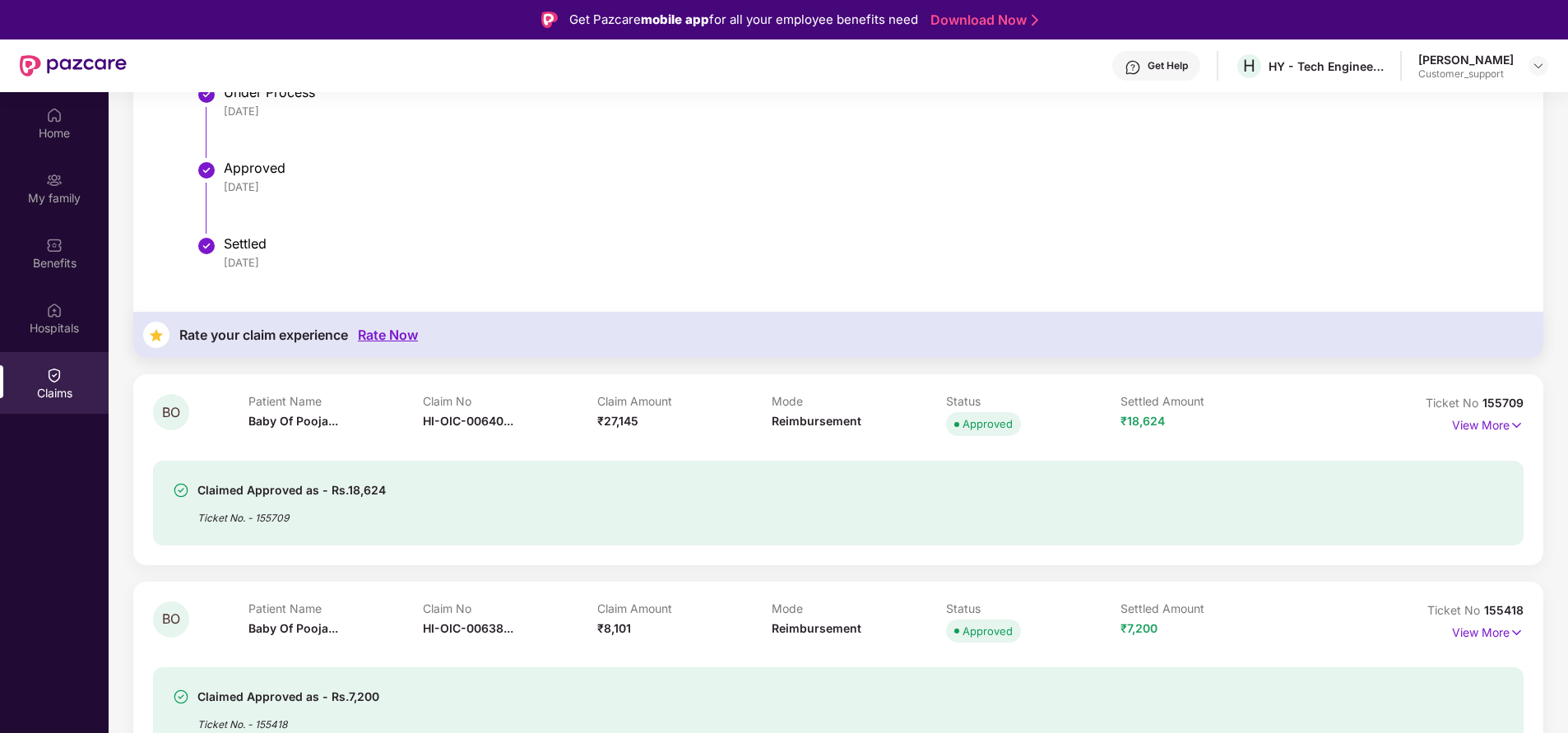
scroll to position [689, 0]
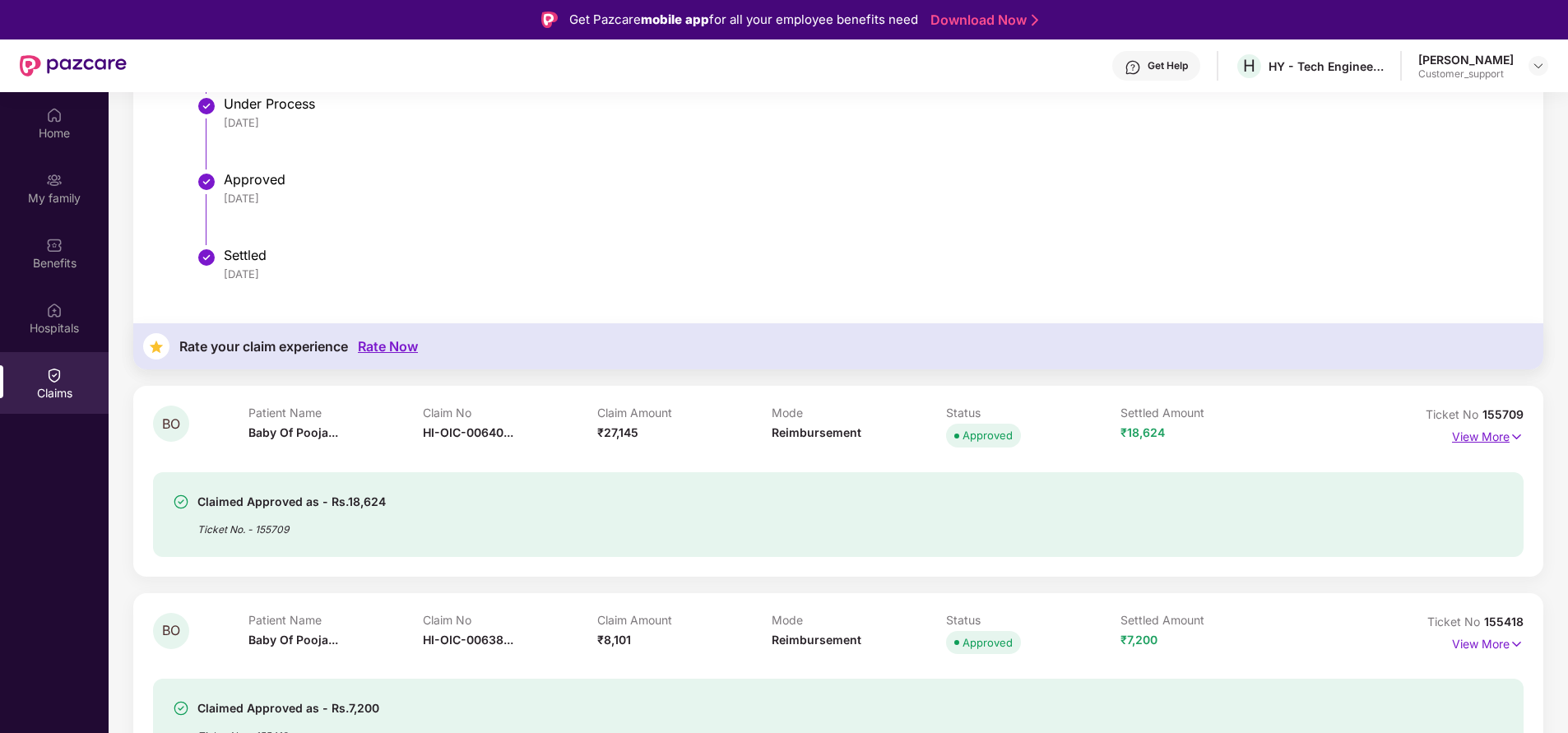
click at [1509, 444] on img at bounding box center [1516, 437] width 14 height 18
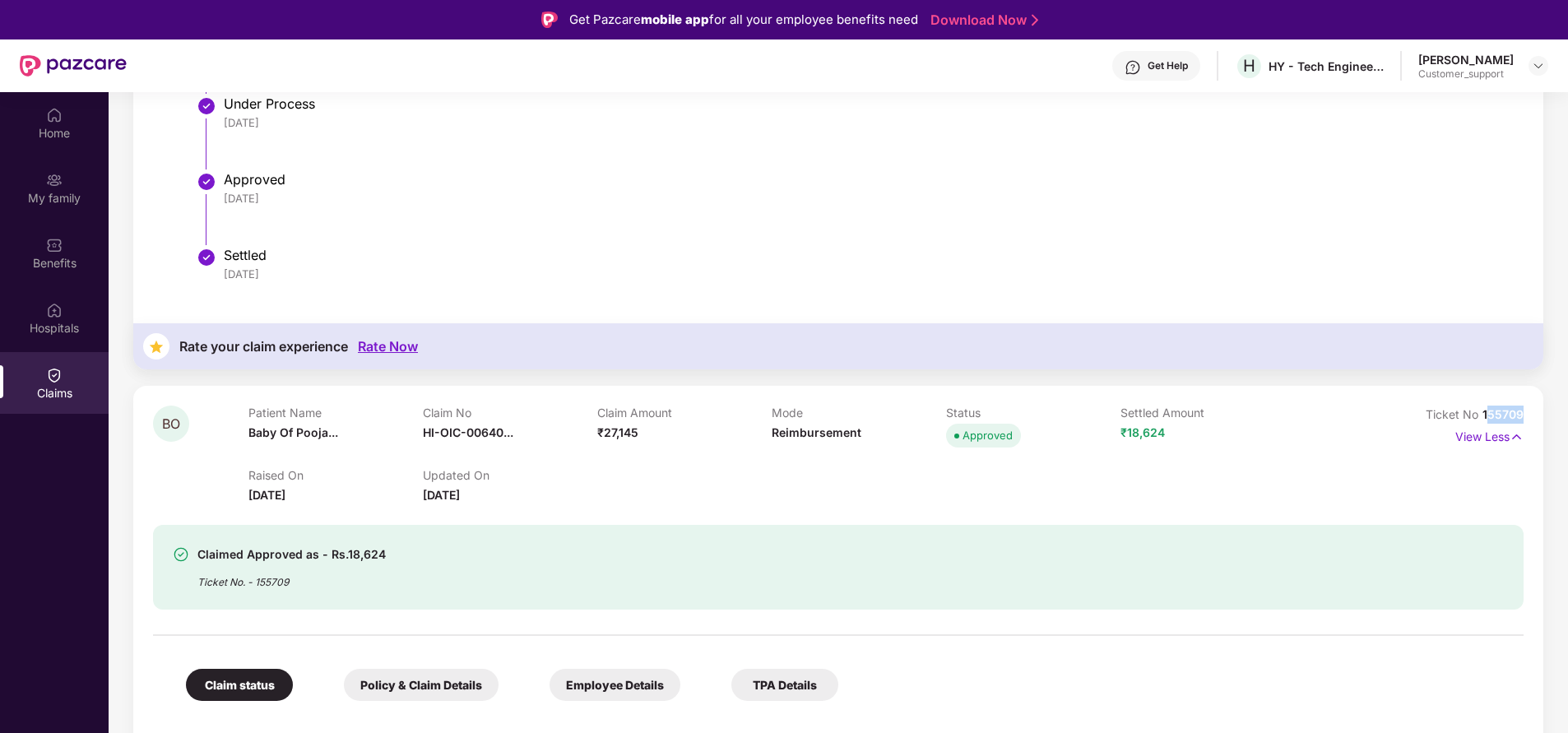
drag, startPoint x: 1483, startPoint y: 416, endPoint x: 1558, endPoint y: 416, distance: 75.0
click at [1429, 342] on div "Rate your claim experience Rate Now" at bounding box center [838, 346] width 1410 height 46
drag, startPoint x: 1474, startPoint y: 410, endPoint x: 1554, endPoint y: 406, distance: 80.1
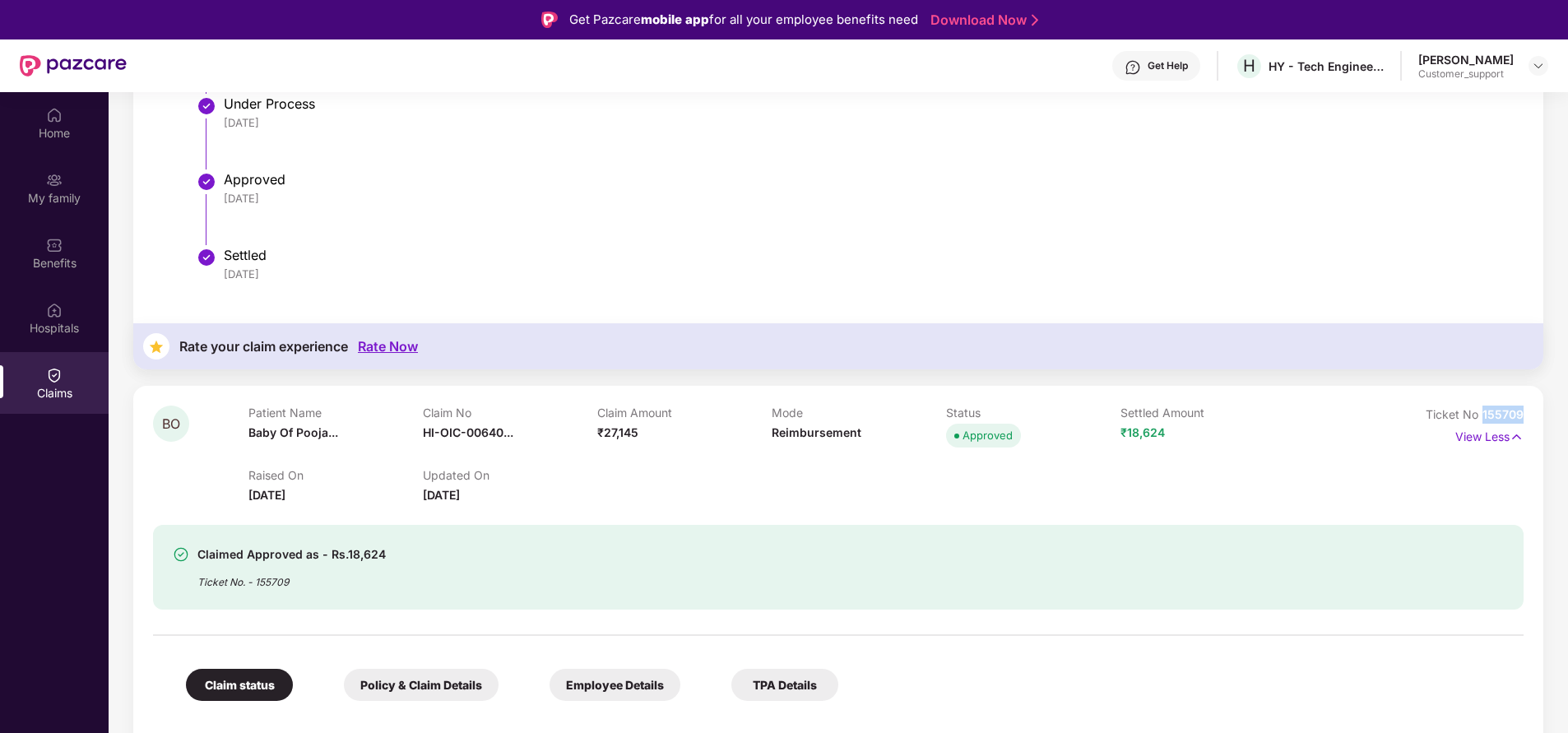
copy span "155709"
click at [50, 127] on div "Home" at bounding box center [54, 133] width 109 height 17
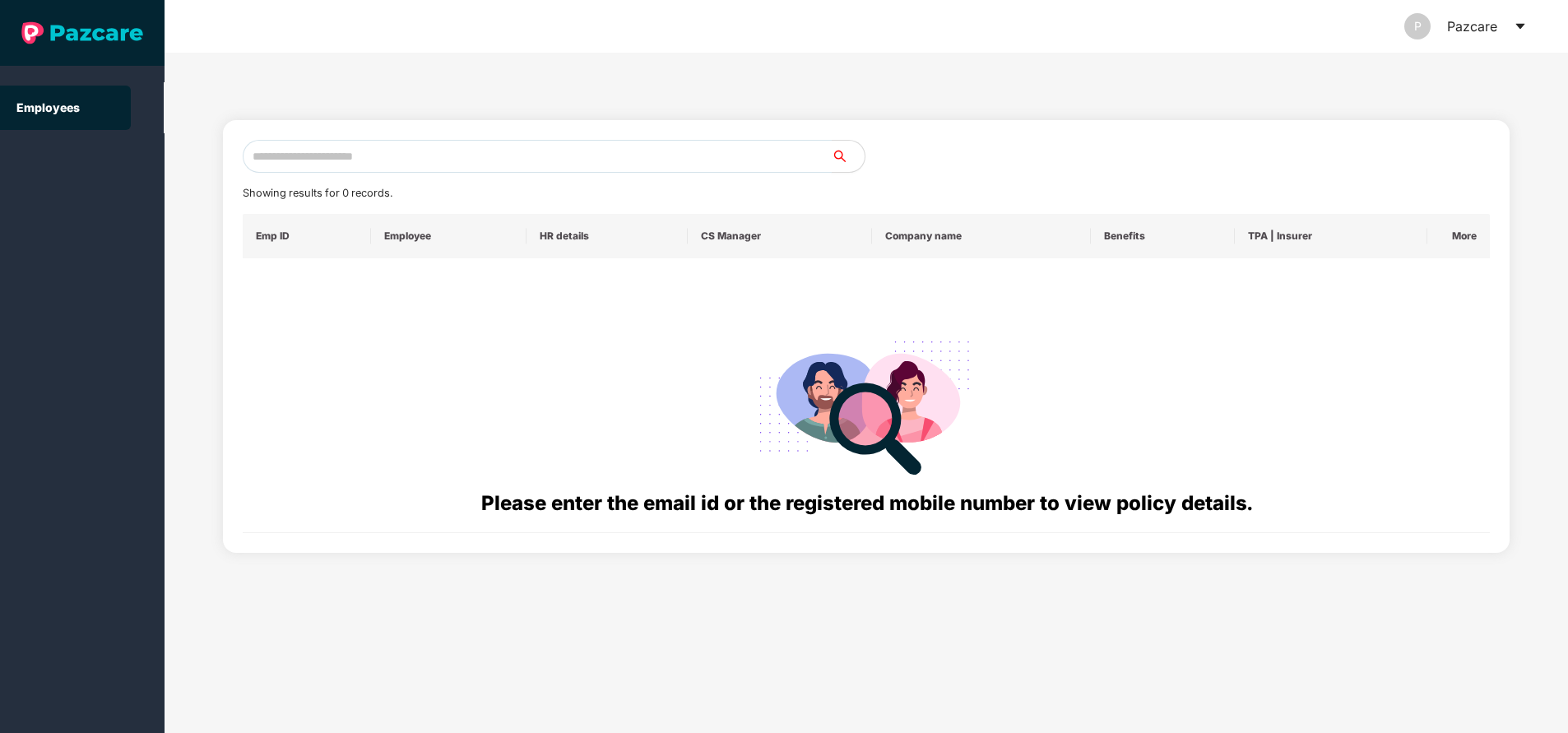
click at [352, 157] on input "text" at bounding box center [537, 156] width 589 height 33
paste input "**********"
type input "*"
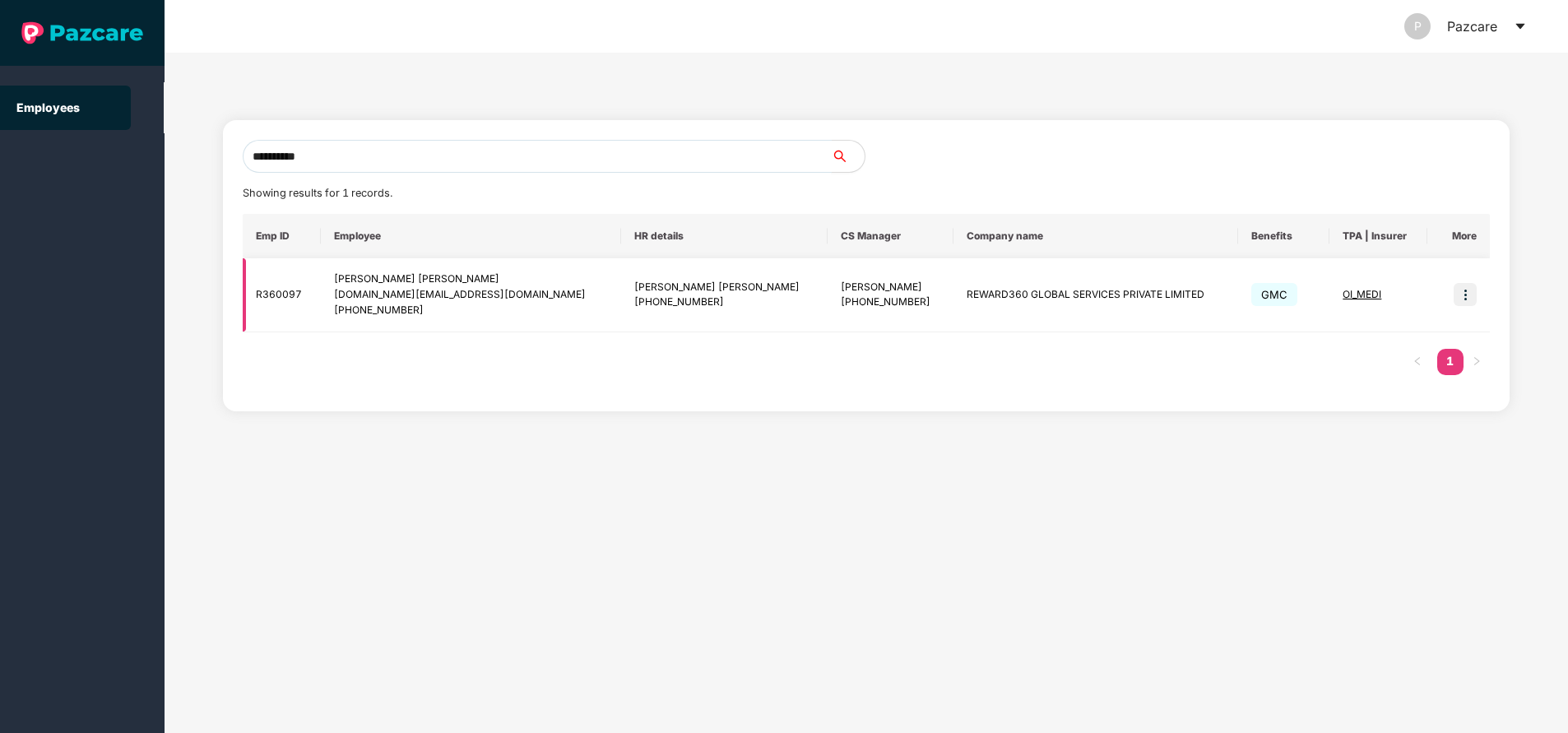
type input "**********"
click at [1472, 291] on img at bounding box center [1465, 294] width 23 height 23
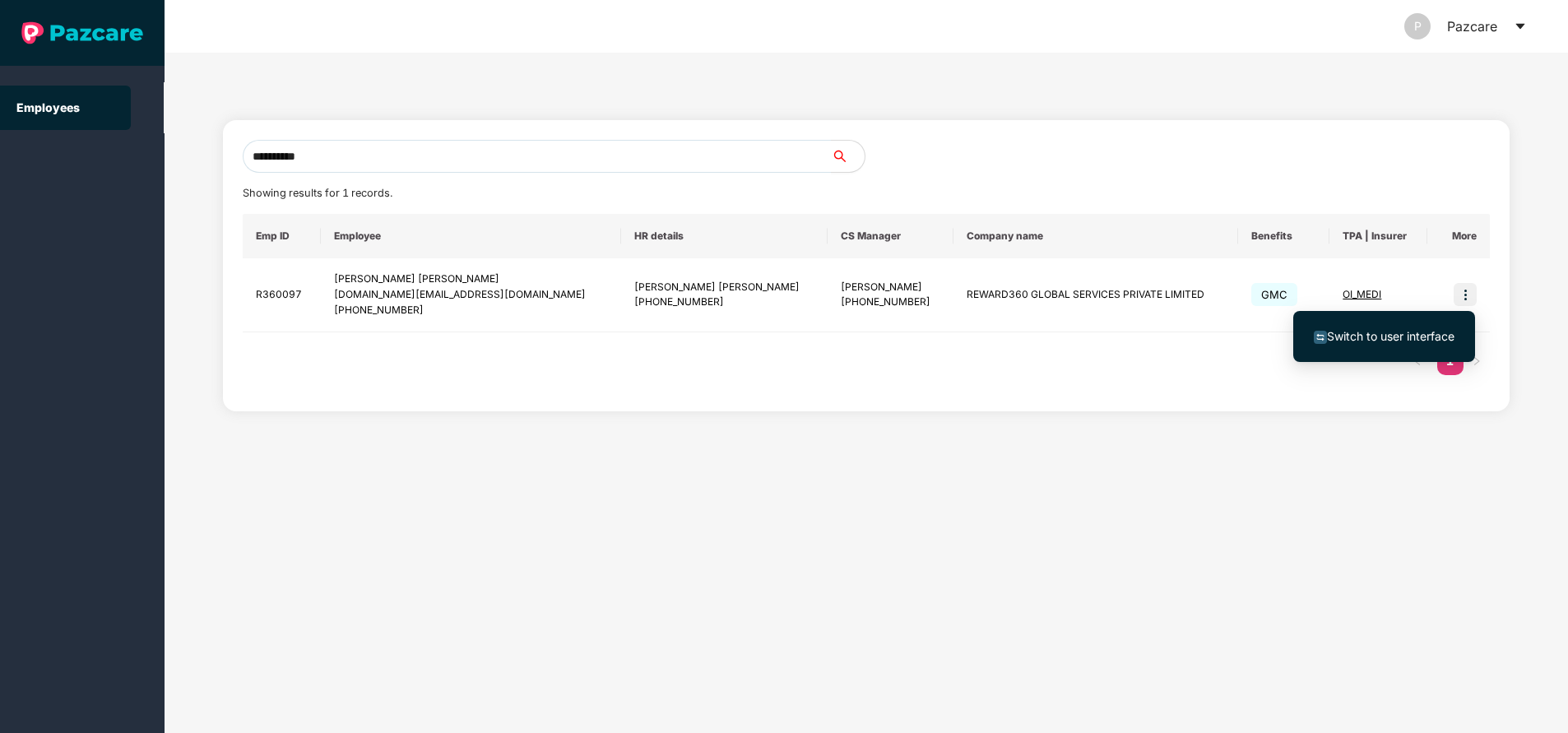
click at [1389, 335] on span "Switch to user interface" at bounding box center [1390, 337] width 127 height 14
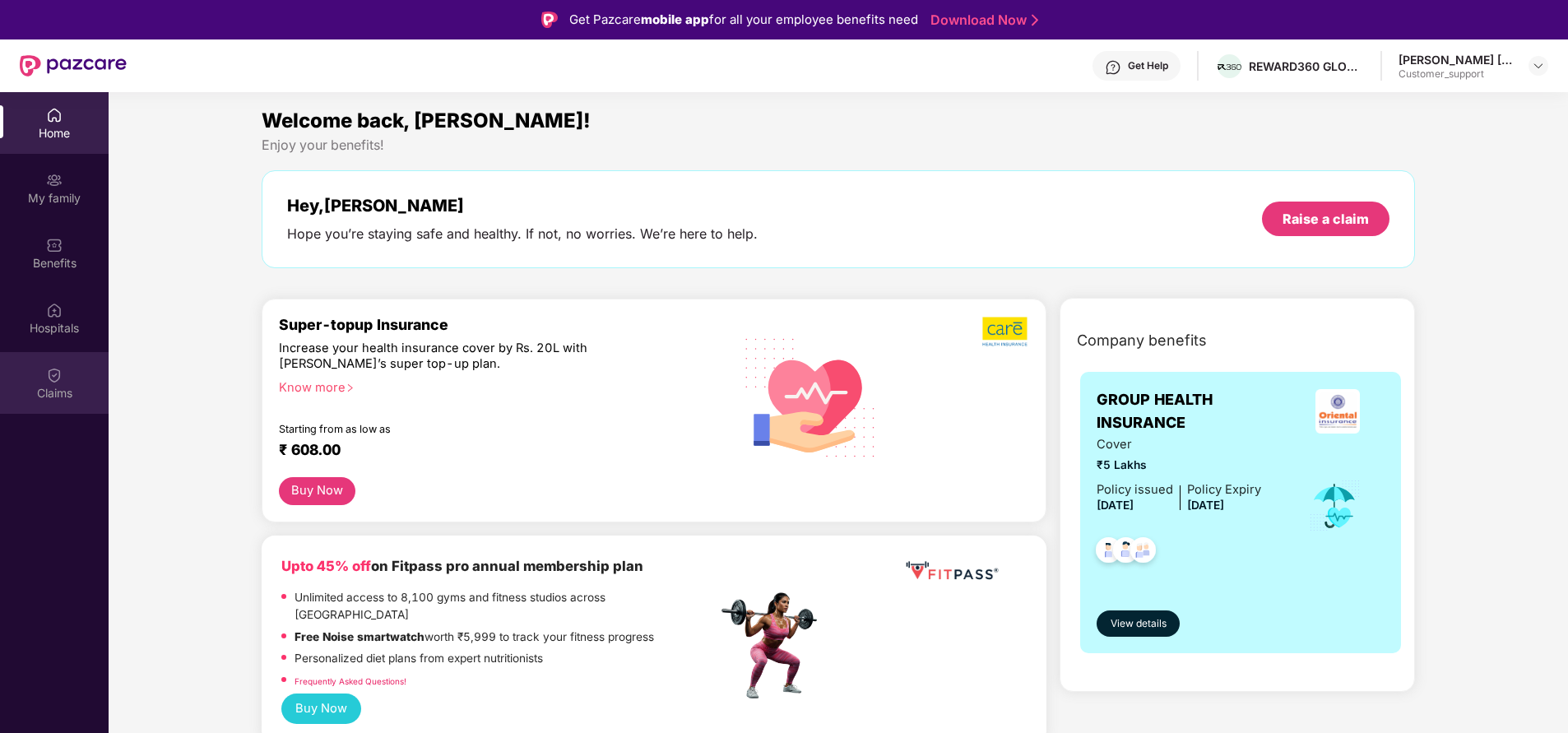
click at [66, 383] on div "Claims" at bounding box center [54, 383] width 109 height 62
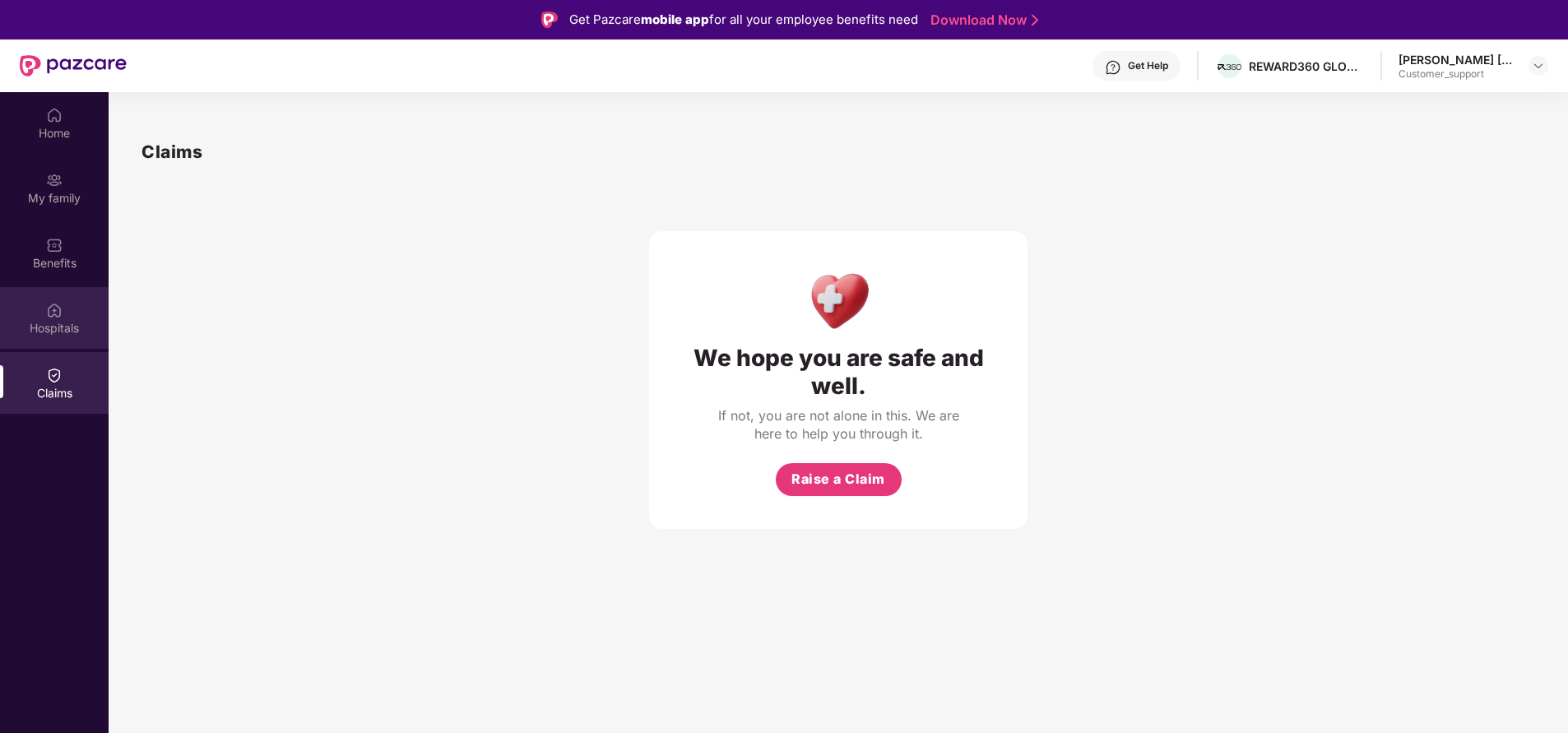
click at [58, 330] on div "Hospitals" at bounding box center [54, 328] width 109 height 17
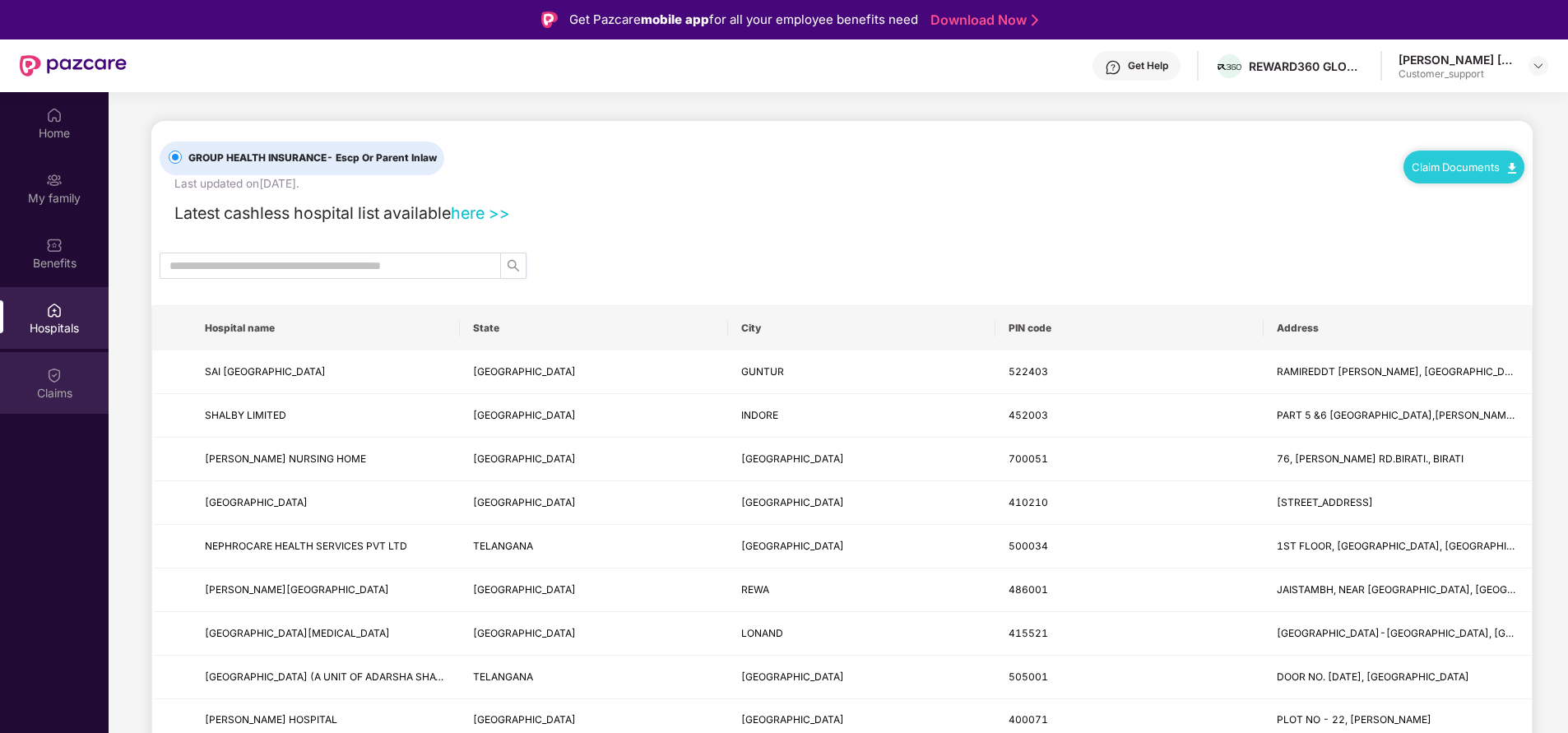
click at [54, 390] on div "Claims" at bounding box center [54, 393] width 109 height 17
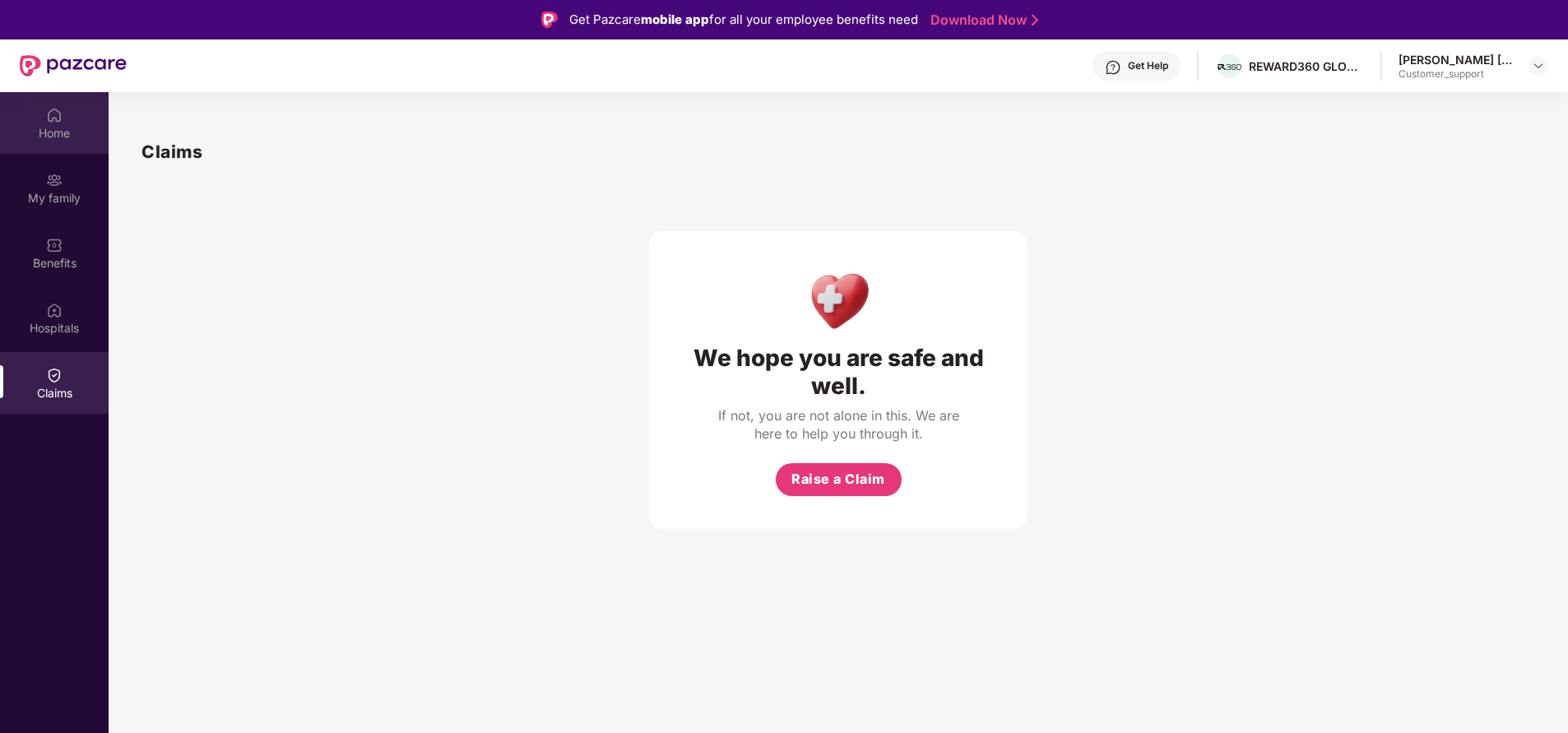
click at [49, 138] on div "Home" at bounding box center [54, 133] width 109 height 17
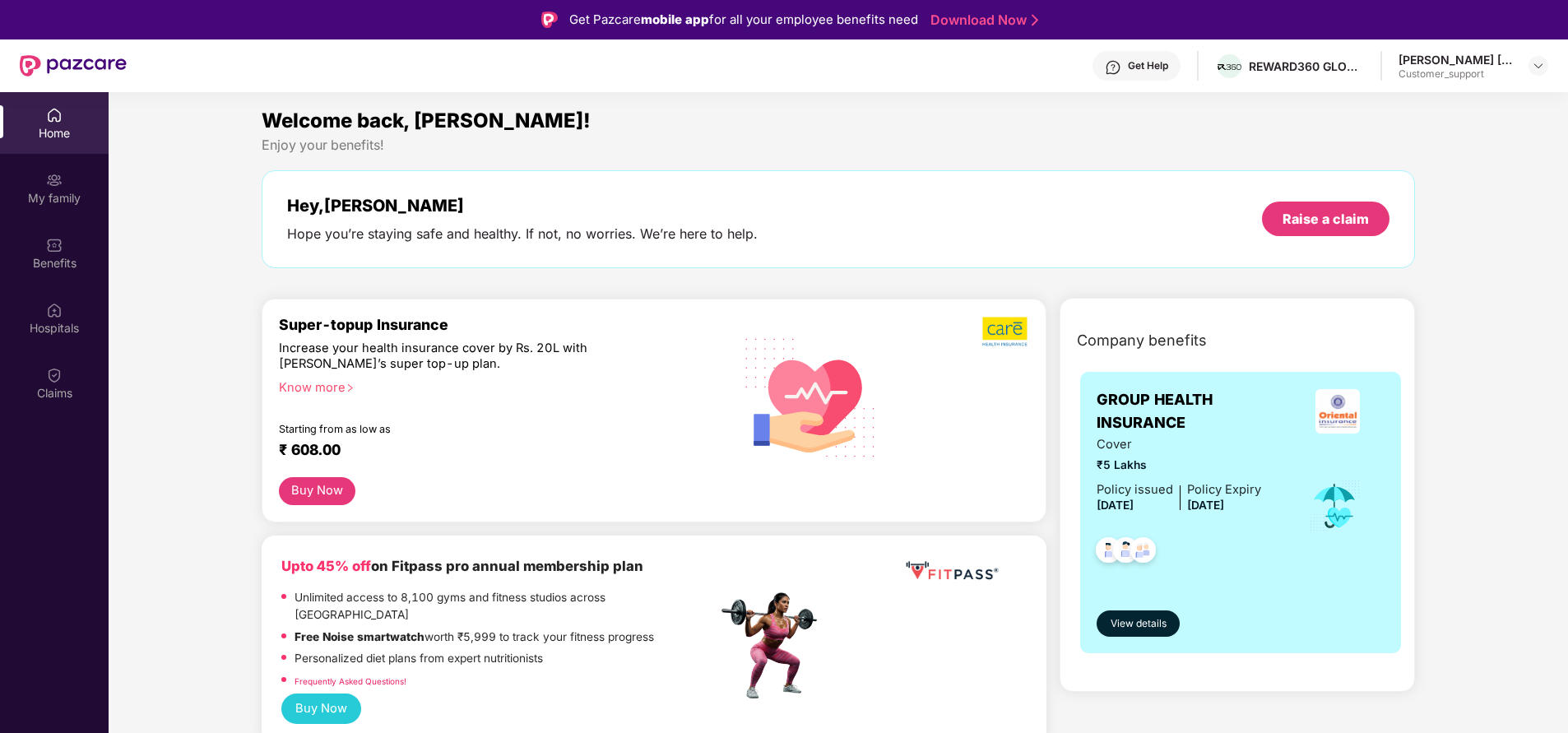
click at [1151, 66] on div "Get Help" at bounding box center [1148, 65] width 40 height 13
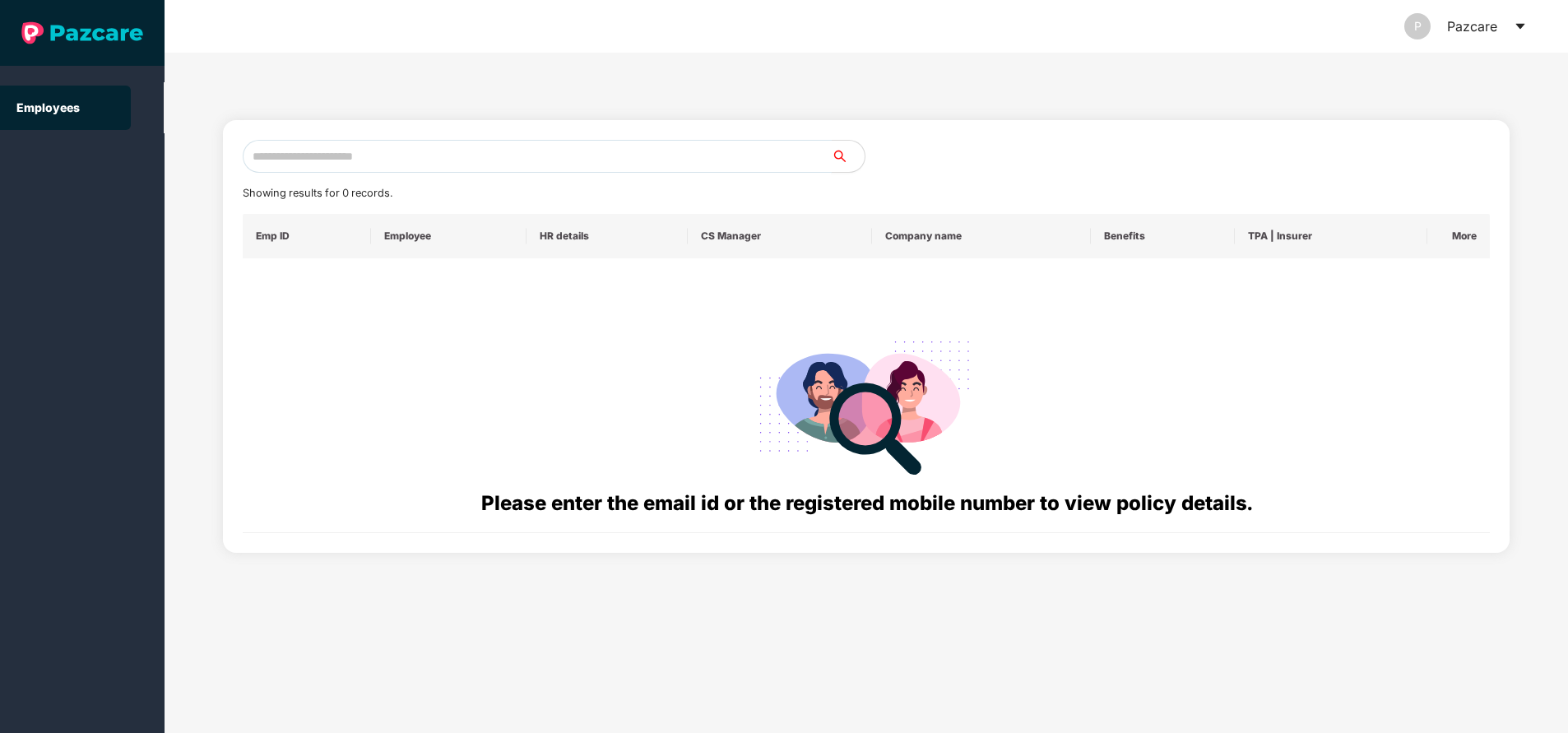
click at [476, 168] on input "text" at bounding box center [537, 156] width 589 height 33
paste input "**********"
type input "**********"
paste input "**********"
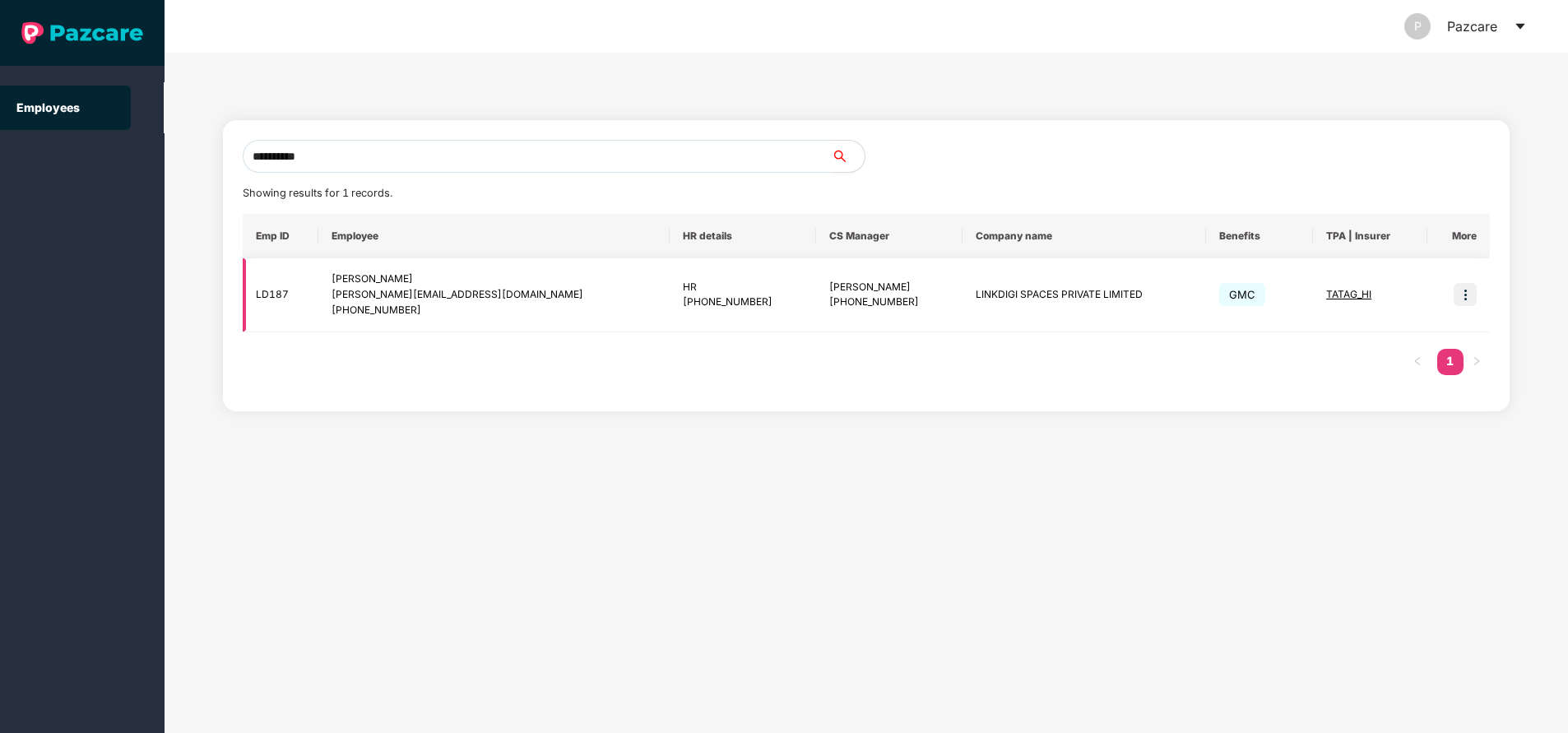
type input "**********"
click at [1466, 290] on img at bounding box center [1465, 294] width 23 height 23
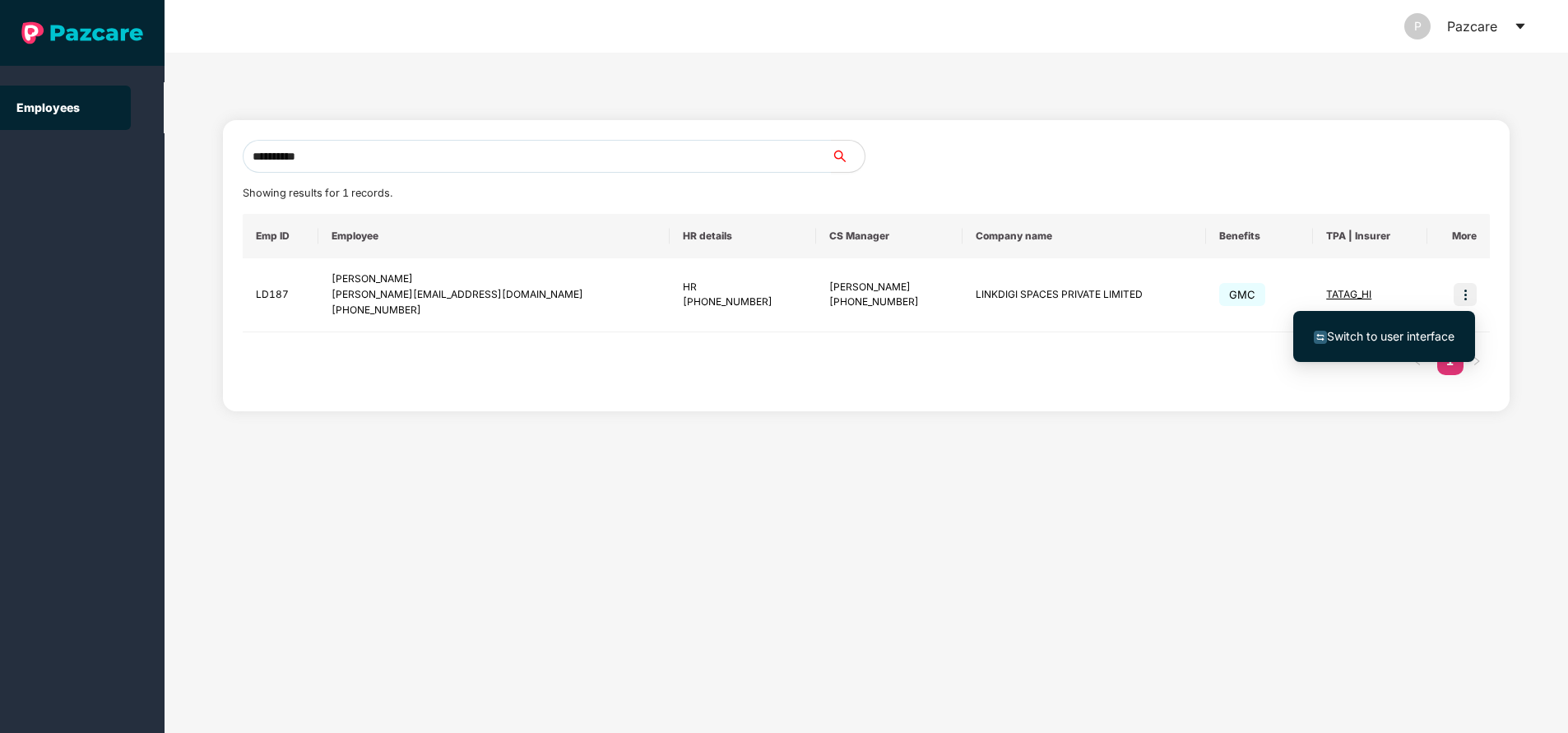
click at [1391, 341] on span "Switch to user interface" at bounding box center [1390, 337] width 127 height 14
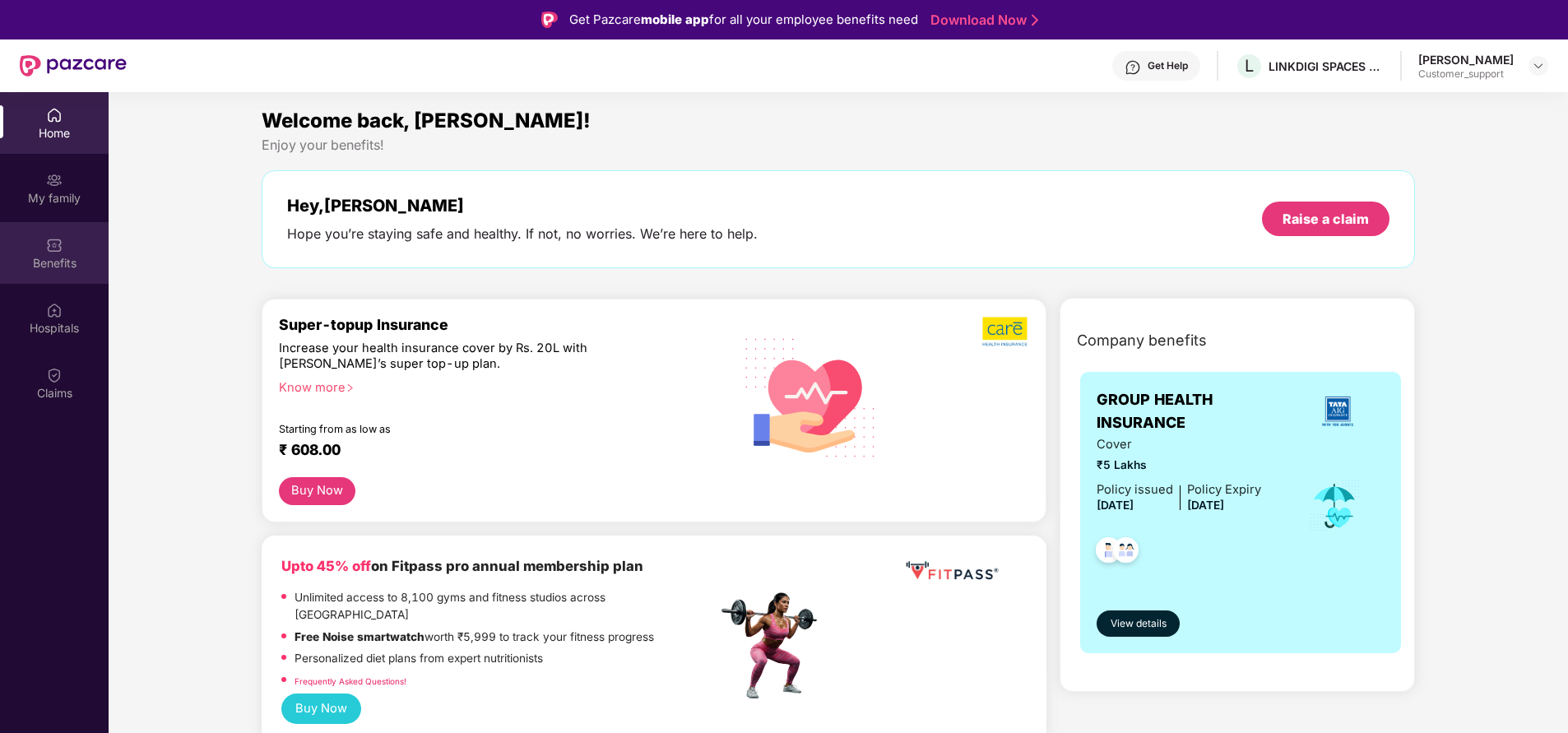
click at [65, 258] on div "Benefits" at bounding box center [54, 263] width 109 height 17
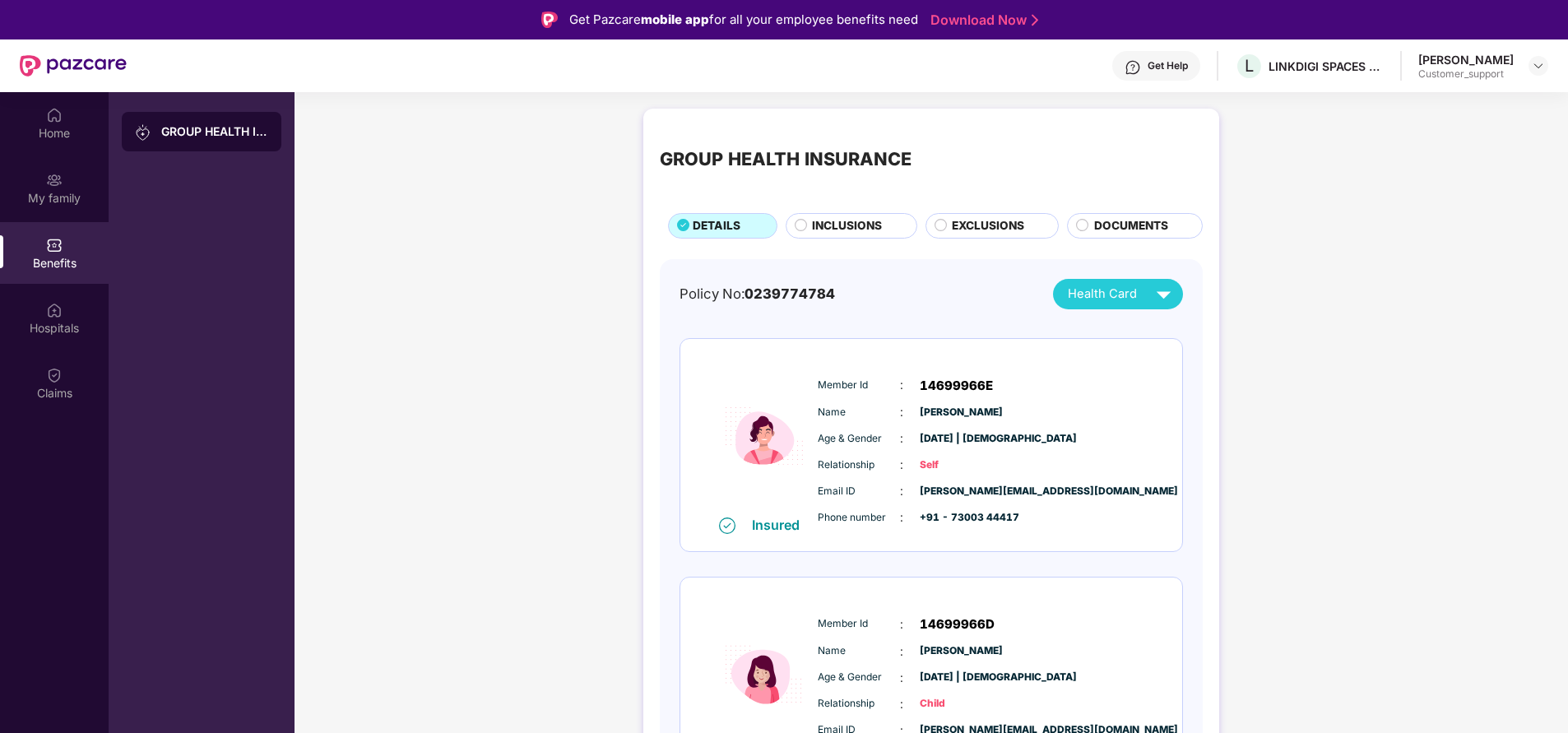
click at [835, 228] on span "INCLUSIONS" at bounding box center [847, 226] width 70 height 18
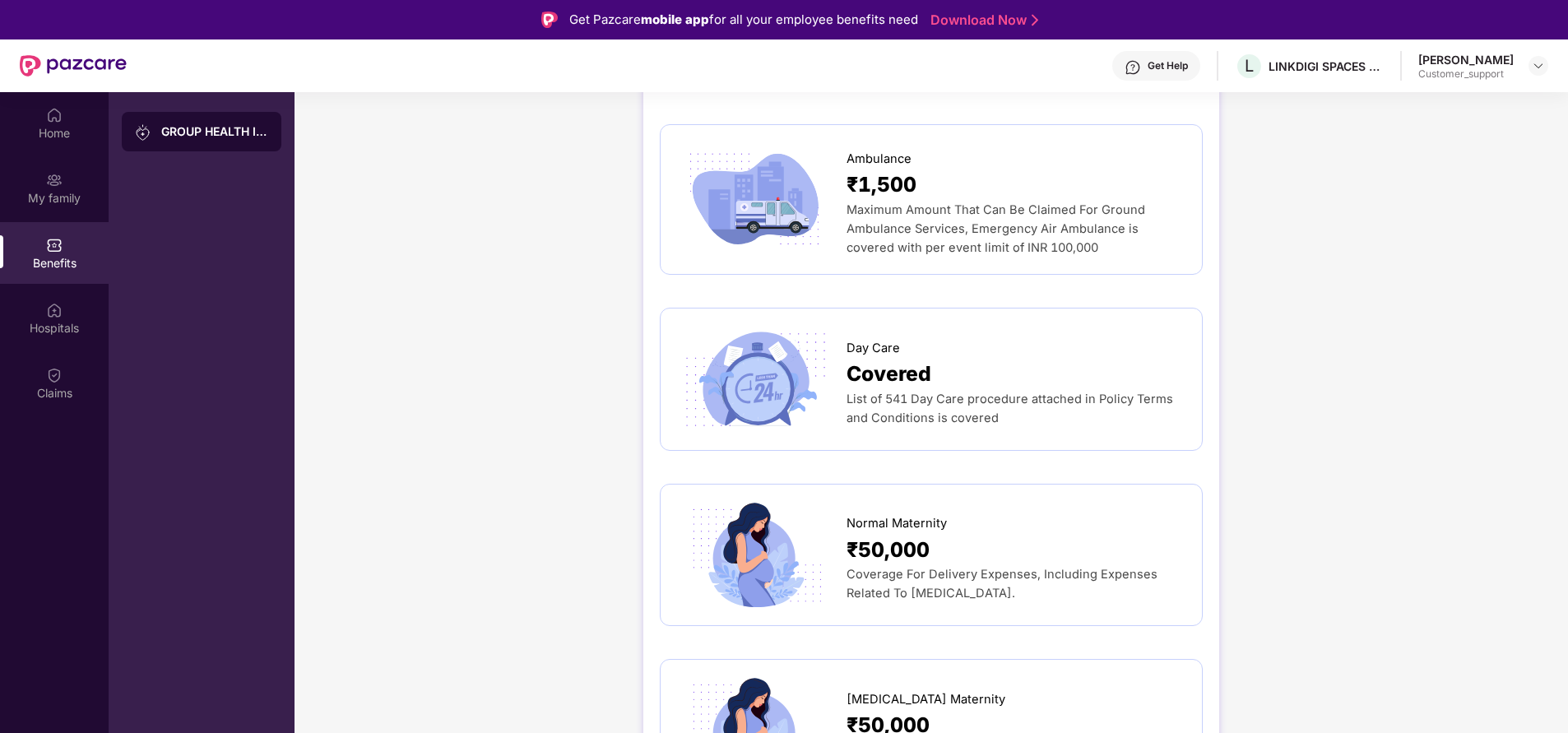
scroll to position [1599, 0]
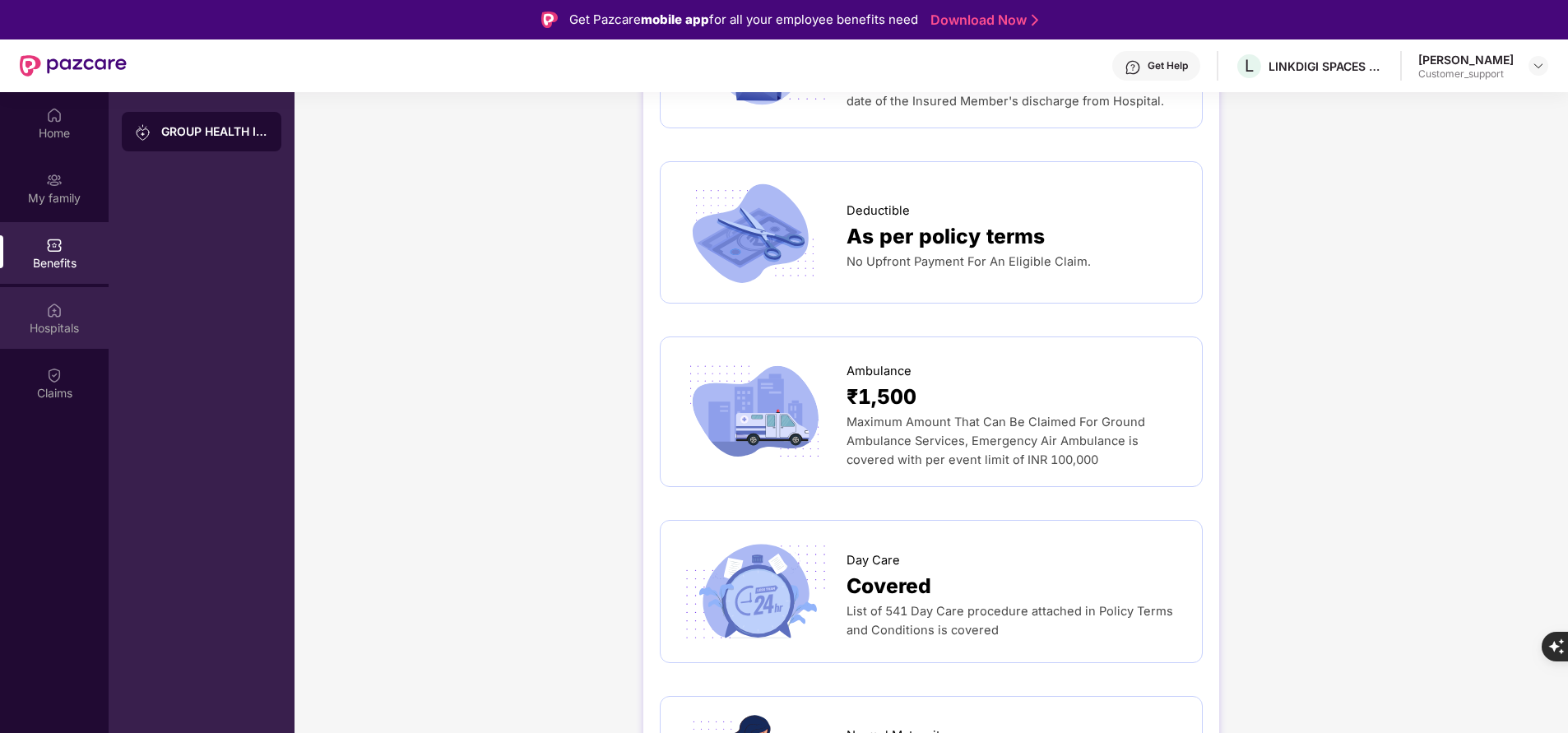
scroll to position [1331, 0]
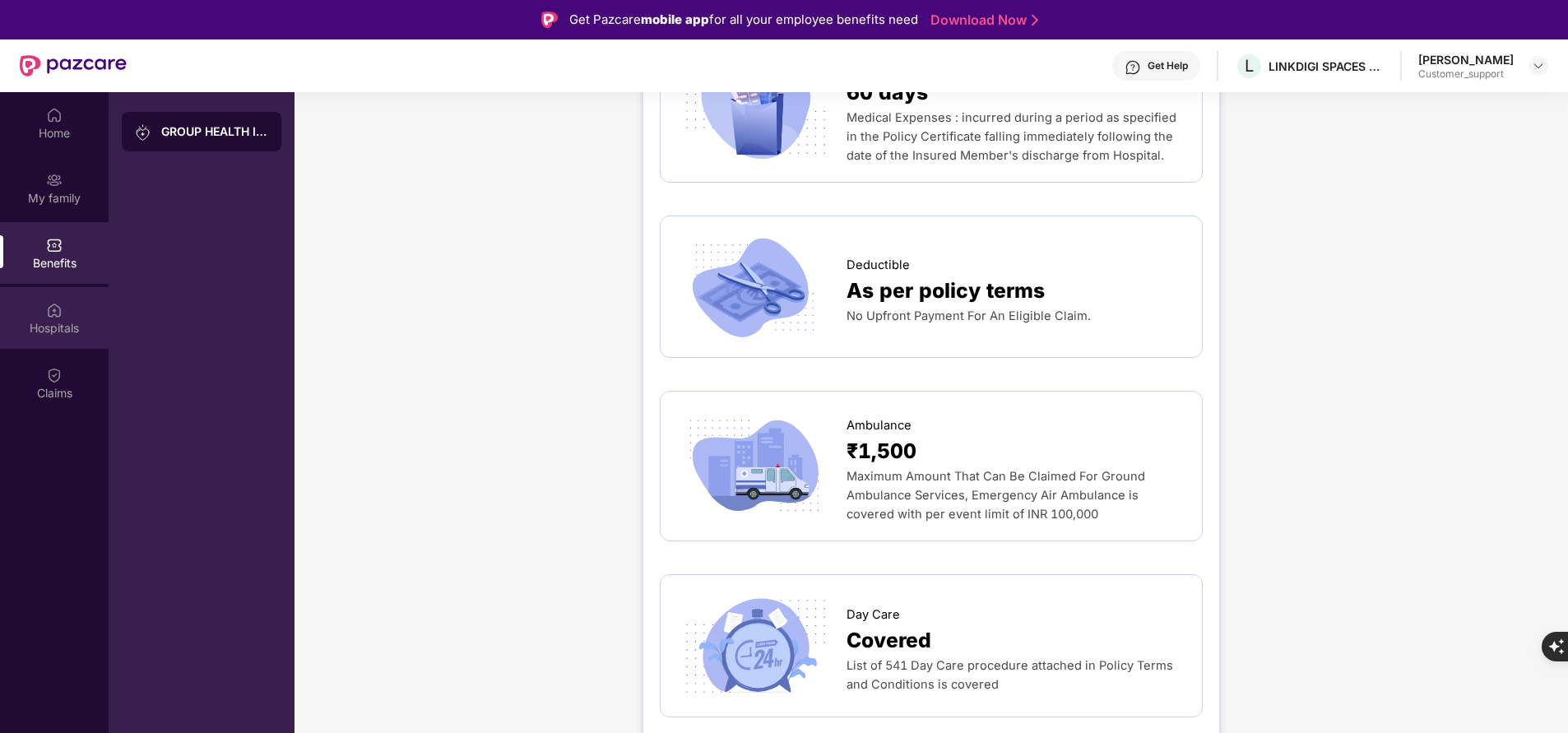
click at [66, 308] on div "Hospitals" at bounding box center [54, 318] width 109 height 62
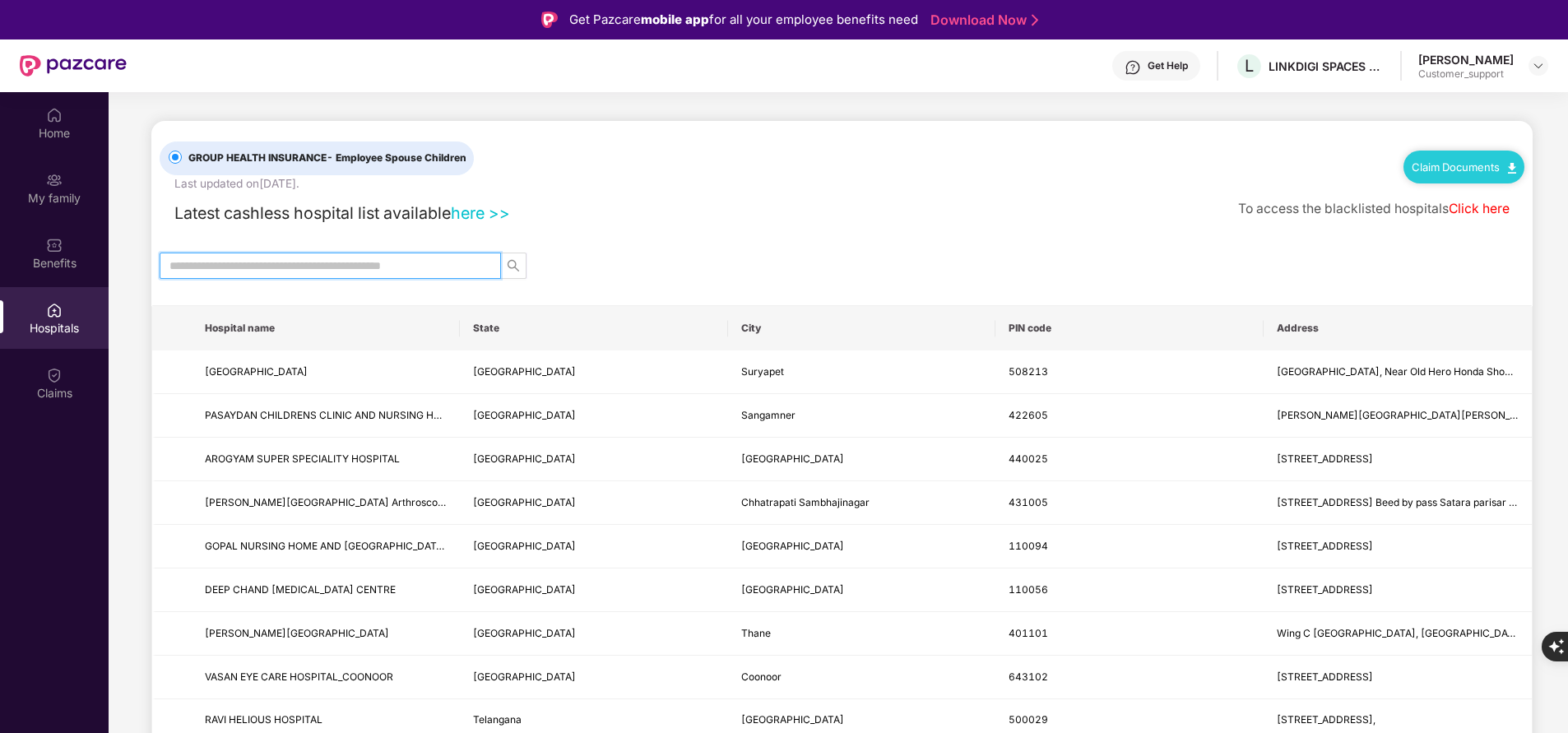
click at [227, 267] on input "text" at bounding box center [323, 265] width 308 height 18
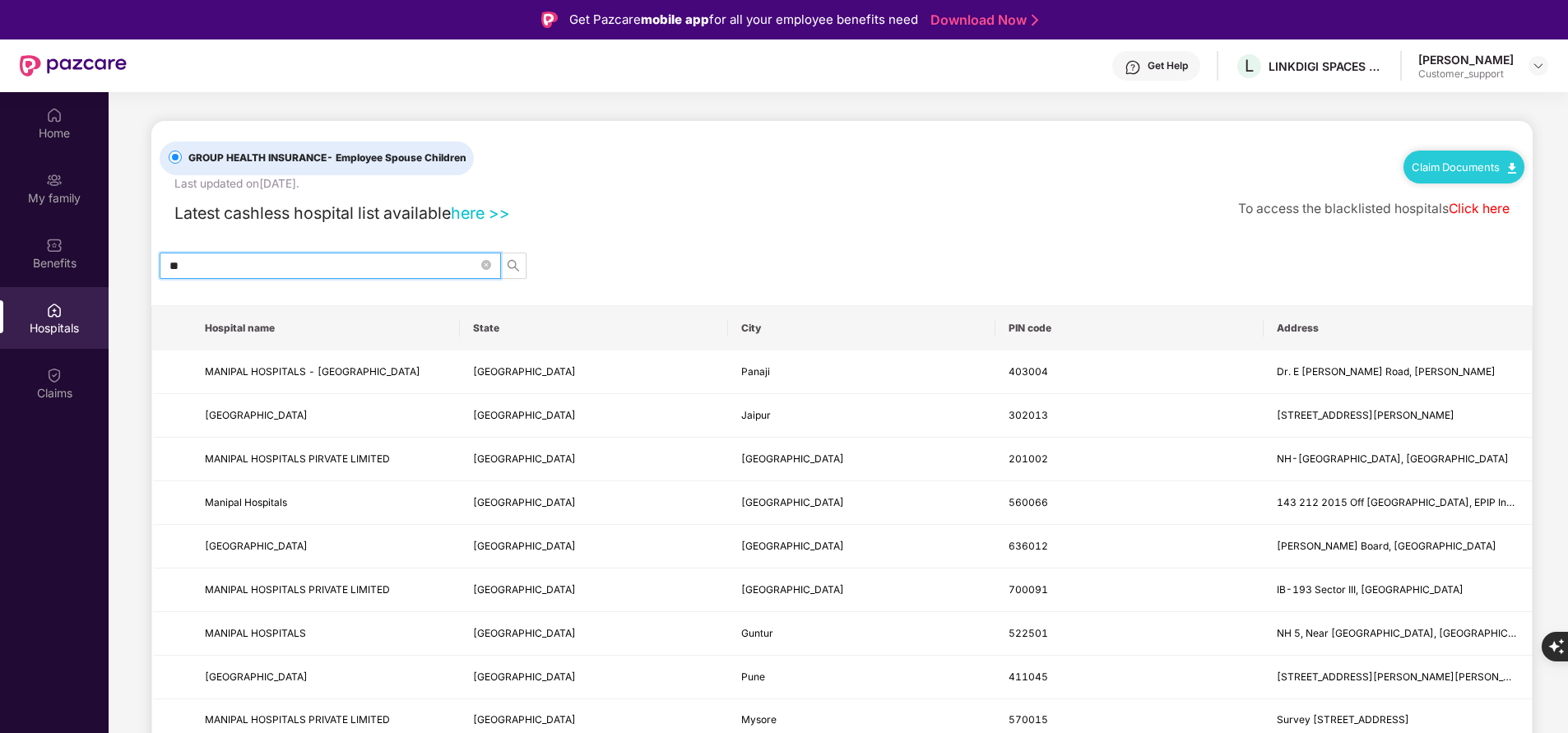
type input "*"
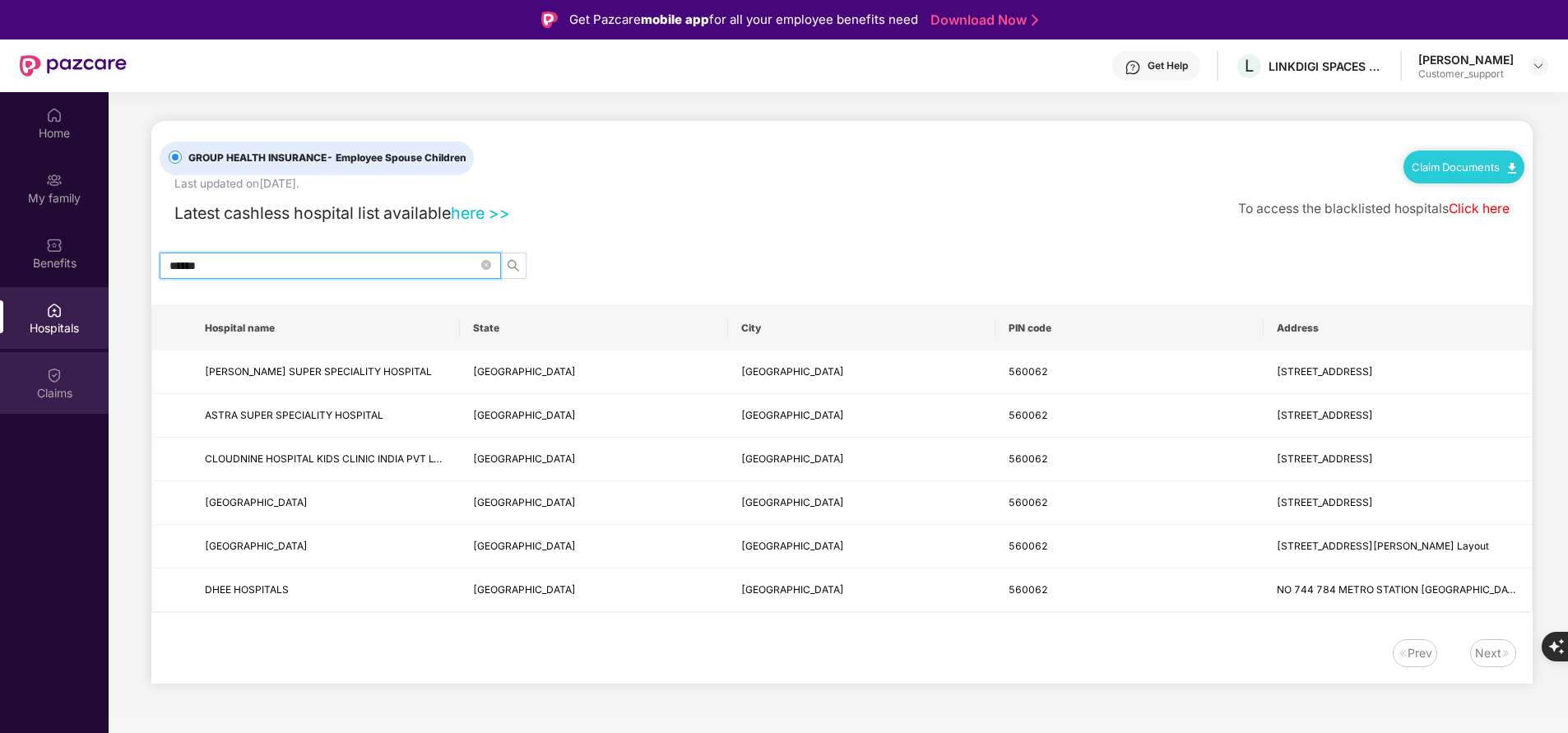
type input "******"
click at [41, 381] on div "Claims" at bounding box center [54, 383] width 109 height 62
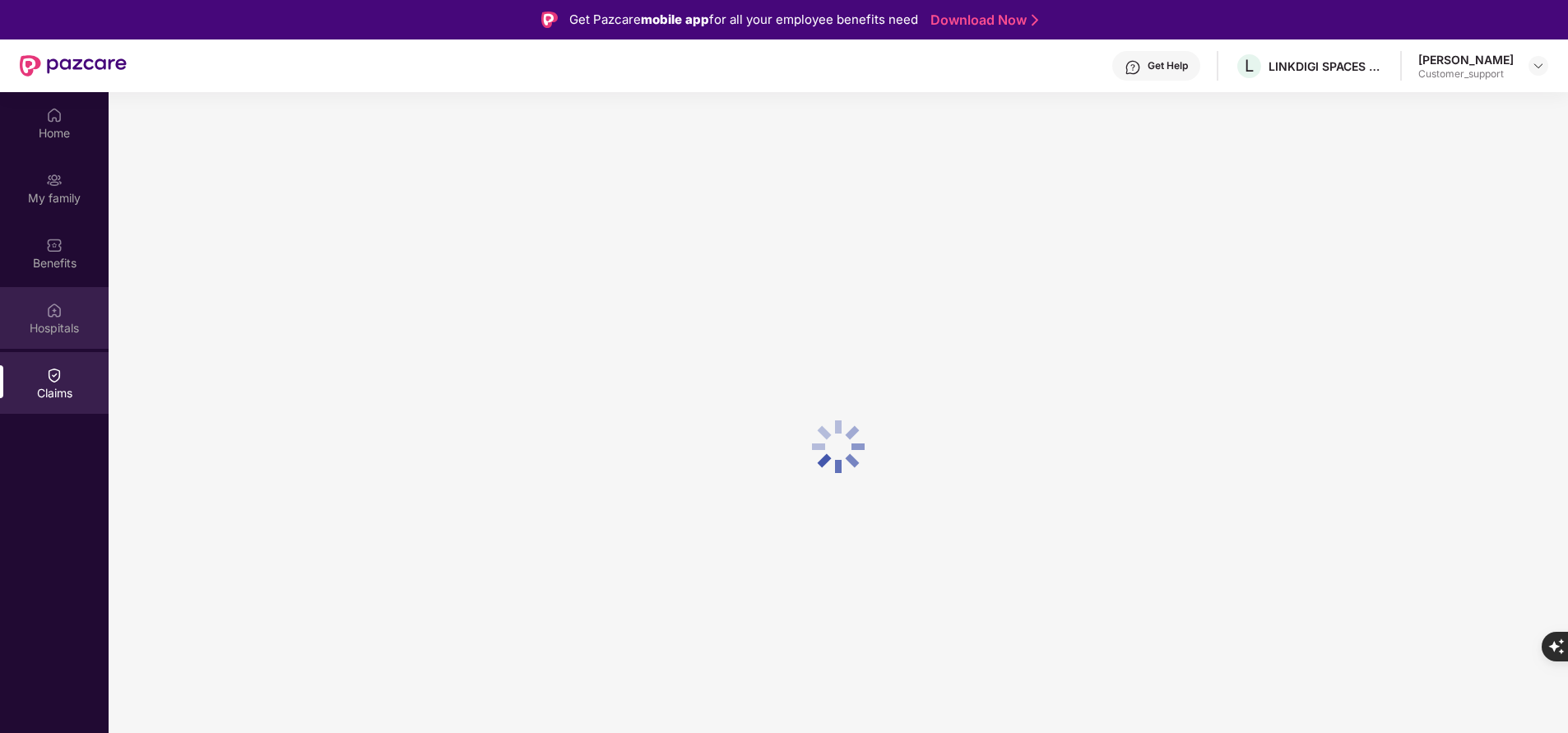
click at [61, 307] on img at bounding box center [54, 310] width 17 height 17
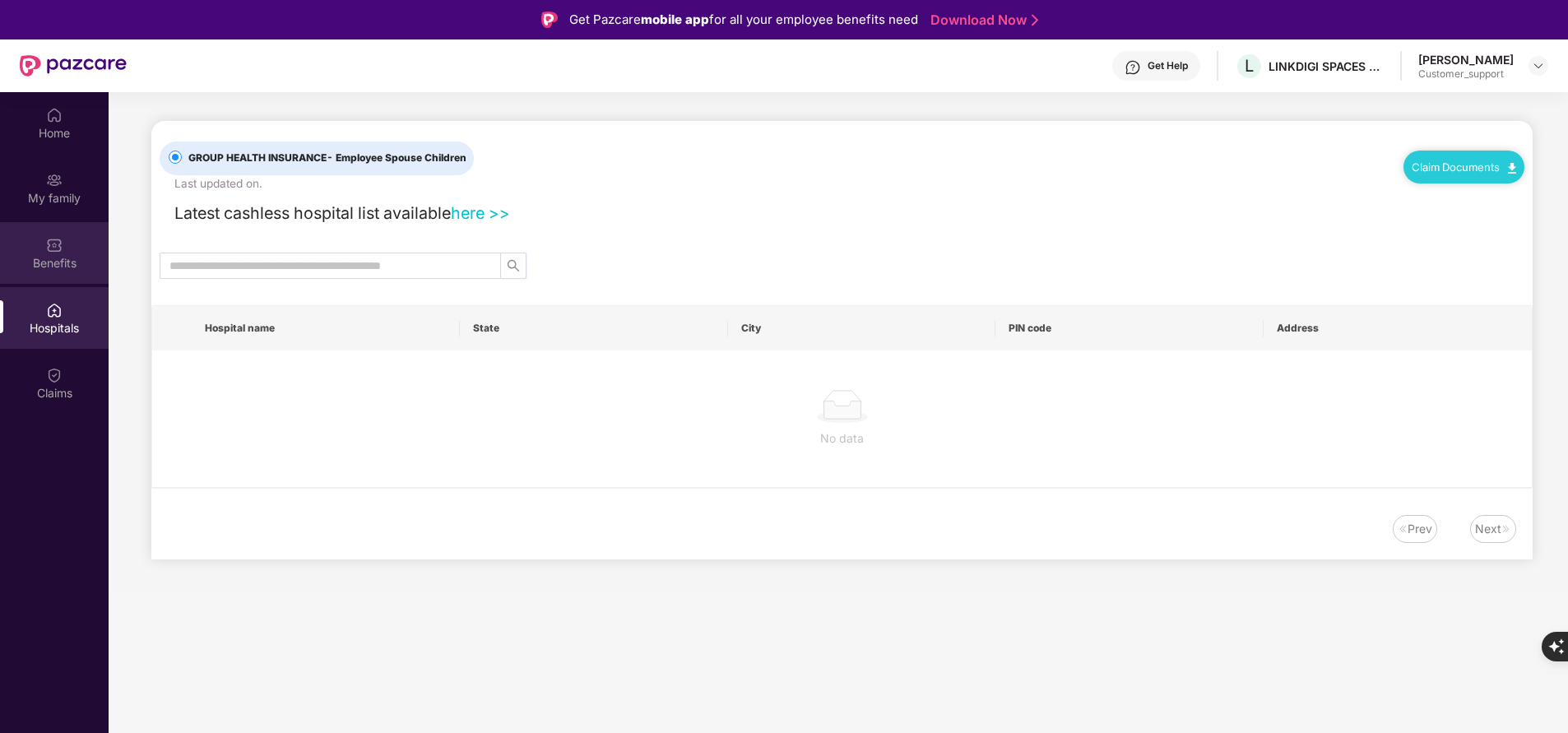
click at [65, 264] on div "Benefits" at bounding box center [54, 263] width 109 height 17
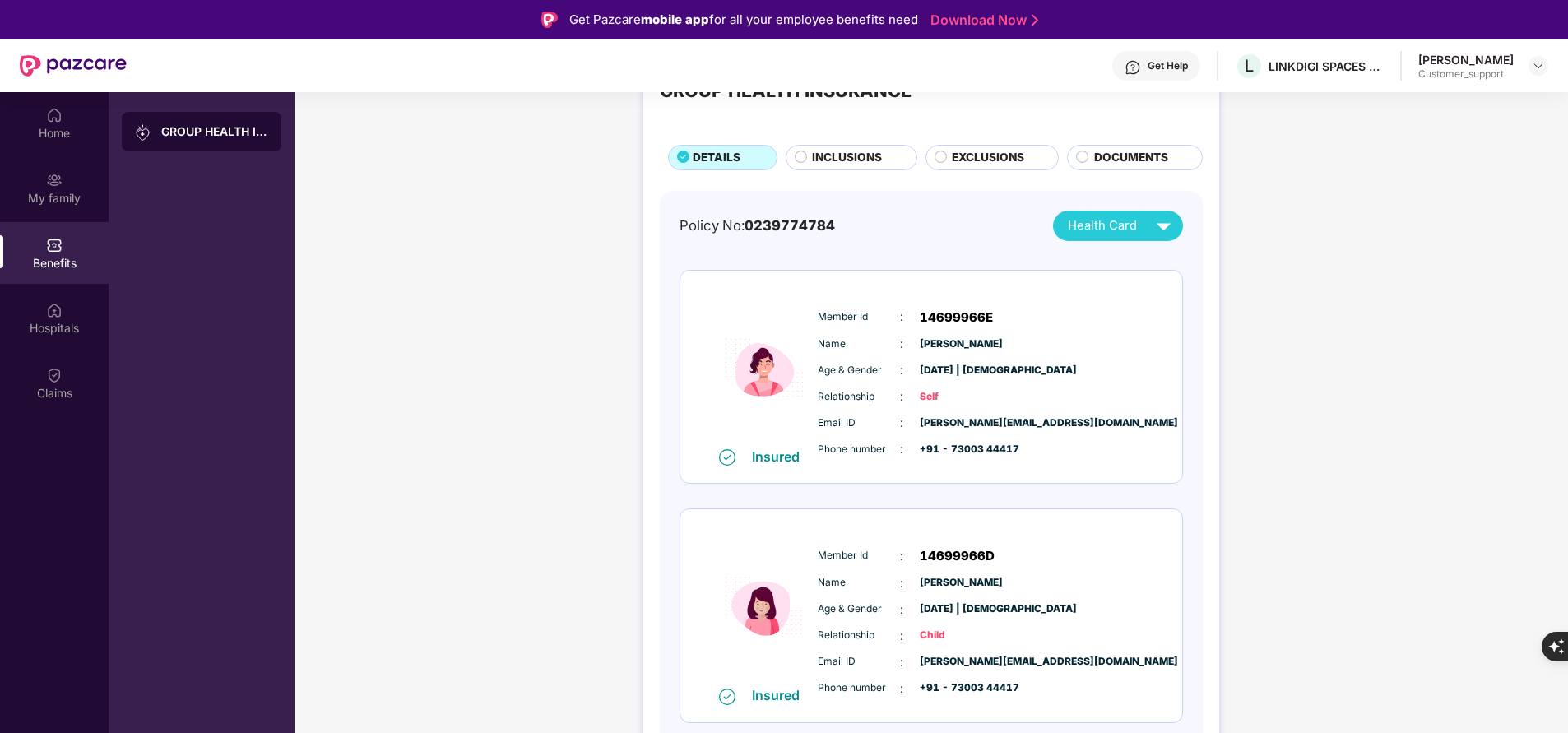
scroll to position [92, 0]
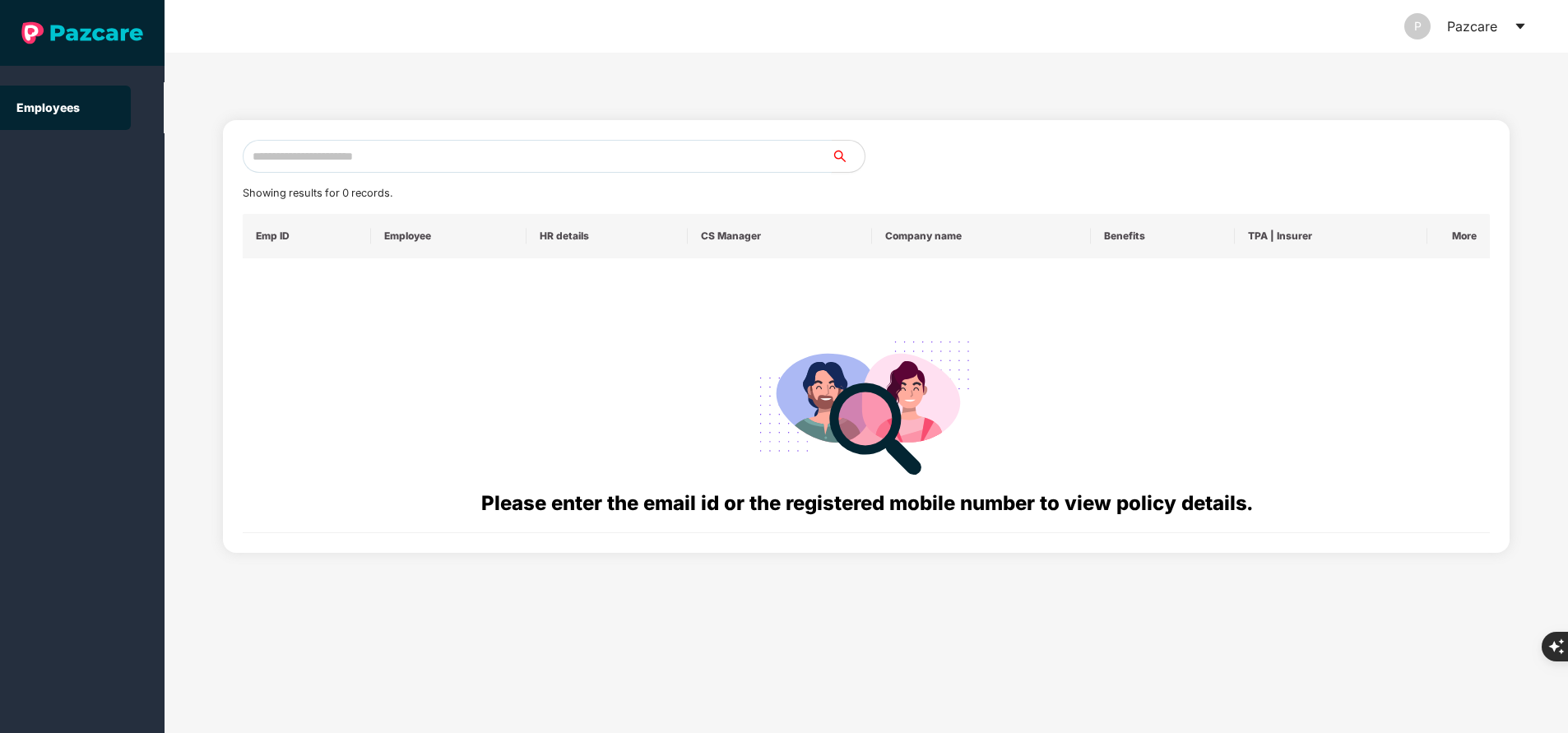
click at [473, 155] on input "text" at bounding box center [537, 156] width 589 height 33
paste input "**********"
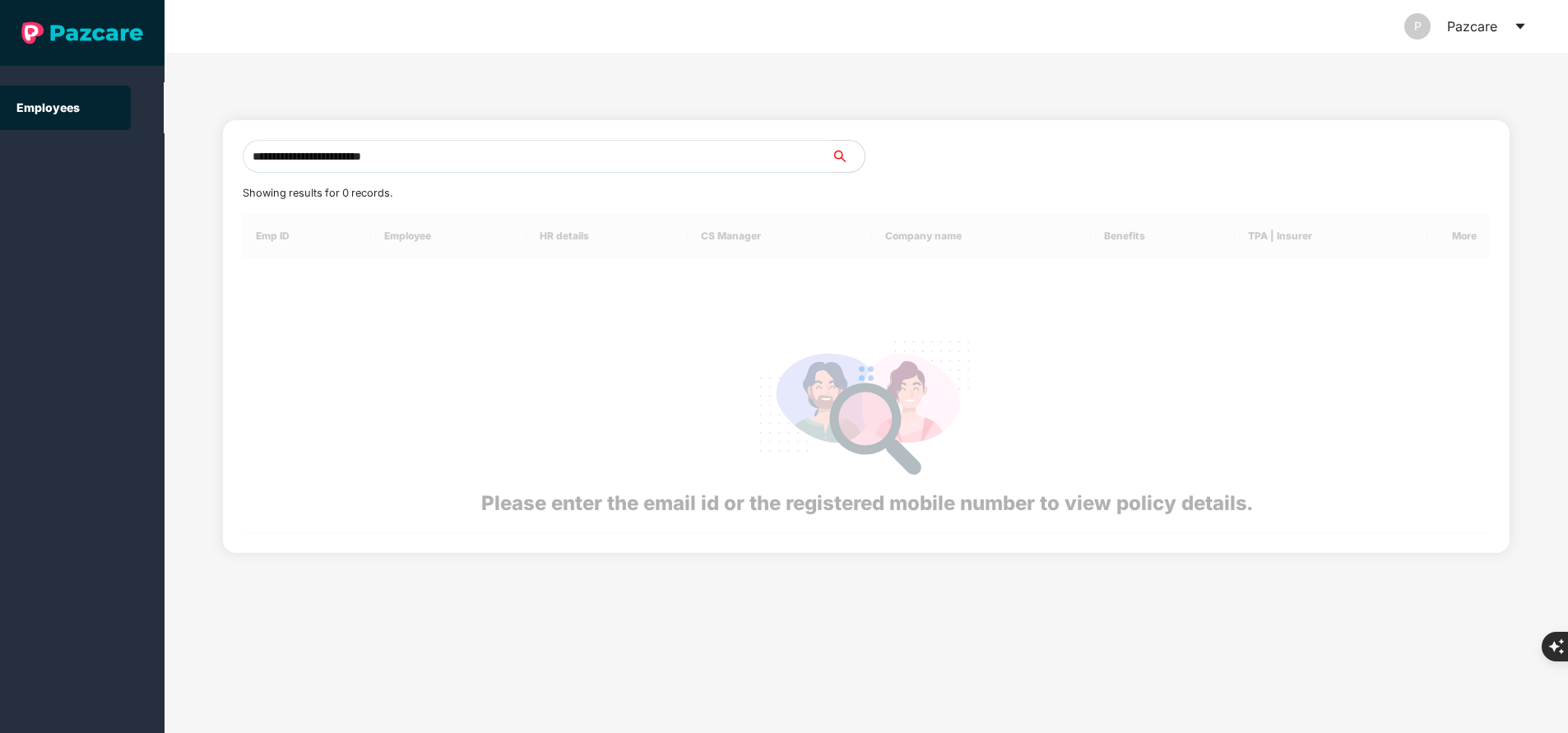
click at [473, 155] on input "**********" at bounding box center [537, 156] width 589 height 33
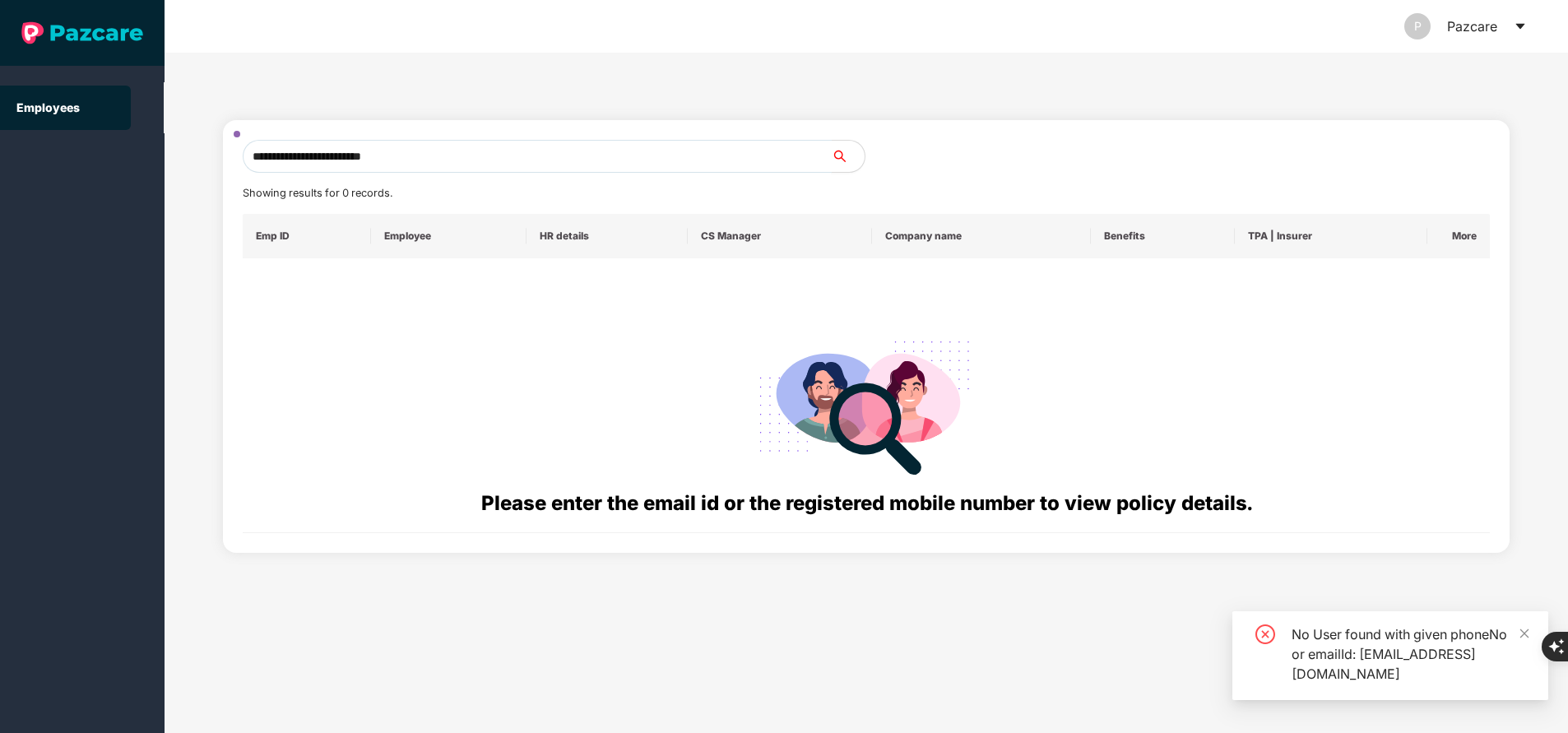
type input "**********"
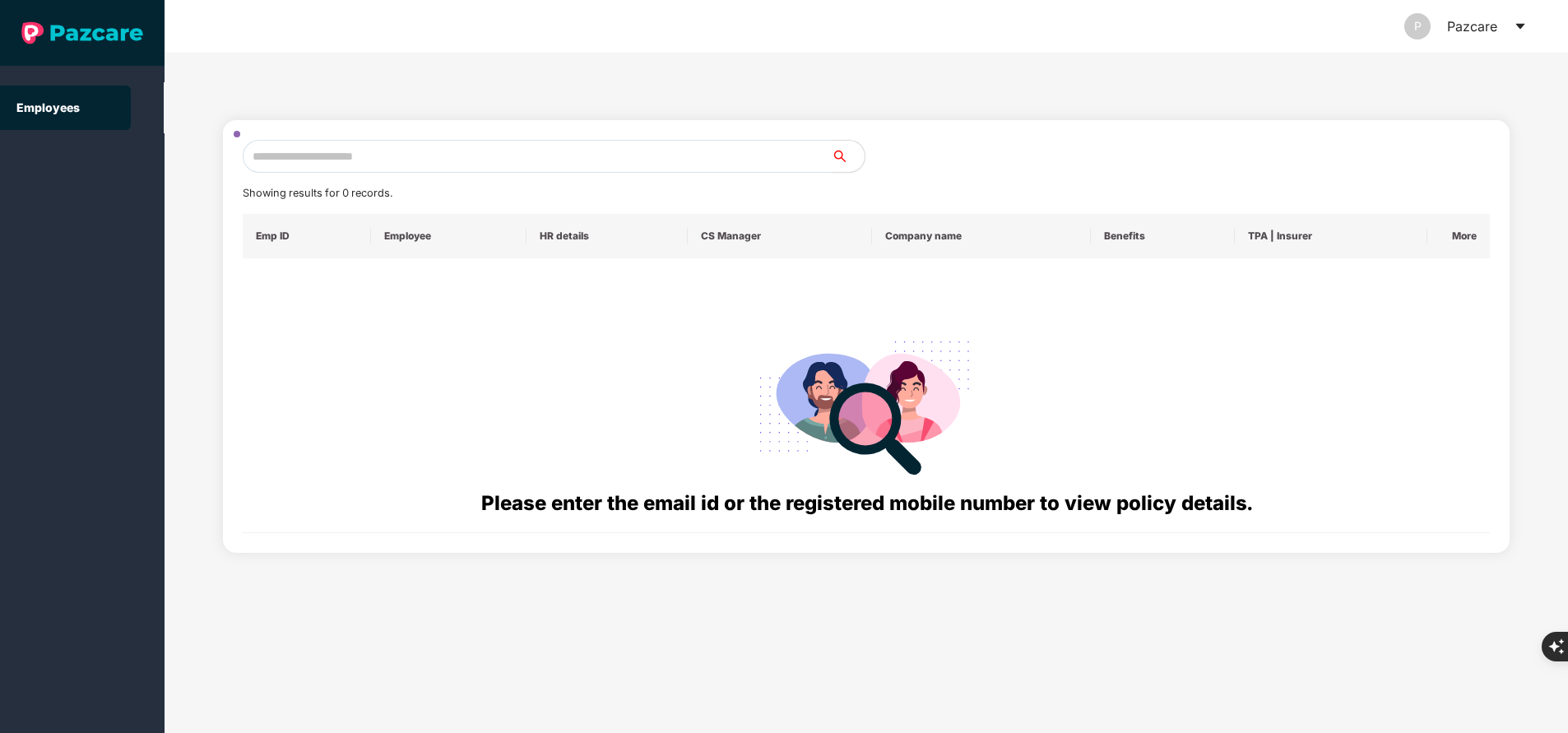
paste input "**********"
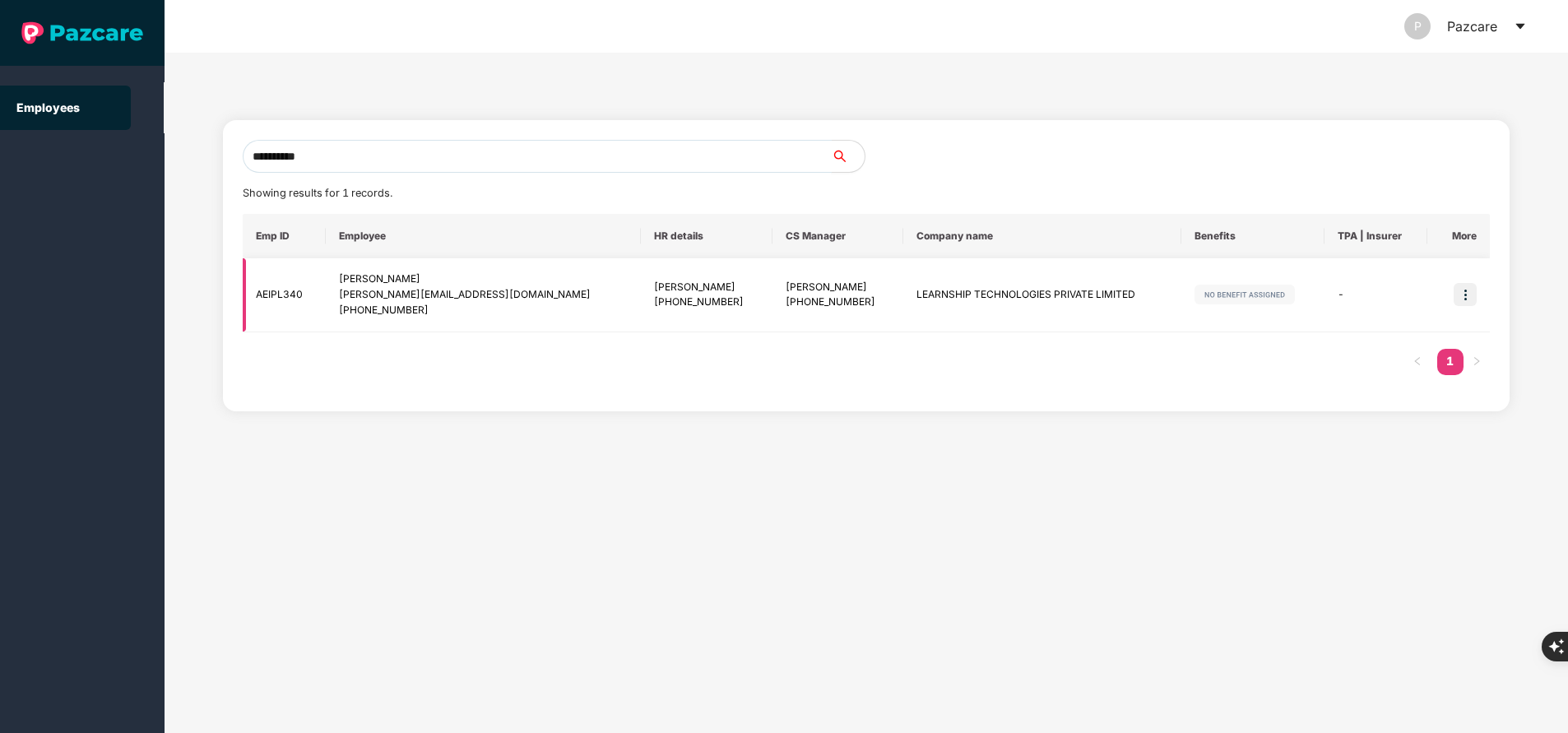
type input "**********"
click at [1467, 302] on img at bounding box center [1465, 294] width 23 height 23
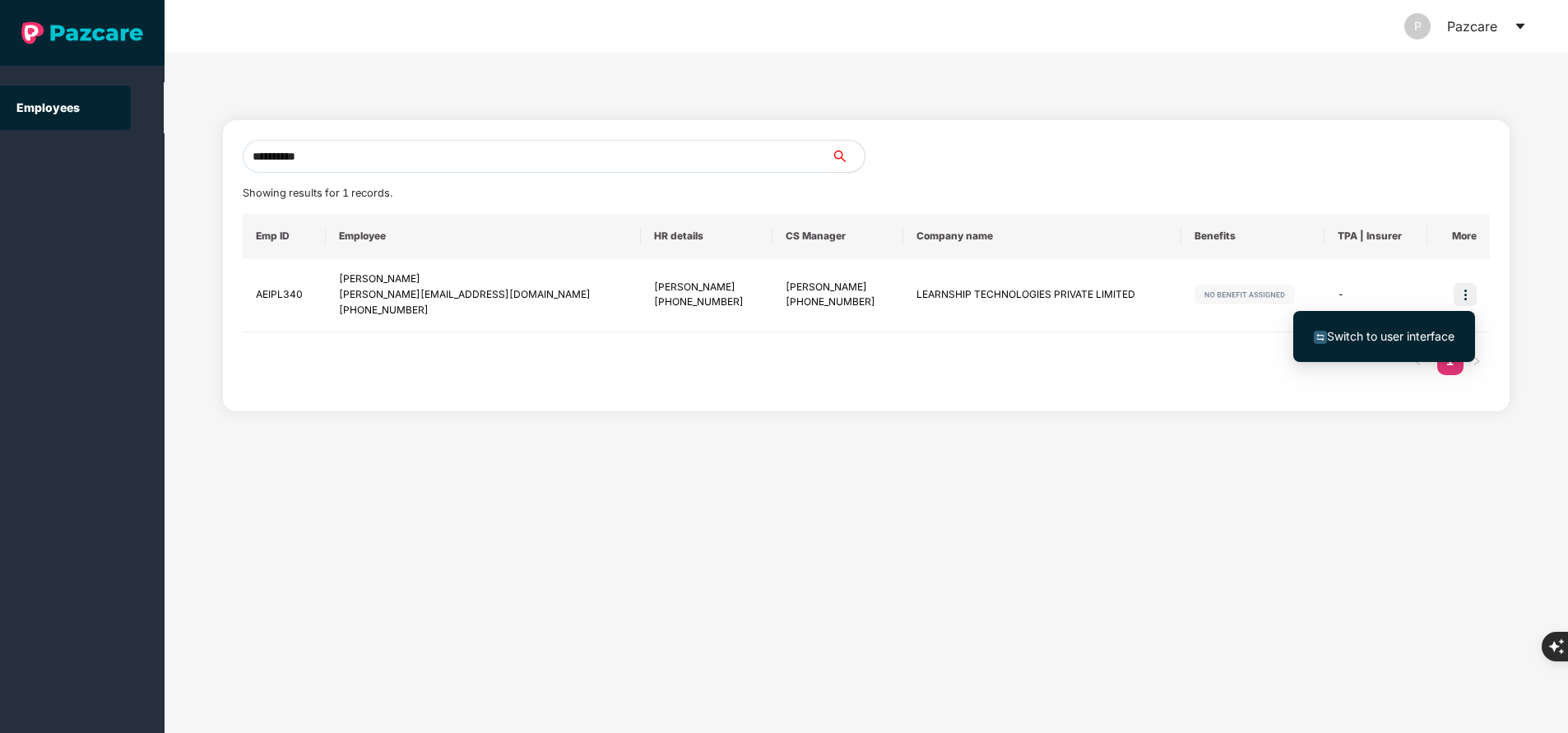
click at [1385, 338] on span "Switch to user interface" at bounding box center [1390, 337] width 127 height 14
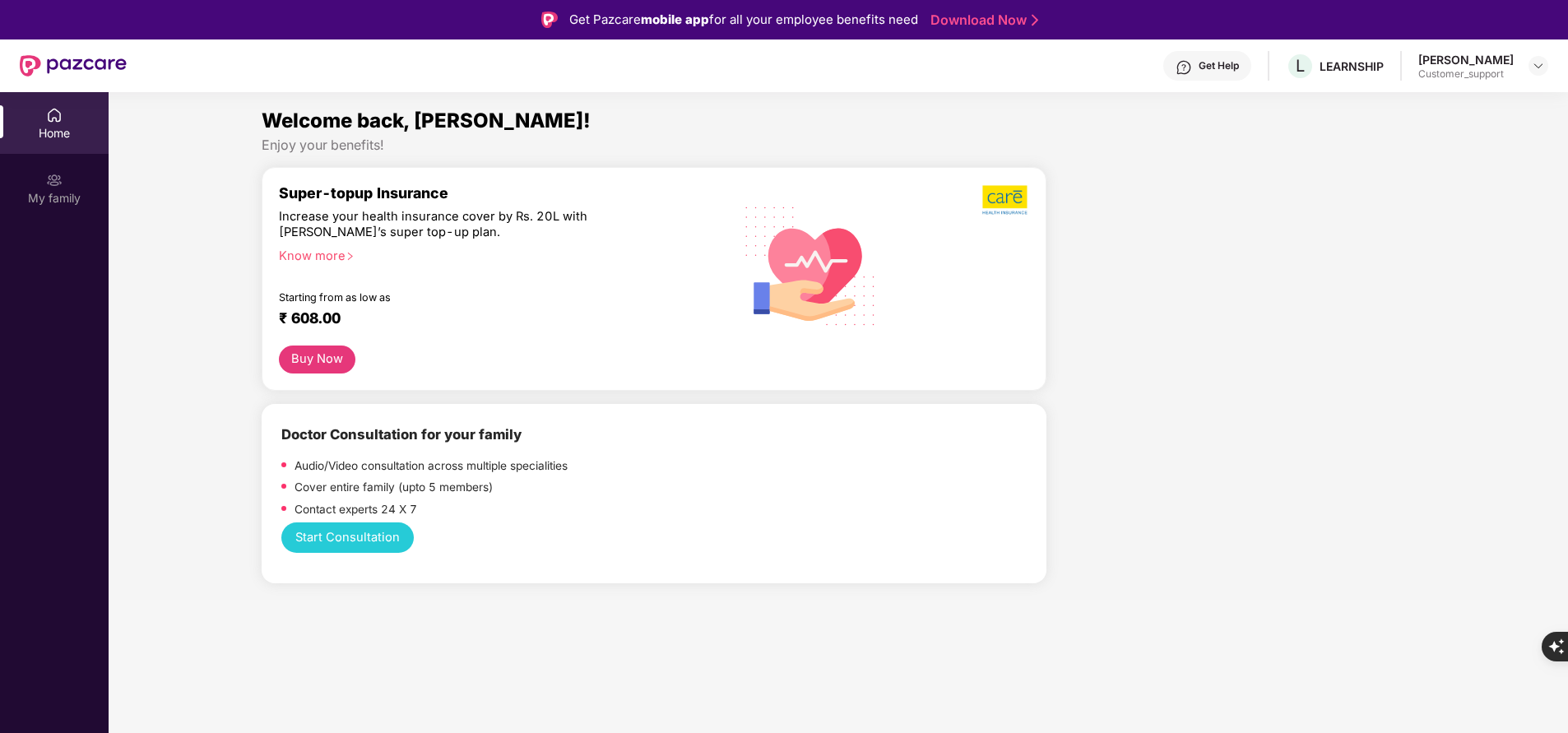
click at [71, 156] on div "Home My family" at bounding box center [54, 157] width 109 height 130
click at [57, 199] on div "My family" at bounding box center [54, 198] width 109 height 17
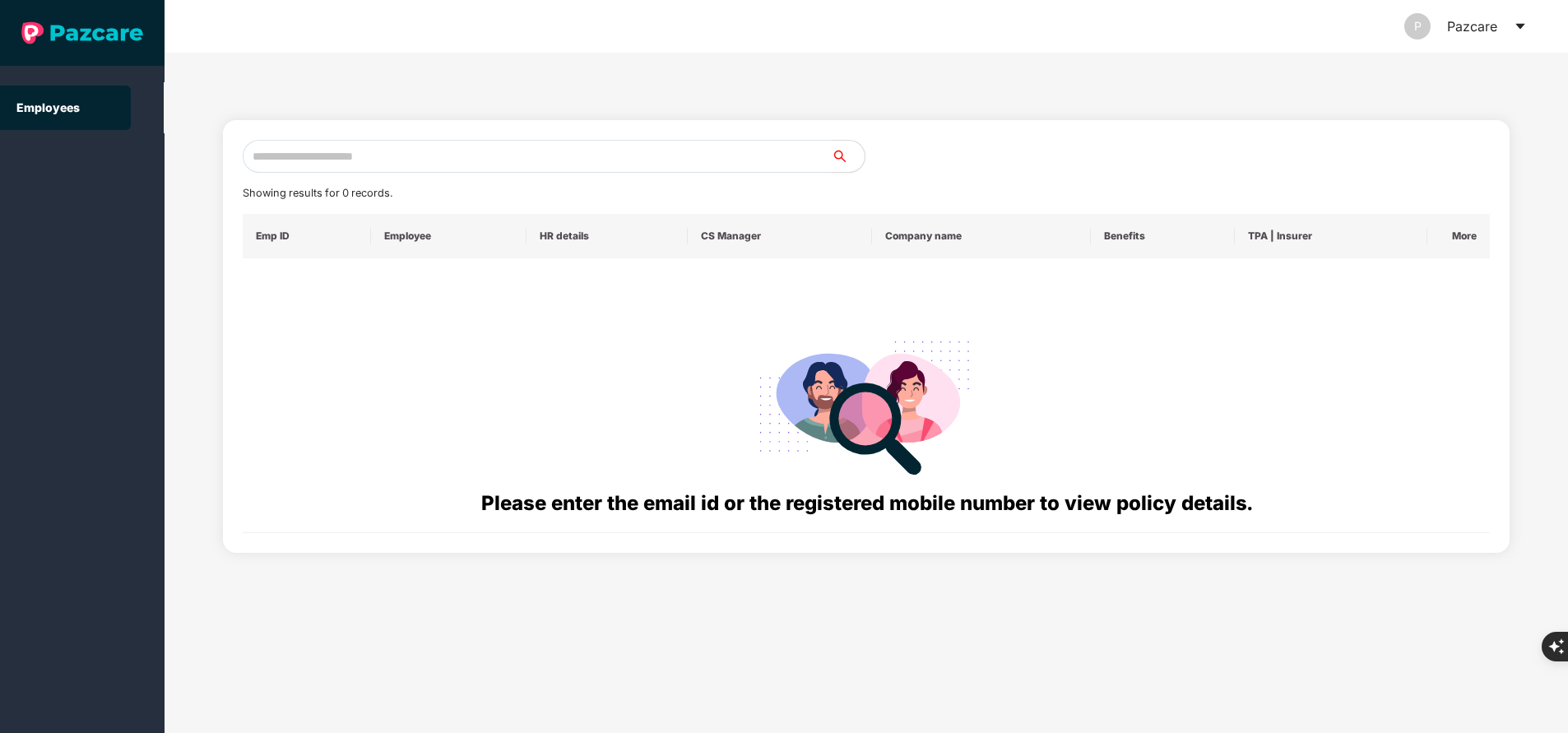
click at [458, 151] on input "text" at bounding box center [537, 156] width 589 height 33
paste input "**********"
type input "**********"
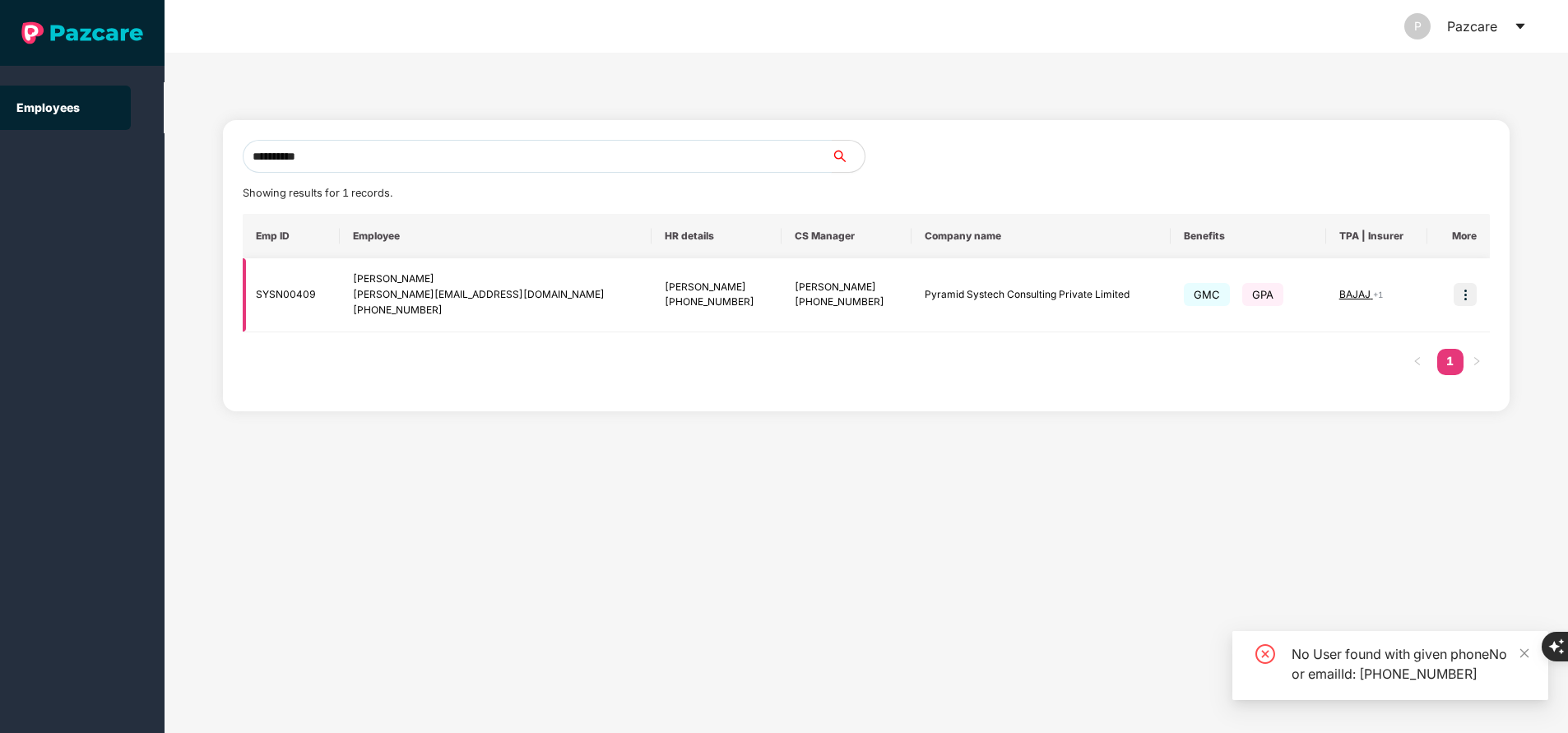
type input "**********"
click at [1470, 298] on img at bounding box center [1465, 294] width 23 height 23
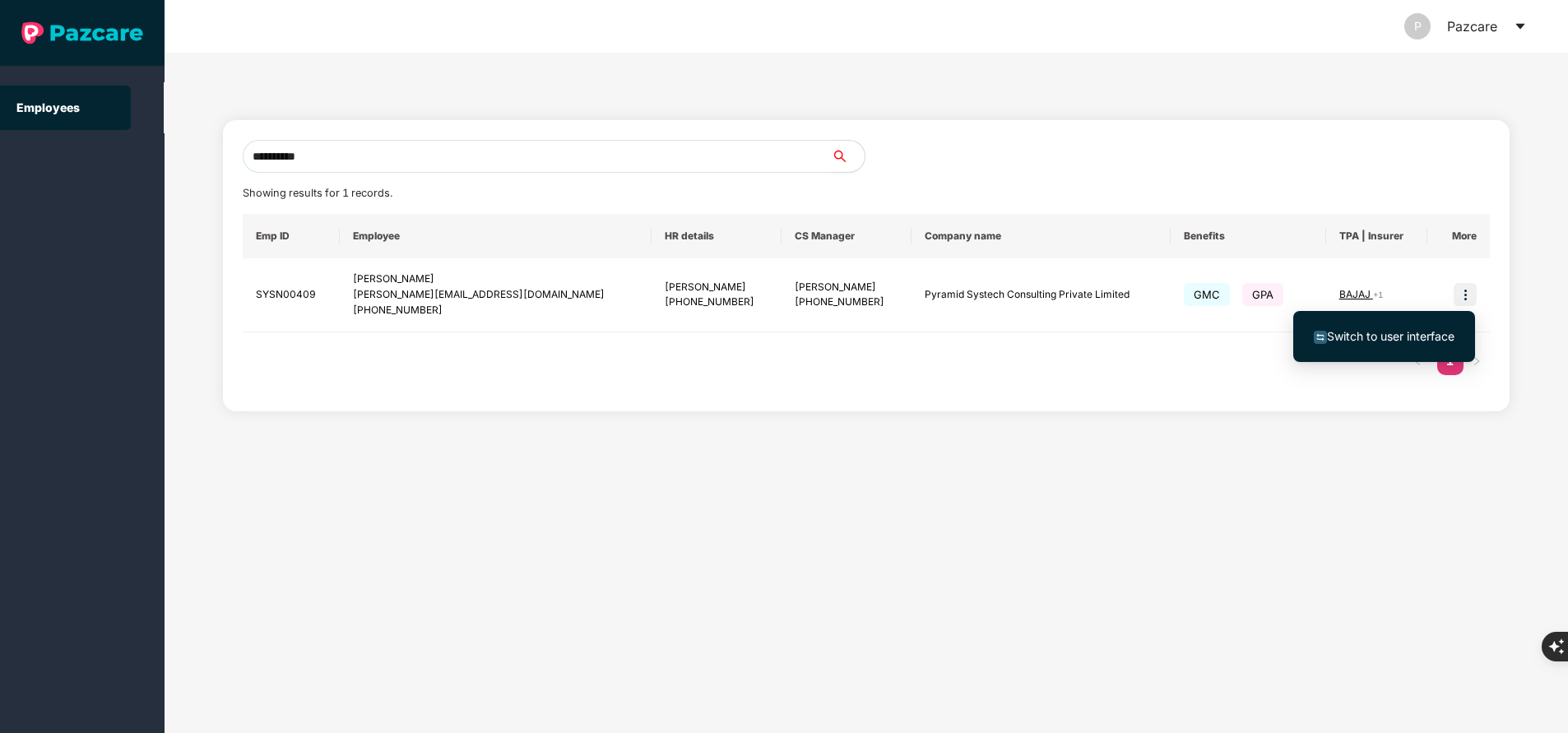
click at [1408, 336] on span "Switch to user interface" at bounding box center [1390, 337] width 127 height 14
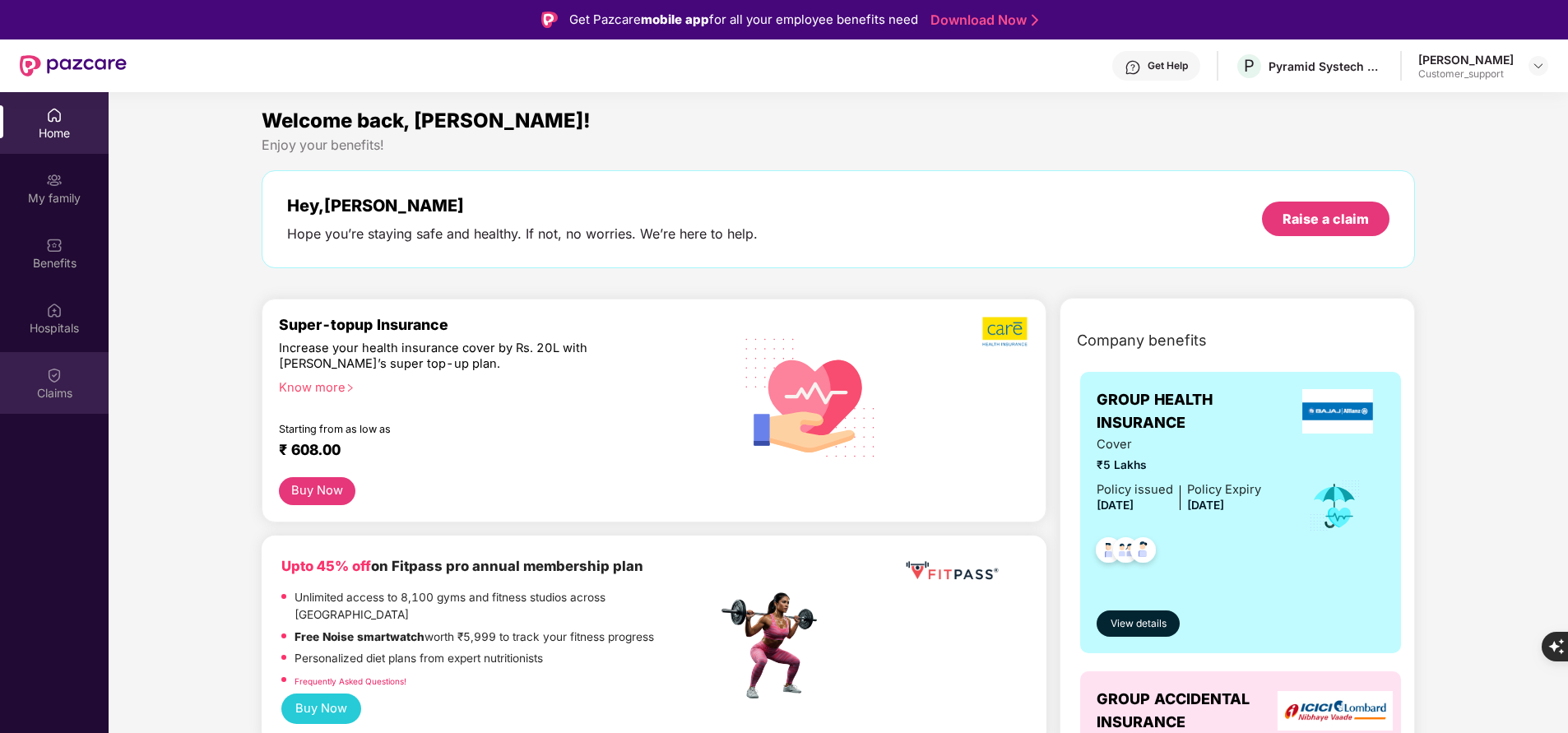
click at [62, 376] on div "Claims" at bounding box center [54, 383] width 109 height 62
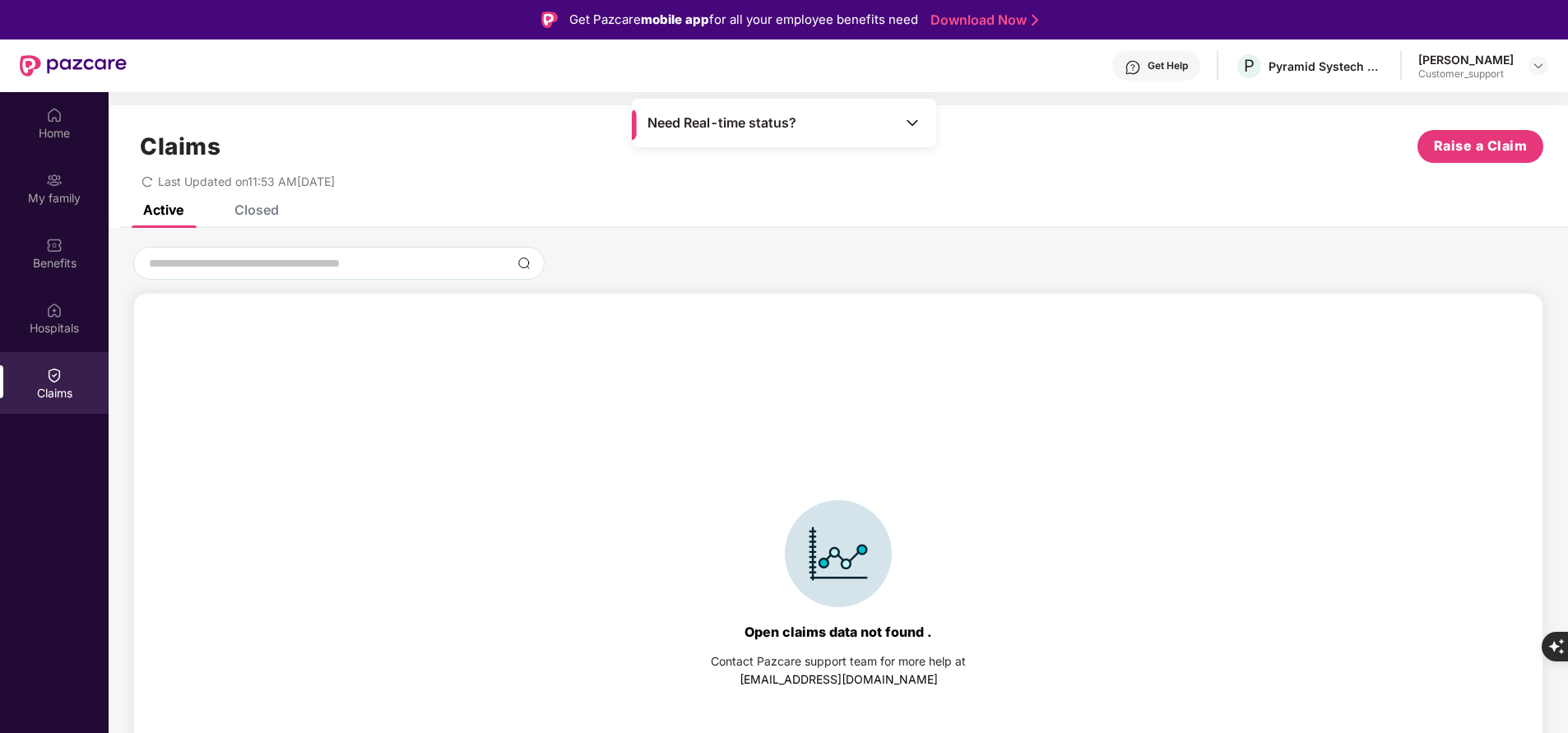
click at [246, 214] on div "Closed" at bounding box center [257, 209] width 45 height 17
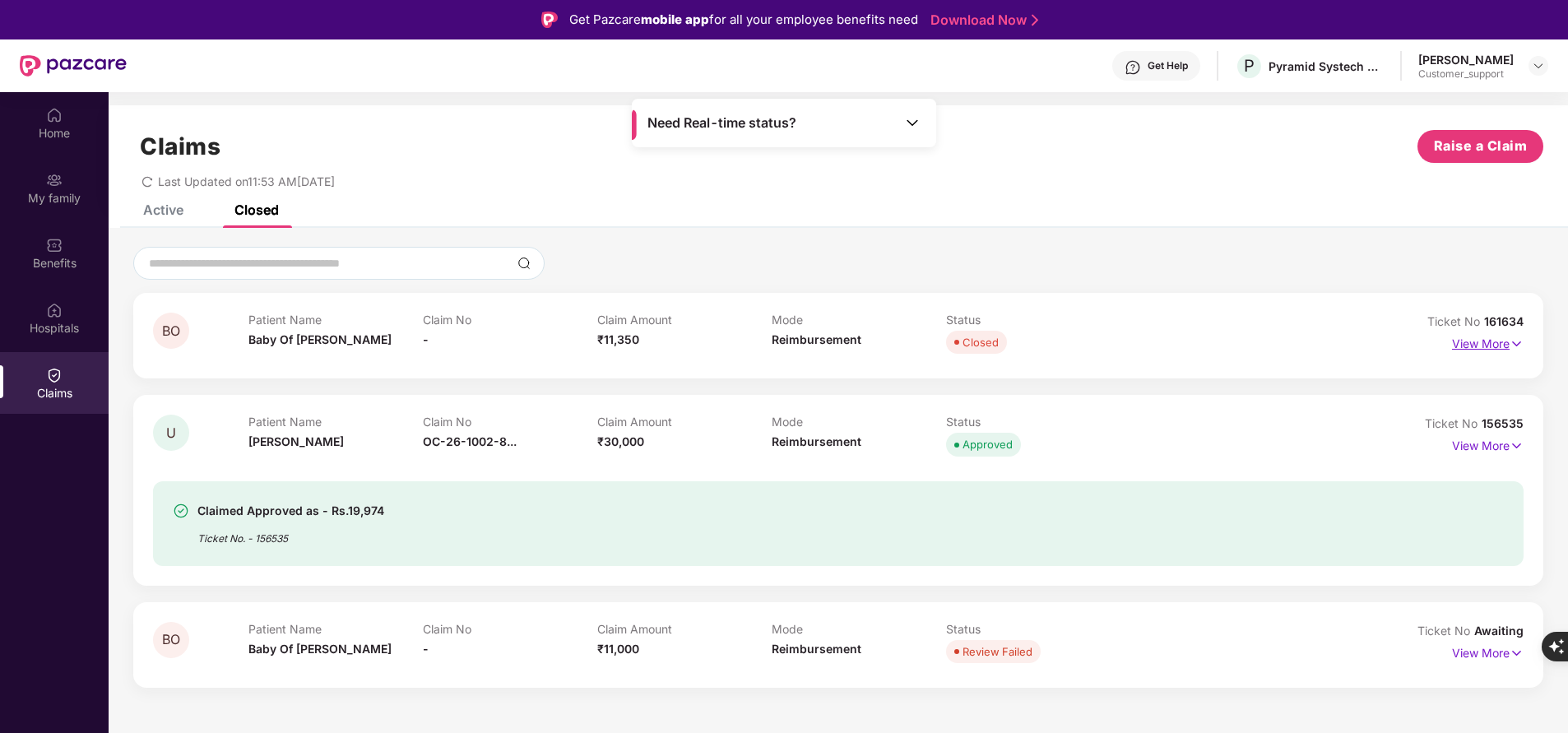
click at [1499, 337] on p "View More" at bounding box center [1487, 341] width 71 height 22
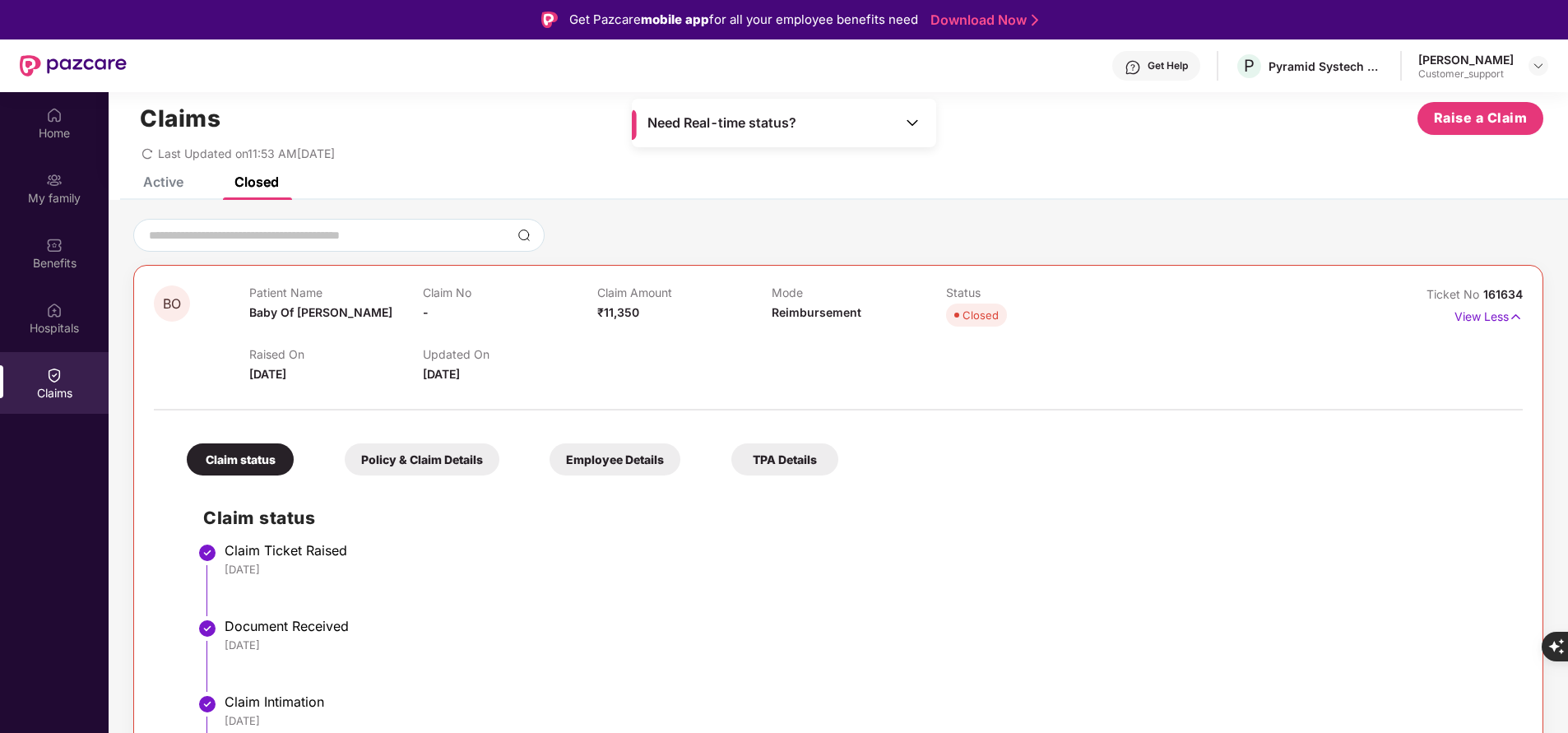
scroll to position [27, 0]
click at [64, 327] on div "Hospitals" at bounding box center [54, 328] width 109 height 17
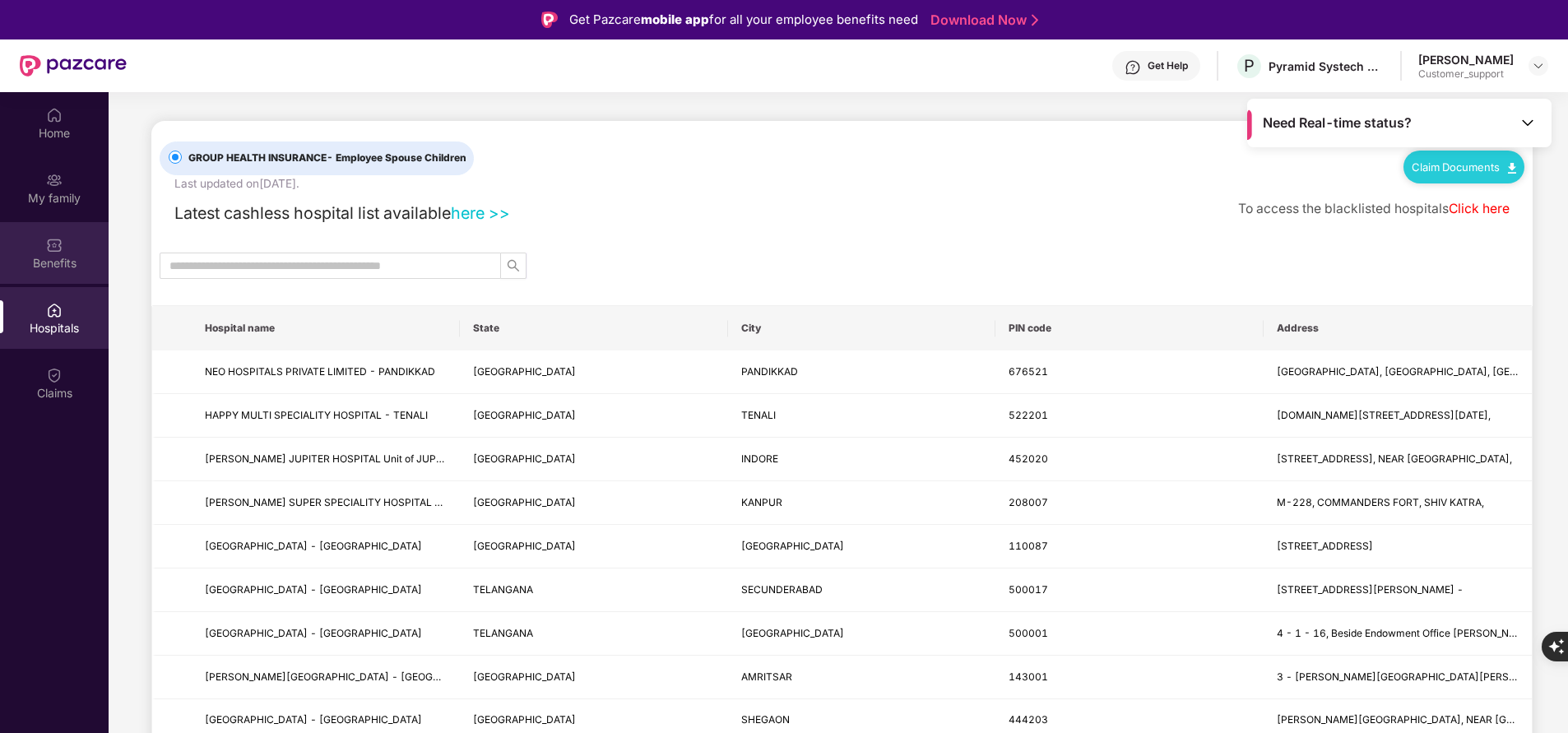
click at [51, 263] on div "Benefits" at bounding box center [54, 263] width 109 height 17
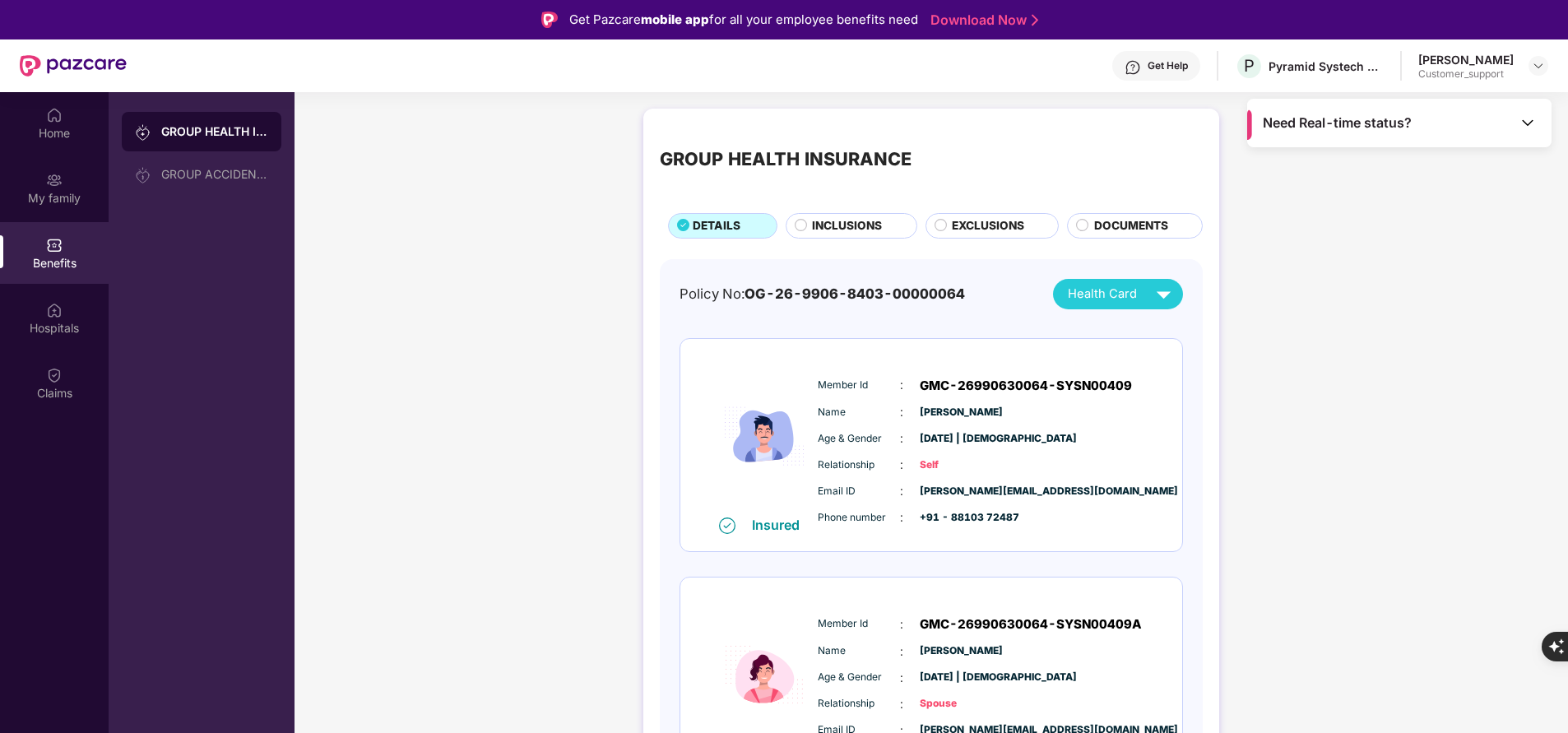
click at [854, 227] on span "INCLUSIONS" at bounding box center [847, 226] width 70 height 18
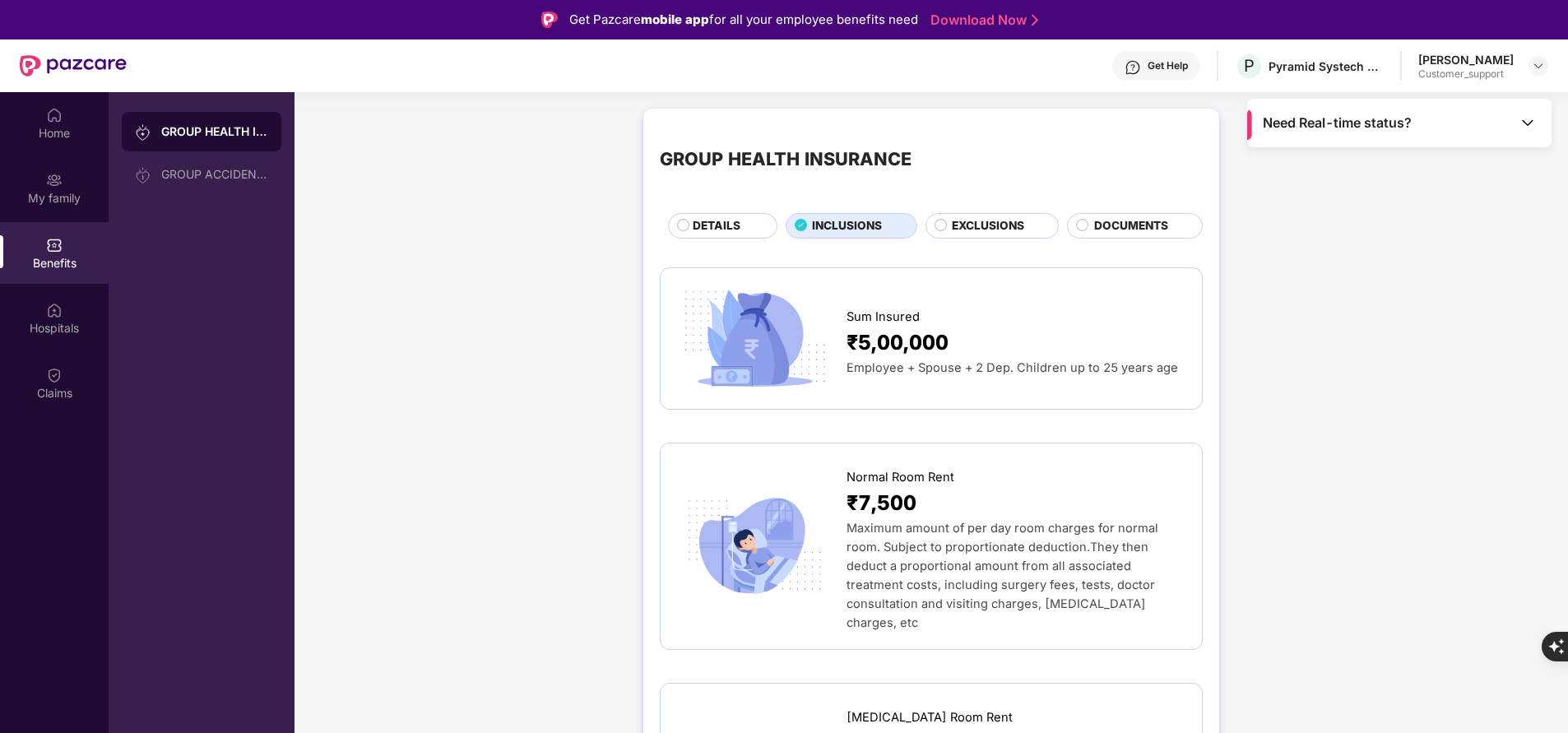
click at [953, 229] on span "EXCLUSIONS" at bounding box center [987, 226] width 72 height 18
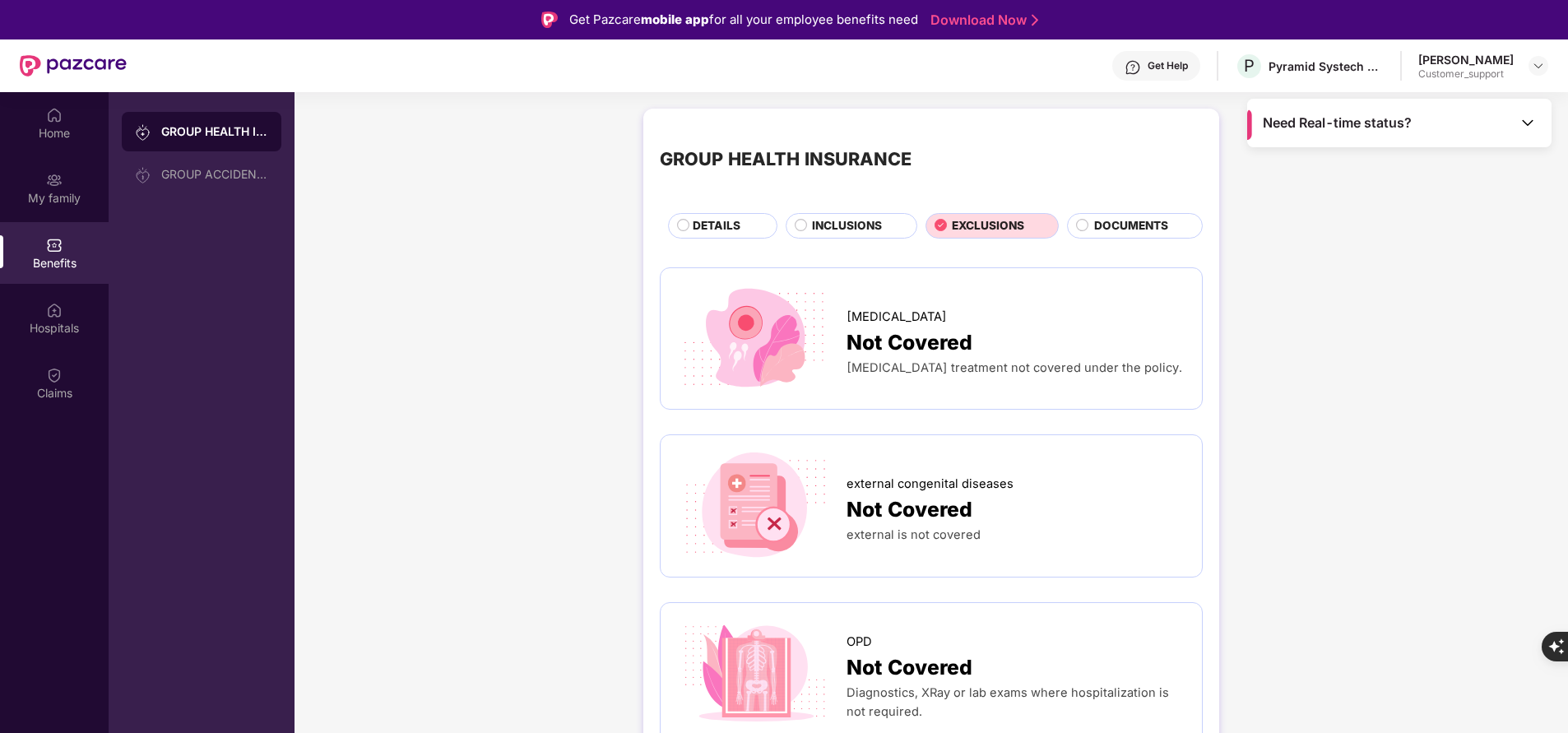
click at [836, 224] on span "INCLUSIONS" at bounding box center [847, 226] width 70 height 18
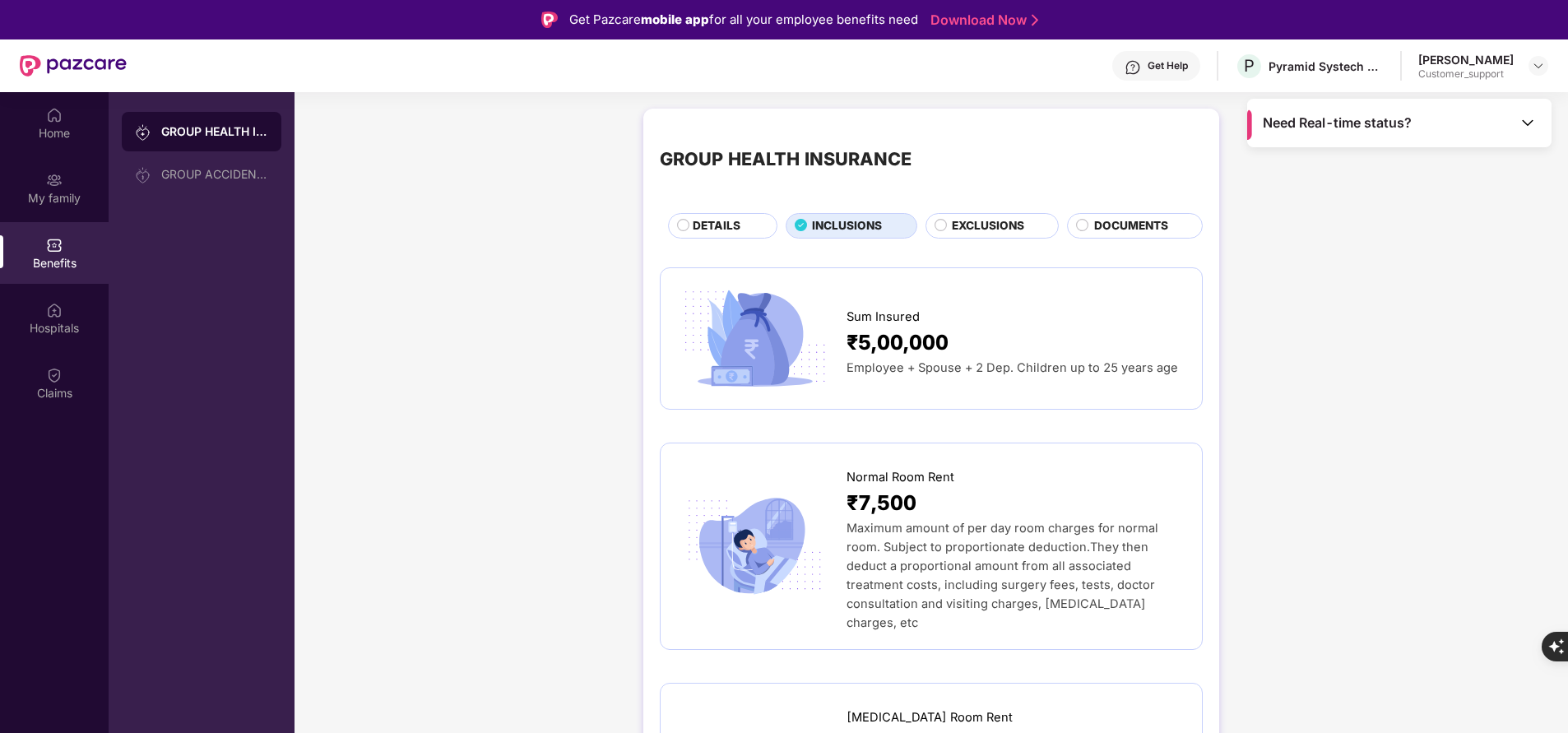
click at [1124, 225] on span "DOCUMENTS" at bounding box center [1131, 226] width 74 height 18
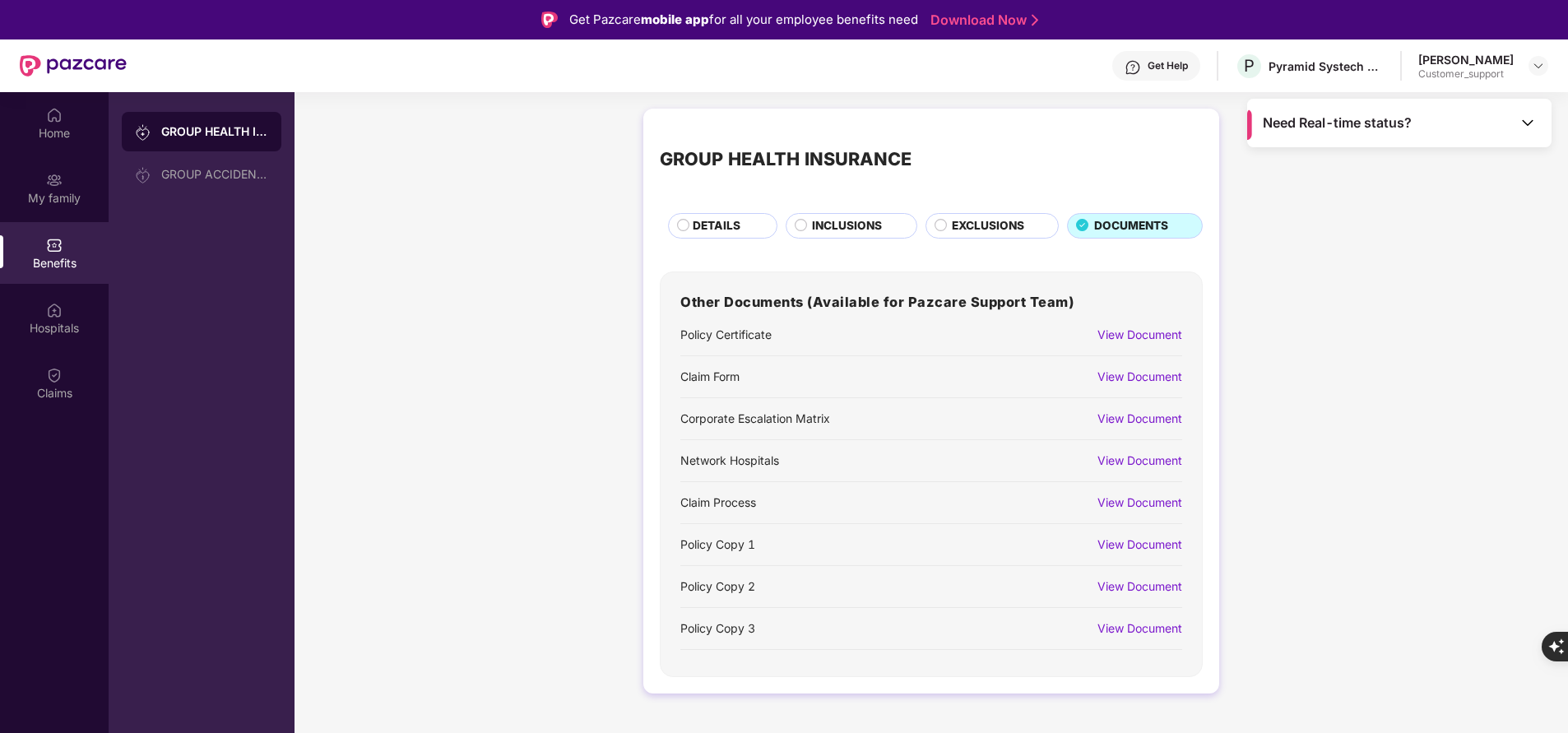
click at [735, 221] on span "DETAILS" at bounding box center [716, 226] width 47 height 18
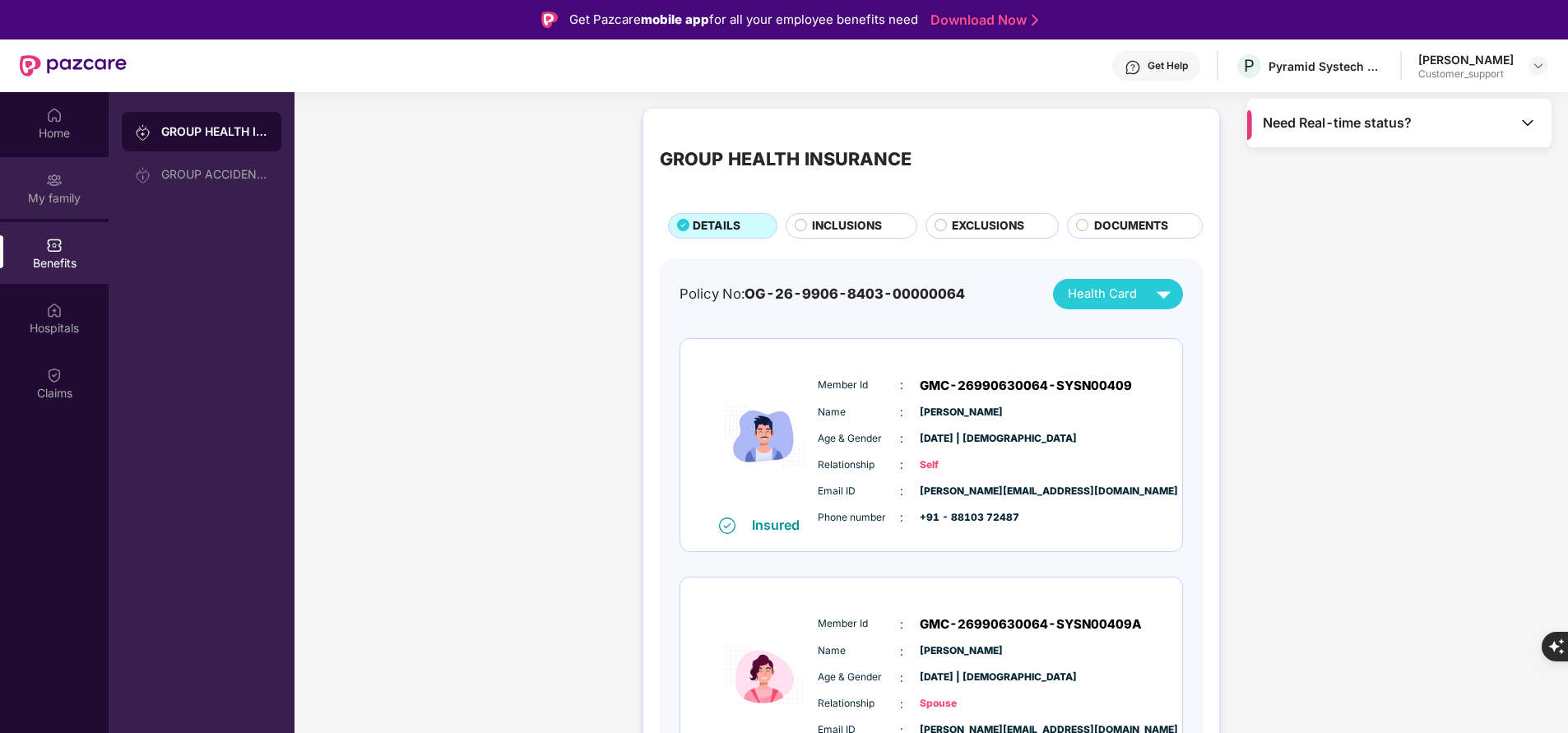
click at [80, 200] on div "My family" at bounding box center [54, 198] width 109 height 17
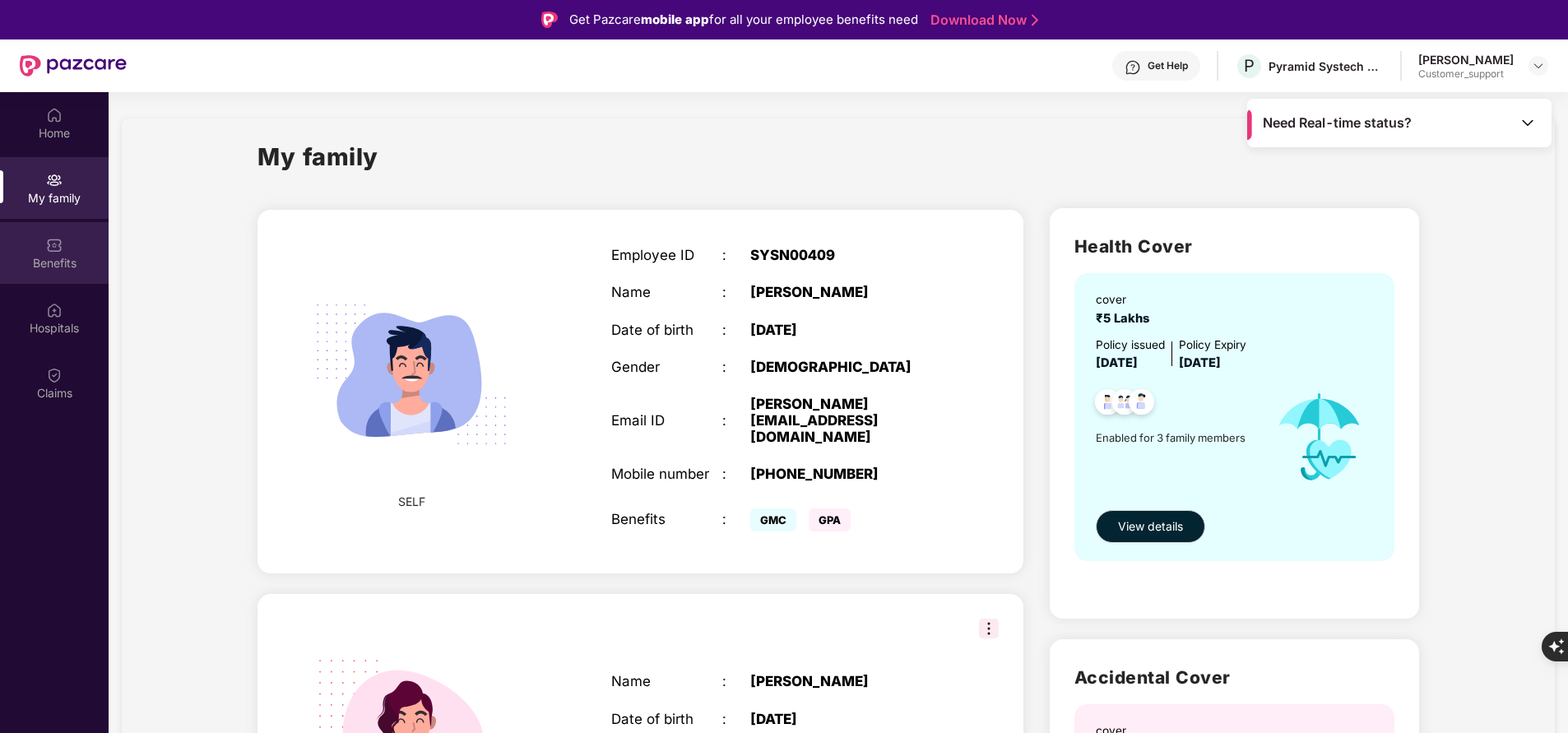
click at [33, 264] on div "Benefits" at bounding box center [54, 263] width 109 height 17
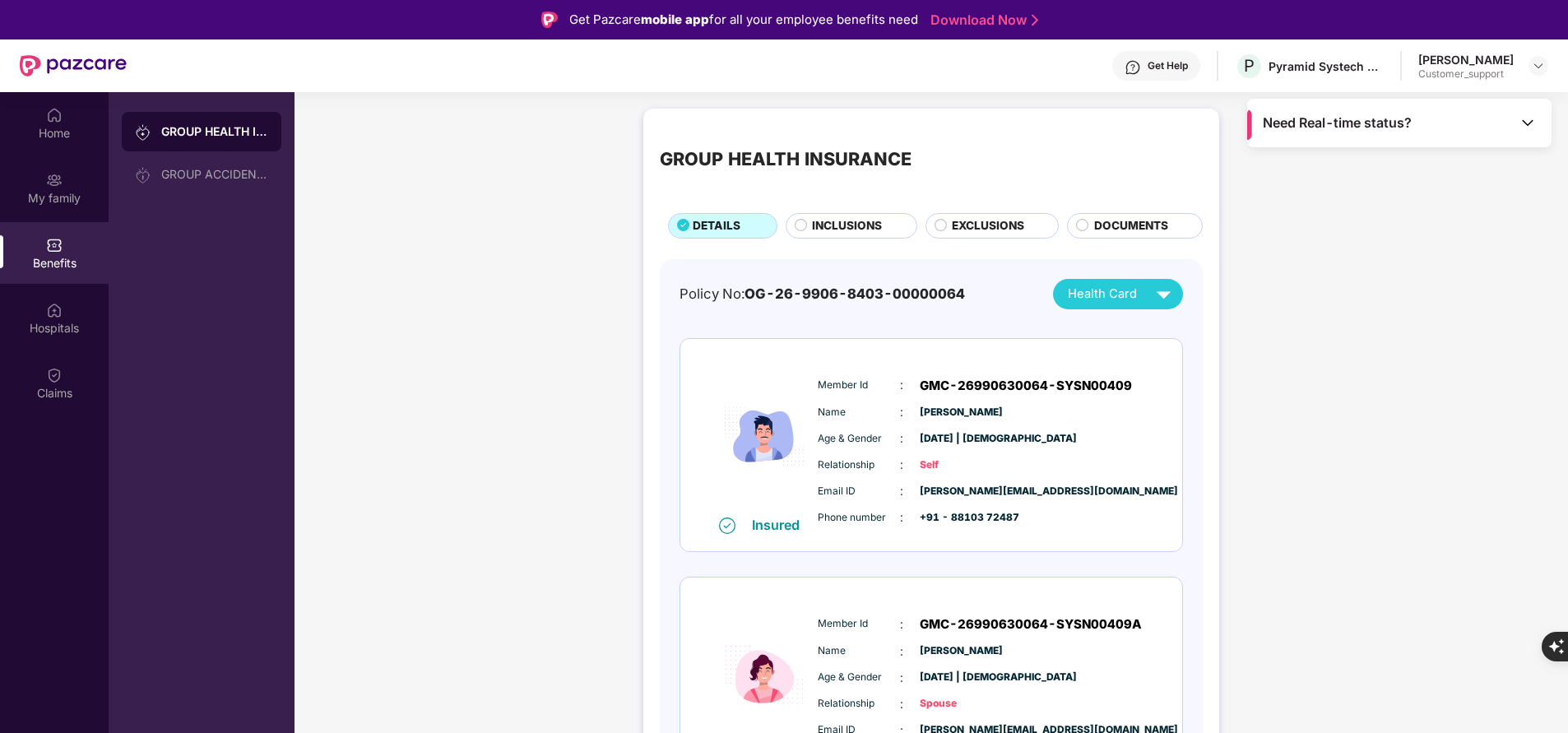
click at [1163, 69] on div "Get Help" at bounding box center [1167, 65] width 40 height 13
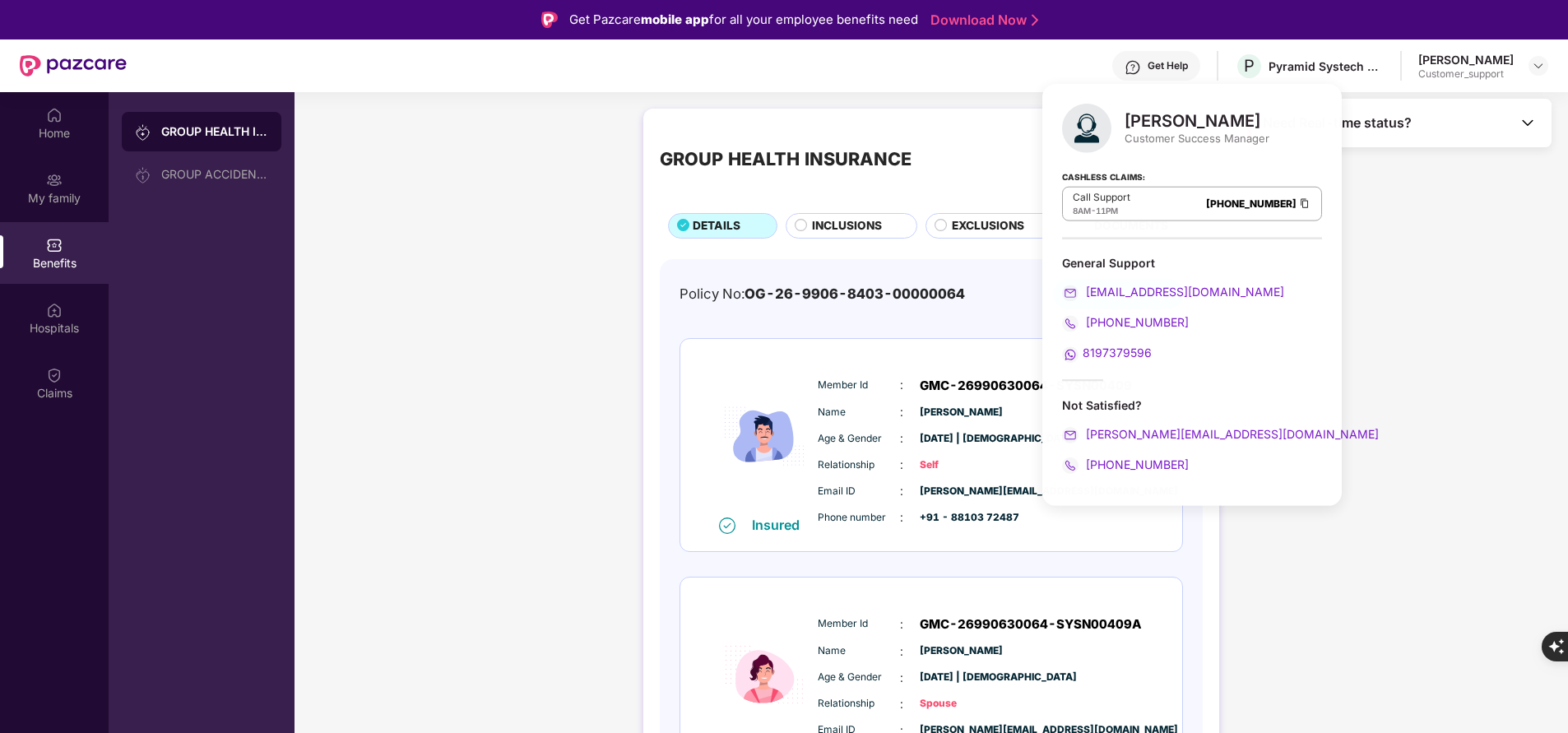
click at [1415, 287] on div "GROUP HEALTH INSURANCE DETAILS INCLUSIONS EXCLUSIONS DOCUMENTS Policy No: OG-26…" at bounding box center [931, 630] width 1274 height 1061
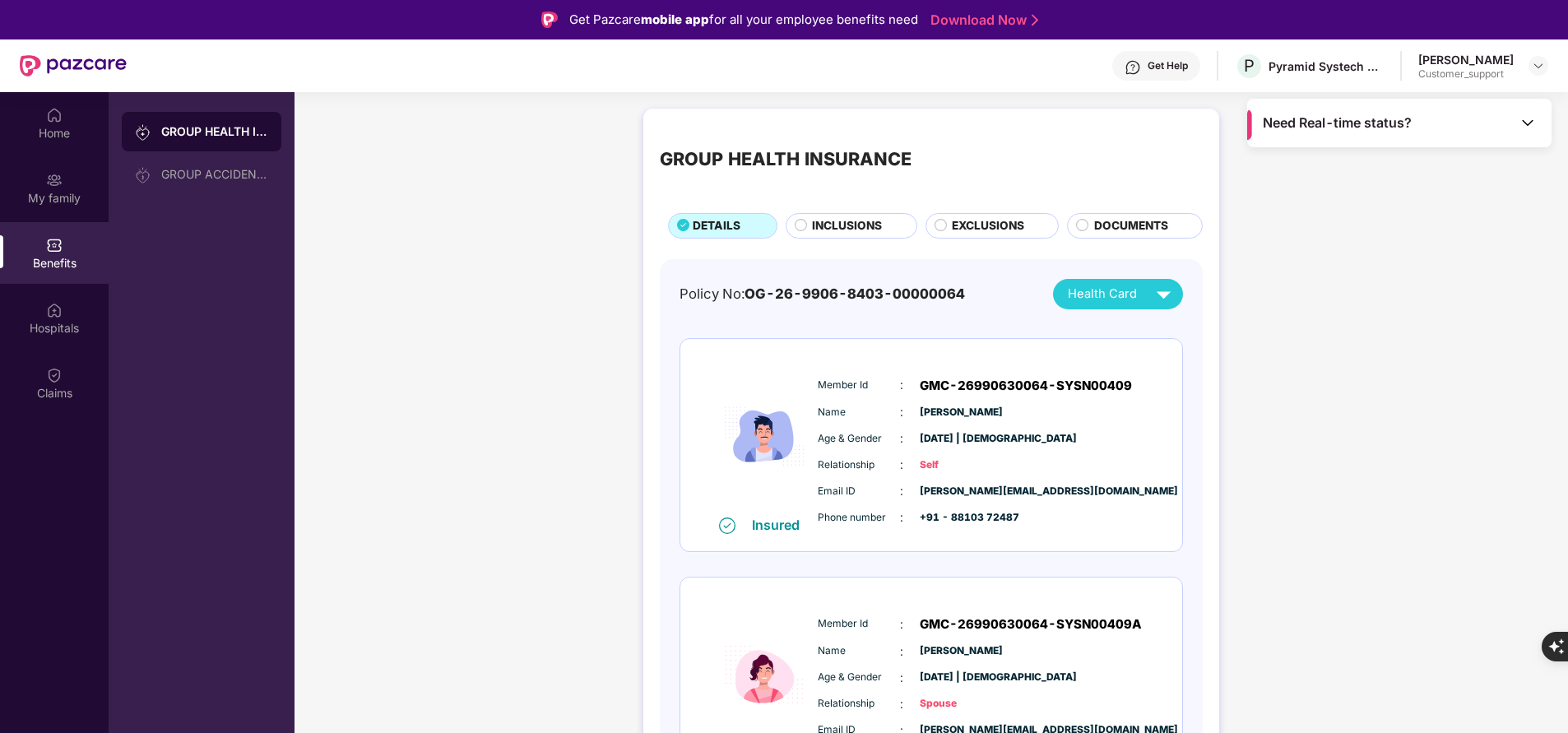
click at [1161, 70] on div "Get Help" at bounding box center [1167, 65] width 40 height 13
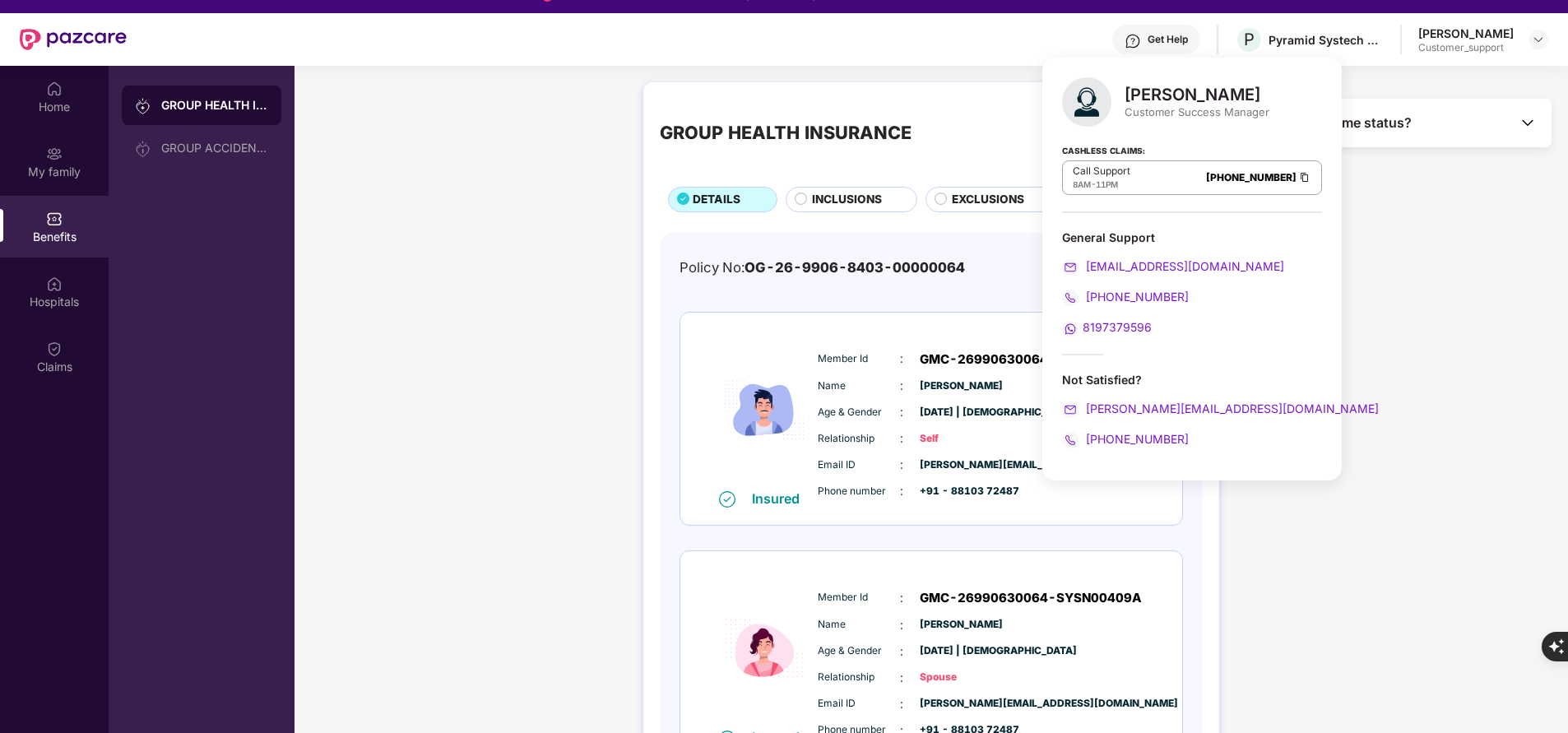
scroll to position [27, 0]
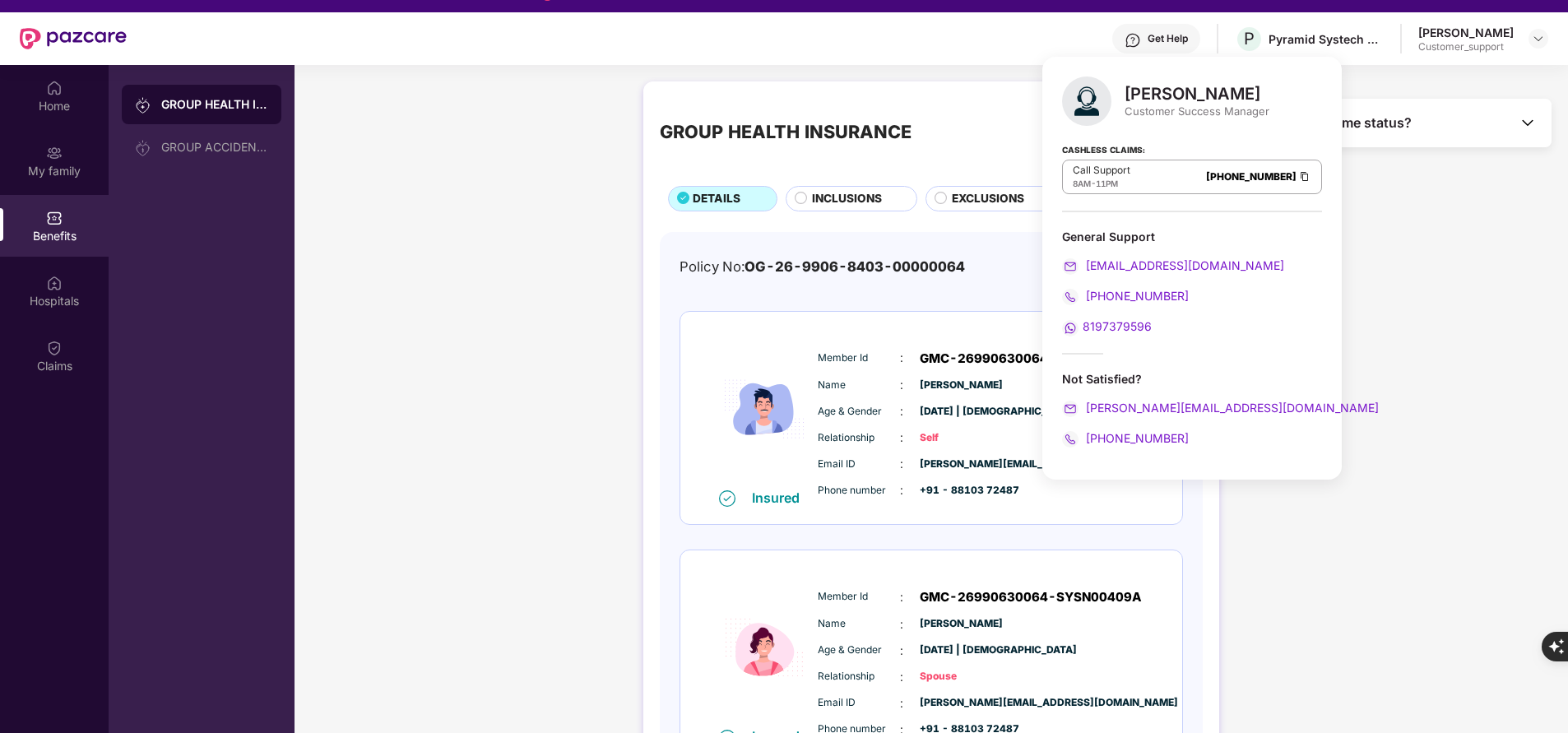
click at [508, 559] on div "GROUP HEALTH INSURANCE DETAILS INCLUSIONS EXCLUSIONS DOCUMENTS Policy No: OG-26…" at bounding box center [931, 603] width 1274 height 1061
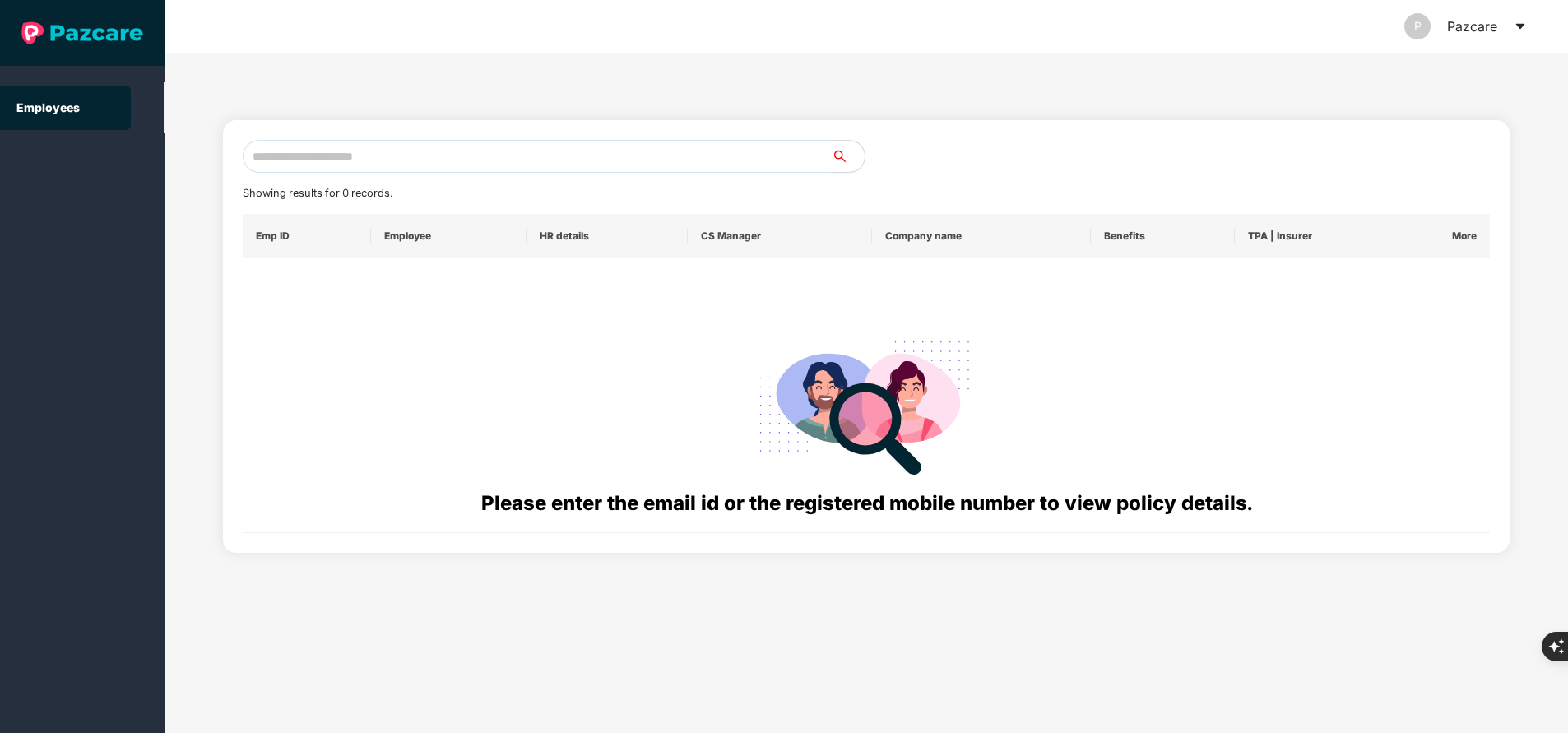
click at [496, 149] on input "text" at bounding box center [537, 156] width 589 height 33
paste input "**********"
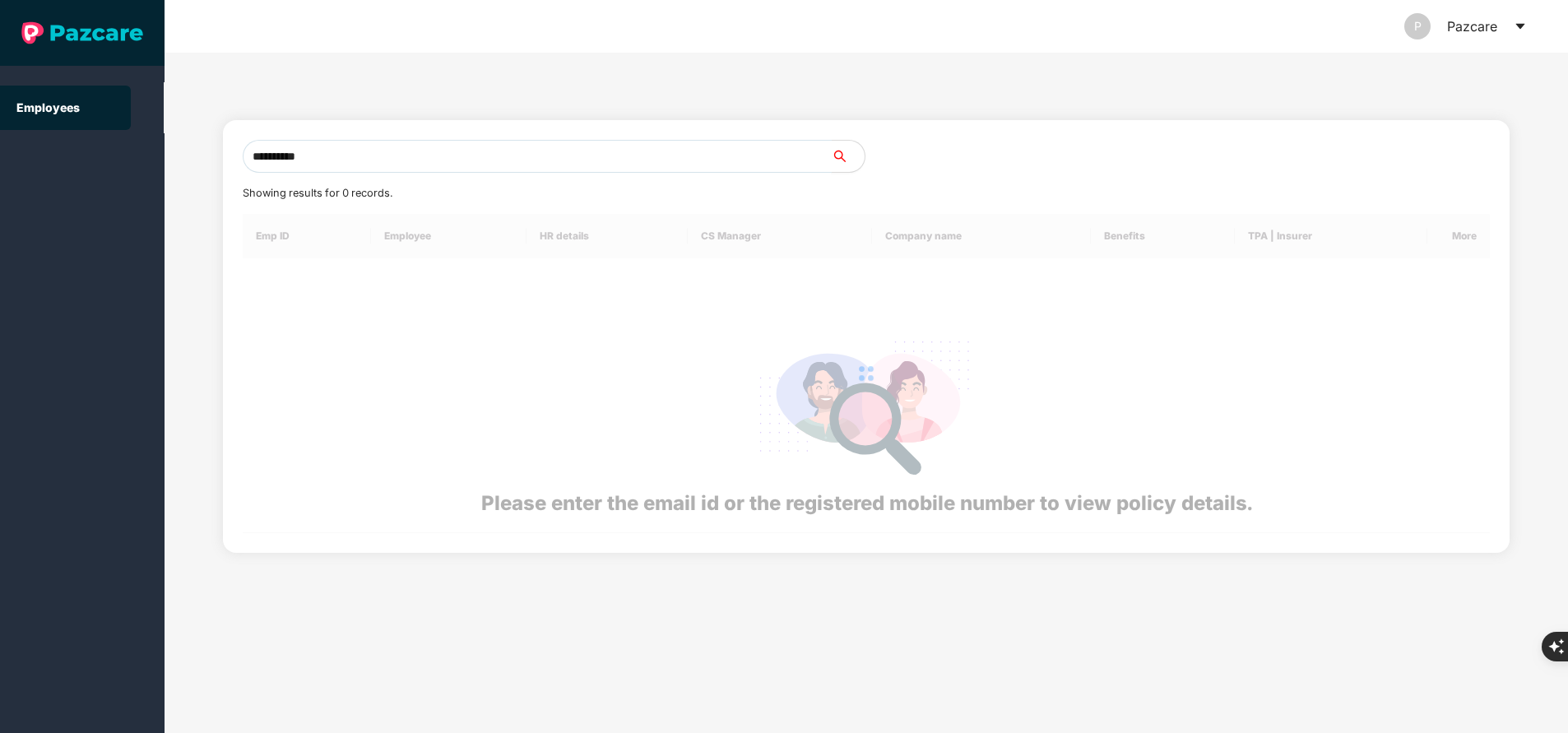
click at [496, 149] on input "**********" at bounding box center [537, 156] width 589 height 33
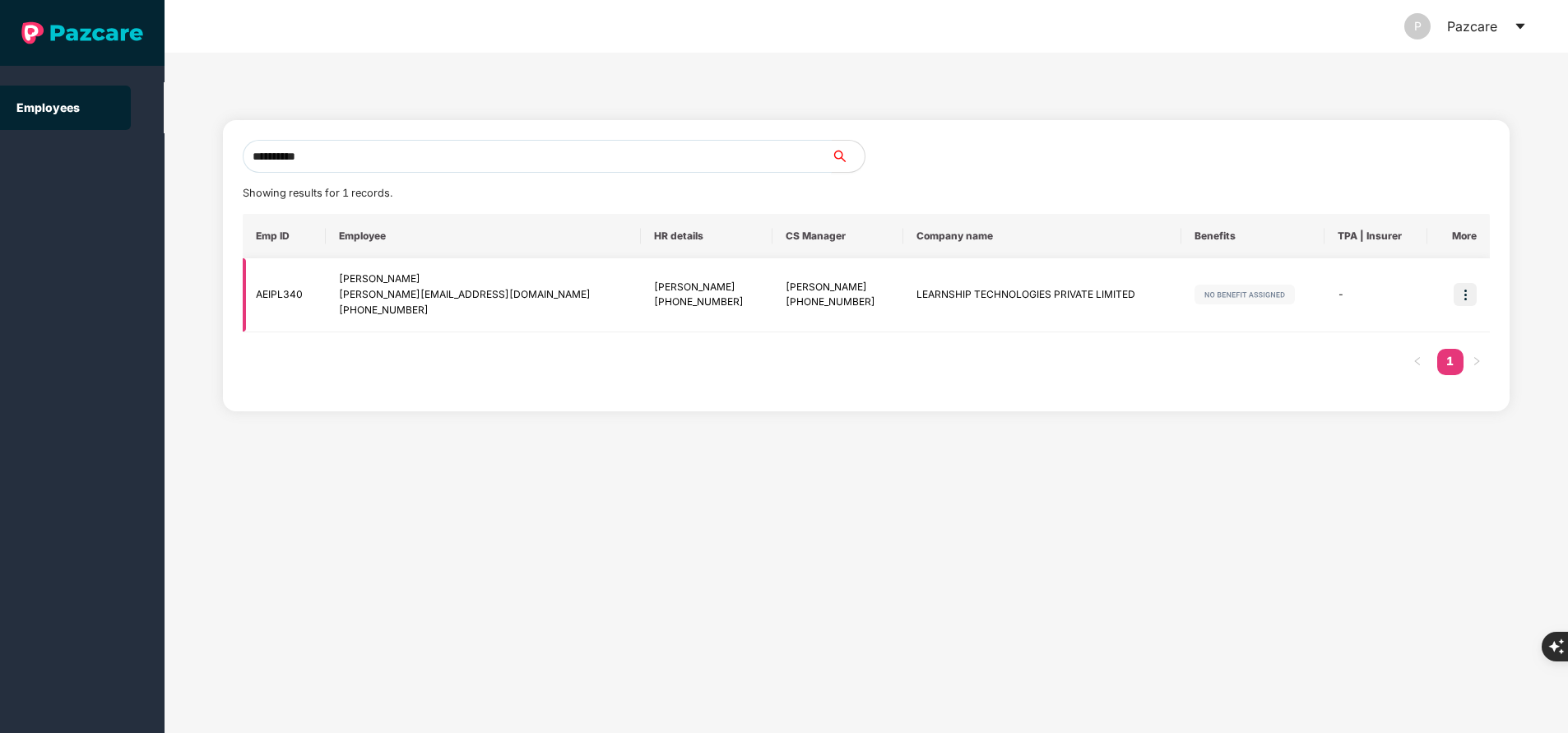
type input "**********"
click at [1466, 287] on img at bounding box center [1465, 294] width 23 height 23
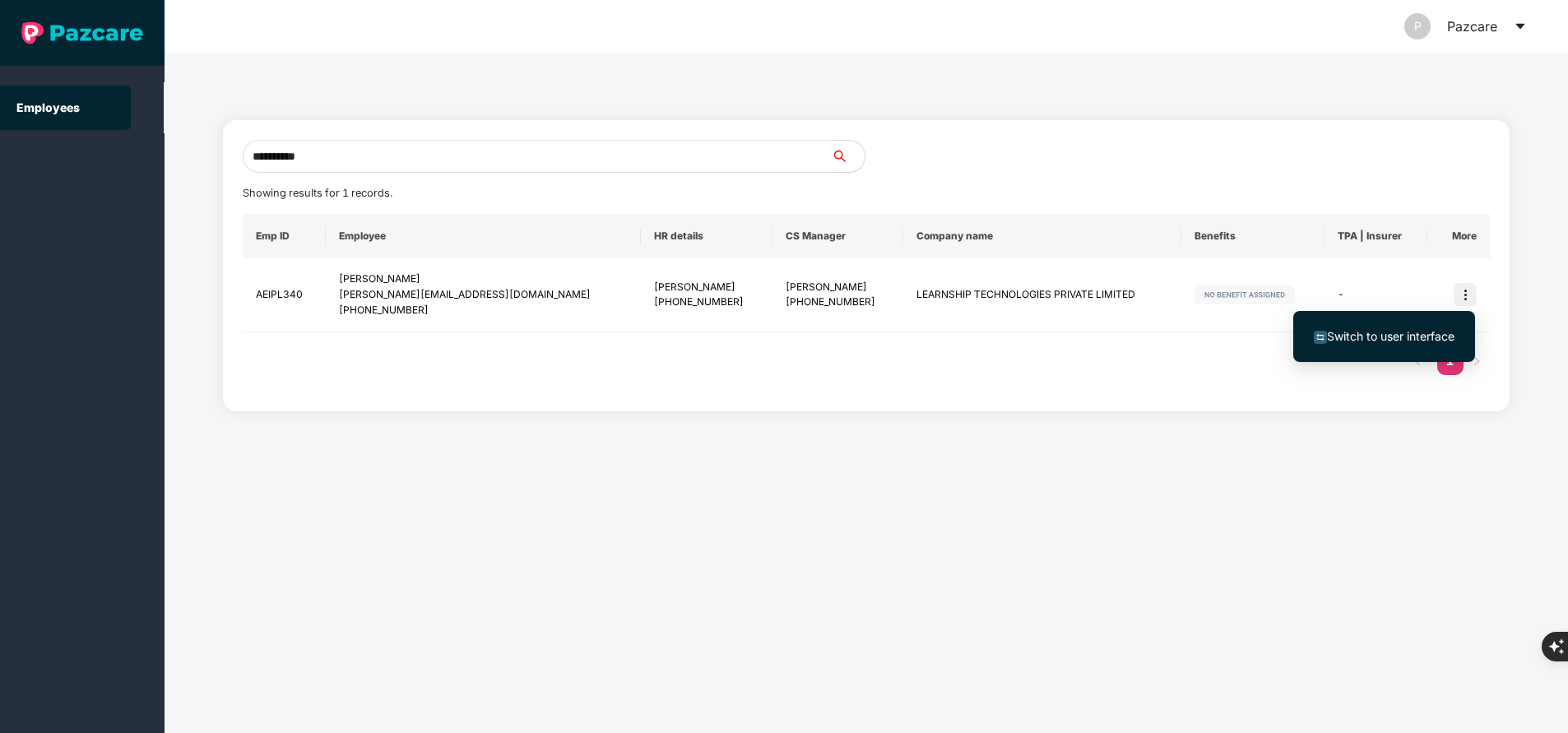
click at [1416, 330] on span "Switch to user interface" at bounding box center [1390, 337] width 127 height 14
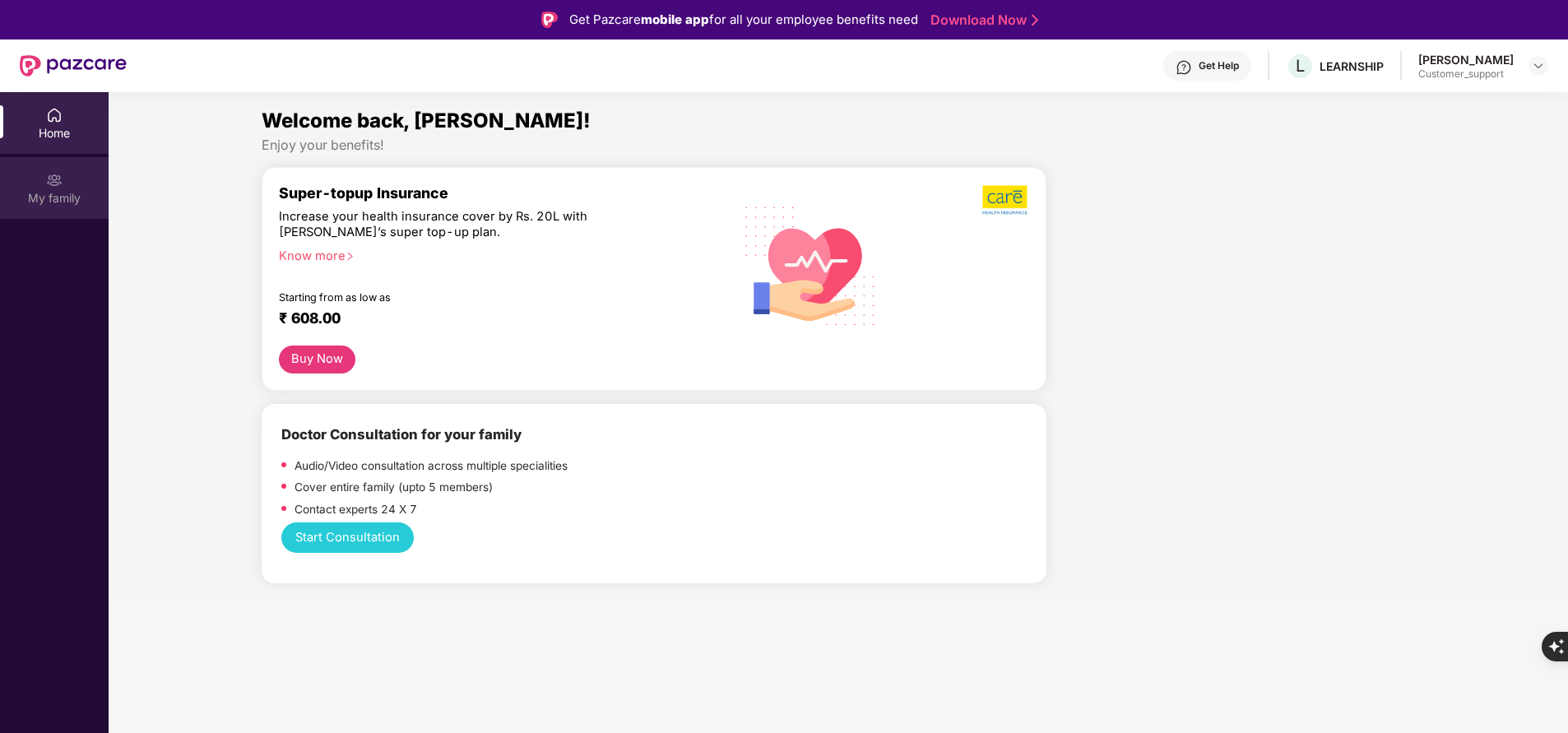
click at [33, 211] on div "My family" at bounding box center [54, 188] width 109 height 62
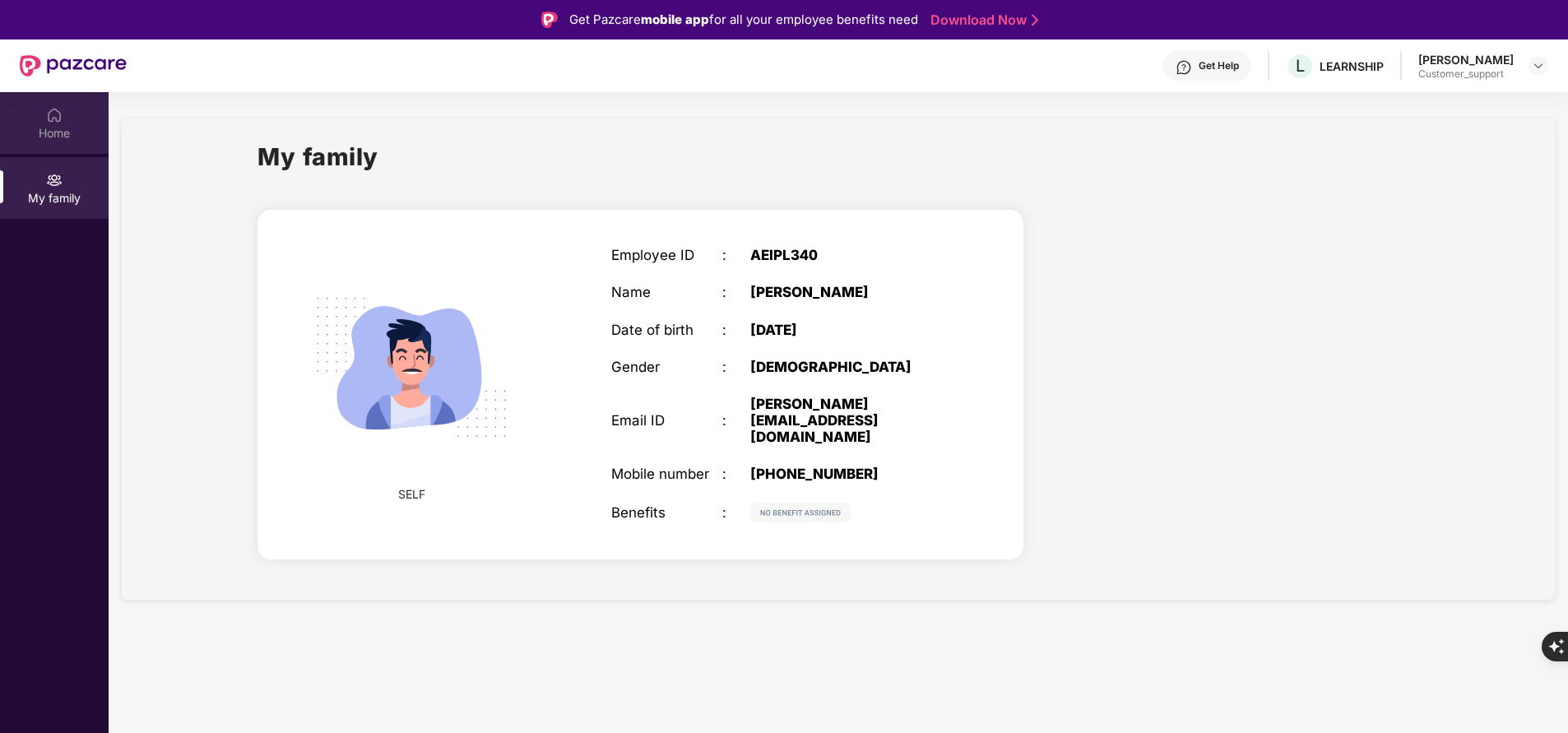
click at [42, 134] on div "Home" at bounding box center [54, 133] width 109 height 17
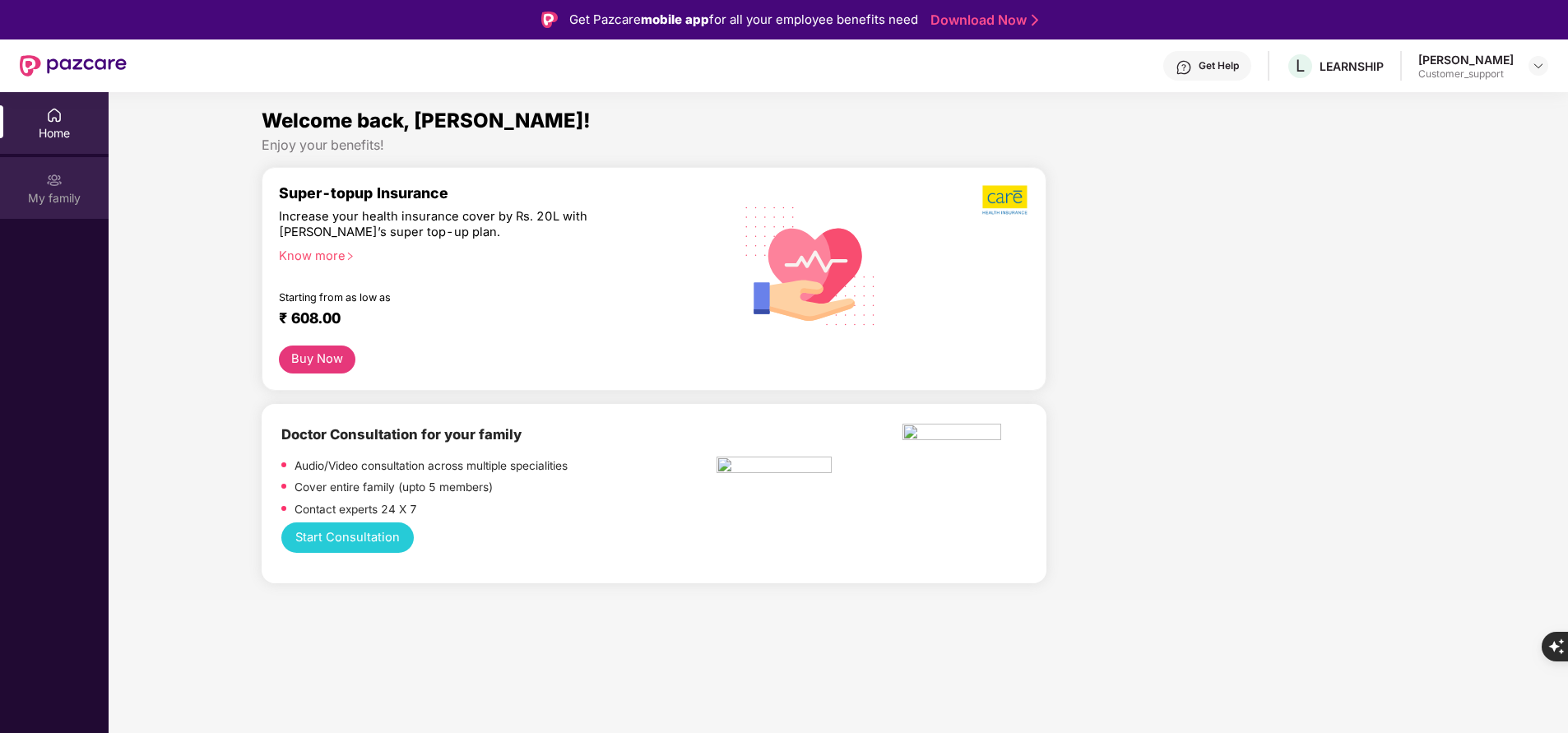
click at [57, 188] on div "My family" at bounding box center [54, 188] width 109 height 62
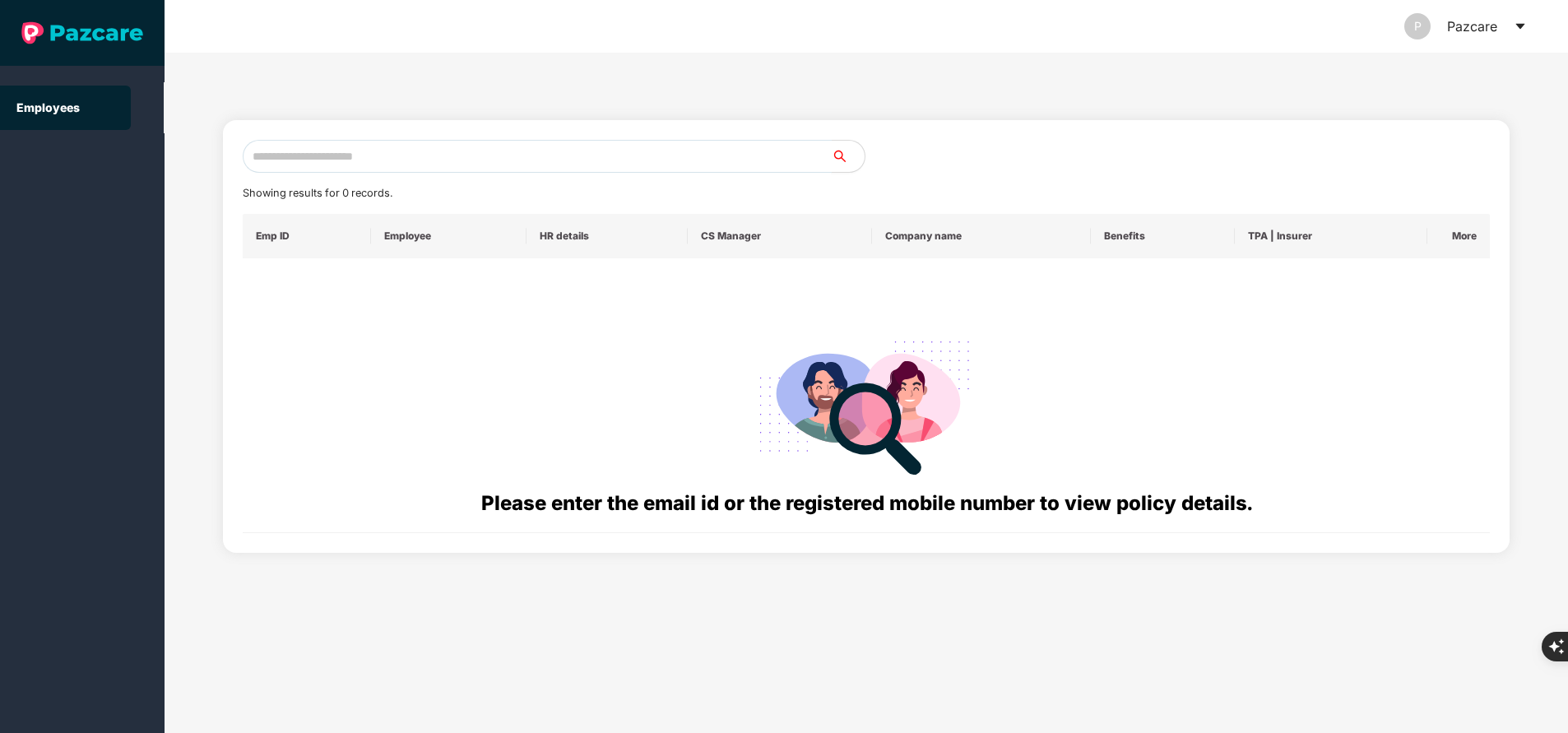
click at [562, 160] on input "text" at bounding box center [537, 156] width 589 height 33
paste input "**********"
type input "*"
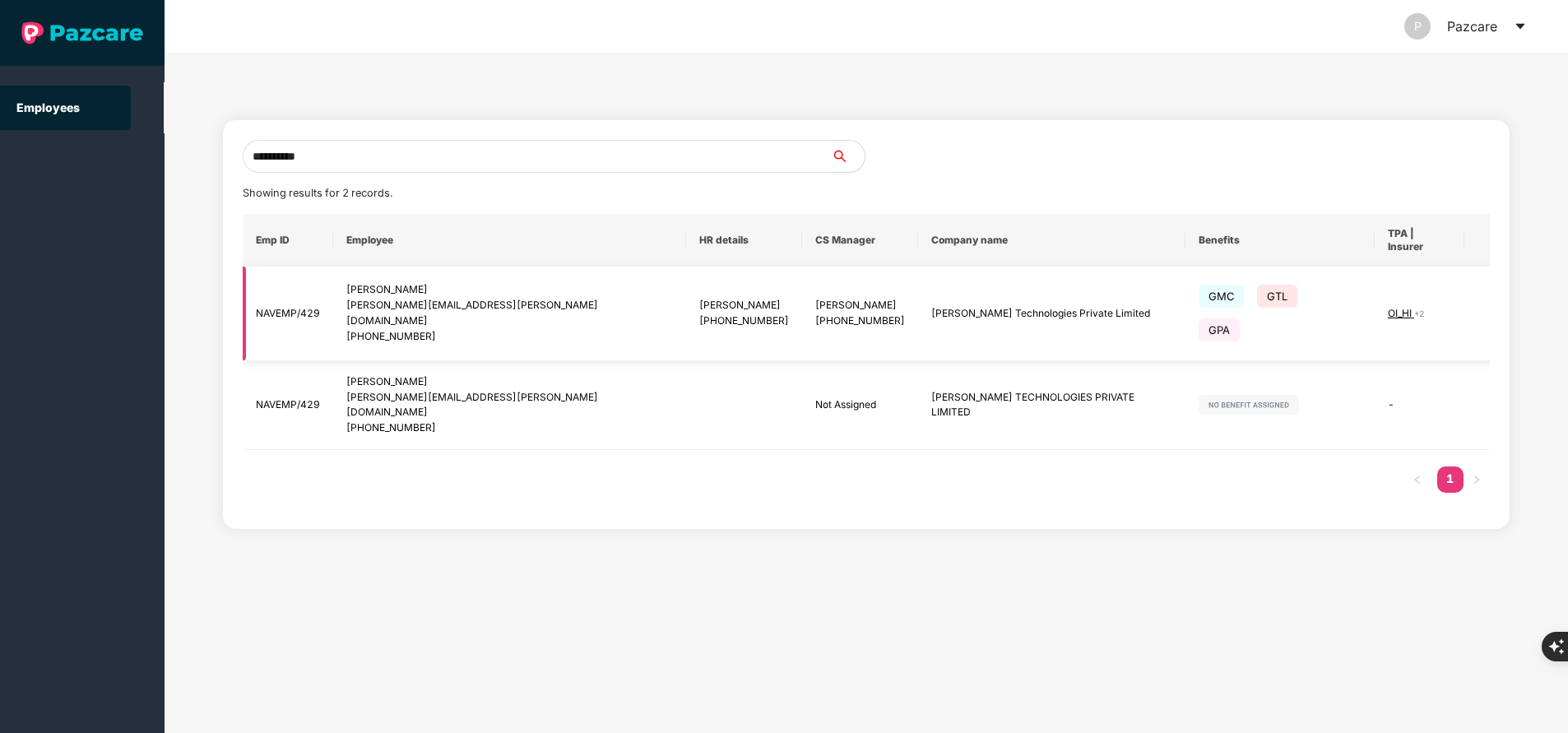
type input "**********"
click at [1492, 302] on img at bounding box center [1504, 314] width 23 height 23
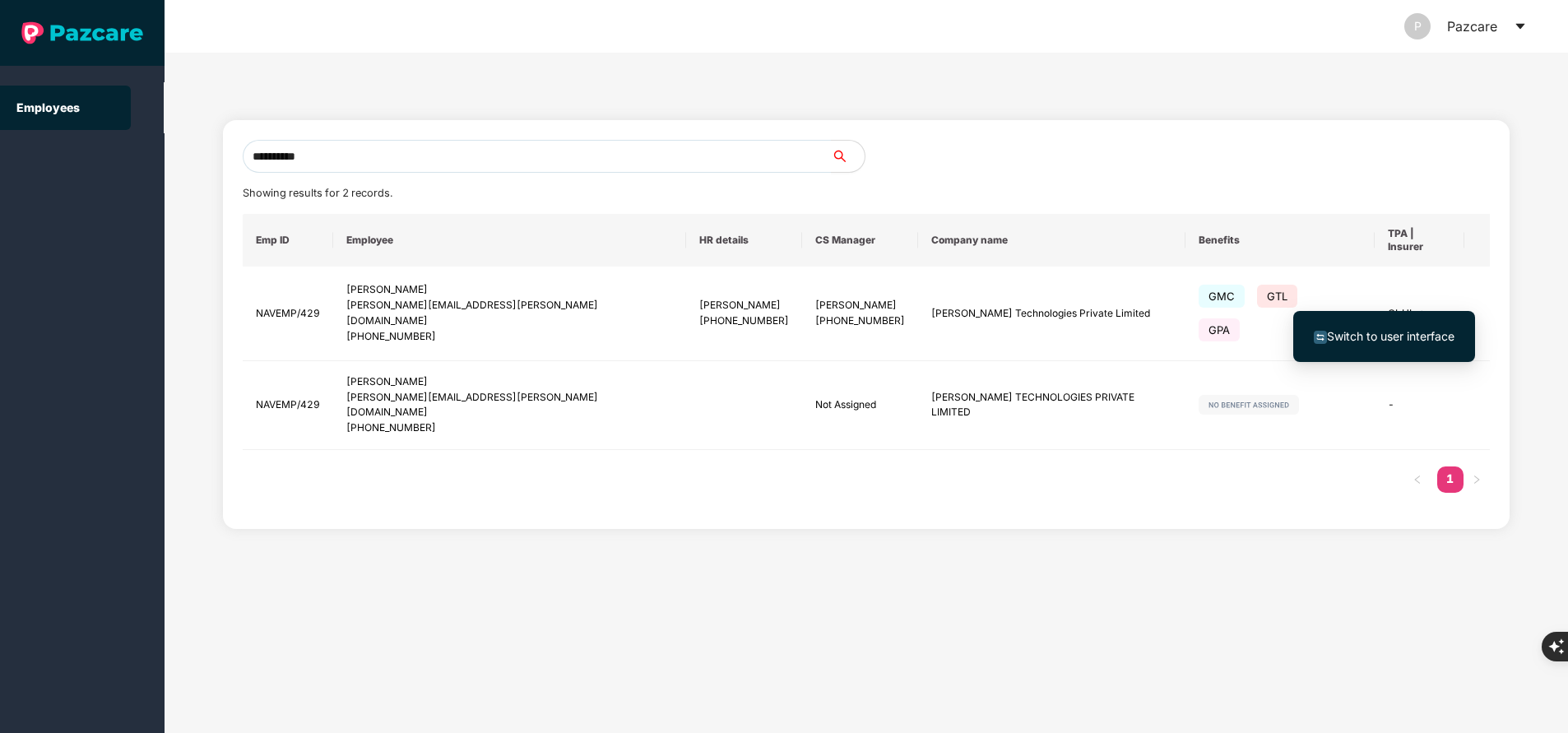
click at [1389, 336] on span "Switch to user interface" at bounding box center [1390, 337] width 127 height 14
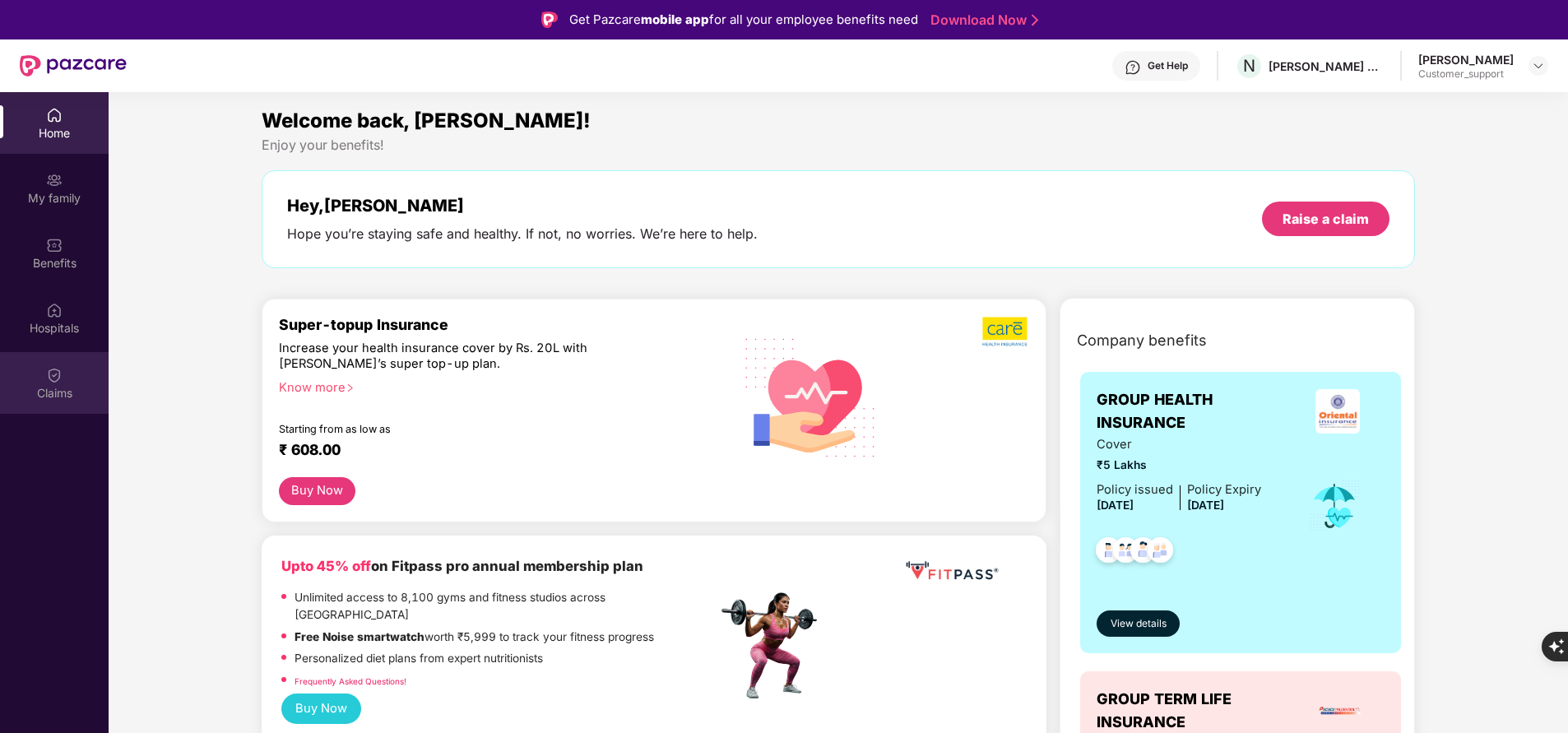
click at [69, 399] on div "Claims" at bounding box center [54, 393] width 109 height 17
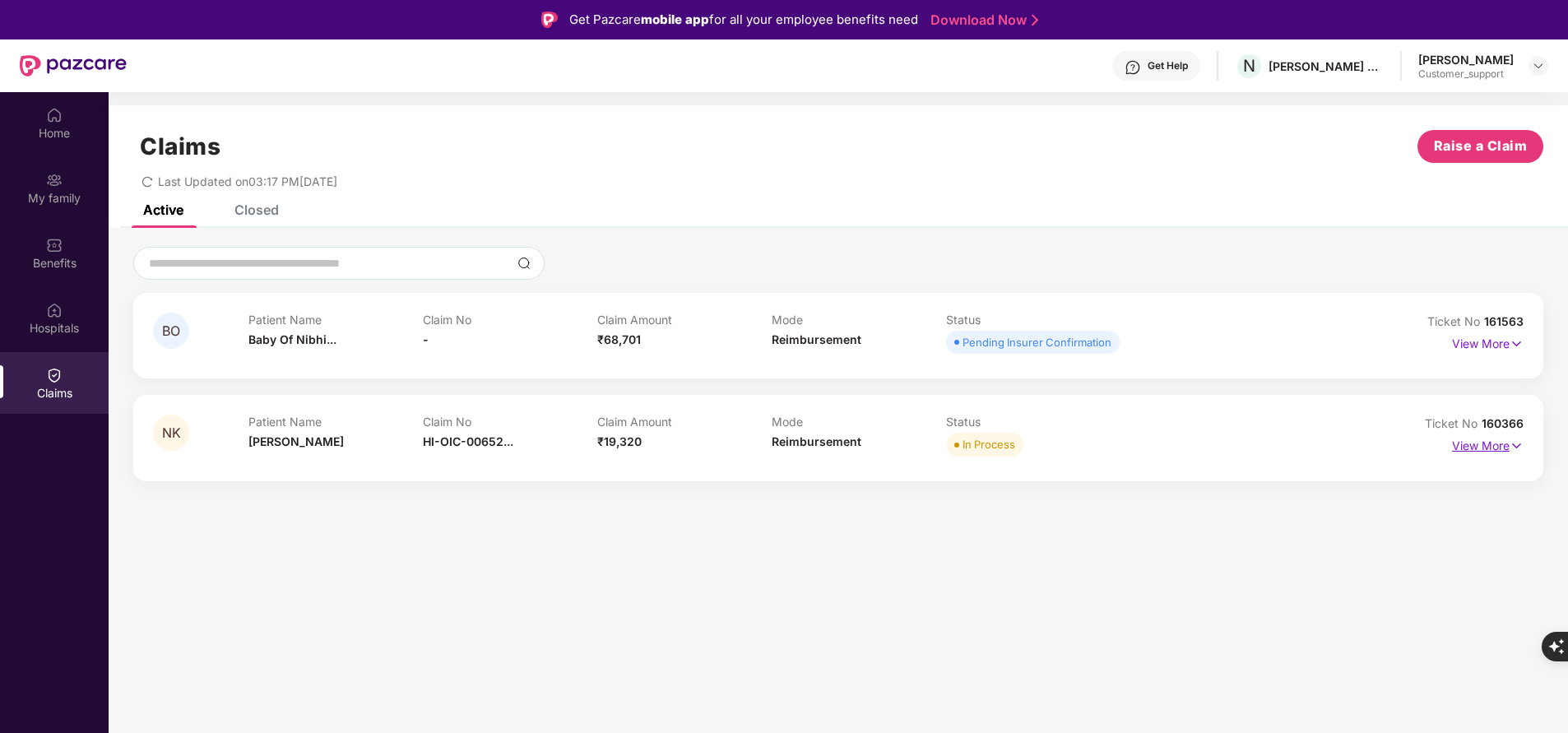
click at [1507, 447] on p "View More" at bounding box center [1487, 444] width 71 height 22
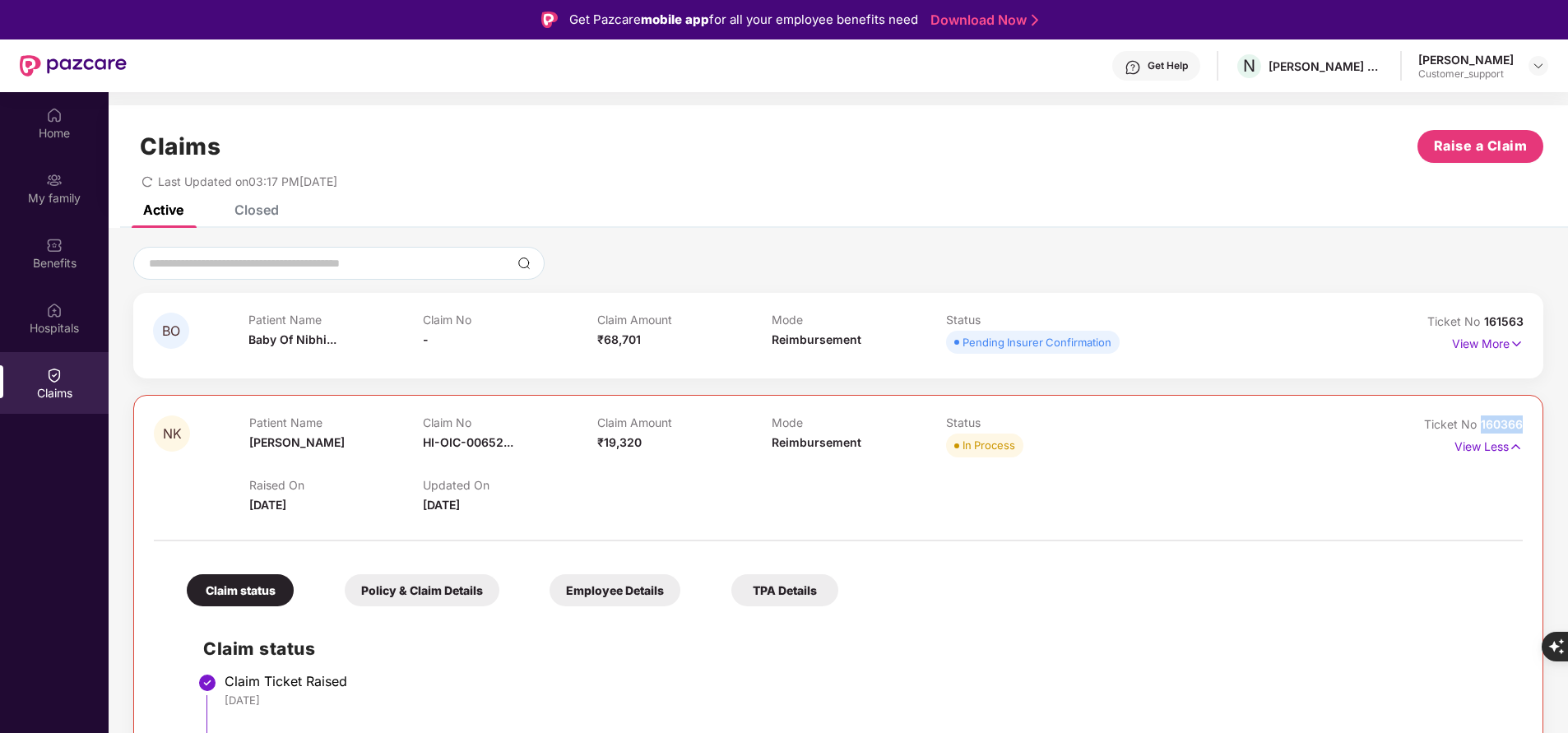
drag, startPoint x: 1478, startPoint y: 425, endPoint x: 1564, endPoint y: 430, distance: 86.1
click at [1564, 430] on div "BO Patient Name Baby Of Nibhi... Claim No - Claim Amount ₹68,701 Mode Reimburse…" at bounding box center [838, 675] width 1459 height 856
copy span "160366"
click at [664, 477] on div "Raised On 23 July 2025 Updated On 26 July 2025" at bounding box center [772, 488] width 1045 height 53
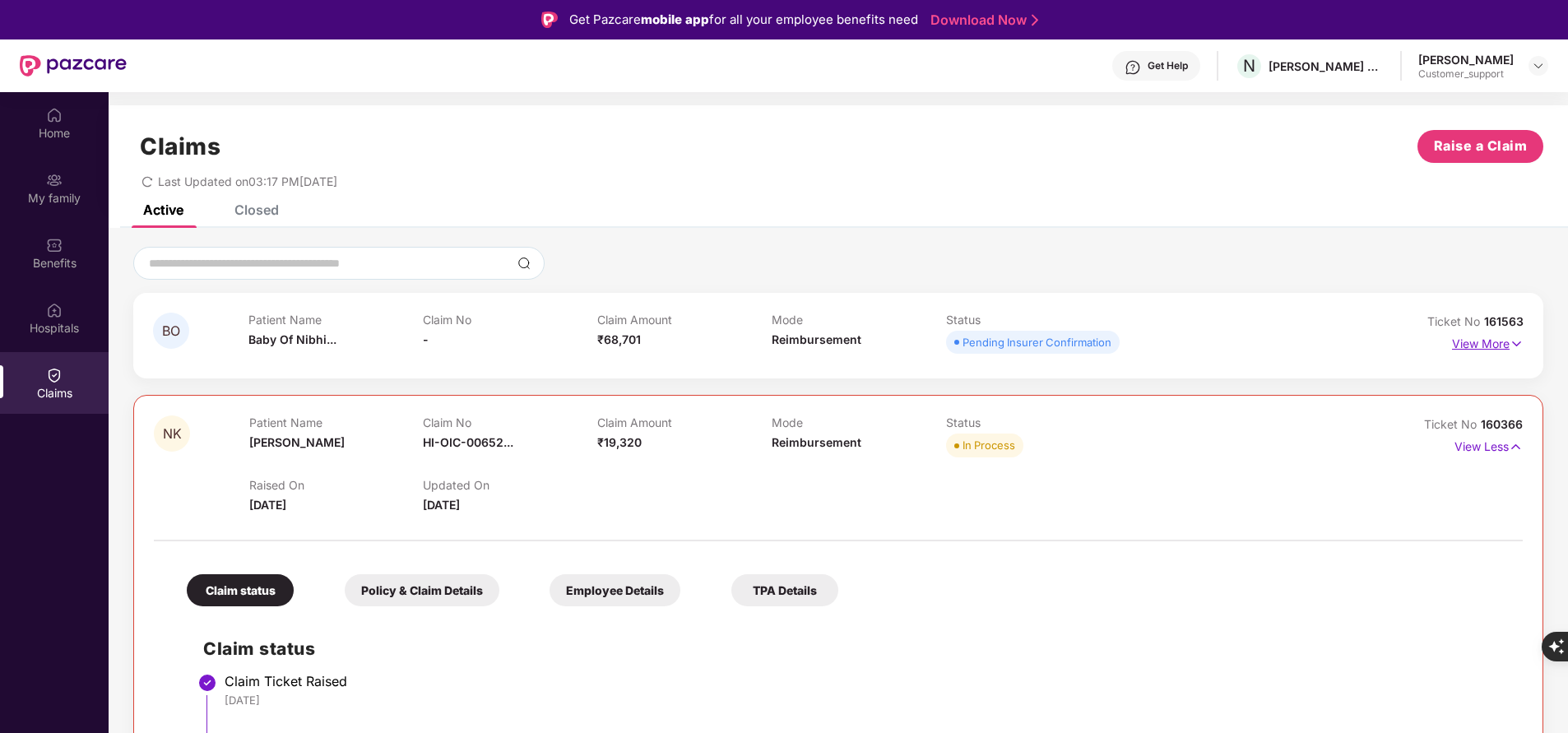
click at [1463, 349] on p "View More" at bounding box center [1487, 341] width 71 height 22
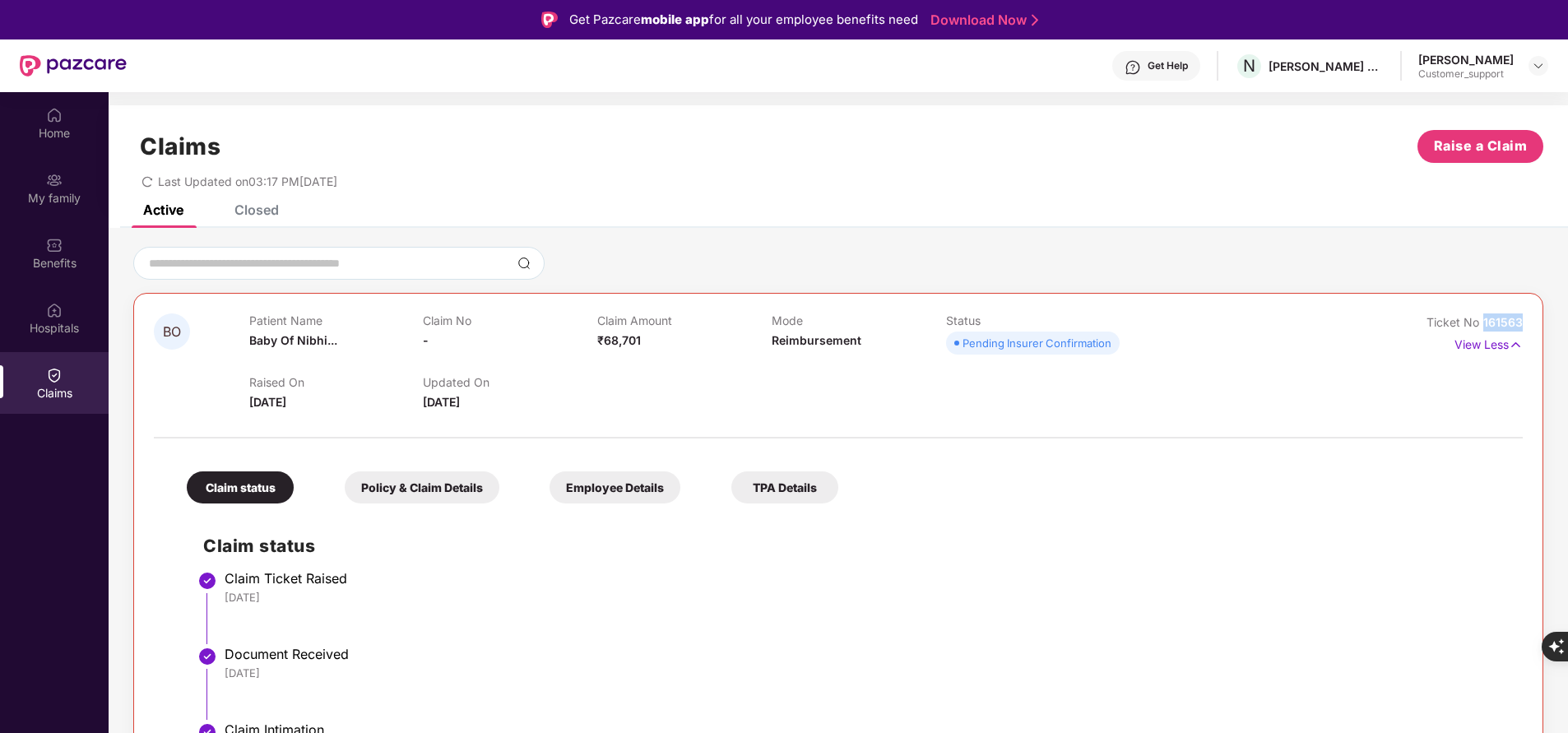
drag, startPoint x: 1479, startPoint y: 320, endPoint x: 1539, endPoint y: 325, distance: 60.2
click at [1539, 325] on div "BO Patient Name Baby Of Nibhi... Claim No - Claim Amount ₹68,701 Mode Reimburse…" at bounding box center [838, 577] width 1410 height 570
copy span "161563"
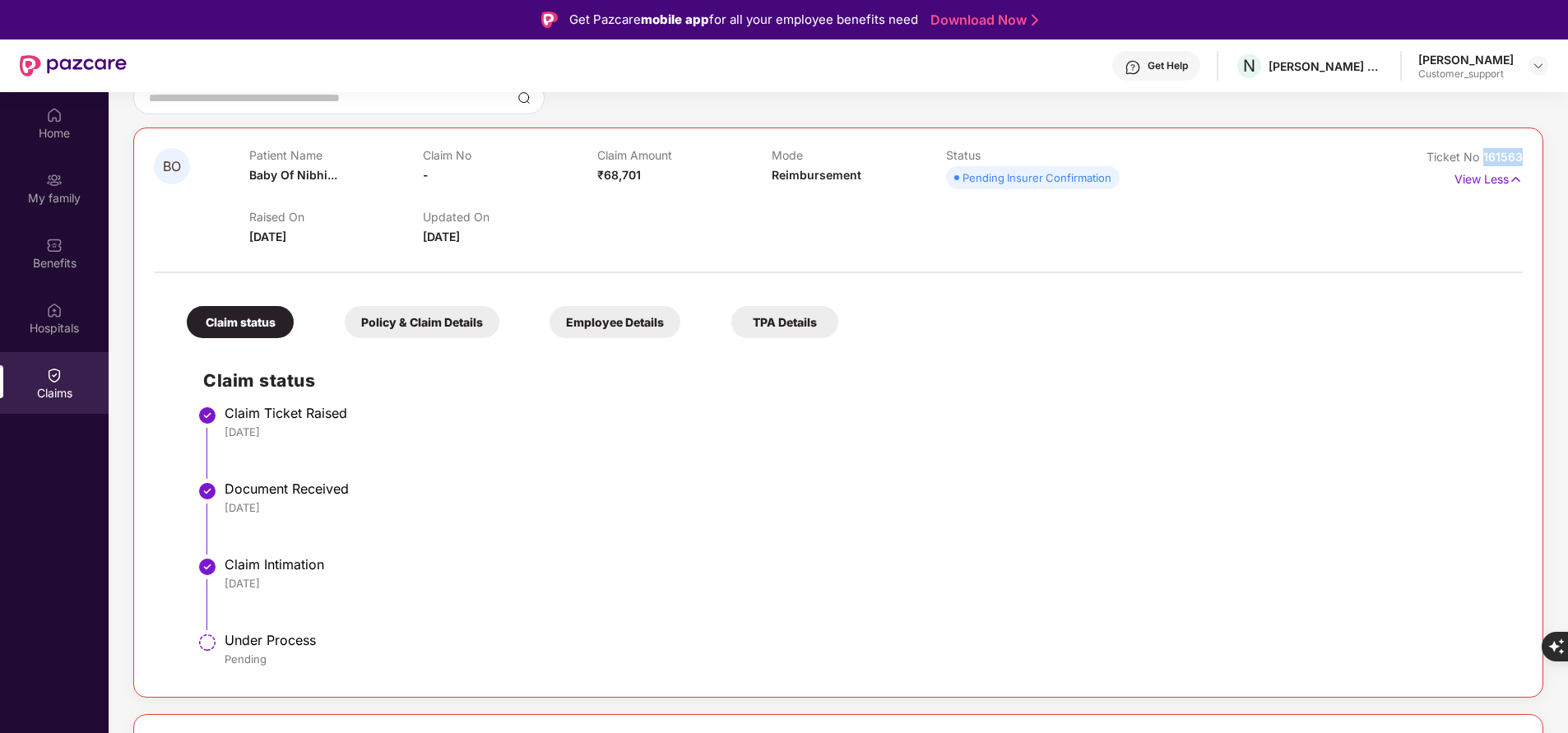
scroll to position [67, 0]
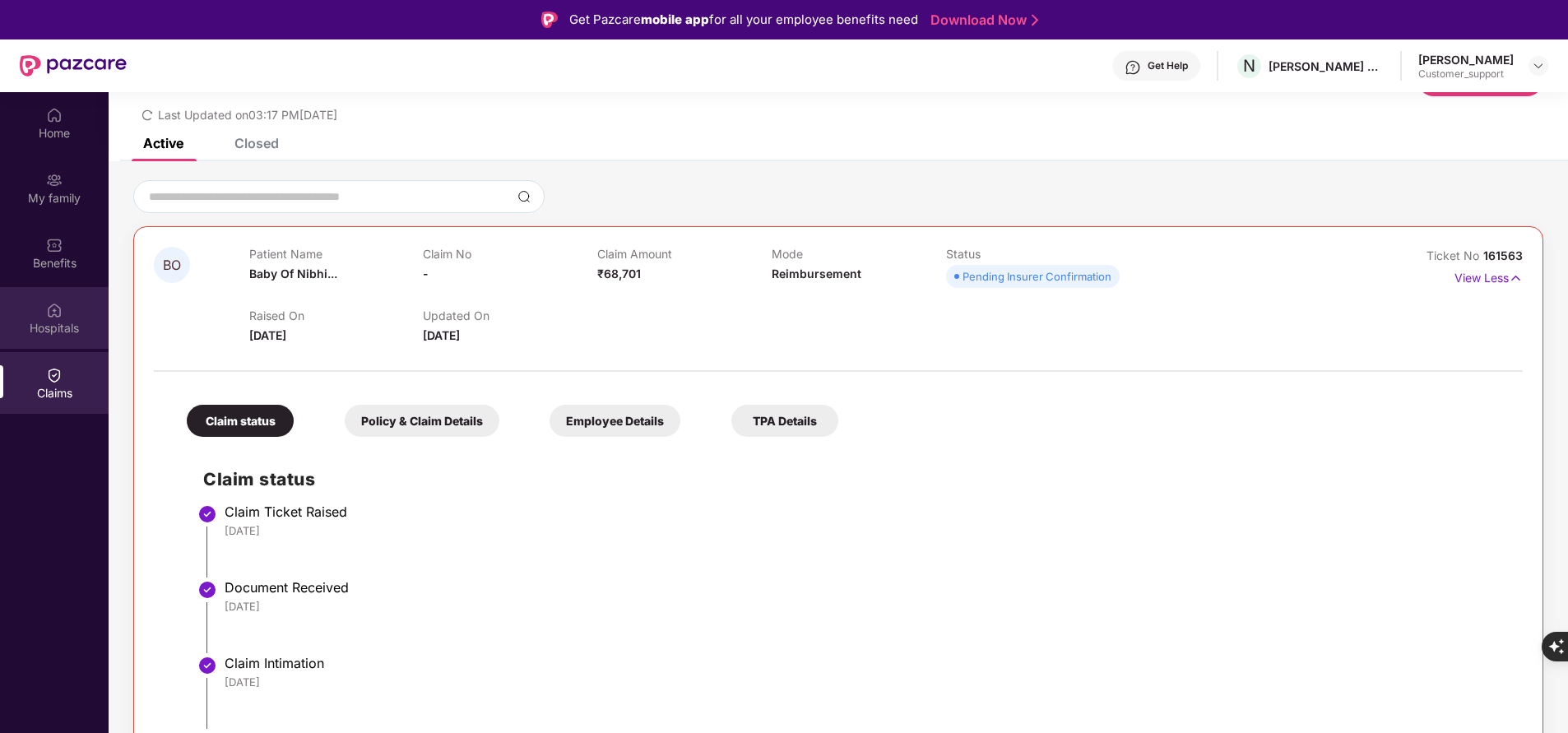
click at [60, 337] on div "Hospitals" at bounding box center [54, 318] width 109 height 62
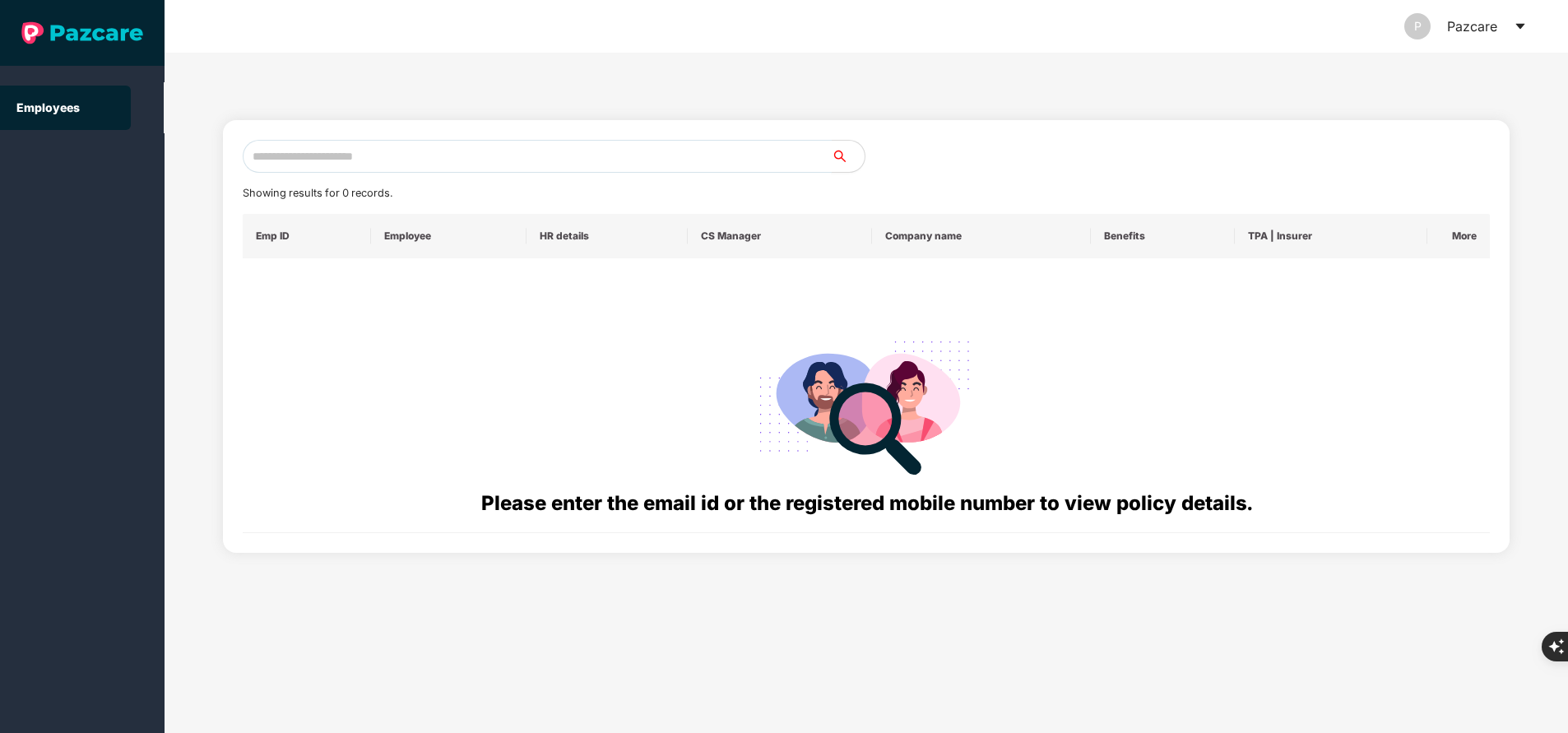
click at [511, 160] on input "text" at bounding box center [537, 156] width 589 height 33
paste input "**********"
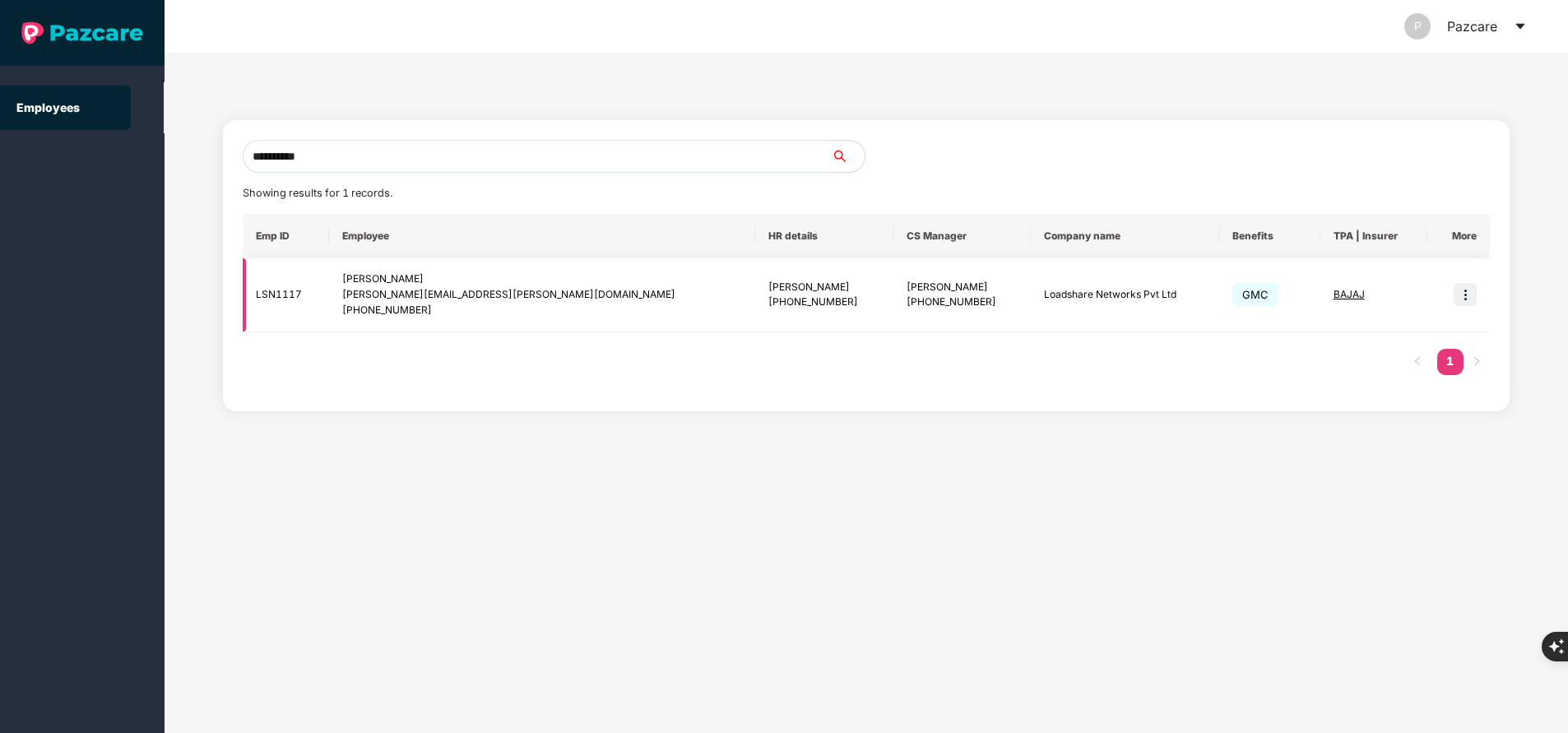
type input "**********"
click at [1462, 301] on img at bounding box center [1465, 294] width 23 height 23
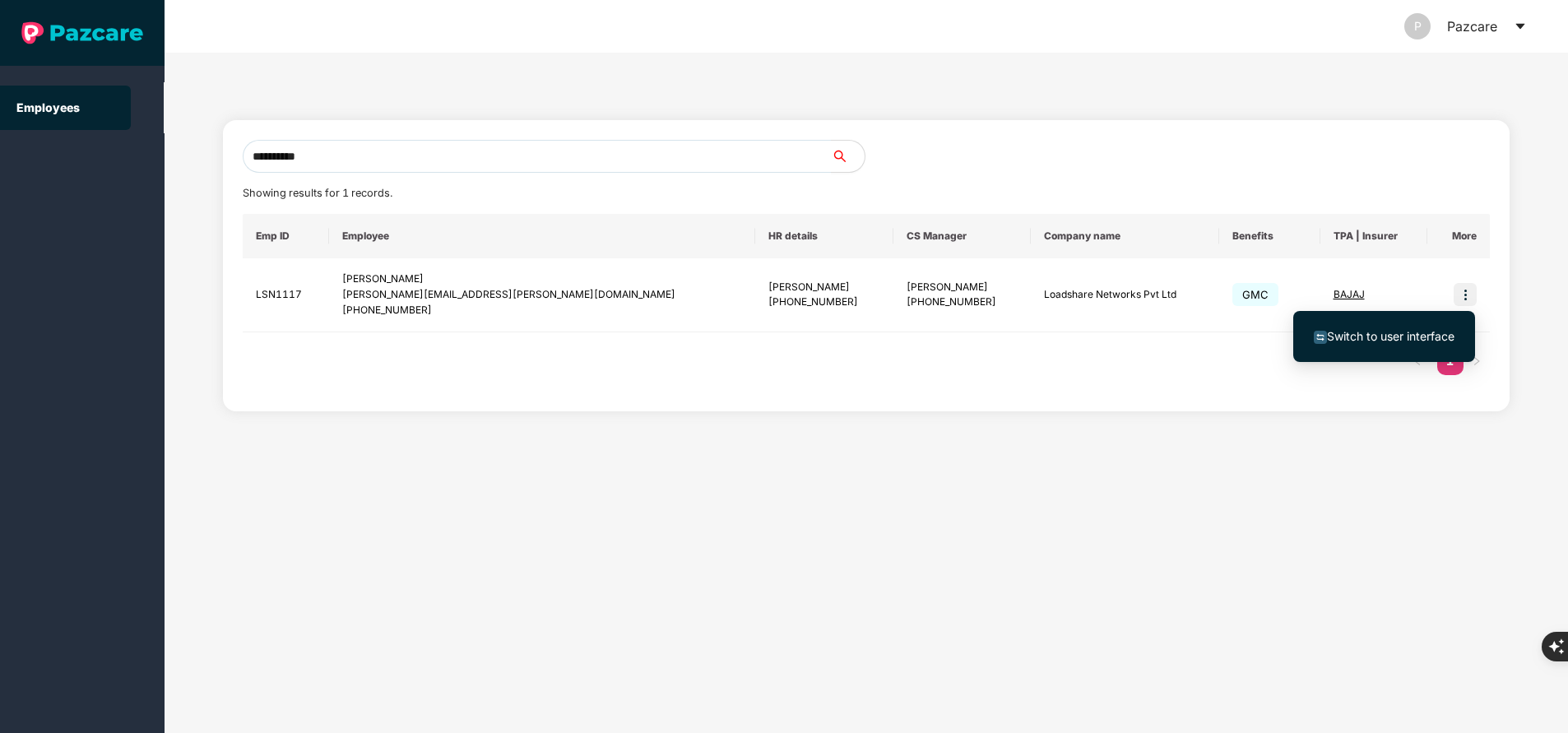
click at [1373, 337] on span "Switch to user interface" at bounding box center [1390, 337] width 127 height 14
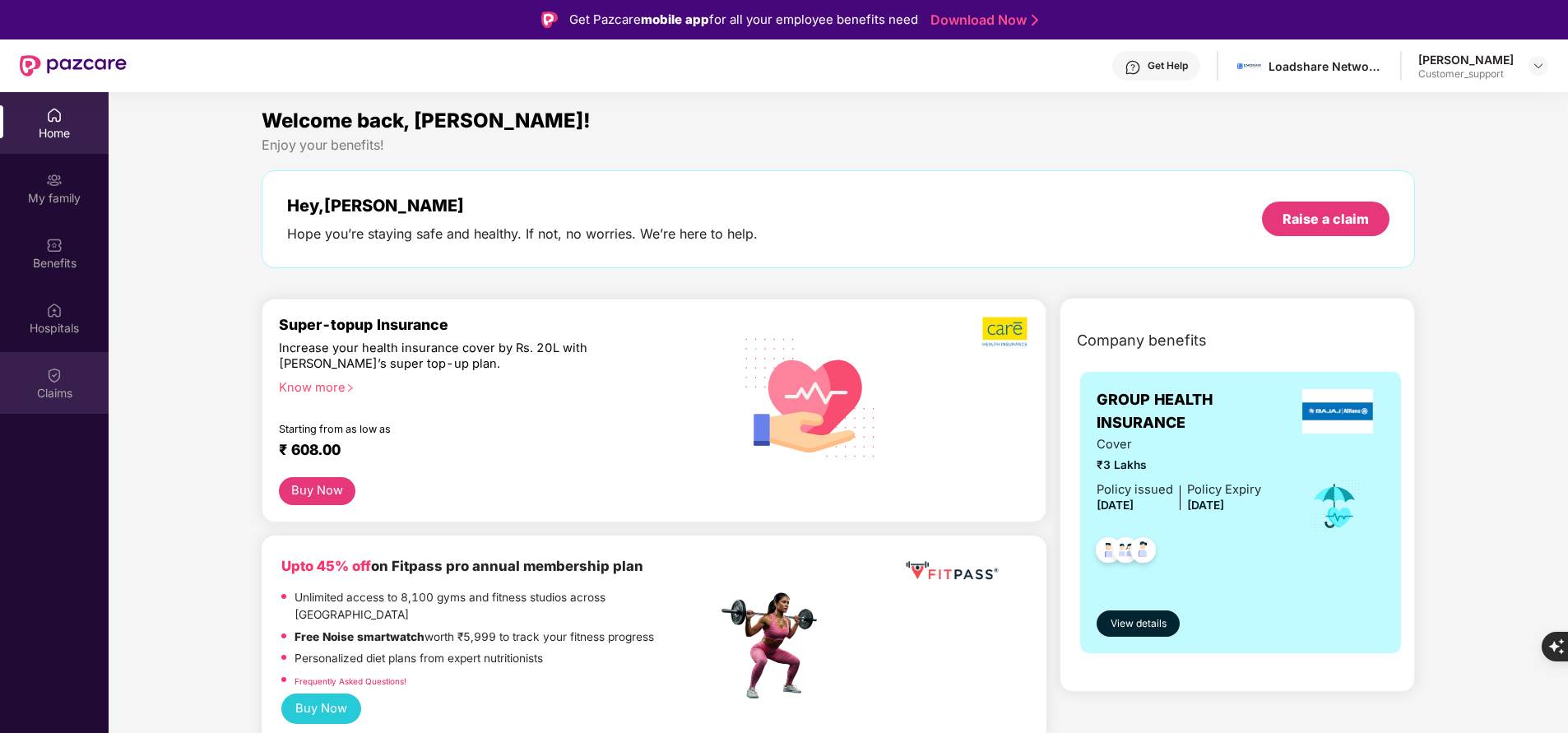
click at [61, 383] on div "Claims" at bounding box center [54, 383] width 109 height 62
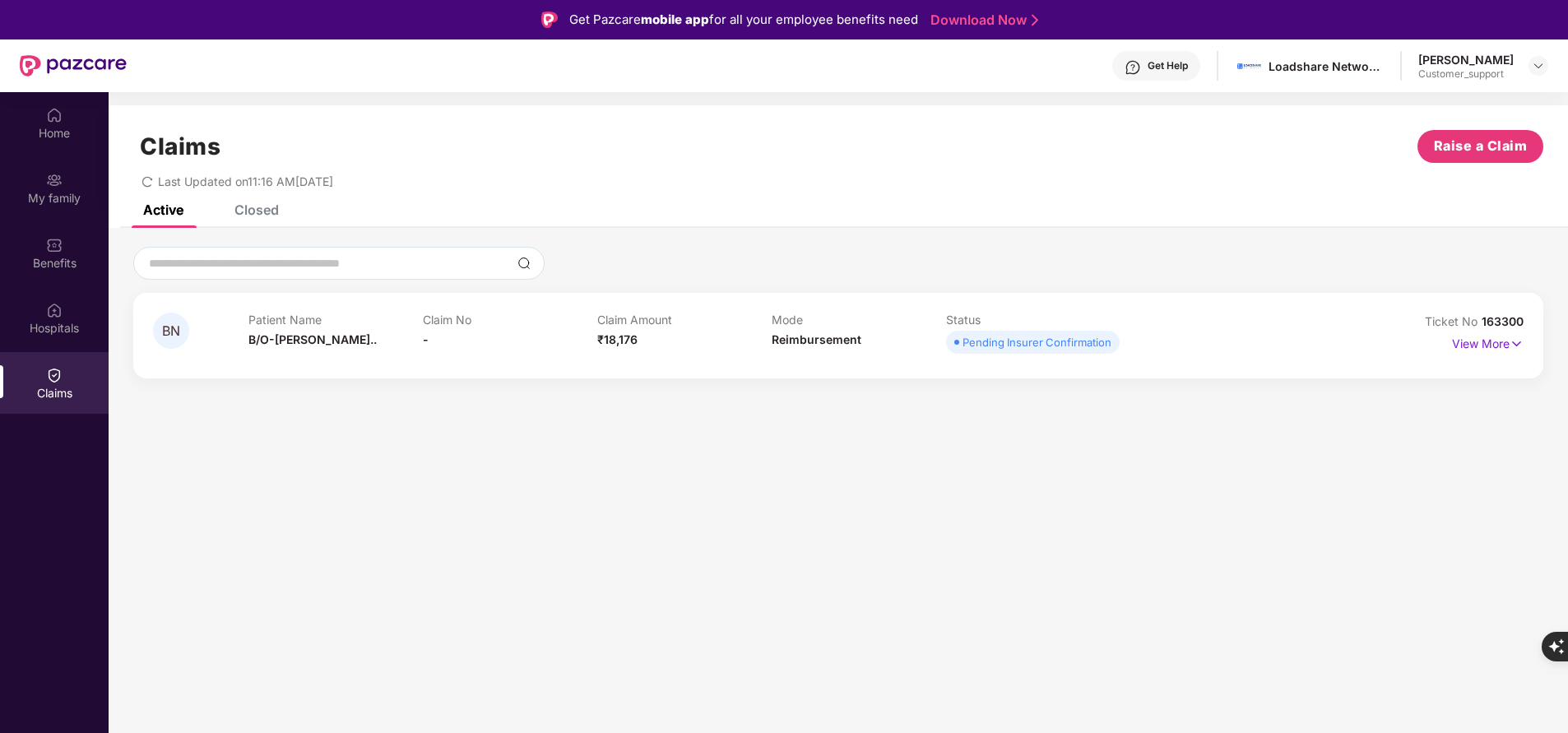
click at [260, 205] on div "Closed" at bounding box center [257, 209] width 45 height 17
click at [138, 208] on div "Active" at bounding box center [151, 209] width 65 height 17
drag, startPoint x: 1477, startPoint y: 323, endPoint x: 1536, endPoint y: 323, distance: 59.0
click at [1536, 323] on div "BN Patient Name B/O-Monisha N... Claim No - Claim Amount ₹18,176 Mode Reimburse…" at bounding box center [838, 335] width 1410 height 85
copy span "163300"
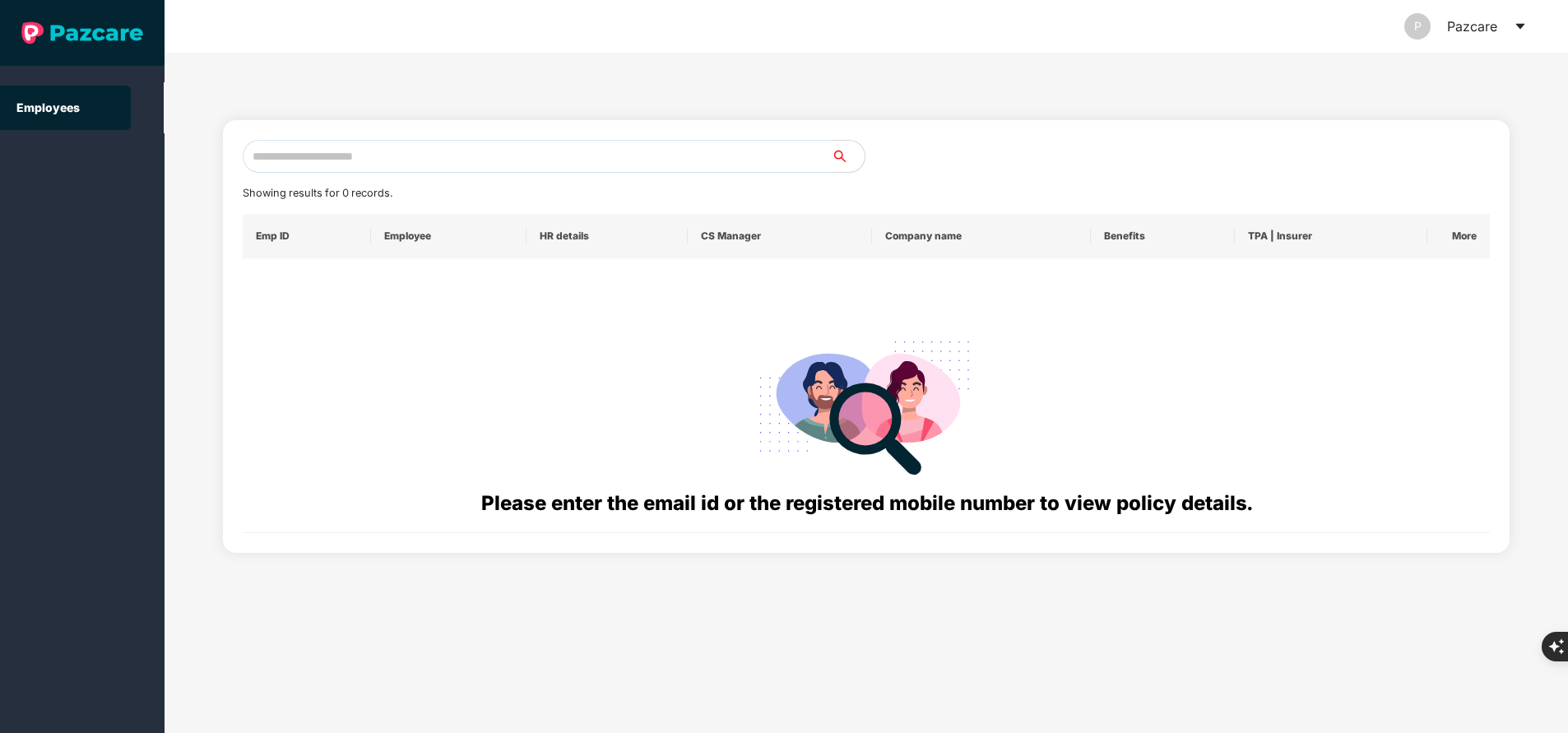
click at [435, 157] on input "text" at bounding box center [537, 156] width 589 height 33
paste input "**********"
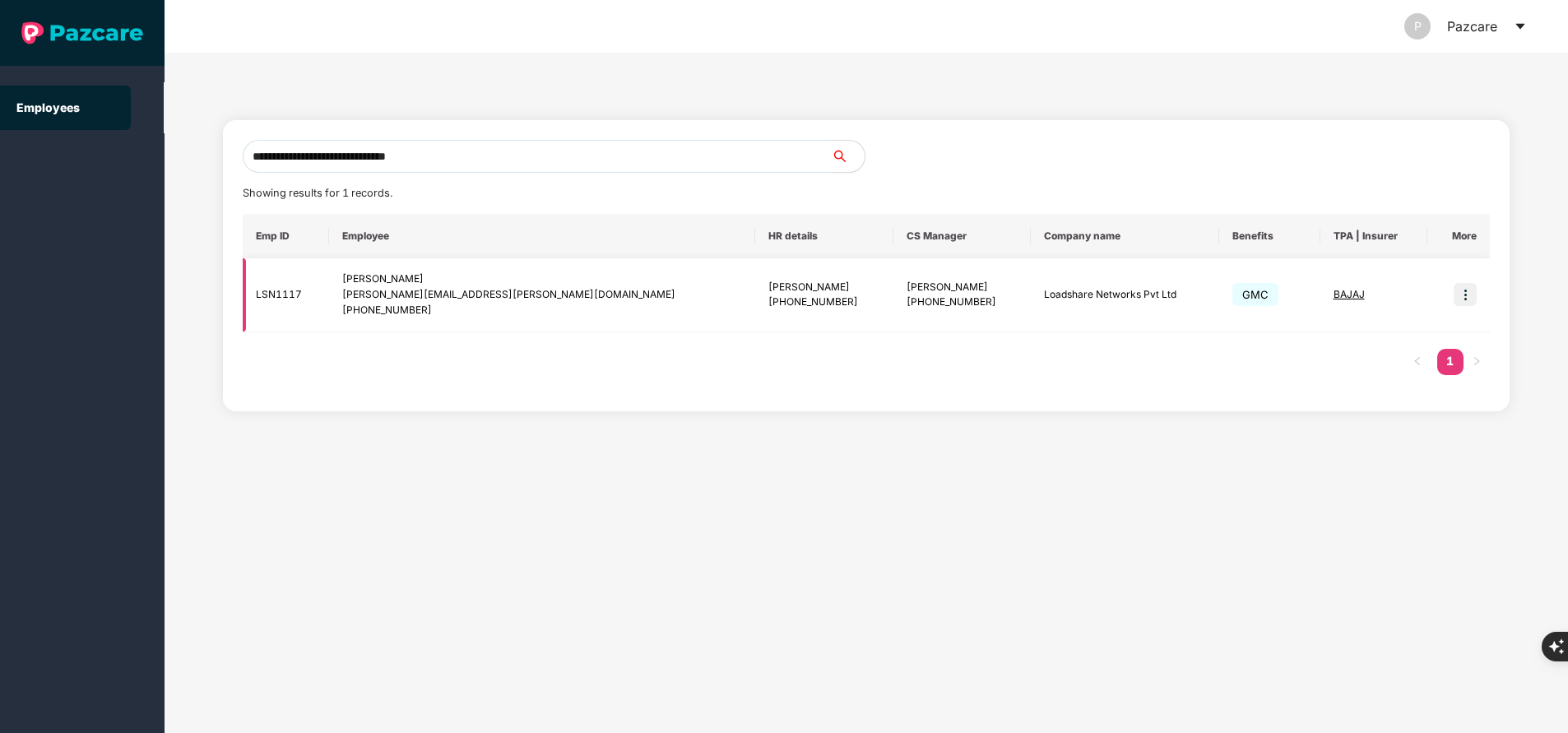
type input "**********"
click at [1464, 293] on img at bounding box center [1465, 294] width 23 height 23
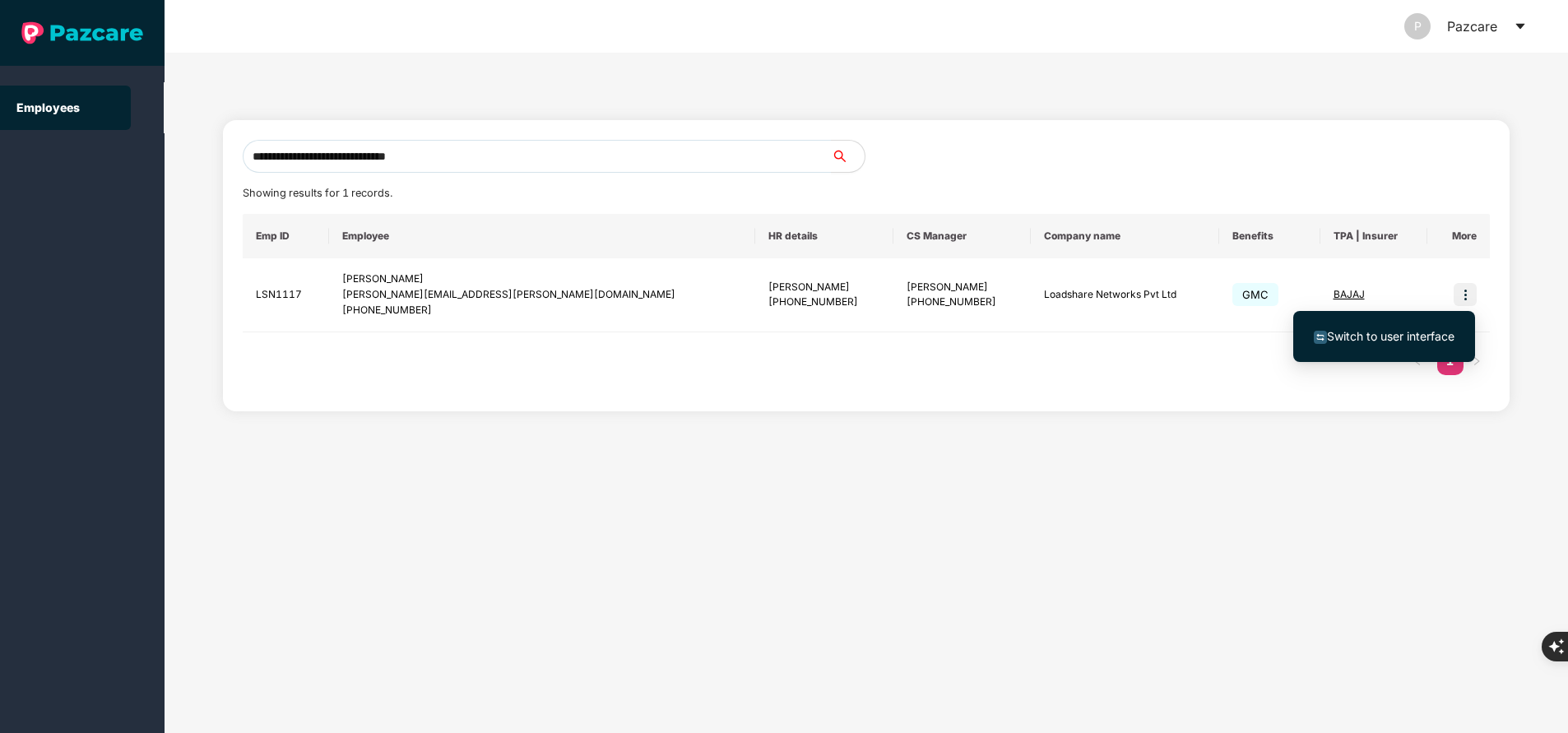
click at [1356, 337] on span "Switch to user interface" at bounding box center [1390, 337] width 127 height 14
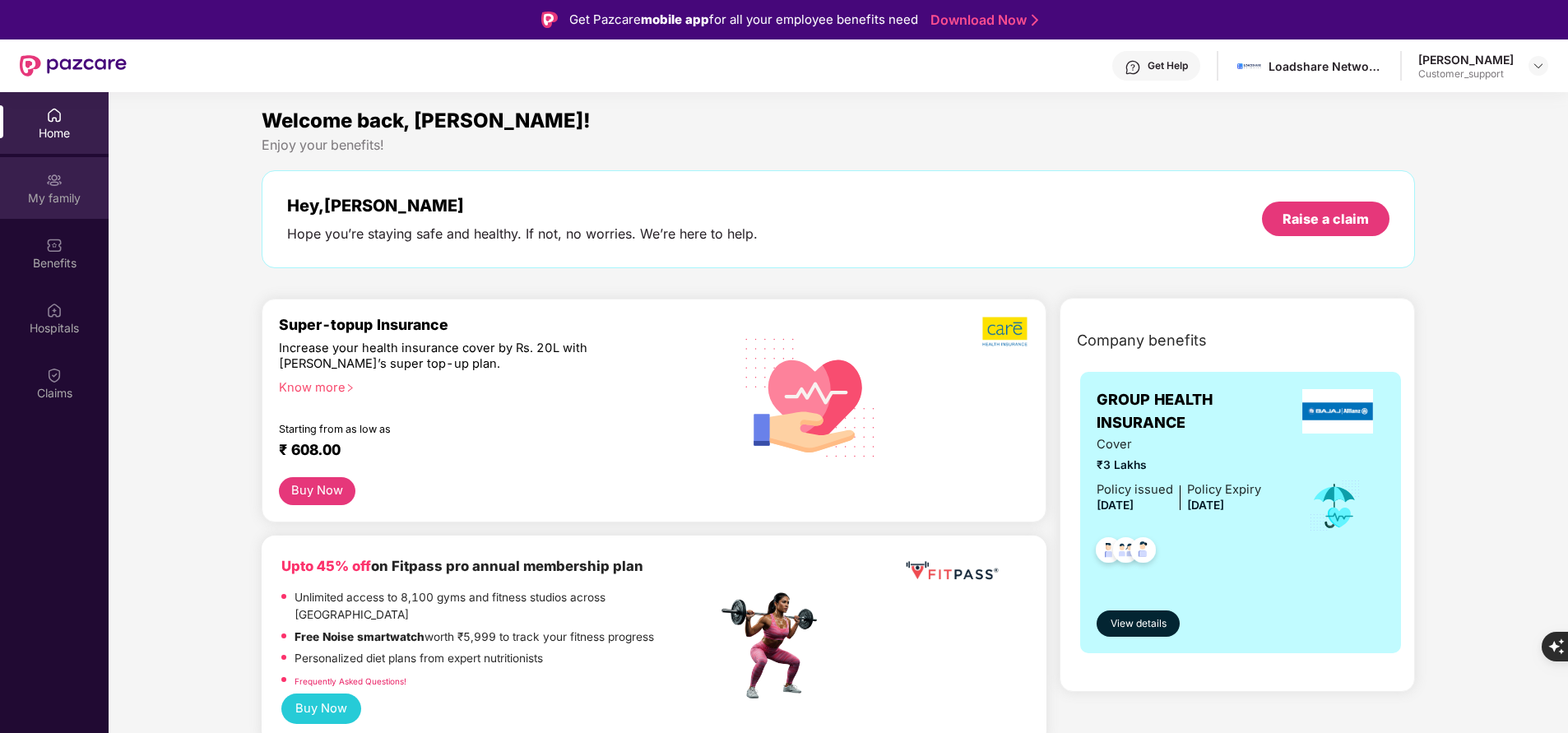
click at [51, 202] on div "My family" at bounding box center [54, 198] width 109 height 17
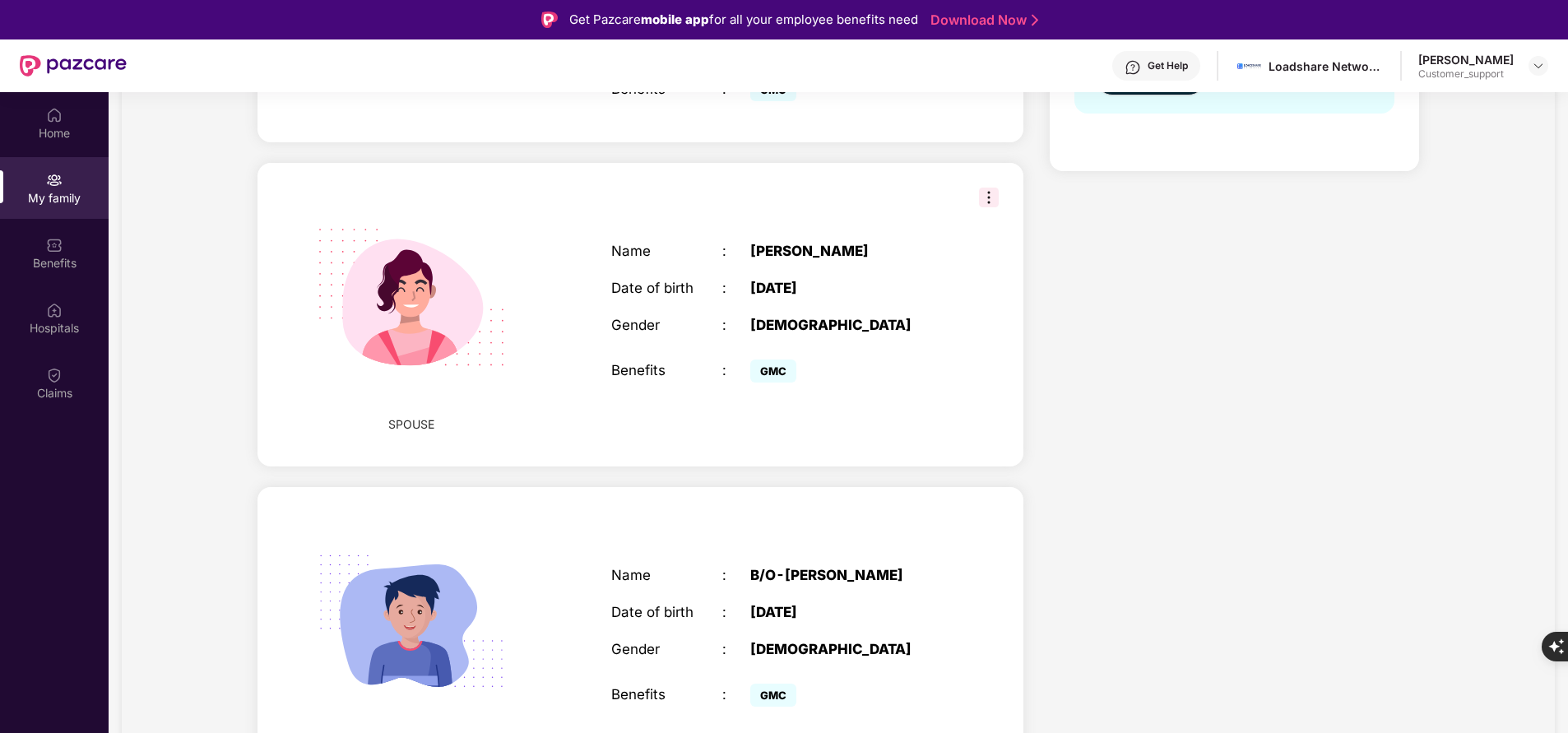
scroll to position [447, 0]
click at [55, 246] on img at bounding box center [54, 245] width 17 height 17
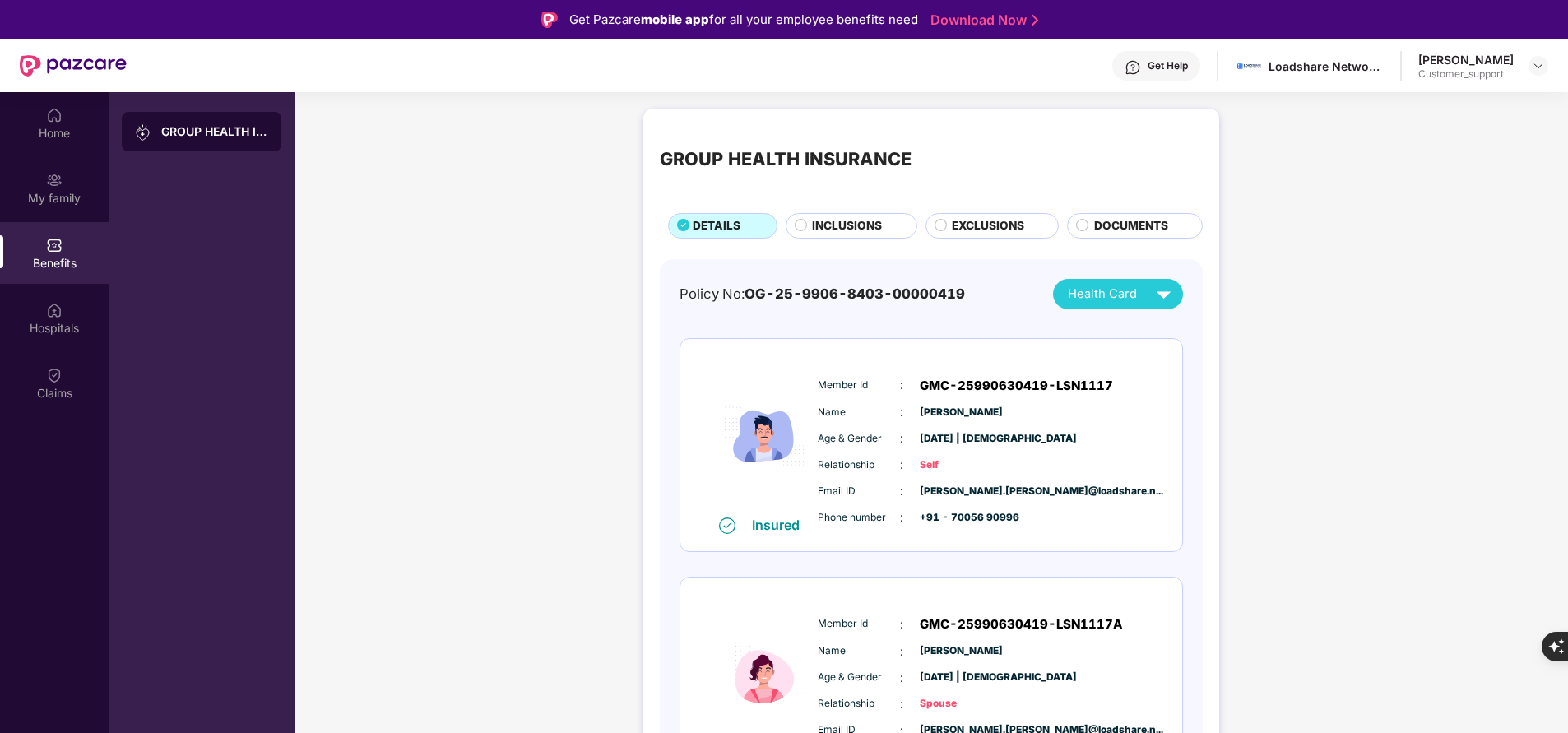
scroll to position [336, 0]
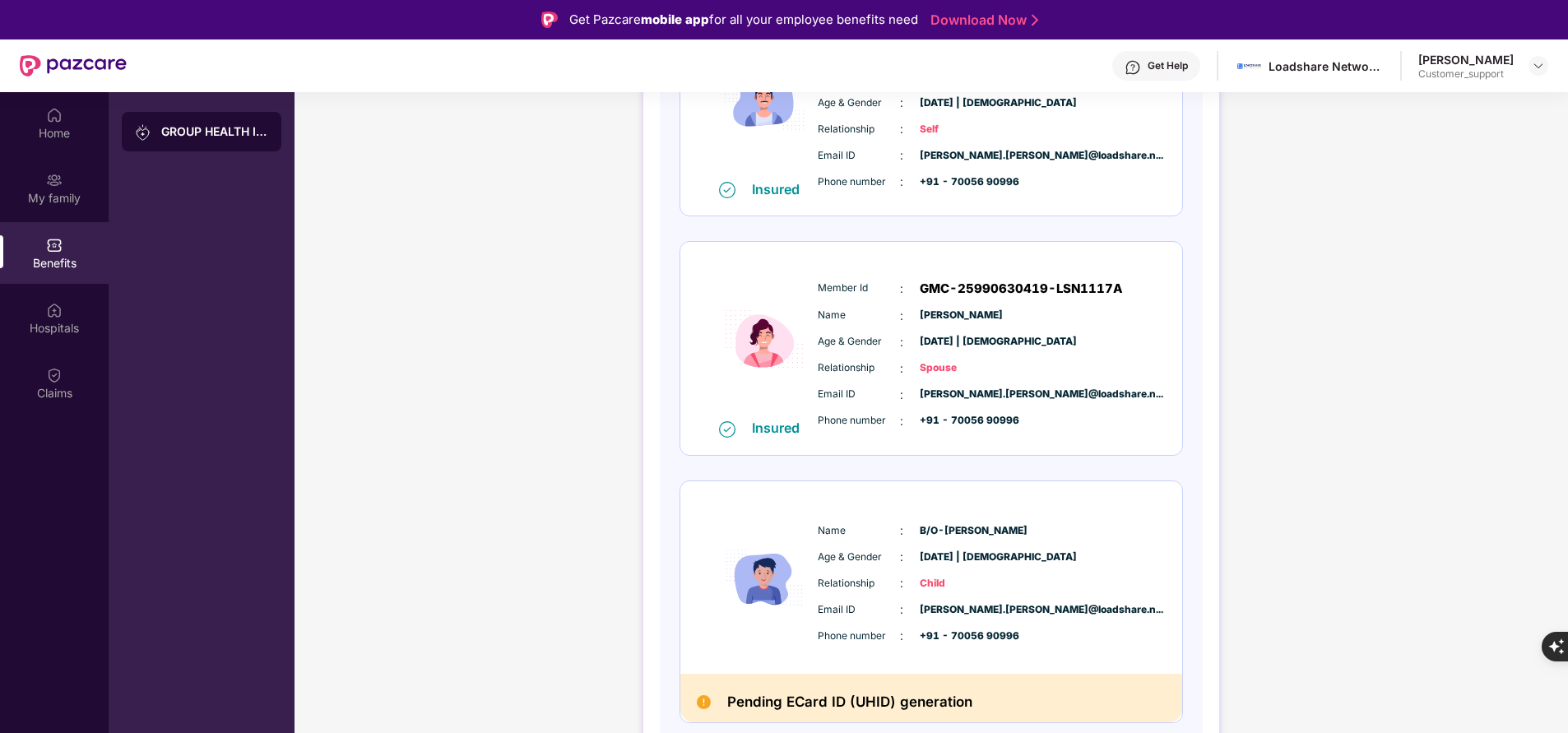
click at [1137, 74] on div "Get Help" at bounding box center [1156, 66] width 88 height 30
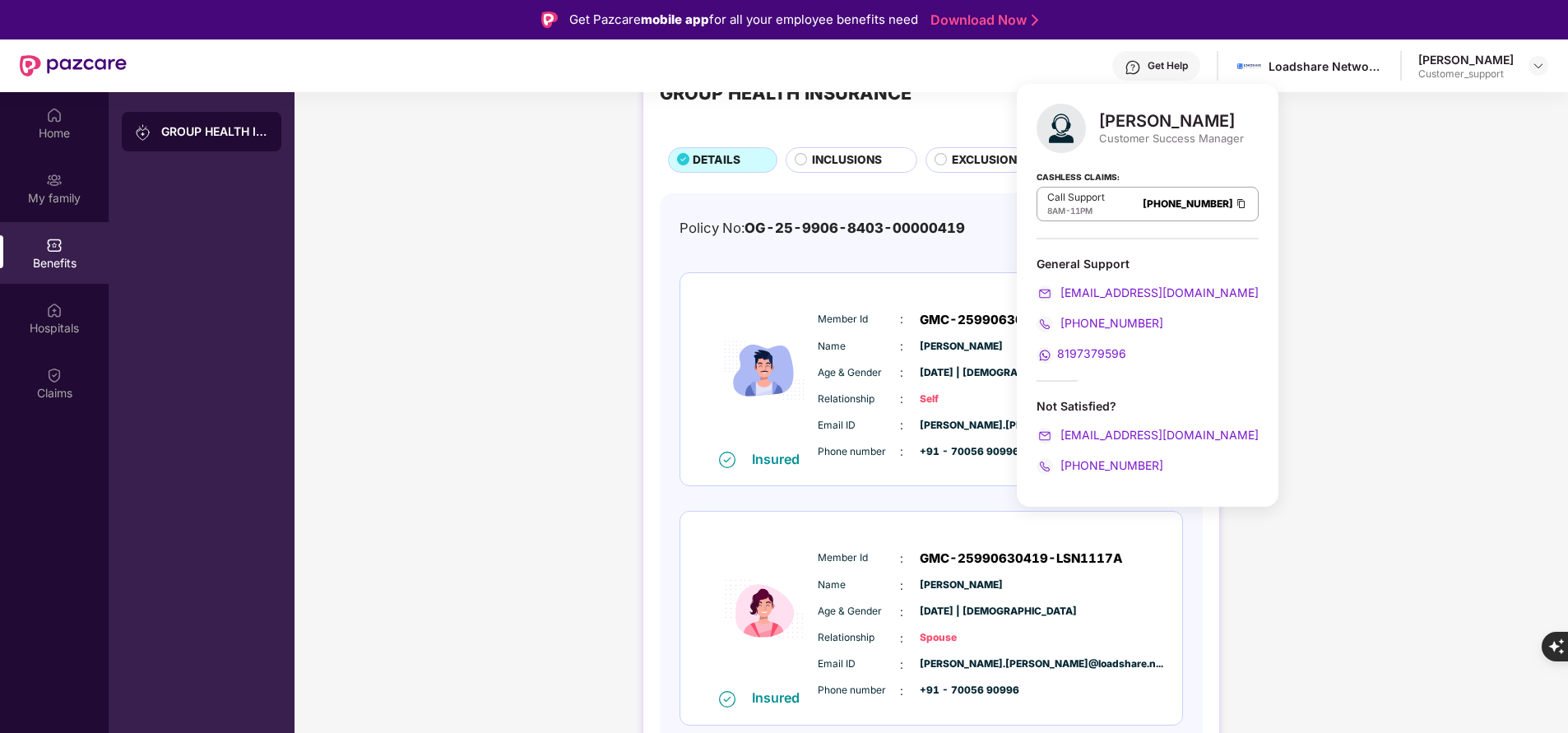
scroll to position [0, 0]
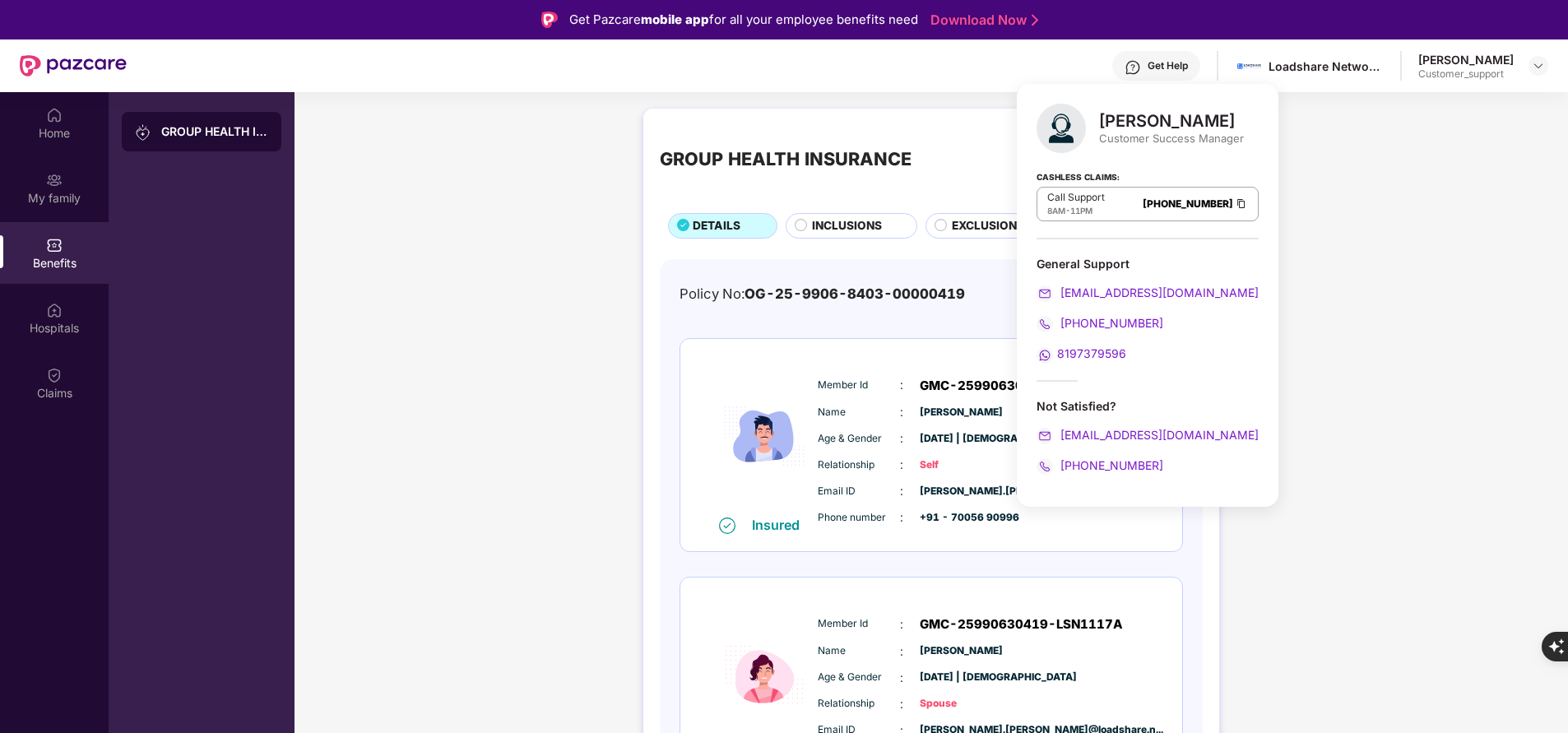
click at [379, 242] on div "GROUP HEALTH INSURANCE DETAILS INCLUSIONS EXCLUSIONS DOCUMENTS Policy No: OG-25…" at bounding box center [931, 630] width 1274 height 1061
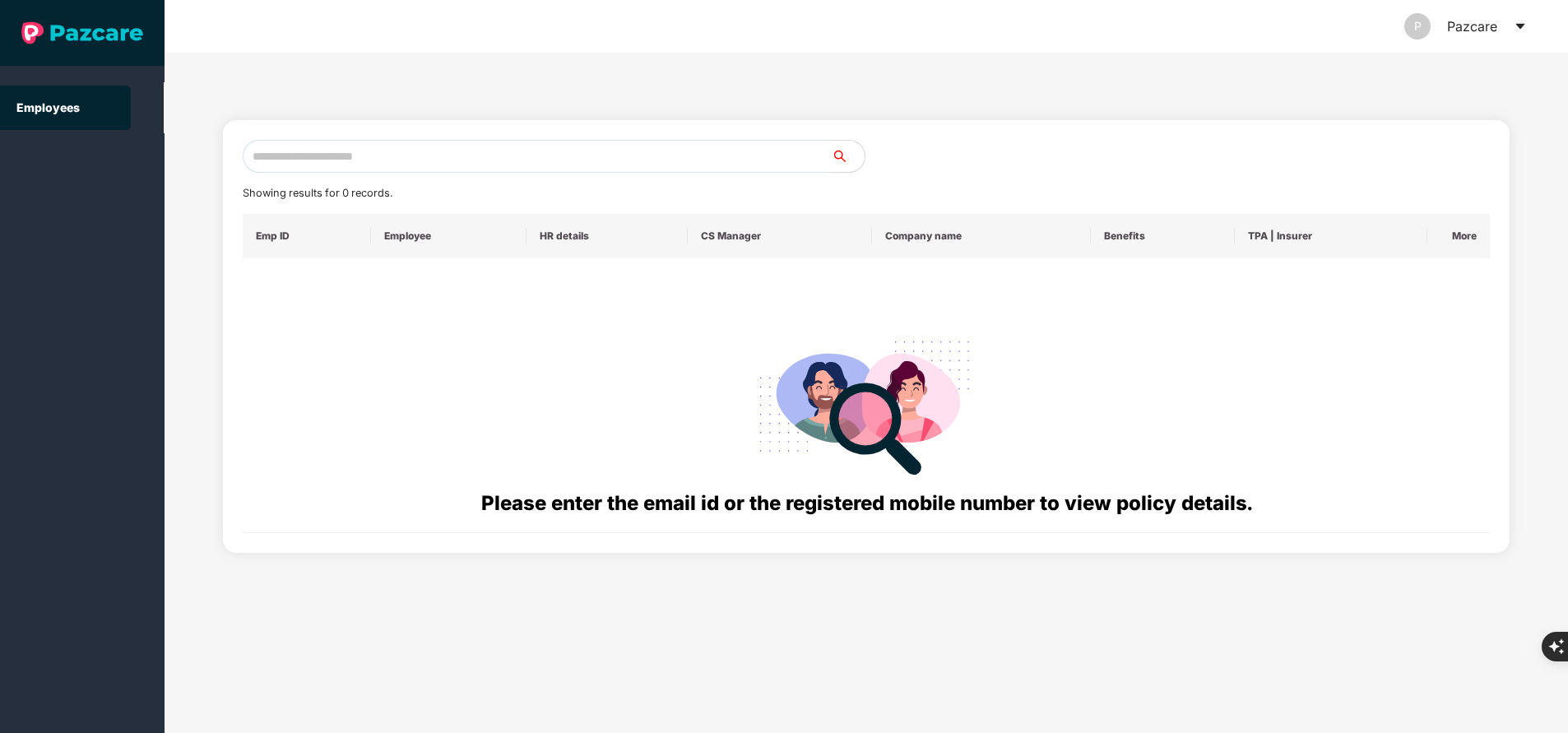
click at [487, 152] on input "text" at bounding box center [537, 156] width 589 height 33
paste input "**********"
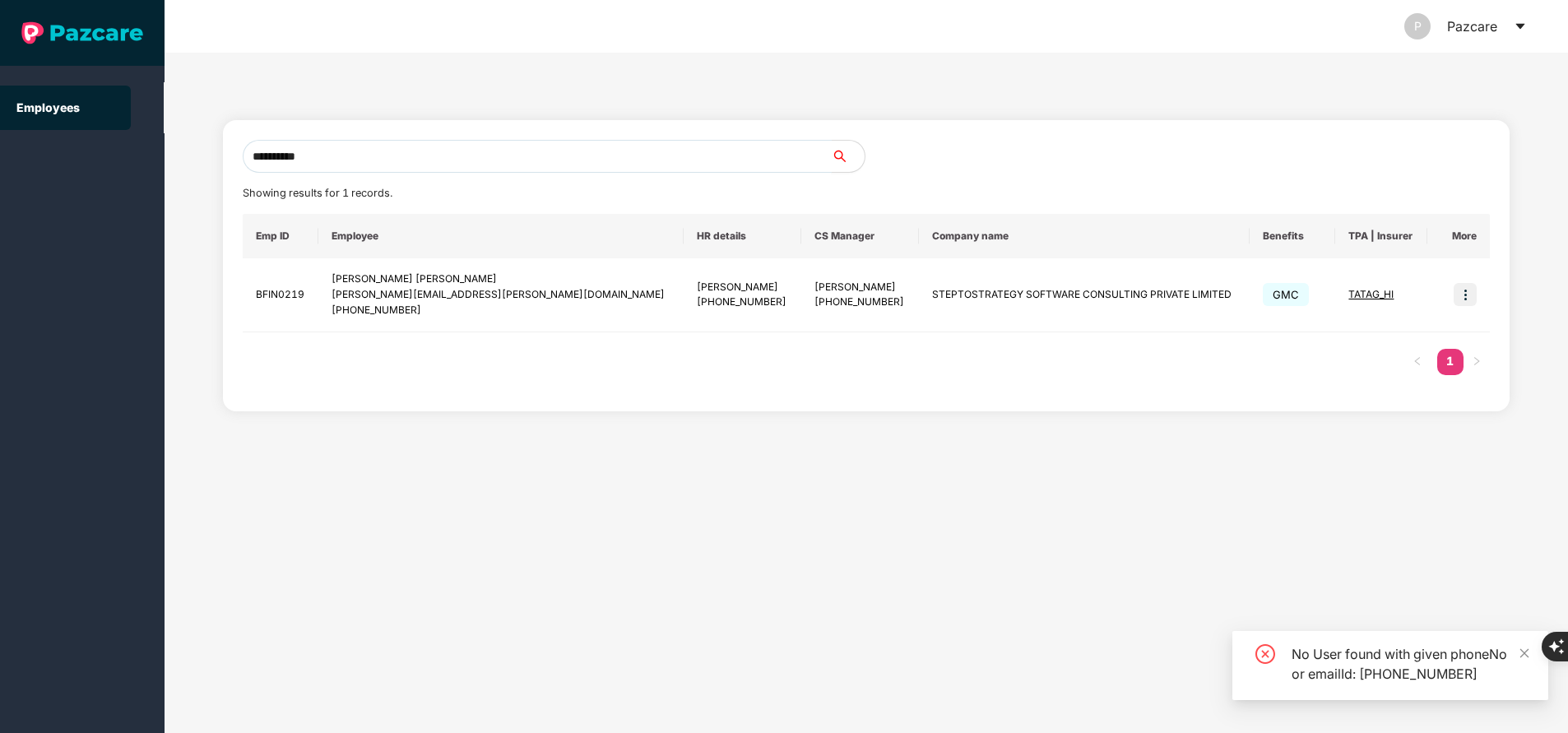
click at [487, 152] on input "**********" at bounding box center [537, 156] width 589 height 33
type input "**********"
click at [1470, 294] on img at bounding box center [1465, 294] width 23 height 23
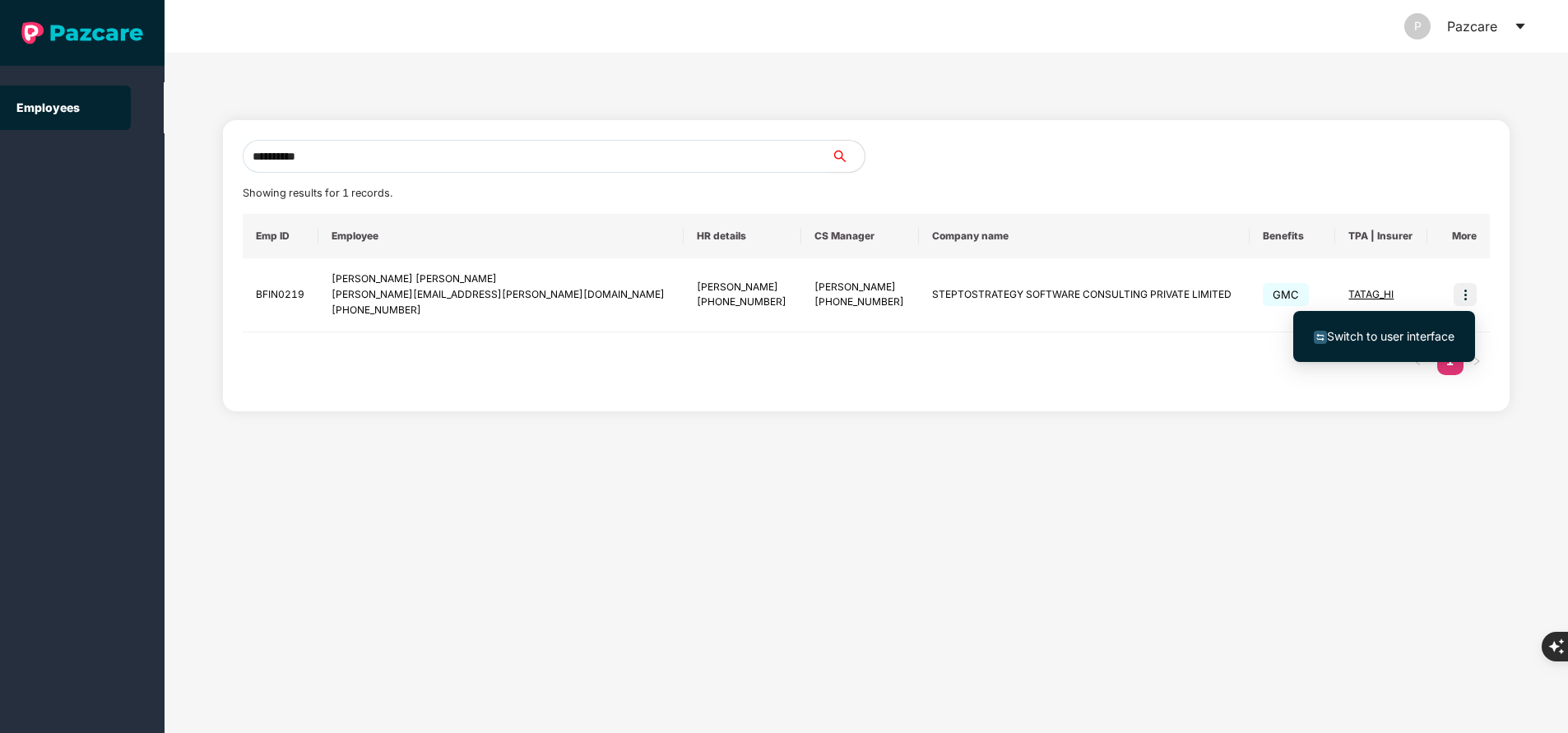
click at [1395, 337] on span "Switch to user interface" at bounding box center [1390, 337] width 127 height 14
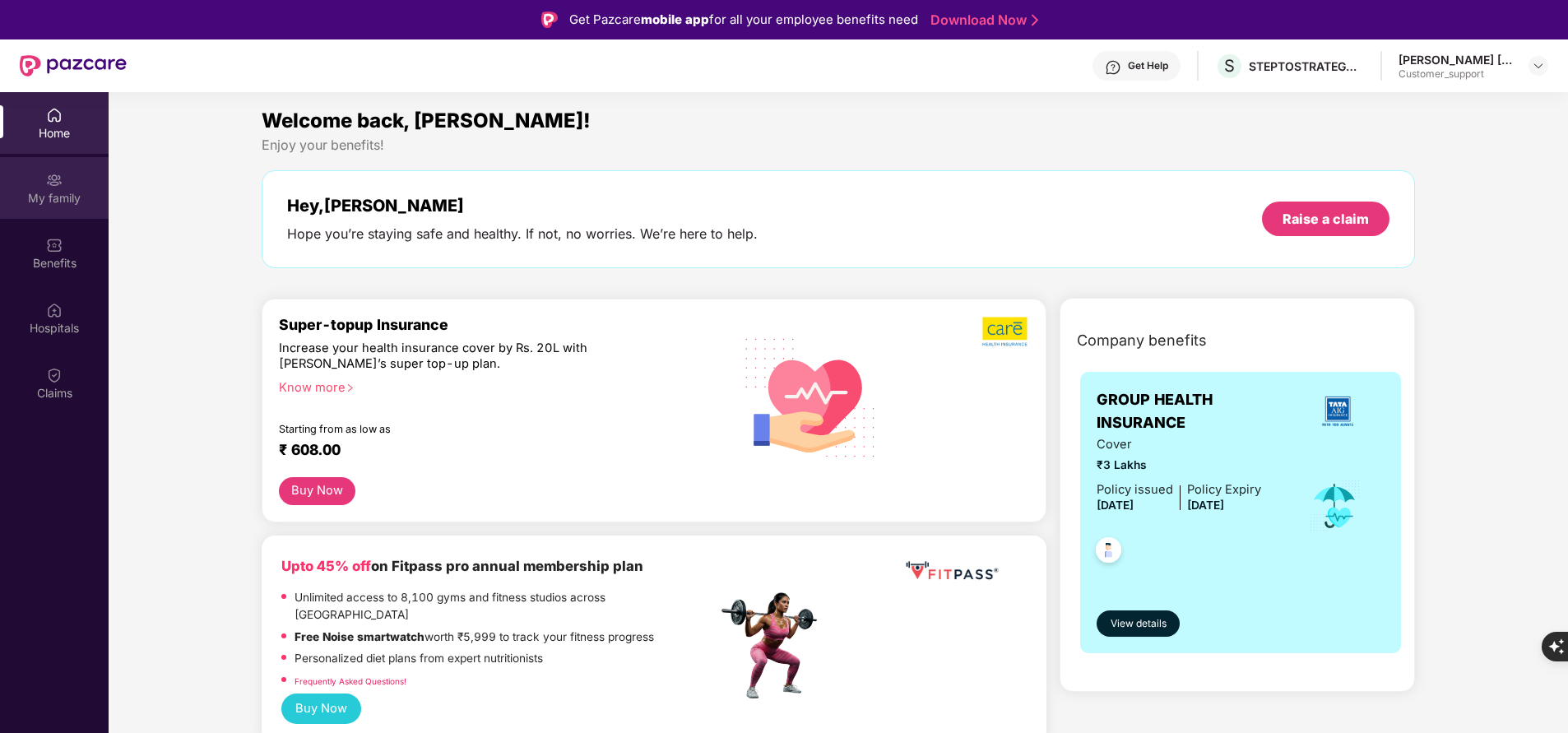
click at [42, 200] on div "My family" at bounding box center [54, 198] width 109 height 17
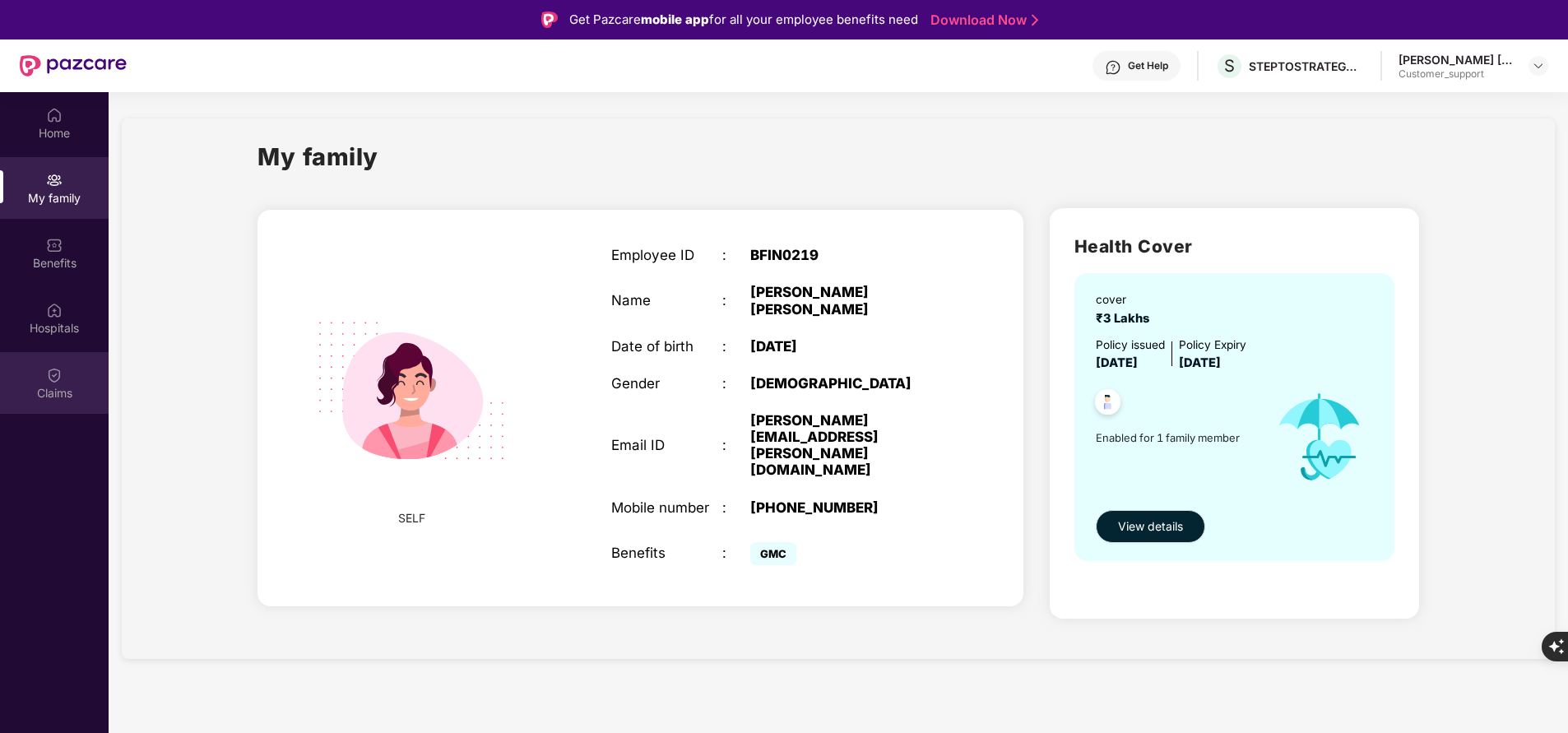
click at [77, 385] on div "Claims" at bounding box center [54, 393] width 109 height 17
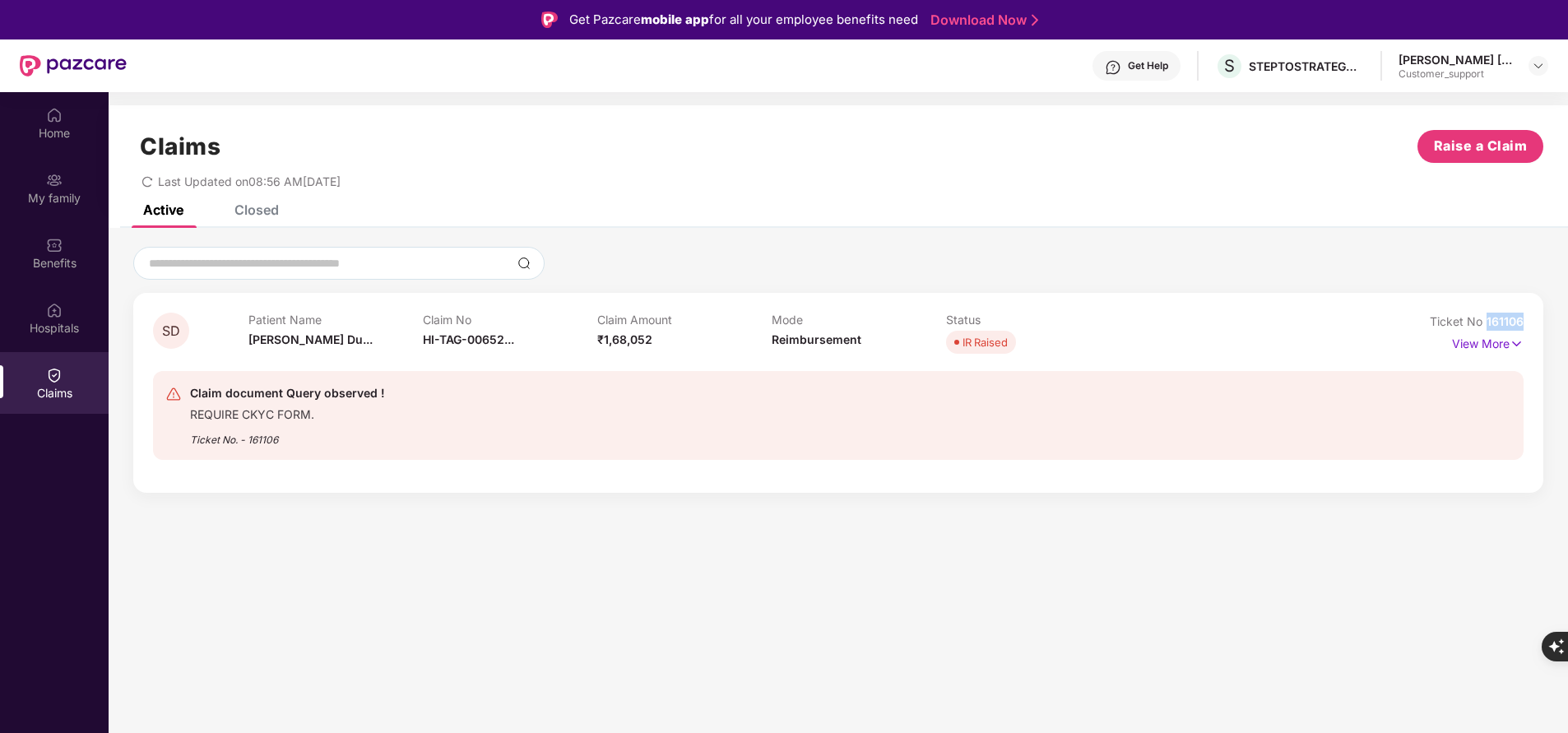
drag, startPoint x: 1486, startPoint y: 318, endPoint x: 1535, endPoint y: 319, distance: 49.0
click at [1535, 319] on div "SD Patient Name Shreemoyee Du... Claim No HI-TAG-00652... Claim Amount ₹1,68,05…" at bounding box center [838, 393] width 1410 height 200
copy span "161106"
click at [69, 131] on div "Home" at bounding box center [54, 133] width 109 height 17
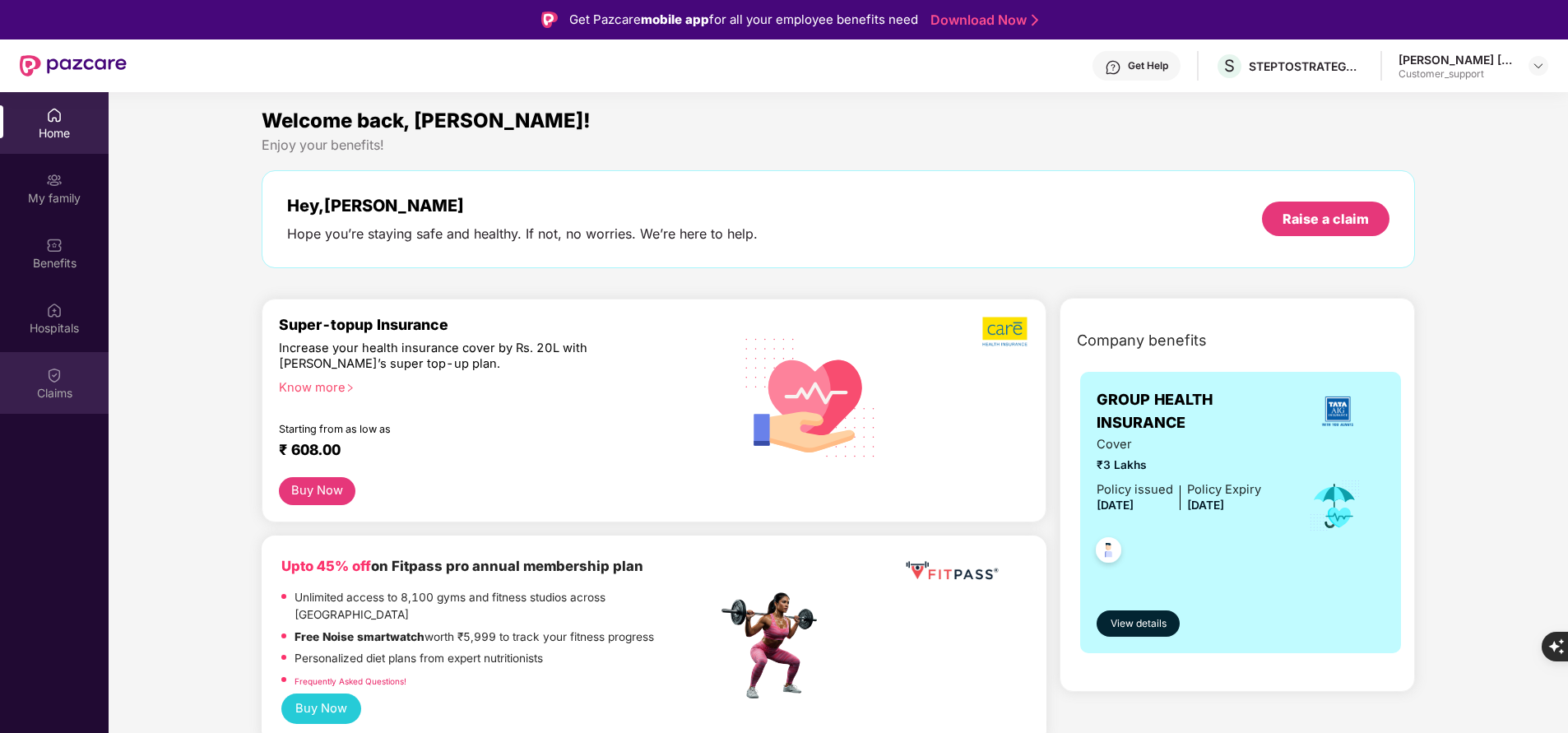
click at [66, 382] on div "Claims" at bounding box center [54, 383] width 109 height 62
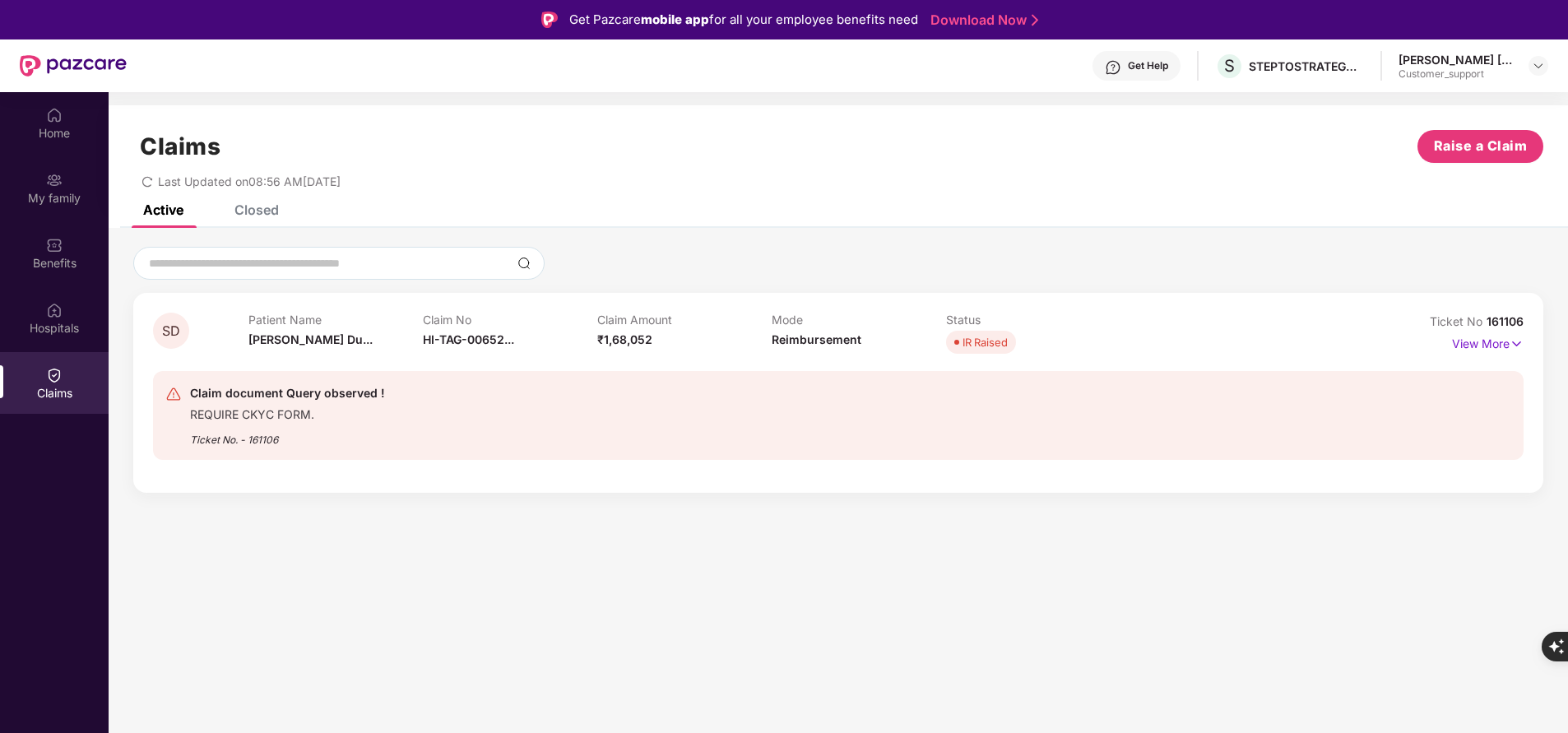
click at [271, 217] on div "Closed" at bounding box center [257, 209] width 45 height 17
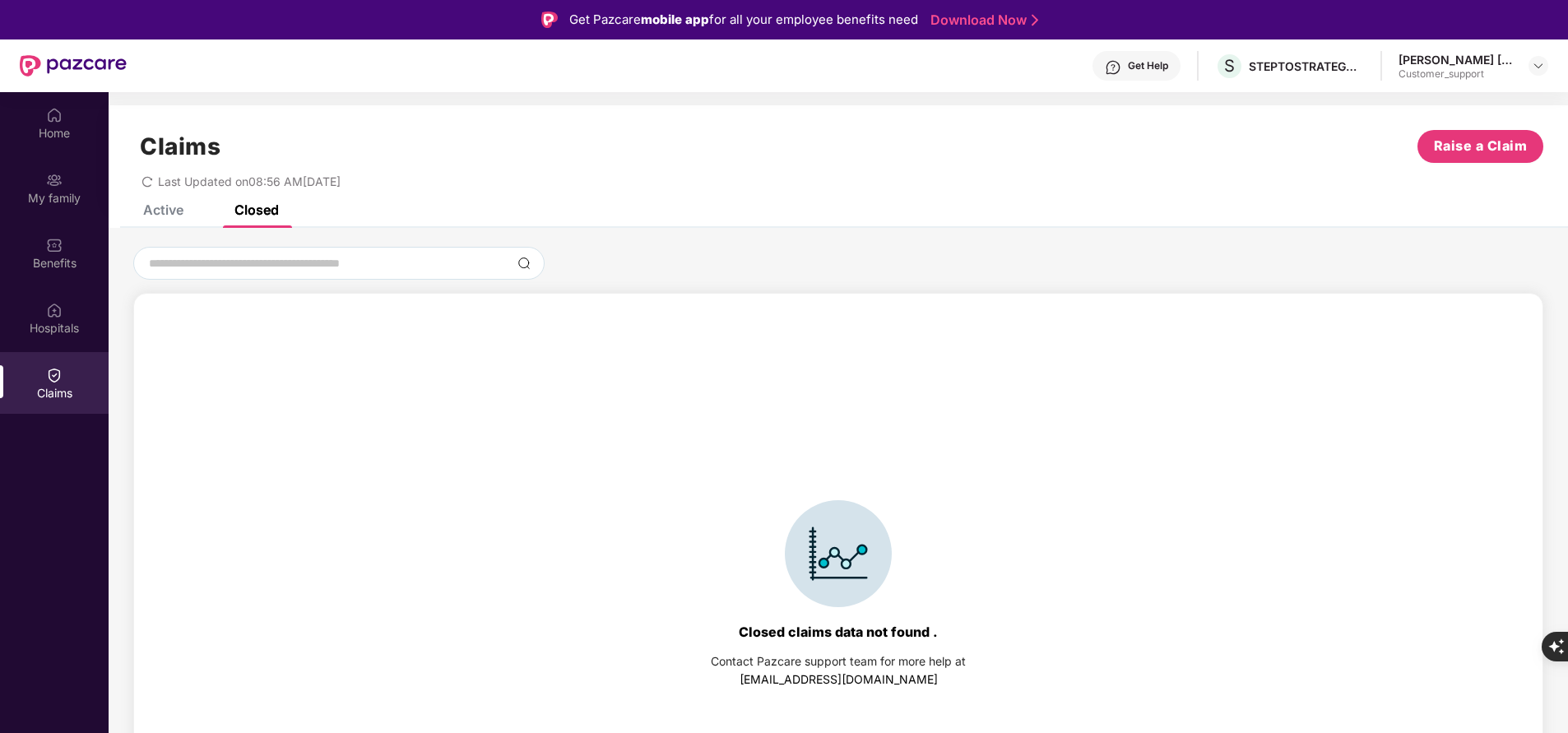
click at [165, 217] on div "Active" at bounding box center [163, 209] width 40 height 17
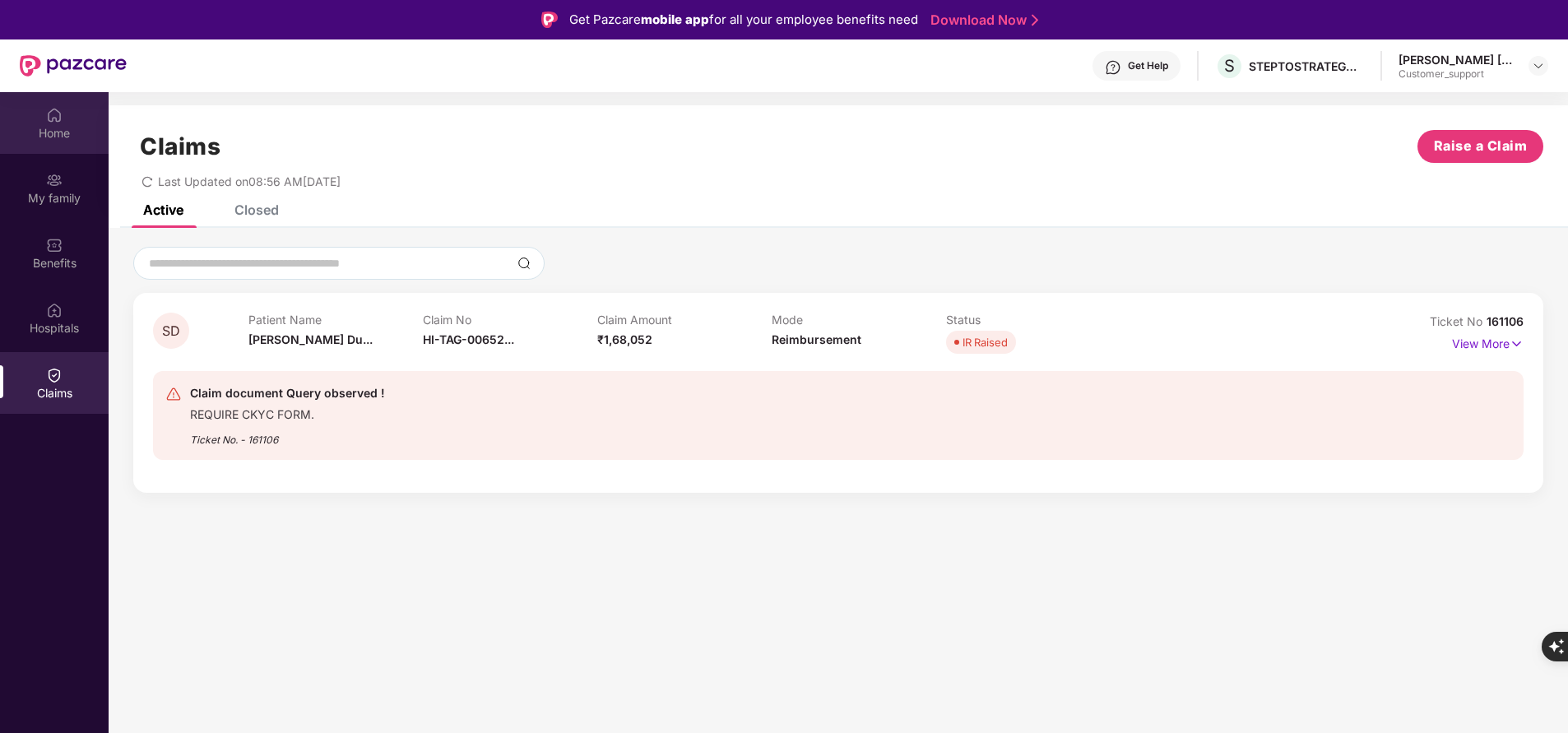
click at [51, 148] on div "Home" at bounding box center [54, 123] width 109 height 62
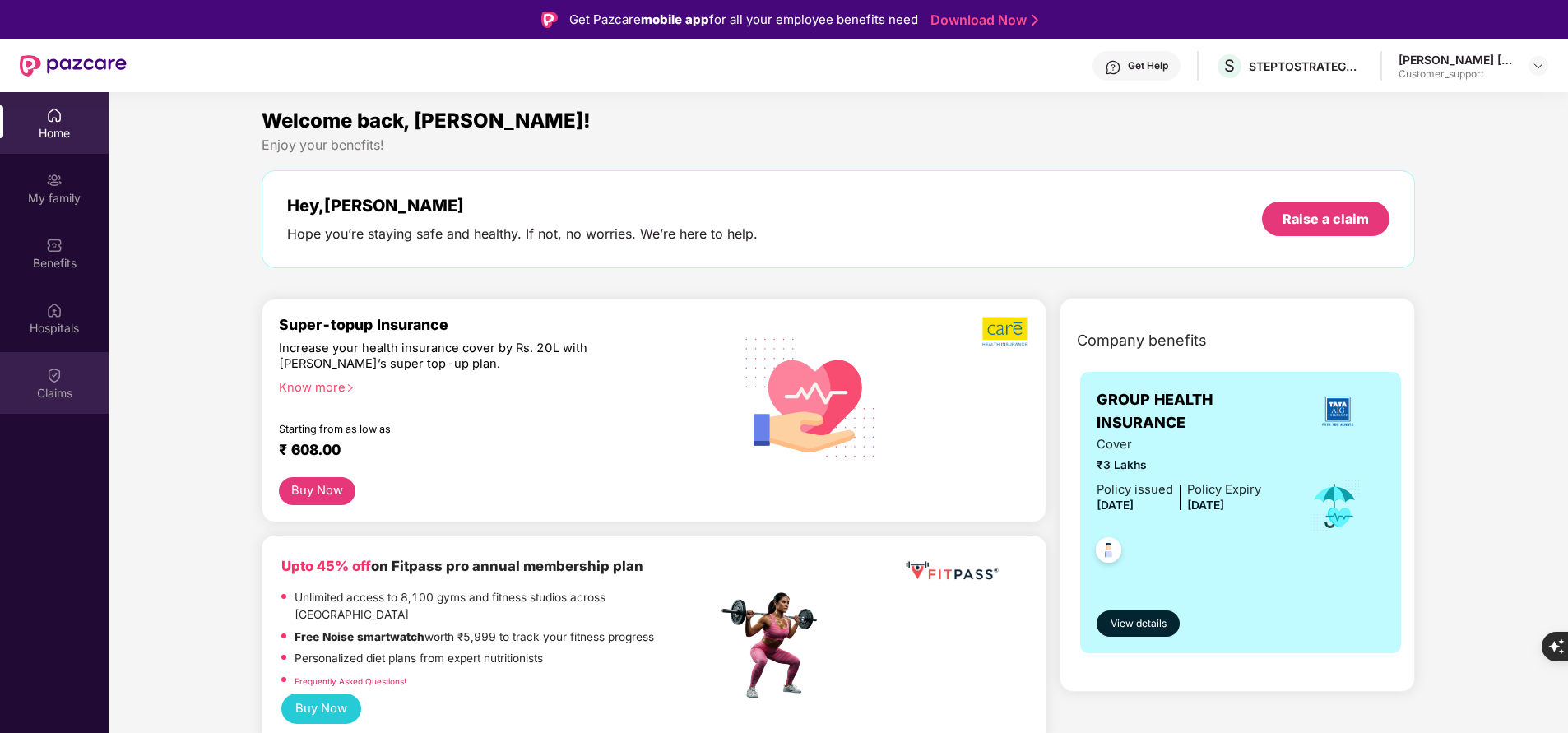
click at [47, 377] on img at bounding box center [54, 375] width 17 height 17
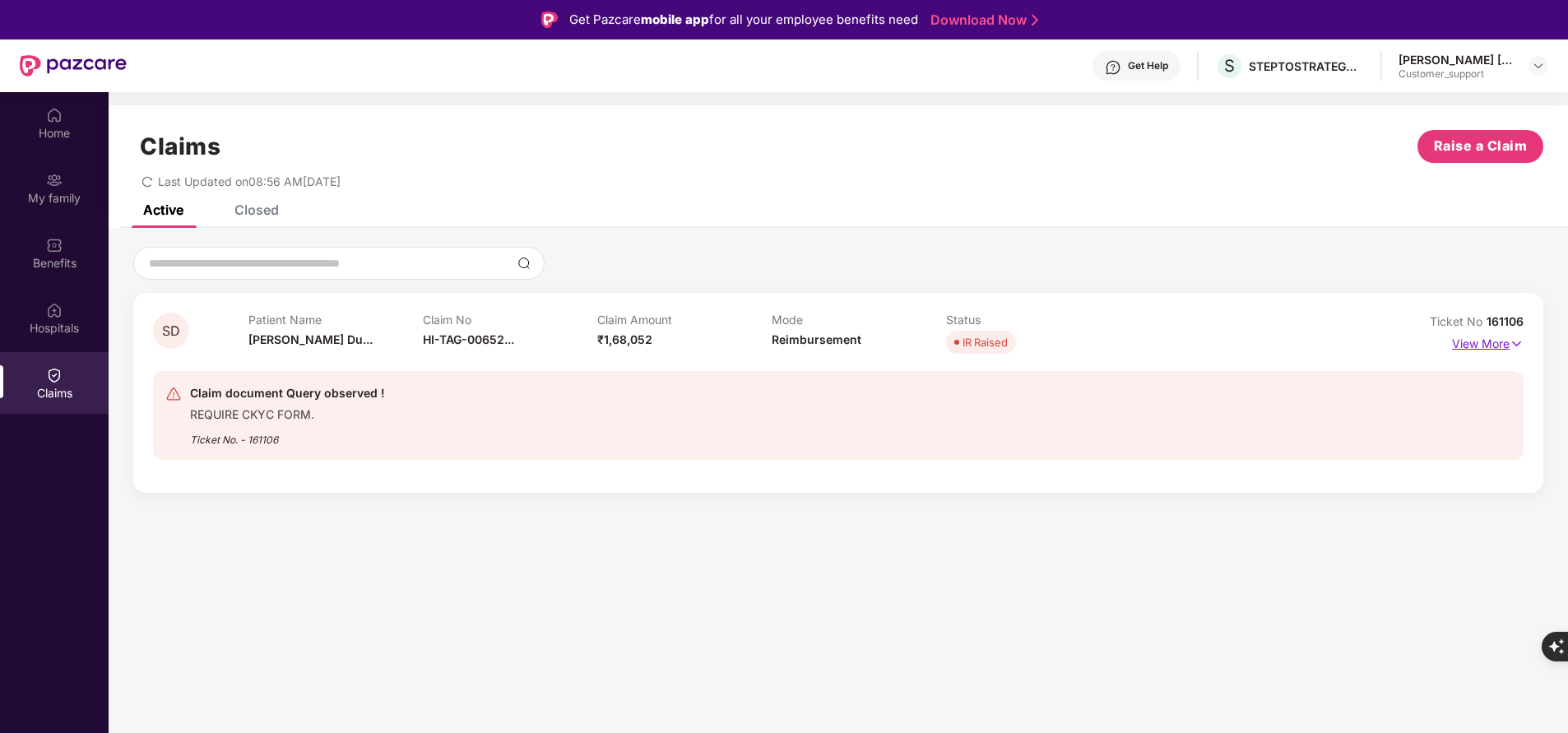
click at [1499, 344] on p "View More" at bounding box center [1487, 341] width 71 height 22
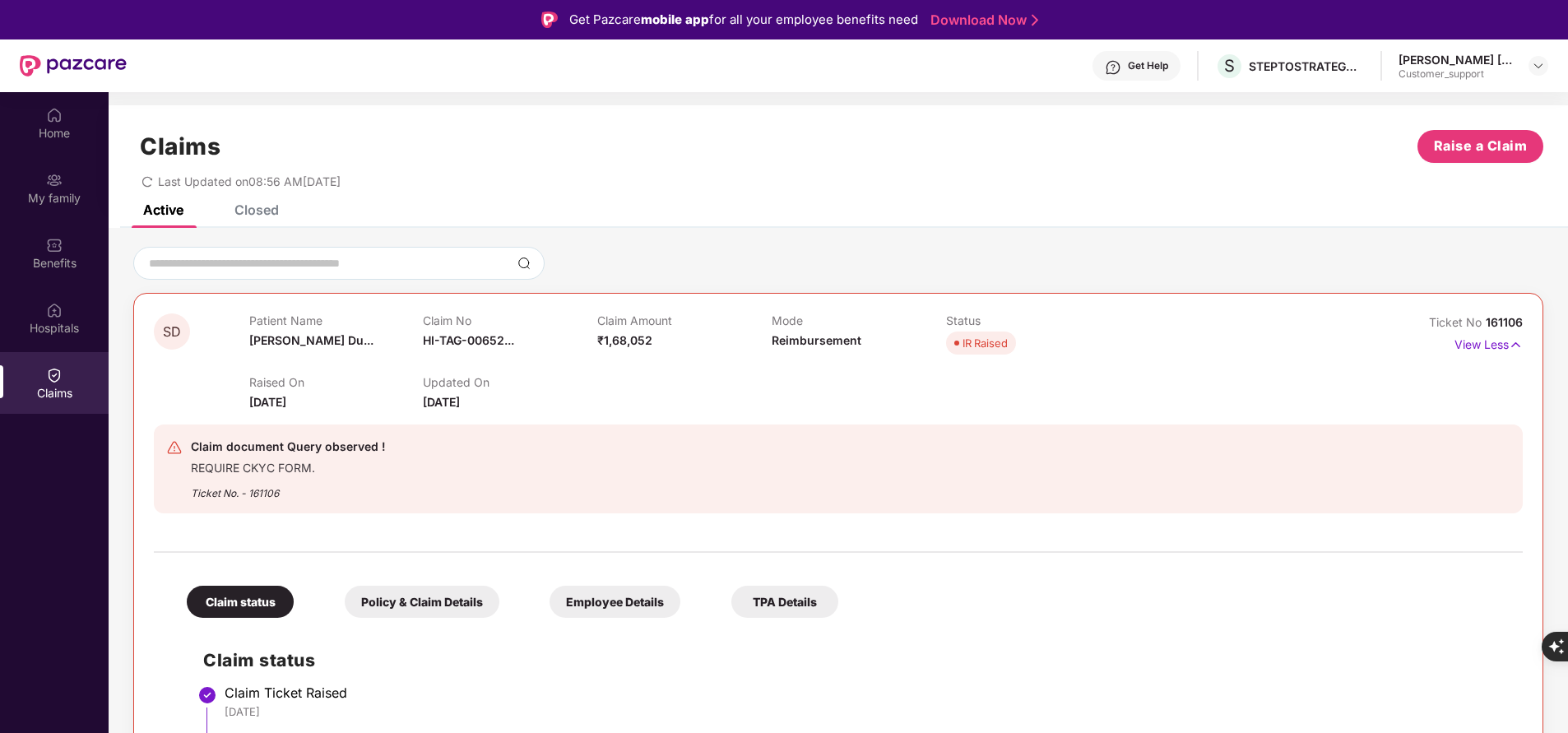
click at [263, 492] on div "Ticket No. - 161106" at bounding box center [288, 488] width 195 height 25
copy div "161106"
click at [54, 196] on div "My family" at bounding box center [54, 198] width 109 height 17
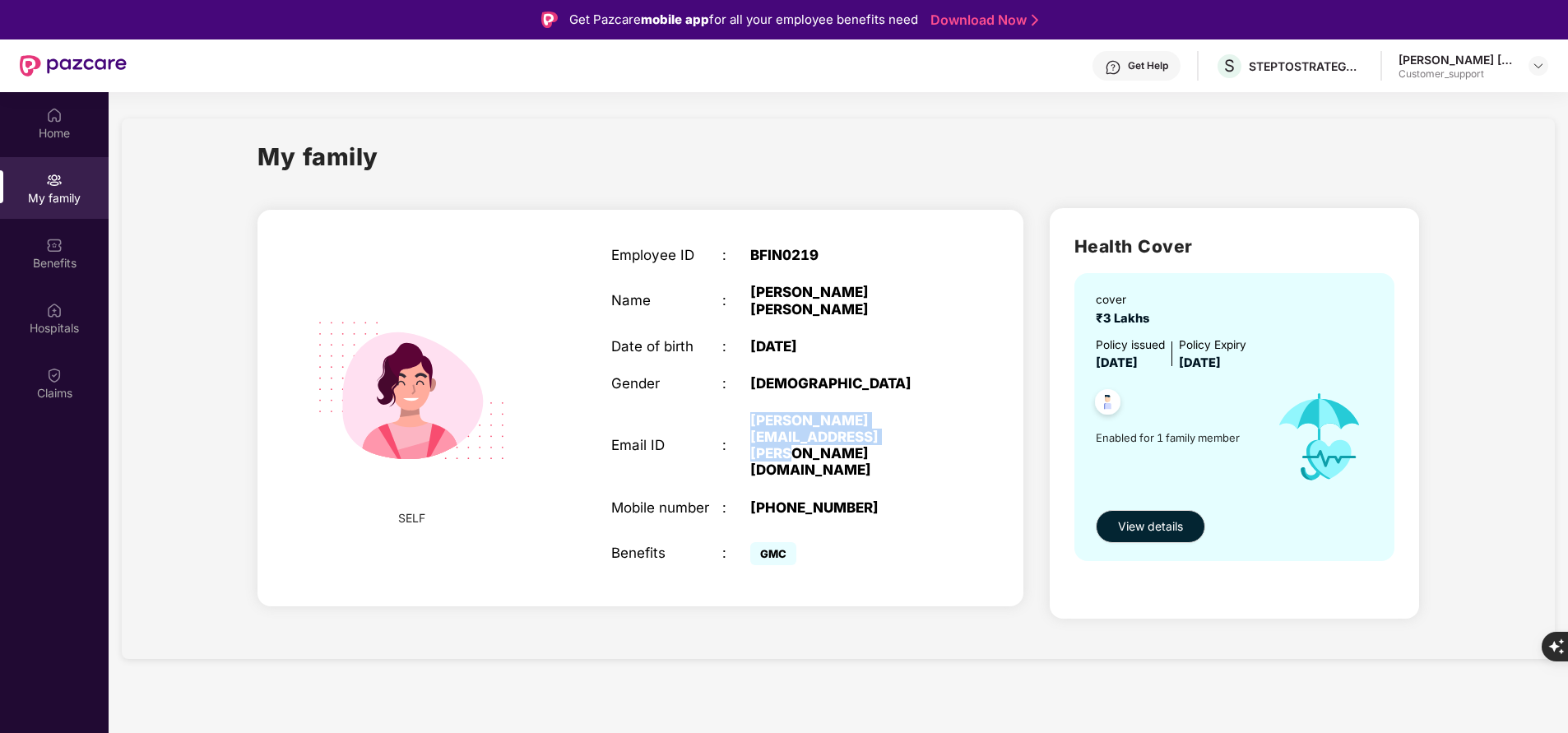
drag, startPoint x: 752, startPoint y: 406, endPoint x: 844, endPoint y: 425, distance: 93.9
click at [844, 425] on div "shreemoyee.dey@buyerforesight.com" at bounding box center [847, 446] width 194 height 67
copy div "shreemoyee.dey@buyerforesight.com"
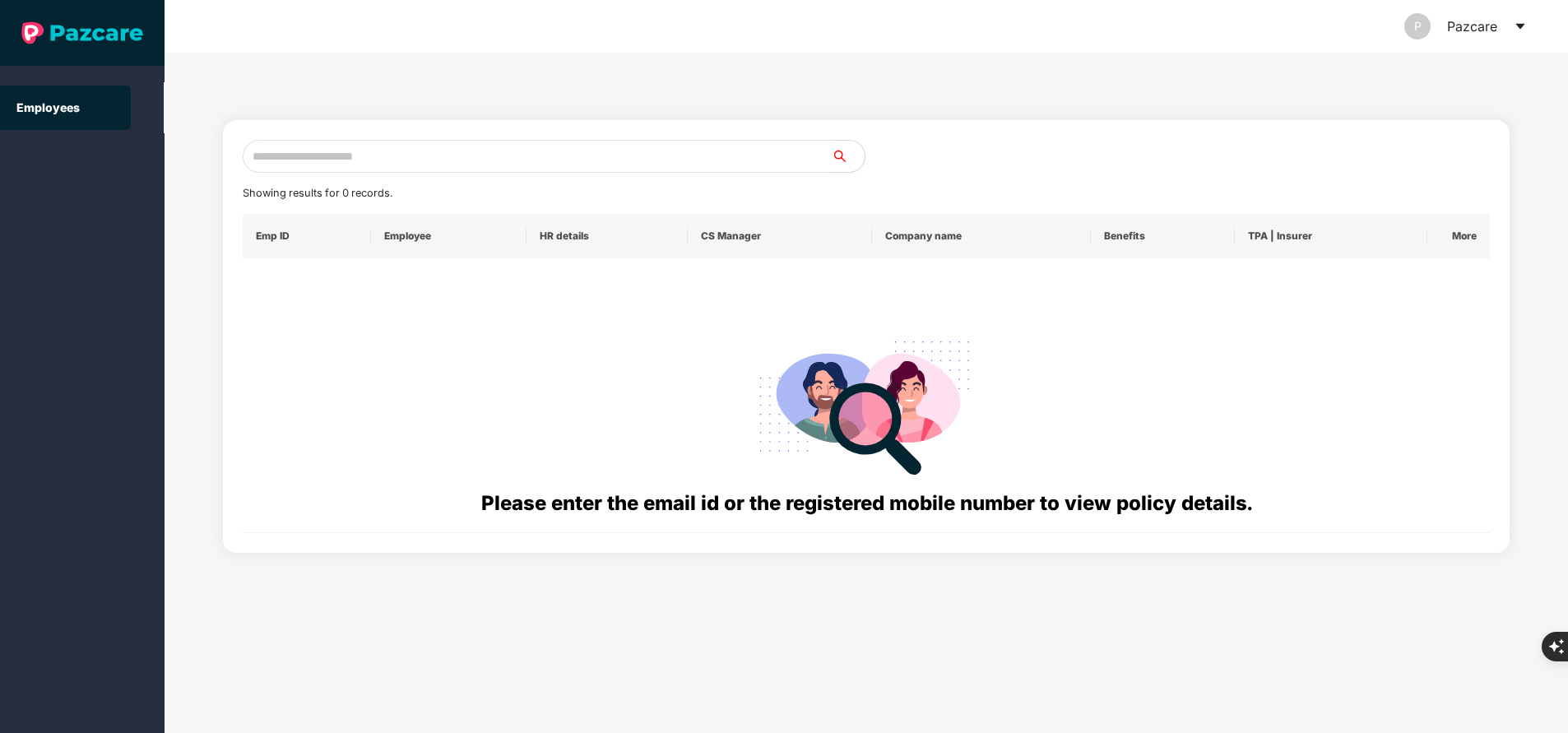
click at [314, 155] on input "text" at bounding box center [537, 156] width 589 height 33
paste input "**********"
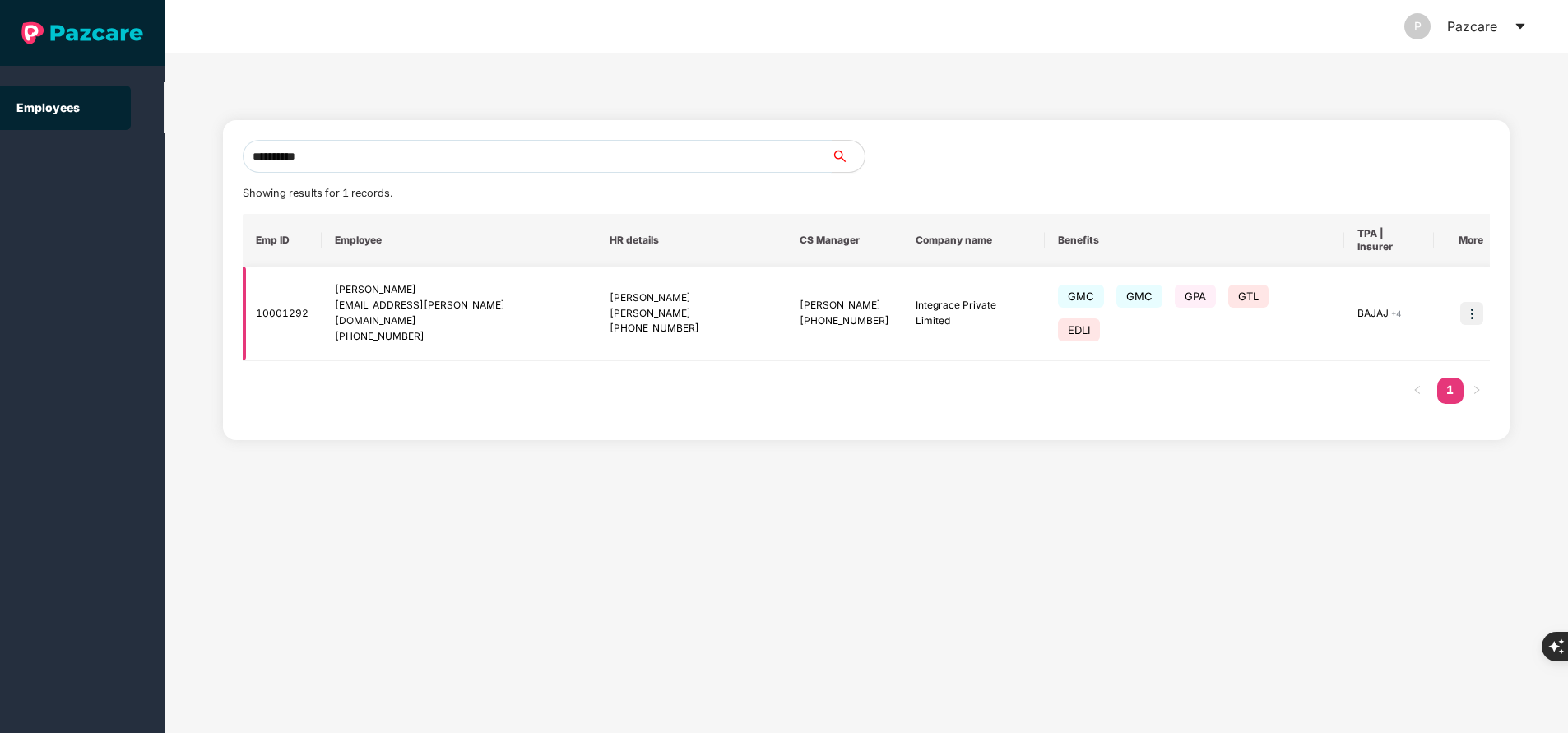
type input "**********"
click at [1465, 302] on img at bounding box center [1471, 314] width 23 height 23
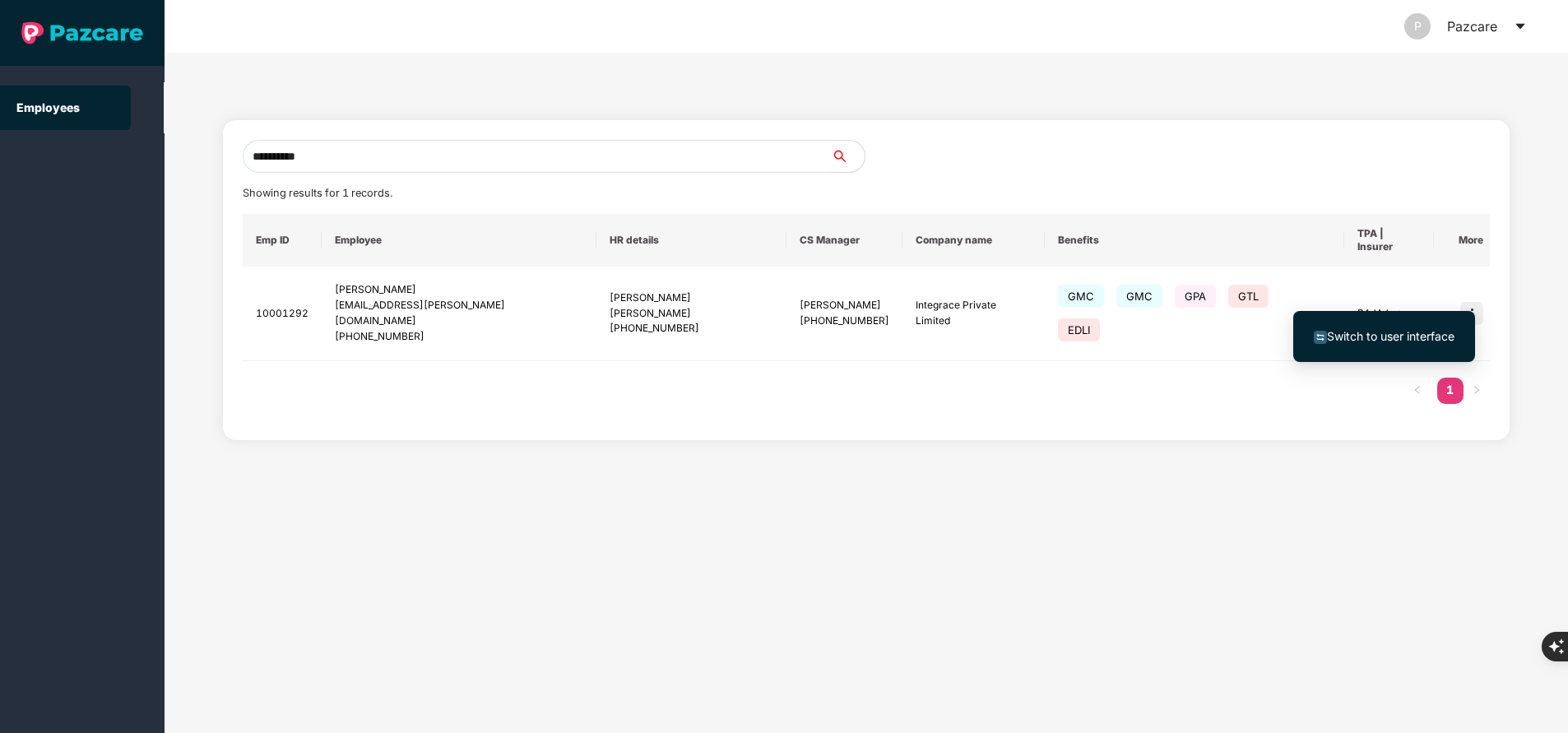
click at [1384, 331] on span "Switch to user interface" at bounding box center [1390, 337] width 127 height 14
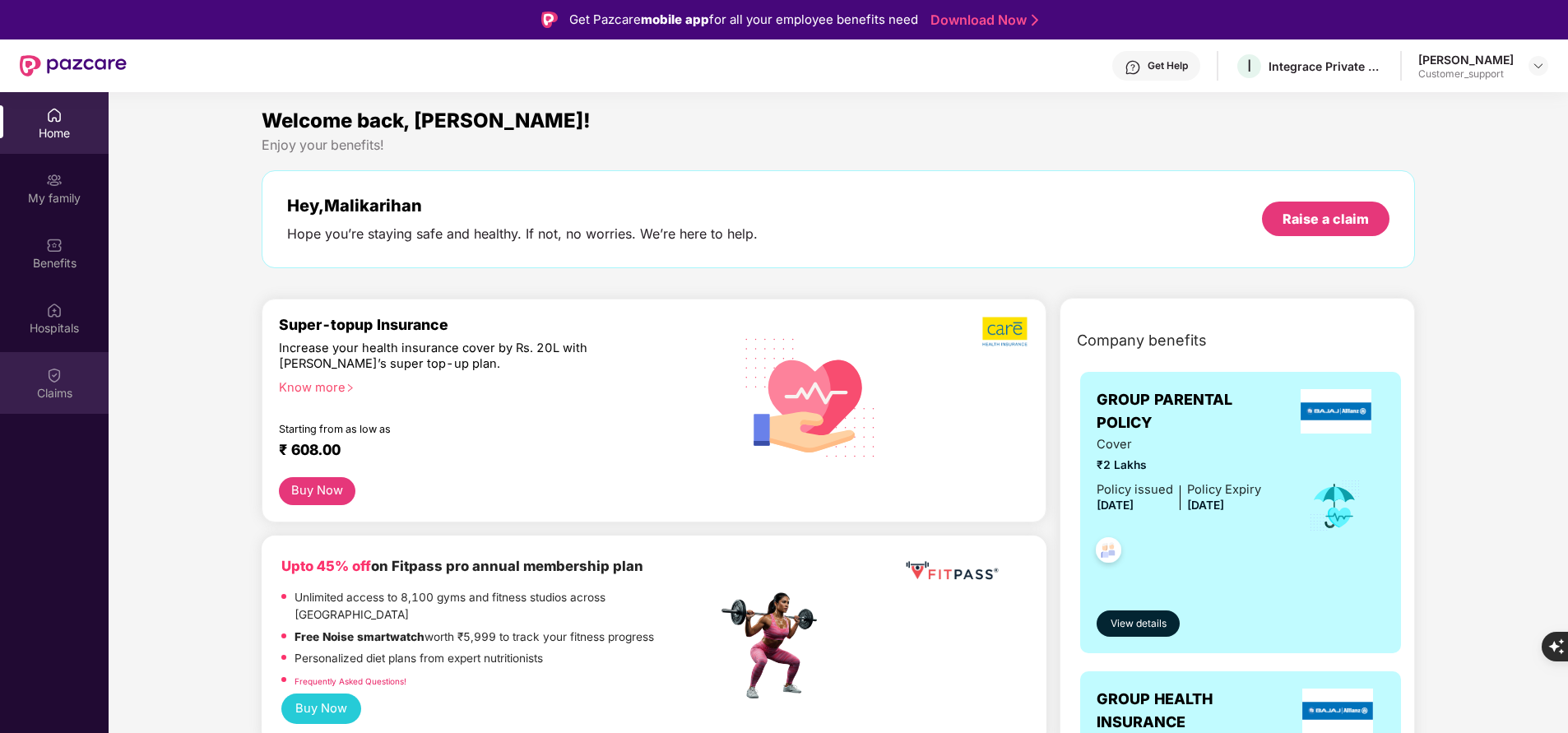
click at [54, 401] on div "Claims" at bounding box center [54, 393] width 109 height 17
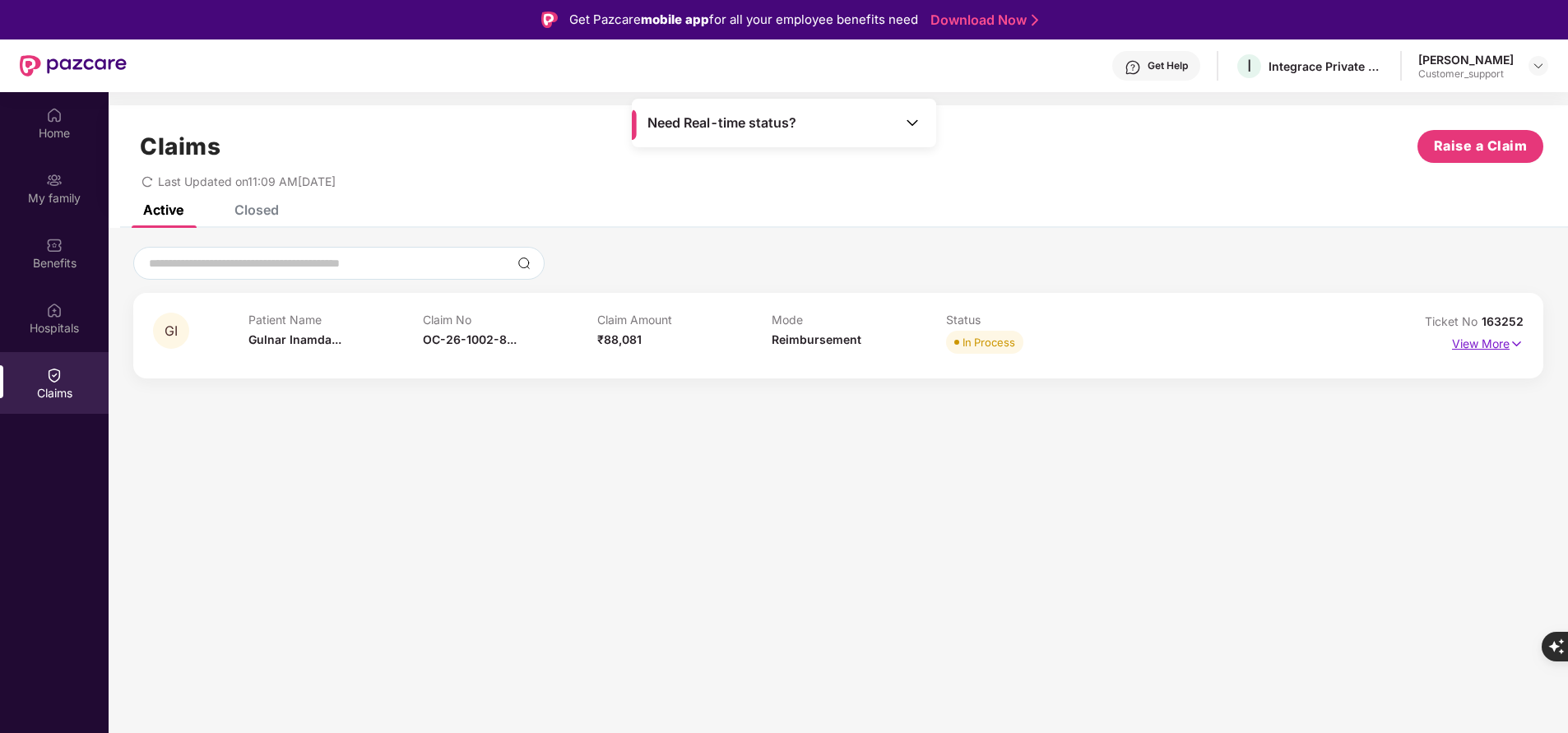
click at [1487, 343] on p "View More" at bounding box center [1487, 341] width 71 height 22
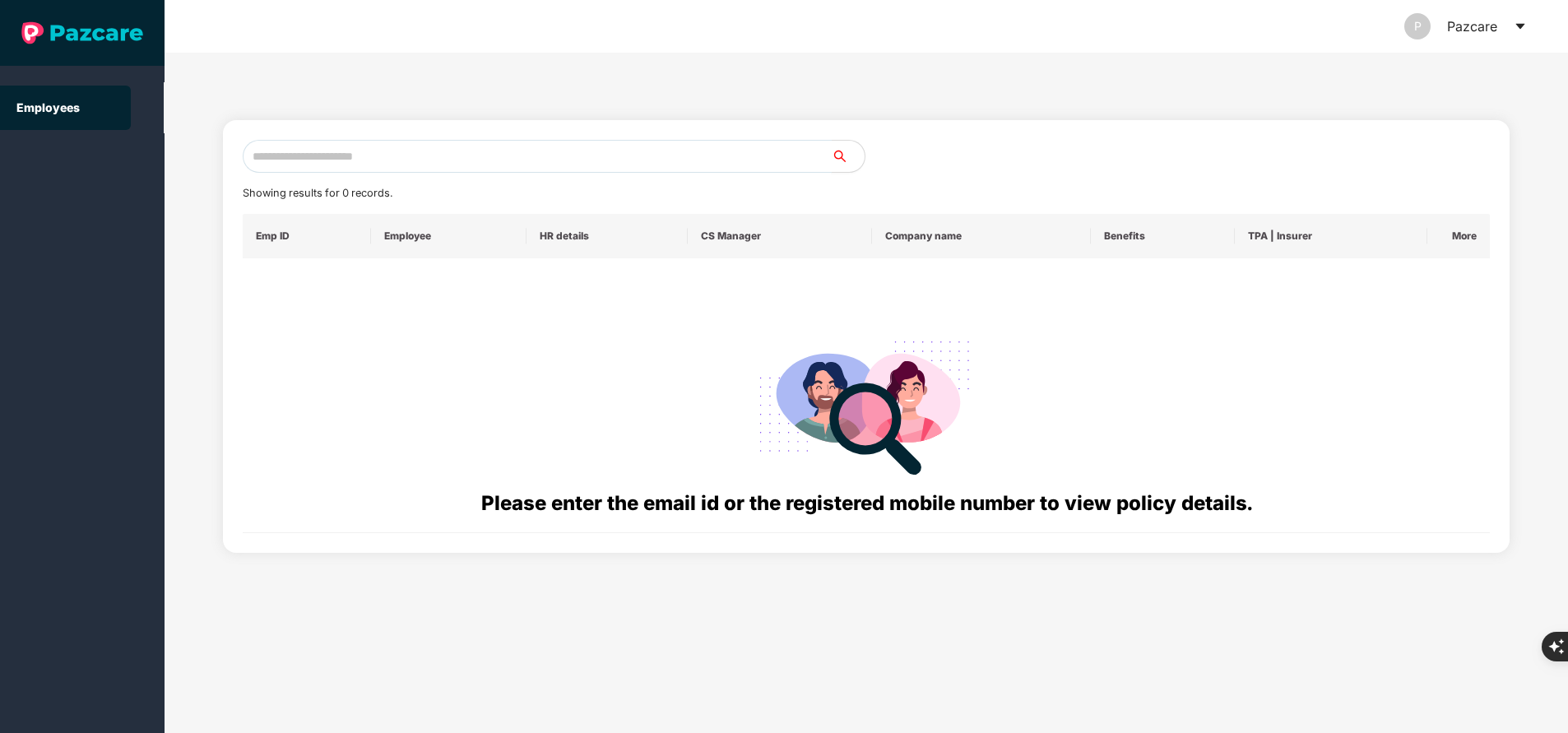
click at [413, 168] on input "text" at bounding box center [537, 156] width 589 height 33
paste input "**********"
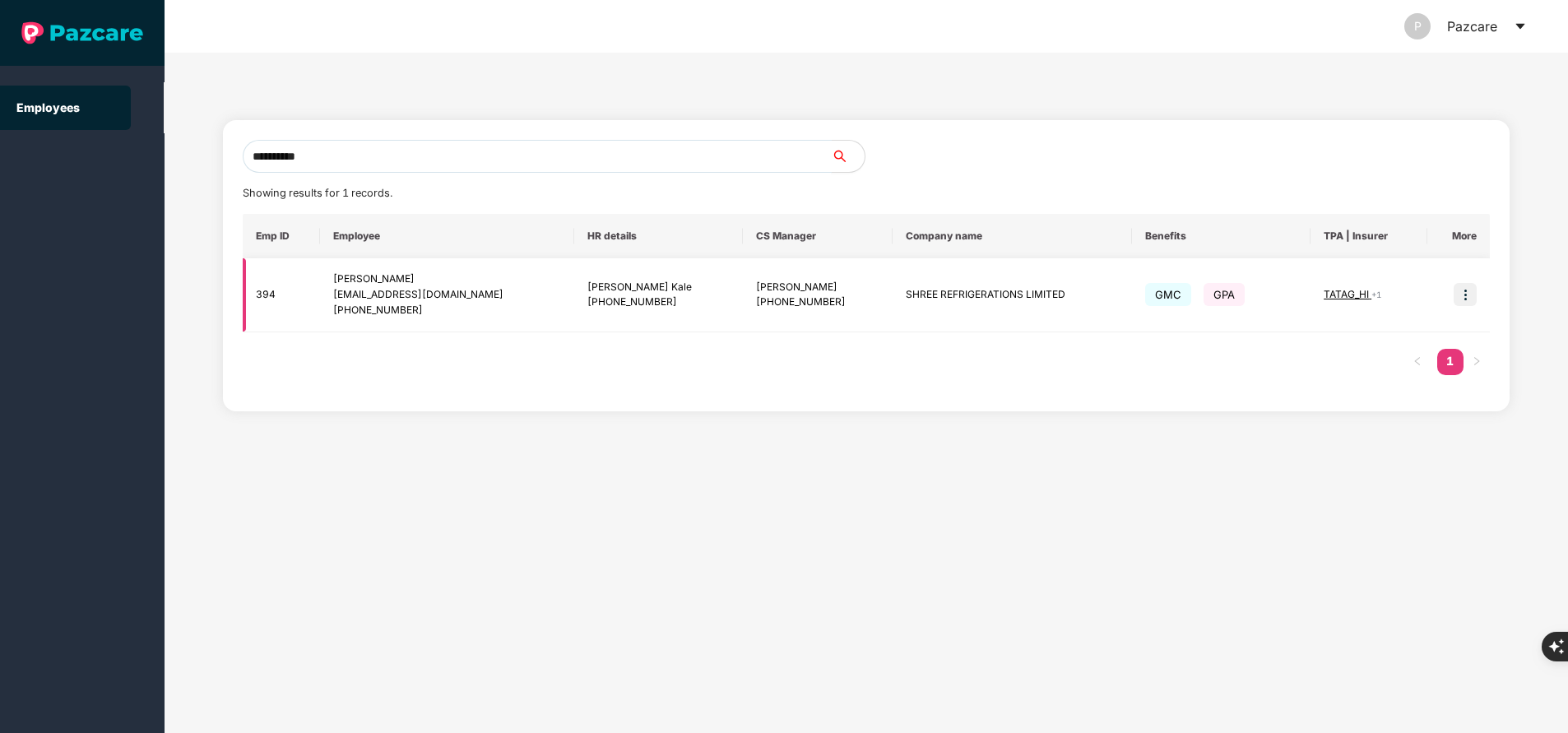
type input "**********"
click at [1461, 295] on img at bounding box center [1465, 294] width 23 height 23
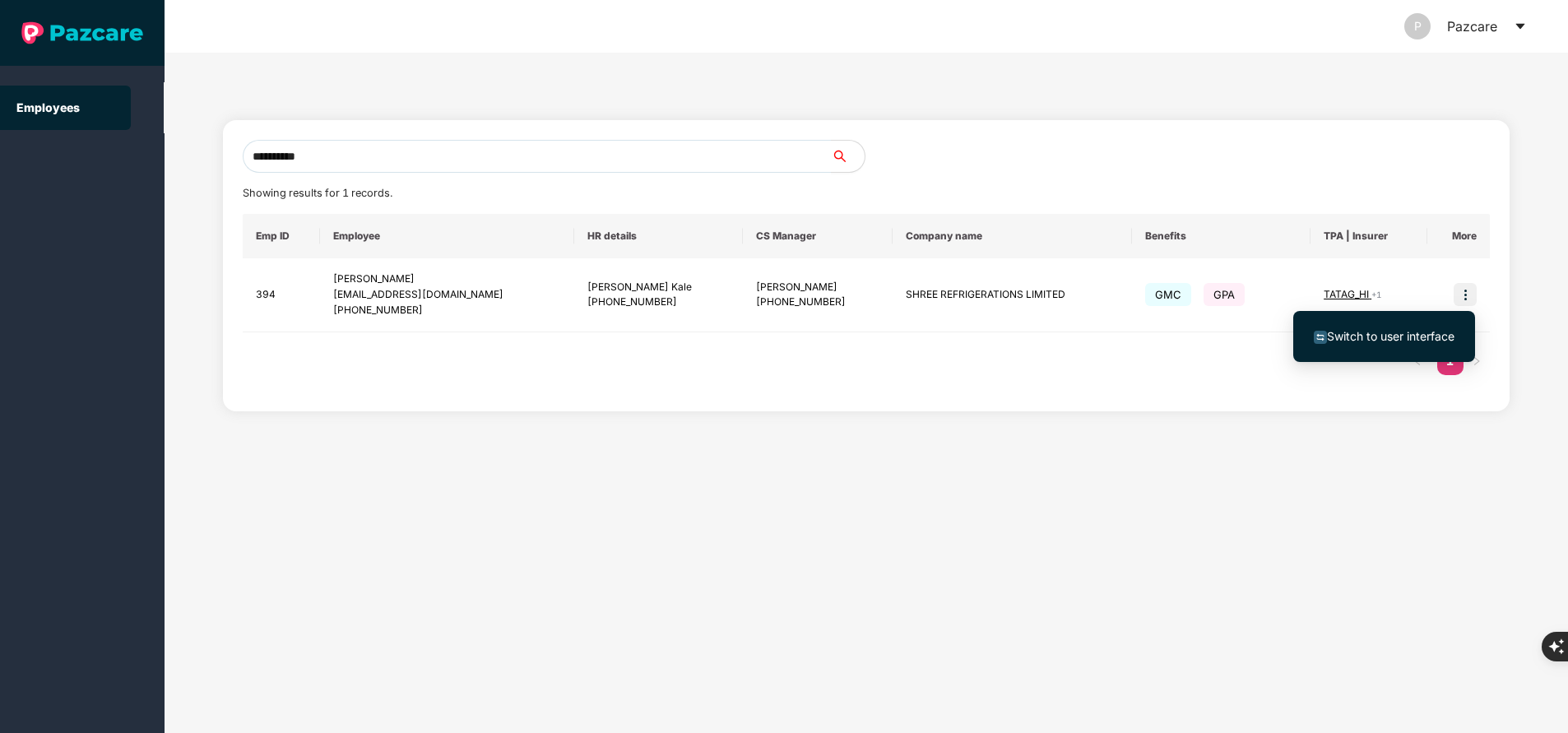
click at [1380, 340] on span "Switch to user interface" at bounding box center [1390, 337] width 127 height 14
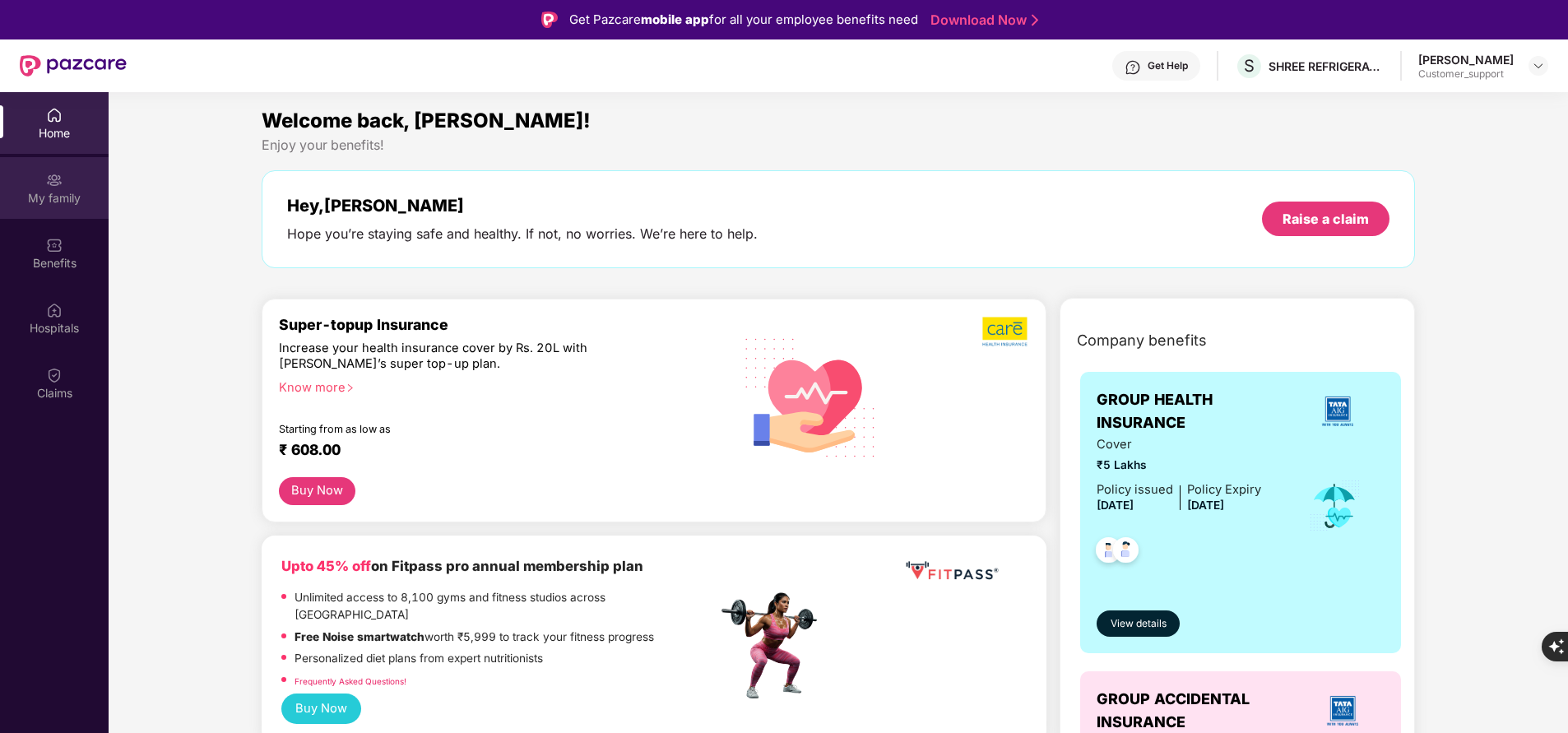
click at [44, 193] on div "My family" at bounding box center [54, 198] width 109 height 17
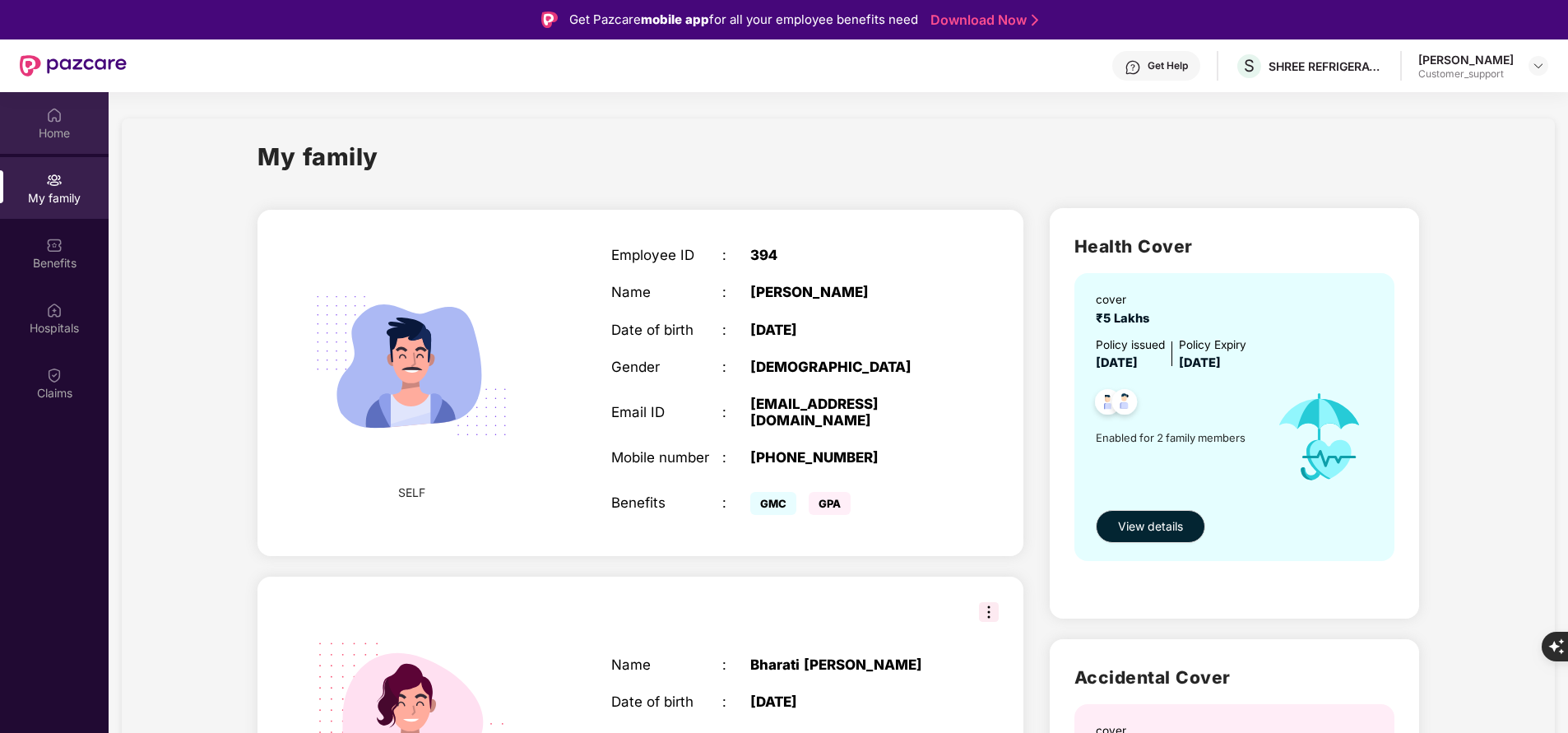
click at [81, 143] on div "Home" at bounding box center [54, 123] width 109 height 62
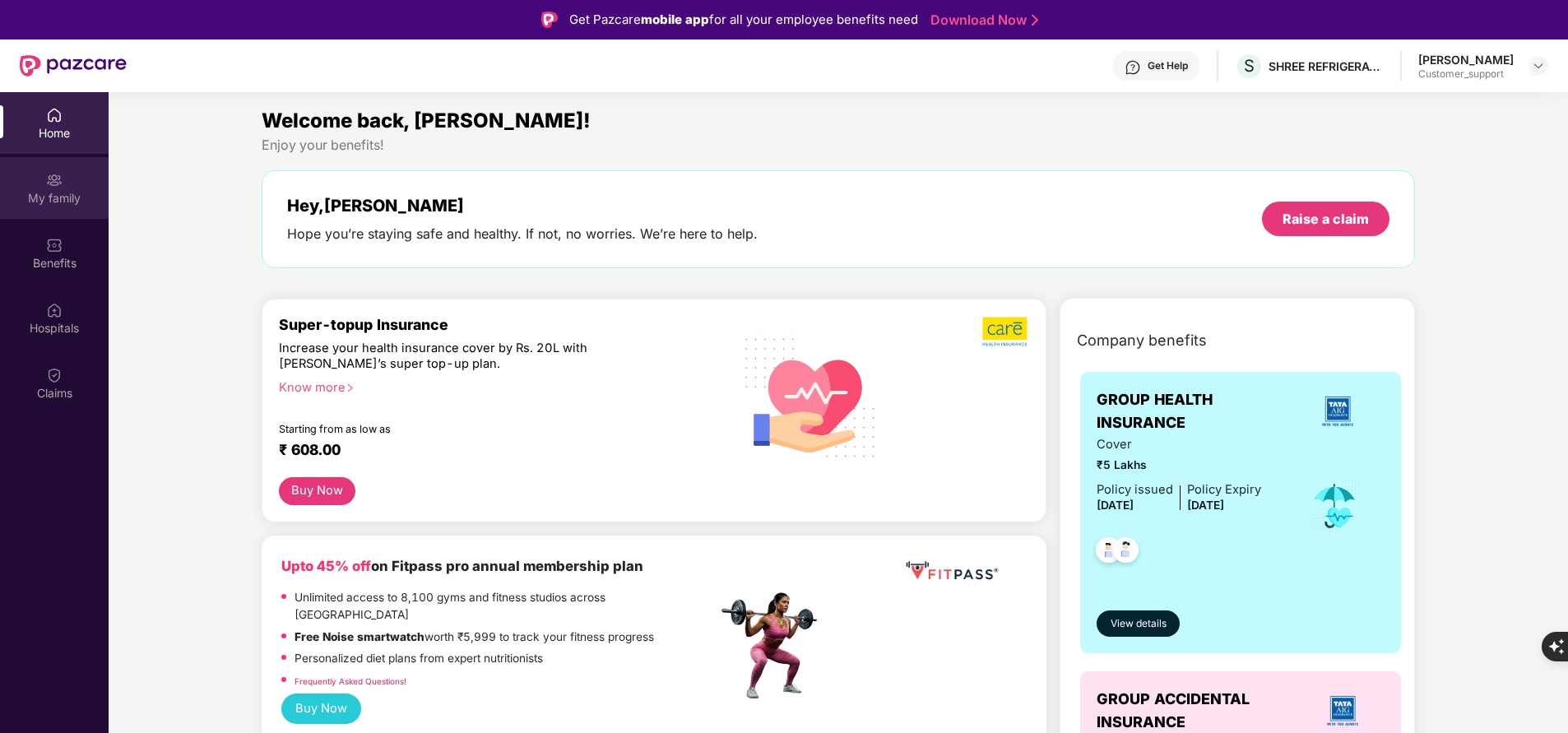
click at [73, 196] on div "My family" at bounding box center [54, 198] width 109 height 17
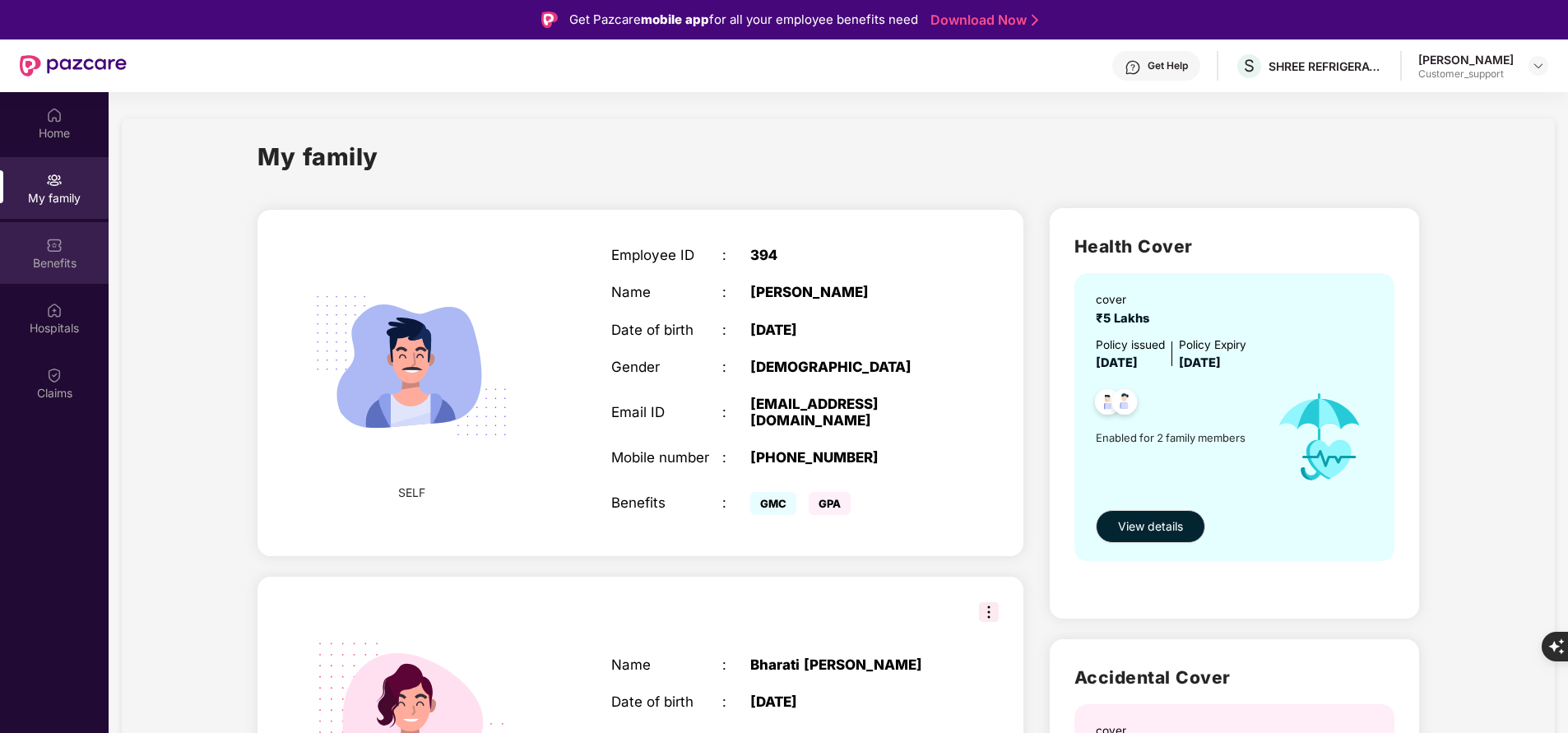
click at [61, 262] on div "Benefits" at bounding box center [54, 263] width 109 height 17
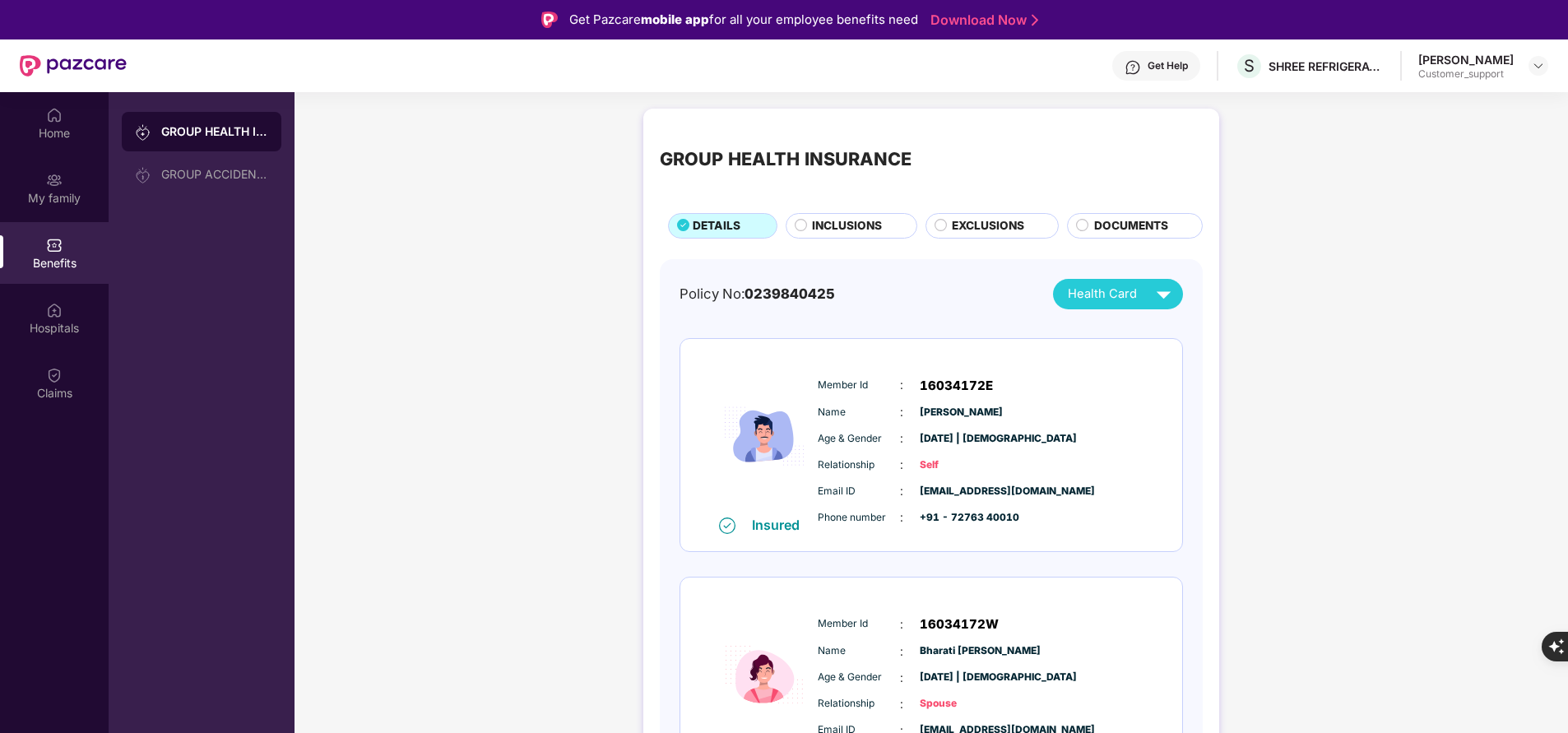
click at [826, 232] on span "INCLUSIONS" at bounding box center [847, 226] width 70 height 18
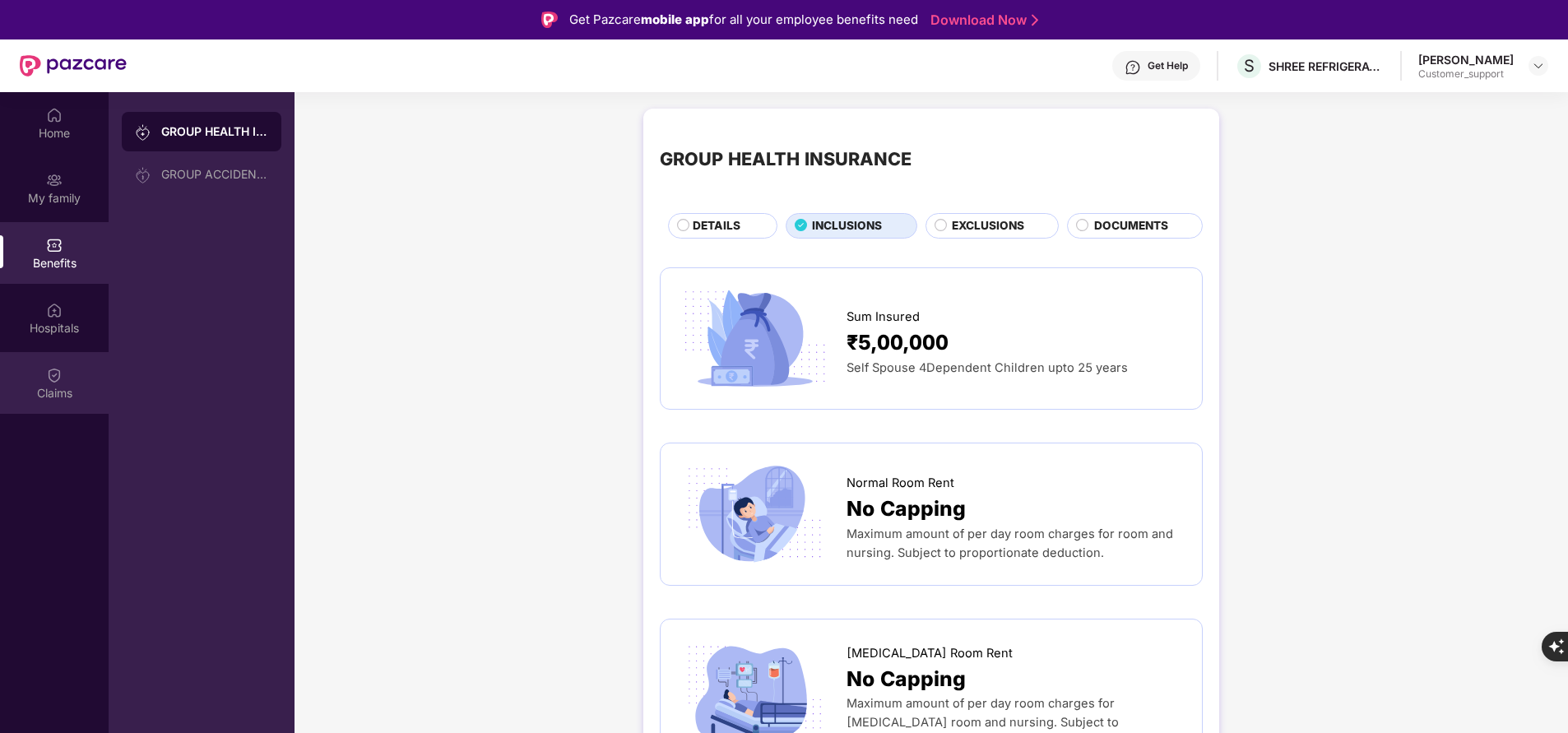
click at [65, 381] on div "Claims" at bounding box center [54, 383] width 109 height 62
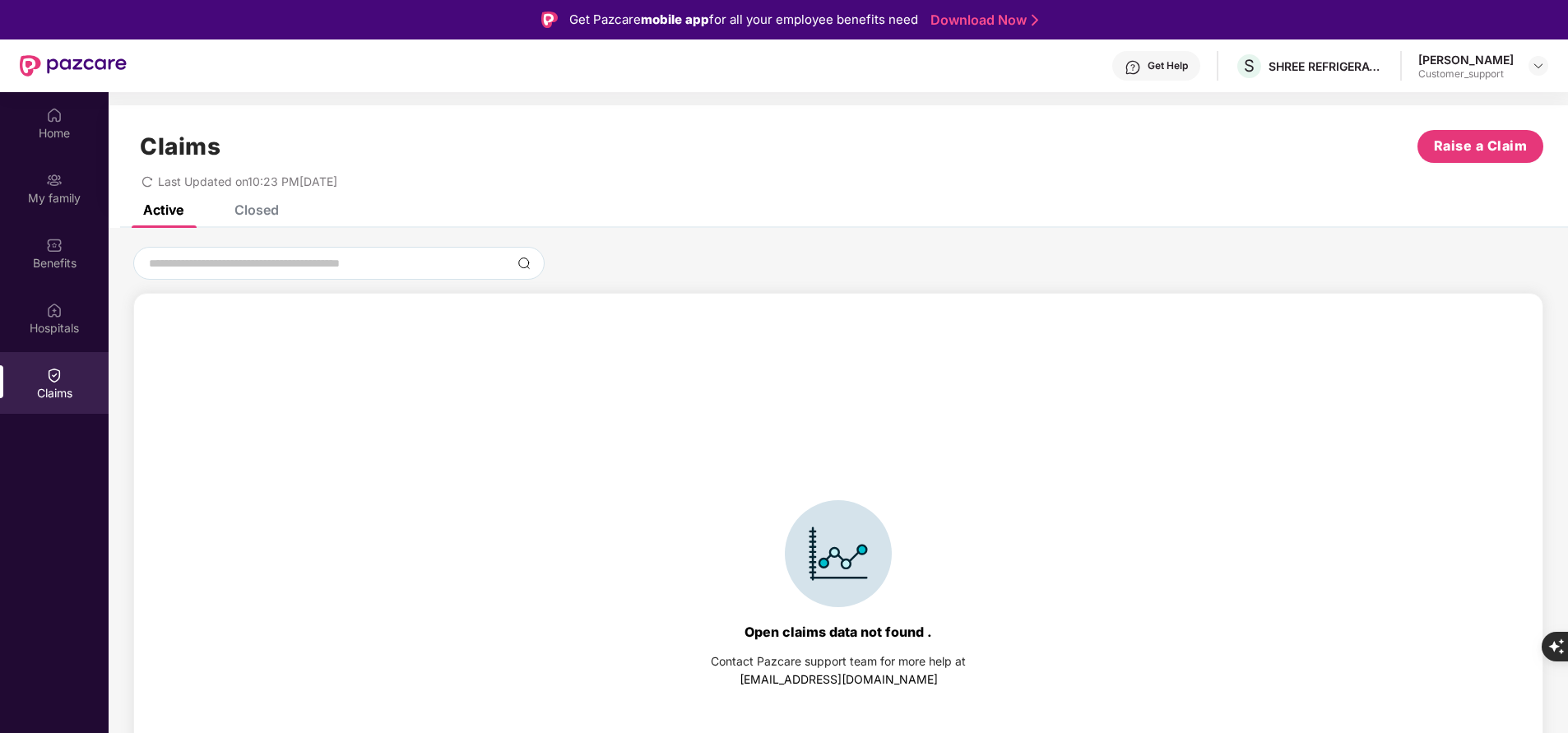
click at [253, 215] on div "Closed" at bounding box center [257, 209] width 45 height 17
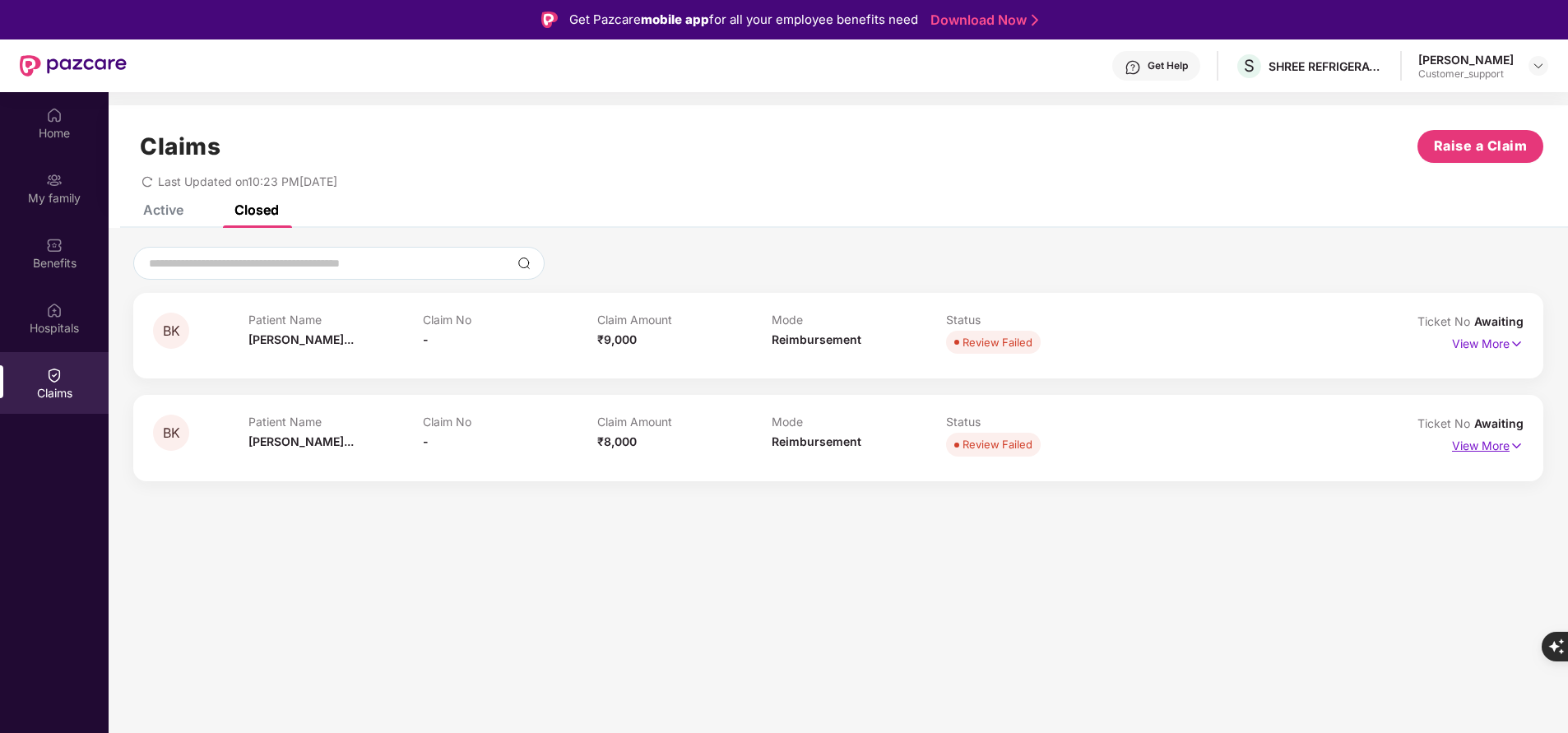
click at [1481, 450] on p "View More" at bounding box center [1487, 444] width 71 height 22
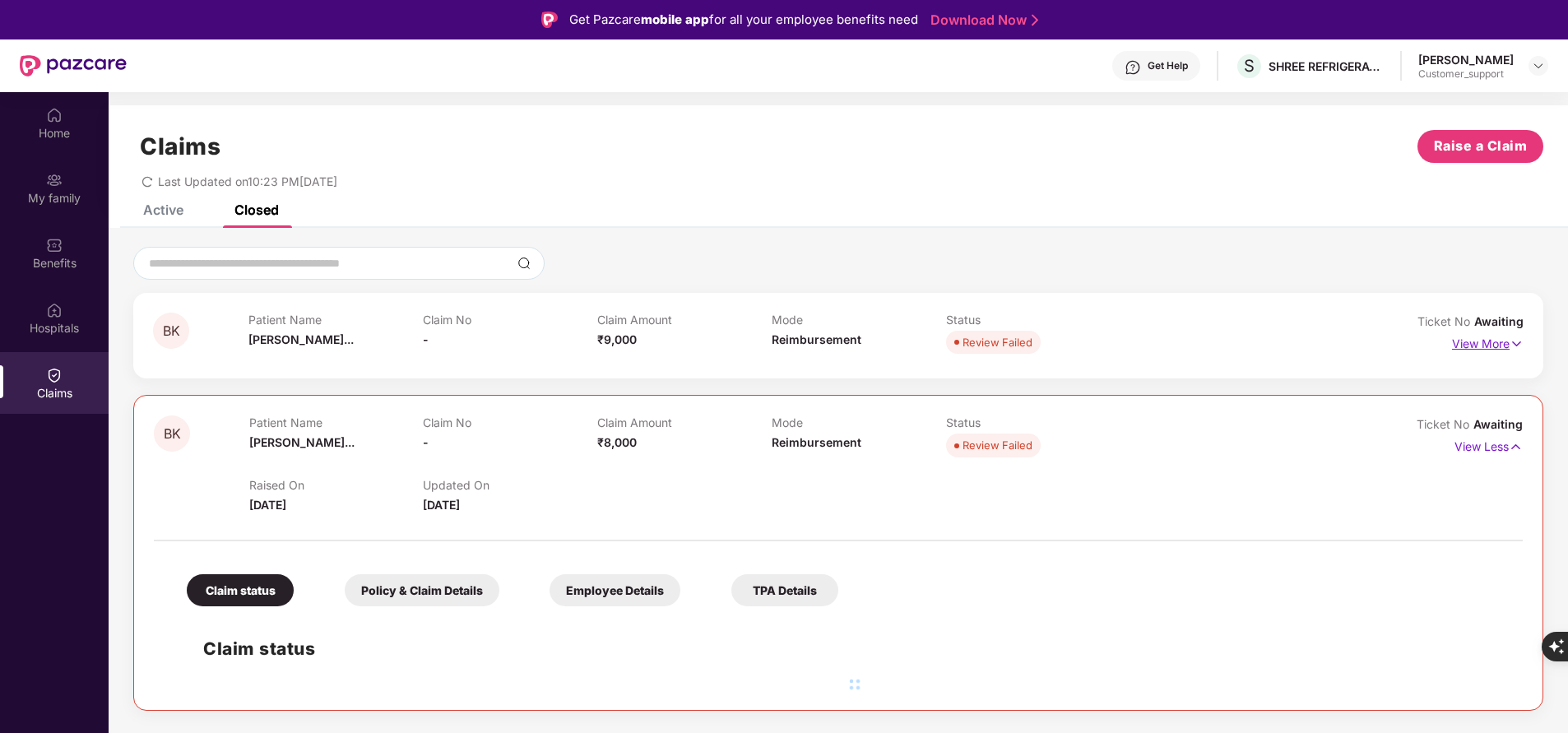
click at [1481, 343] on p "View More" at bounding box center [1487, 341] width 71 height 22
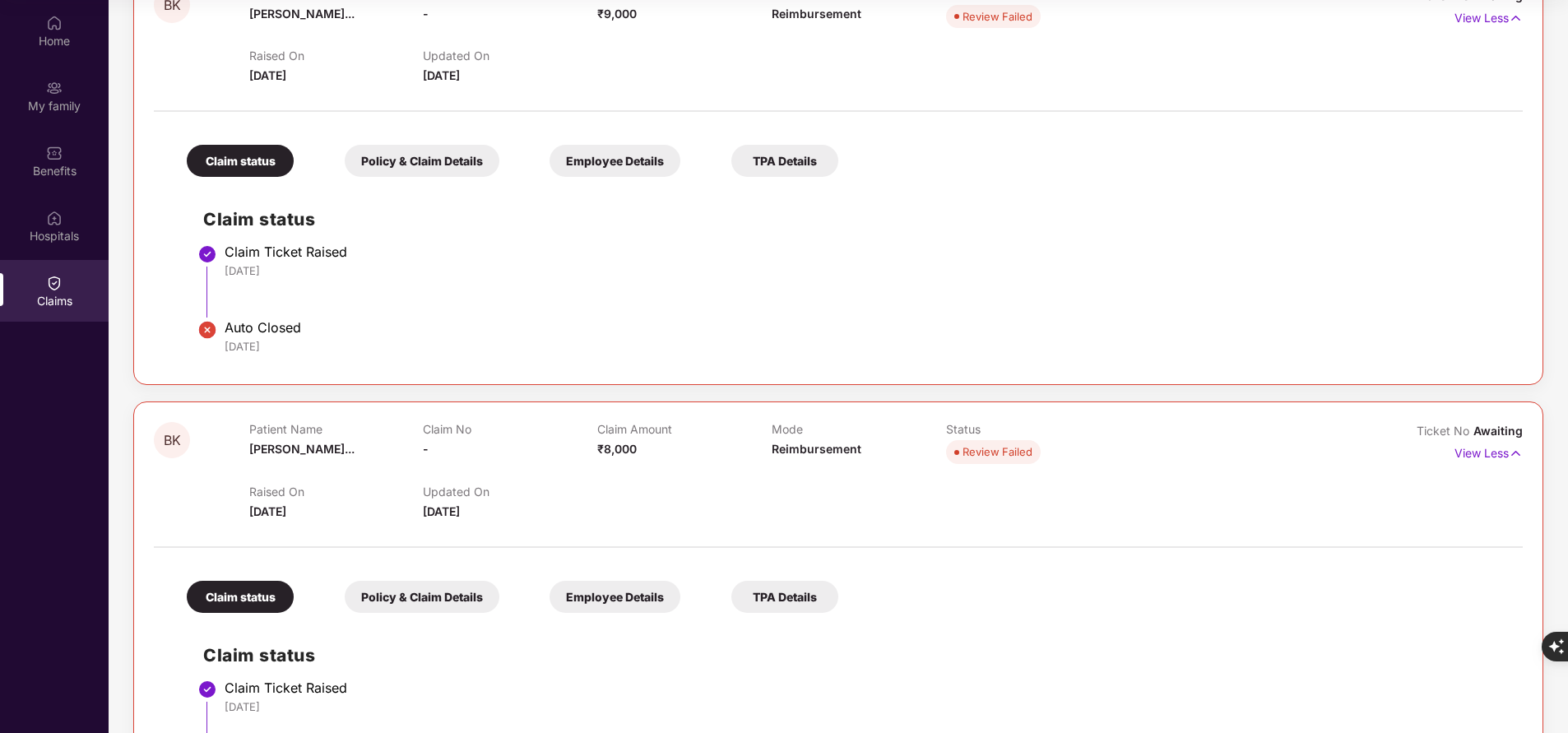
scroll to position [233, 0]
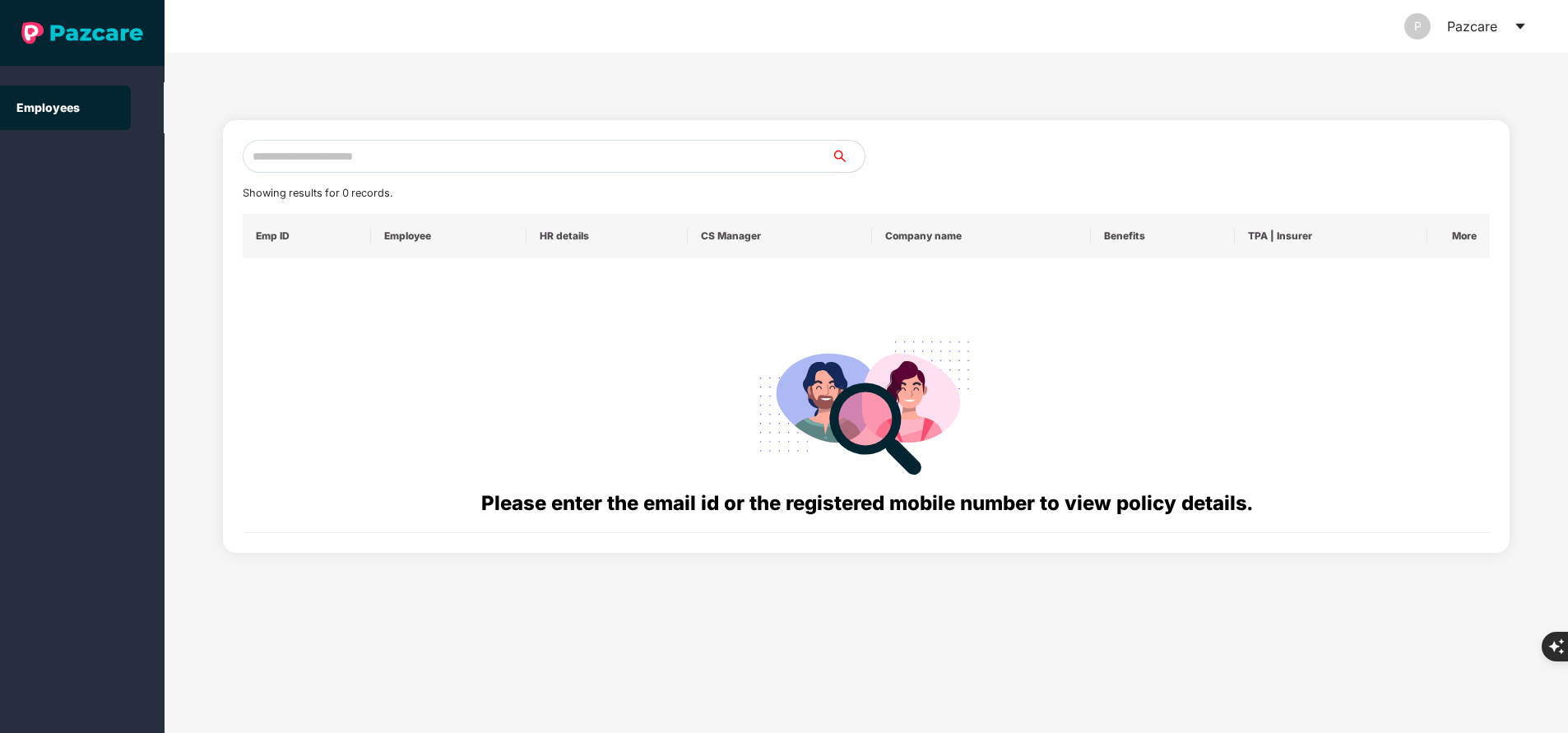
click at [324, 150] on input "text" at bounding box center [537, 156] width 589 height 33
paste input "**********"
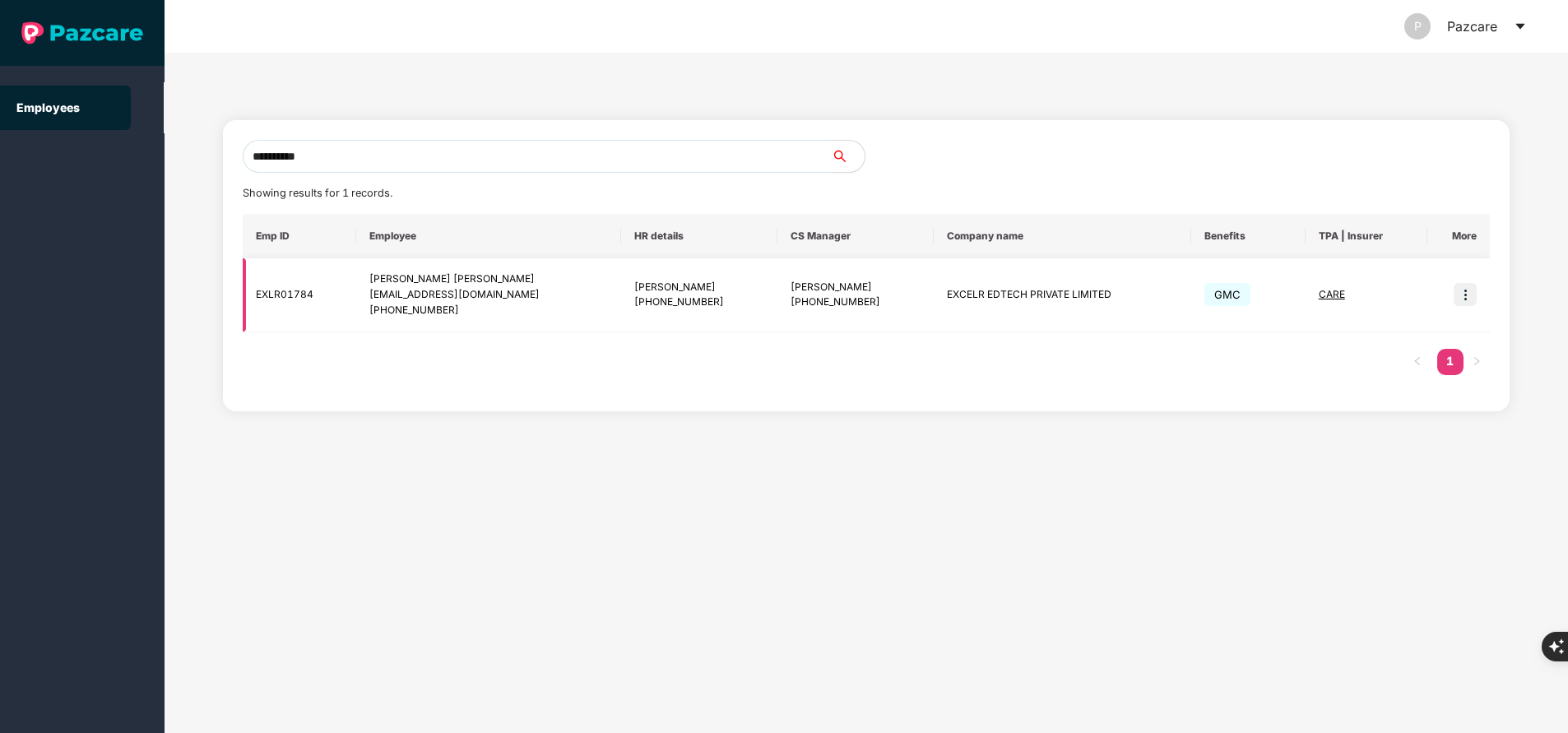
type input "**********"
click at [1471, 290] on img at bounding box center [1465, 294] width 23 height 23
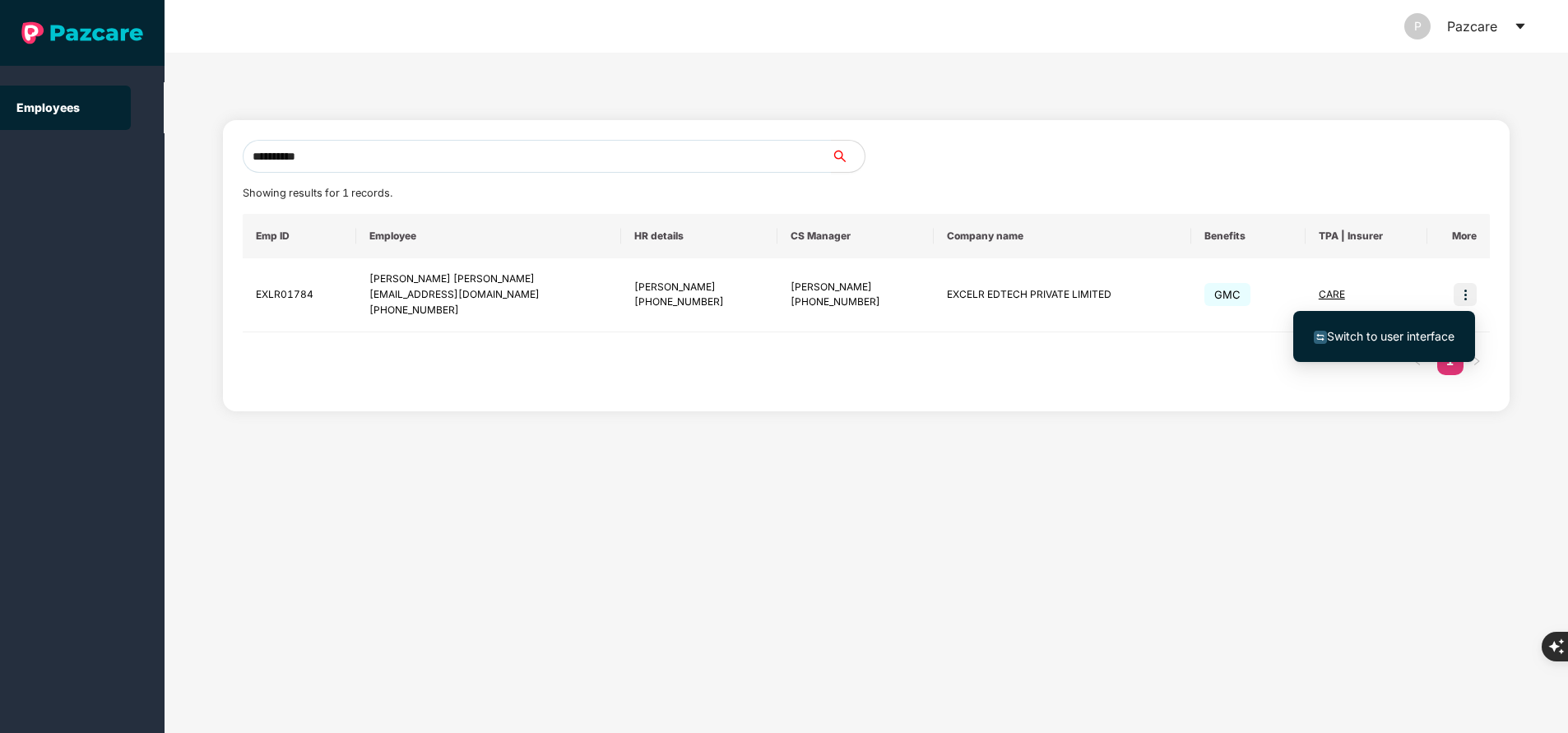
click at [1387, 335] on span "Switch to user interface" at bounding box center [1390, 337] width 127 height 14
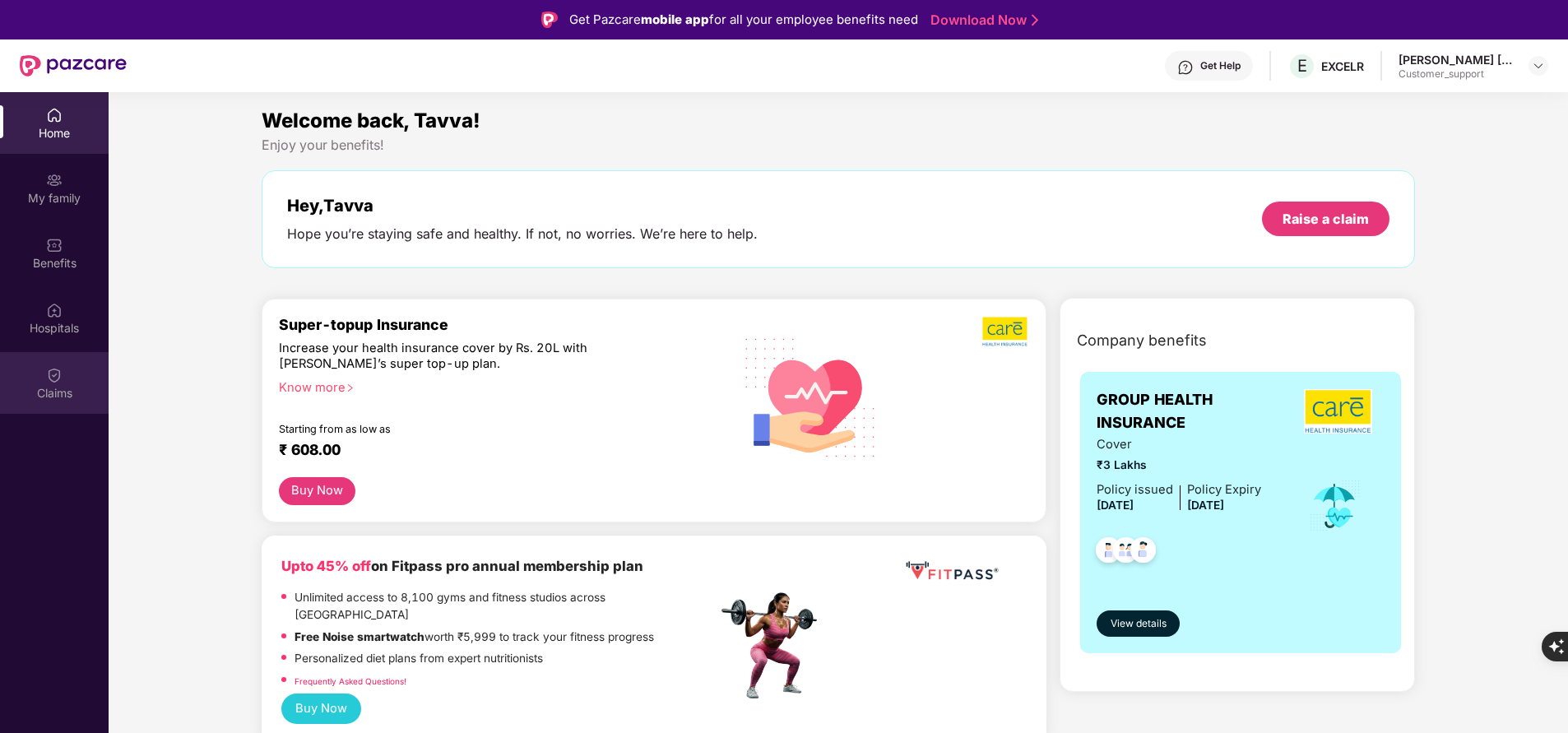
click at [58, 379] on img at bounding box center [54, 375] width 17 height 17
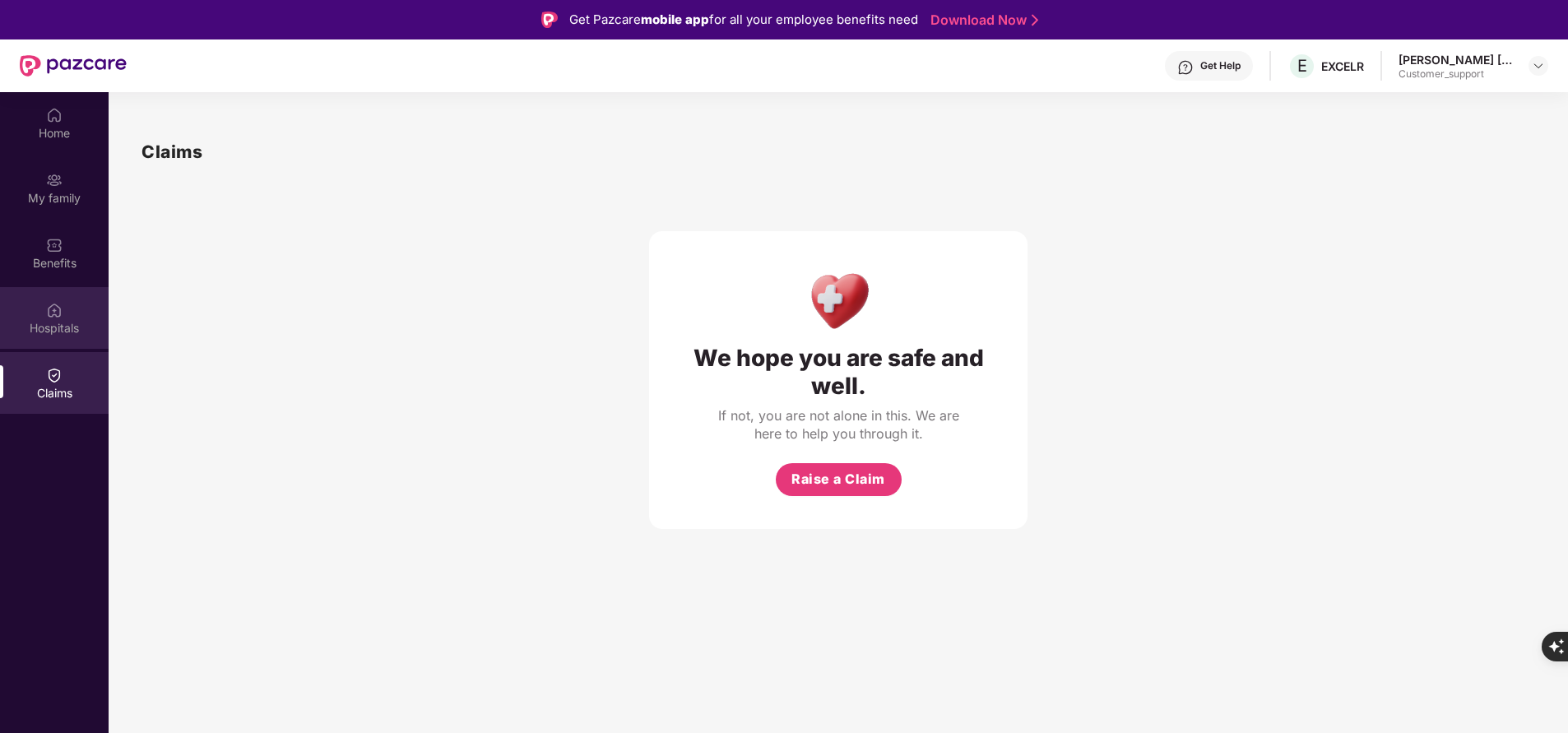
click at [62, 335] on div "Hospitals" at bounding box center [54, 328] width 109 height 17
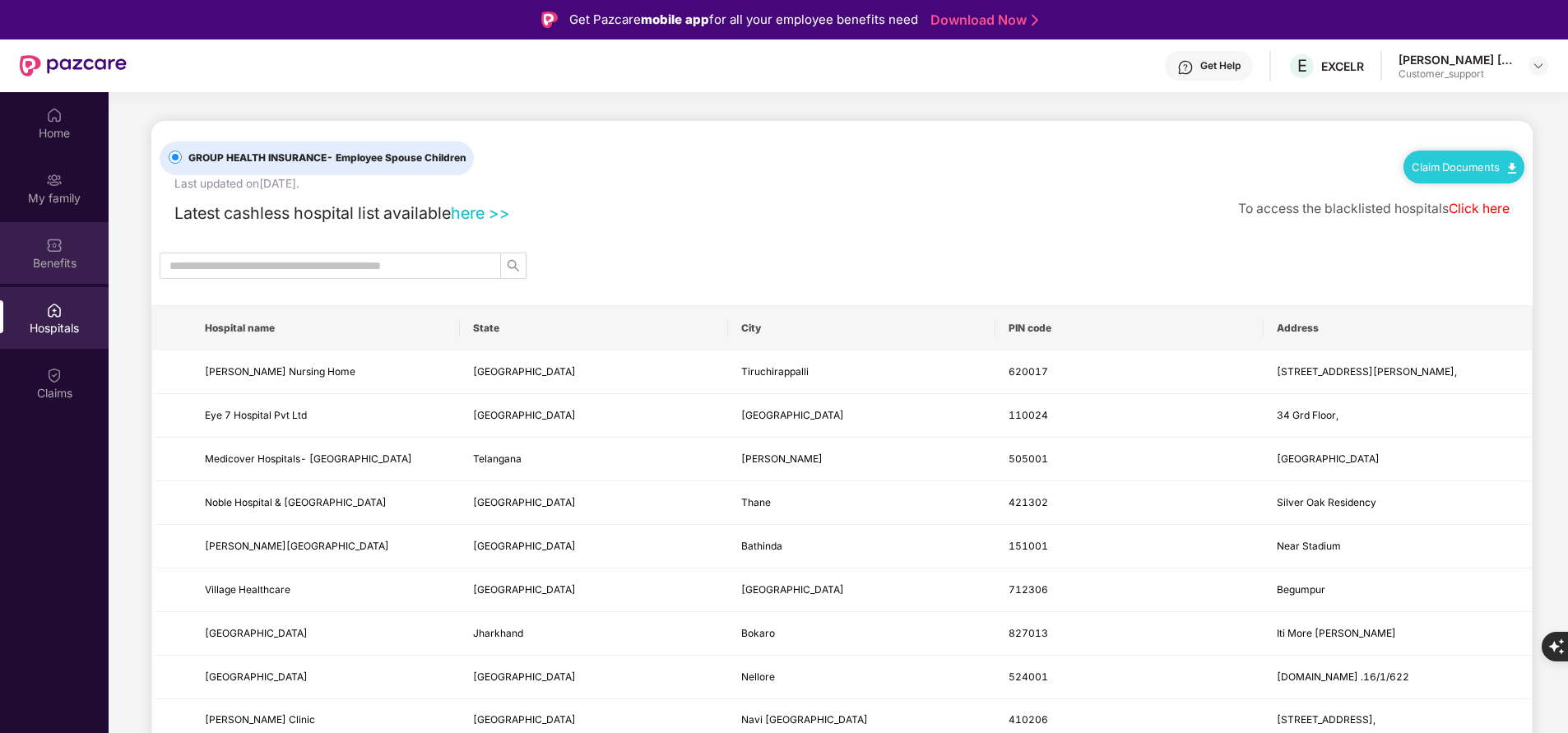
click at [63, 263] on div "Benefits" at bounding box center [54, 263] width 109 height 17
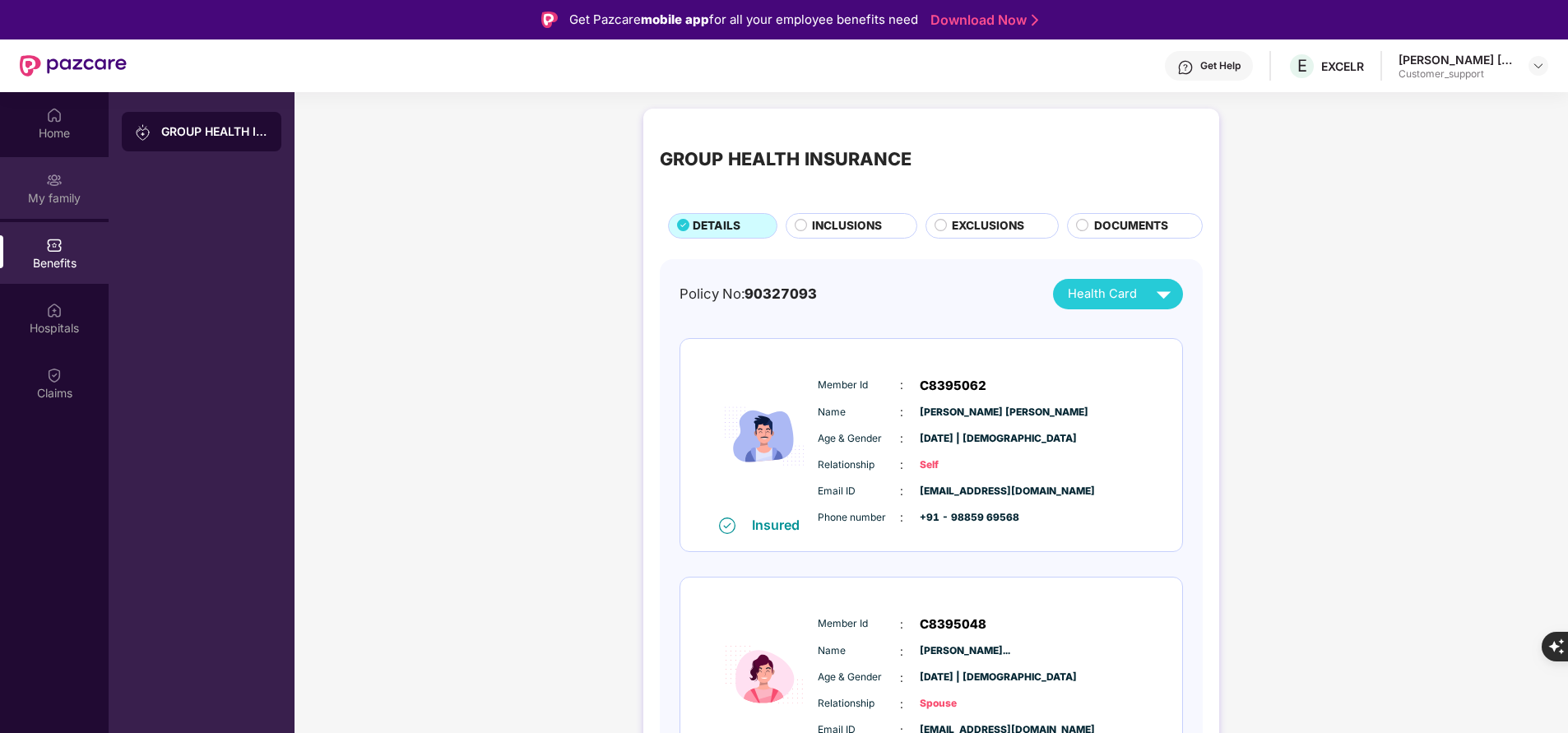
click at [75, 203] on div "My family" at bounding box center [54, 198] width 109 height 17
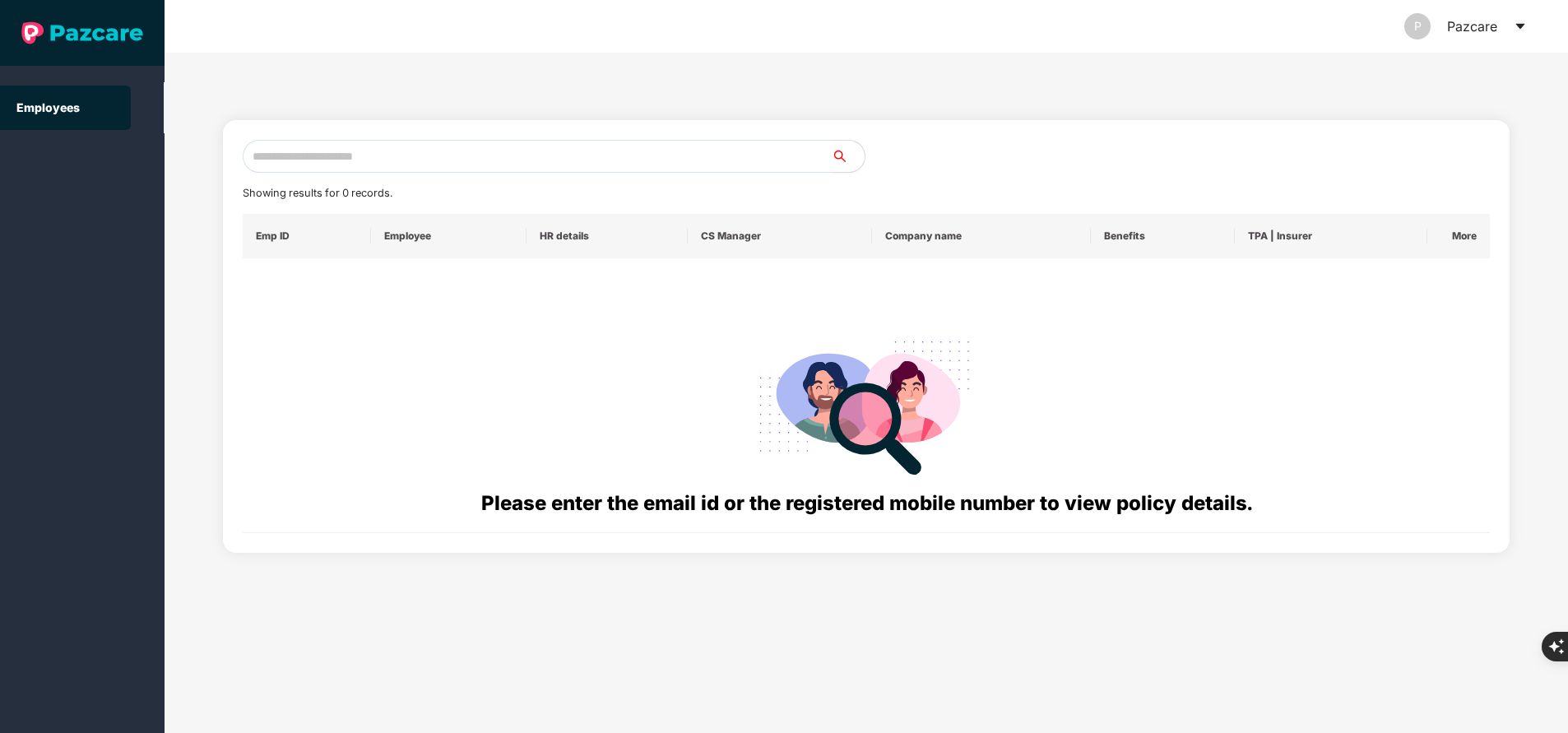
click at [451, 160] on input "text" at bounding box center [537, 156] width 589 height 33
paste input "**********"
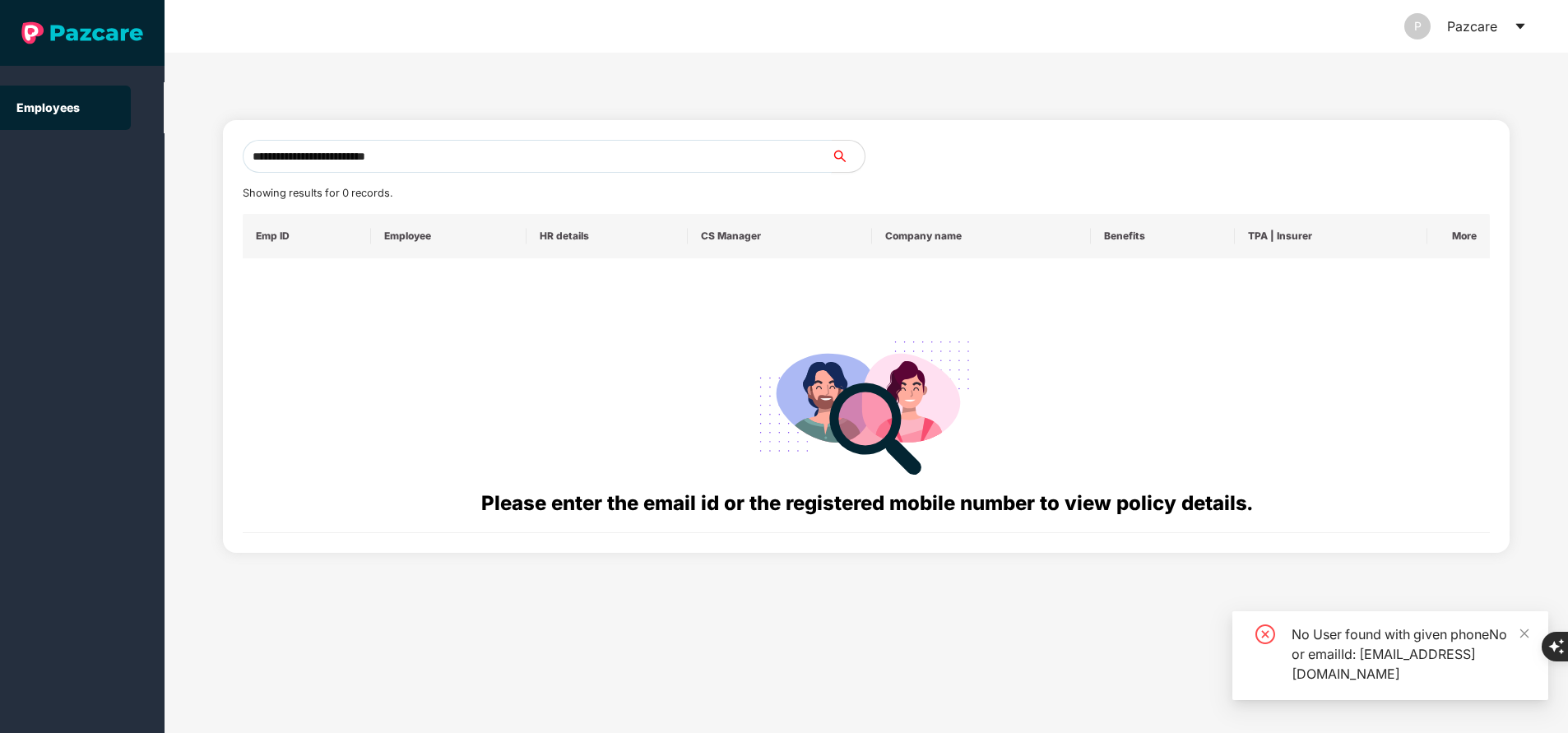
type input "**********"
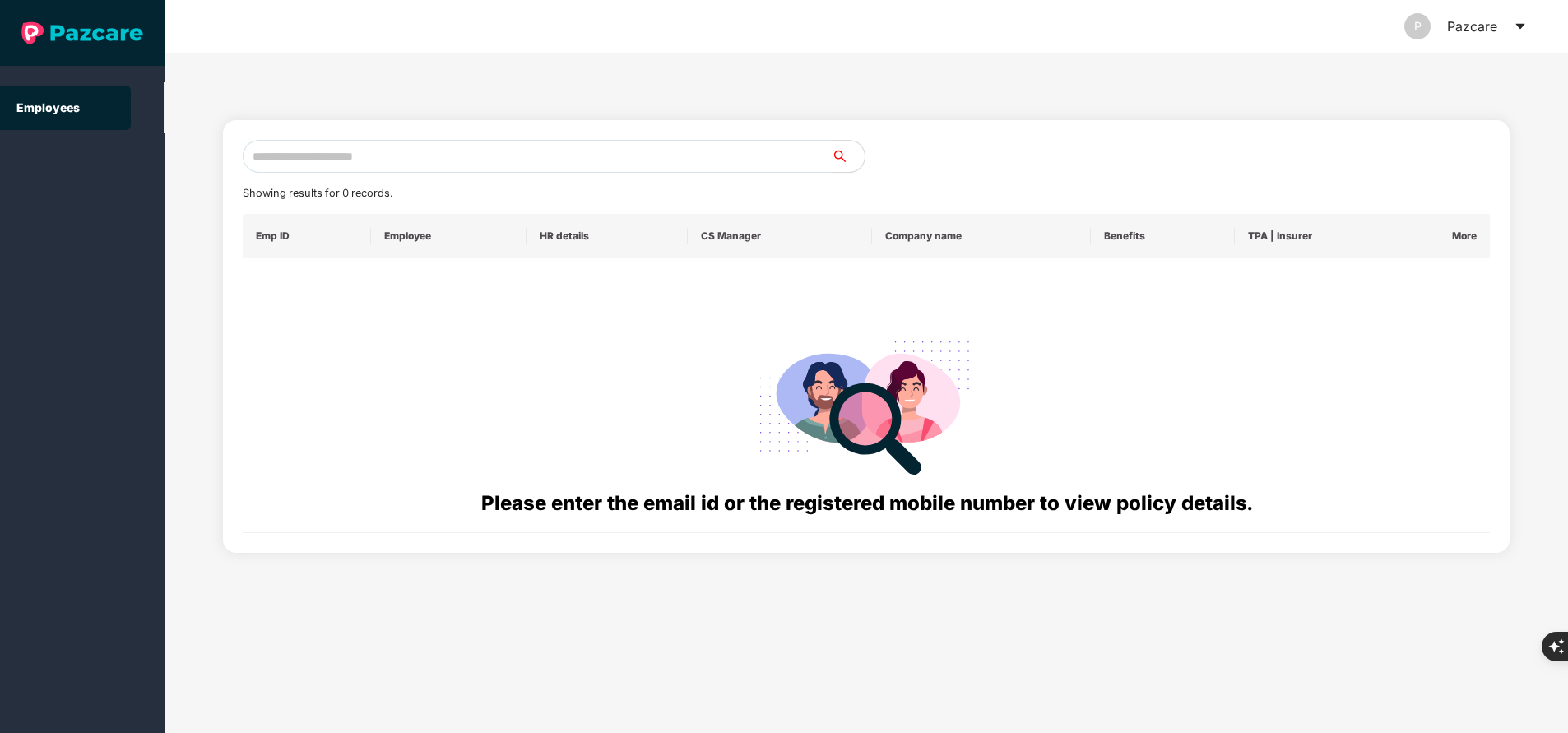
paste input "**********"
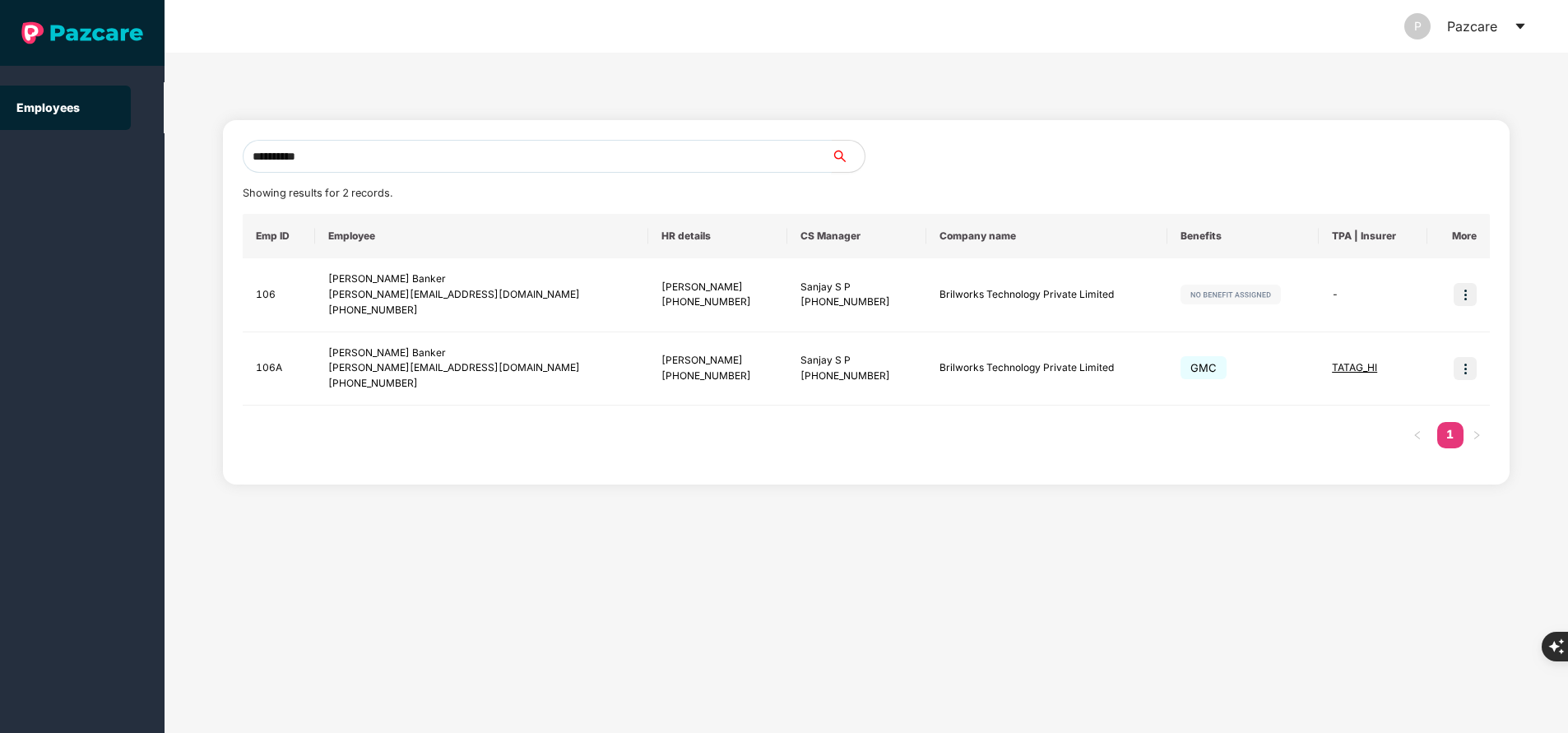
type input "**********"
paste input "**********"
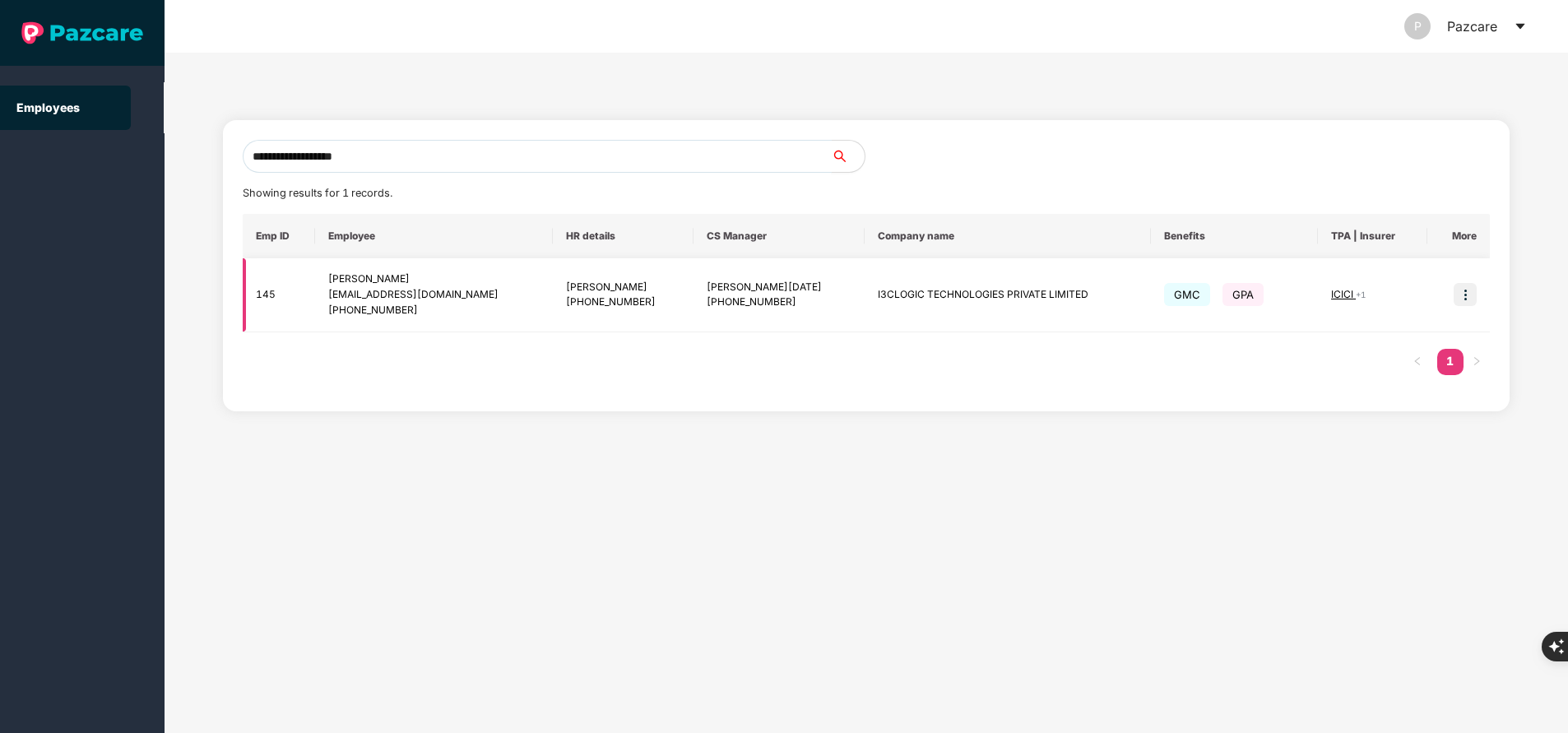
type input "**********"
click at [1470, 296] on img at bounding box center [1465, 294] width 23 height 23
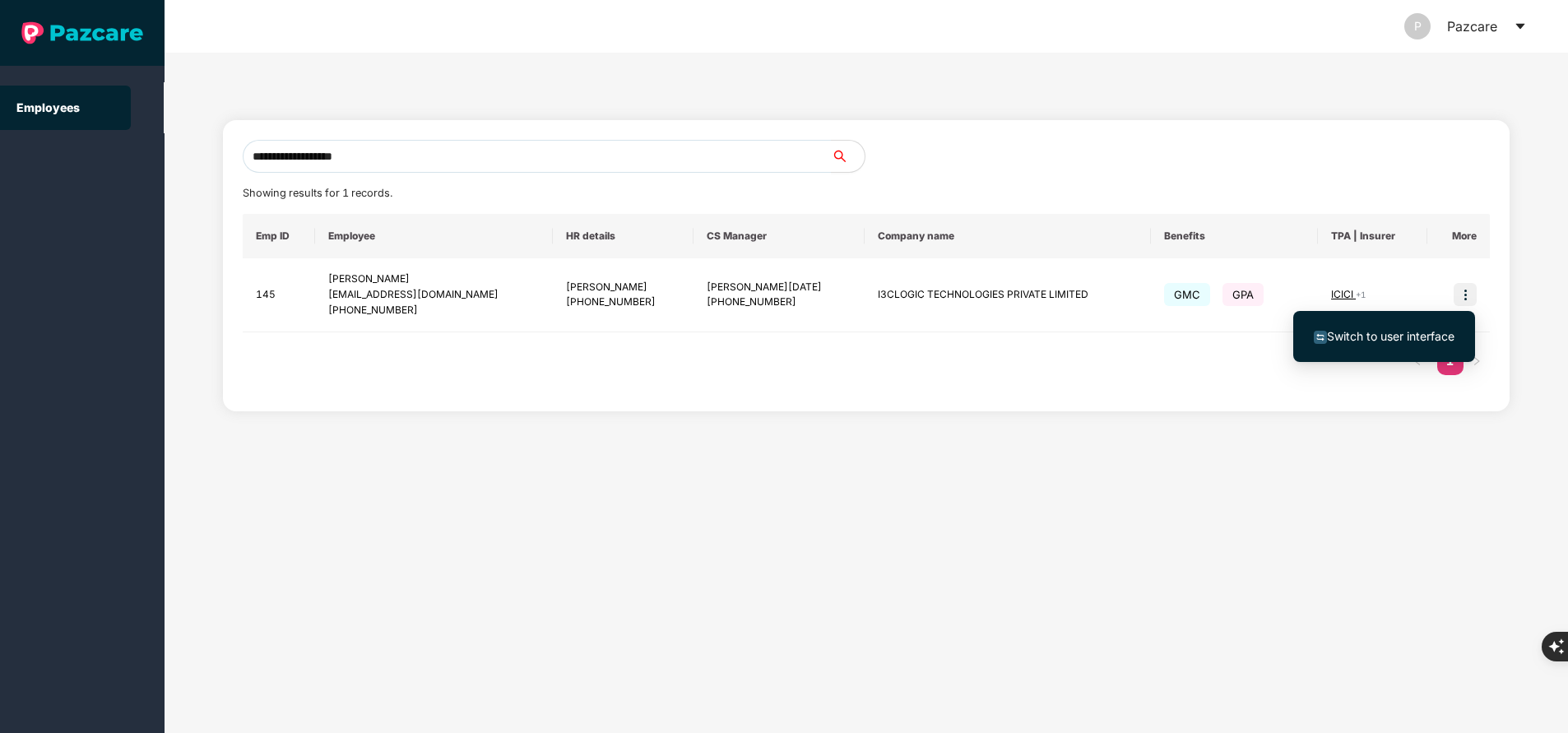
click at [1387, 335] on span "Switch to user interface" at bounding box center [1390, 337] width 127 height 14
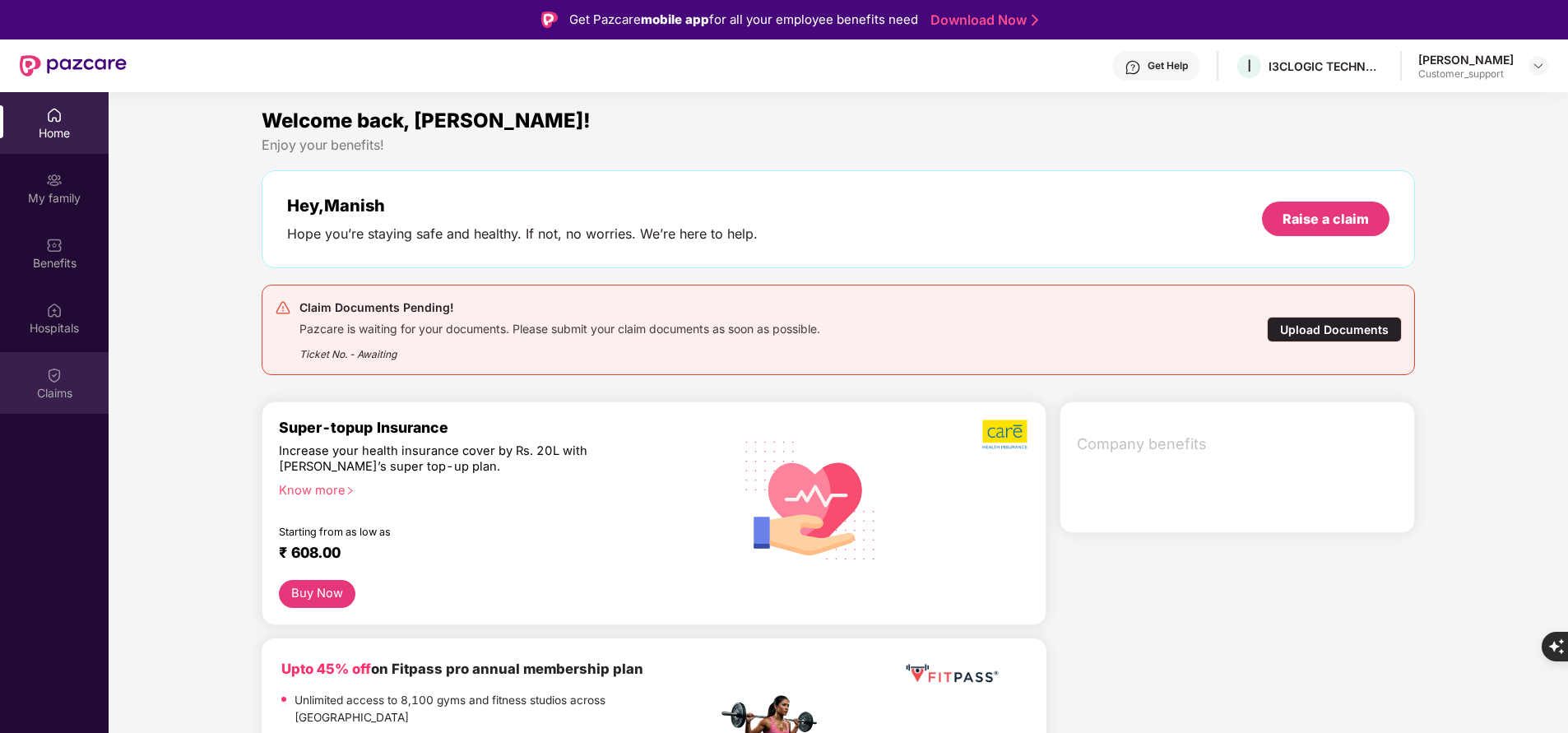
click at [61, 374] on img at bounding box center [54, 375] width 17 height 17
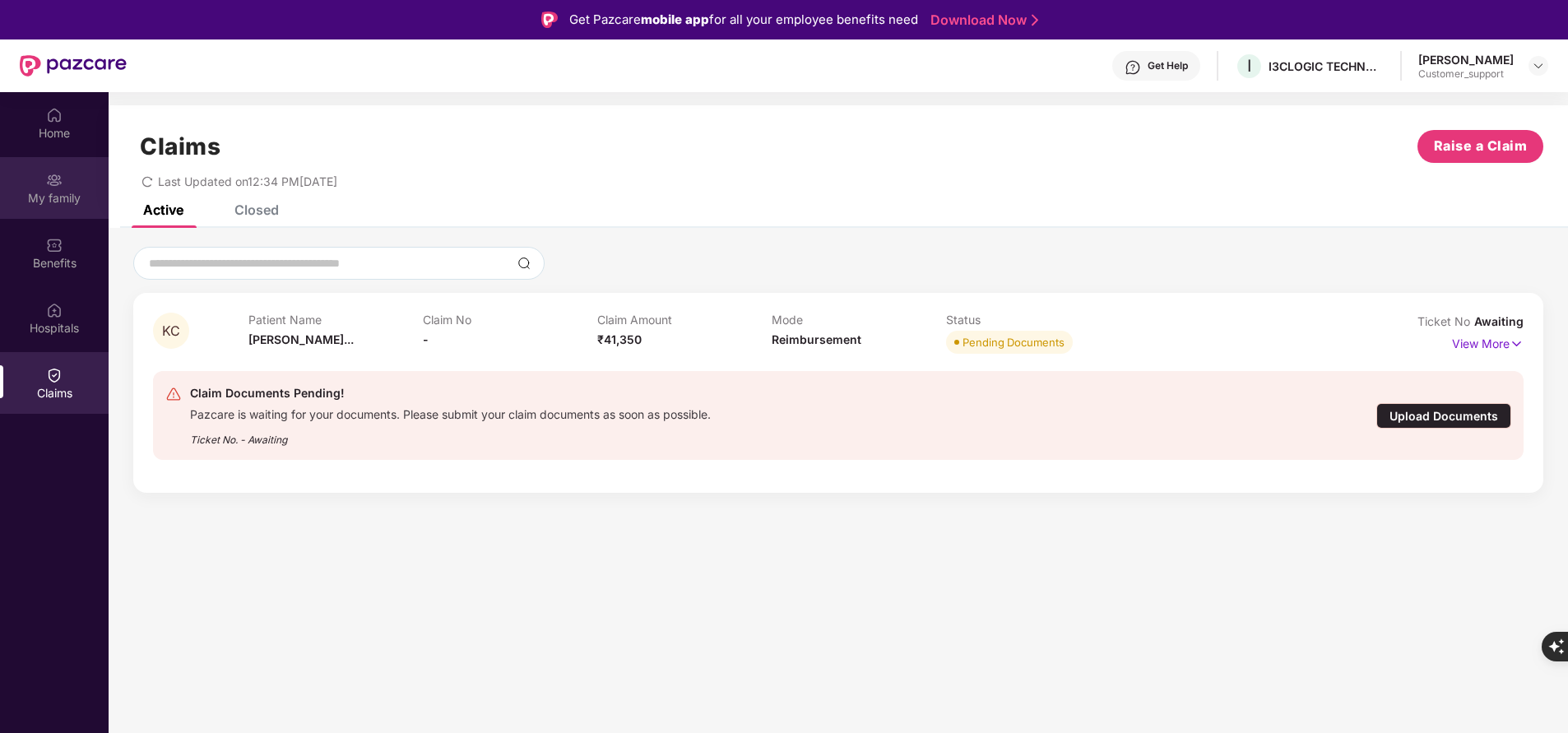
click at [58, 177] on img at bounding box center [54, 180] width 17 height 17
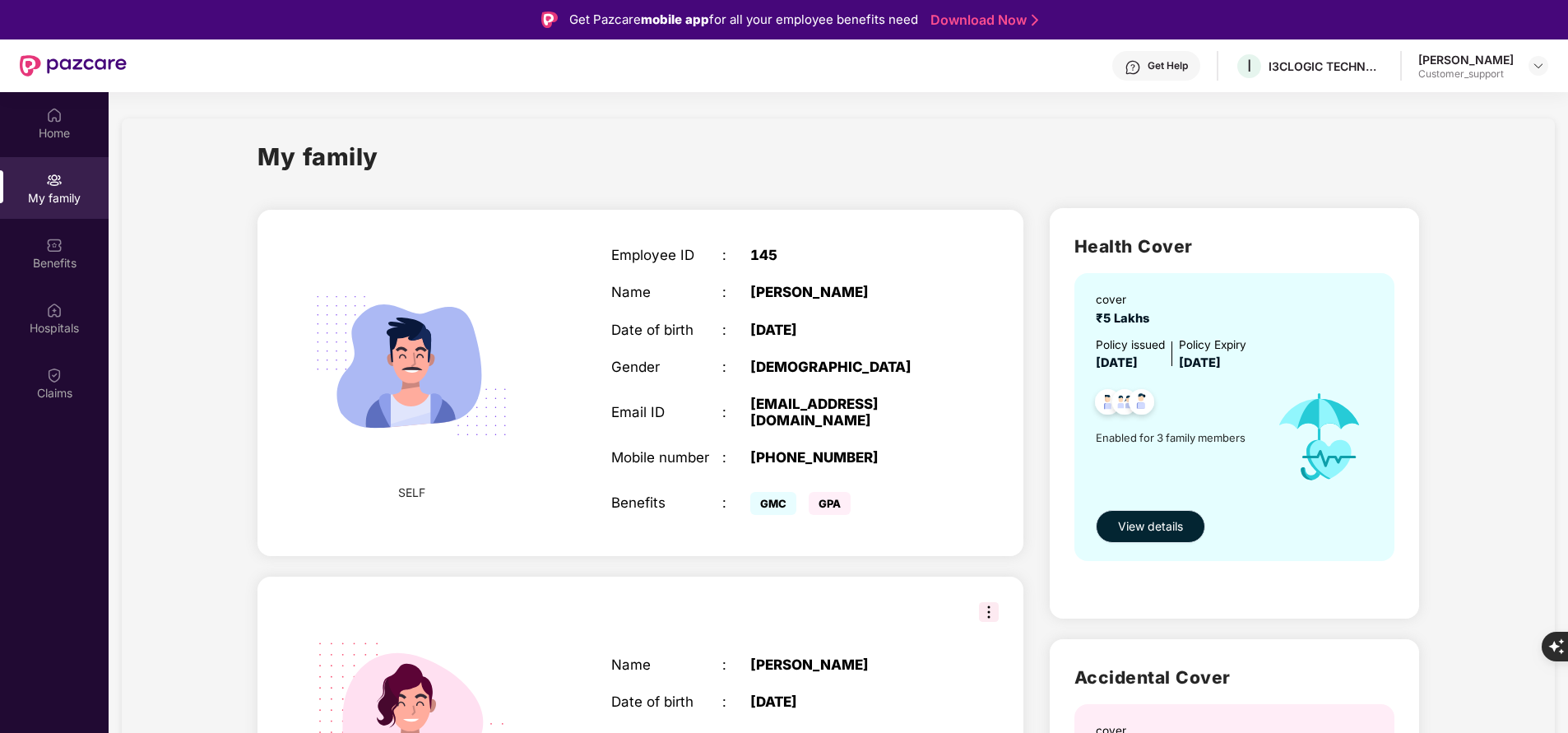
click at [1136, 526] on span "View details" at bounding box center [1151, 526] width 65 height 18
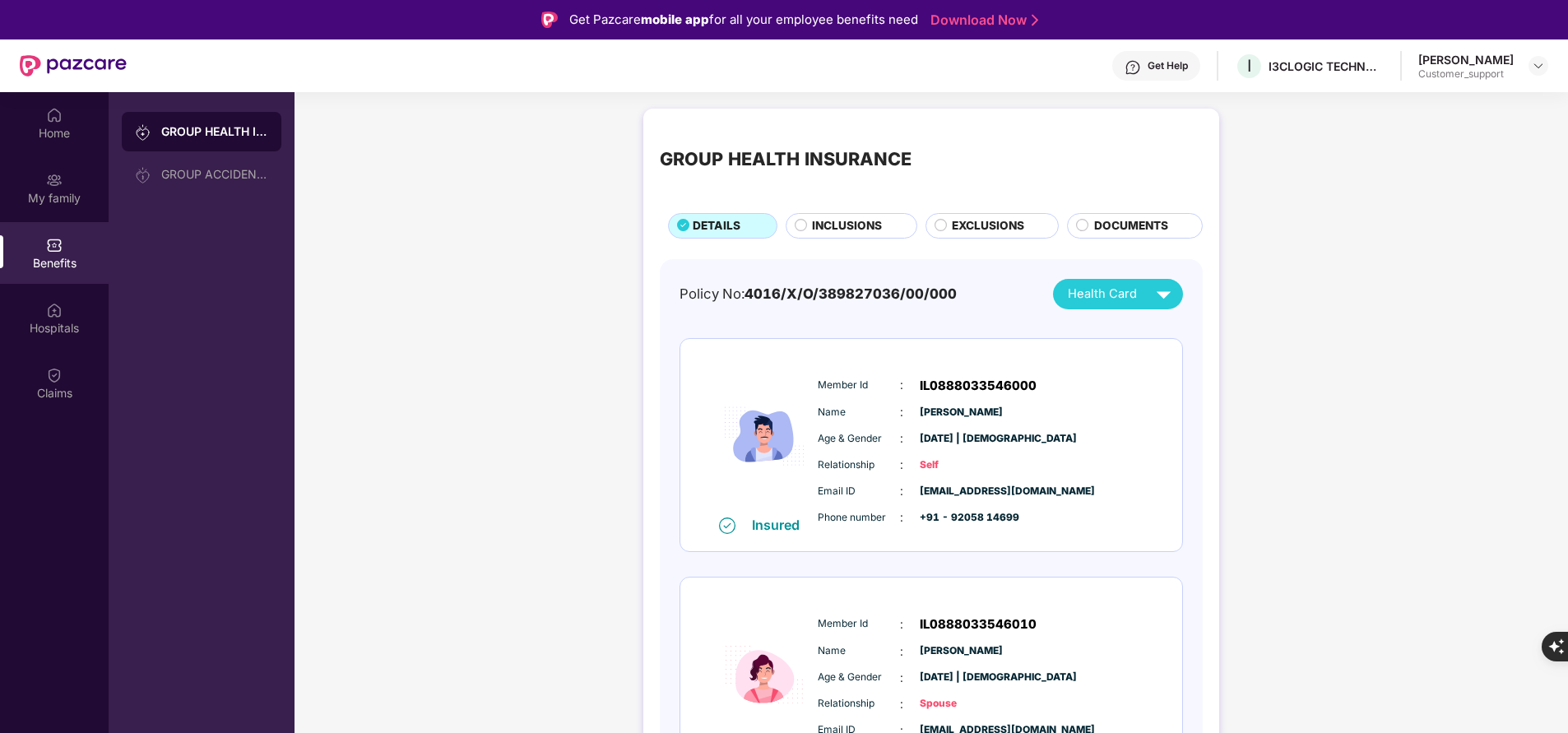
click at [856, 229] on span "INCLUSIONS" at bounding box center [847, 226] width 70 height 18
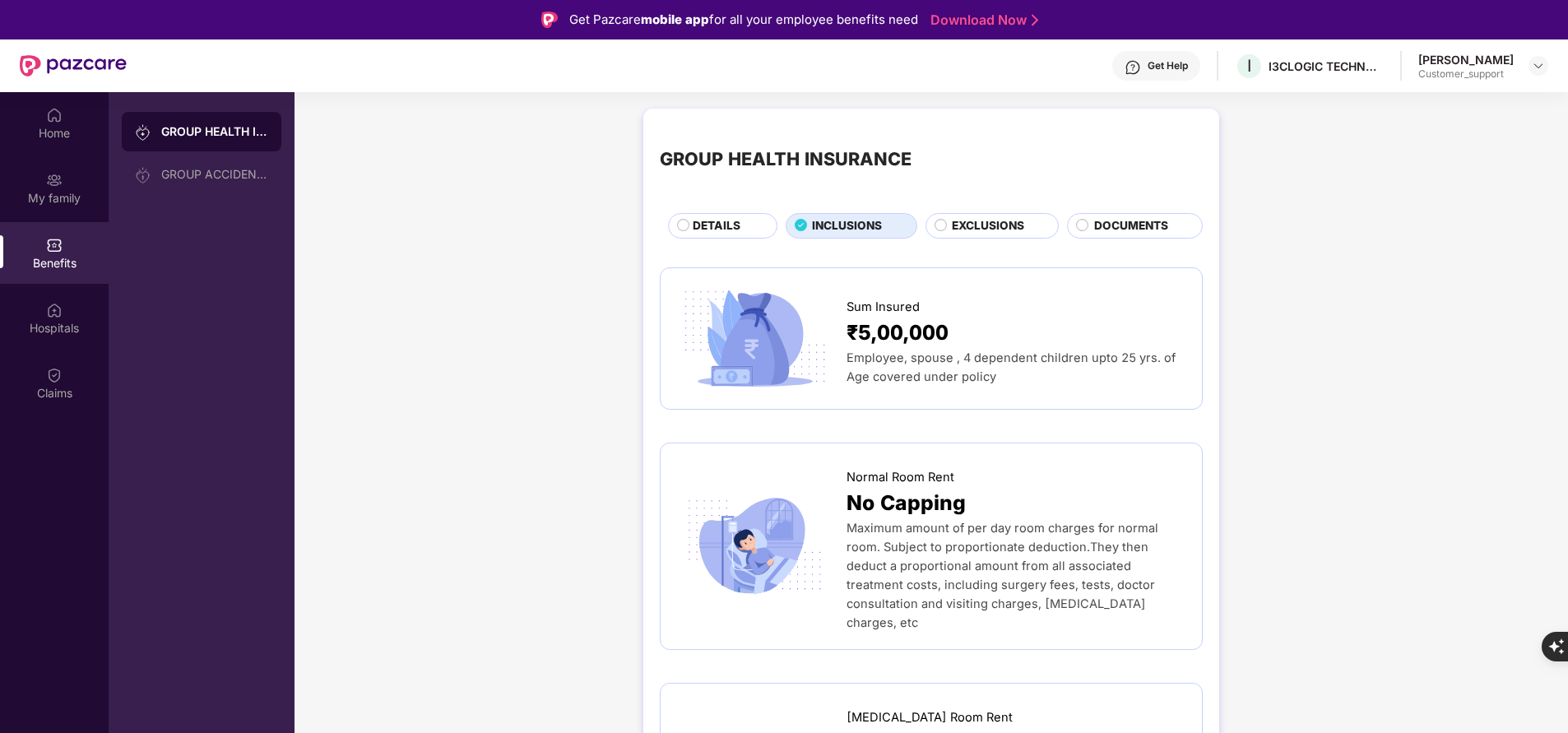
click at [728, 217] on span "DETAILS" at bounding box center [716, 226] width 47 height 18
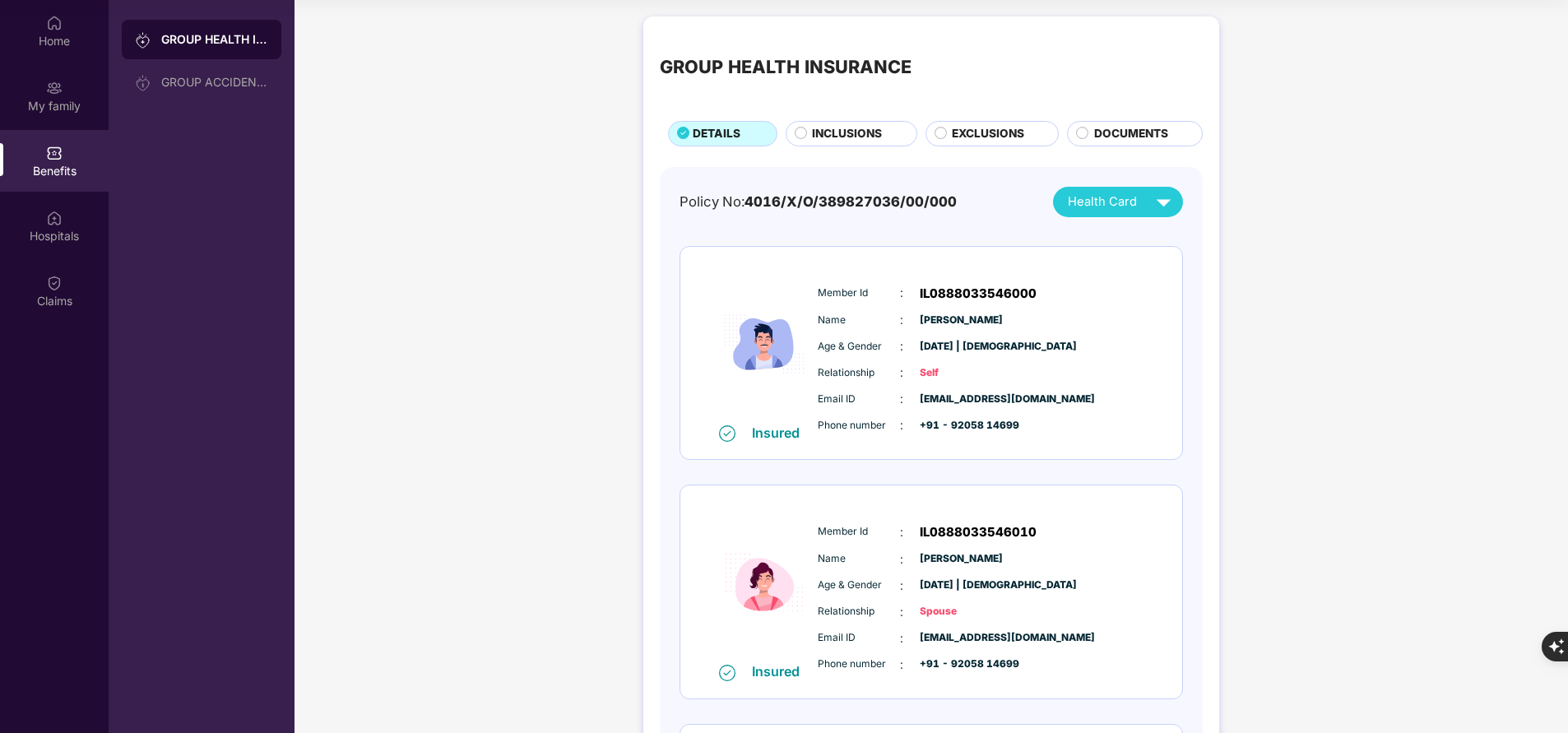
click at [829, 131] on span "INCLUSIONS" at bounding box center [847, 134] width 70 height 18
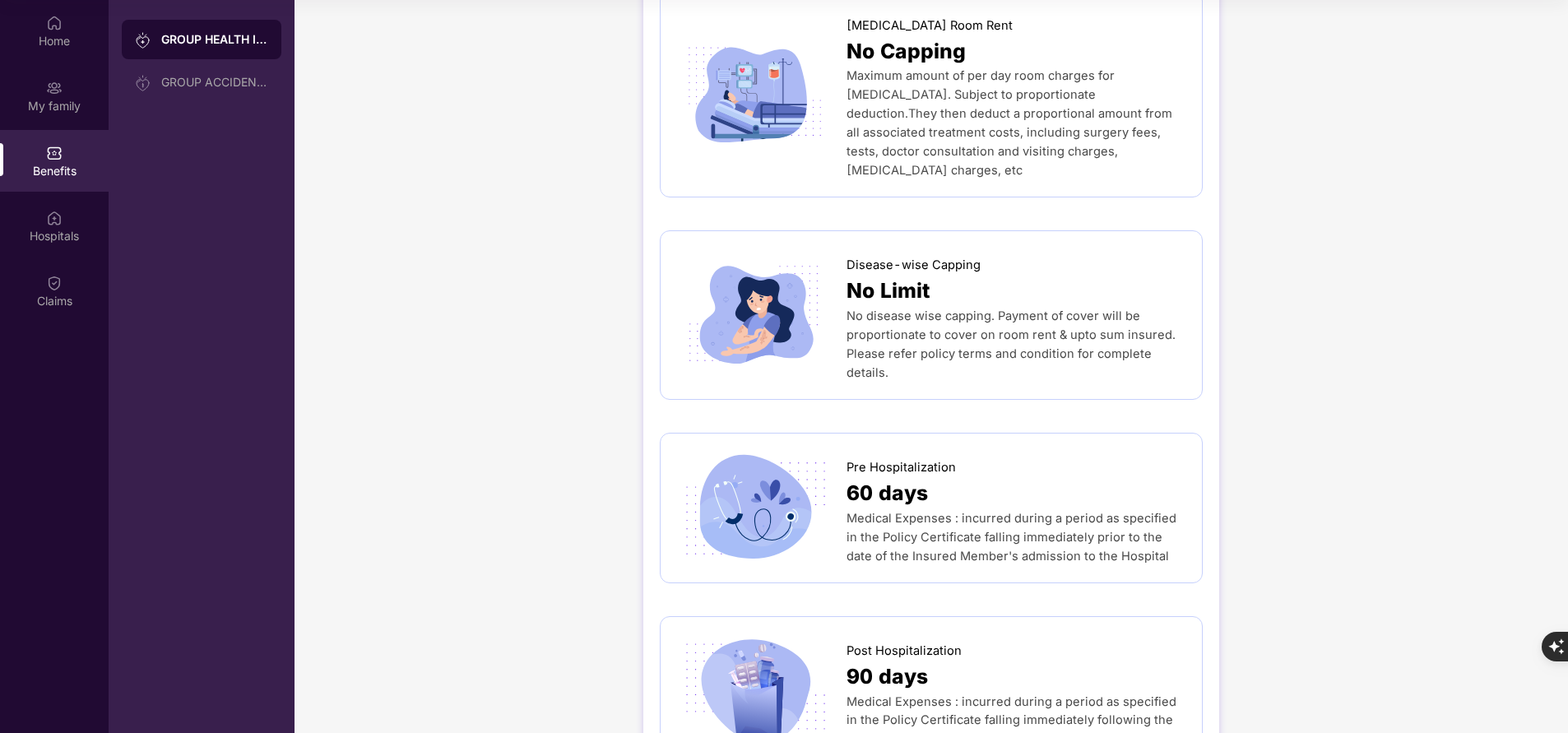
scroll to position [599, 0]
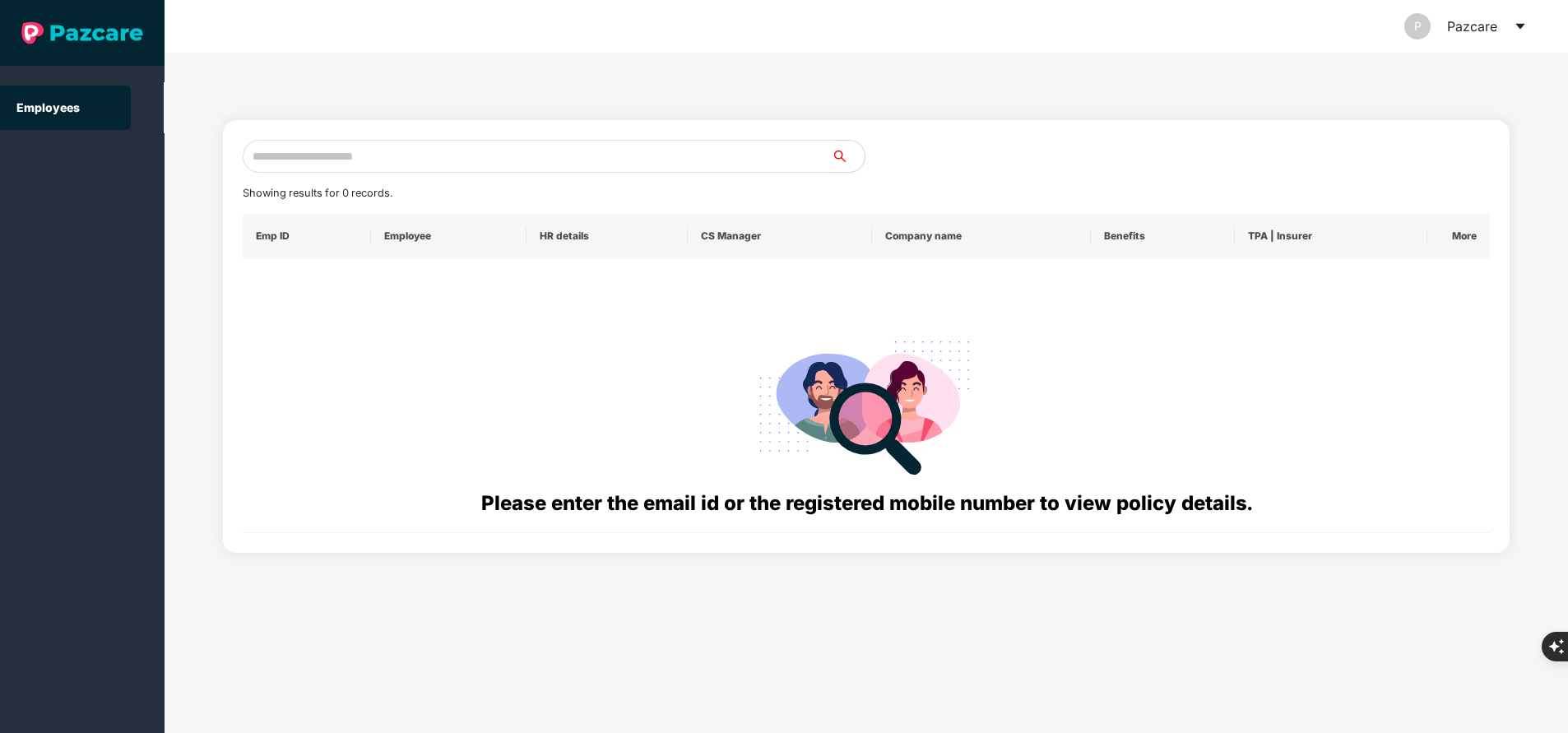
click at [475, 141] on input "text" at bounding box center [537, 156] width 589 height 33
paste input "**********"
type input "**********"
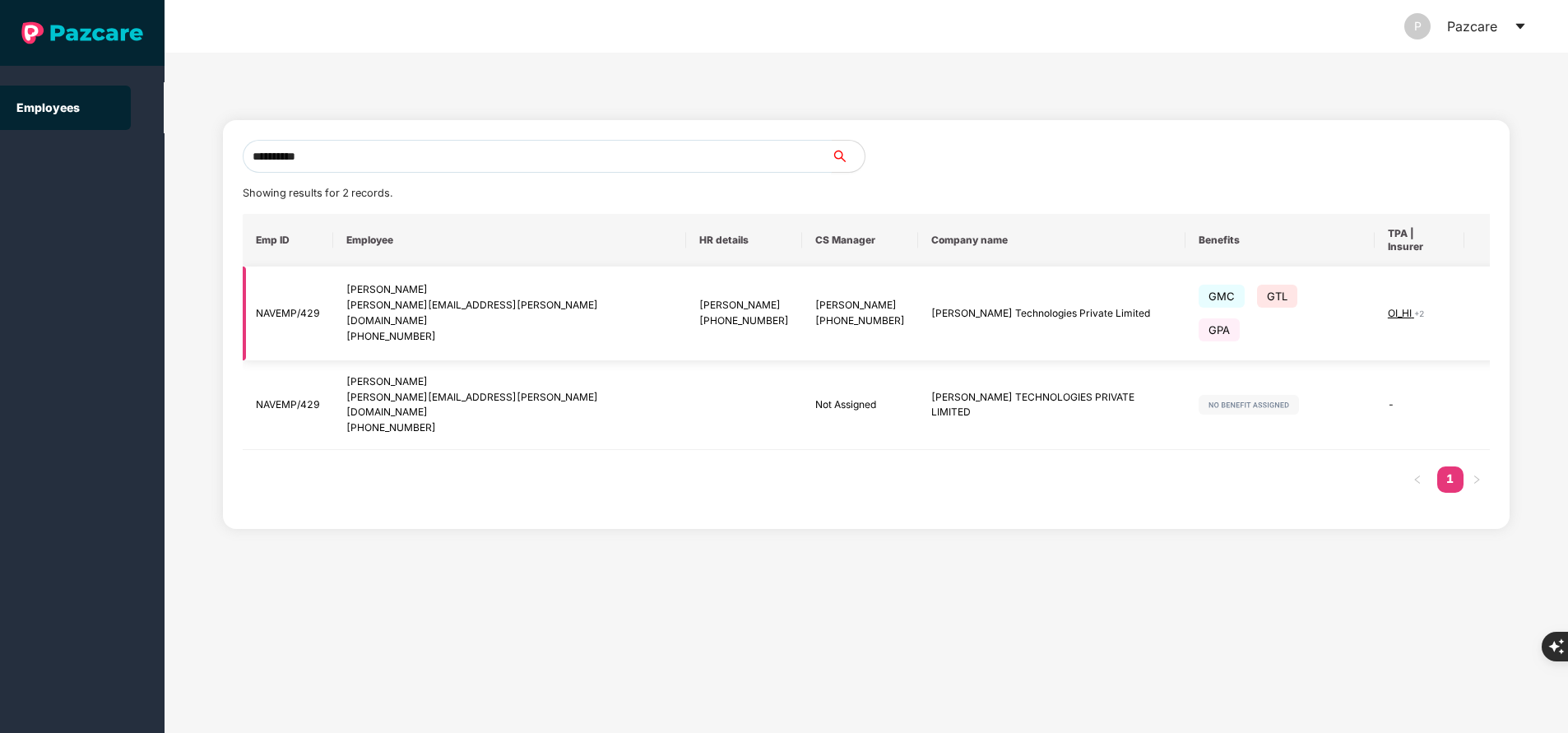
type input "**********"
click at [1464, 309] on td at bounding box center [1496, 314] width 64 height 95
click at [1492, 302] on img at bounding box center [1504, 314] width 23 height 23
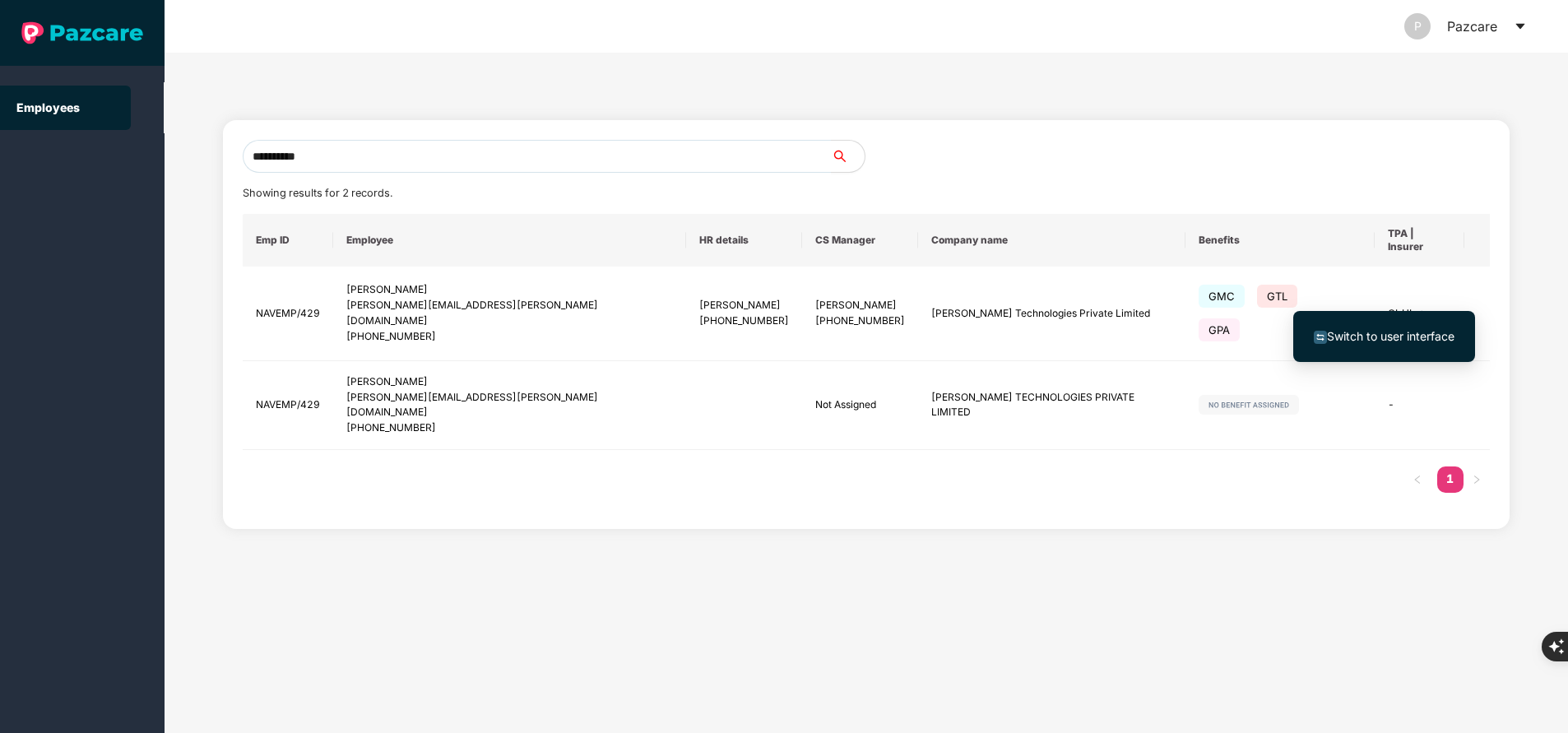
click at [1408, 336] on span "Switch to user interface" at bounding box center [1390, 337] width 127 height 14
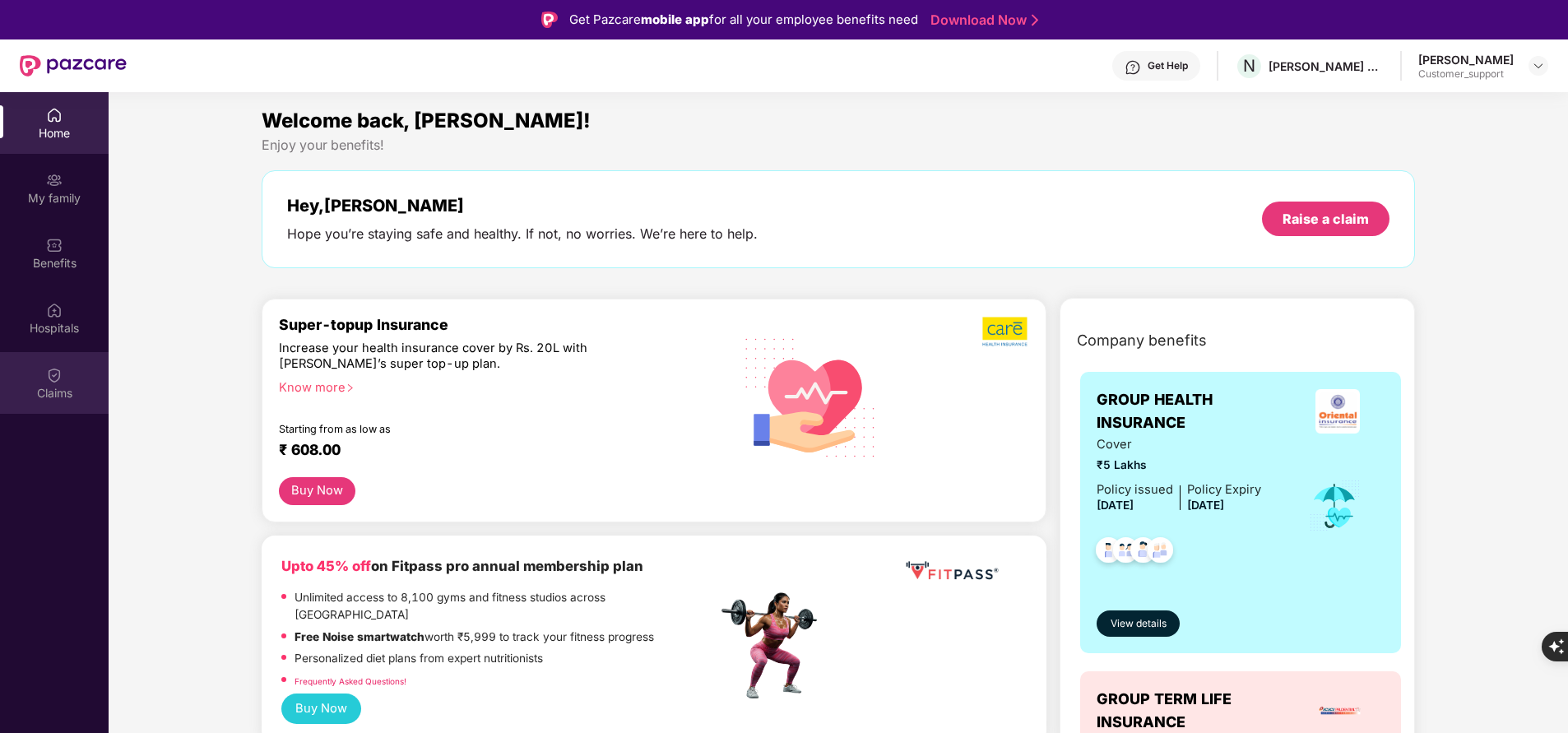
click at [57, 396] on div "Claims" at bounding box center [54, 393] width 109 height 17
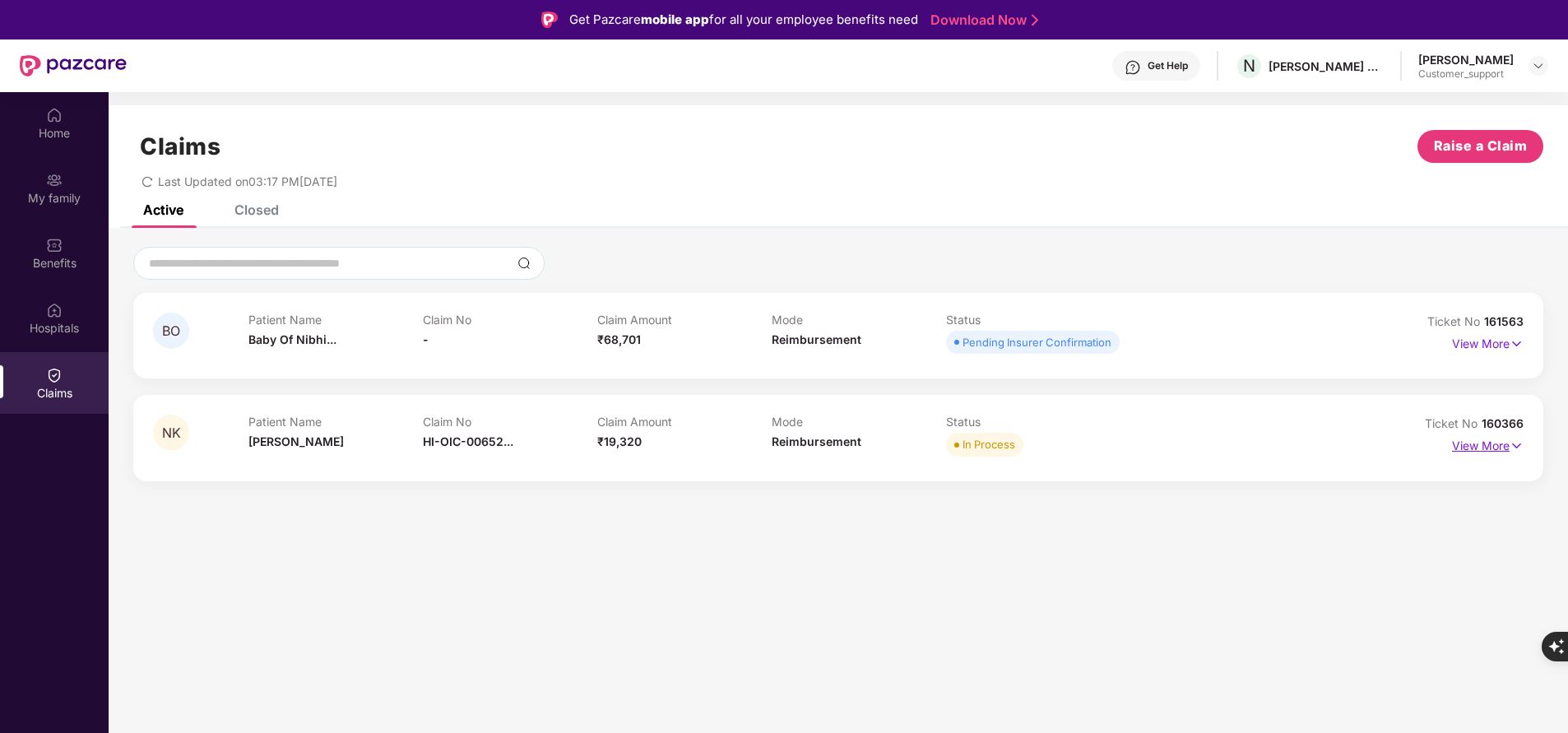
click at [1467, 449] on p "View More" at bounding box center [1487, 444] width 71 height 22
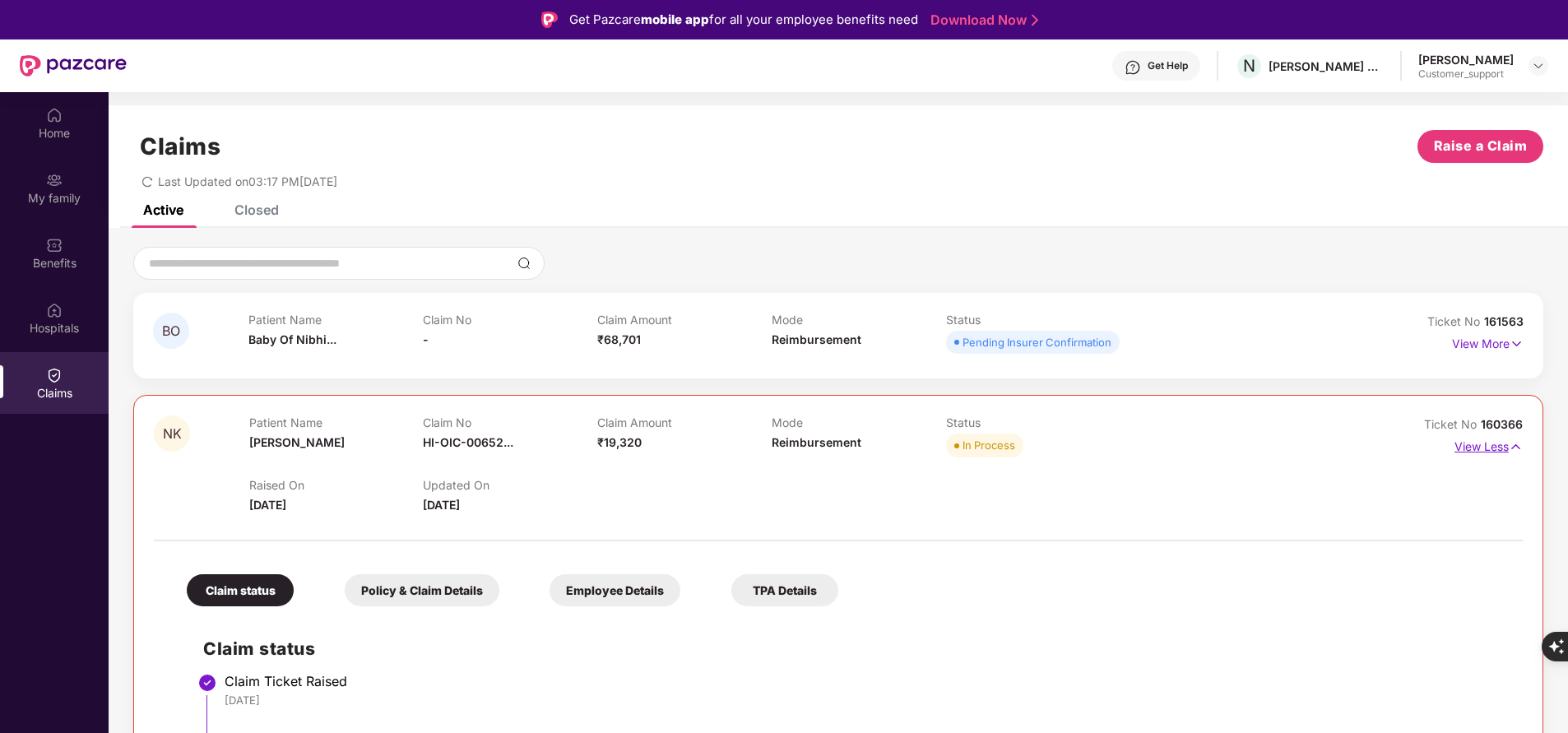
click at [1492, 444] on p "View Less" at bounding box center [1489, 444] width 69 height 22
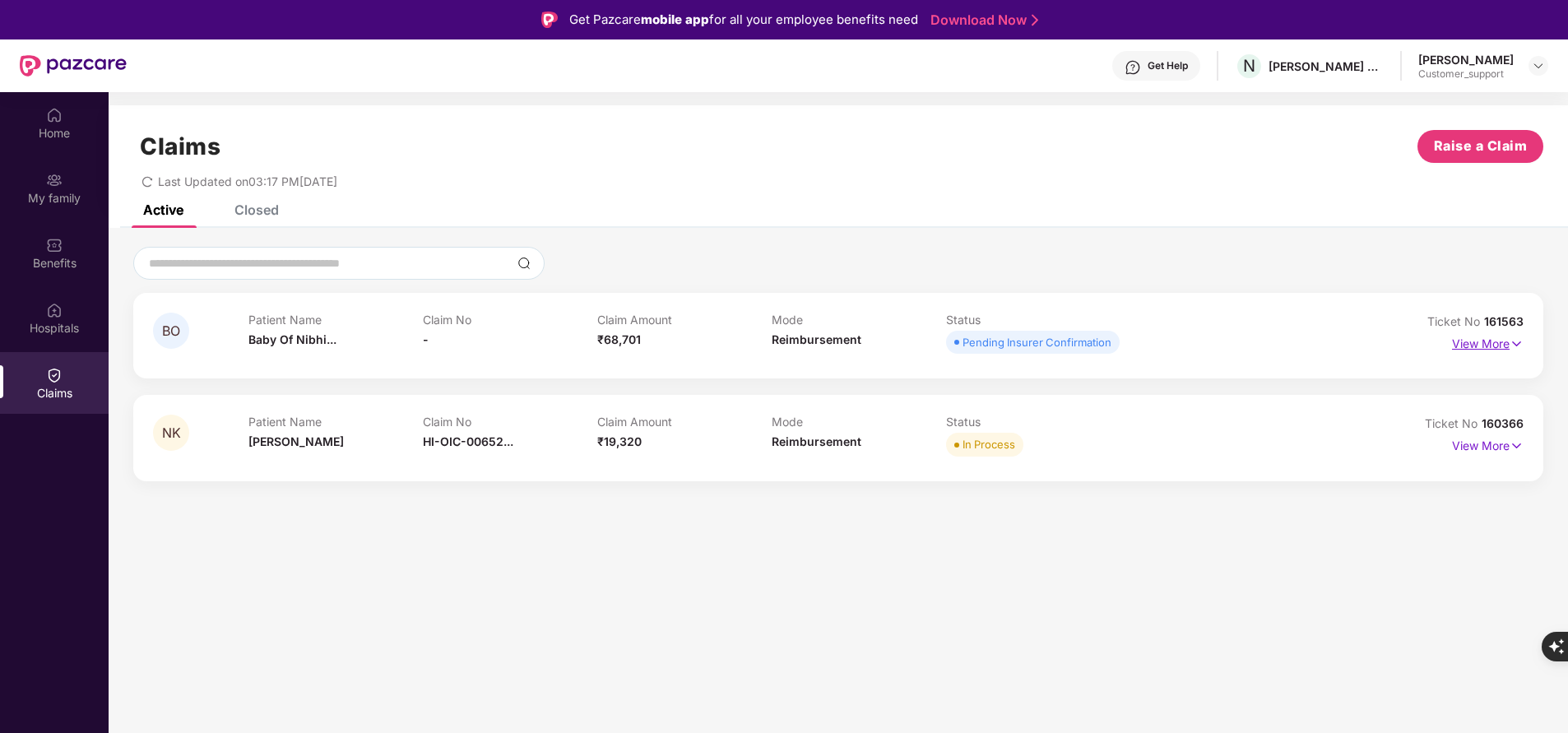
click at [1484, 347] on p "View More" at bounding box center [1487, 341] width 71 height 22
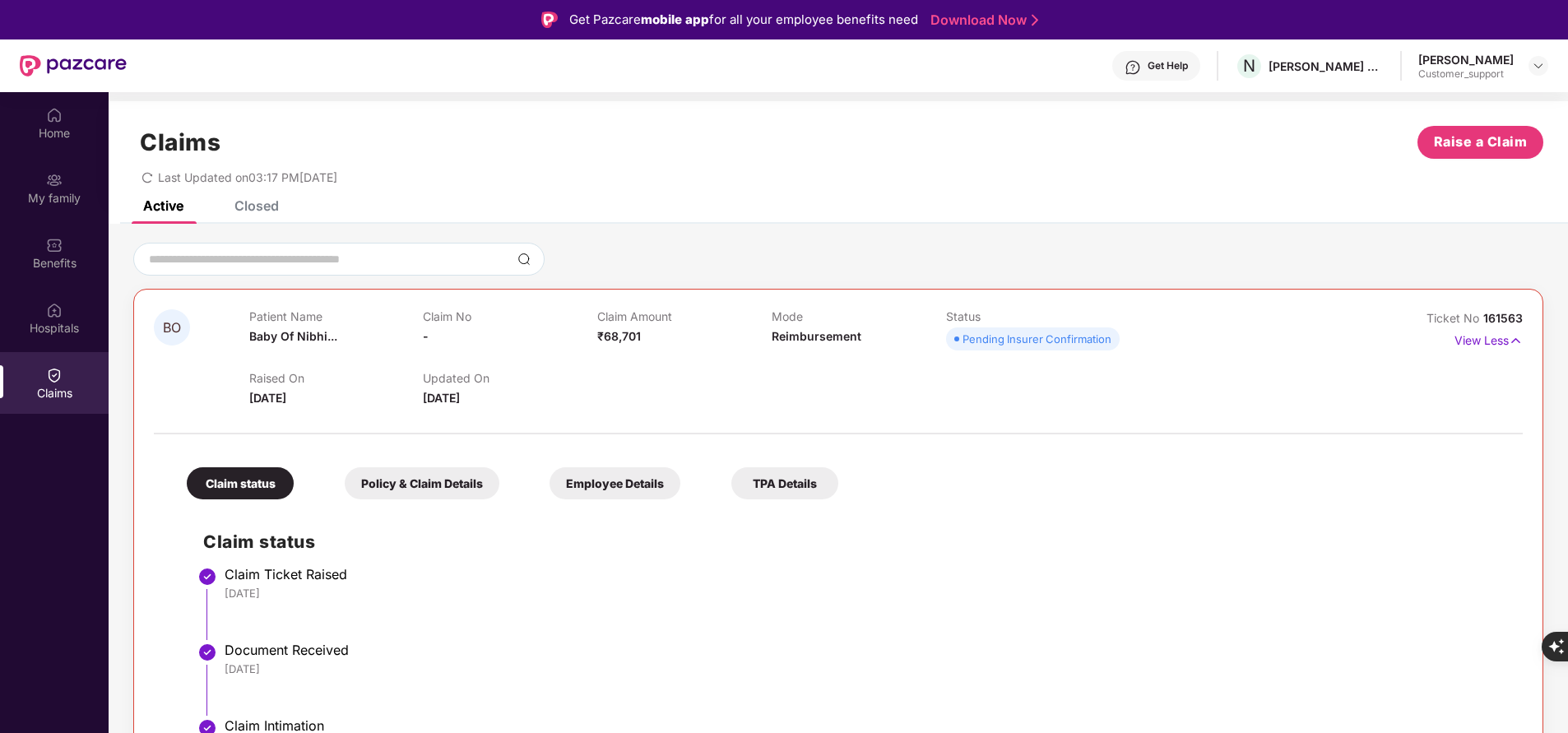
scroll to position [1, 0]
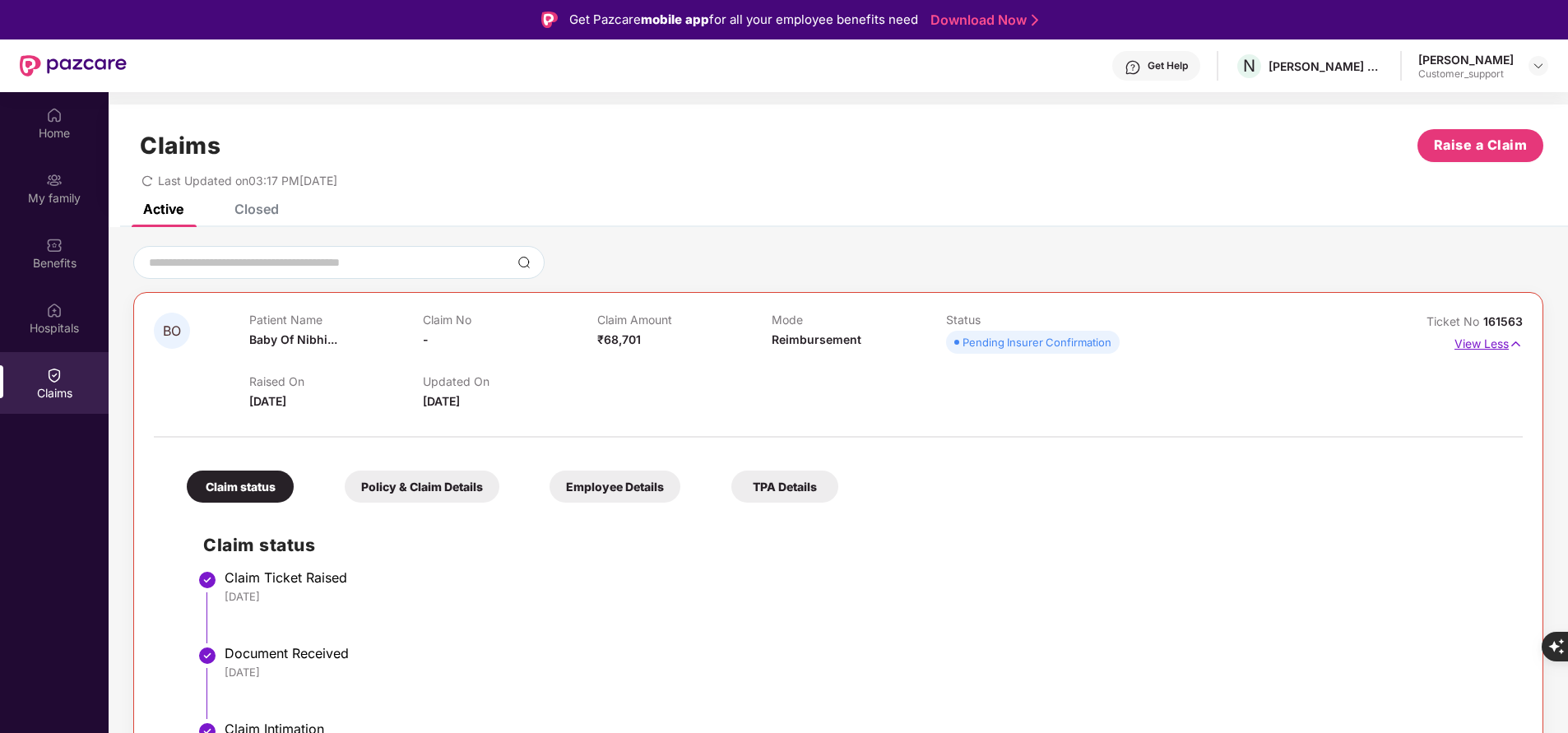
click at [1475, 343] on p "View Less" at bounding box center [1489, 341] width 69 height 22
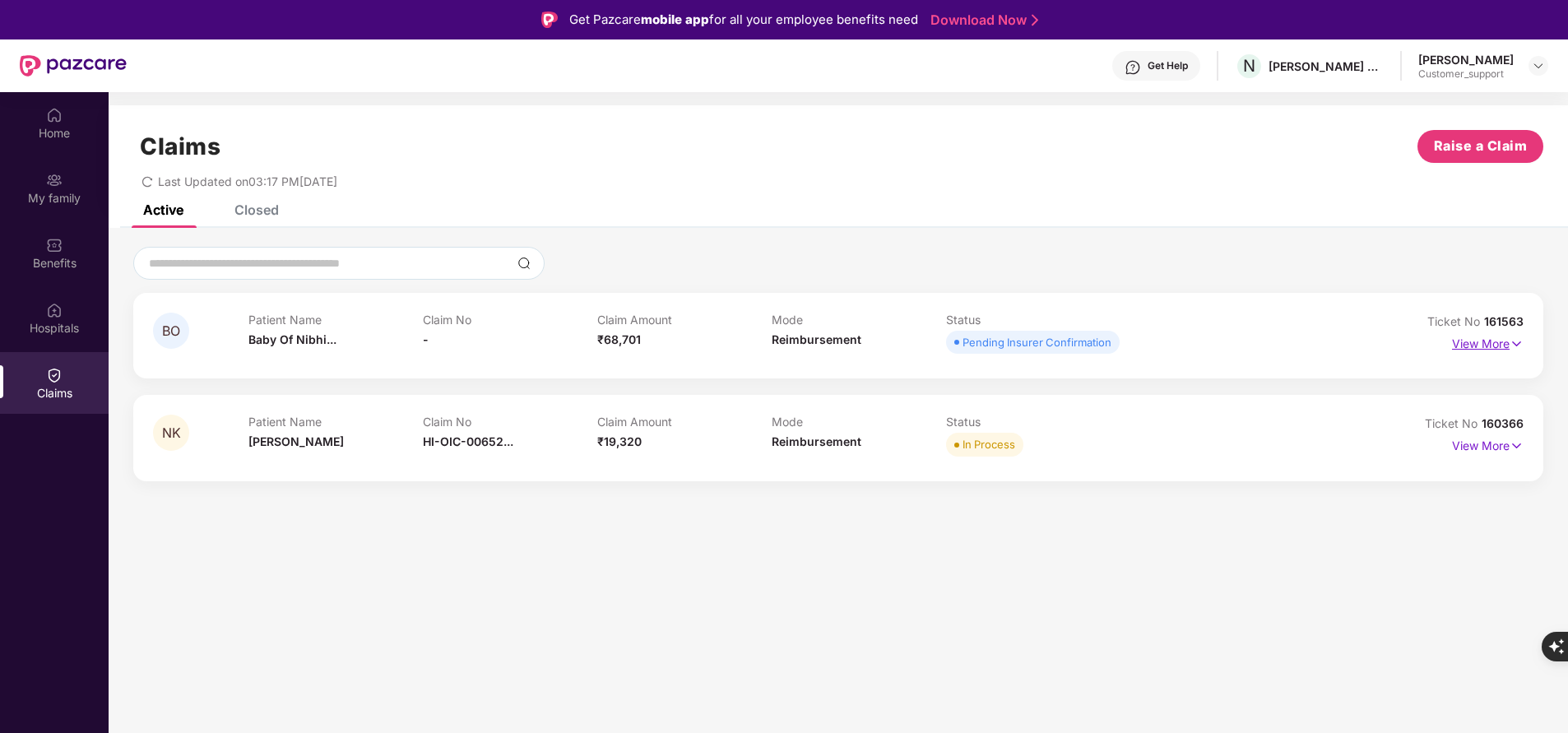
click at [1488, 345] on p "View More" at bounding box center [1487, 341] width 71 height 22
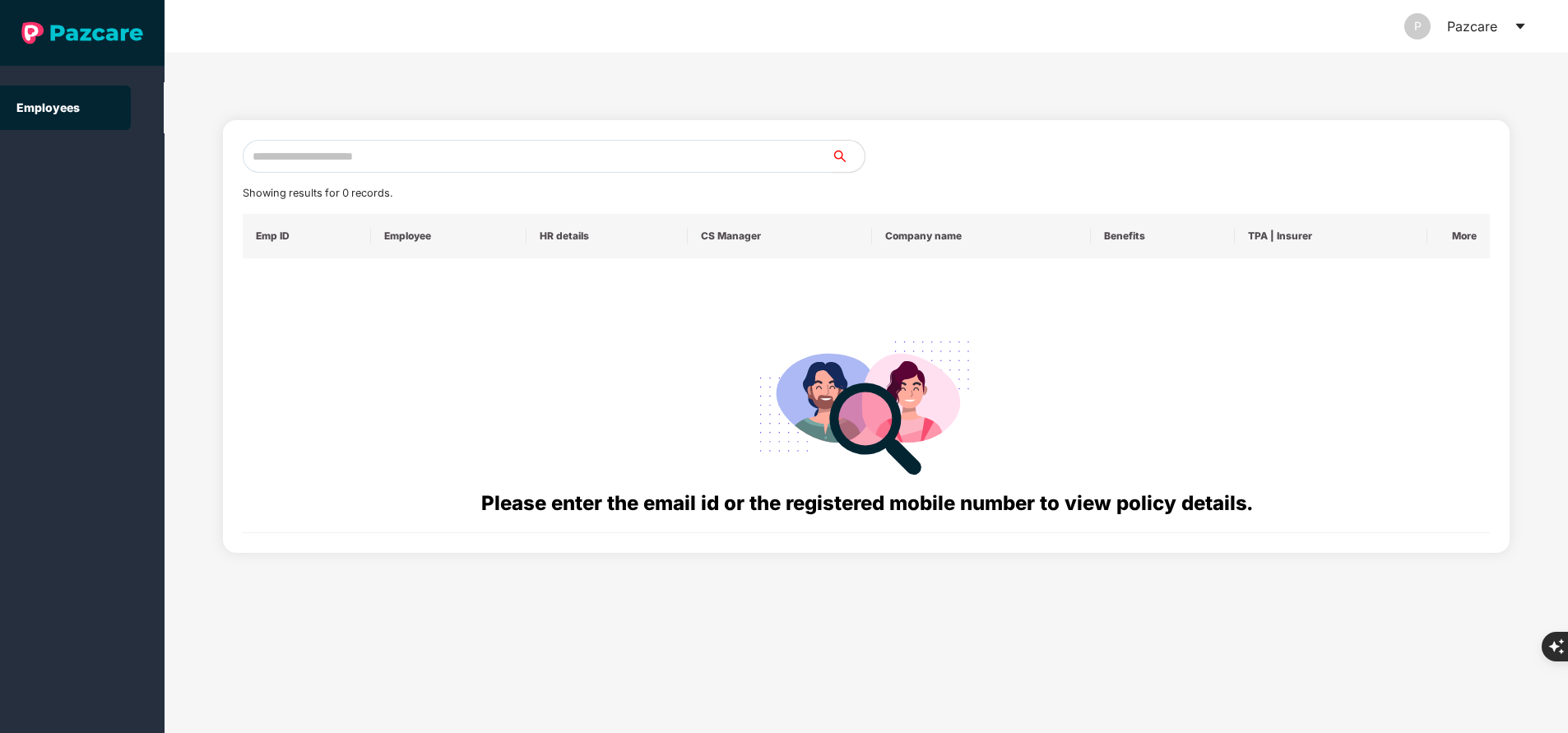
click at [445, 146] on input "text" at bounding box center [537, 156] width 589 height 33
paste input "**********"
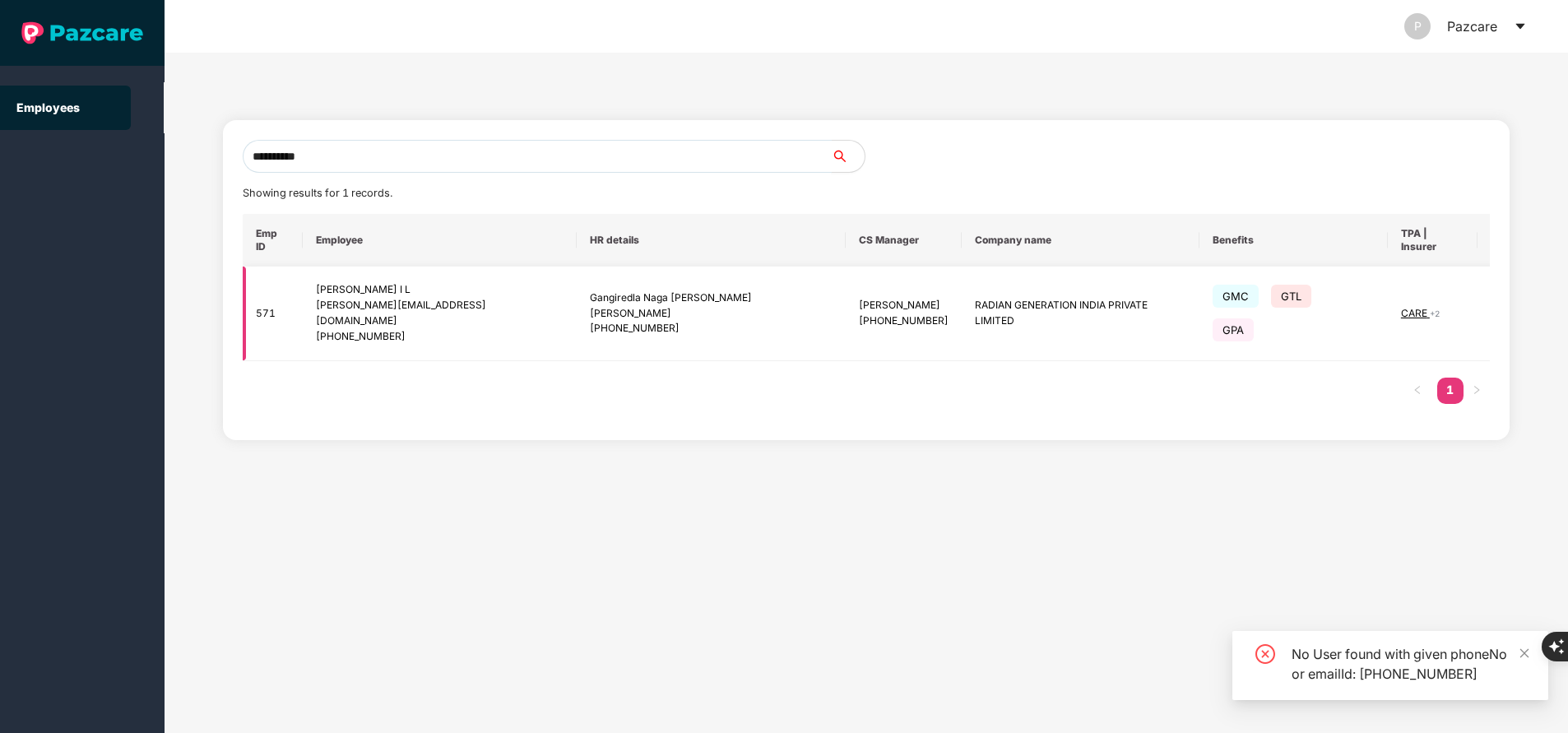
type input "**********"
click at [1507, 302] on img at bounding box center [1518, 314] width 23 height 23
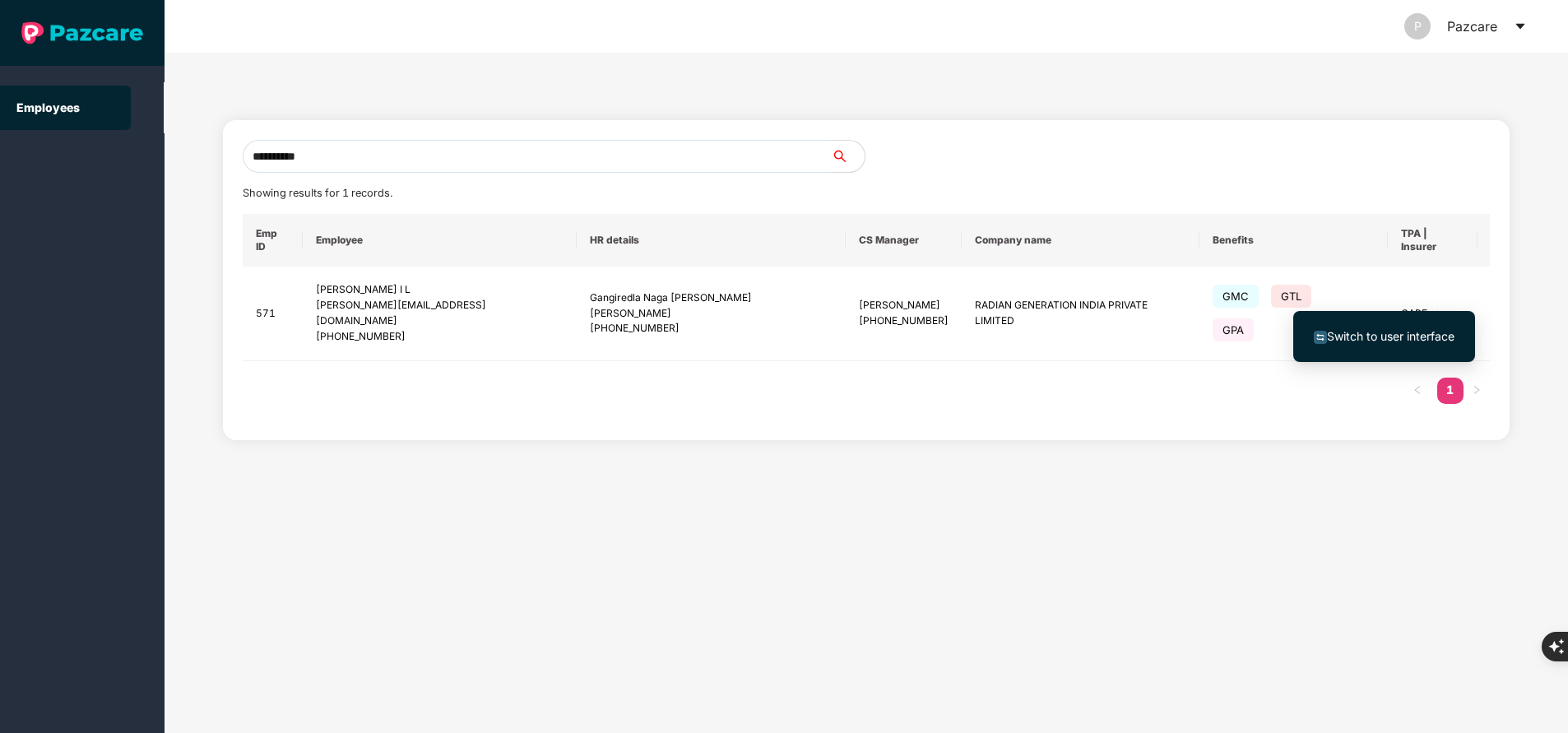
click at [1417, 321] on li "Switch to user interface" at bounding box center [1384, 336] width 182 height 34
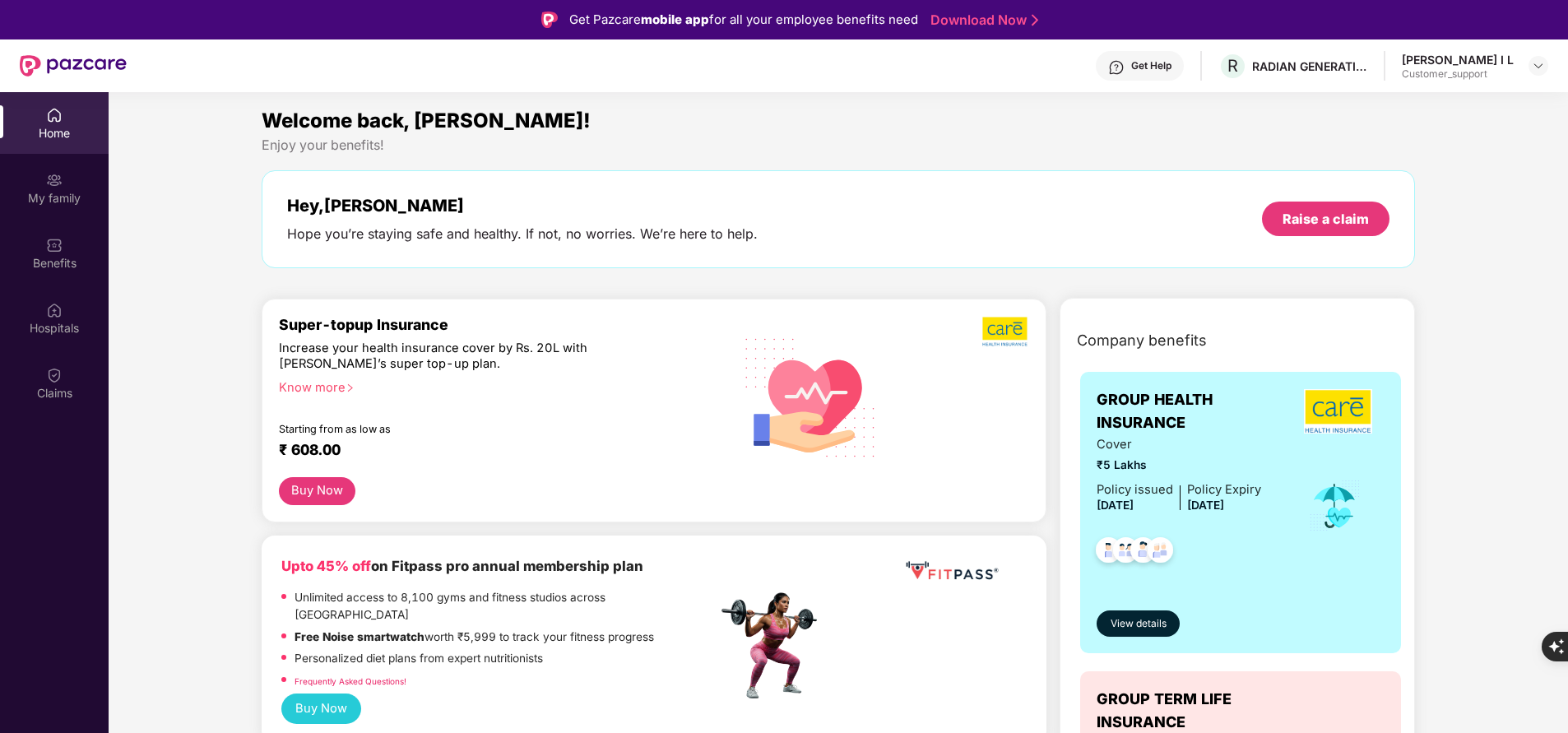
click at [71, 409] on div "Claims" at bounding box center [54, 383] width 109 height 62
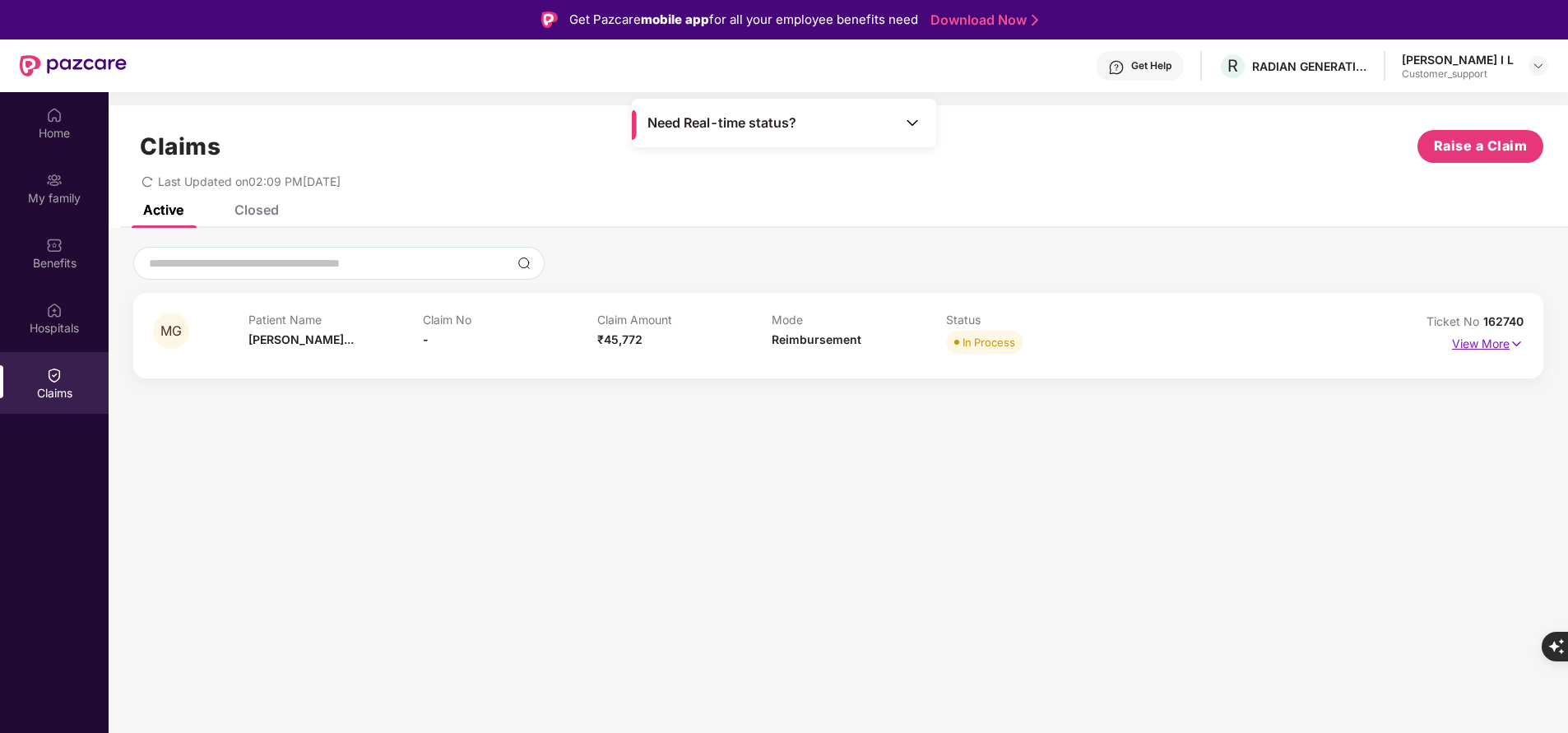
click at [1481, 345] on p "View More" at bounding box center [1487, 341] width 71 height 22
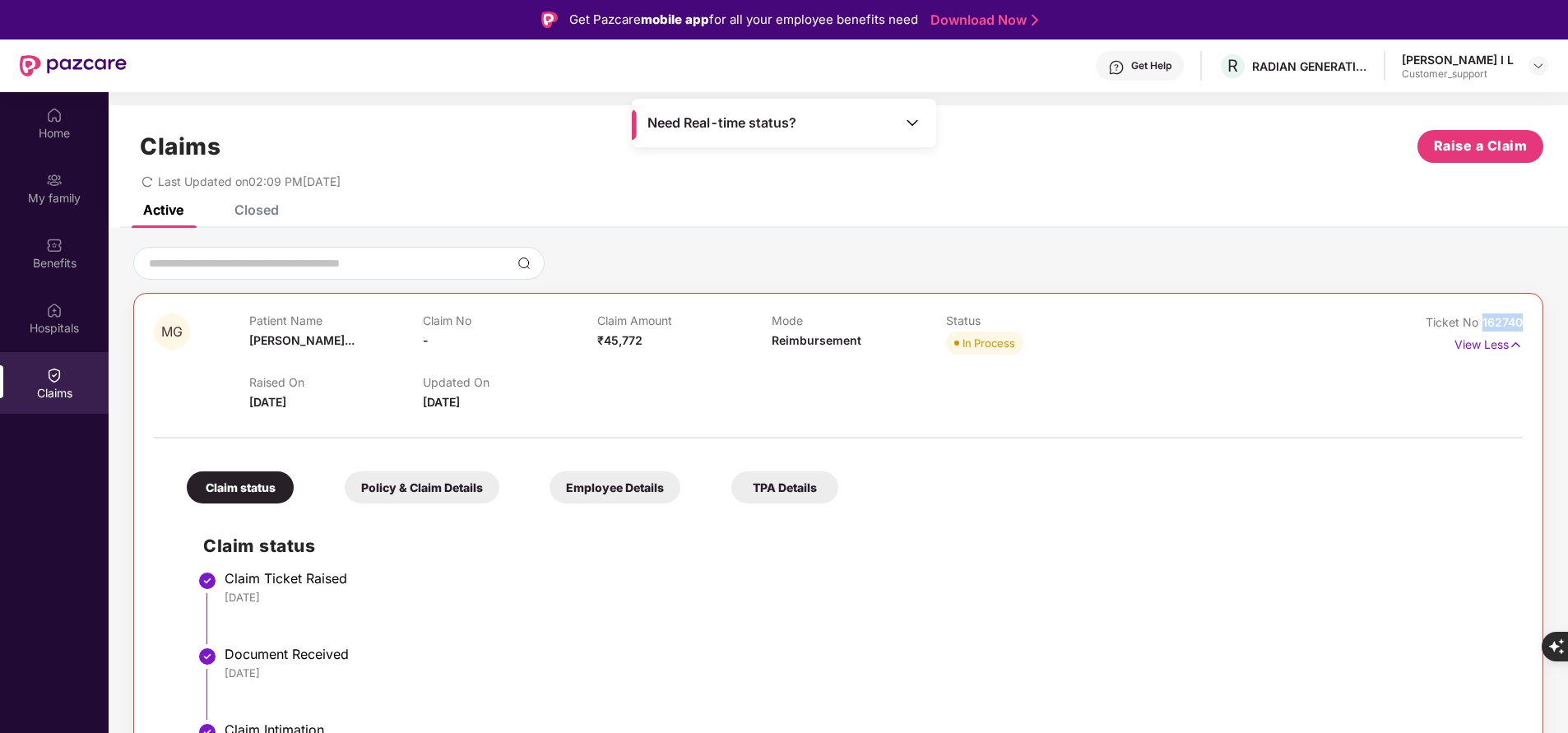
drag, startPoint x: 1476, startPoint y: 323, endPoint x: 1528, endPoint y: 329, distance: 52.3
click at [1528, 329] on div "MG Patient Name Manvith Gowda... Claim No - Claim Amount ₹45,772 Mode Reimburse…" at bounding box center [838, 646] width 1410 height 707
copy span "162740"
click at [48, 143] on div "Home" at bounding box center [54, 123] width 109 height 62
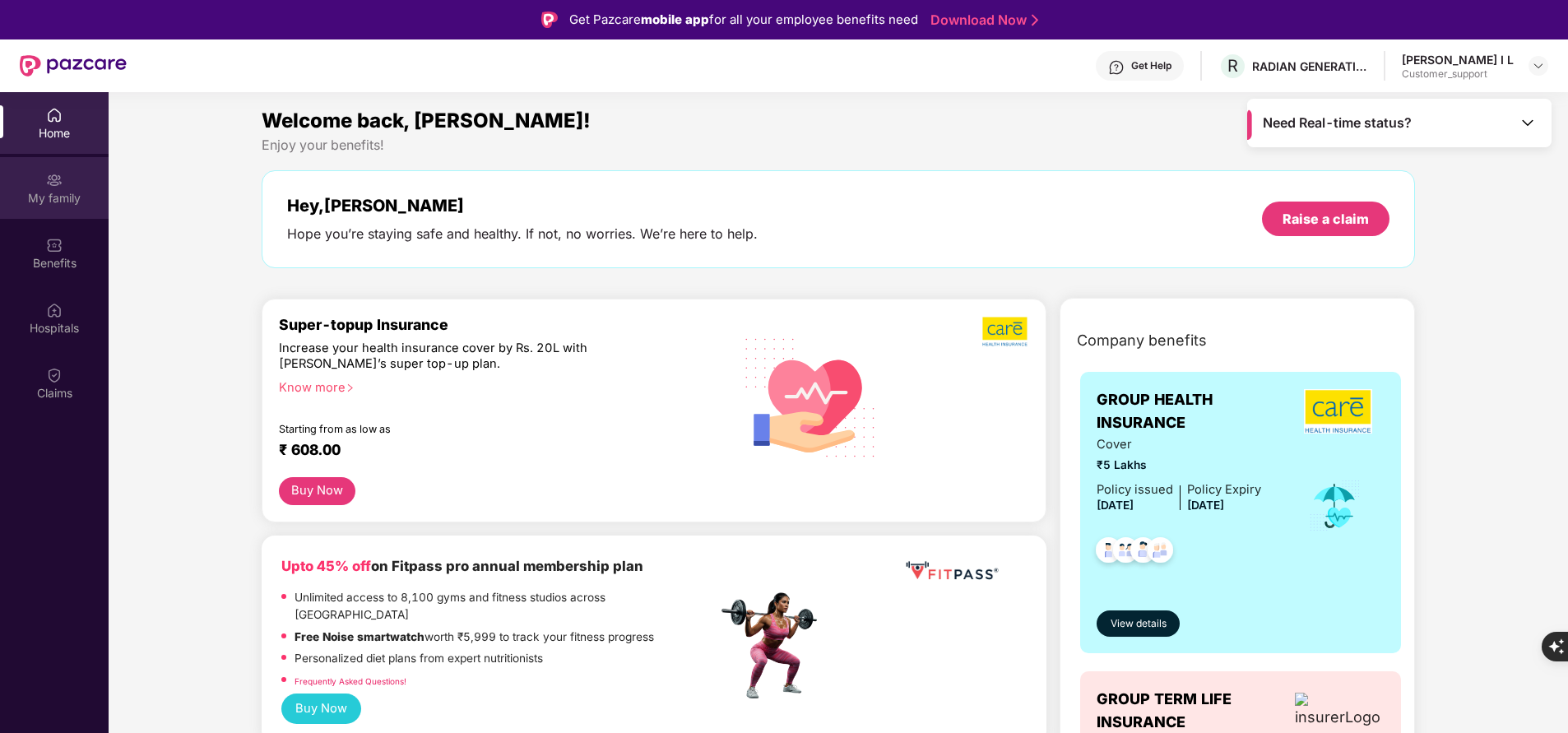
click at [48, 199] on div "My family" at bounding box center [54, 198] width 109 height 17
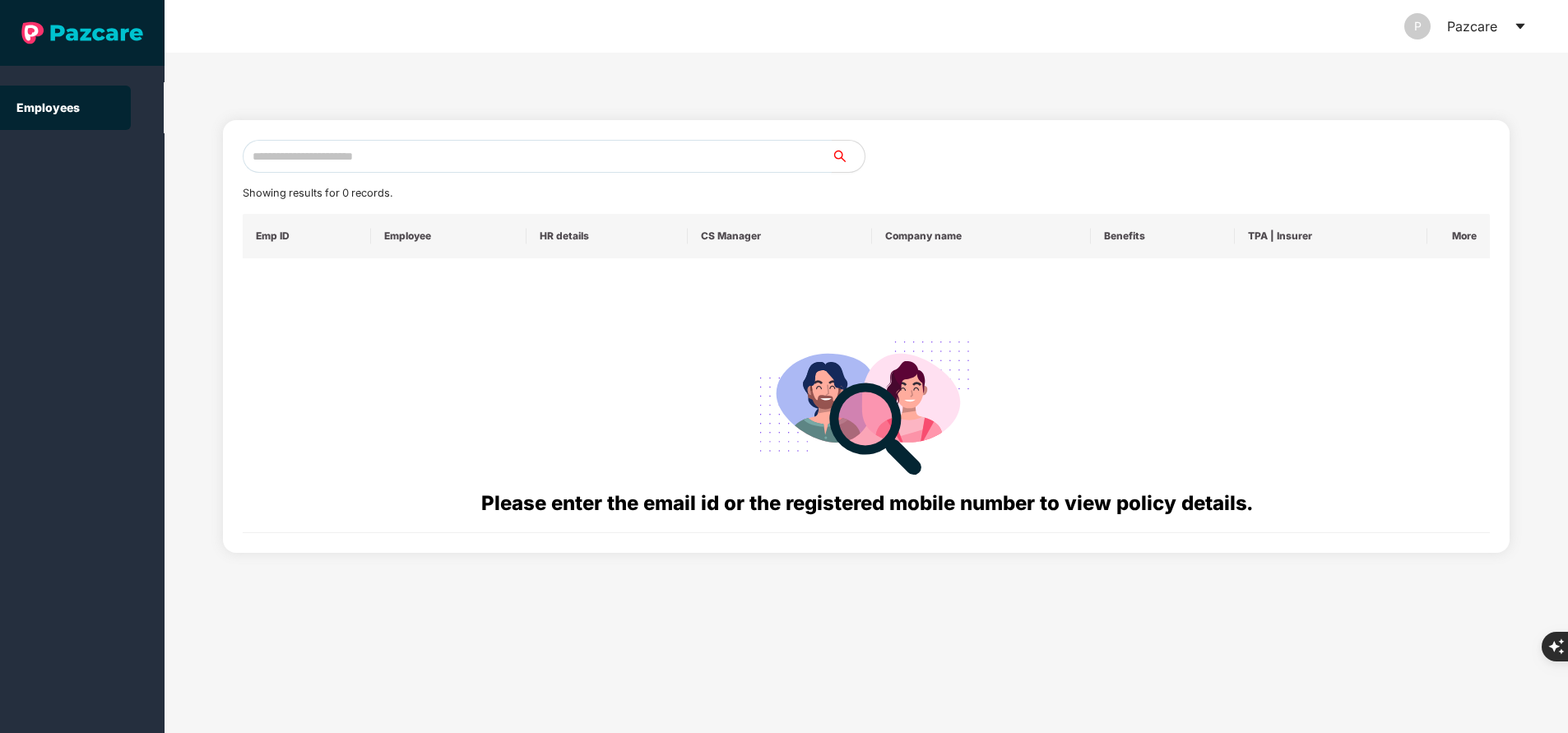
click at [509, 159] on input "text" at bounding box center [537, 156] width 589 height 33
paste input "**********"
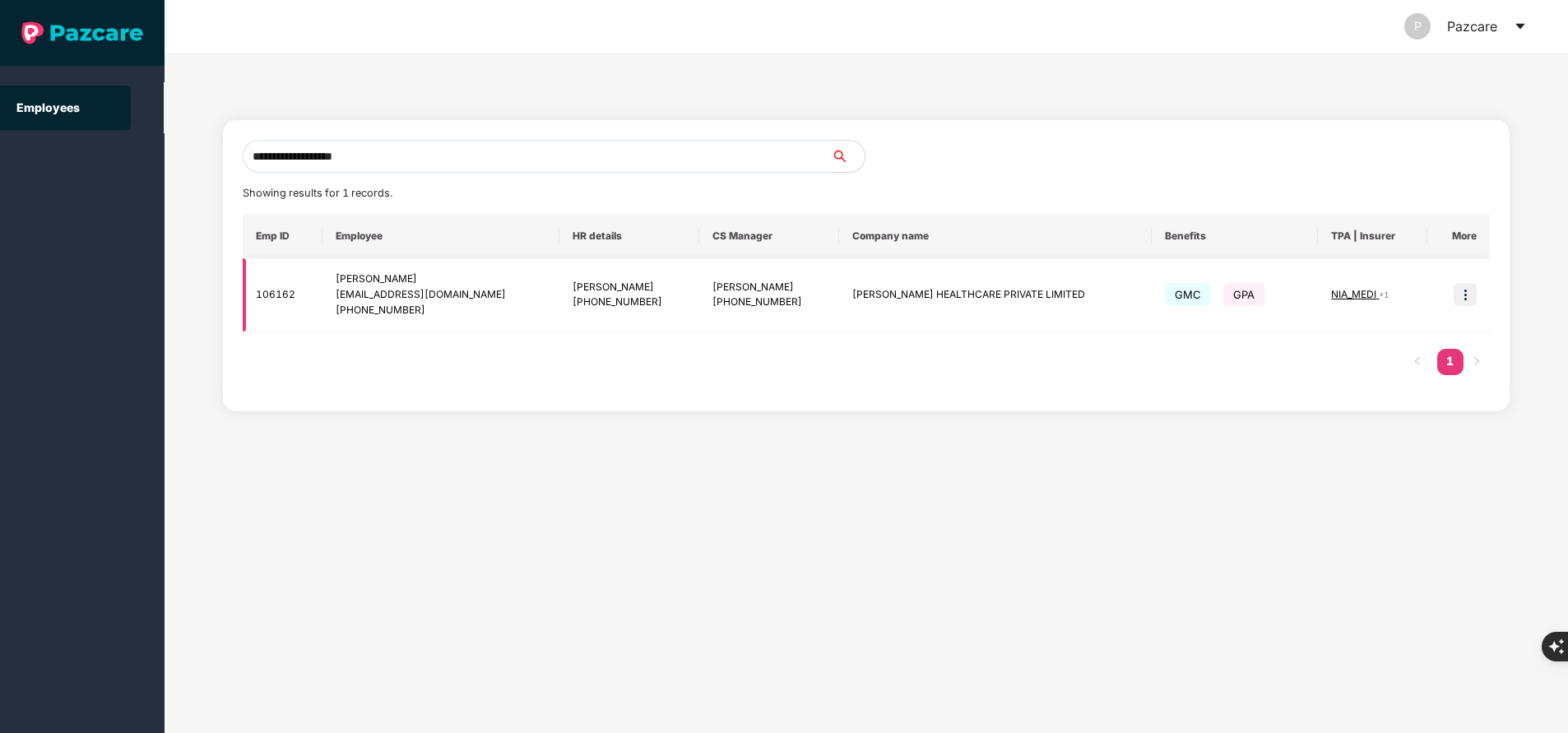
type input "**********"
click at [1466, 295] on img at bounding box center [1465, 294] width 23 height 23
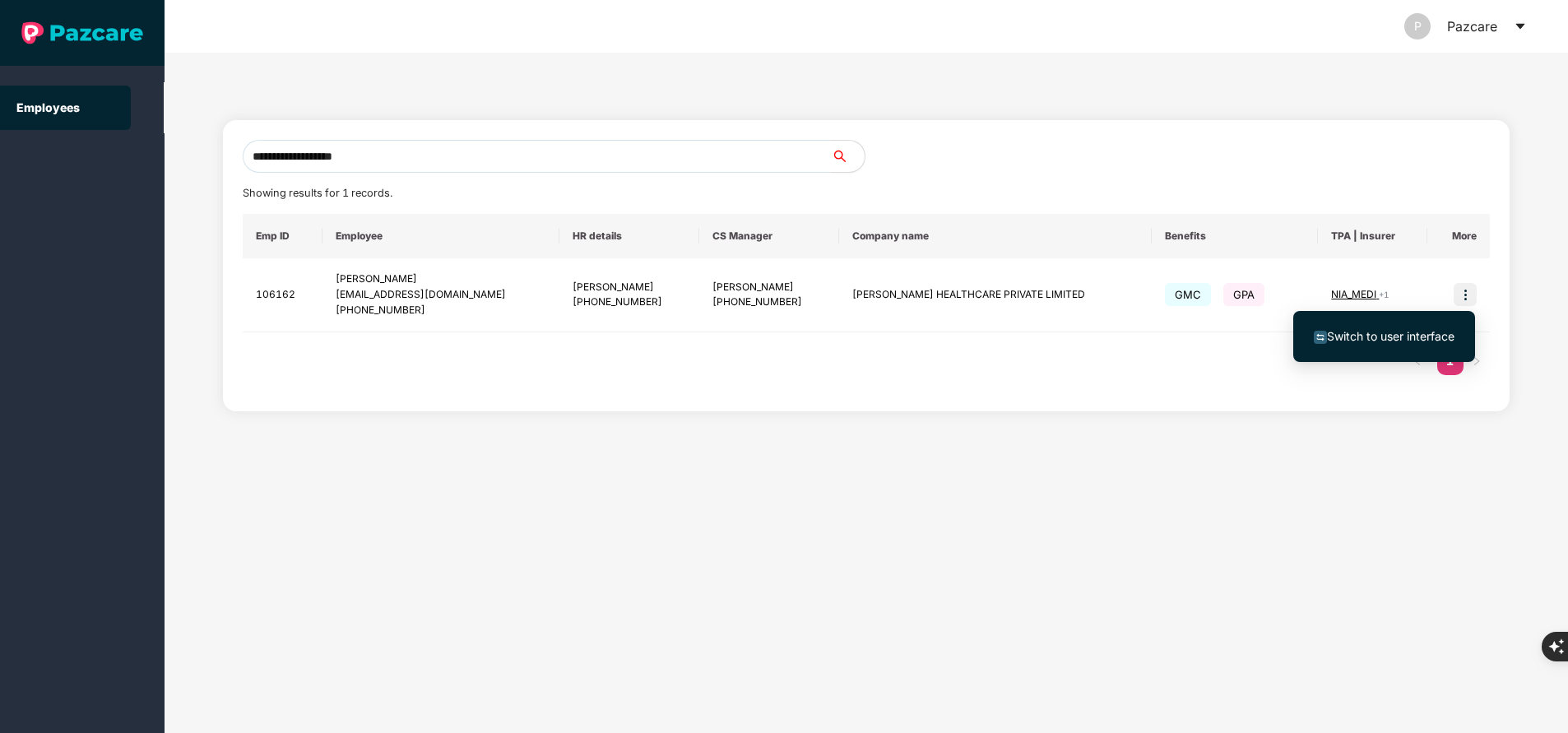
click at [1407, 343] on span "Switch to user interface" at bounding box center [1384, 337] width 141 height 18
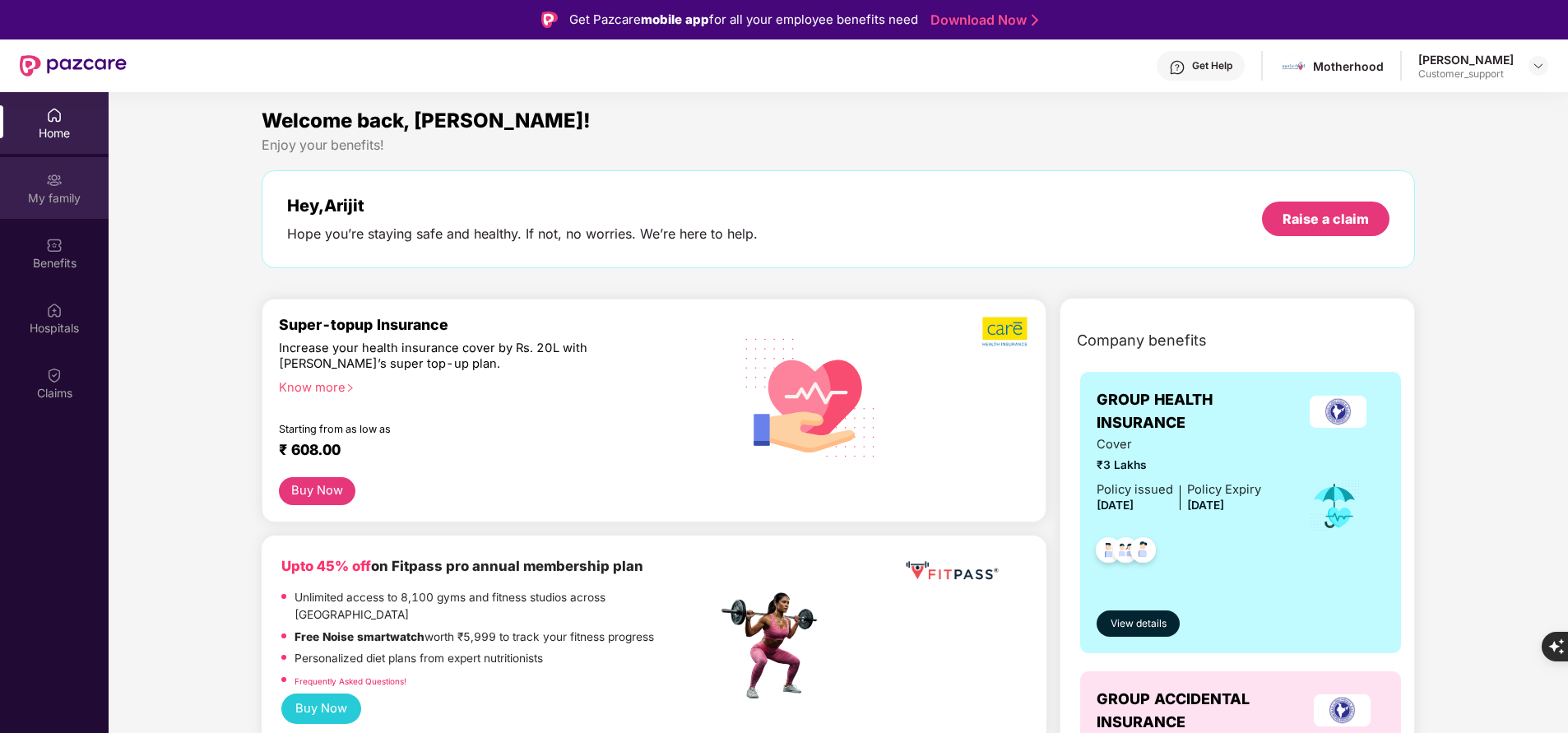
click at [57, 191] on div "My family" at bounding box center [54, 198] width 109 height 17
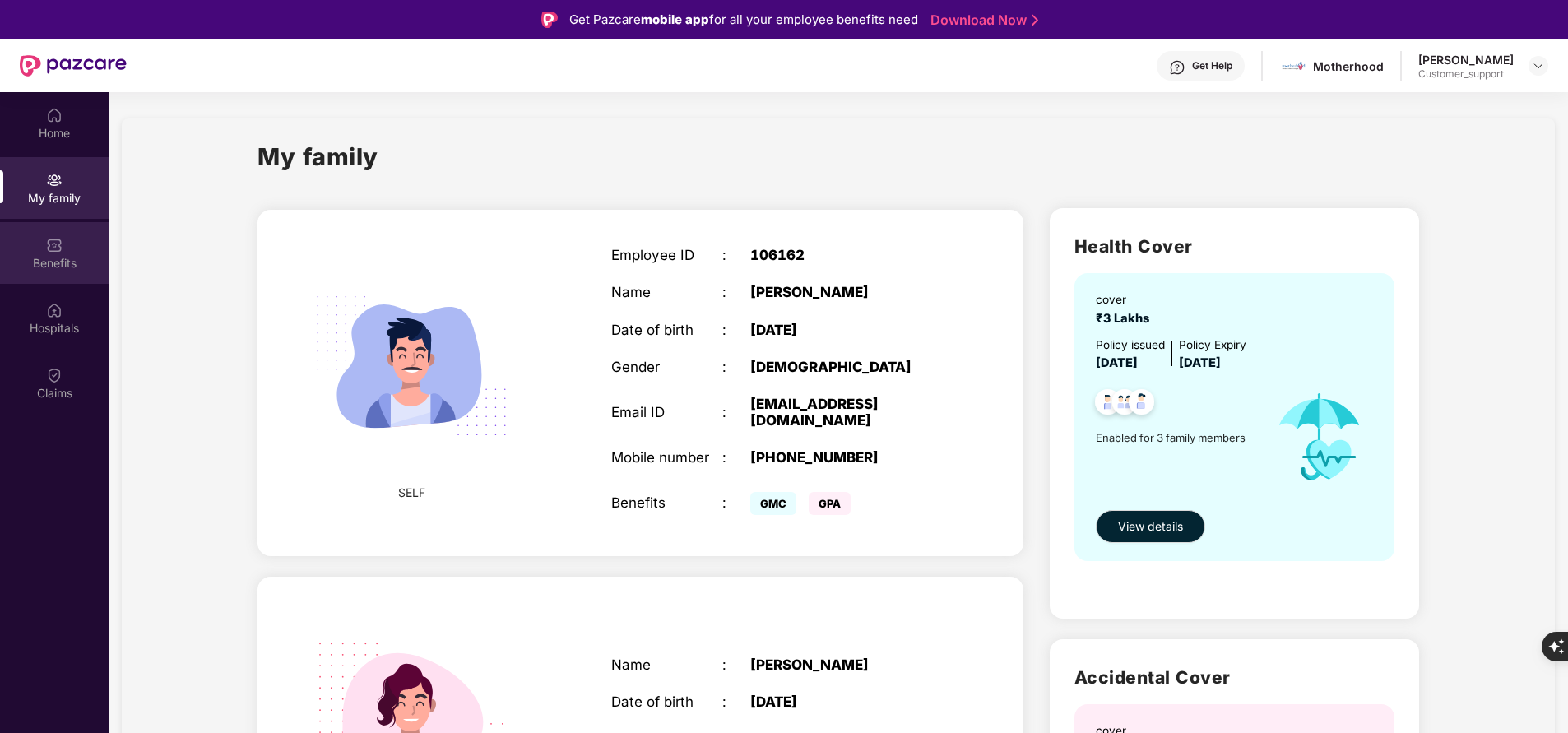
click at [47, 260] on div "Benefits" at bounding box center [54, 263] width 109 height 17
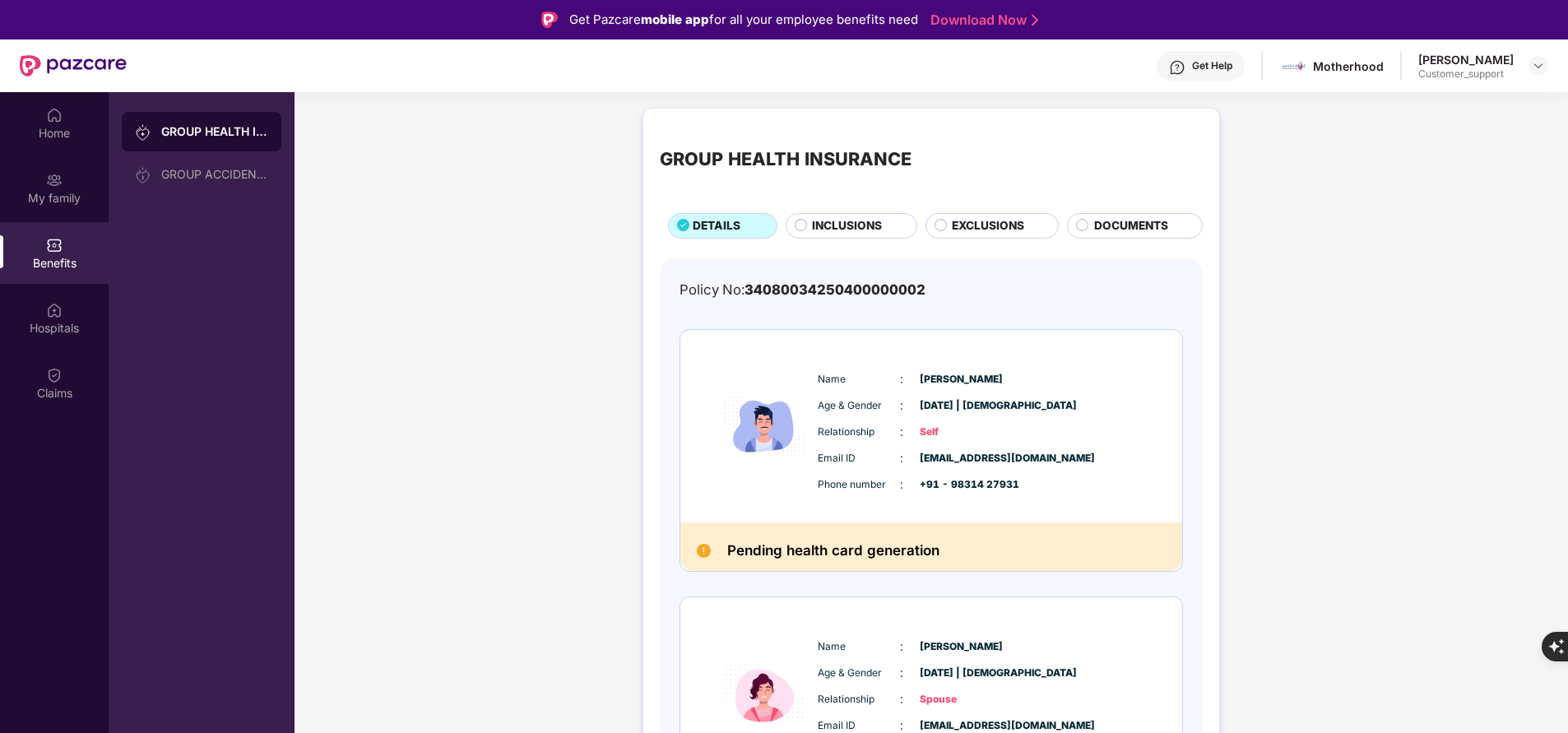
click at [1221, 61] on div "Get Help" at bounding box center [1212, 65] width 40 height 13
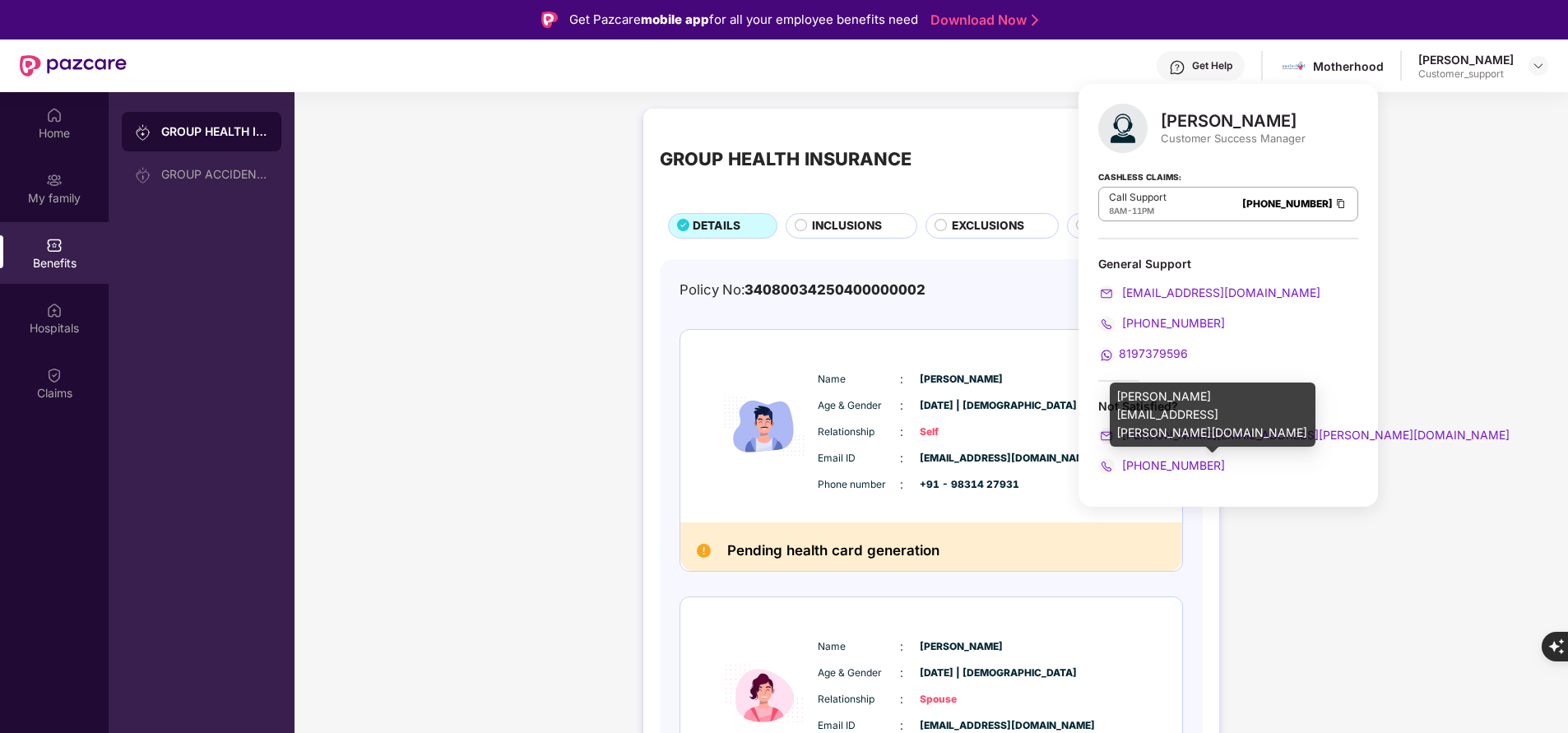
click at [1158, 397] on div "yashvardhan.kandoi@pazcare.com" at bounding box center [1212, 414] width 206 height 64
copy div "yashvardhan.kandoi@pazcare.com"
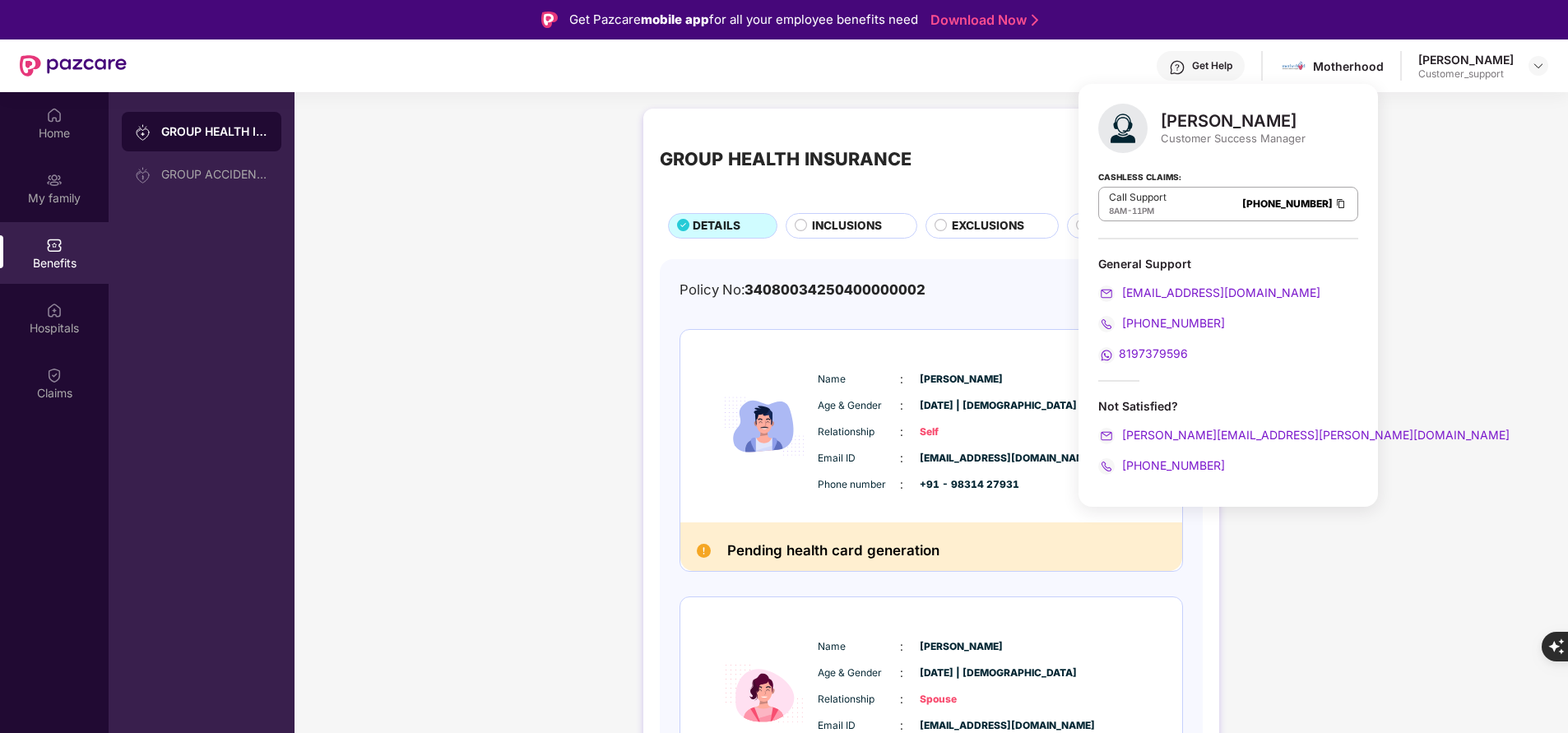
click at [501, 431] on div "GROUP HEALTH INSURANCE DETAILS INCLUSIONS EXCLUSIONS DOCUMENTS Policy No: 34080…" at bounding box center [931, 654] width 1274 height 1108
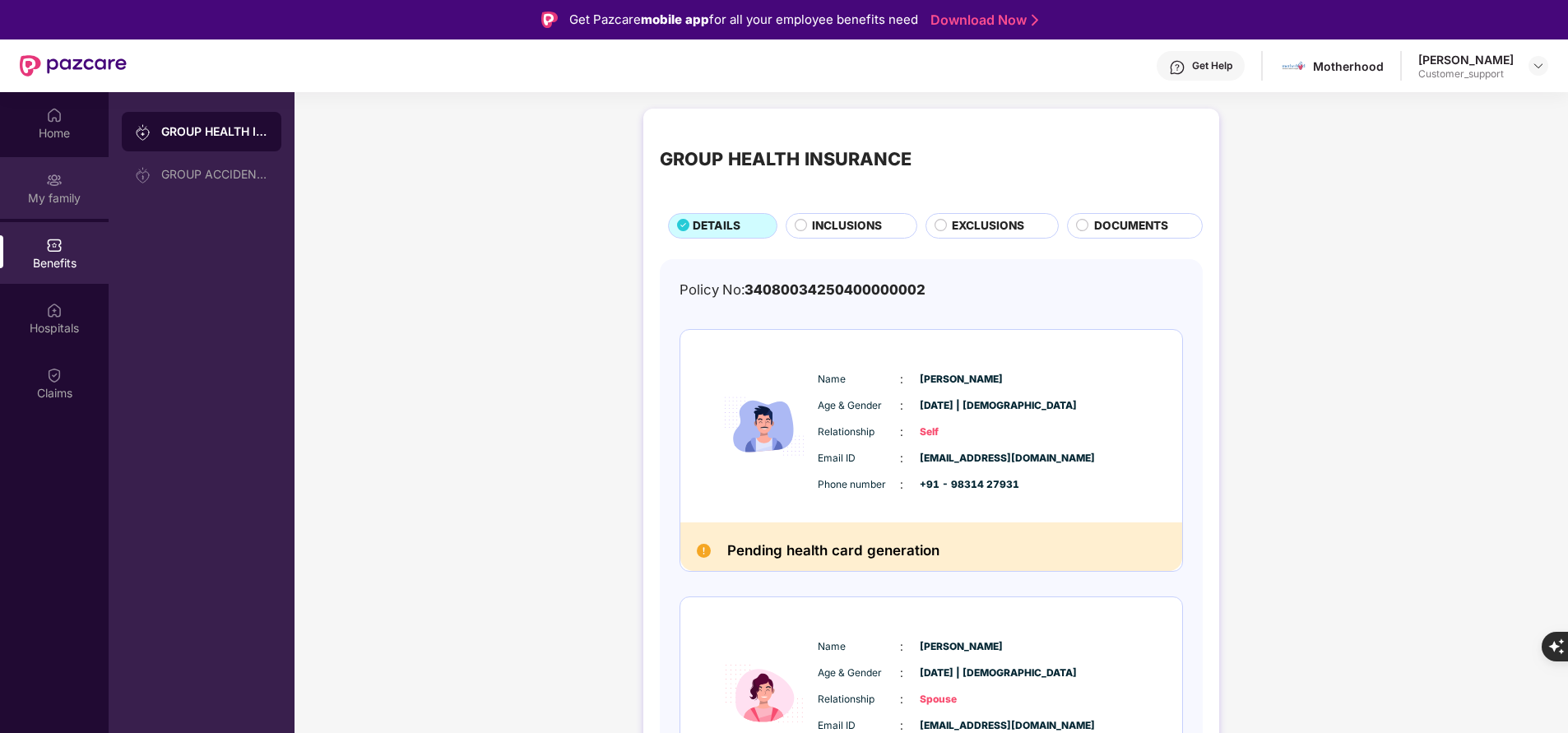
click at [76, 199] on div "My family" at bounding box center [54, 198] width 109 height 17
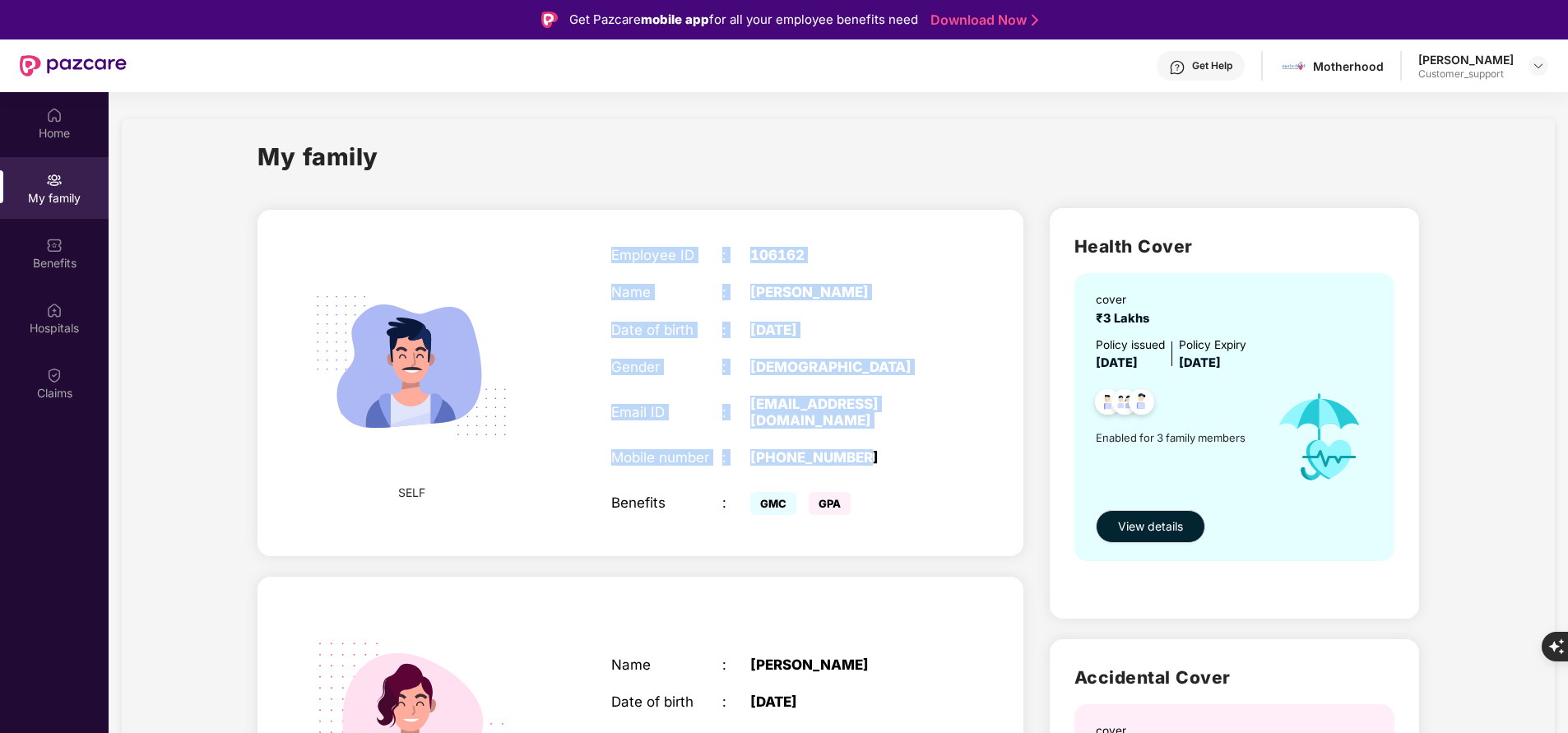
drag, startPoint x: 593, startPoint y: 252, endPoint x: 876, endPoint y: 436, distance: 337.6
click at [876, 436] on div "SELF Employee ID : 106162 Name : Arijit Sengupta Date of birth : 30 Aug 1988 Ge…" at bounding box center [639, 383] width 765 height 346
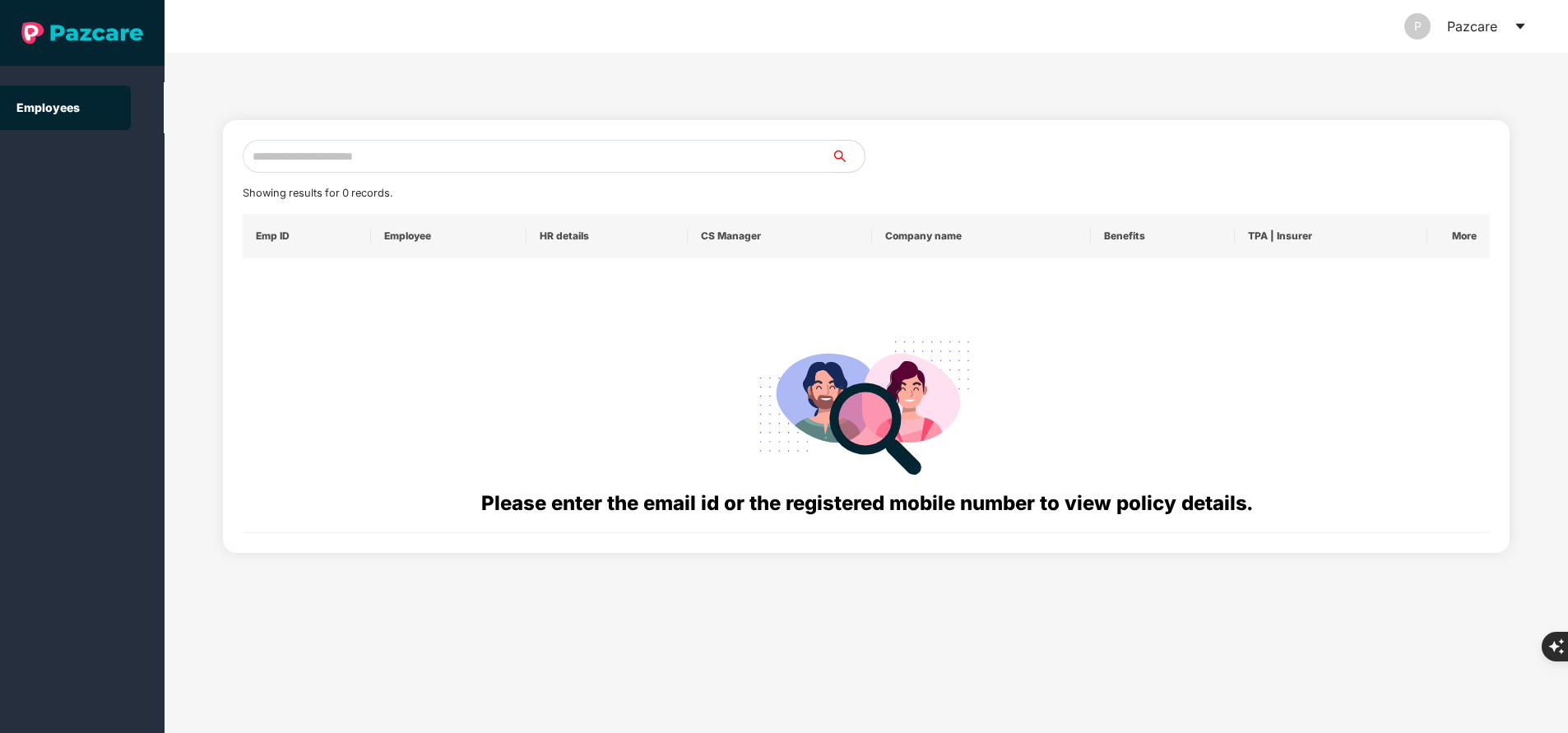
click at [445, 171] on input "text" at bounding box center [537, 156] width 589 height 33
paste input "**********"
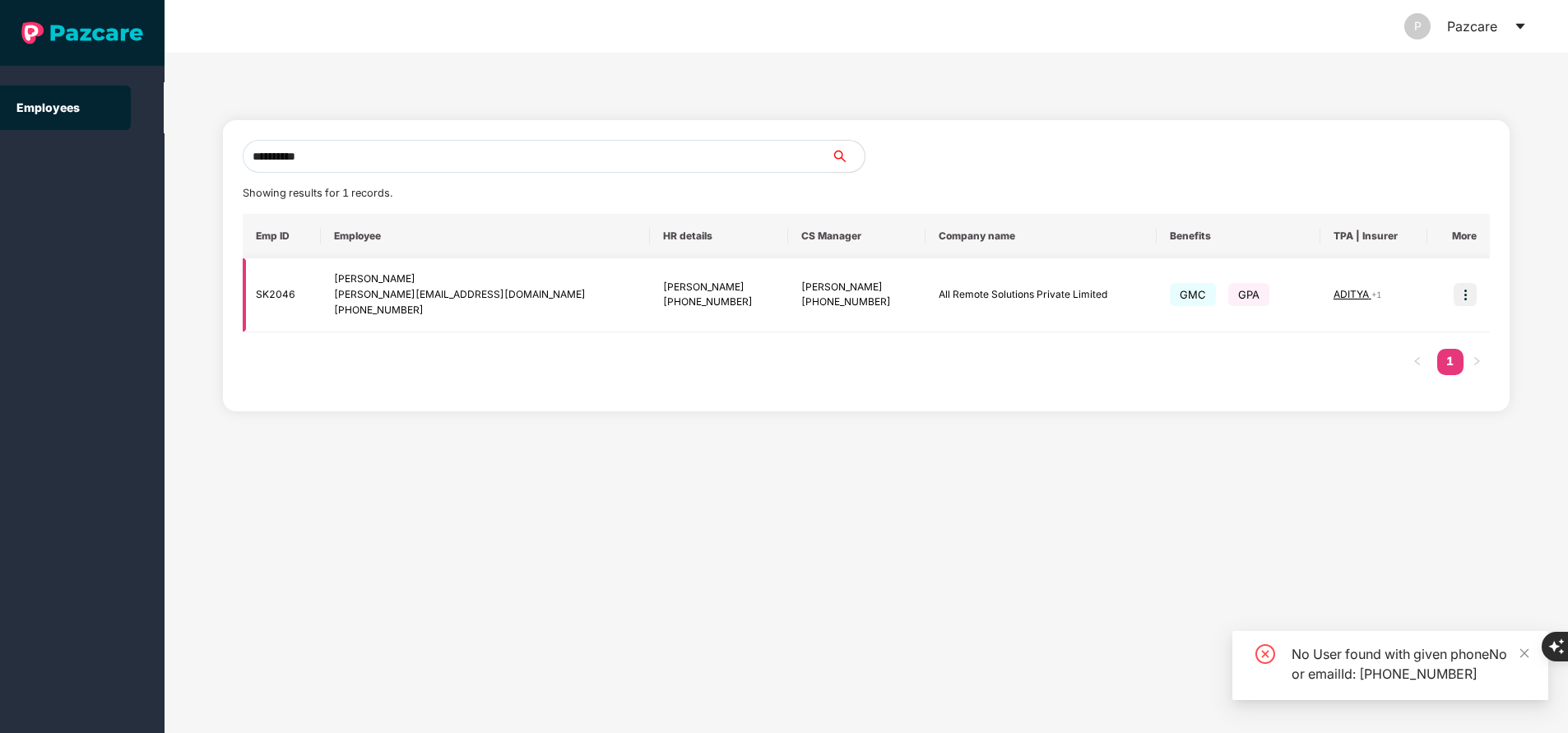
type input "**********"
click at [1469, 291] on img at bounding box center [1465, 294] width 23 height 23
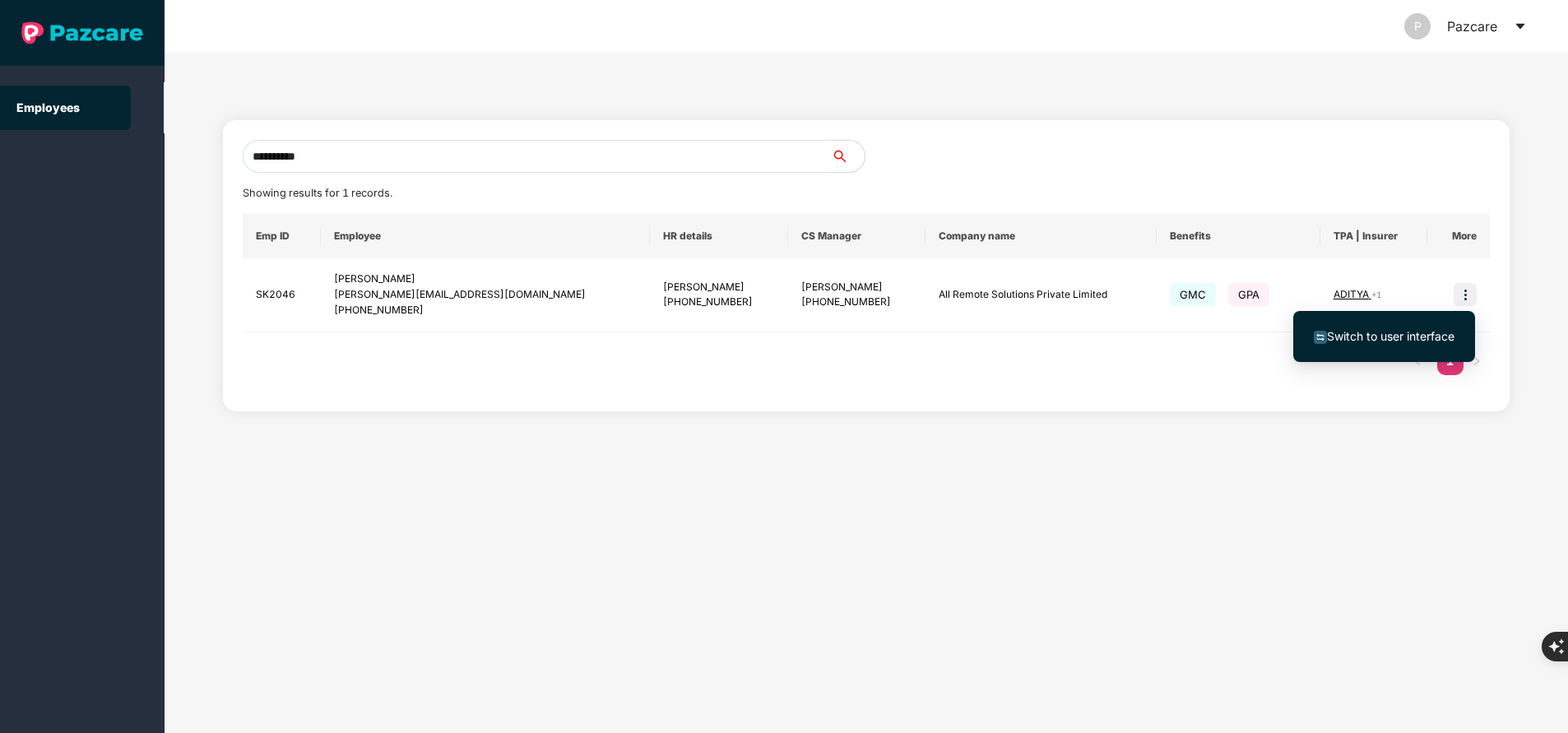
click at [1379, 342] on span "Switch to user interface" at bounding box center [1390, 337] width 127 height 14
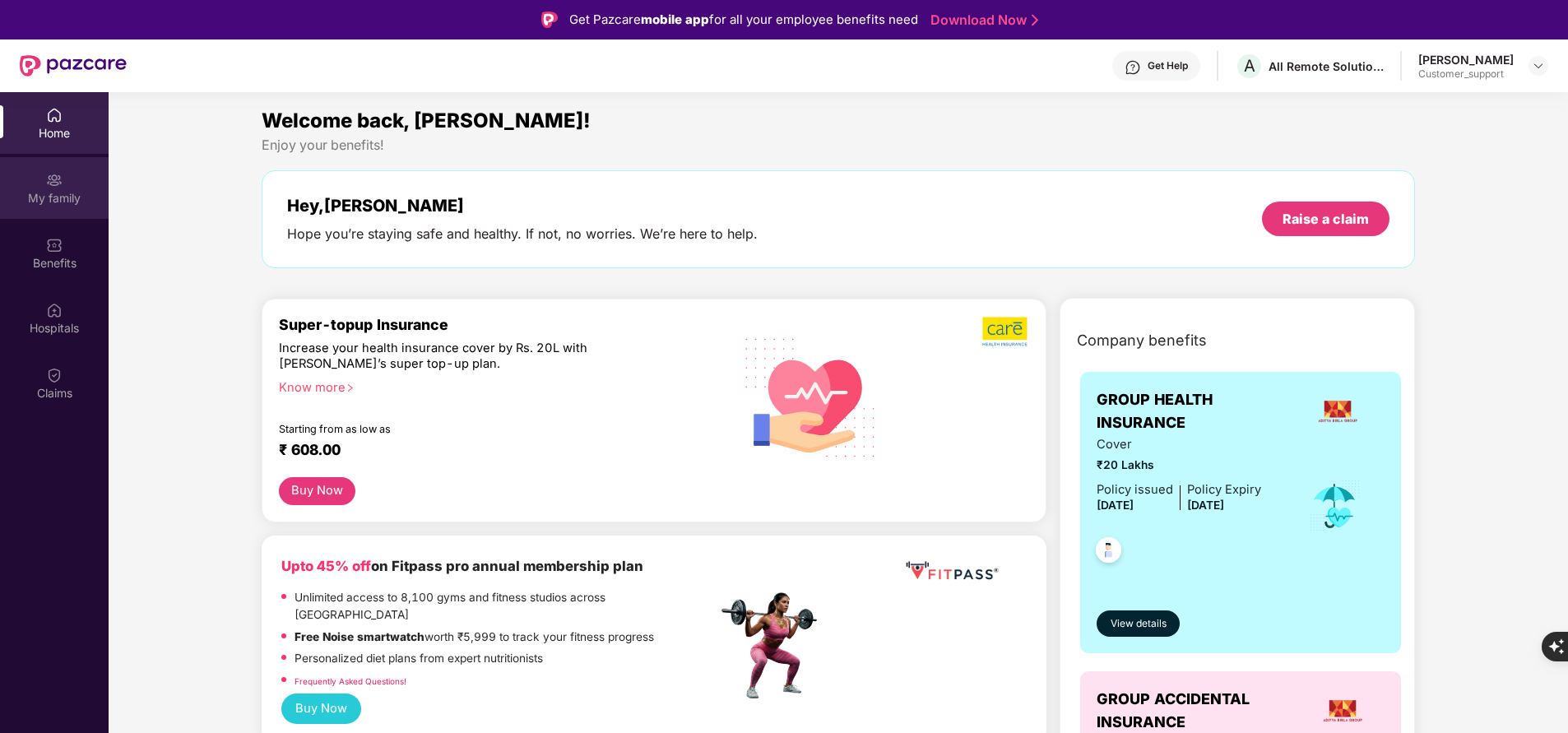
click at [60, 200] on div "My family" at bounding box center [54, 198] width 109 height 17
